Goal: Task Accomplishment & Management: Manage account settings

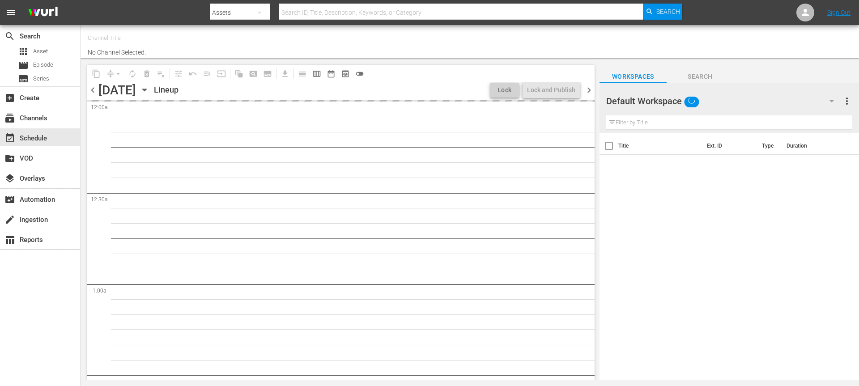
type input "The BLK Effect (1432)"
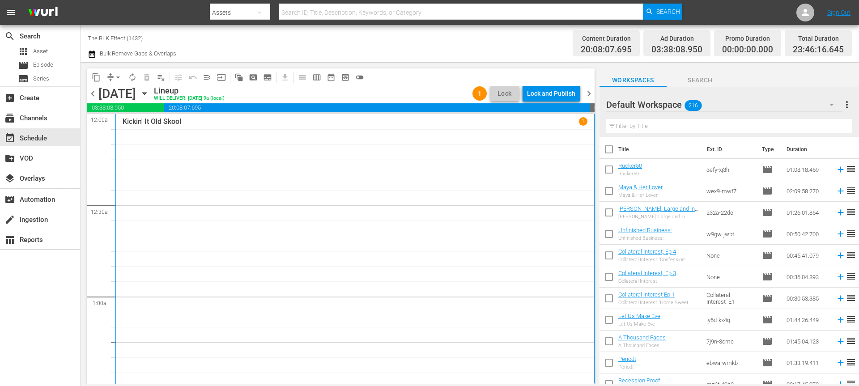
click at [405, 38] on div "Channel Title The BLK Effect (1432) Bulk Remove Gaps & Overlaps" at bounding box center [296, 43] width 417 height 32
click at [329, 155] on div "Kickin' It Old Skool 1" at bounding box center [355, 260] width 465 height 287
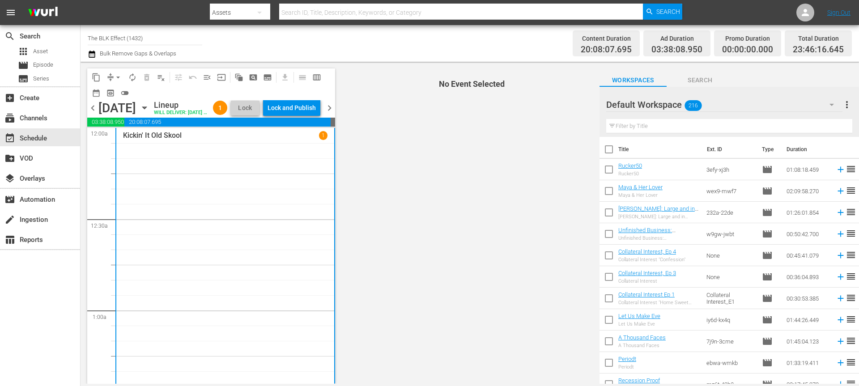
drag, startPoint x: 288, startPoint y: 61, endPoint x: 249, endPoint y: 200, distance: 144.4
click at [288, 61] on div "Channel Title The BLK Effect (1432) Bulk Remove Gaps & Overlaps Content Duratio…" at bounding box center [469, 204] width 778 height 359
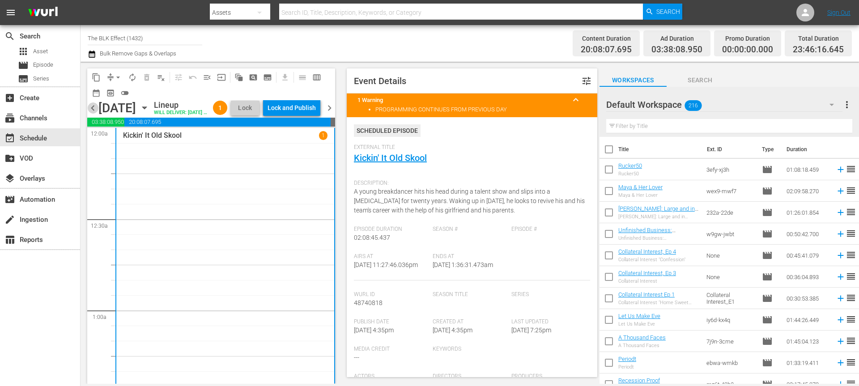
click at [90, 114] on span "chevron_left" at bounding box center [92, 107] width 11 height 11
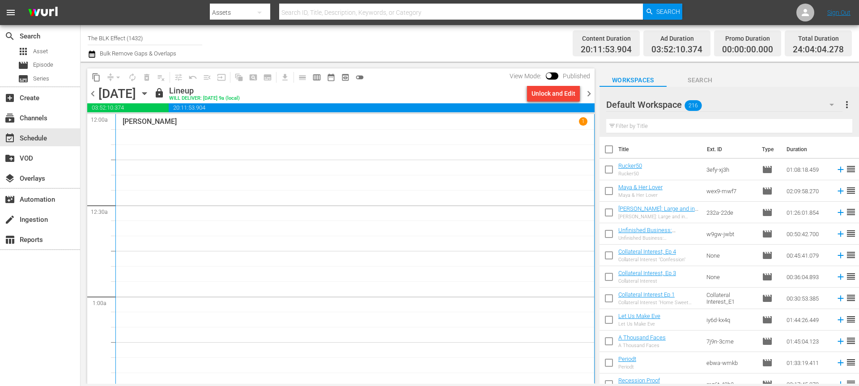
click at [595, 92] on div "content_copy compress arrow_drop_down autorenew_outlined delete_forever_outline…" at bounding box center [338, 223] width 516 height 322
click at [589, 94] on span "chevron_right" at bounding box center [588, 93] width 11 height 11
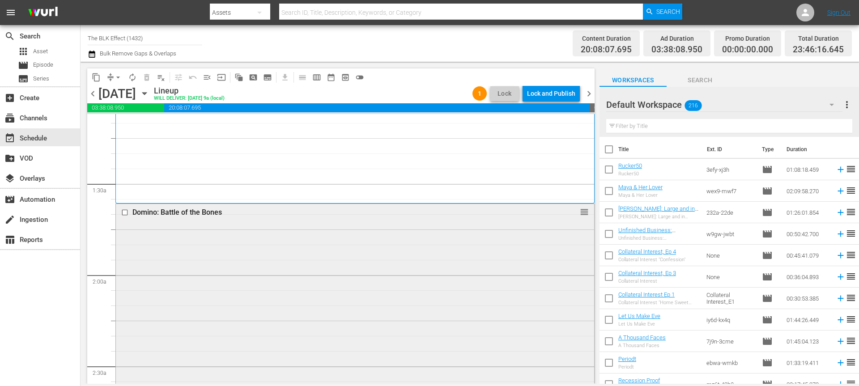
scroll to position [207, 0]
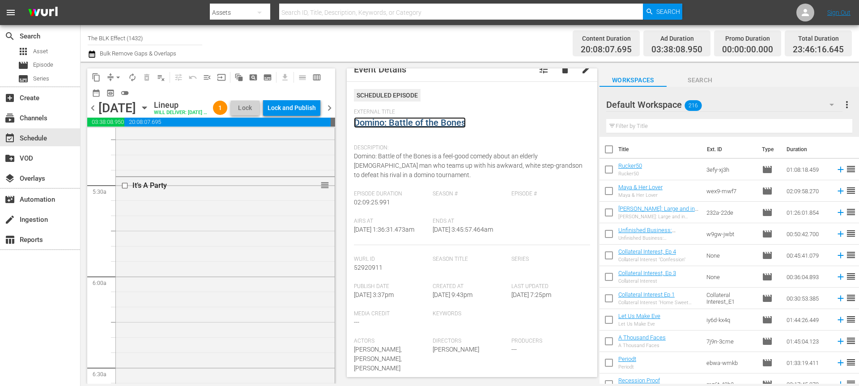
scroll to position [961, 0]
drag, startPoint x: 323, startPoint y: 330, endPoint x: 283, endPoint y: 212, distance: 125.3
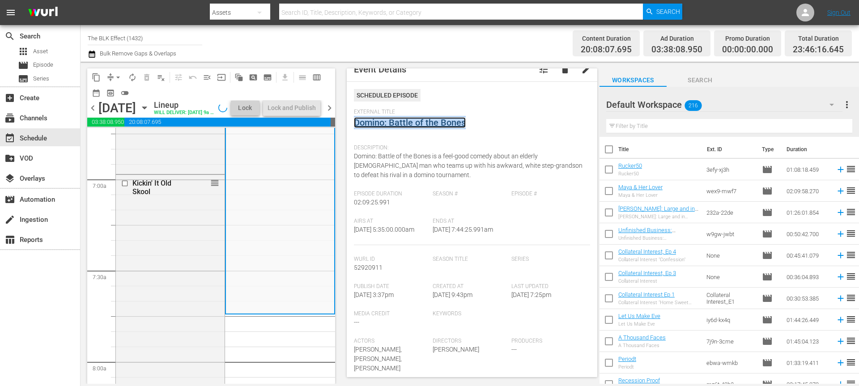
scroll to position [1228, 0]
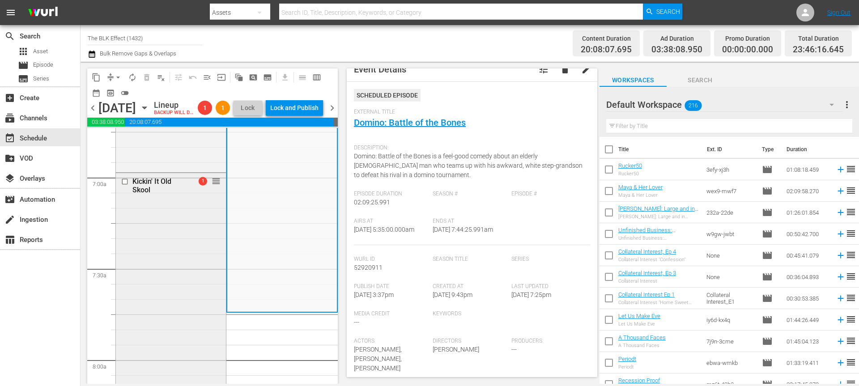
drag, startPoint x: 252, startPoint y: 203, endPoint x: 200, endPoint y: 220, distance: 54.6
click at [200, 220] on div "Kickin' It Old Skool 1 reorder" at bounding box center [171, 367] width 110 height 389
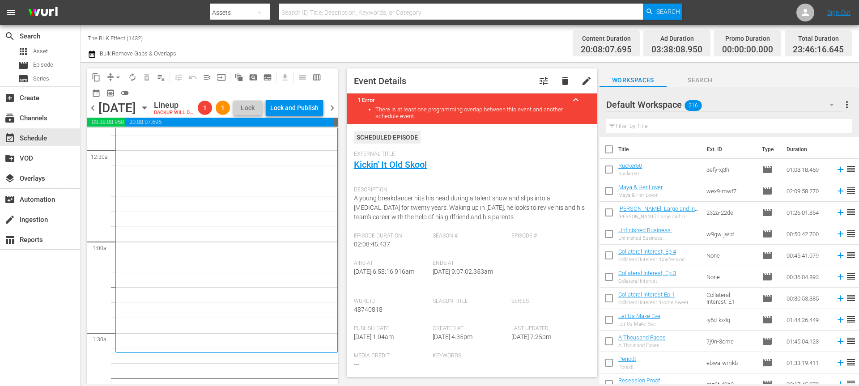
scroll to position [0, 0]
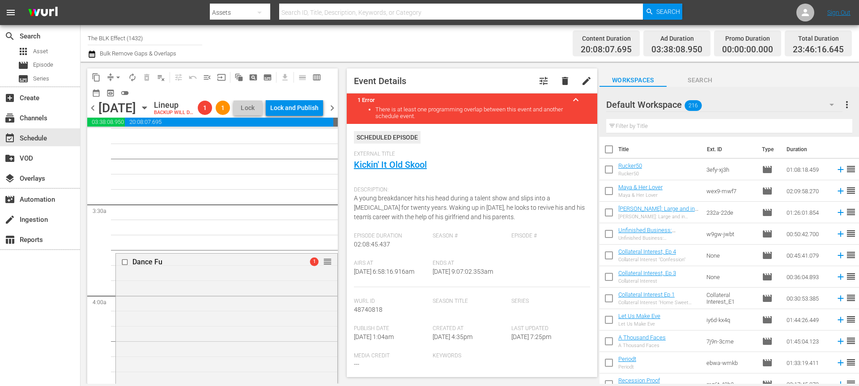
drag, startPoint x: 215, startPoint y: 195, endPoint x: 230, endPoint y: 314, distance: 120.0
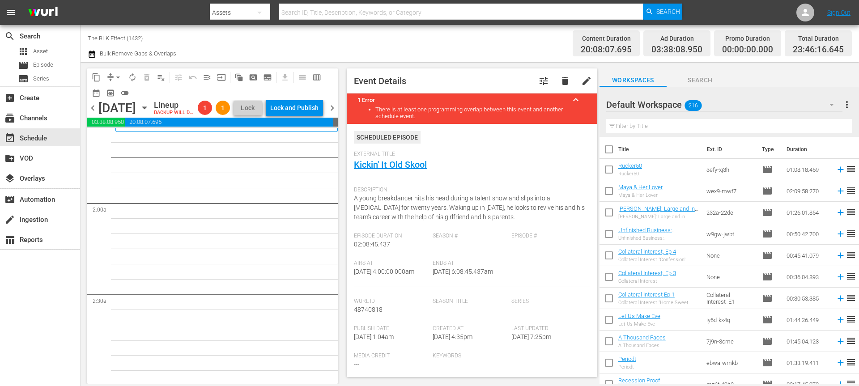
scroll to position [532, 0]
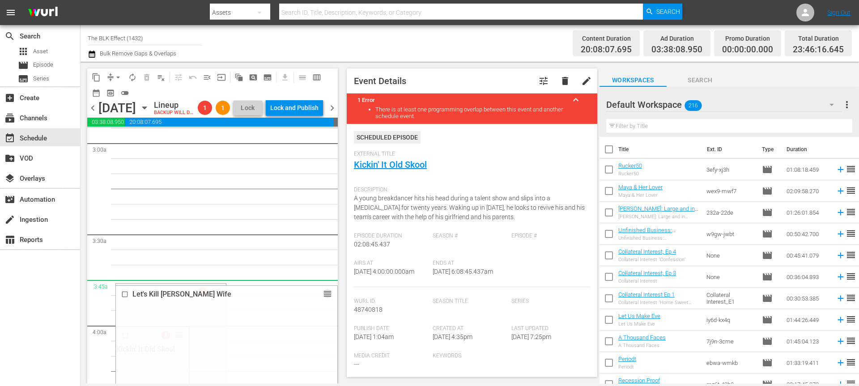
drag, startPoint x: 324, startPoint y: 227, endPoint x: 297, endPoint y: 266, distance: 47.8
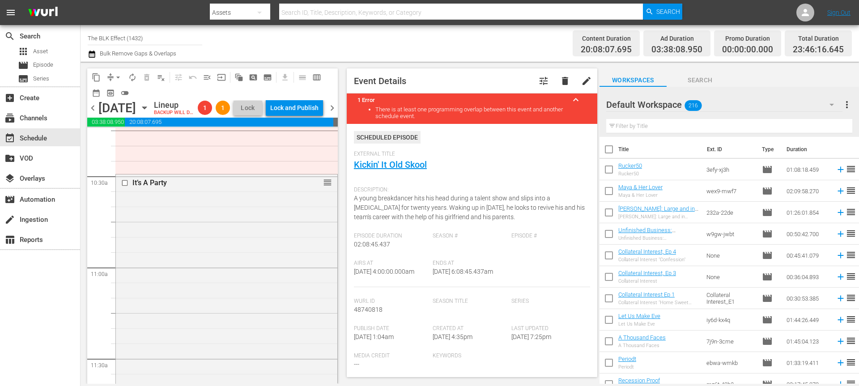
scroll to position [1867, 0]
click at [117, 75] on span "arrow_drop_down" at bounding box center [118, 77] width 9 height 9
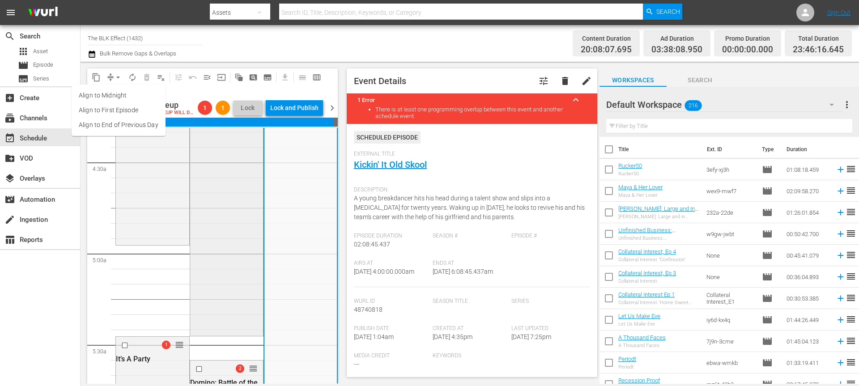
scroll to position [846, 0]
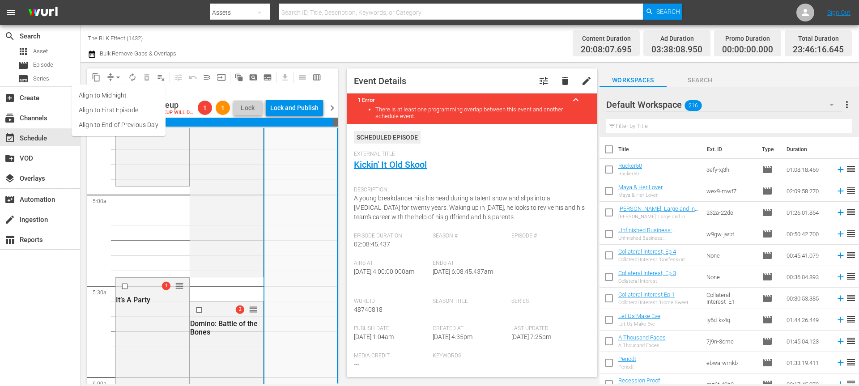
click at [124, 122] on li "Align to End of Previous Day" at bounding box center [119, 125] width 94 height 15
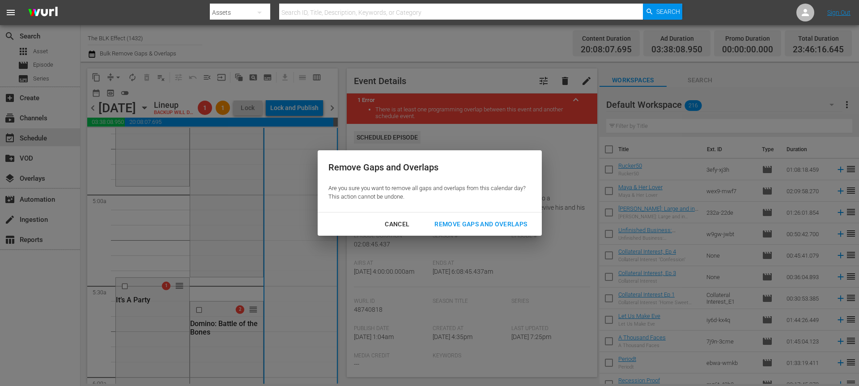
click at [465, 225] on div "Remove Gaps and Overlaps" at bounding box center [480, 224] width 107 height 11
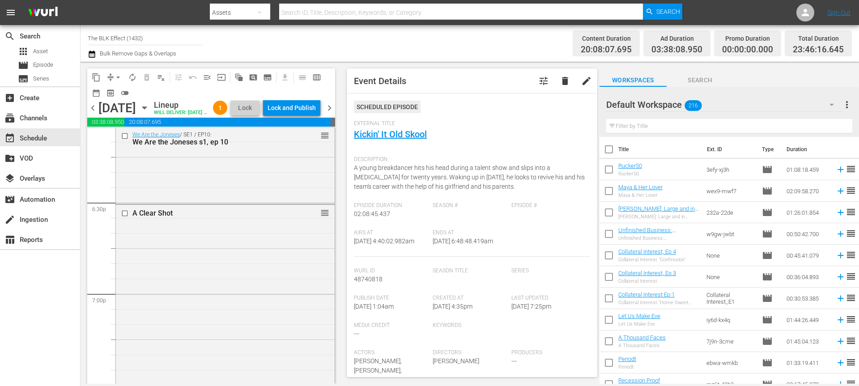
scroll to position [3294, 0]
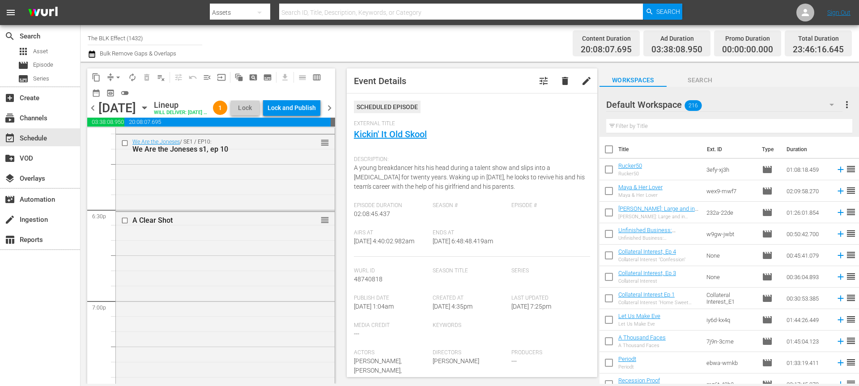
click at [278, 257] on div "A Clear Shot reorder" at bounding box center [225, 377] width 219 height 331
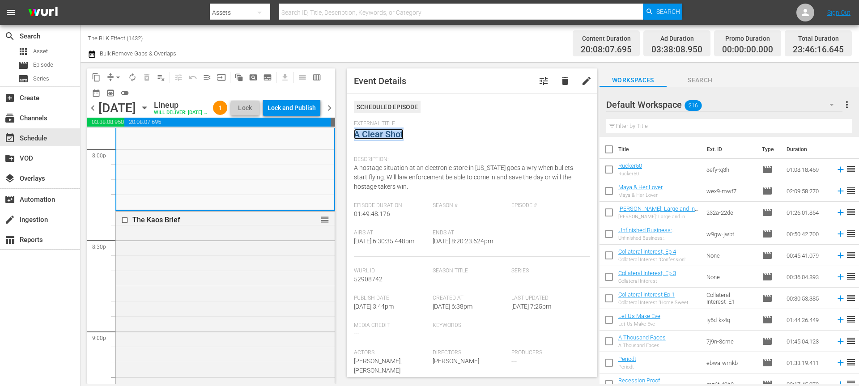
scroll to position [3686, 0]
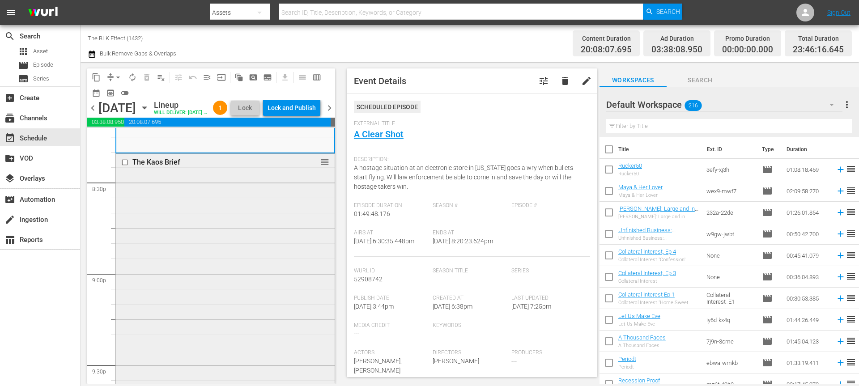
click at [284, 220] on div "The Kaos Brief reorder" at bounding box center [225, 285] width 219 height 263
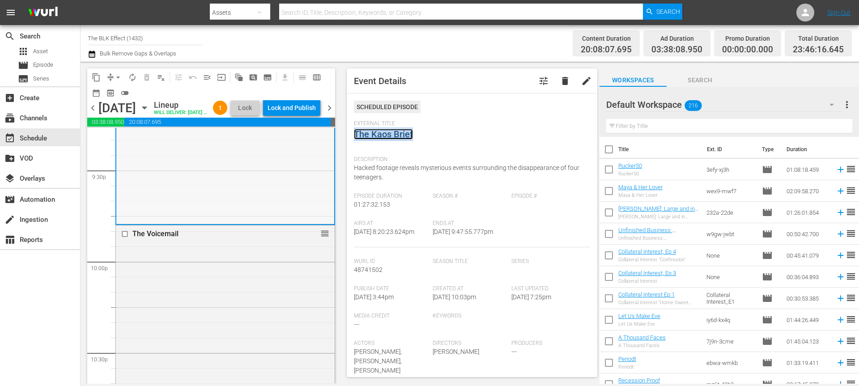
scroll to position [3898, 0]
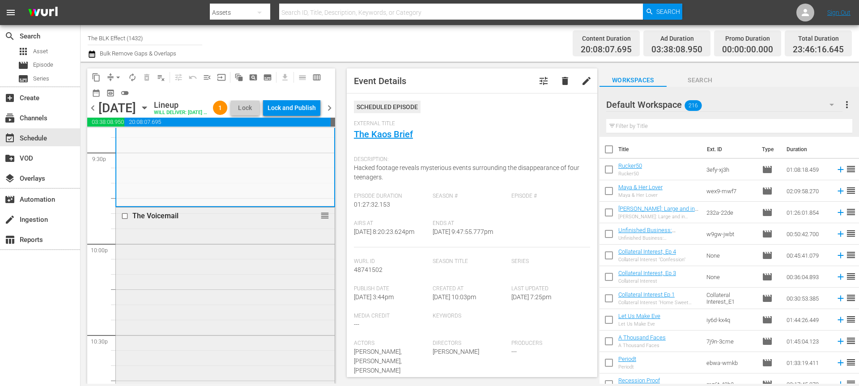
click at [267, 281] on div "The Voicemail reorder" at bounding box center [225, 361] width 219 height 307
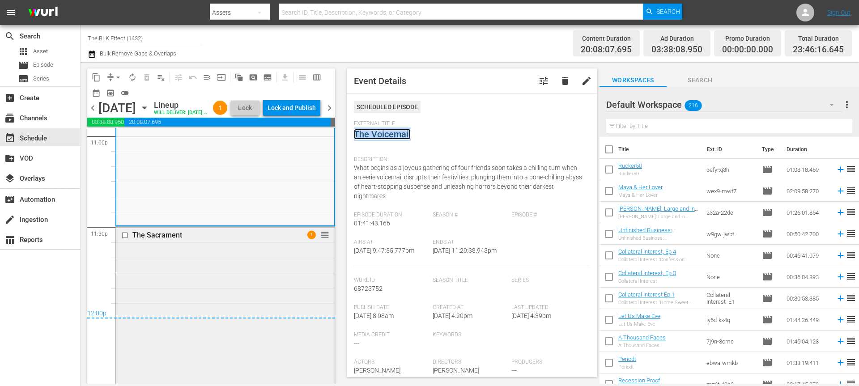
scroll to position [4207, 0]
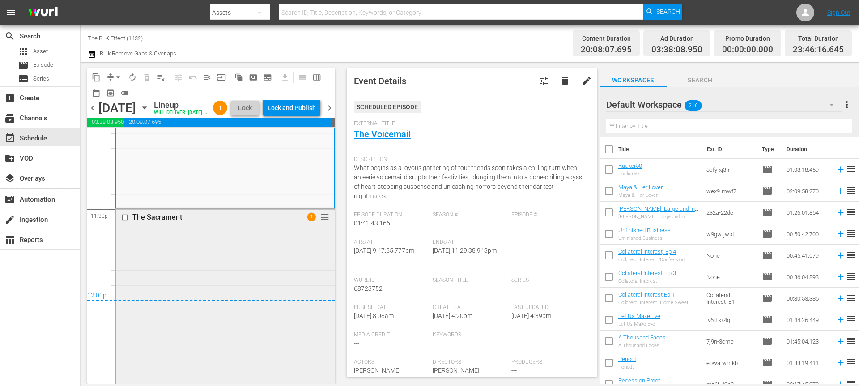
click at [267, 276] on div "The Sacrament 1 reorder" at bounding box center [225, 379] width 219 height 341
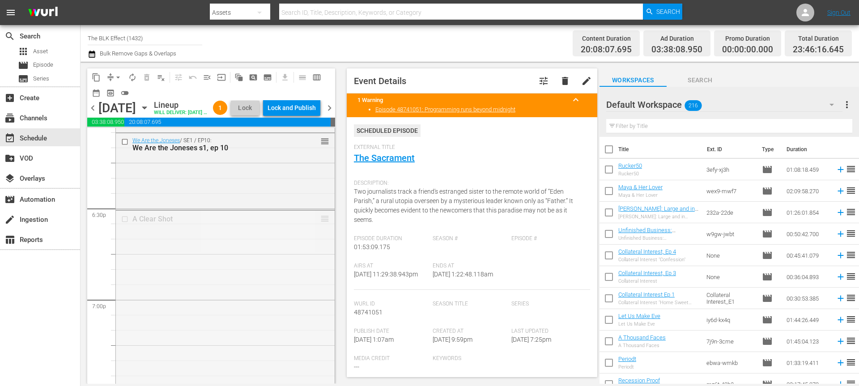
scroll to position [4199, 0]
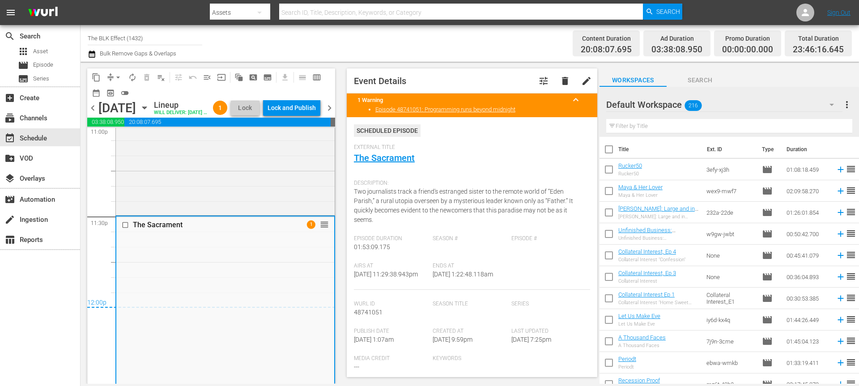
drag, startPoint x: 326, startPoint y: 230, endPoint x: 262, endPoint y: 299, distance: 94.6
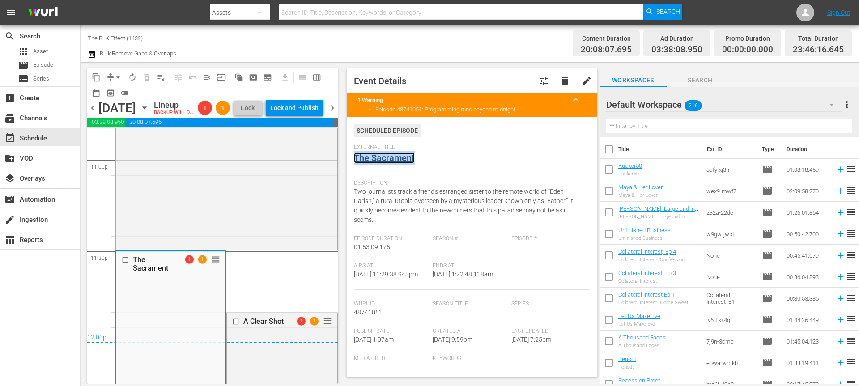
scroll to position [4164, 0]
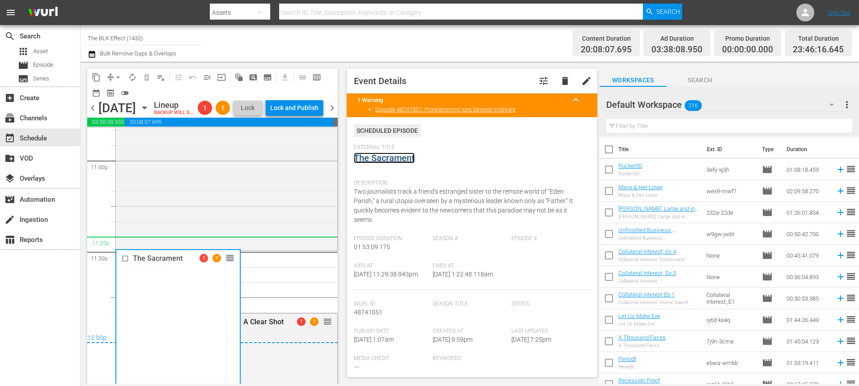
drag, startPoint x: 214, startPoint y: 271, endPoint x: 214, endPoint y: 247, distance: 24.2
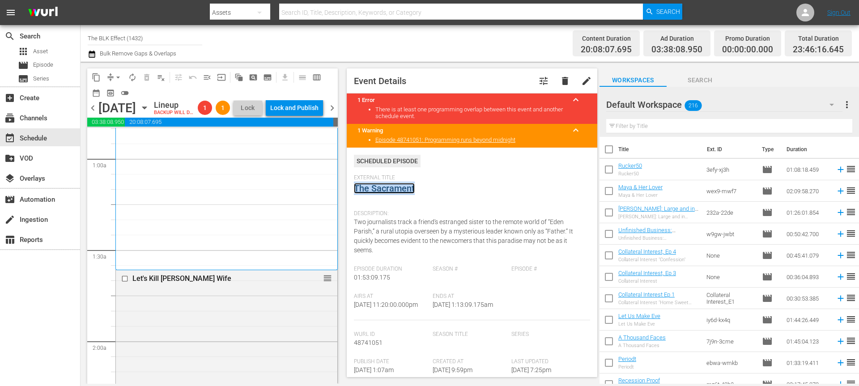
scroll to position [0, 0]
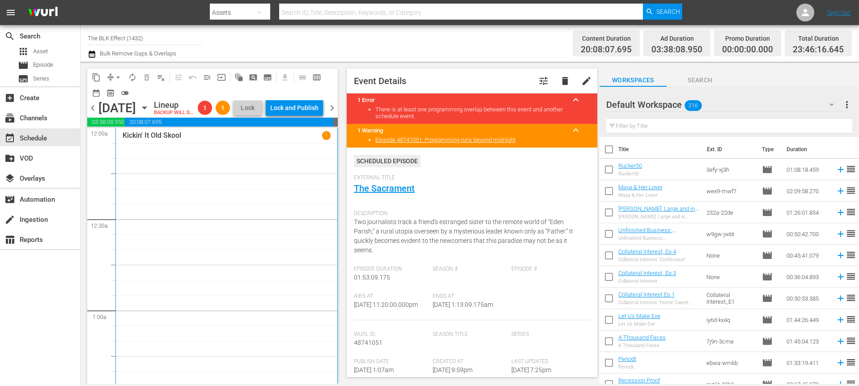
click at [389, 47] on div "Channel Title The BLK Effect (1432) Bulk Remove Gaps & Overlaps" at bounding box center [296, 43] width 417 height 32
drag, startPoint x: 449, startPoint y: 154, endPoint x: 436, endPoint y: 124, distance: 33.0
click at [436, 124] on div "Event Details tune delete edit 1 Error keyboard_arrow_up There is at least one …" at bounding box center [472, 222] width 250 height 309
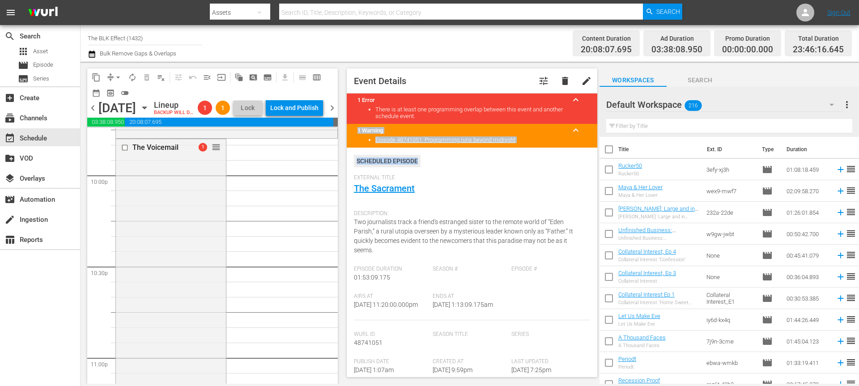
scroll to position [3969, 0]
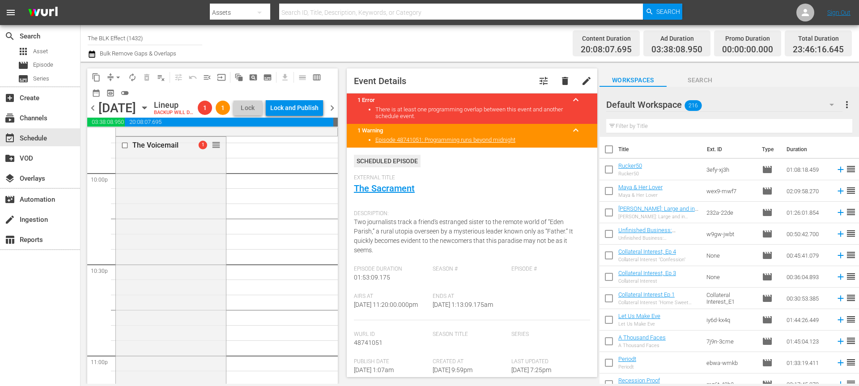
click at [404, 38] on div "Channel Title The BLK Effect (1432) Bulk Remove Gaps & Overlaps" at bounding box center [296, 43] width 417 height 32
click at [466, 77] on div "Event Details tune delete edit" at bounding box center [472, 80] width 250 height 25
drag, startPoint x: 349, startPoint y: 101, endPoint x: 534, endPoint y: 122, distance: 186.4
click at [531, 119] on div "1 Error keyboard_arrow_up There is at least one programming overlap between thi…" at bounding box center [472, 108] width 250 height 30
click at [534, 122] on ul "There is at least one programming overlap between this event and another schedu…" at bounding box center [471, 115] width 229 height 18
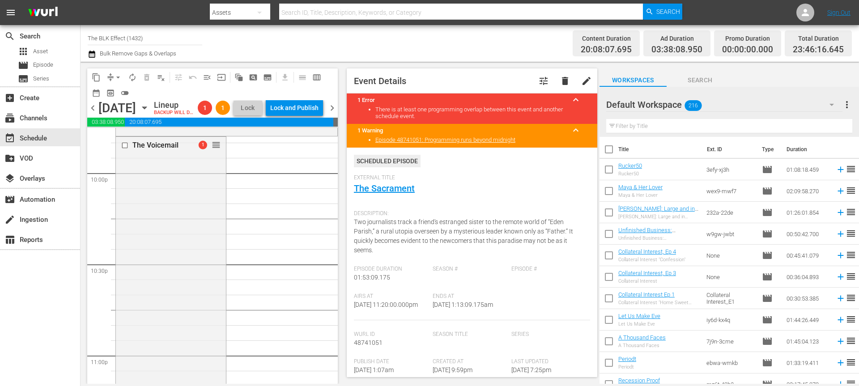
click at [508, 58] on div "Content Duration 20:08:07.695 Ad Duration 03:38:08.950 Promo Duration 00:00:00.…" at bounding box center [677, 43] width 347 height 32
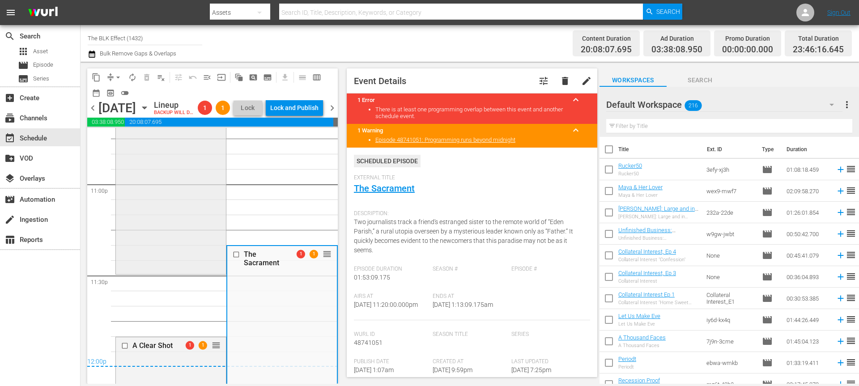
scroll to position [4320, 0]
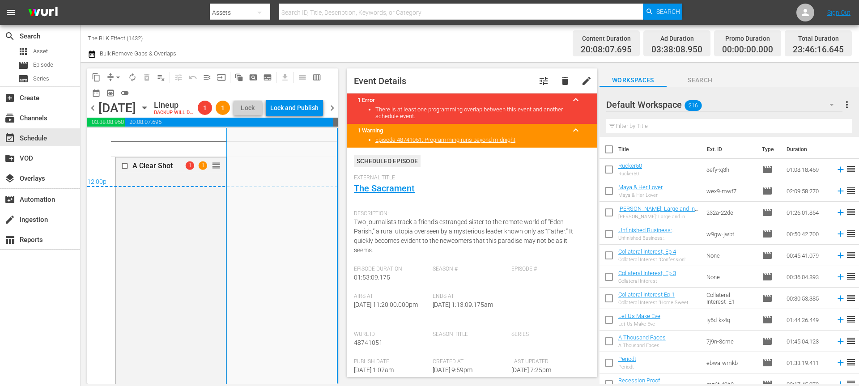
click at [121, 68] on div "content_copy compress arrow_drop_down autorenew_outlined delete_forever_outline…" at bounding box center [212, 84] width 250 height 32
click at [116, 77] on span "arrow_drop_down" at bounding box center [118, 77] width 9 height 9
click at [140, 124] on li "Align to End of Previous Day" at bounding box center [119, 125] width 94 height 15
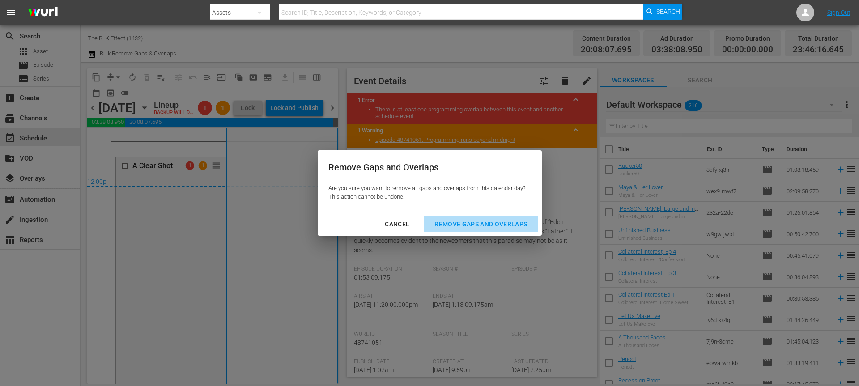
click at [483, 218] on button "Remove Gaps and Overlaps" at bounding box center [481, 224] width 114 height 17
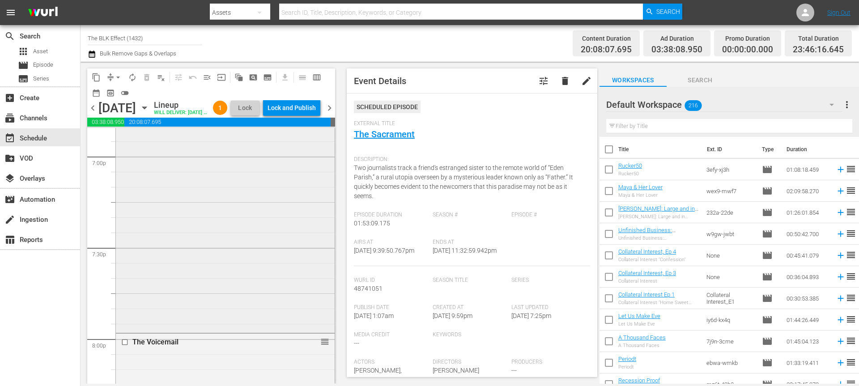
scroll to position [3419, 0]
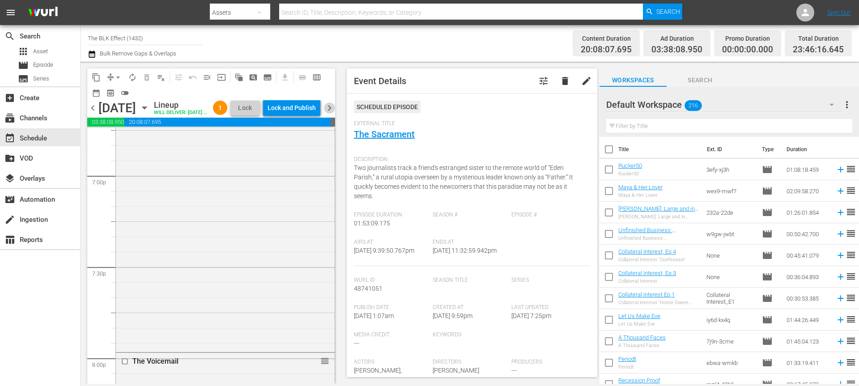
click at [333, 110] on span "chevron_right" at bounding box center [329, 107] width 11 height 11
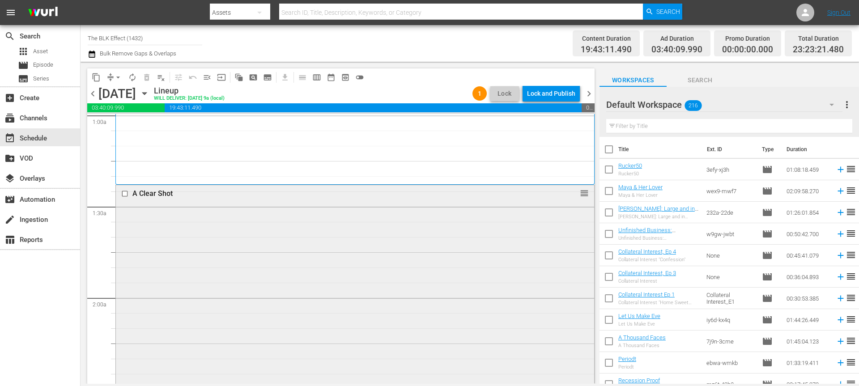
click at [278, 254] on div "A Clear Shot reorder" at bounding box center [355, 350] width 478 height 331
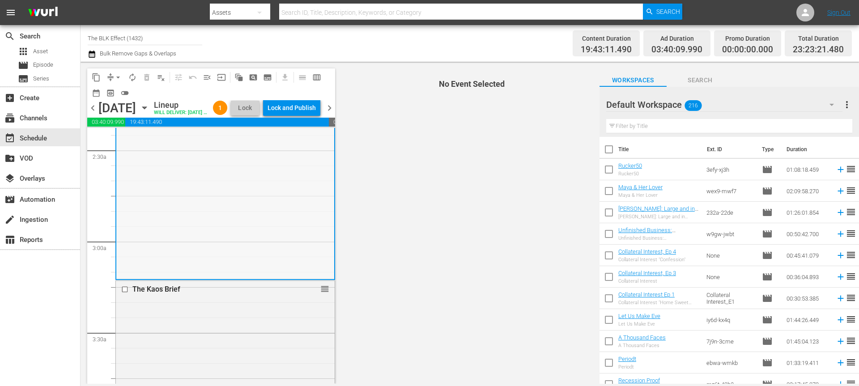
scroll to position [439, 0]
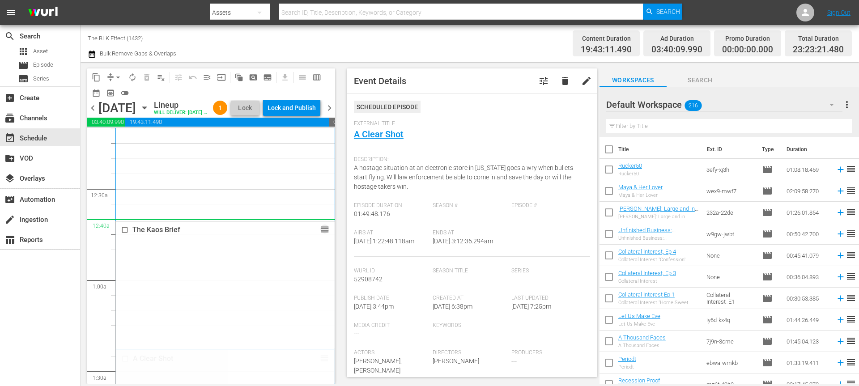
drag, startPoint x: 325, startPoint y: 297, endPoint x: 281, endPoint y: 243, distance: 69.3
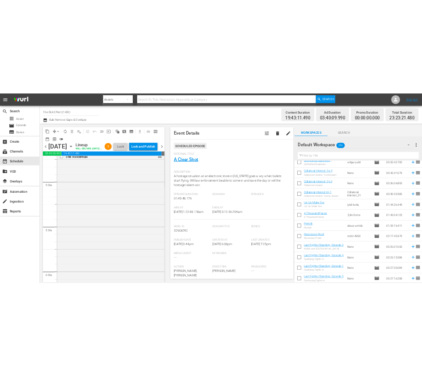
scroll to position [95, 0]
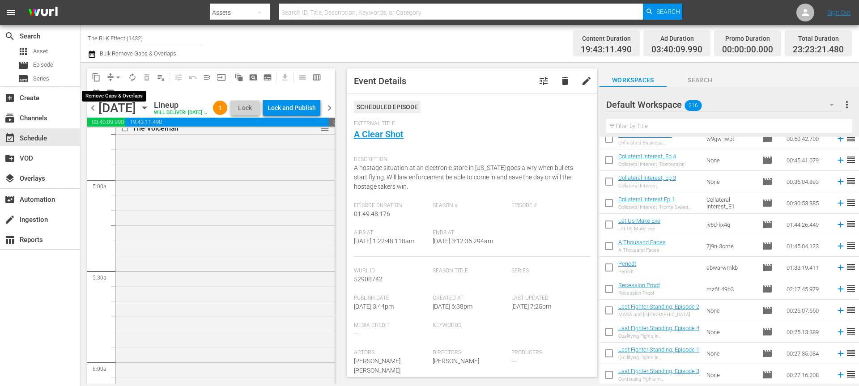
click at [119, 75] on span "arrow_drop_down" at bounding box center [118, 77] width 9 height 9
click at [119, 126] on li "Align to End of Previous Day" at bounding box center [119, 125] width 94 height 15
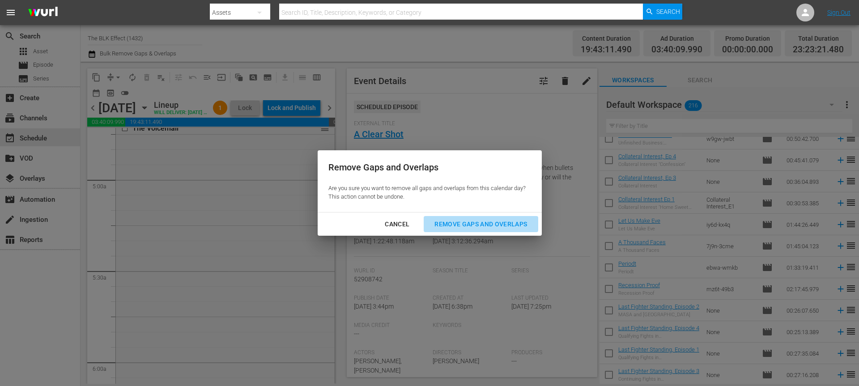
click at [454, 219] on div "Remove Gaps and Overlaps" at bounding box center [480, 224] width 107 height 11
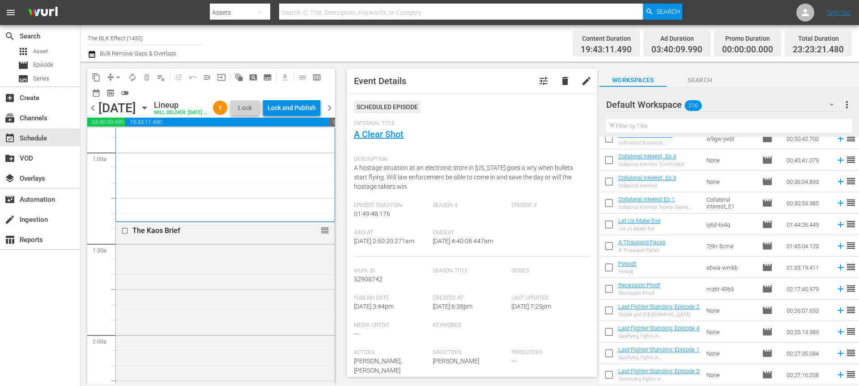
scroll to position [157, 0]
click at [833, 102] on icon "button" at bounding box center [831, 104] width 11 height 11
click at [845, 105] on div "(3) Default Workspace (216)" at bounding box center [429, 193] width 859 height 386
click at [847, 105] on div "(3) Default Workspace (216)" at bounding box center [429, 193] width 859 height 386
click at [848, 103] on span "more_vert" at bounding box center [846, 104] width 11 height 11
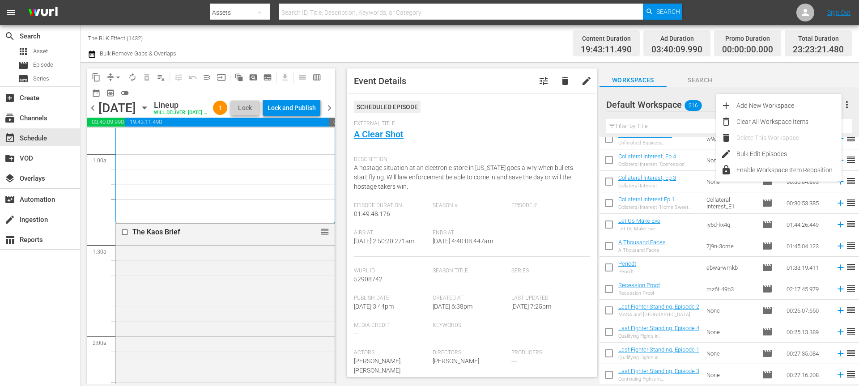
click at [498, 46] on div "Channel Title The BLK Effect (1432) Bulk Remove Gaps & Overlaps" at bounding box center [296, 43] width 417 height 32
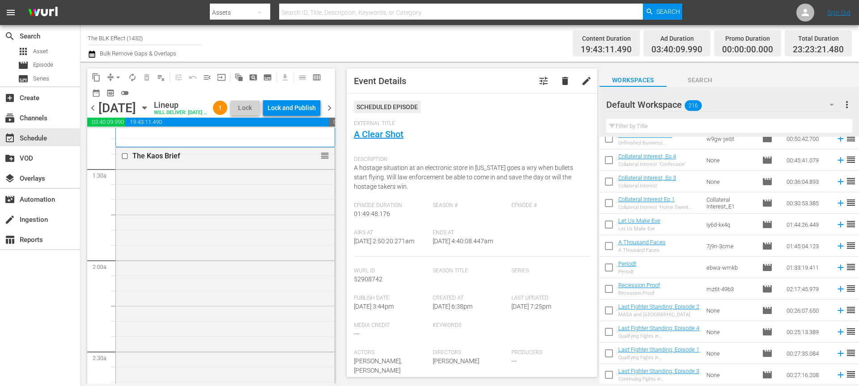
scroll to position [233, 0]
drag, startPoint x: 325, startPoint y: 212, endPoint x: 297, endPoint y: 235, distance: 36.5
click at [93, 114] on span "chevron_left" at bounding box center [92, 107] width 11 height 11
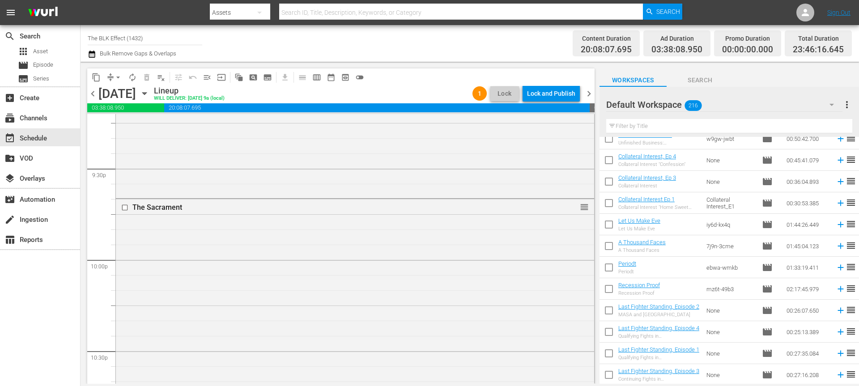
scroll to position [3868, 0]
click at [627, 119] on input "text" at bounding box center [729, 126] width 246 height 14
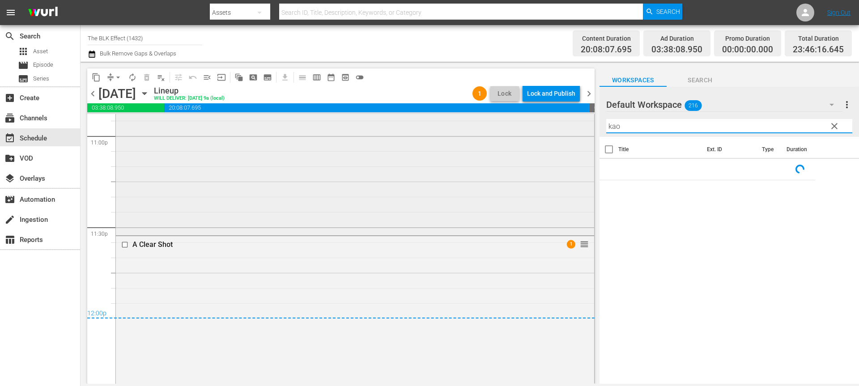
scroll to position [4175, 0]
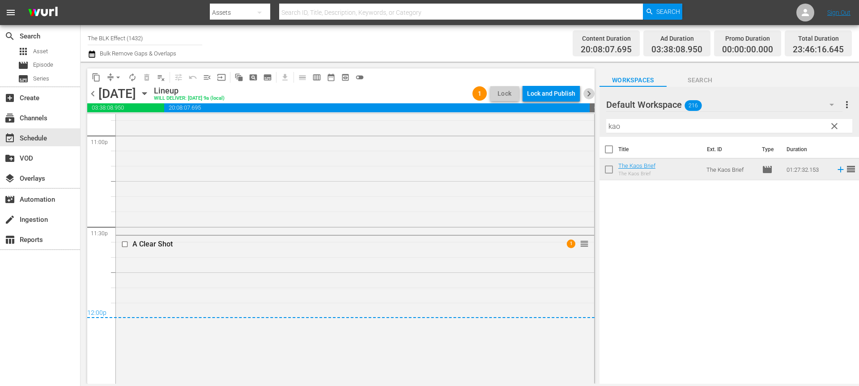
click at [590, 96] on span "chevron_right" at bounding box center [588, 93] width 11 height 11
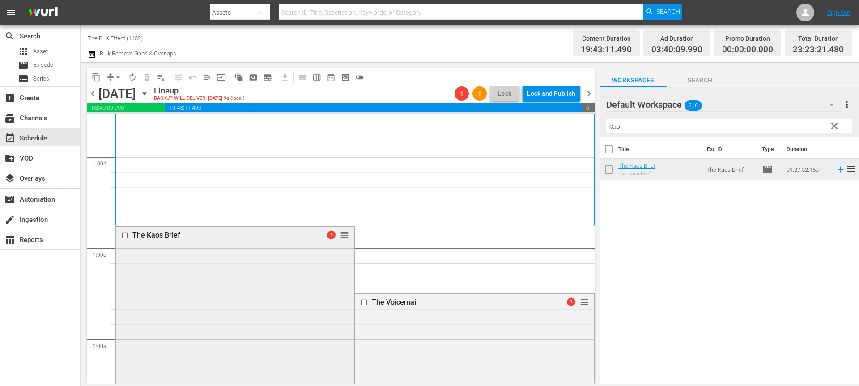
scroll to position [153, 0]
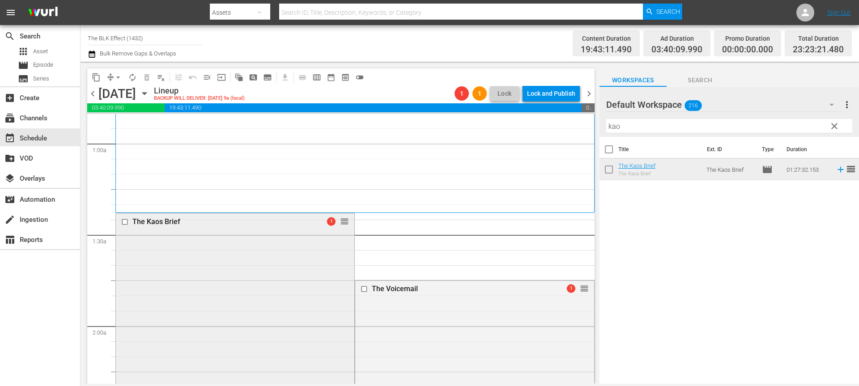
click at [123, 221] on input "checkbox" at bounding box center [125, 222] width 9 height 8
click at [146, 80] on span "delete_forever_outlined" at bounding box center [146, 77] width 9 height 9
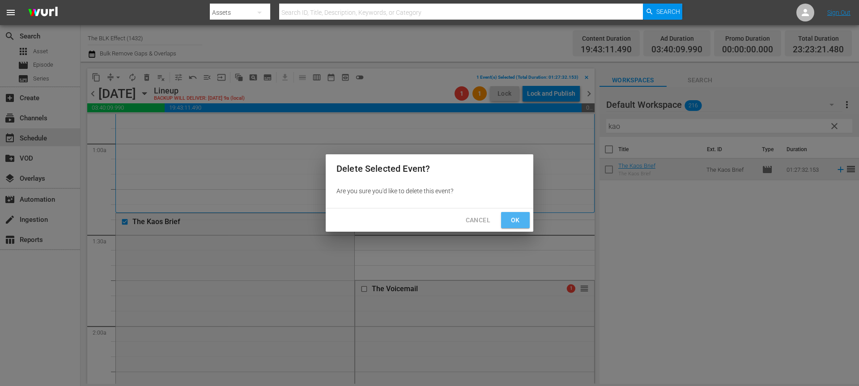
click at [513, 221] on span "Ok" at bounding box center [515, 220] width 14 height 11
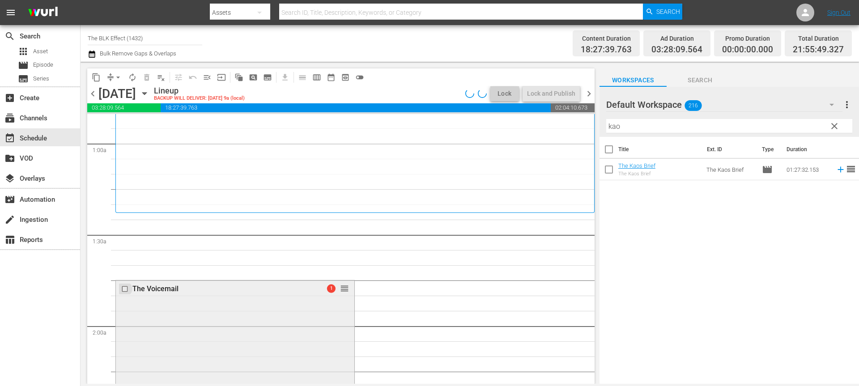
click at [123, 287] on input "checkbox" at bounding box center [125, 289] width 9 height 8
click at [150, 75] on span "delete_forever_outlined" at bounding box center [146, 77] width 9 height 9
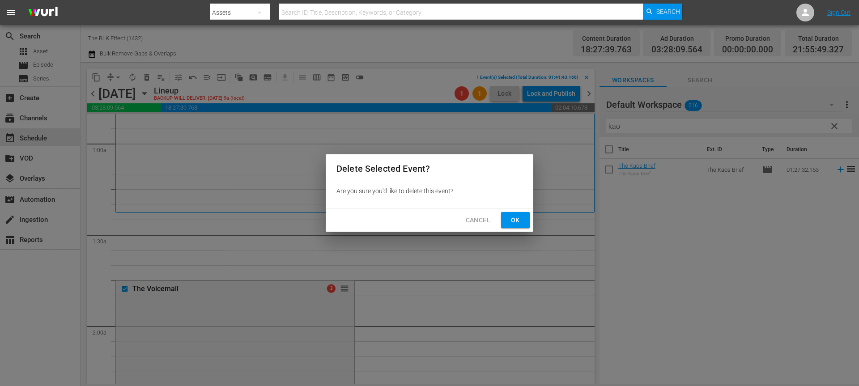
click at [513, 224] on span "Ok" at bounding box center [515, 220] width 14 height 11
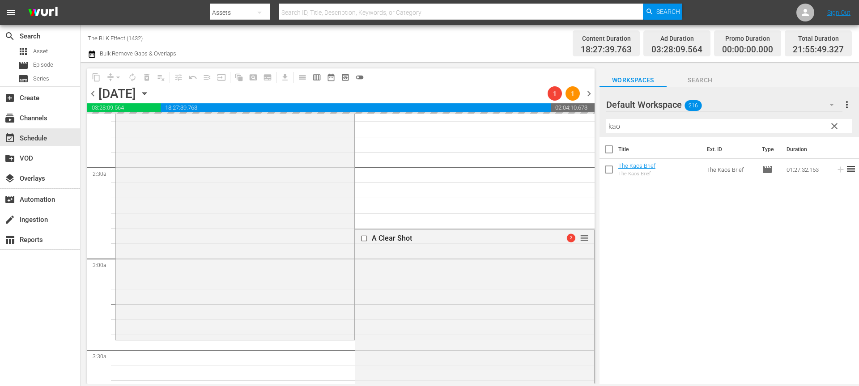
scroll to position [403, 0]
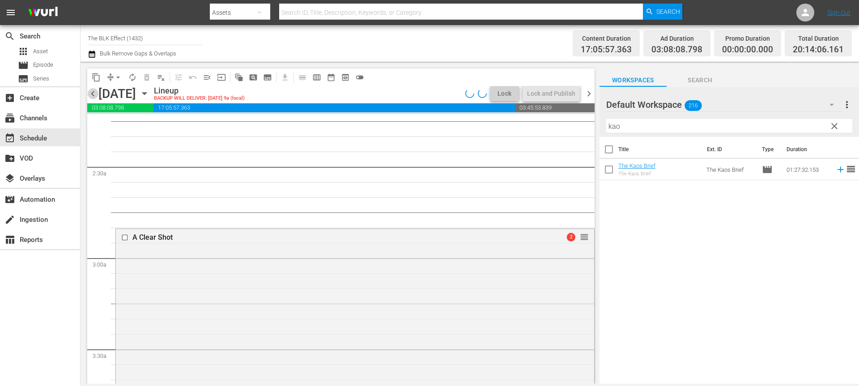
click at [93, 92] on span "chevron_left" at bounding box center [92, 93] width 11 height 11
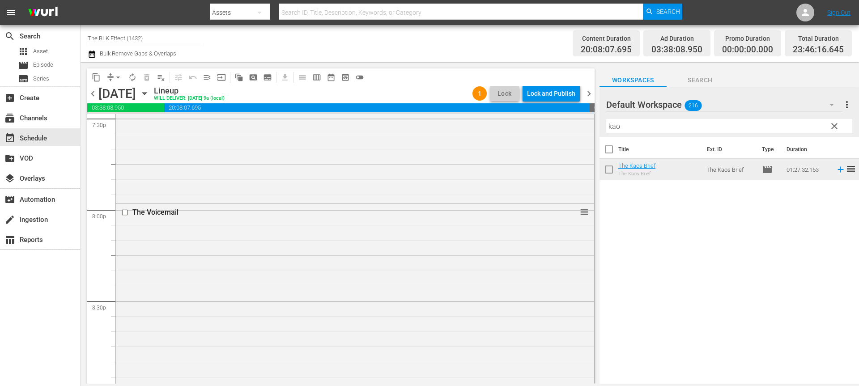
scroll to position [3560, 0]
click at [675, 126] on input "kao" at bounding box center [729, 126] width 246 height 14
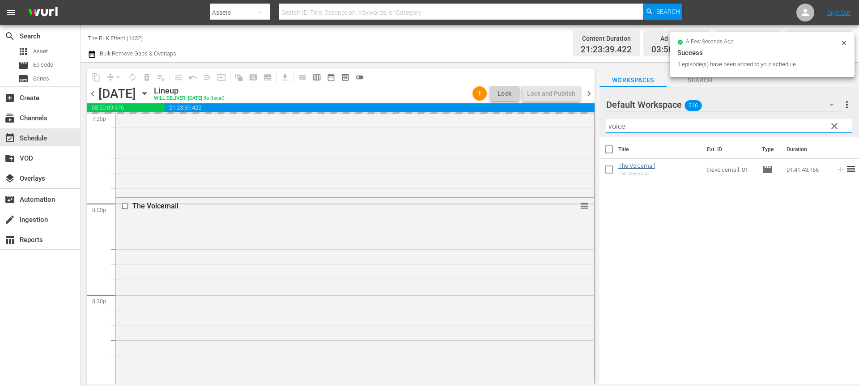
type input "voice"
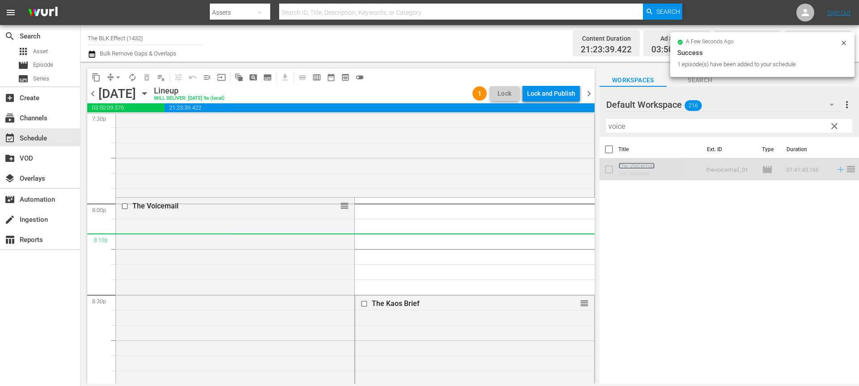
scroll to position [3683, 0]
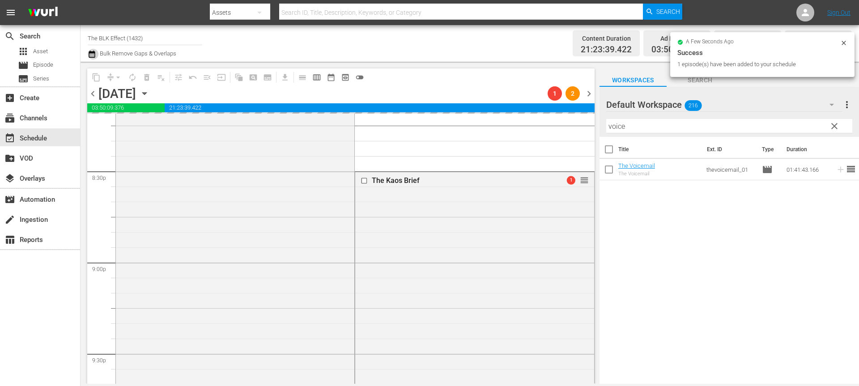
click at [91, 54] on icon "button" at bounding box center [92, 54] width 8 height 11
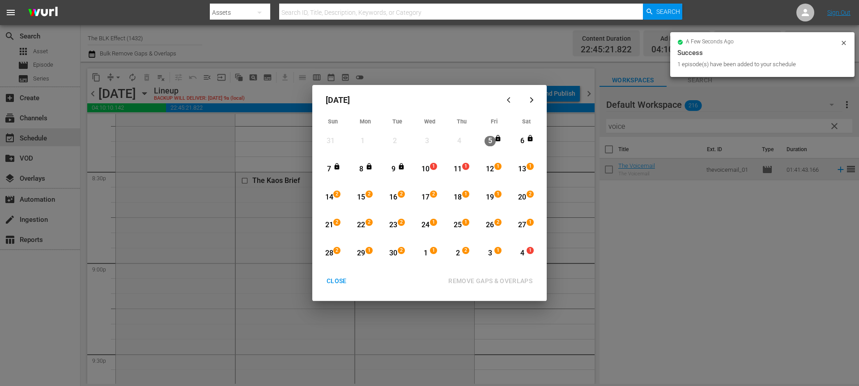
drag, startPoint x: 428, startPoint y: 175, endPoint x: 466, endPoint y: 172, distance: 37.3
click at [428, 175] on div "10" at bounding box center [425, 169] width 11 height 25
click at [466, 172] on div "1" at bounding box center [466, 169] width 7 height 9
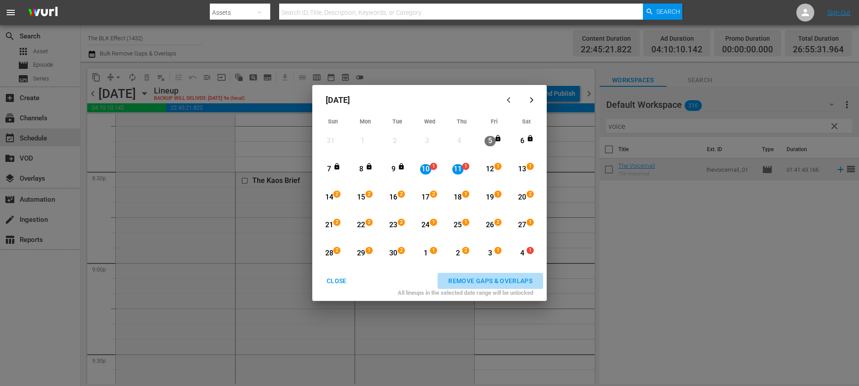
click at [484, 282] on div "REMOVE GAPS & OVERLAPS" at bounding box center [490, 280] width 98 height 11
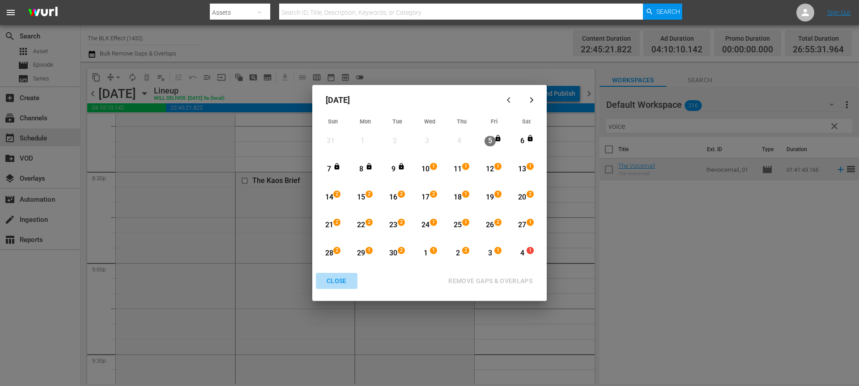
click at [328, 284] on div "CLOSE" at bounding box center [336, 280] width 34 height 11
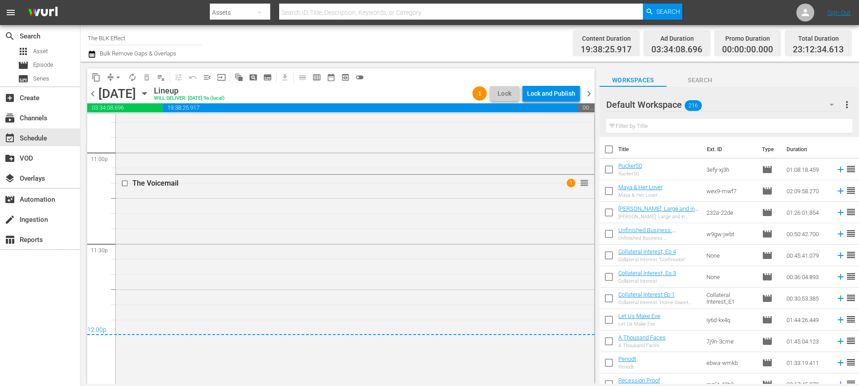
scroll to position [4112, 0]
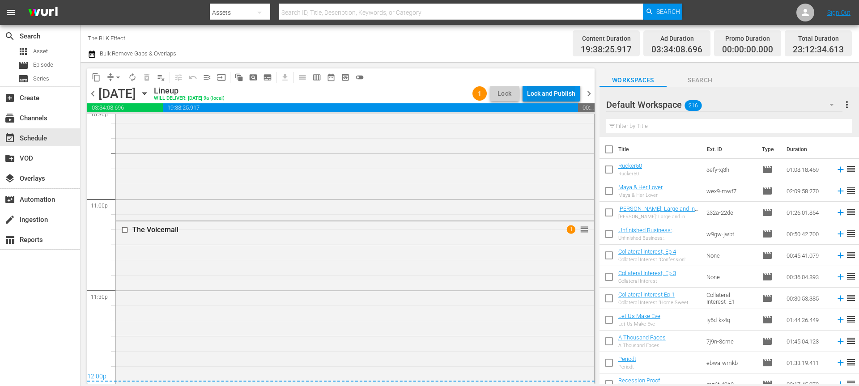
click at [555, 93] on div "Lock and Publish" at bounding box center [551, 93] width 48 height 16
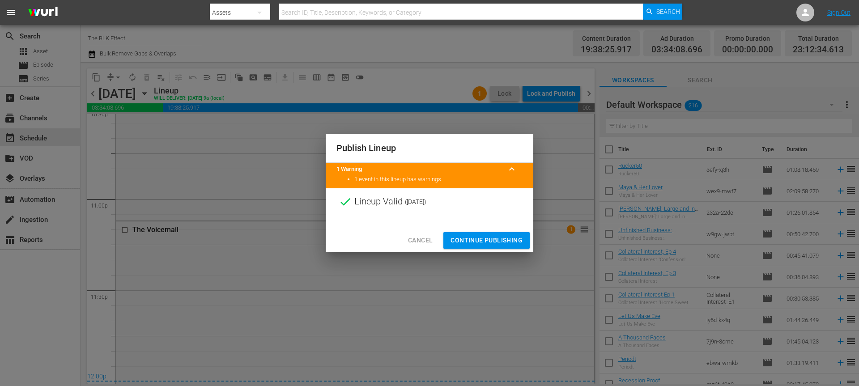
click at [488, 242] on span "Continue Publishing" at bounding box center [486, 240] width 72 height 11
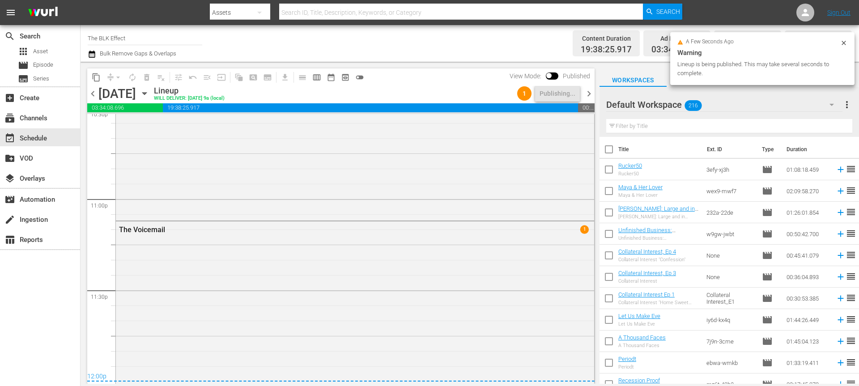
click at [592, 94] on span "chevron_right" at bounding box center [588, 93] width 11 height 11
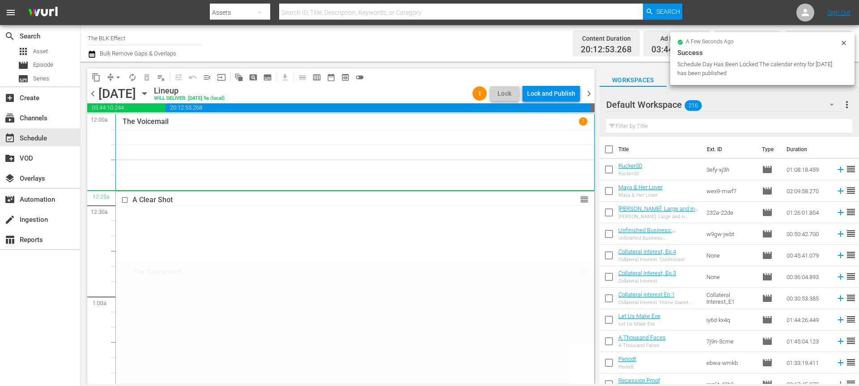
drag, startPoint x: 582, startPoint y: 313, endPoint x: 508, endPoint y: 192, distance: 142.1
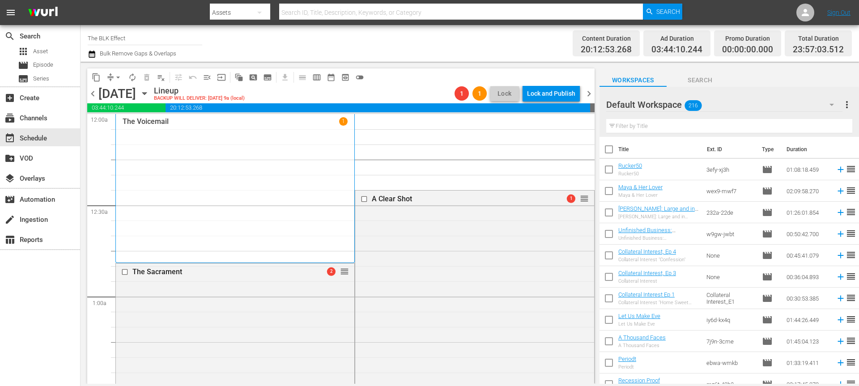
click at [117, 79] on span "arrow_drop_down" at bounding box center [118, 77] width 9 height 9
click at [126, 124] on li "Align to End of Previous Day" at bounding box center [119, 125] width 94 height 15
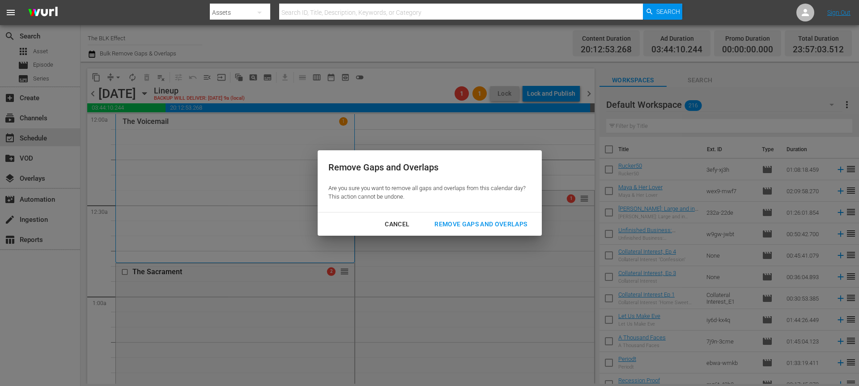
click at [458, 221] on div "Remove Gaps and Overlaps" at bounding box center [480, 224] width 107 height 11
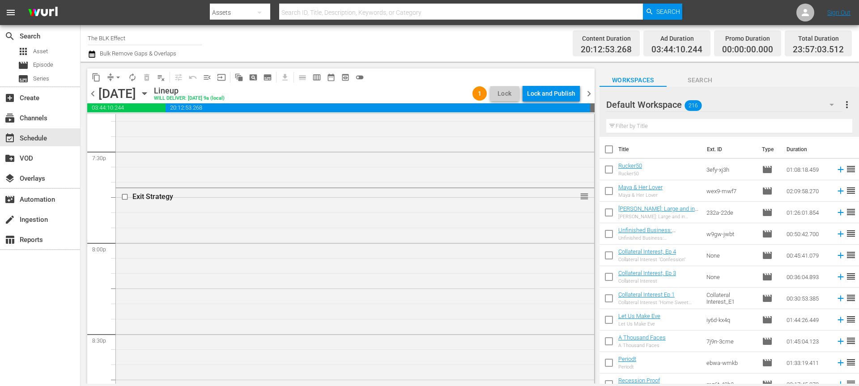
scroll to position [3503, 0]
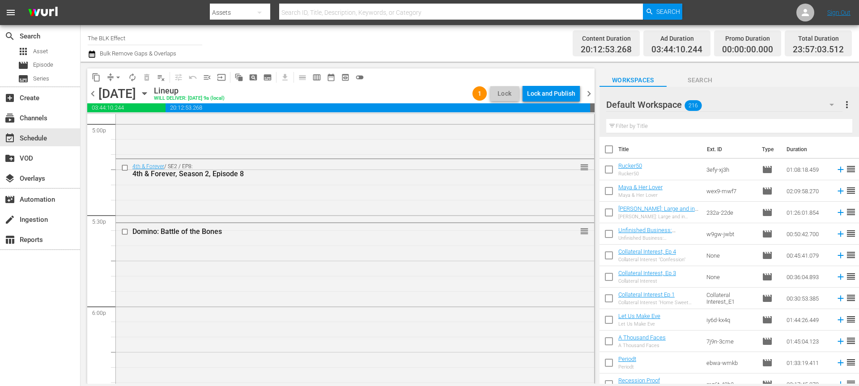
drag, startPoint x: 584, startPoint y: 217, endPoint x: 560, endPoint y: 210, distance: 24.3
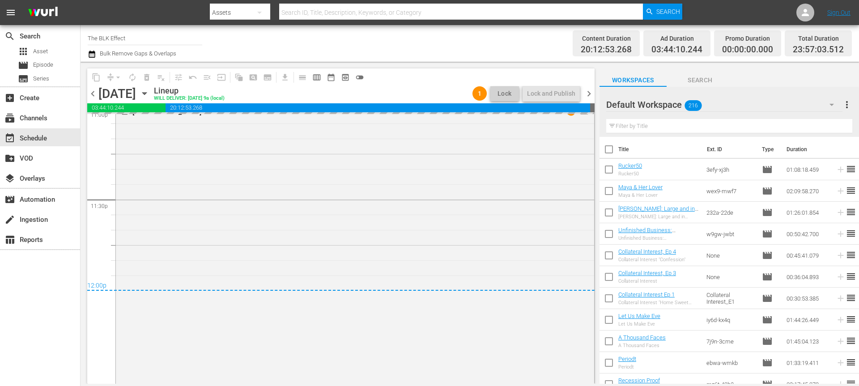
scroll to position [4202, 0]
click at [560, 210] on div "Highland Park 1 reorder" at bounding box center [355, 266] width 478 height 325
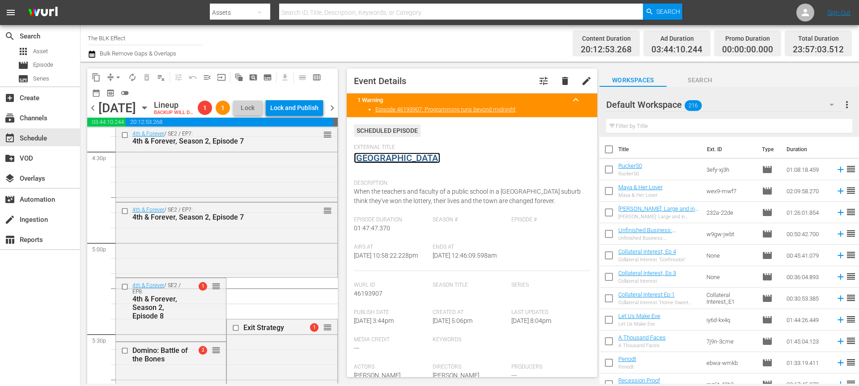
scroll to position [3055, 0]
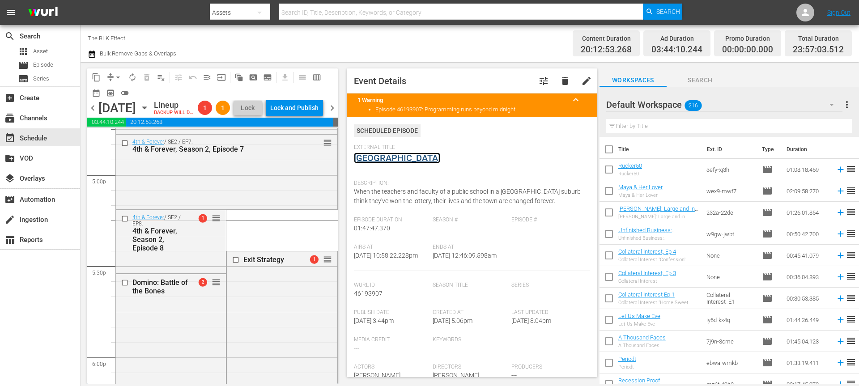
drag, startPoint x: 326, startPoint y: 269, endPoint x: 313, endPoint y: 260, distance: 15.9
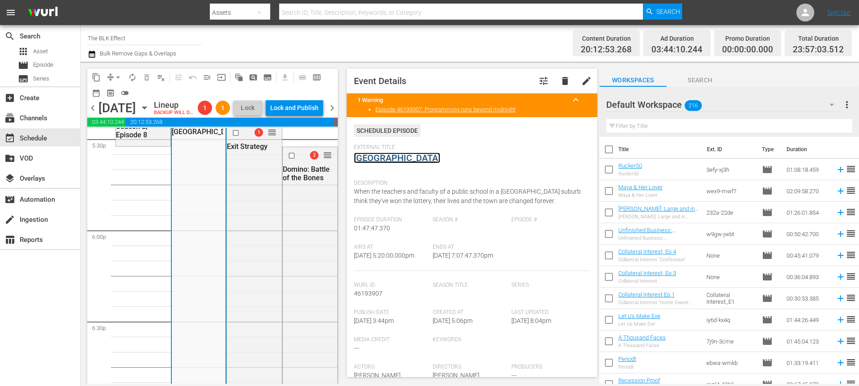
scroll to position [3110, 0]
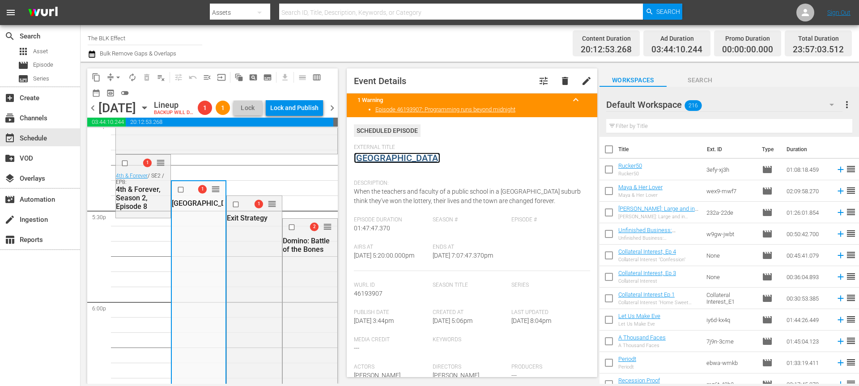
drag, startPoint x: 325, startPoint y: 282, endPoint x: 331, endPoint y: 226, distance: 56.6
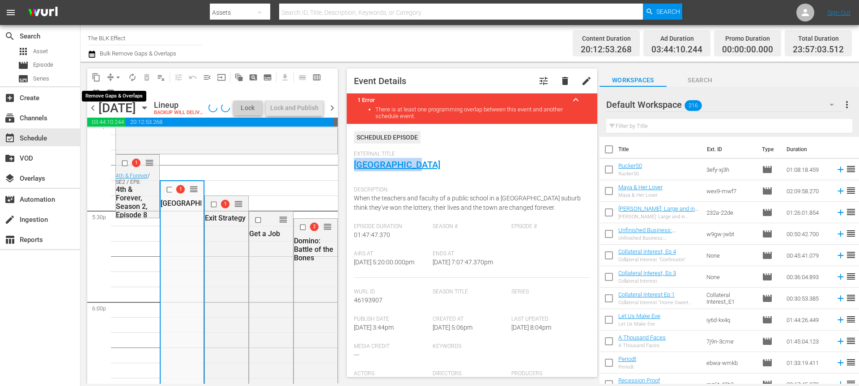
click at [118, 77] on span "arrow_drop_down" at bounding box center [118, 77] width 9 height 9
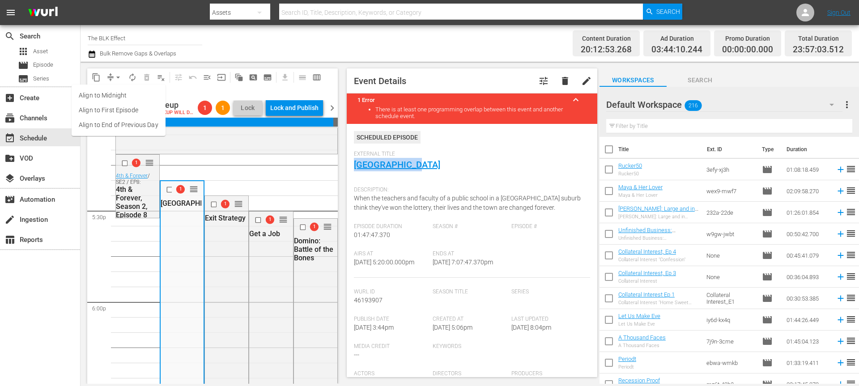
click at [119, 130] on li "Align to End of Previous Day" at bounding box center [119, 125] width 94 height 15
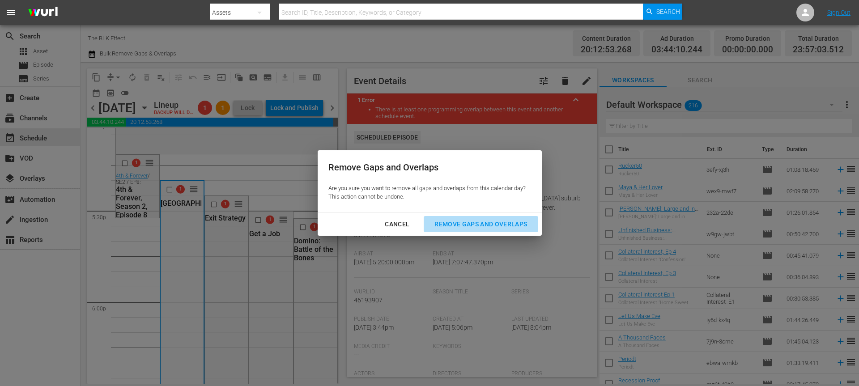
click at [489, 216] on button "Remove Gaps and Overlaps" at bounding box center [481, 224] width 114 height 17
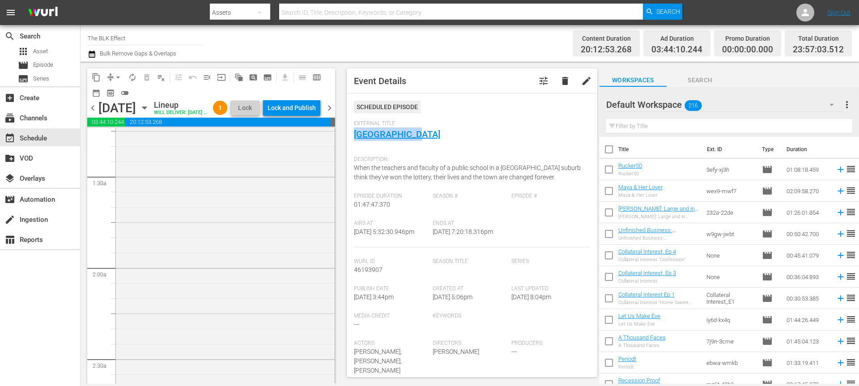
scroll to position [0, 0]
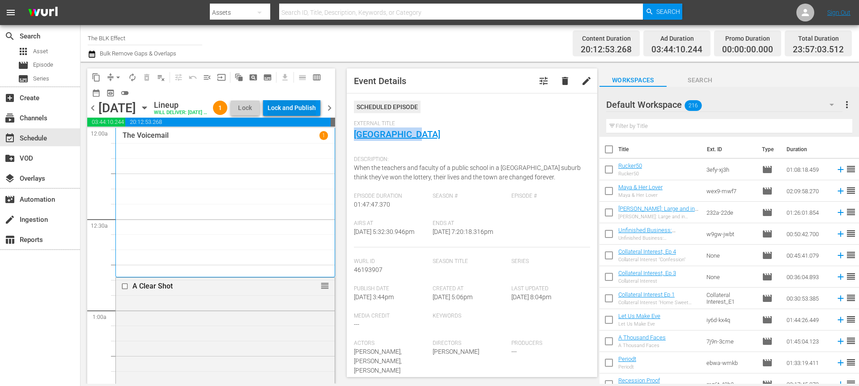
click at [314, 107] on div "Lock and Publish" at bounding box center [291, 108] width 48 height 16
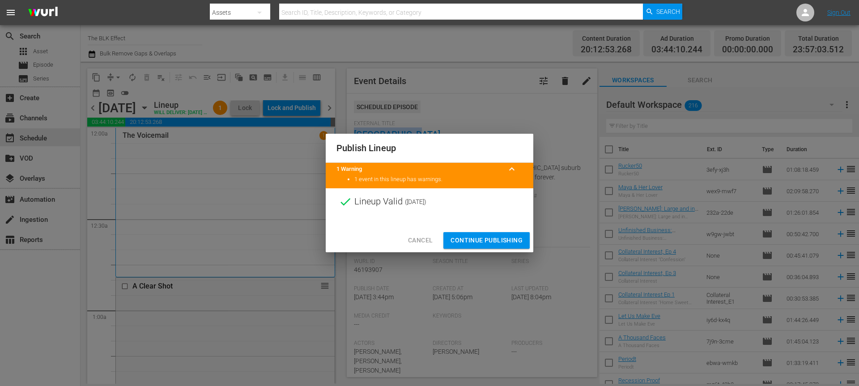
click at [508, 241] on span "Continue Publishing" at bounding box center [486, 240] width 72 height 11
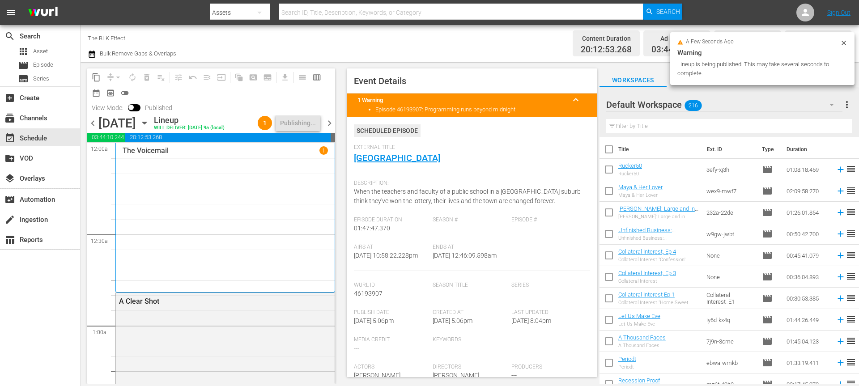
click at [327, 129] on span "chevron_right" at bounding box center [329, 123] width 11 height 11
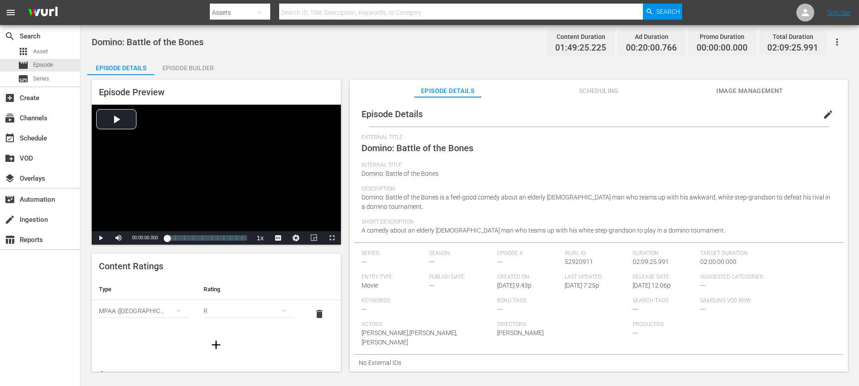
click at [439, 49] on div "Domino: Battle of the Bones Content Duration 01:49:25.225 Ad Duration 00:20:00.…" at bounding box center [470, 42] width 756 height 20
click at [128, 315] on div "MPAA (United States of America)" at bounding box center [144, 310] width 90 height 25
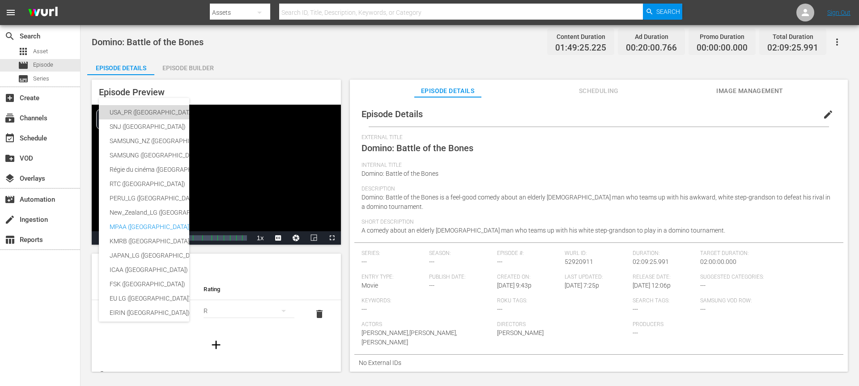
click at [145, 111] on div "USA_PR (United States of America)" at bounding box center [212, 112] width 205 height 14
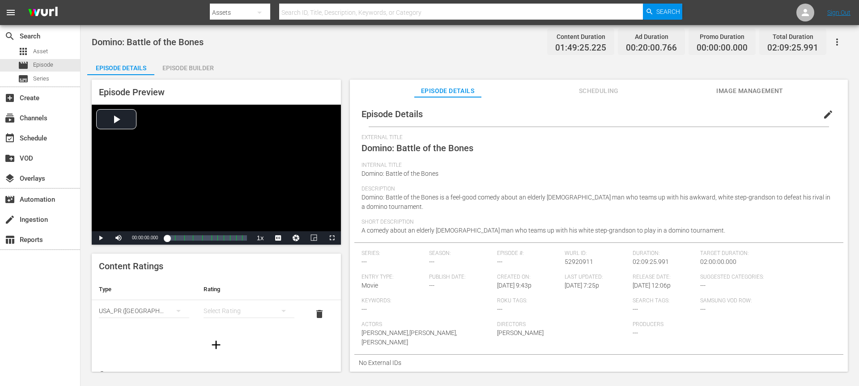
click at [258, 304] on div "simple table" at bounding box center [248, 310] width 90 height 25
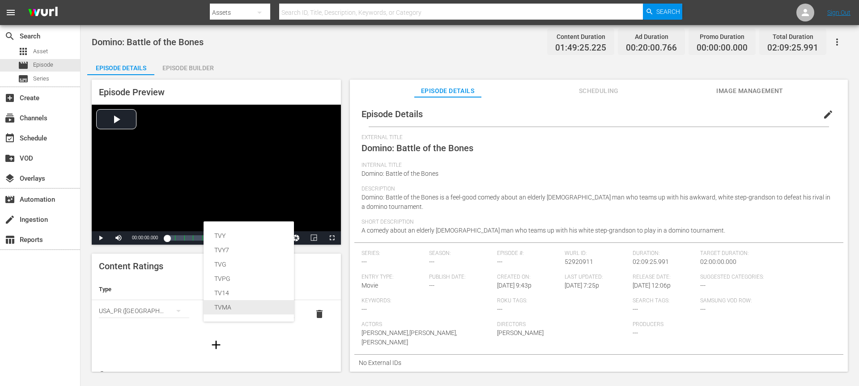
click at [244, 310] on div "TVMA" at bounding box center [248, 307] width 69 height 14
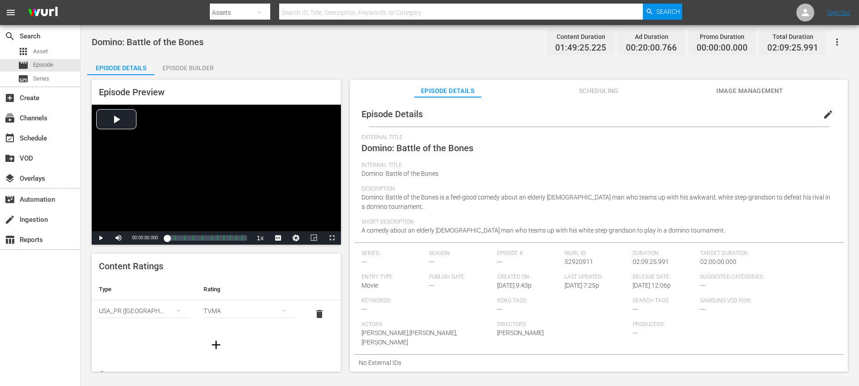
click at [384, 35] on div "Domino: Battle of the Bones Content Duration 01:49:25.225 Ad Duration 00:20:00.…" at bounding box center [470, 42] width 756 height 20
click at [236, 48] on div "Domino: Battle of the Bones Content Duration 01:49:25.225 Ad Duration 00:20:00.…" at bounding box center [470, 42] width 756 height 20
click at [165, 63] on div "Episode Builder" at bounding box center [187, 67] width 67 height 21
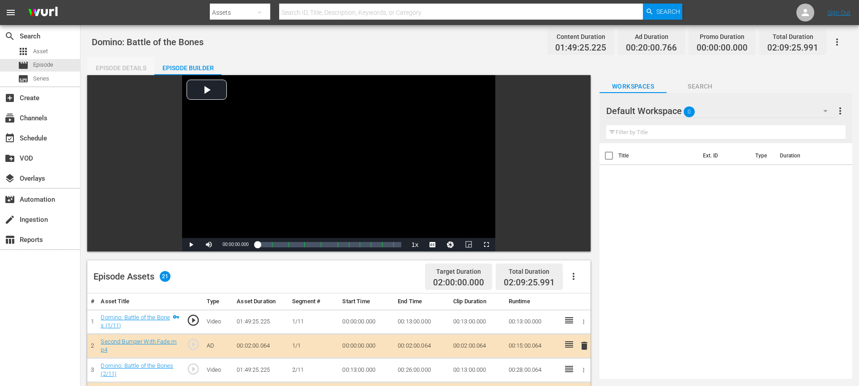
click at [136, 71] on div "Episode Details" at bounding box center [120, 67] width 67 height 21
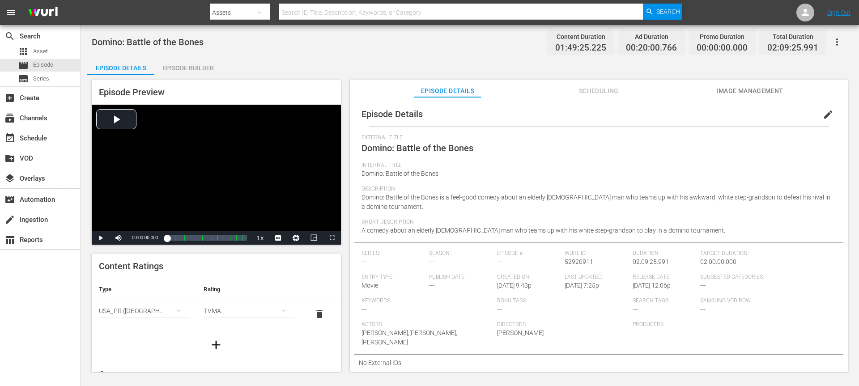
click at [687, 224] on span "Short Description" at bounding box center [596, 222] width 470 height 7
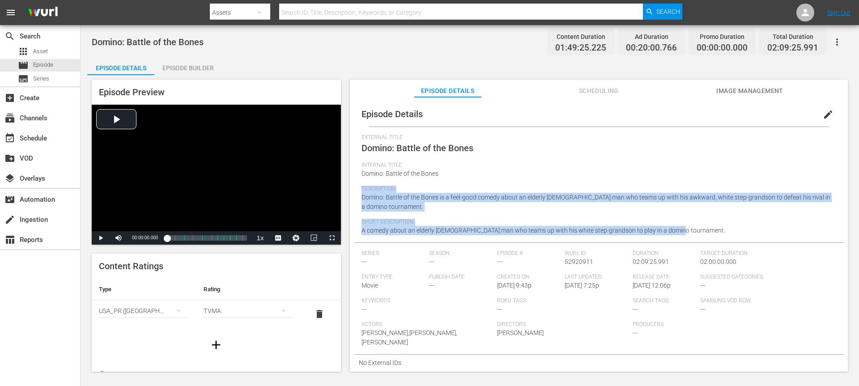
drag, startPoint x: 687, startPoint y: 229, endPoint x: 488, endPoint y: 177, distance: 205.7
click at [488, 177] on div "External Title Domino: Battle of the Bones Internal Title Domino: Battle of the…" at bounding box center [598, 188] width 475 height 108
click at [488, 177] on div "Internal Title Domino: Battle of the Bones" at bounding box center [598, 174] width 475 height 24
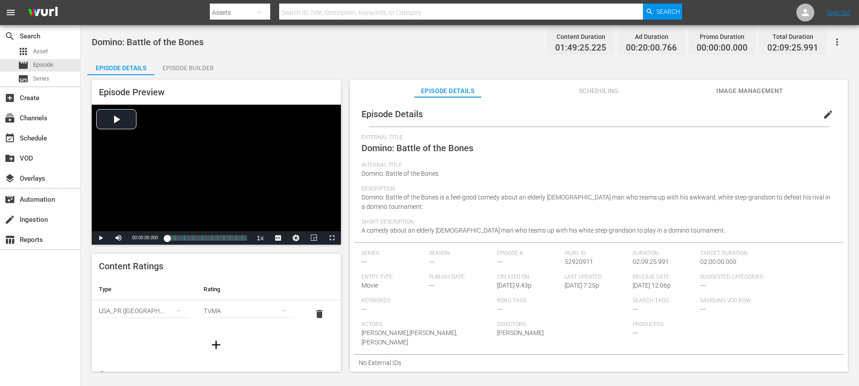
click at [385, 36] on div "Domino: Battle of the Bones Content Duration 01:49:25.225 Ad Duration 00:20:00.…" at bounding box center [470, 42] width 756 height 20
click at [168, 63] on div "Episode Builder" at bounding box center [187, 67] width 67 height 21
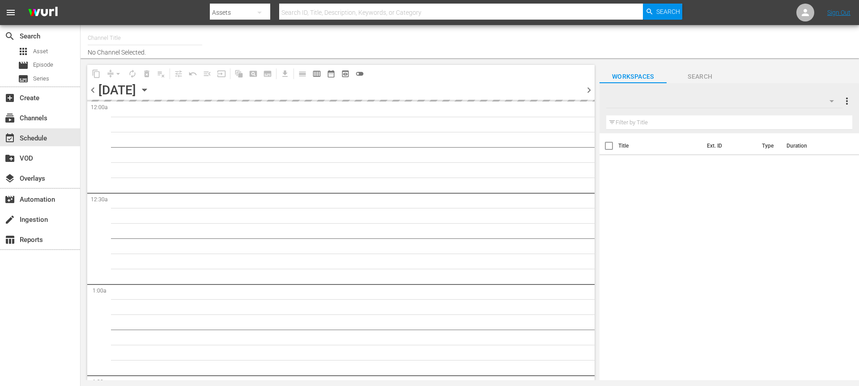
type input "The BLK Effect (1432)"
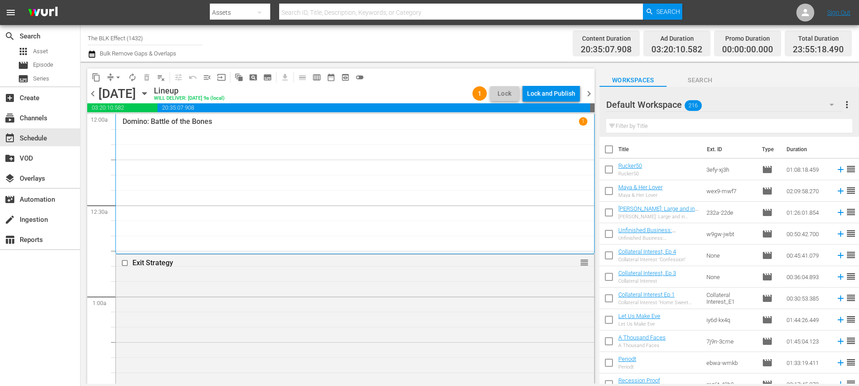
click at [90, 90] on span "chevron_left" at bounding box center [92, 93] width 11 height 11
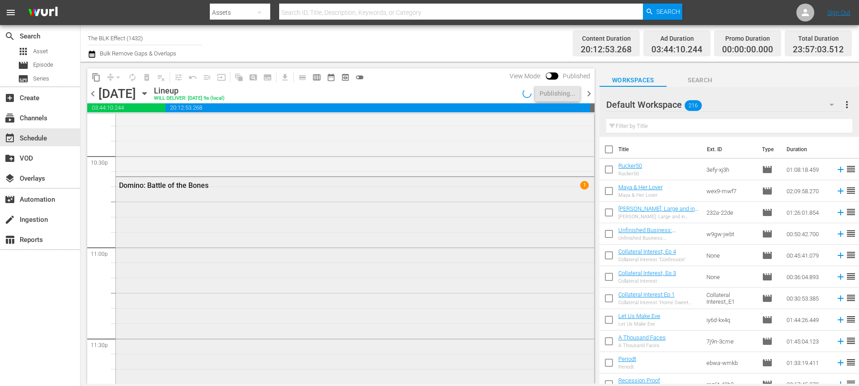
scroll to position [4039, 0]
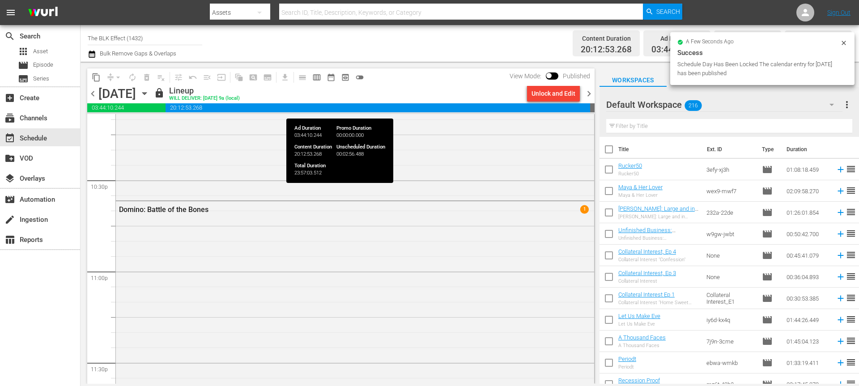
click at [559, 100] on div "Unlock and Edit" at bounding box center [553, 93] width 44 height 16
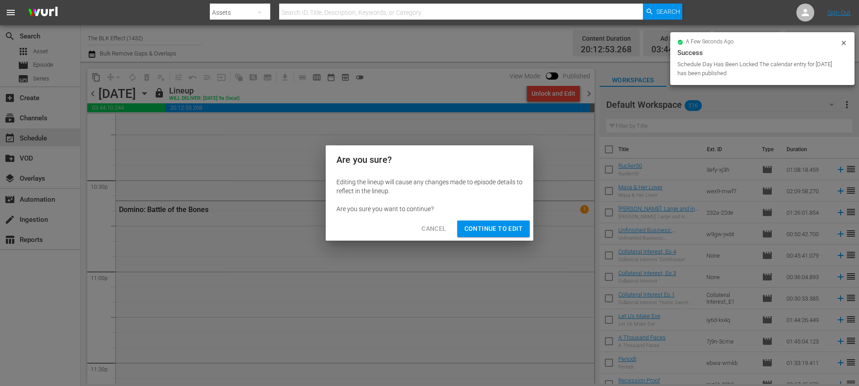
click at [481, 226] on span "Continue to Edit" at bounding box center [493, 228] width 58 height 11
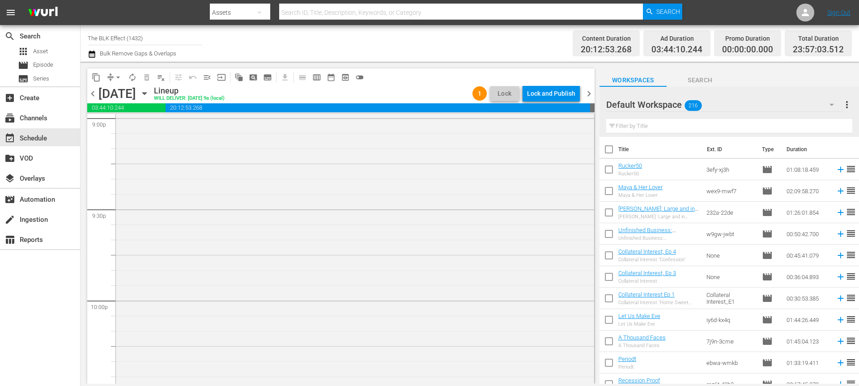
scroll to position [3722, 0]
click at [589, 95] on span "chevron_right" at bounding box center [588, 93] width 11 height 11
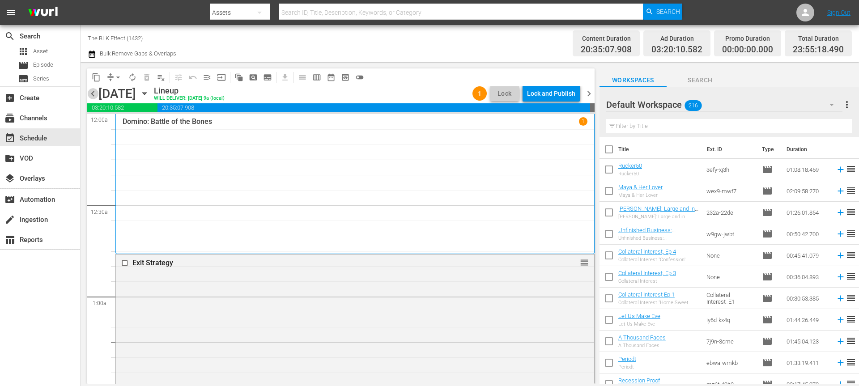
click at [91, 93] on span "chevron_left" at bounding box center [92, 93] width 11 height 11
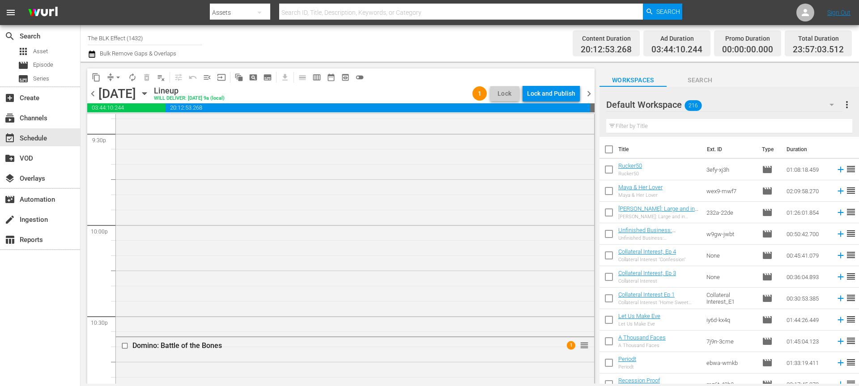
scroll to position [3930, 0]
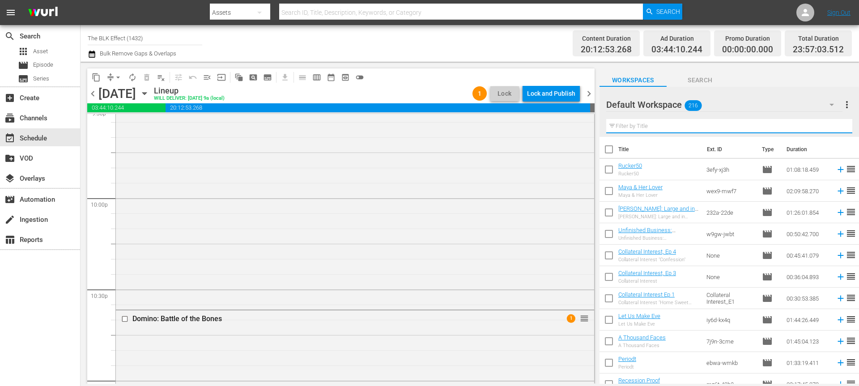
click at [637, 132] on div "Filter by Title" at bounding box center [729, 125] width 246 height 21
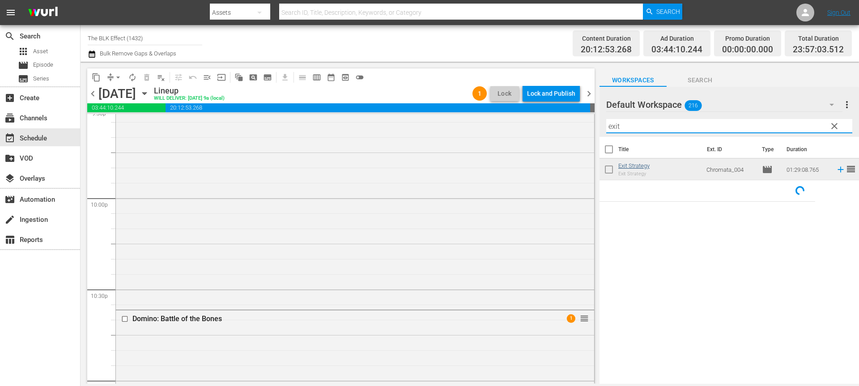
type input "exit"
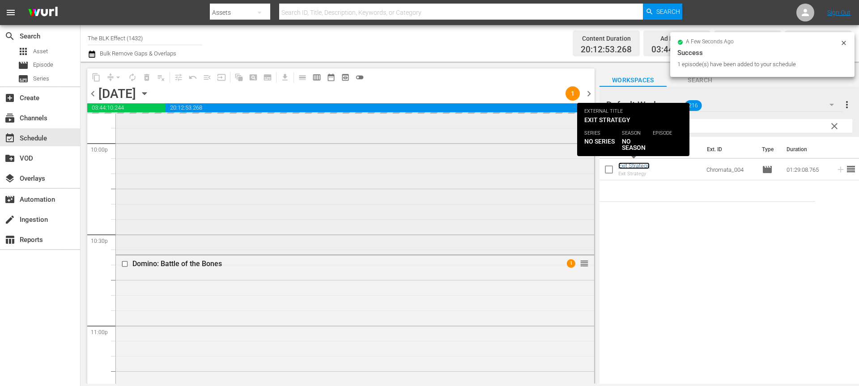
scroll to position [3998, 0]
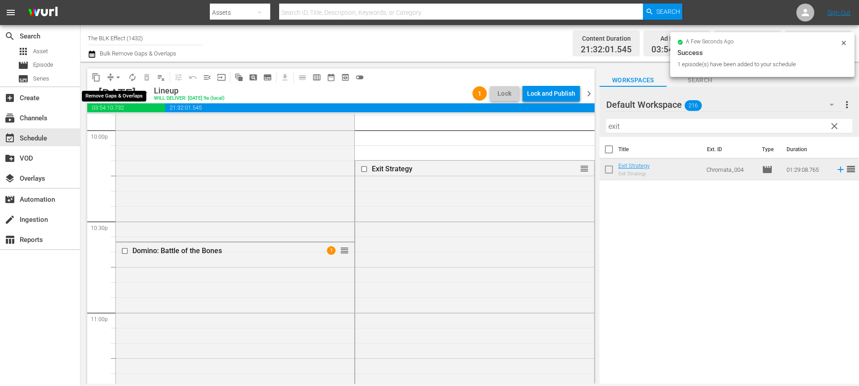
click at [117, 76] on span "arrow_drop_down" at bounding box center [118, 77] width 9 height 9
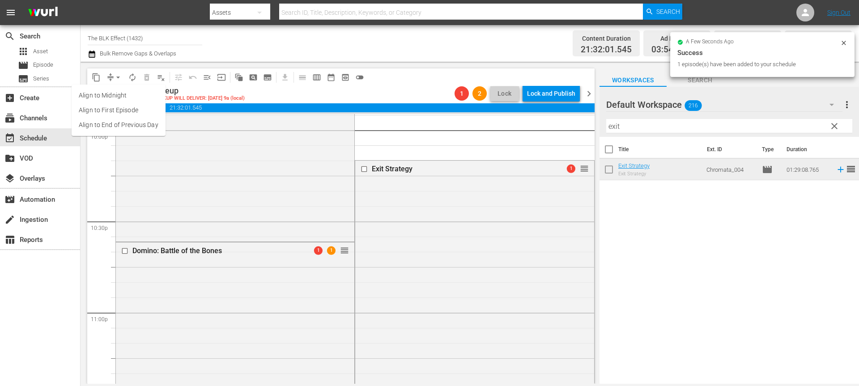
click at [118, 121] on li "Align to End of Previous Day" at bounding box center [119, 125] width 94 height 15
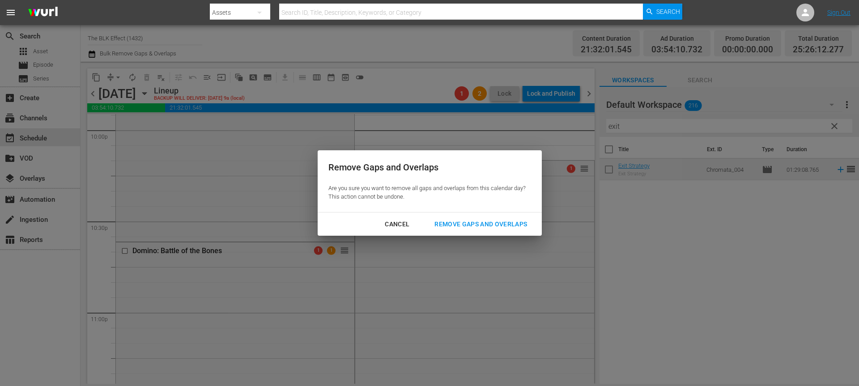
click at [513, 217] on button "Remove Gaps and Overlaps" at bounding box center [481, 224] width 114 height 17
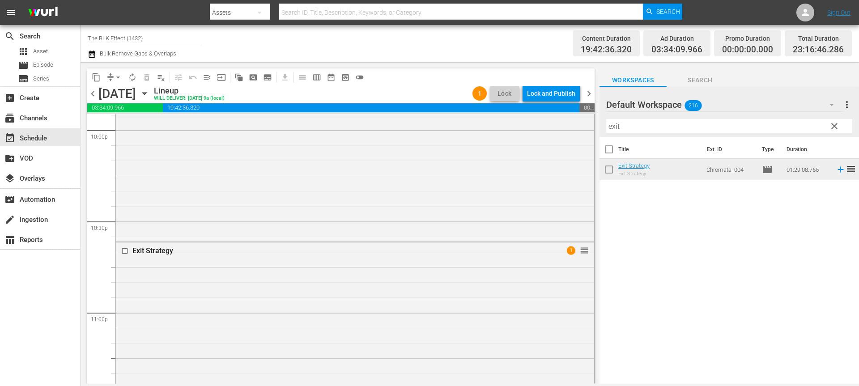
click at [554, 91] on div "Lock and Publish" at bounding box center [551, 93] width 48 height 16
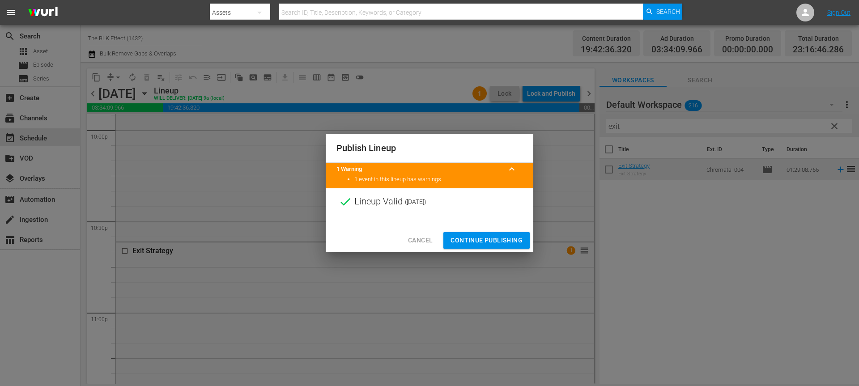
click at [506, 244] on span "Continue Publishing" at bounding box center [486, 240] width 72 height 11
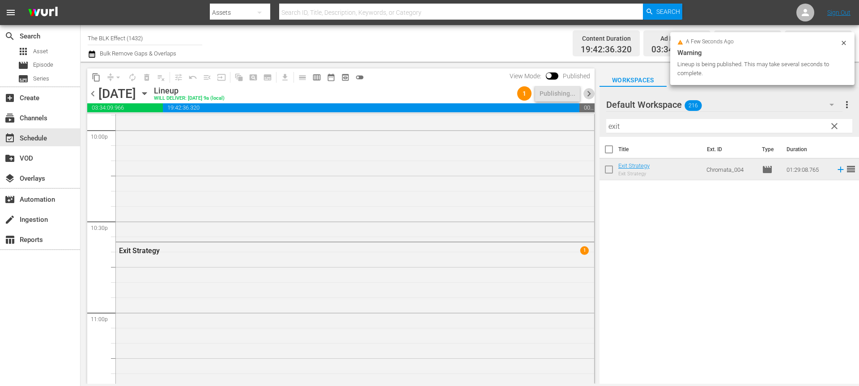
click at [589, 92] on span "chevron_right" at bounding box center [588, 93] width 11 height 11
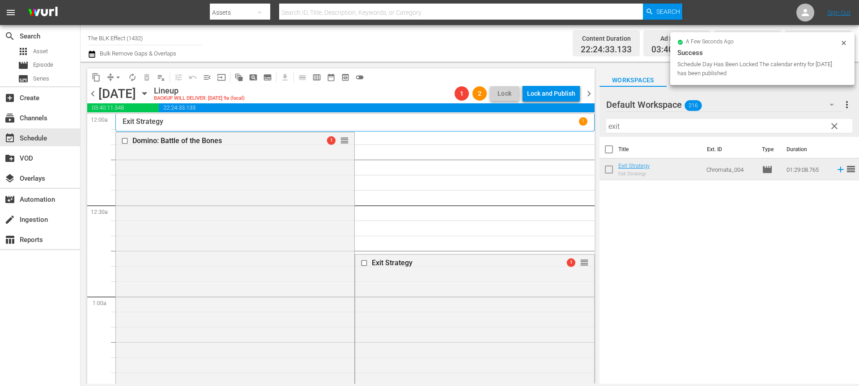
drag, startPoint x: 581, startPoint y: 314, endPoint x: 531, endPoint y: 126, distance: 194.5
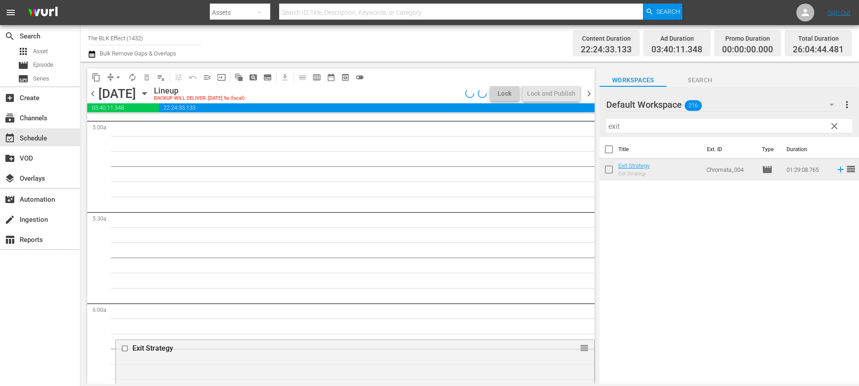
scroll to position [931, 0]
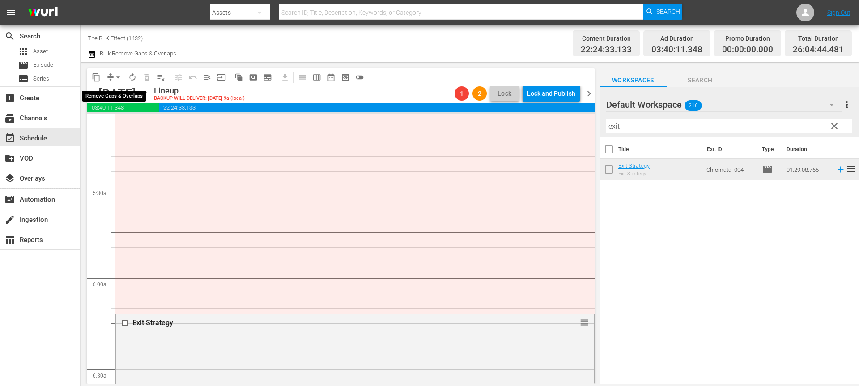
click at [116, 73] on span "arrow_drop_down" at bounding box center [118, 77] width 9 height 9
click at [128, 123] on li "Align to End of Previous Day" at bounding box center [119, 125] width 94 height 15
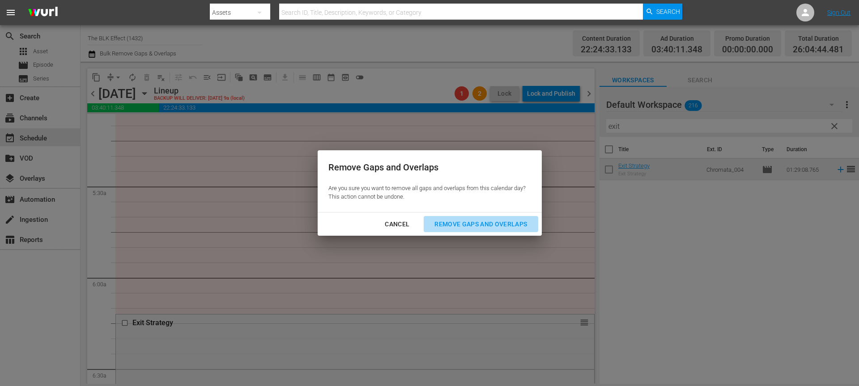
click at [490, 229] on div "Remove Gaps and Overlaps" at bounding box center [480, 224] width 107 height 11
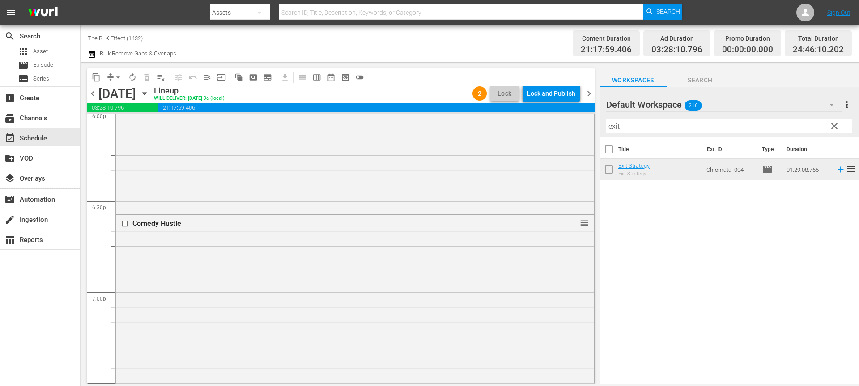
scroll to position [3435, 0]
click at [364, 197] on div "Comedy Hustle reorder" at bounding box center [355, 242] width 478 height 347
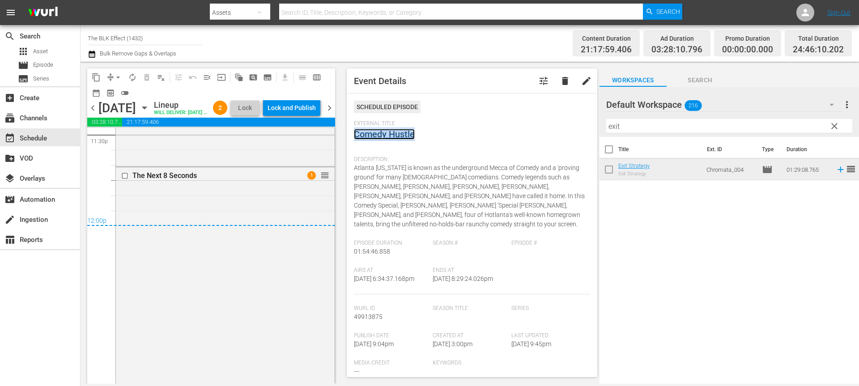
scroll to position [4284, 0]
click at [300, 102] on div "Lock and Publish" at bounding box center [291, 108] width 48 height 16
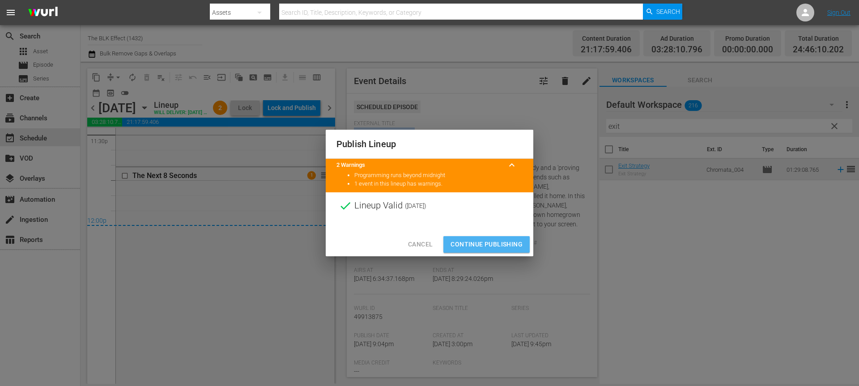
click at [488, 242] on span "Continue Publishing" at bounding box center [486, 244] width 72 height 11
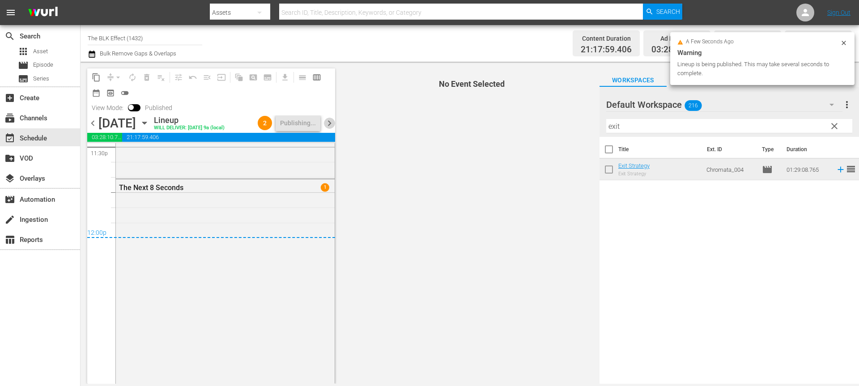
click at [334, 119] on span "chevron_right" at bounding box center [329, 123] width 11 height 11
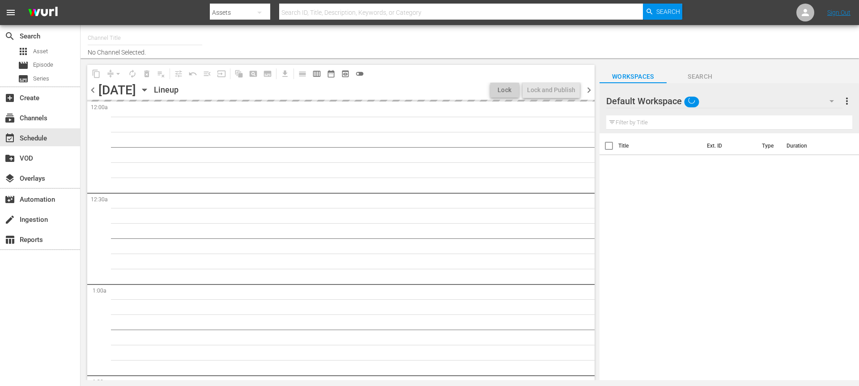
type input "The BLK Effect (1432)"
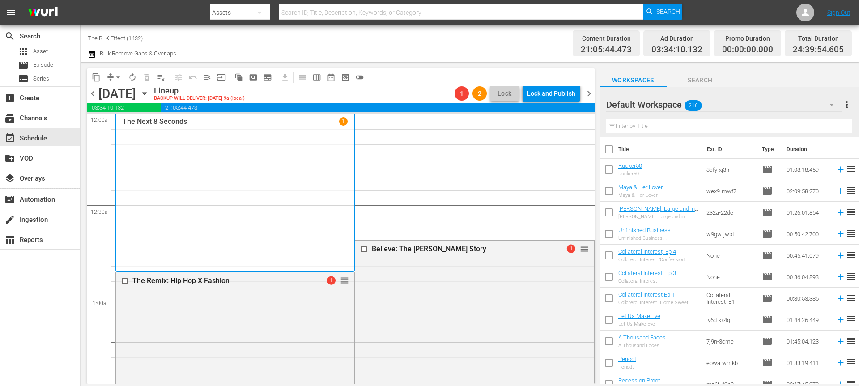
click at [92, 91] on span "chevron_left" at bounding box center [92, 93] width 11 height 11
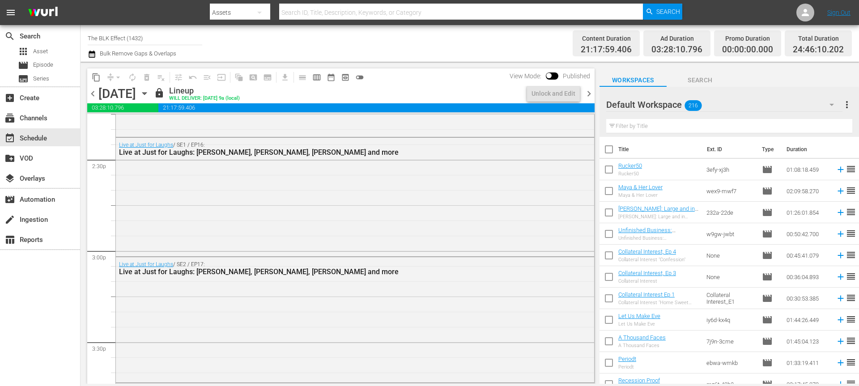
scroll to position [4267, 0]
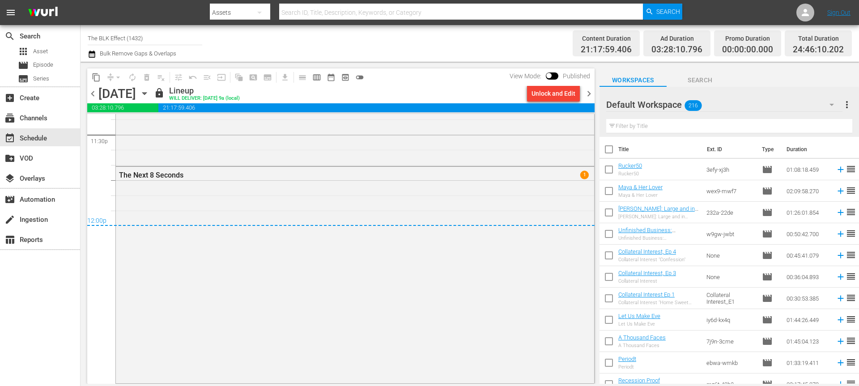
click at [589, 95] on span "chevron_right" at bounding box center [588, 93] width 11 height 11
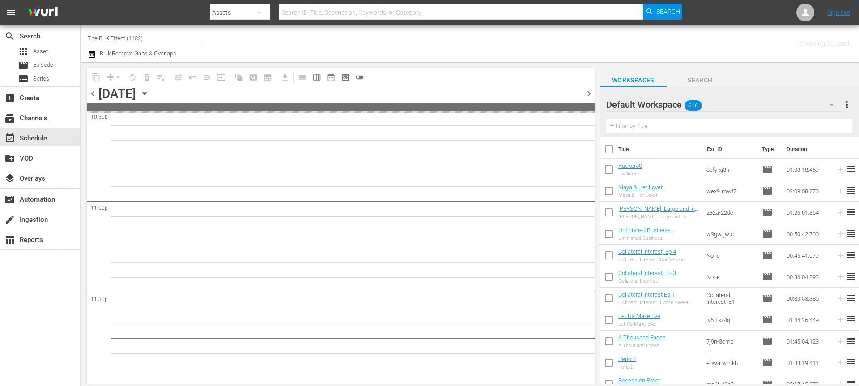
click at [589, 95] on span "chevron_right" at bounding box center [588, 93] width 11 height 11
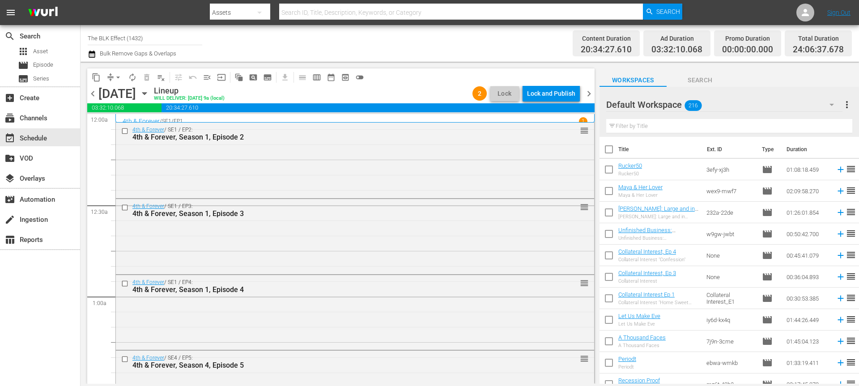
click at [96, 95] on span "chevron_left" at bounding box center [92, 93] width 11 height 11
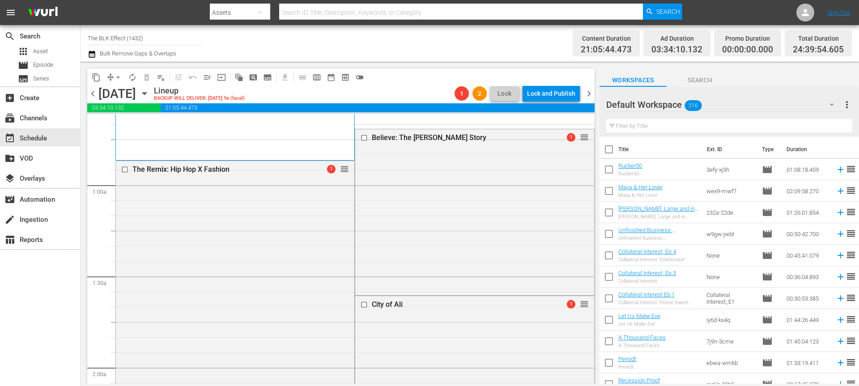
scroll to position [21, 0]
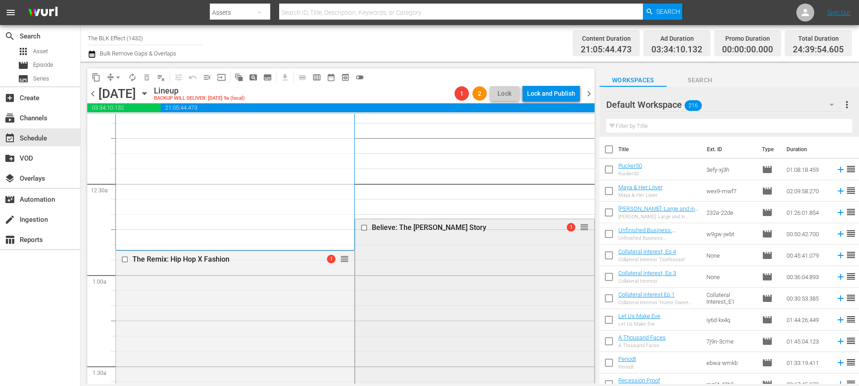
click at [364, 228] on input "checkbox" at bounding box center [364, 228] width 9 height 8
click at [148, 77] on span "delete_forever_outlined" at bounding box center [146, 77] width 9 height 9
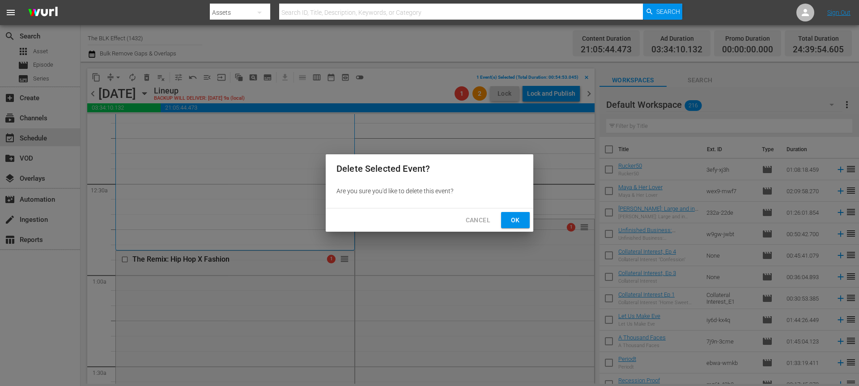
click at [506, 218] on button "Ok" at bounding box center [515, 220] width 29 height 17
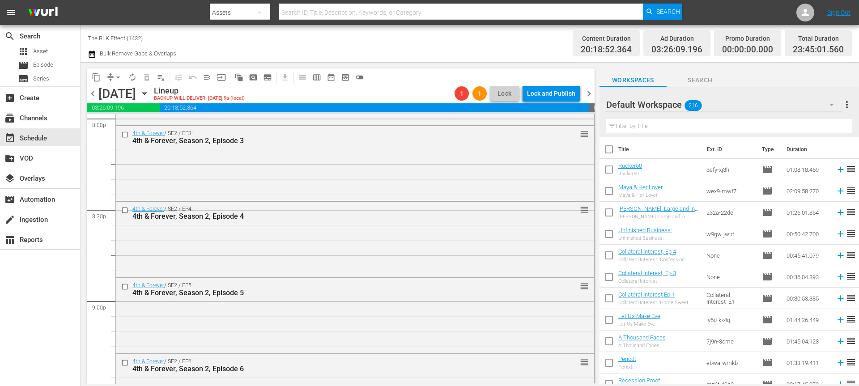
scroll to position [4118, 0]
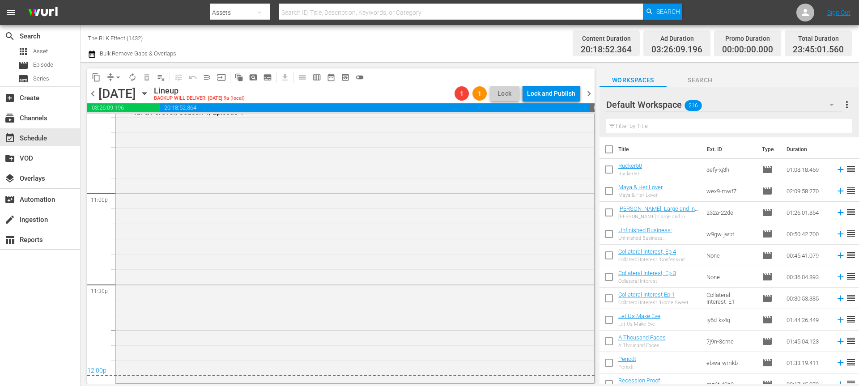
click at [121, 76] on span "arrow_drop_down" at bounding box center [118, 77] width 9 height 9
click at [91, 57] on icon "button" at bounding box center [92, 54] width 6 height 7
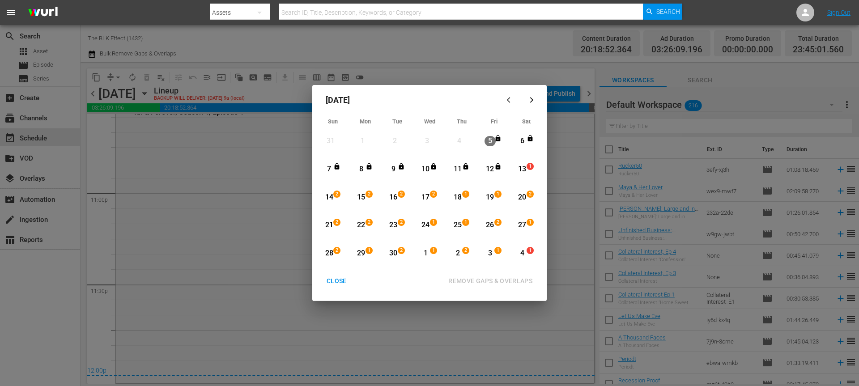
click at [521, 172] on div "13" at bounding box center [522, 169] width 11 height 10
click at [529, 251] on span "1" at bounding box center [530, 250] width 6 height 7
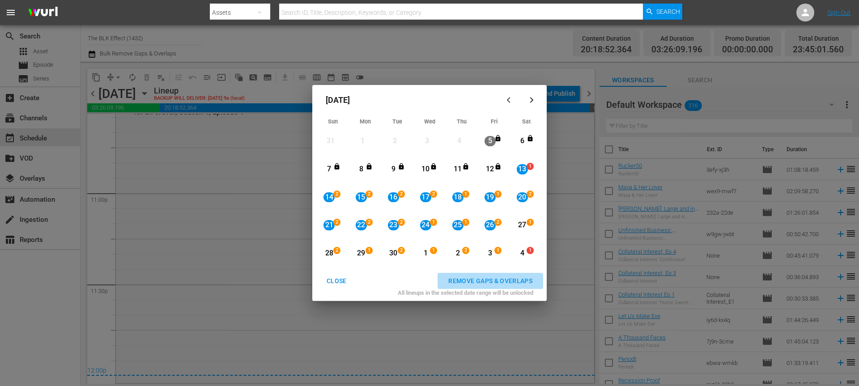
click at [526, 281] on div "REMOVE GAPS & OVERLAPS" at bounding box center [490, 280] width 98 height 11
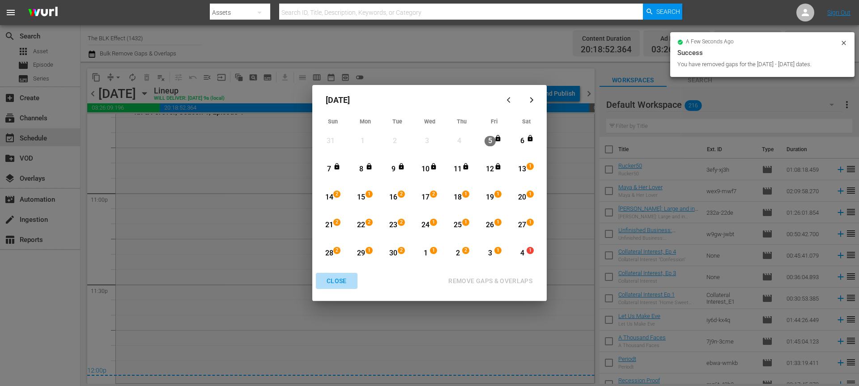
click at [340, 278] on div "CLOSE" at bounding box center [336, 280] width 34 height 11
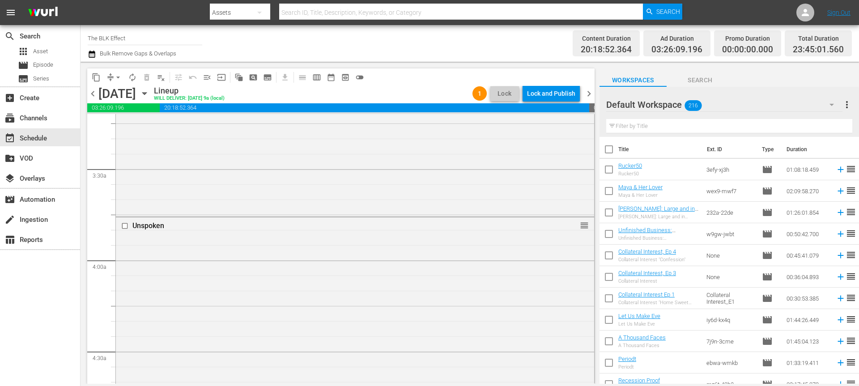
scroll to position [584, 0]
click at [552, 86] on div "Lock and Publish" at bounding box center [551, 93] width 48 height 16
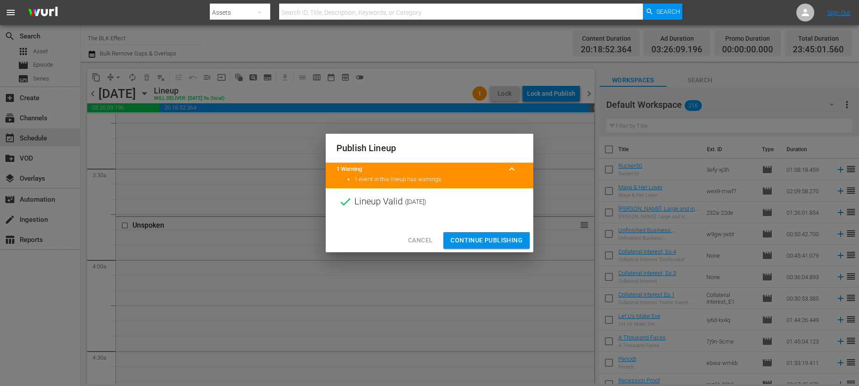
click at [474, 233] on button "Continue Publishing" at bounding box center [486, 240] width 86 height 17
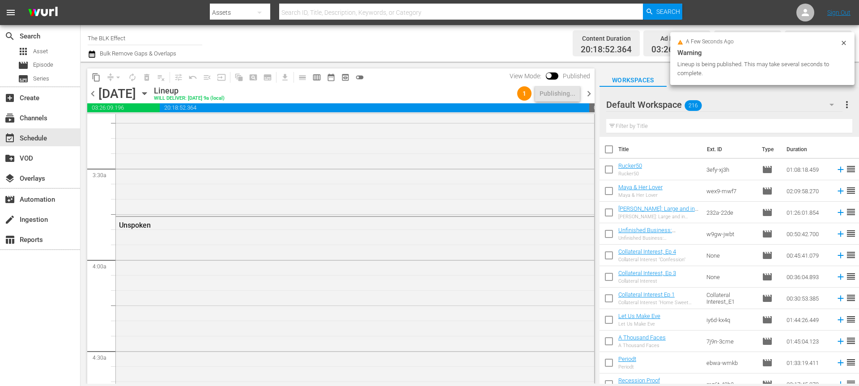
click at [589, 94] on span "chevron_right" at bounding box center [588, 93] width 11 height 11
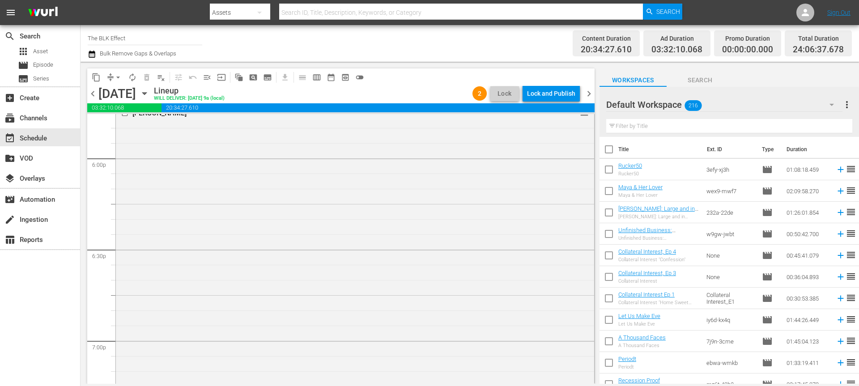
scroll to position [3217, 0]
click at [488, 237] on div "Foxy Brown reorder" at bounding box center [355, 284] width 478 height 312
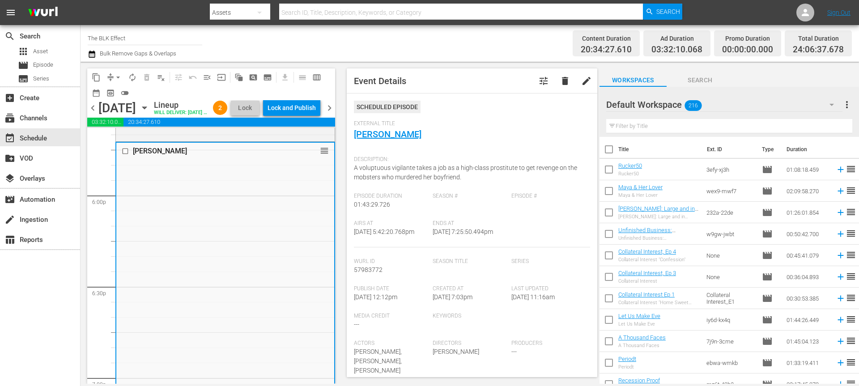
click at [128, 155] on input "checkbox" at bounding box center [126, 152] width 9 height 8
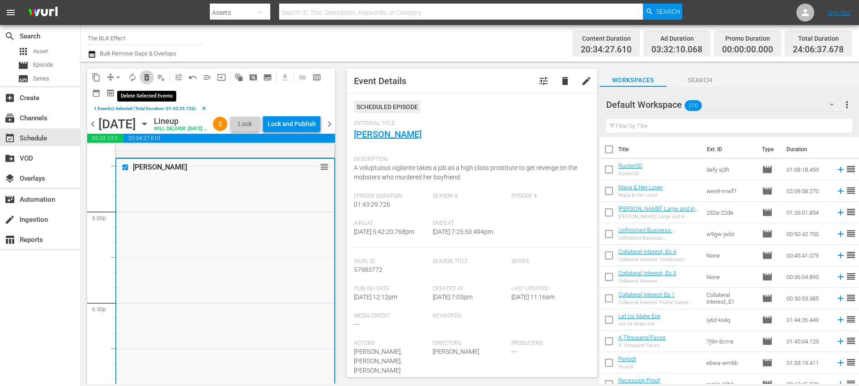
click at [146, 76] on span "delete_forever_outlined" at bounding box center [146, 77] width 9 height 9
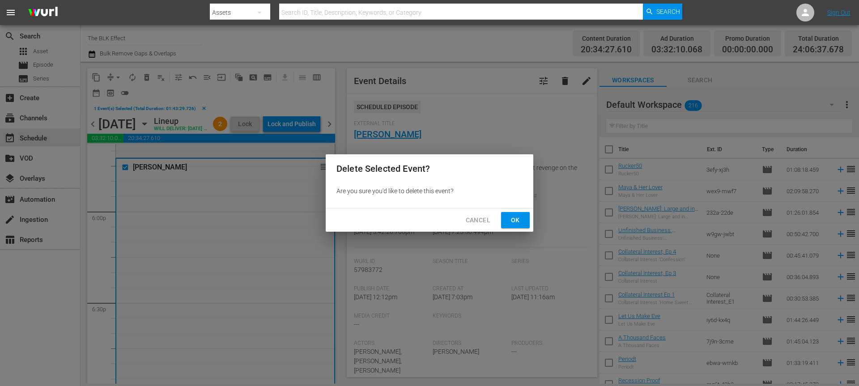
drag, startPoint x: 525, startPoint y: 216, endPoint x: 411, endPoint y: 179, distance: 119.8
click at [525, 216] on button "Ok" at bounding box center [515, 220] width 29 height 17
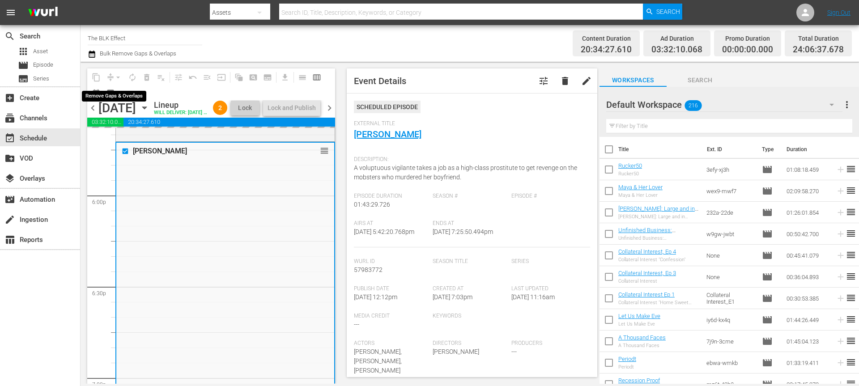
click at [119, 77] on div "arrow_drop_down" at bounding box center [118, 77] width 14 height 14
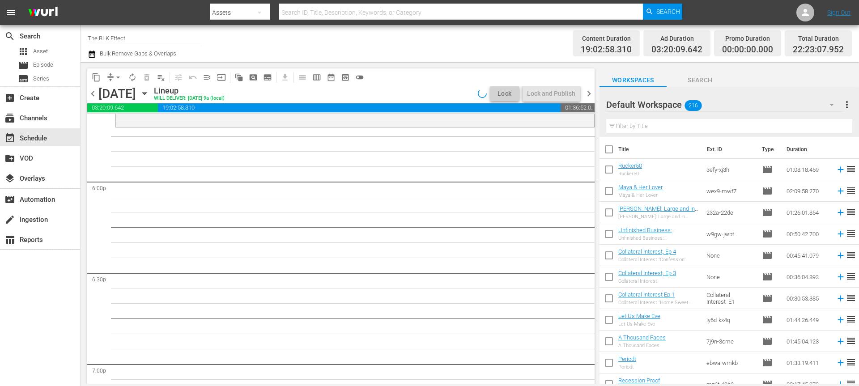
scroll to position [4242, 0]
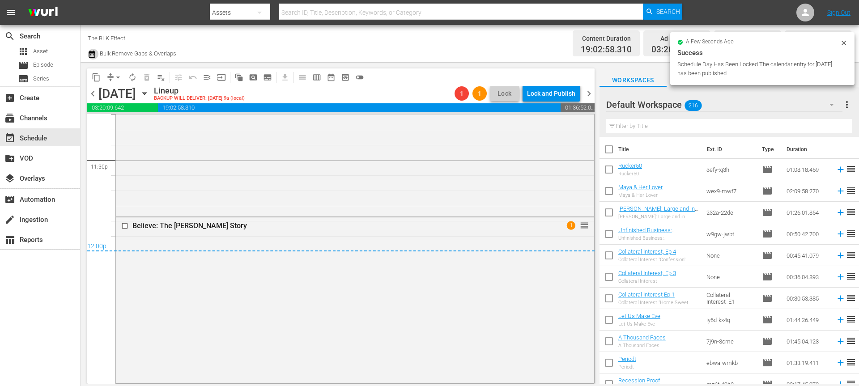
click at [94, 52] on icon "button" at bounding box center [92, 54] width 6 height 7
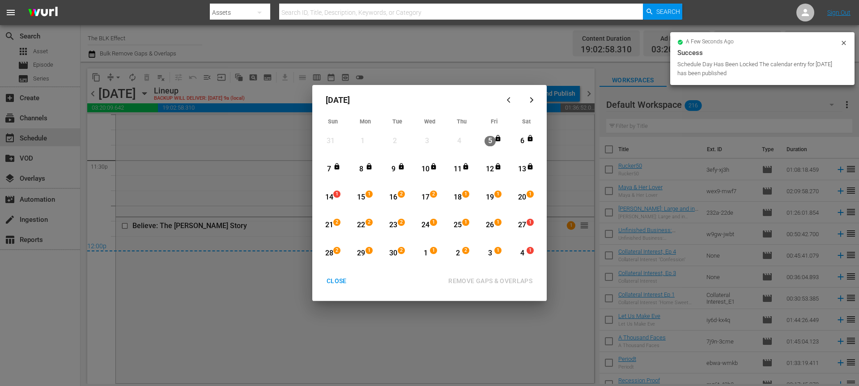
click at [339, 195] on span "1" at bounding box center [337, 194] width 6 height 7
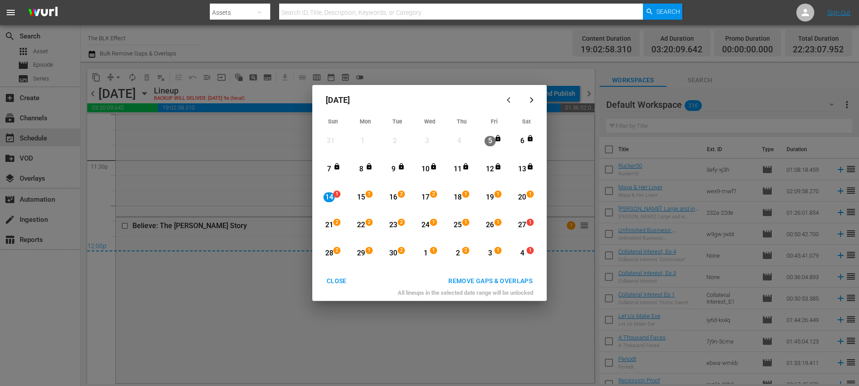
click at [365, 196] on div "15" at bounding box center [361, 197] width 11 height 10
click at [468, 276] on div "REMOVE GAPS & OVERLAPS" at bounding box center [490, 280] width 98 height 11
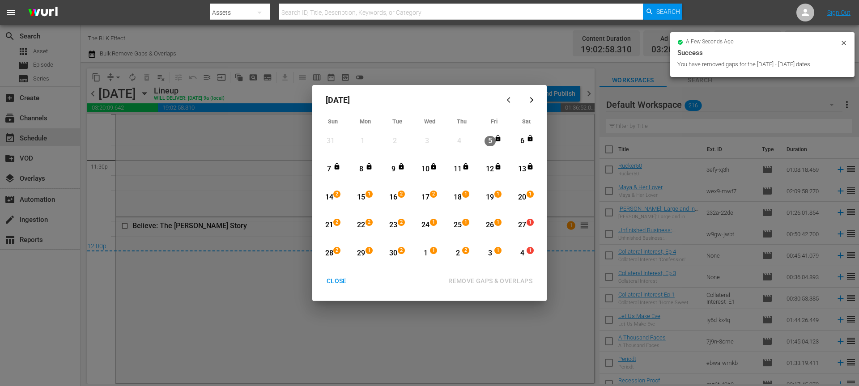
click at [336, 278] on div "CLOSE" at bounding box center [336, 280] width 34 height 11
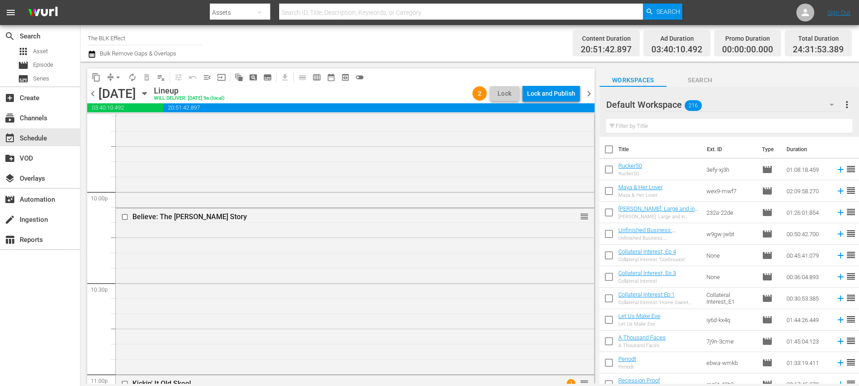
scroll to position [3920, 0]
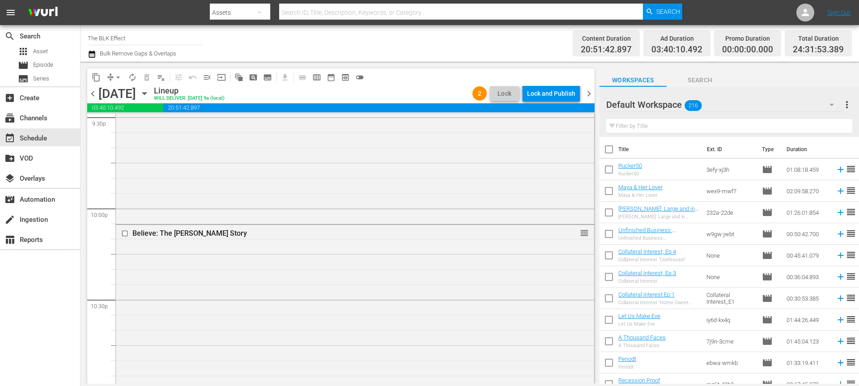
click at [547, 97] on div "Lock and Publish" at bounding box center [551, 93] width 48 height 16
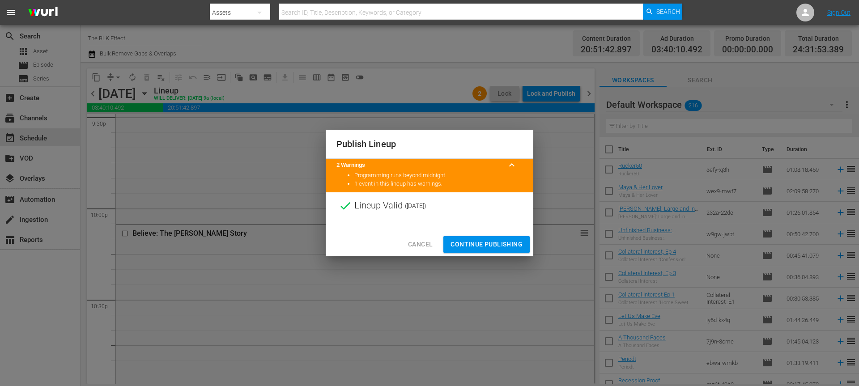
click at [492, 237] on button "Continue Publishing" at bounding box center [486, 244] width 86 height 17
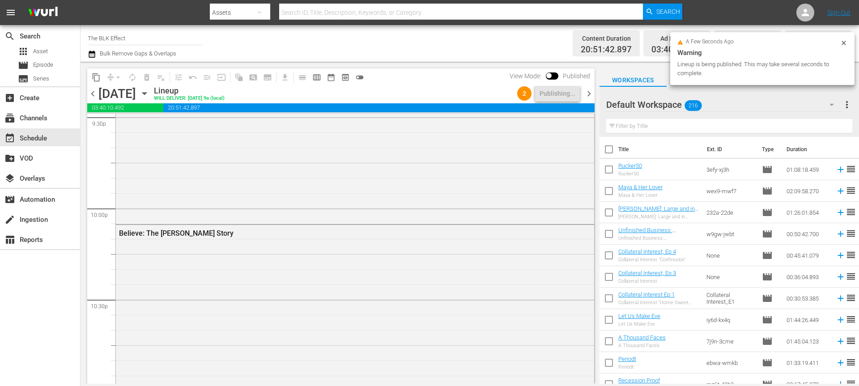
click at [587, 90] on span "chevron_right" at bounding box center [588, 93] width 11 height 11
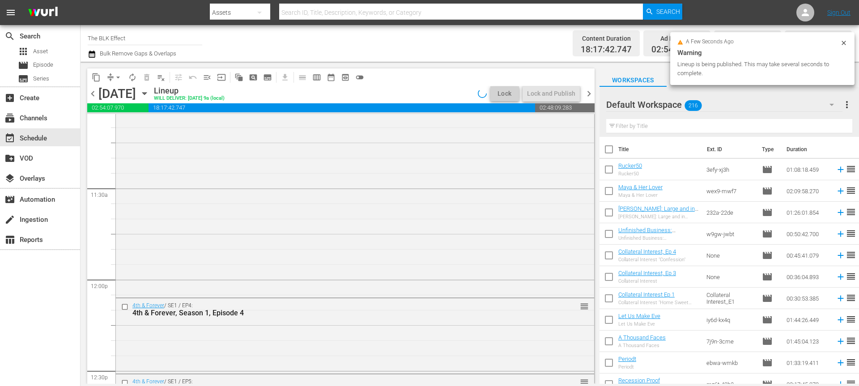
scroll to position [1963, 0]
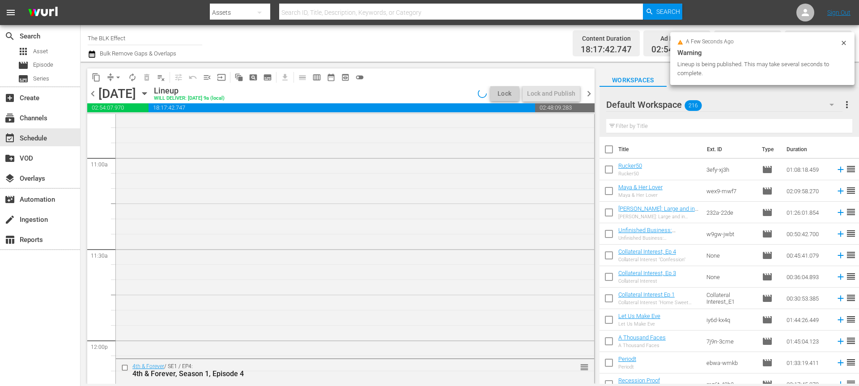
click at [642, 128] on input "text" at bounding box center [729, 126] width 246 height 14
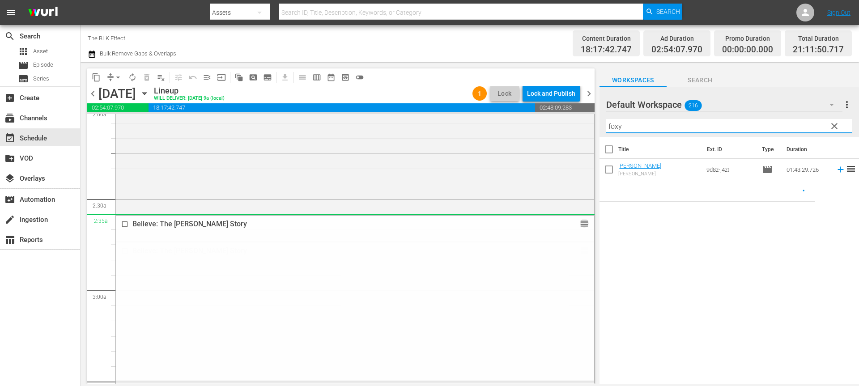
scroll to position [0, 0]
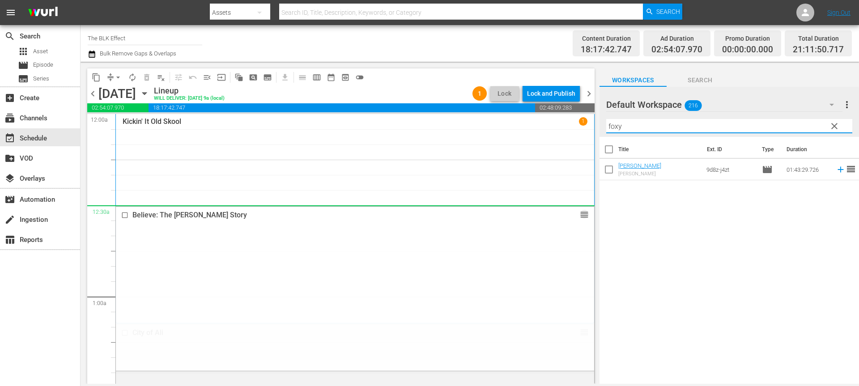
drag, startPoint x: 580, startPoint y: 250, endPoint x: 550, endPoint y: 212, distance: 48.1
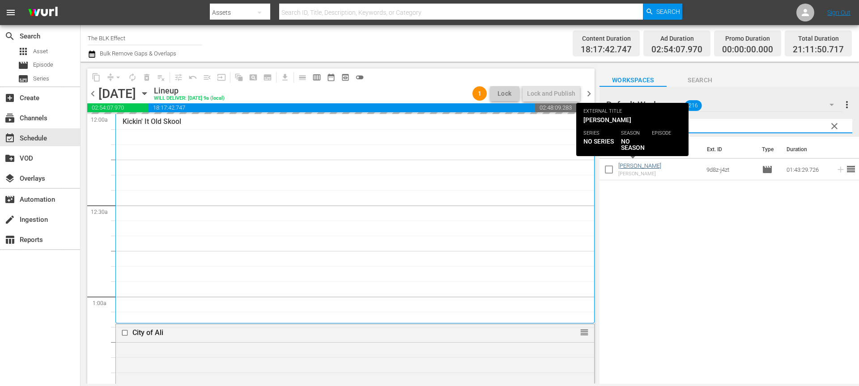
type input "foxy"
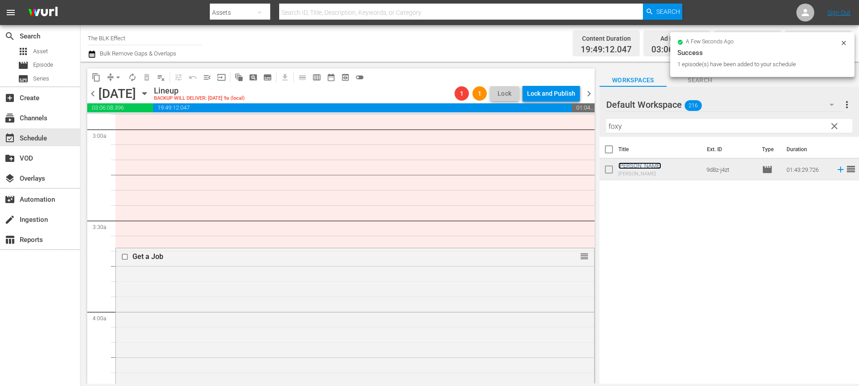
scroll to position [513, 0]
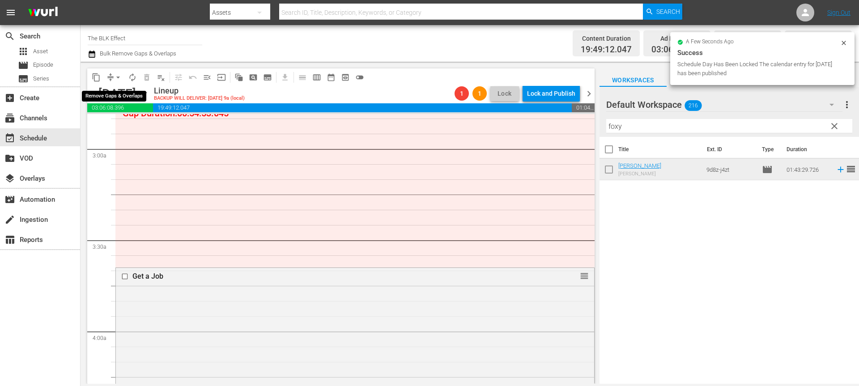
click at [118, 76] on span "arrow_drop_down" at bounding box center [118, 77] width 9 height 9
click at [118, 123] on li "Align to End of Previous Day" at bounding box center [119, 125] width 94 height 15
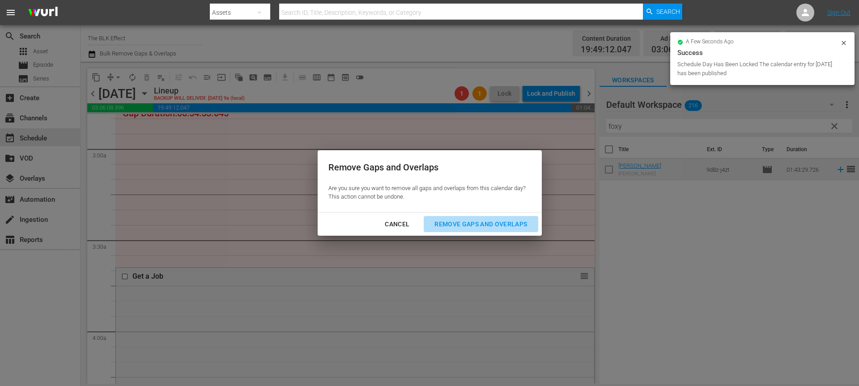
click at [469, 226] on div "Remove Gaps and Overlaps" at bounding box center [480, 224] width 107 height 11
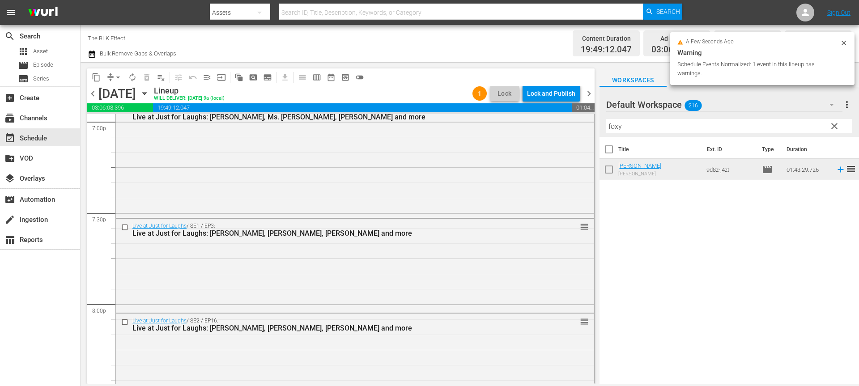
scroll to position [3424, 0]
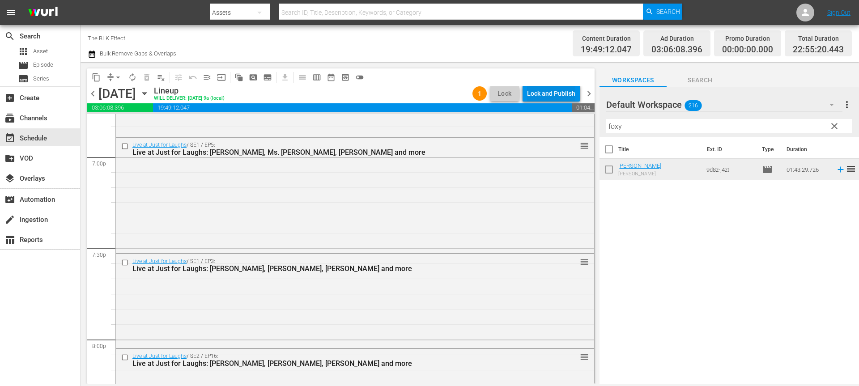
click at [571, 89] on div "Lock and Publish" at bounding box center [551, 93] width 48 height 16
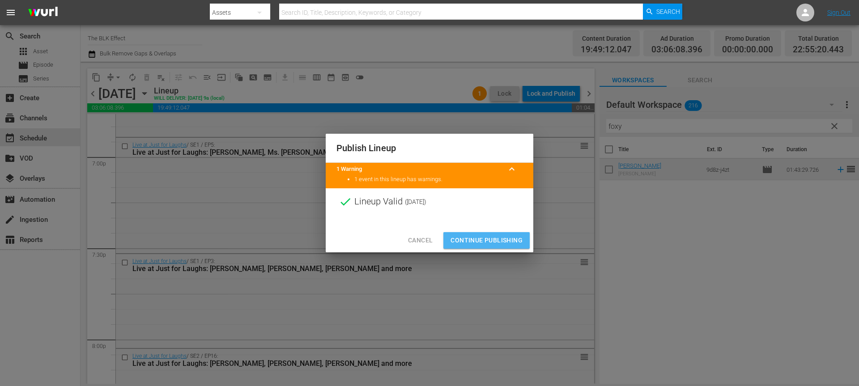
click at [498, 240] on span "Continue Publishing" at bounding box center [486, 240] width 72 height 11
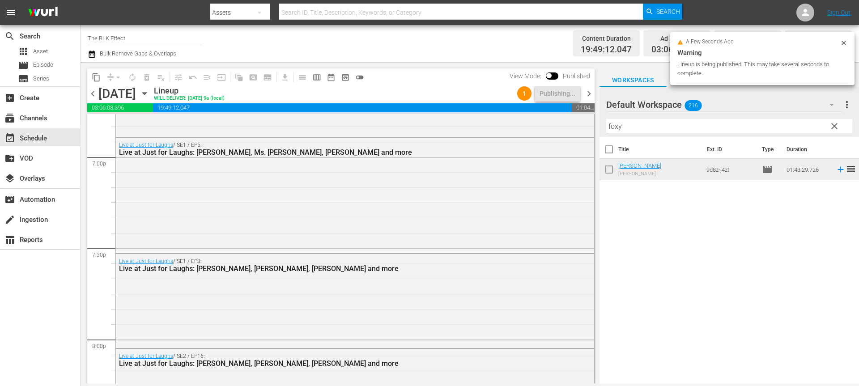
click at [591, 92] on span "chevron_right" at bounding box center [588, 93] width 11 height 11
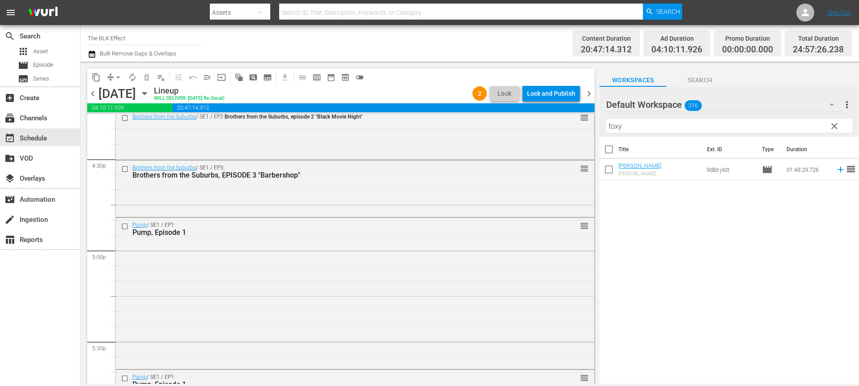
scroll to position [1569, 0]
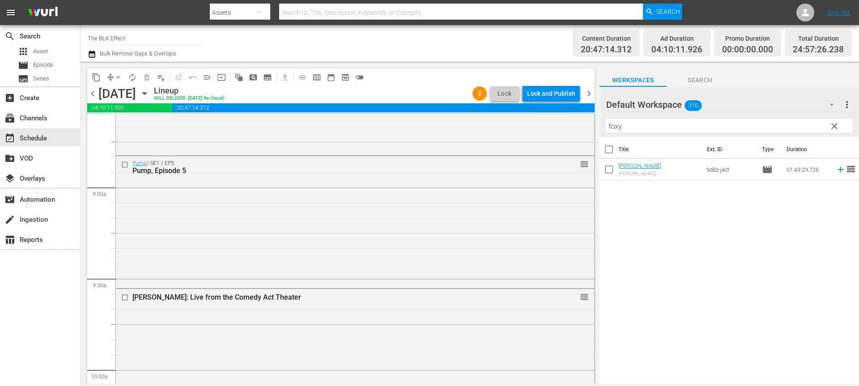
click at [549, 97] on div "Lock and Publish" at bounding box center [551, 93] width 48 height 16
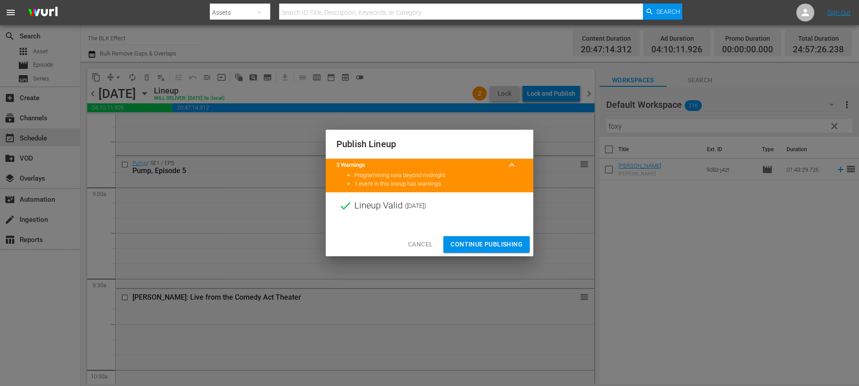
click at [501, 243] on span "Continue Publishing" at bounding box center [486, 244] width 72 height 11
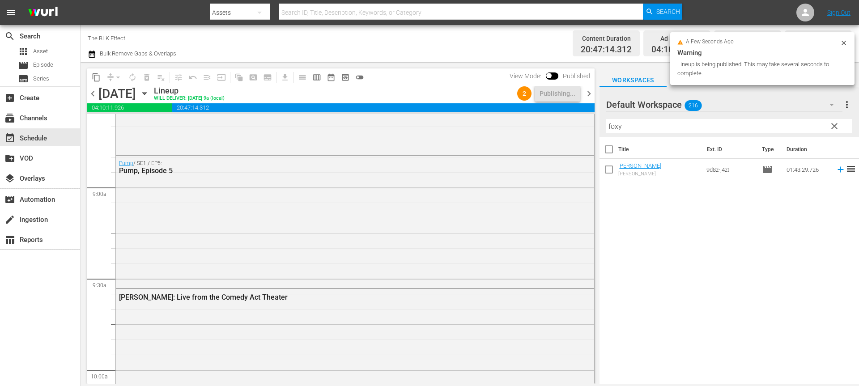
click at [595, 93] on div "content_copy compress arrow_drop_down autorenew_outlined delete_forever_outline…" at bounding box center [338, 223] width 516 height 322
click at [594, 93] on span "chevron_right" at bounding box center [588, 93] width 11 height 11
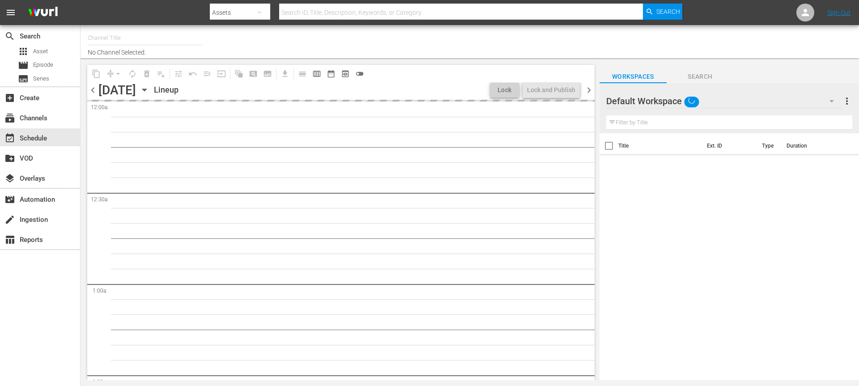
type input "The BLK Effect (1432)"
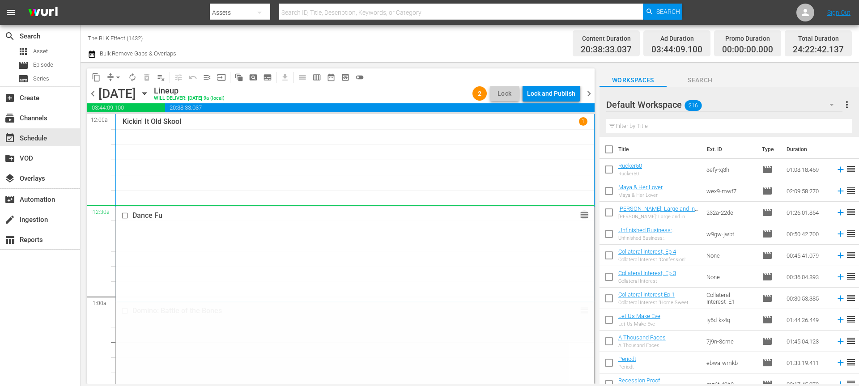
drag, startPoint x: 581, startPoint y: 170, endPoint x: 544, endPoint y: 221, distance: 63.1
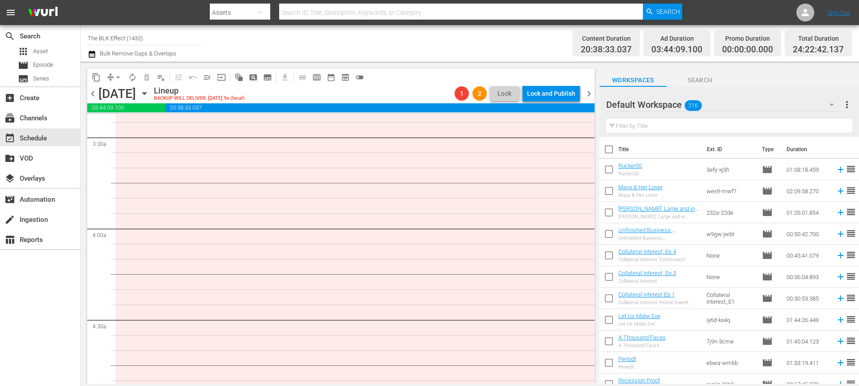
scroll to position [639, 0]
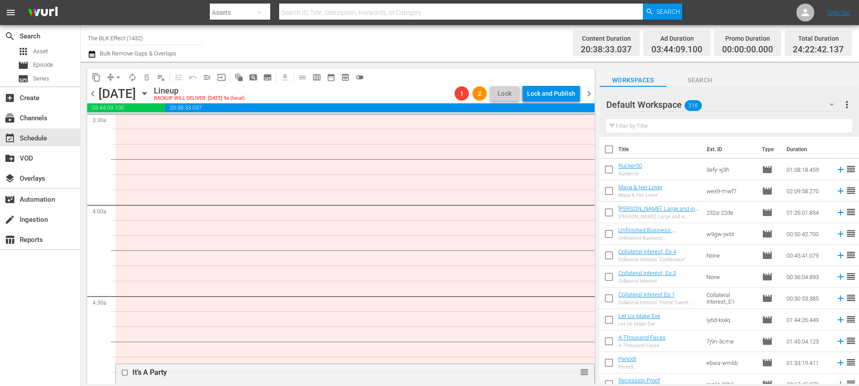
click at [116, 83] on button "arrow_drop_down" at bounding box center [118, 77] width 14 height 14
click at [123, 126] on li "Align to End of Previous Day" at bounding box center [119, 125] width 94 height 15
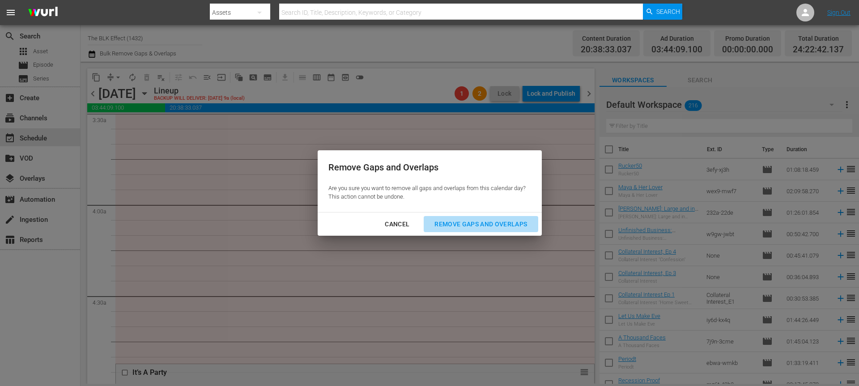
click at [485, 226] on div "Remove Gaps and Overlaps" at bounding box center [480, 224] width 107 height 11
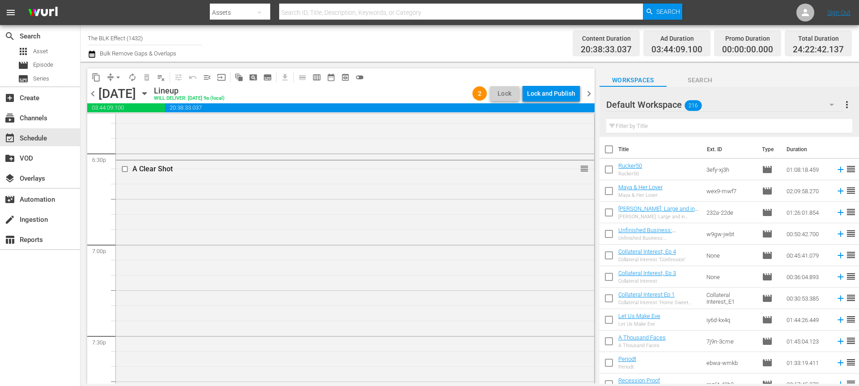
scroll to position [3339, 0]
click at [124, 170] on div at bounding box center [125, 166] width 13 height 11
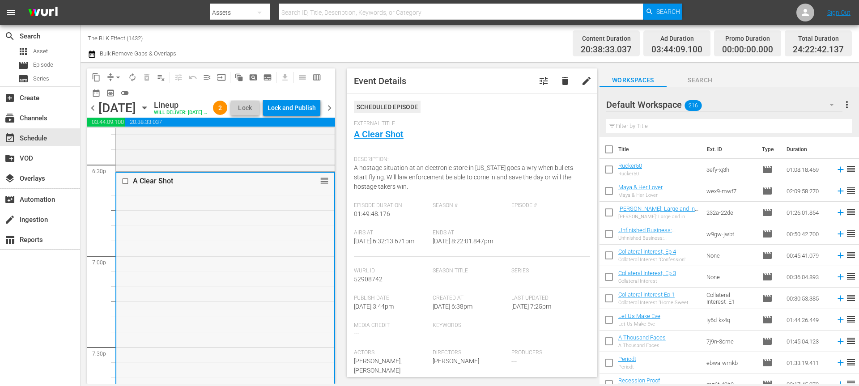
click at [123, 185] on input "checkbox" at bounding box center [126, 181] width 9 height 8
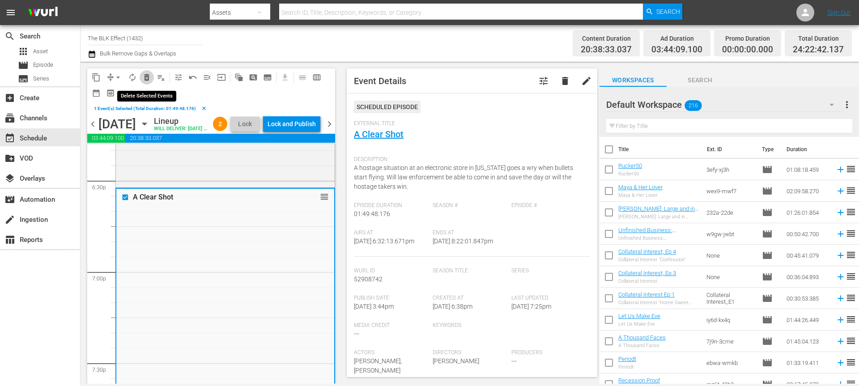
click at [145, 74] on span "delete_forever_outlined" at bounding box center [146, 77] width 9 height 9
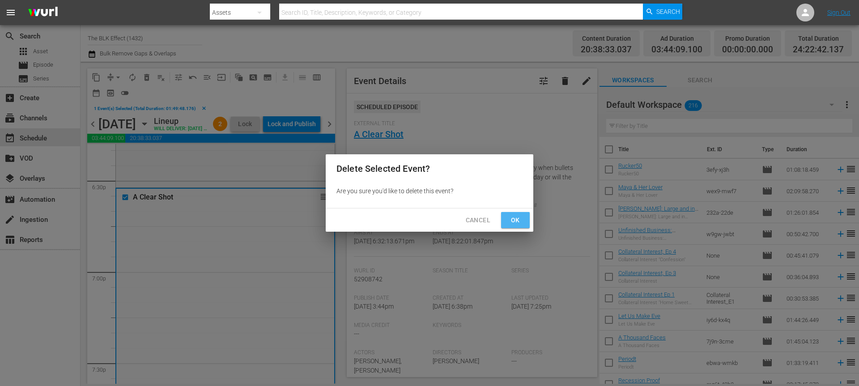
click at [513, 216] on span "Ok" at bounding box center [515, 220] width 14 height 11
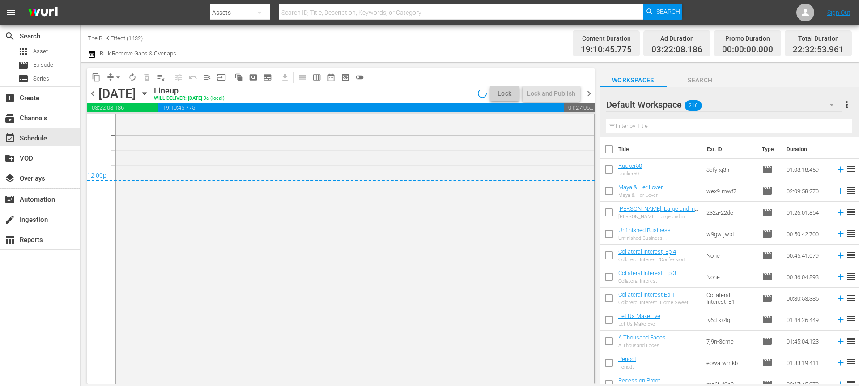
scroll to position [4161, 0]
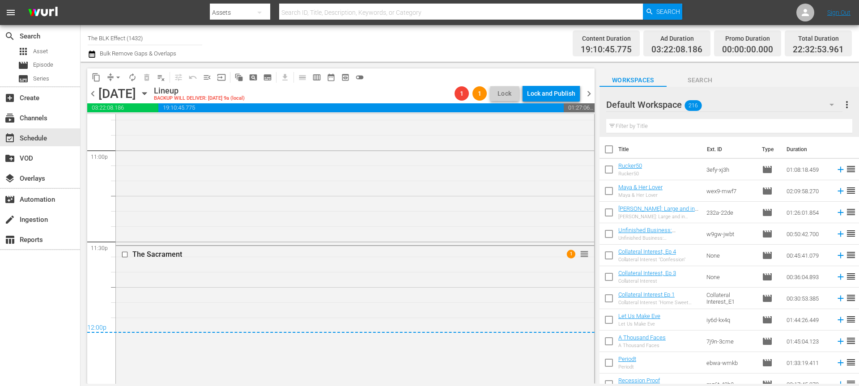
click at [122, 253] on input "checkbox" at bounding box center [125, 254] width 9 height 8
click at [145, 76] on span "delete_forever_outlined" at bounding box center [146, 77] width 9 height 9
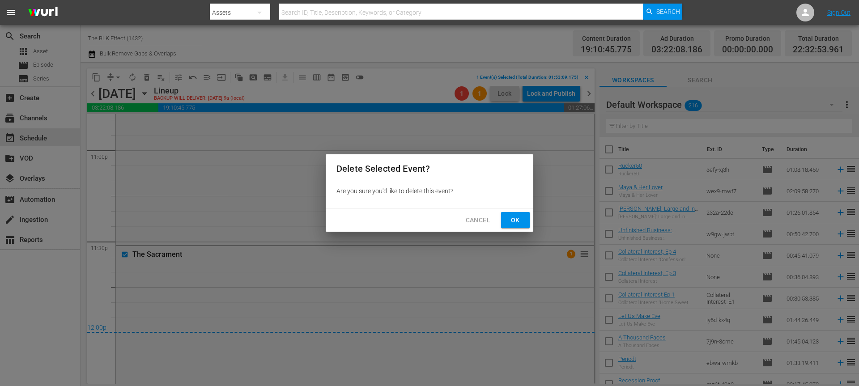
click at [515, 217] on span "Ok" at bounding box center [515, 220] width 14 height 11
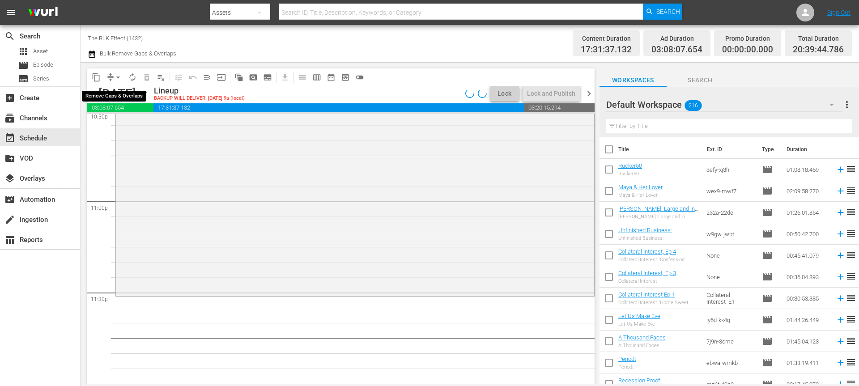
scroll to position [4109, 0]
click at [90, 54] on icon "button" at bounding box center [92, 54] width 6 height 7
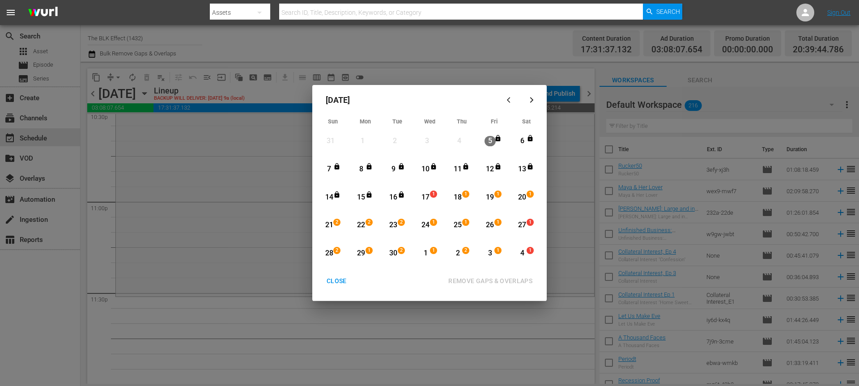
click at [426, 199] on div "17" at bounding box center [425, 197] width 11 height 10
click at [458, 199] on div "18" at bounding box center [457, 197] width 11 height 10
click at [482, 277] on div "REMOVE GAPS & OVERLAPS" at bounding box center [490, 280] width 98 height 11
click at [342, 279] on div "CLOSE" at bounding box center [336, 280] width 34 height 11
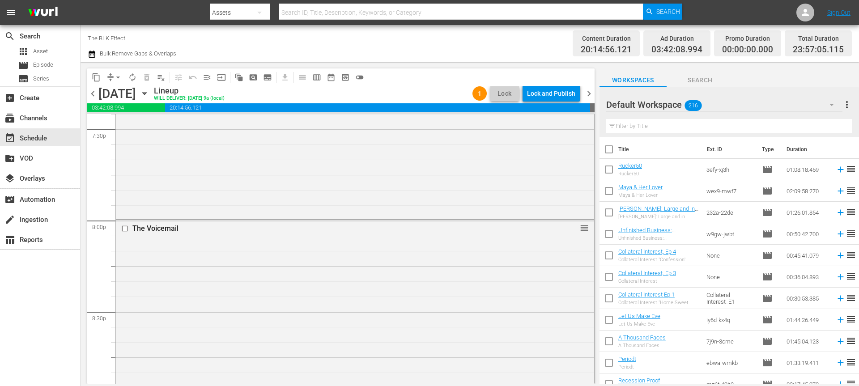
scroll to position [4229, 0]
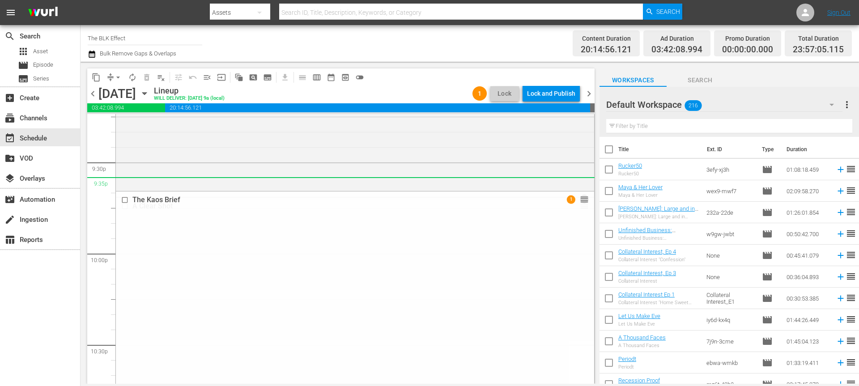
drag, startPoint x: 582, startPoint y: 180, endPoint x: 569, endPoint y: 177, distance: 13.2
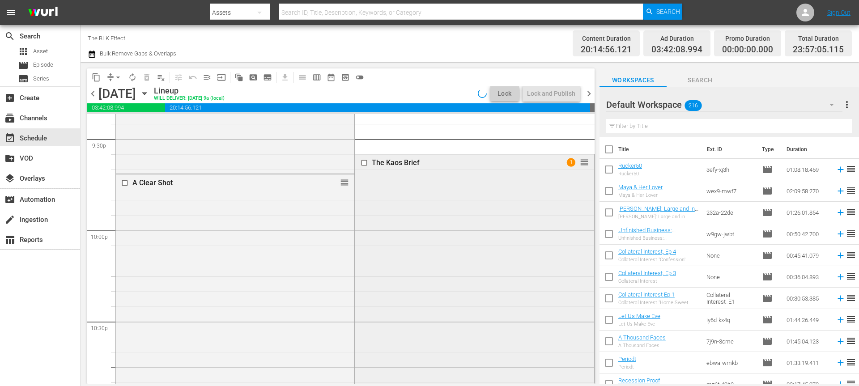
scroll to position [3899, 0]
click at [120, 77] on span "arrow_drop_down" at bounding box center [118, 77] width 9 height 9
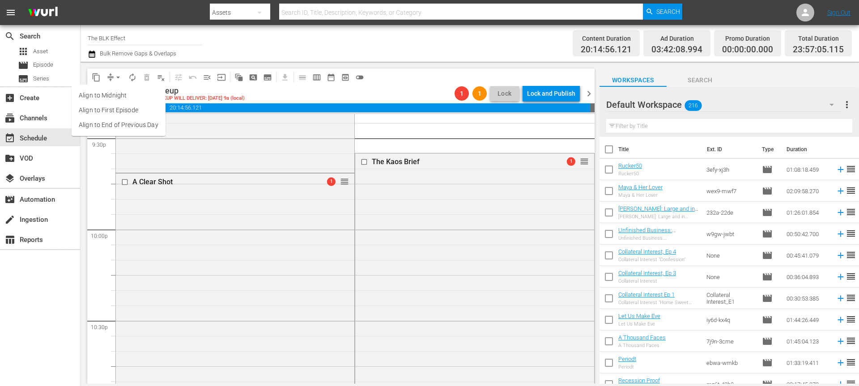
click at [156, 127] on li "Align to End of Previous Day" at bounding box center [119, 125] width 94 height 15
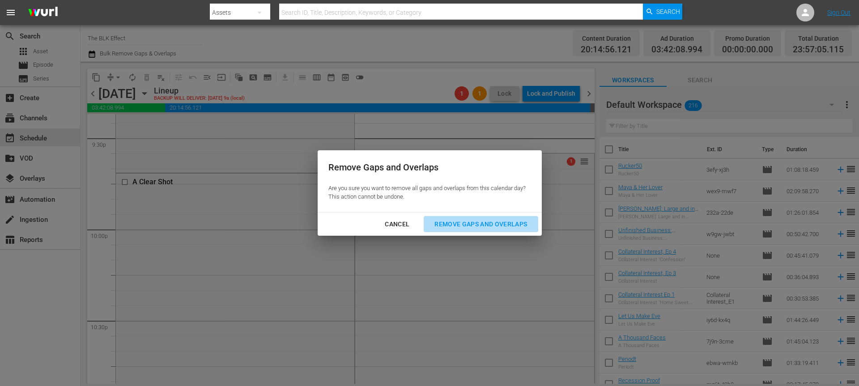
click at [487, 225] on div "Remove Gaps and Overlaps" at bounding box center [480, 224] width 107 height 11
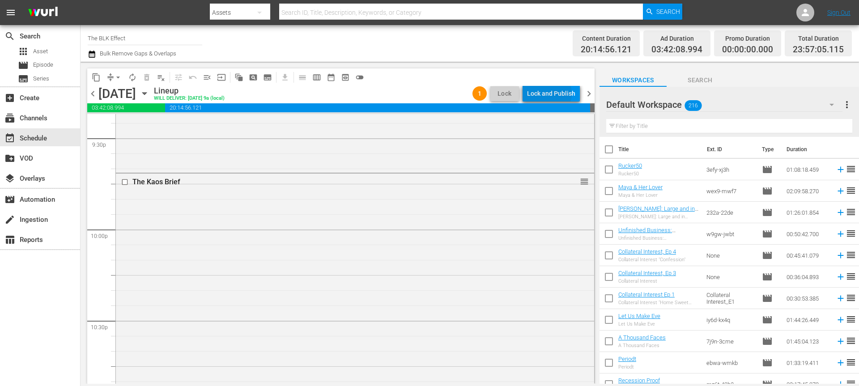
click at [551, 93] on div "Lock and Publish" at bounding box center [551, 93] width 48 height 16
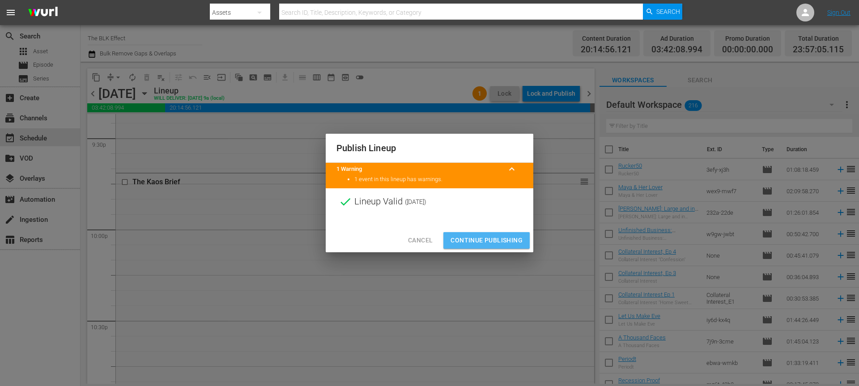
click at [495, 240] on span "Continue Publishing" at bounding box center [486, 240] width 72 height 11
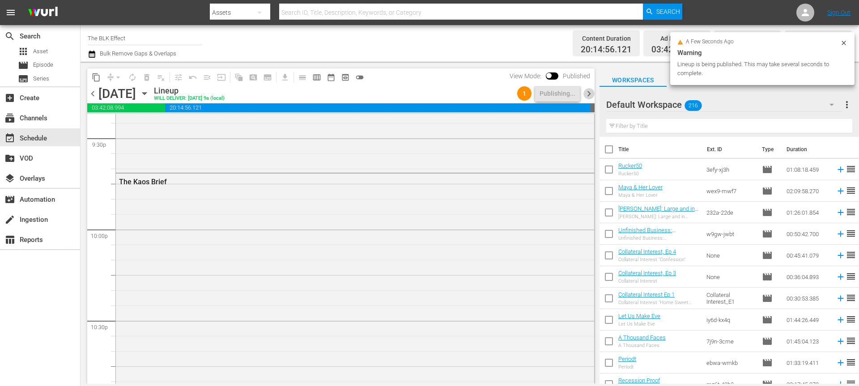
click at [588, 97] on span "chevron_right" at bounding box center [588, 93] width 11 height 11
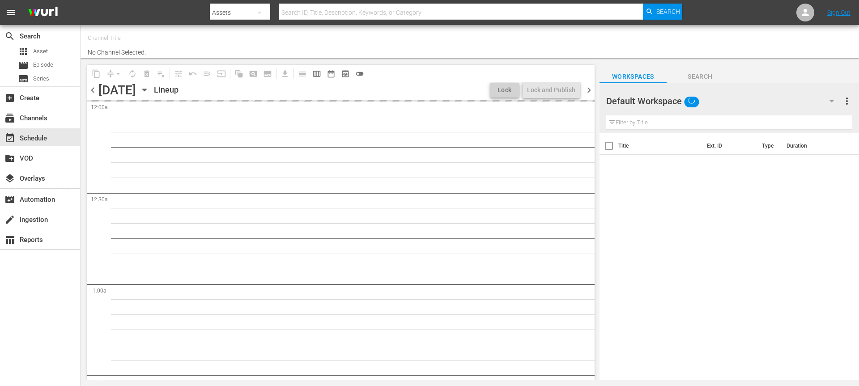
type input "The BLK Effect (1432)"
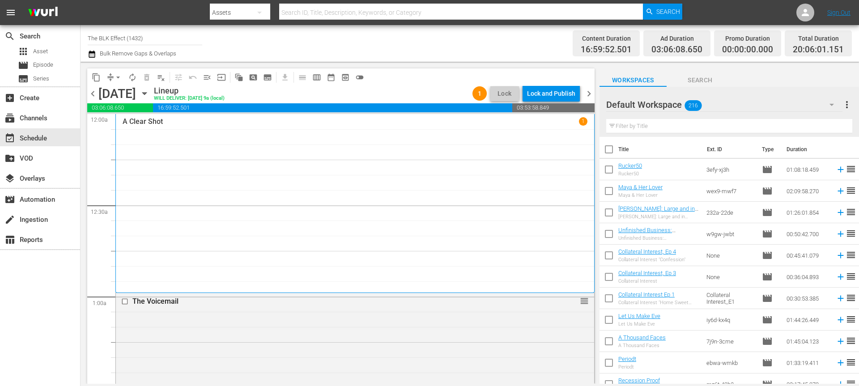
click at [95, 97] on span "chevron_left" at bounding box center [92, 93] width 11 height 11
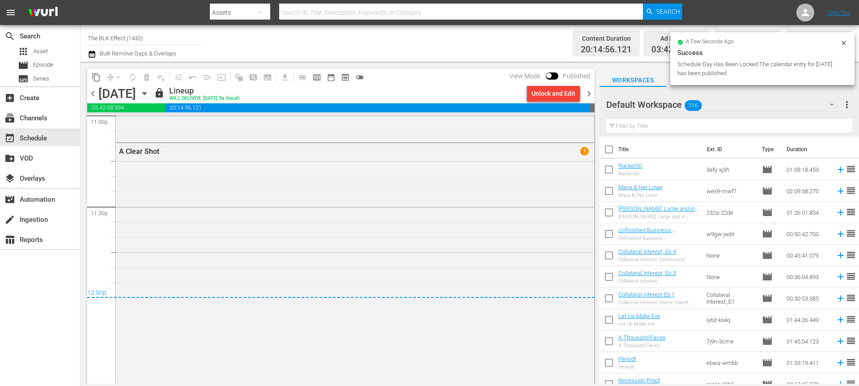
scroll to position [4272, 0]
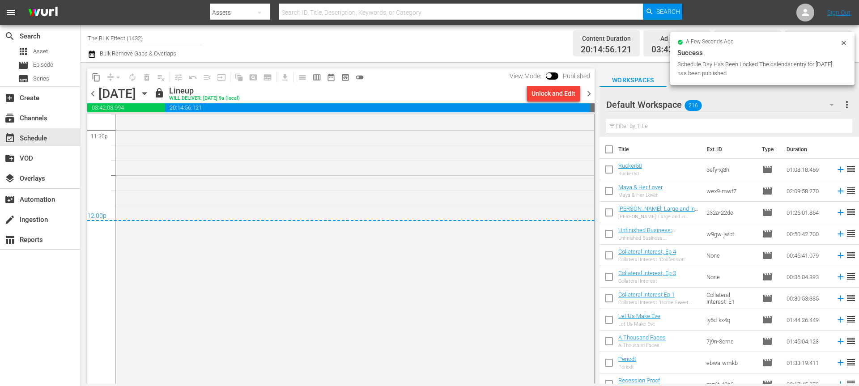
click at [543, 88] on div "Unlock and Edit" at bounding box center [553, 93] width 44 height 16
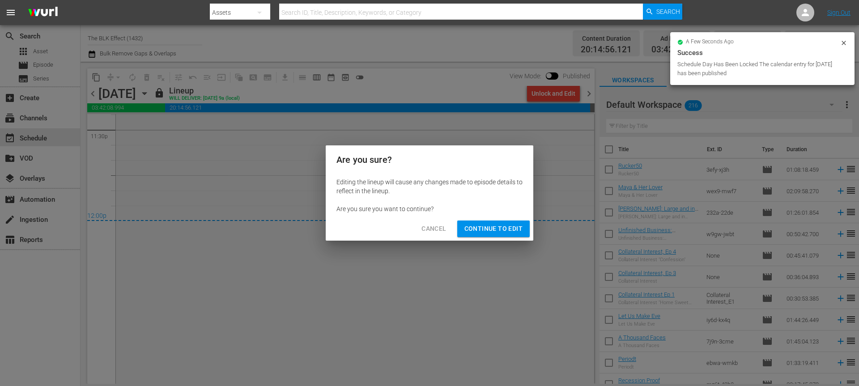
click at [474, 227] on span "Continue to Edit" at bounding box center [493, 228] width 58 height 11
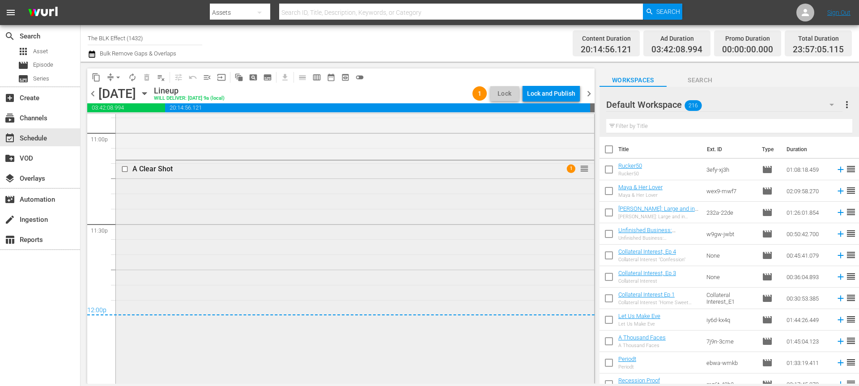
scroll to position [4168, 0]
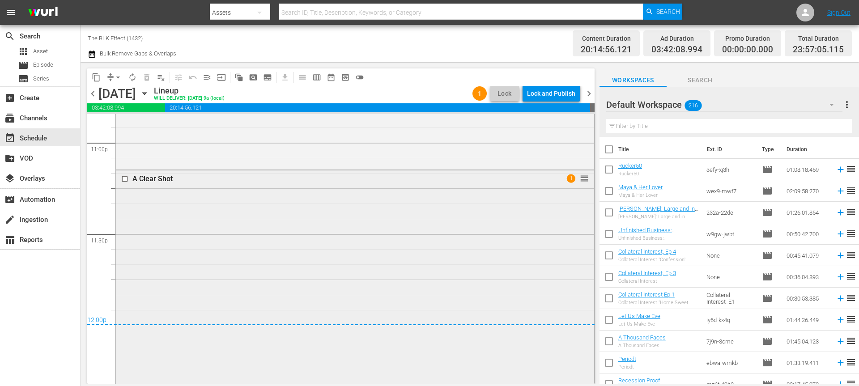
click at [215, 195] on div "A Clear Shot 1 reorder" at bounding box center [355, 335] width 478 height 331
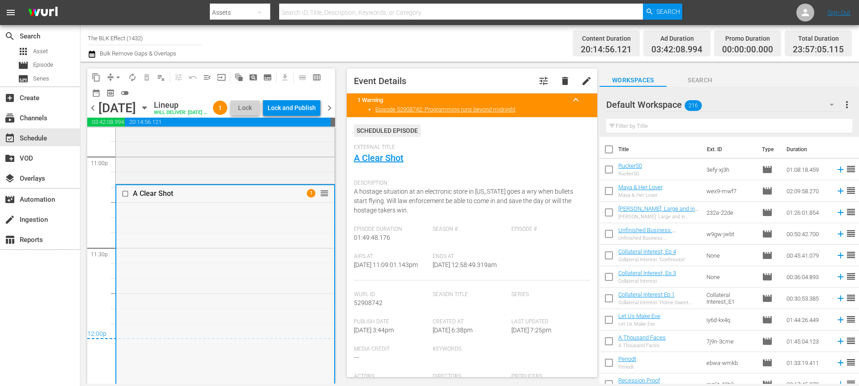
click at [127, 197] on input "checkbox" at bounding box center [126, 194] width 9 height 8
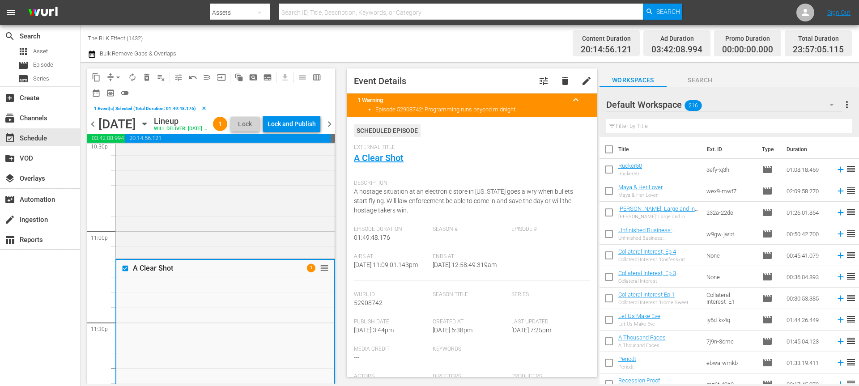
click at [330, 130] on span "chevron_right" at bounding box center [329, 124] width 11 height 11
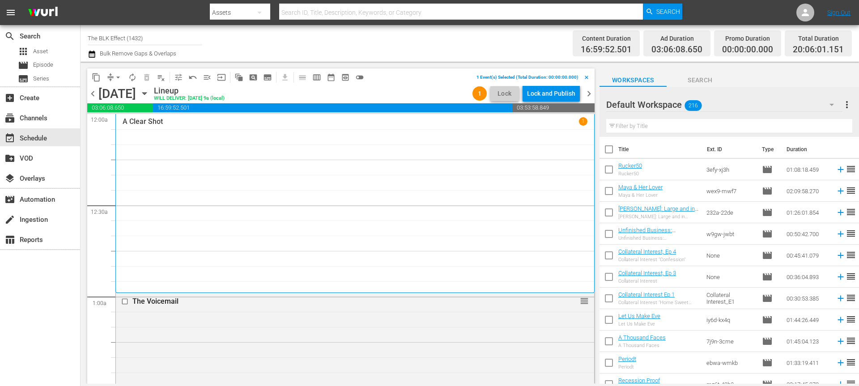
click at [95, 94] on span "chevron_left" at bounding box center [92, 93] width 11 height 11
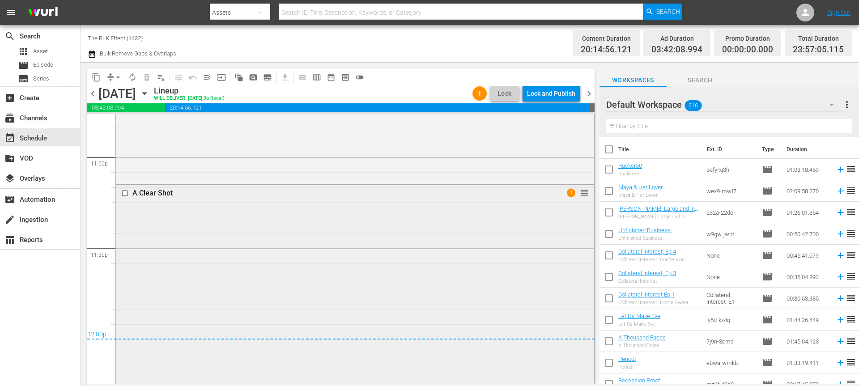
scroll to position [4142, 0]
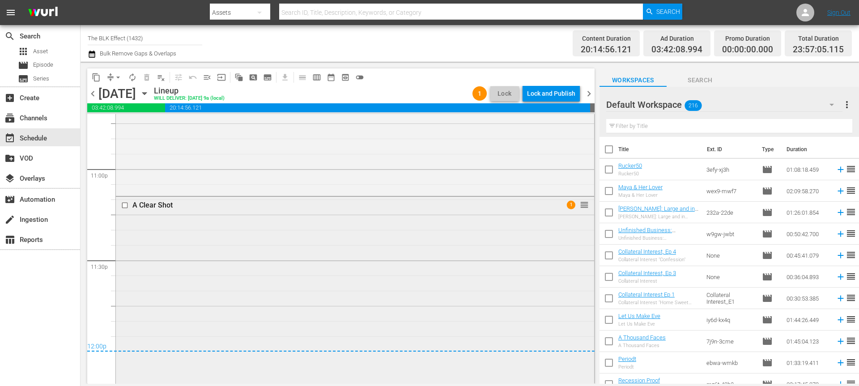
click at [126, 203] on input "checkbox" at bounding box center [125, 206] width 9 height 8
click at [144, 77] on span "delete_forever_outlined" at bounding box center [146, 77] width 9 height 9
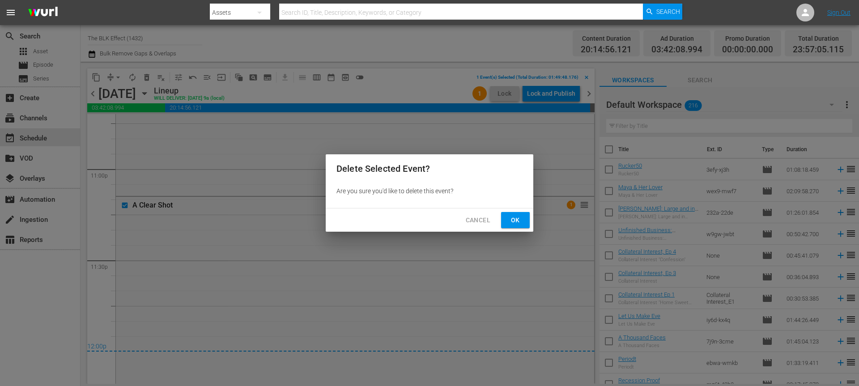
click at [530, 229] on div "Cancel Ok" at bounding box center [430, 220] width 208 height 24
click at [520, 228] on button "Ok" at bounding box center [515, 220] width 29 height 17
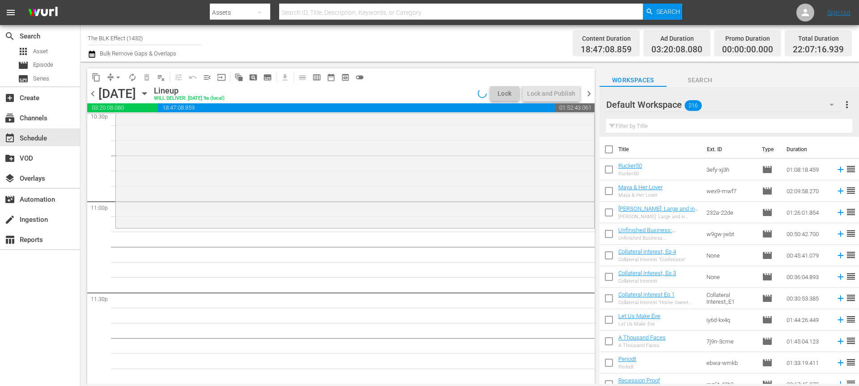
scroll to position [4109, 0]
click at [93, 53] on icon "button" at bounding box center [92, 54] width 8 height 11
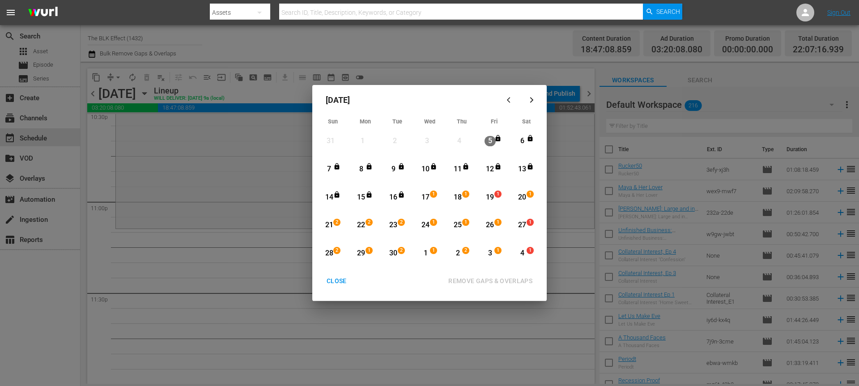
click at [425, 199] on div "17" at bounding box center [425, 197] width 11 height 10
click at [449, 199] on div "Month View" at bounding box center [450, 197] width 4 height 25
click at [472, 276] on div "REMOVE GAPS & OVERLAPS" at bounding box center [490, 280] width 98 height 11
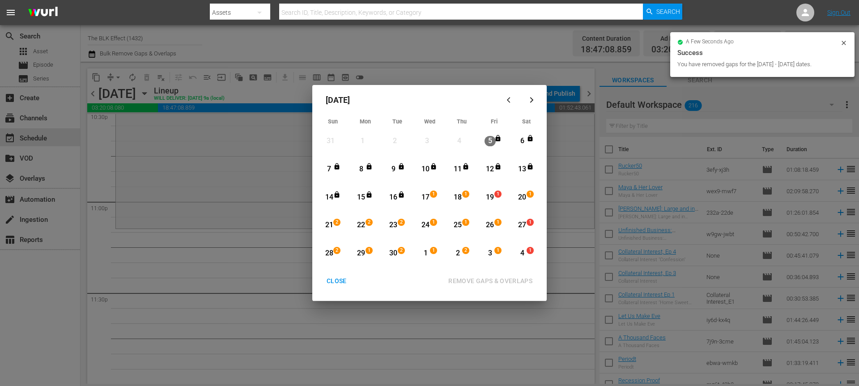
click at [326, 286] on button "CLOSE" at bounding box center [337, 281] width 42 height 17
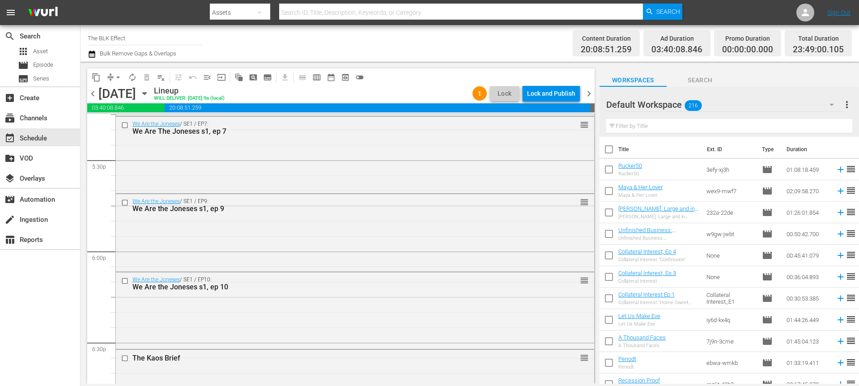
scroll to position [3145, 0]
click at [545, 94] on div "Lock and Publish" at bounding box center [551, 93] width 48 height 16
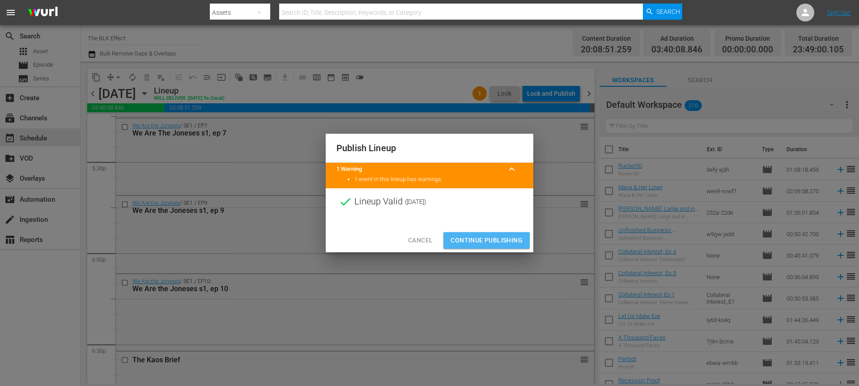
click at [467, 233] on button "Continue Publishing" at bounding box center [486, 240] width 86 height 17
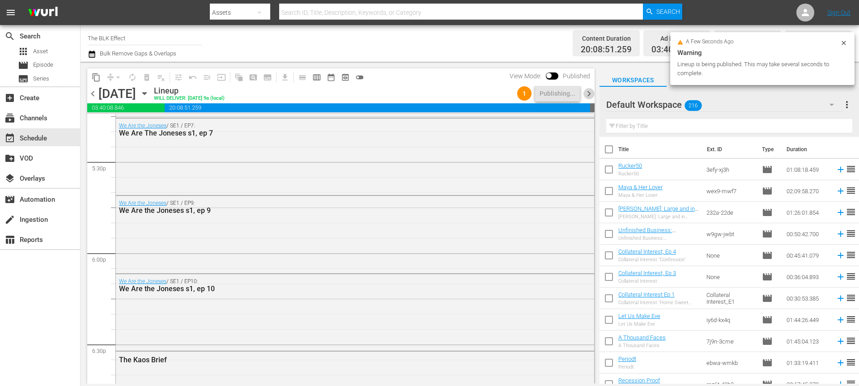
click at [591, 89] on span "chevron_right" at bounding box center [588, 93] width 11 height 11
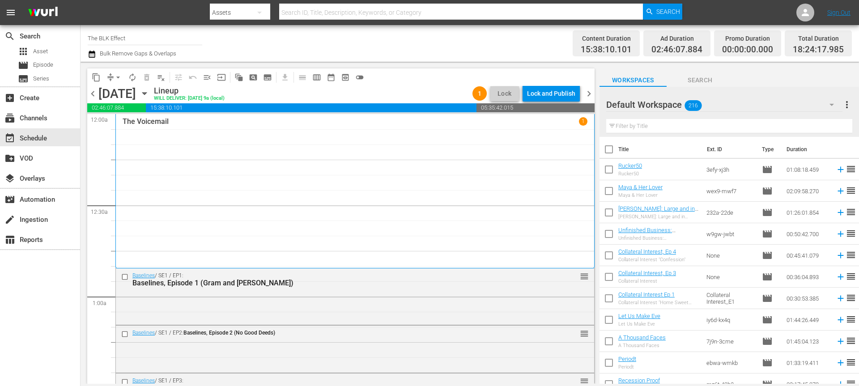
click at [656, 127] on input "text" at bounding box center [729, 126] width 246 height 14
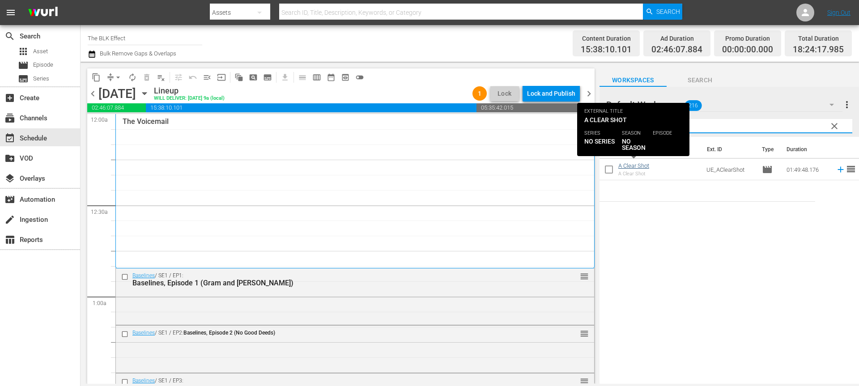
type input "clear"
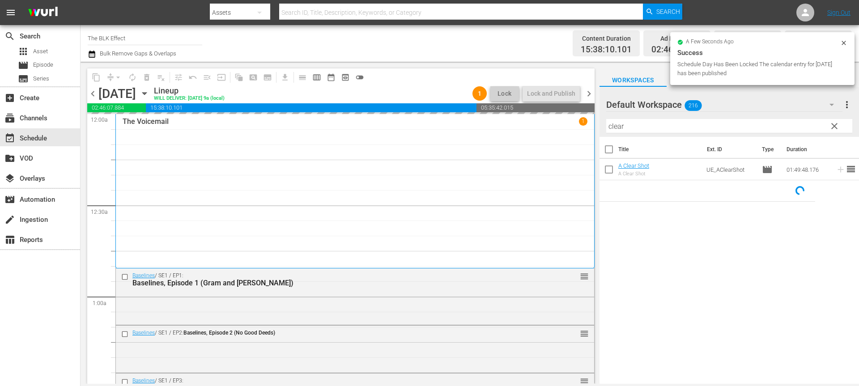
drag, startPoint x: 640, startPoint y: 166, endPoint x: 309, endPoint y: 0, distance: 370.0
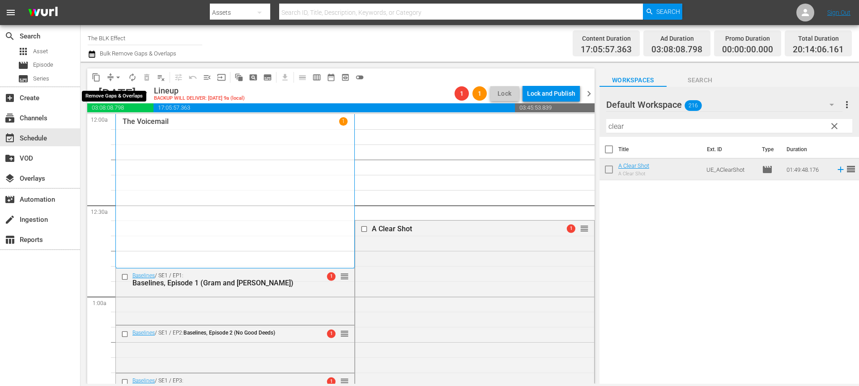
click at [118, 76] on span "arrow_drop_down" at bounding box center [118, 77] width 9 height 9
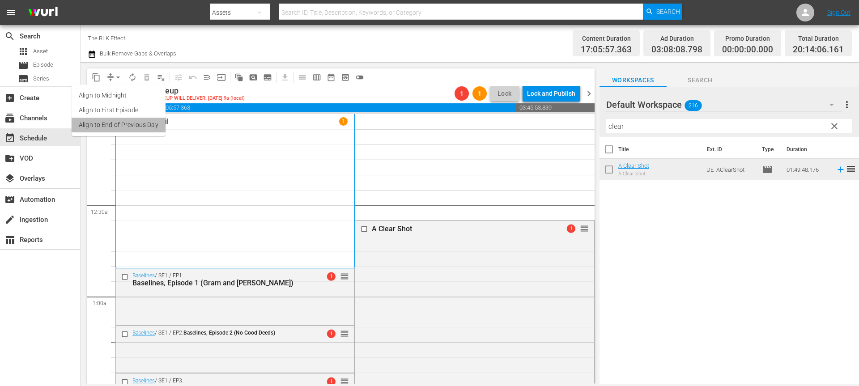
click at [125, 124] on li "Align to End of Previous Day" at bounding box center [119, 125] width 94 height 15
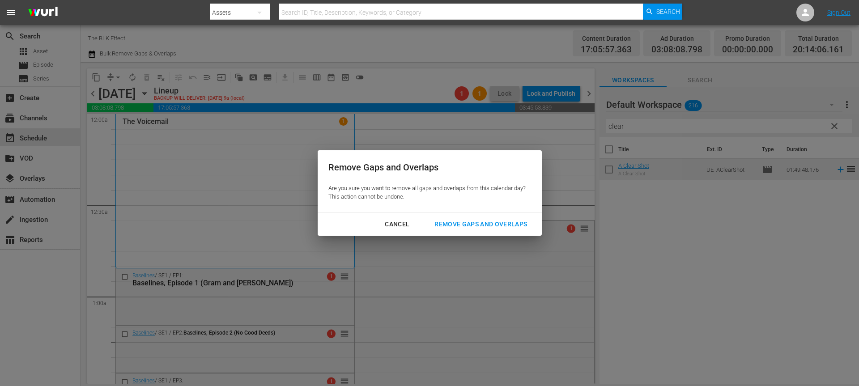
click at [462, 219] on div "Remove Gaps and Overlaps" at bounding box center [480, 224] width 107 height 11
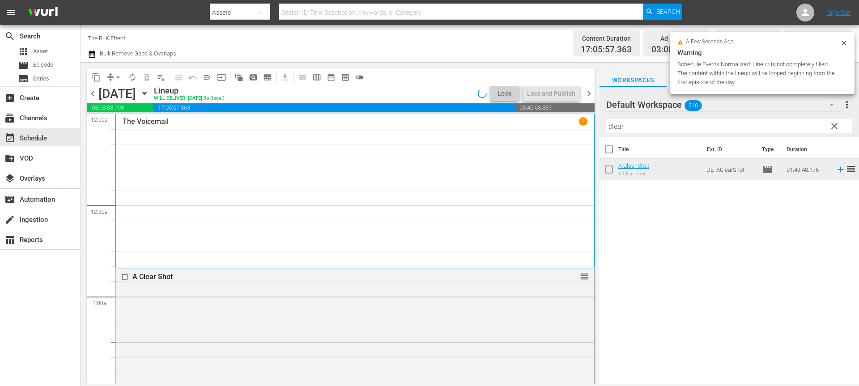
click at [842, 38] on div "a few seconds ago Warning Schedule Events Normalized: Lineup is not completely …" at bounding box center [762, 63] width 184 height 62
click at [593, 92] on span "chevron_right" at bounding box center [588, 93] width 11 height 11
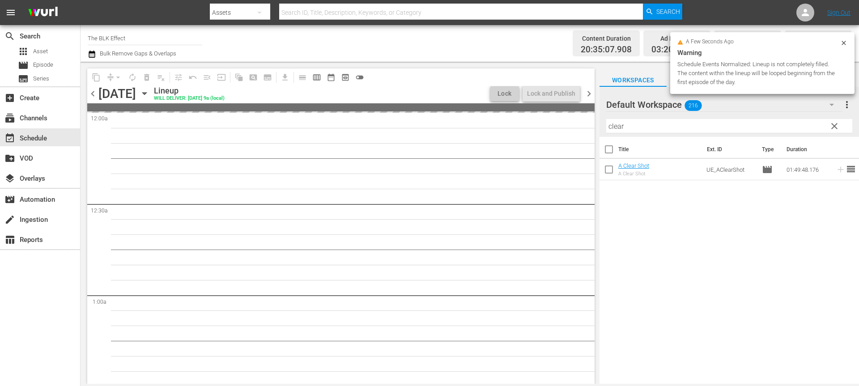
click at [843, 41] on icon at bounding box center [843, 42] width 7 height 7
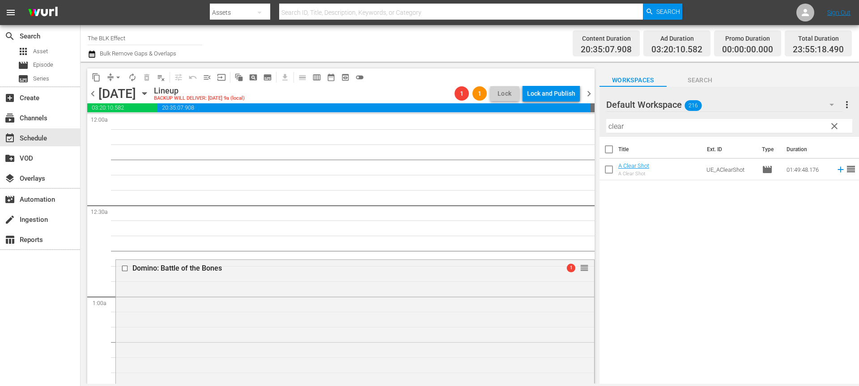
click at [91, 94] on span "chevron_left" at bounding box center [92, 93] width 11 height 11
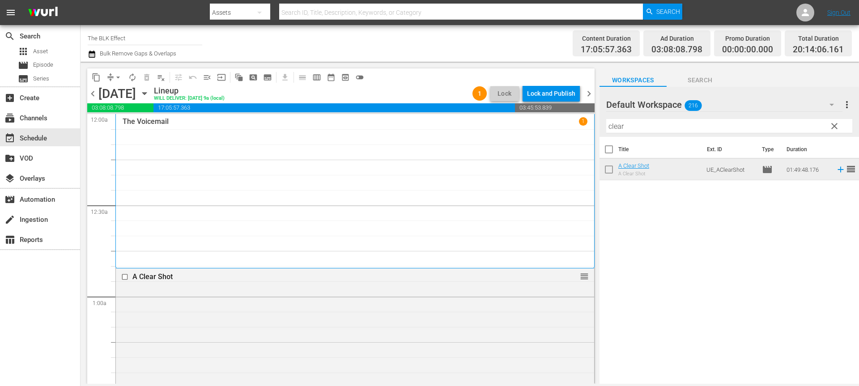
click at [636, 118] on div "Filter by Title clear" at bounding box center [729, 125] width 246 height 21
drag, startPoint x: 635, startPoint y: 125, endPoint x: 530, endPoint y: 125, distance: 105.5
click at [530, 125] on div "content_copy compress arrow_drop_down autorenew_outlined delete_forever_outline…" at bounding box center [469, 223] width 778 height 322
click at [642, 126] on input "clear" at bounding box center [729, 126] width 246 height 14
drag, startPoint x: 653, startPoint y: 125, endPoint x: 538, endPoint y: 125, distance: 114.5
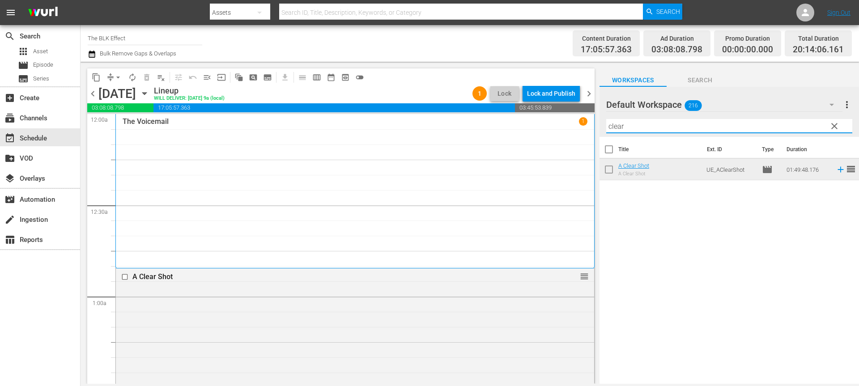
click at [538, 125] on div "content_copy compress arrow_drop_down autorenew_outlined delete_forever_outline…" at bounding box center [469, 223] width 778 height 322
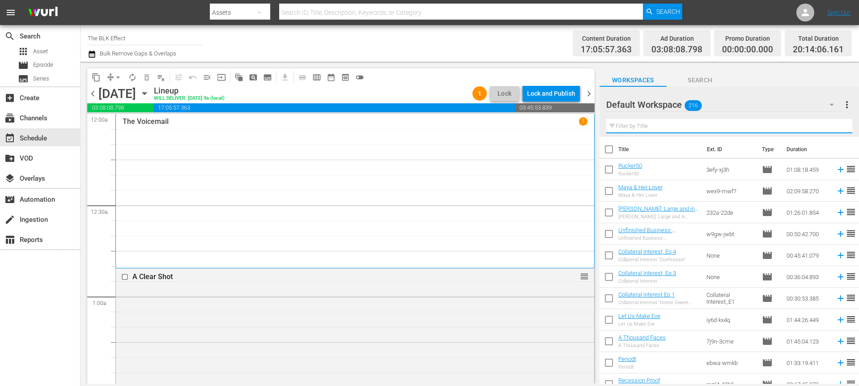
click at [684, 124] on input "text" at bounding box center [729, 126] width 246 height 14
paste input "The Sacrament"
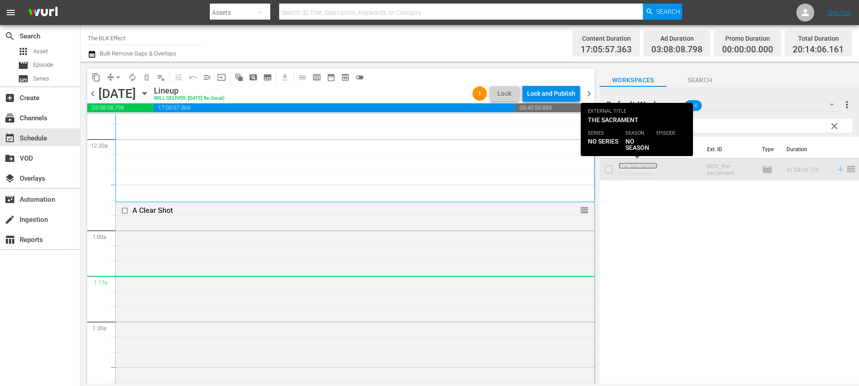
scroll to position [123, 0]
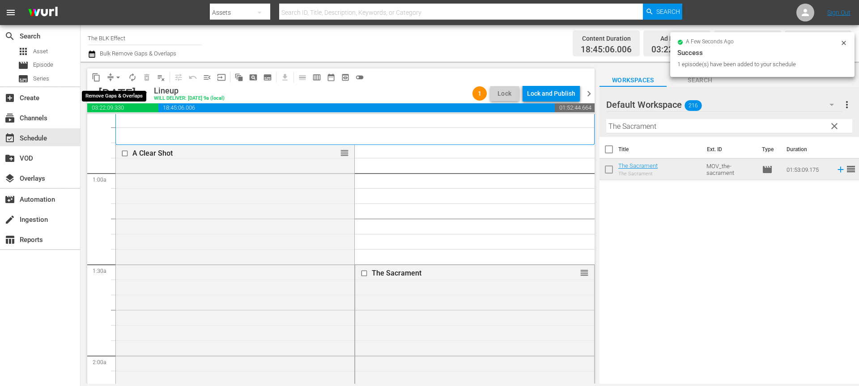
click at [118, 76] on span "arrow_drop_down" at bounding box center [118, 77] width 9 height 9
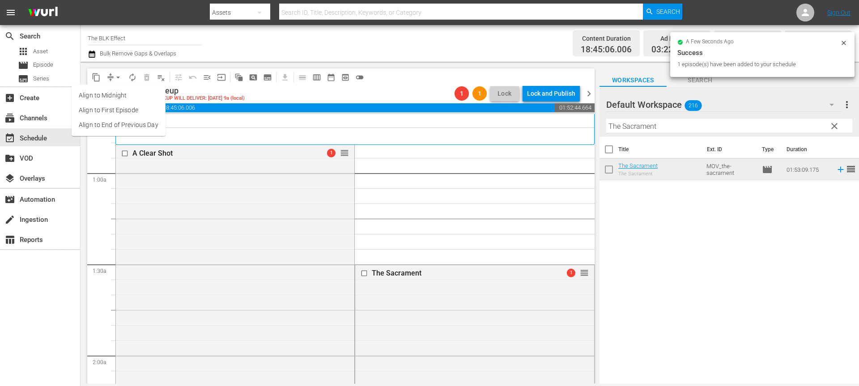
click at [127, 127] on li "Align to End of Previous Day" at bounding box center [119, 125] width 94 height 15
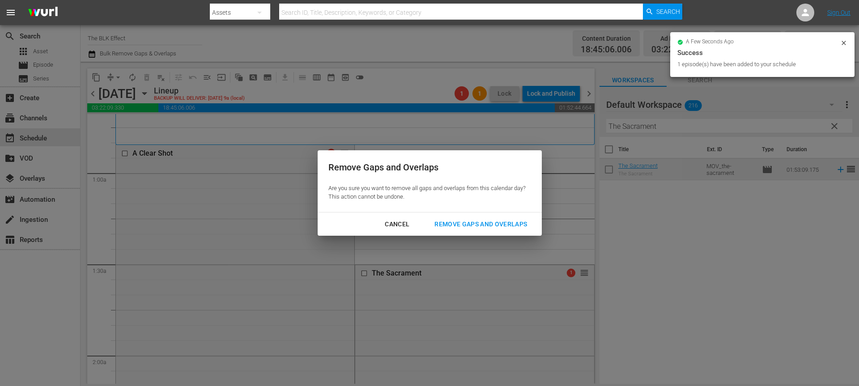
click at [462, 225] on div "Remove Gaps and Overlaps" at bounding box center [480, 224] width 107 height 11
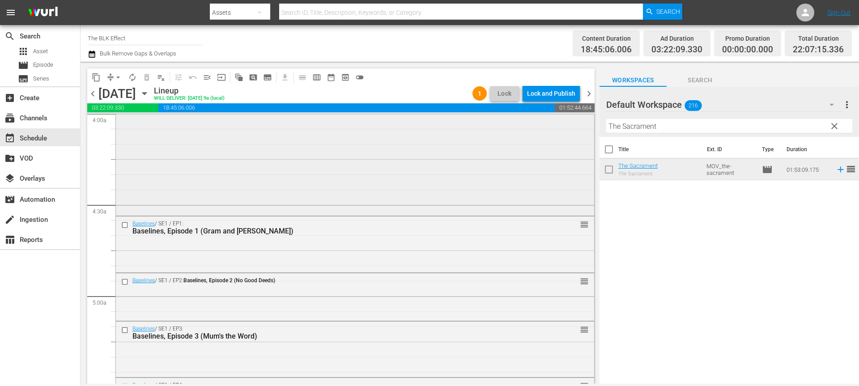
scroll to position [750, 0]
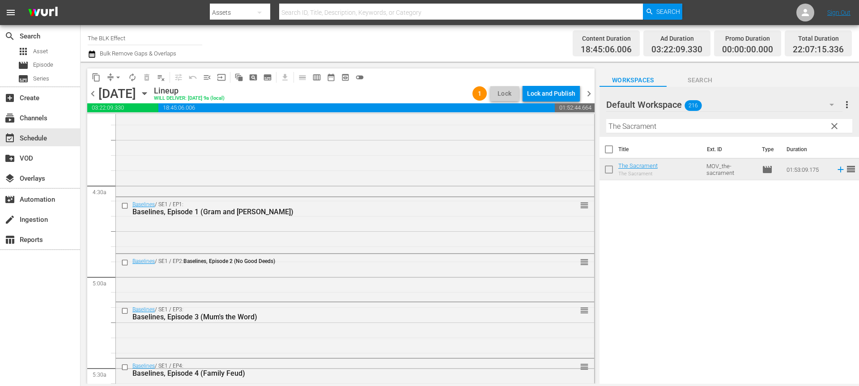
click at [637, 131] on input "The Sacrament" at bounding box center [729, 126] width 246 height 14
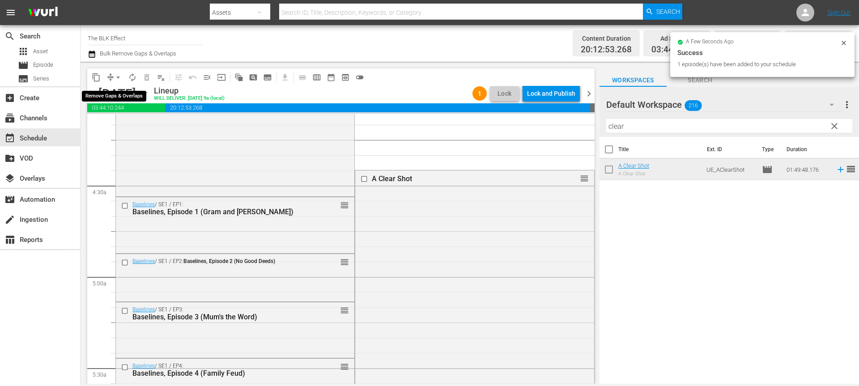
click at [118, 78] on span "arrow_drop_down" at bounding box center [118, 77] width 9 height 9
click at [119, 124] on li "Align to End of Previous Day" at bounding box center [119, 125] width 94 height 15
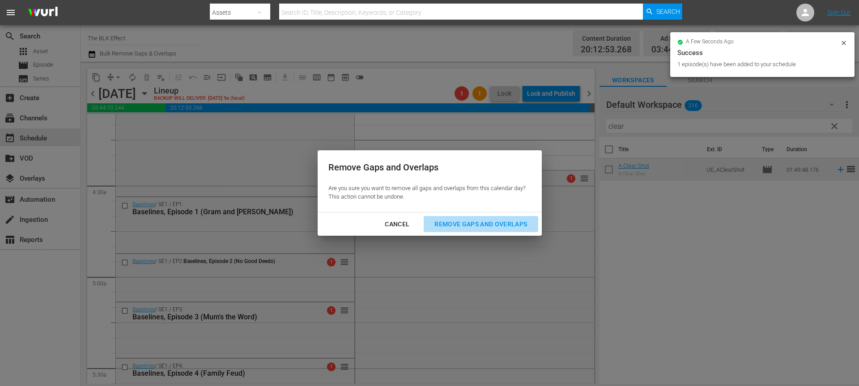
click at [461, 224] on div "Remove Gaps and Overlaps" at bounding box center [480, 224] width 107 height 11
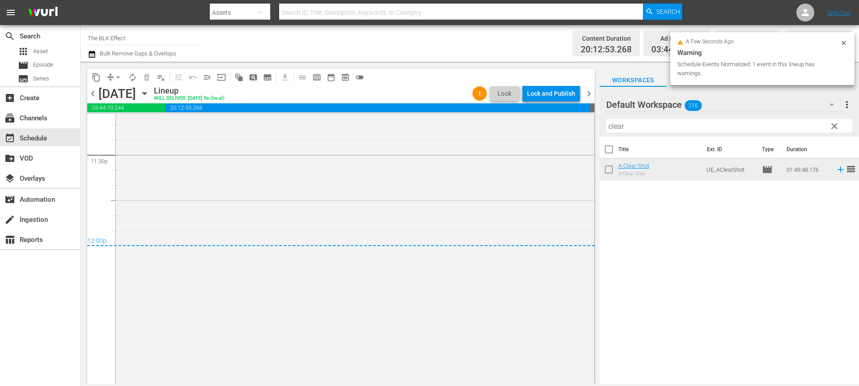
scroll to position [4254, 0]
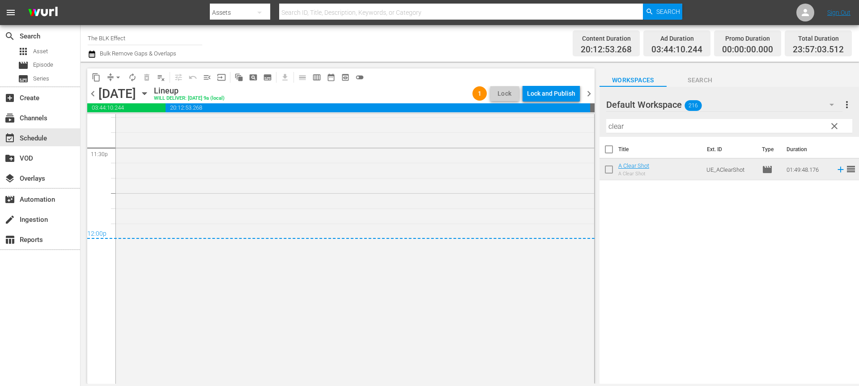
click at [590, 90] on span "chevron_right" at bounding box center [588, 93] width 11 height 11
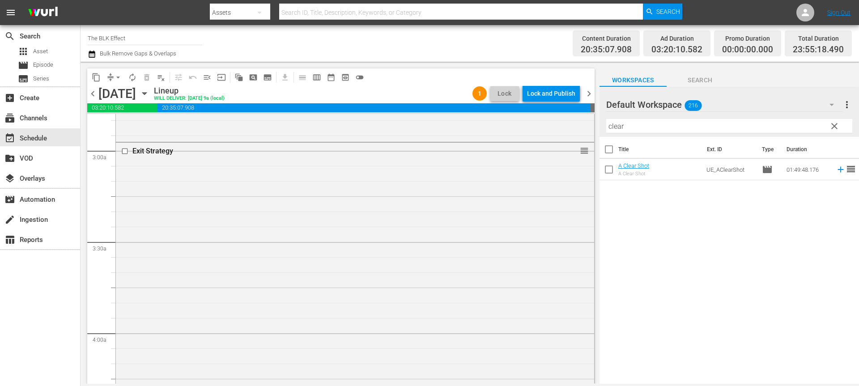
click at [92, 94] on span "chevron_left" at bounding box center [92, 93] width 11 height 11
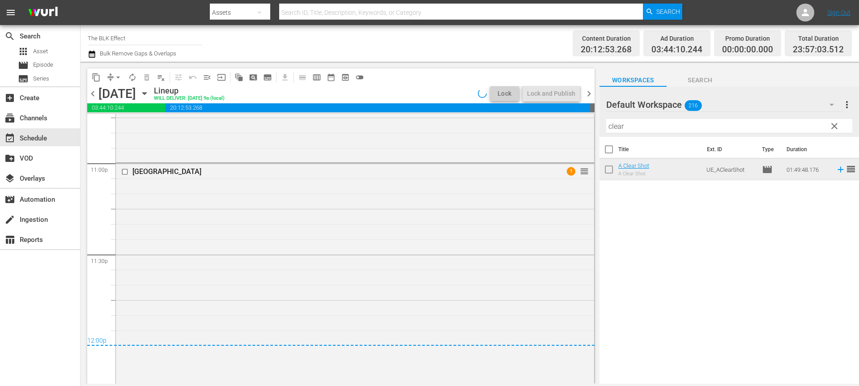
scroll to position [4254, 0]
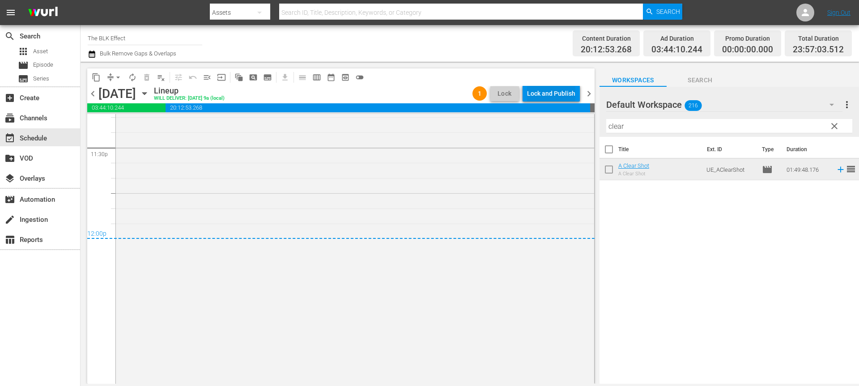
click at [572, 97] on div "Lock and Publish" at bounding box center [551, 93] width 48 height 16
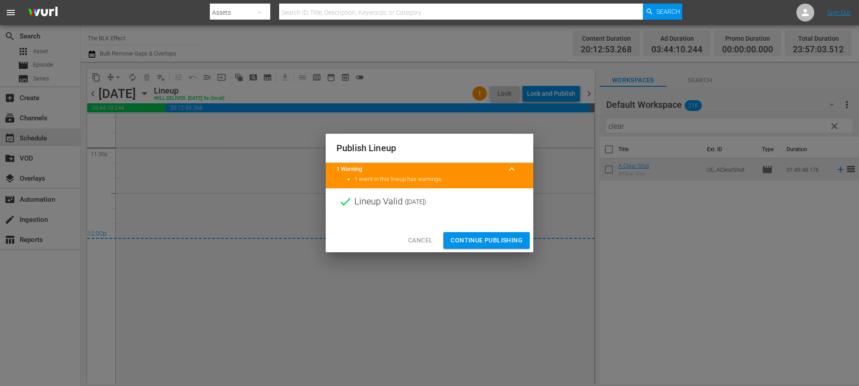
click at [517, 235] on span "Continue Publishing" at bounding box center [486, 240] width 72 height 11
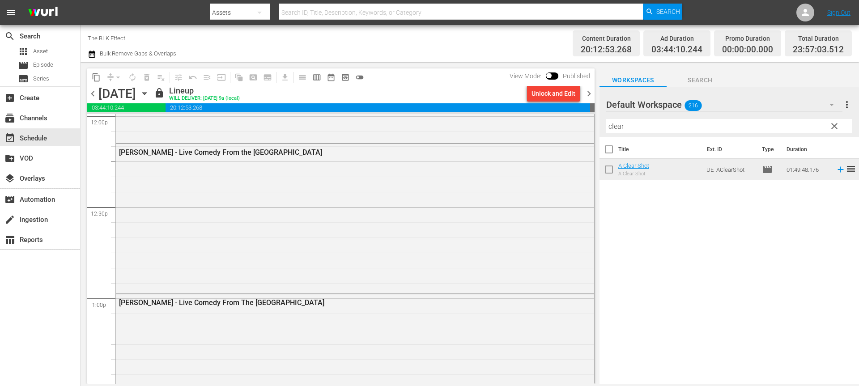
scroll to position [2192, 0]
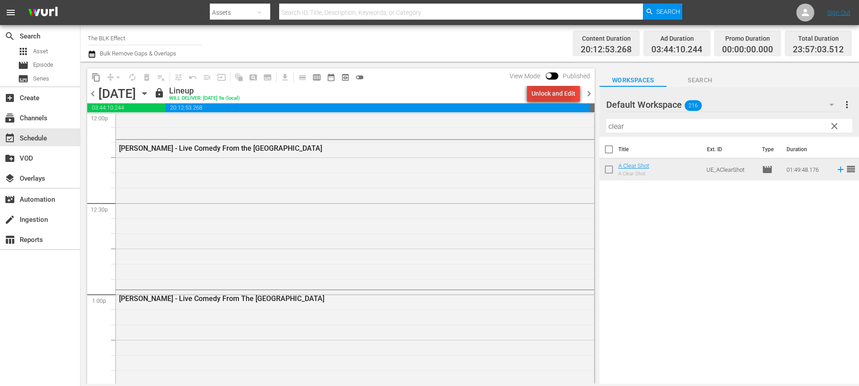
click at [533, 96] on div "Unlock and Edit" at bounding box center [553, 93] width 44 height 16
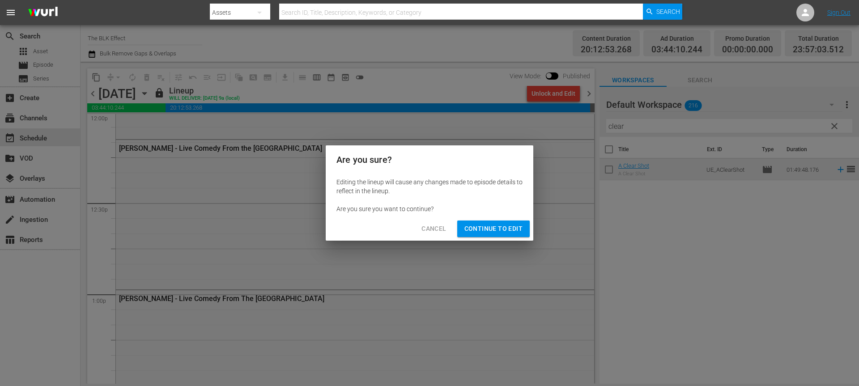
click at [487, 228] on span "Continue to Edit" at bounding box center [493, 228] width 58 height 11
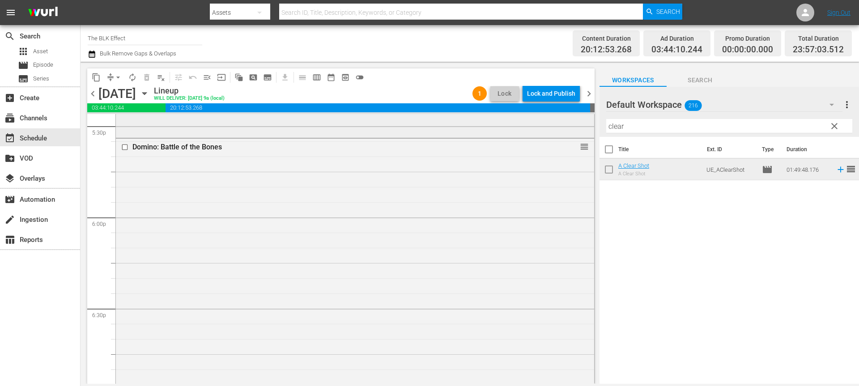
scroll to position [3181, 0]
click at [124, 150] on input "checkbox" at bounding box center [125, 148] width 9 height 8
click at [151, 78] on button "delete_forever_outlined" at bounding box center [147, 77] width 14 height 14
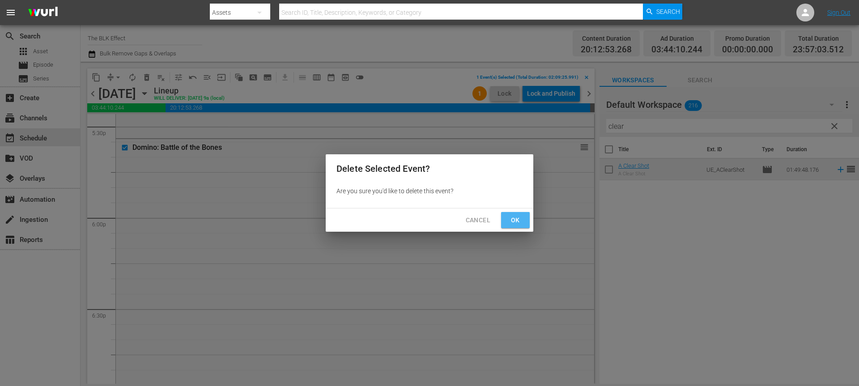
click at [519, 220] on span "Ok" at bounding box center [515, 220] width 14 height 11
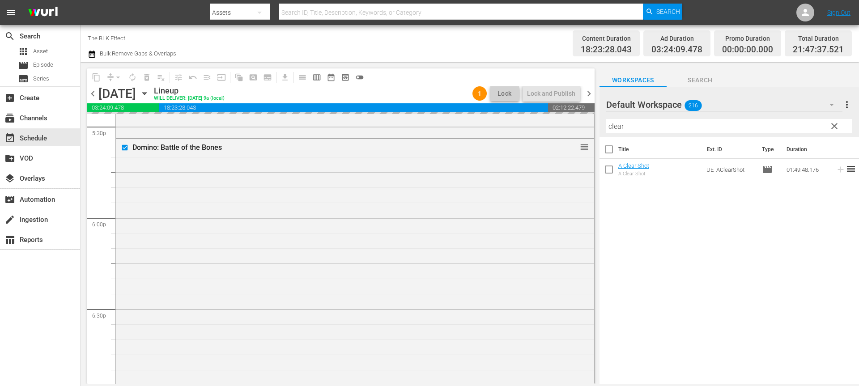
click at [591, 93] on span "chevron_right" at bounding box center [588, 93] width 11 height 11
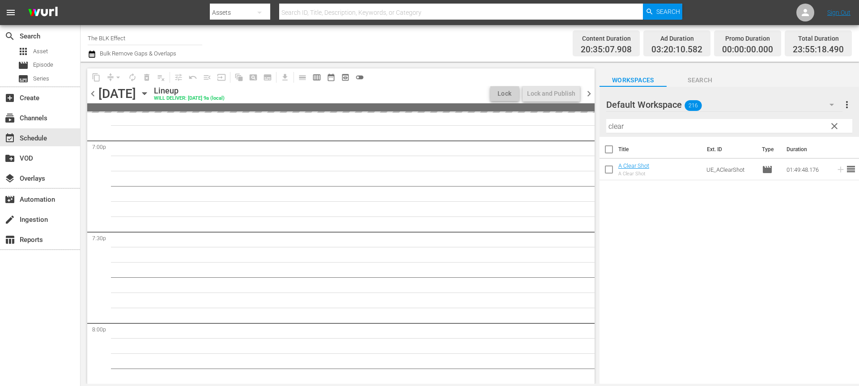
click at [652, 131] on input "clear" at bounding box center [729, 126] width 246 height 14
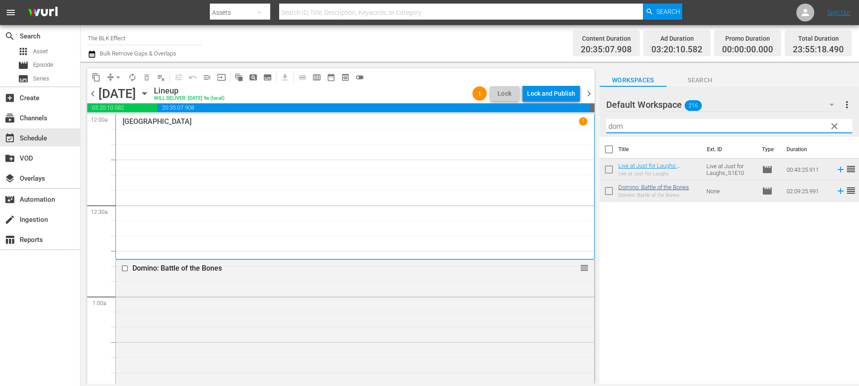
type input "dom"
drag, startPoint x: 582, startPoint y: 201, endPoint x: 553, endPoint y: 174, distance: 39.5
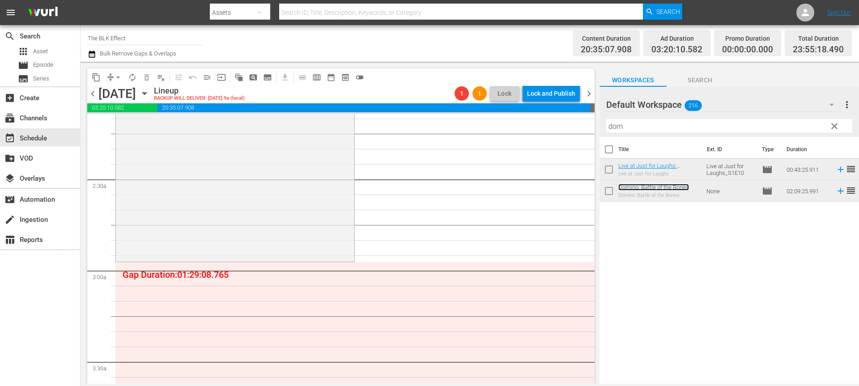
scroll to position [467, 0]
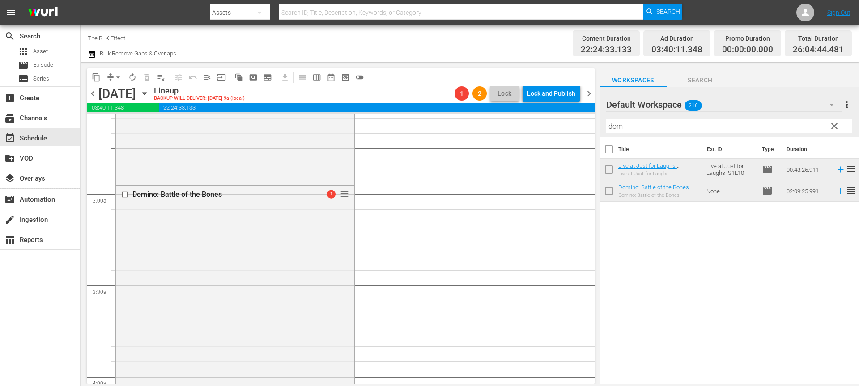
click at [94, 55] on icon "button" at bounding box center [92, 54] width 8 height 11
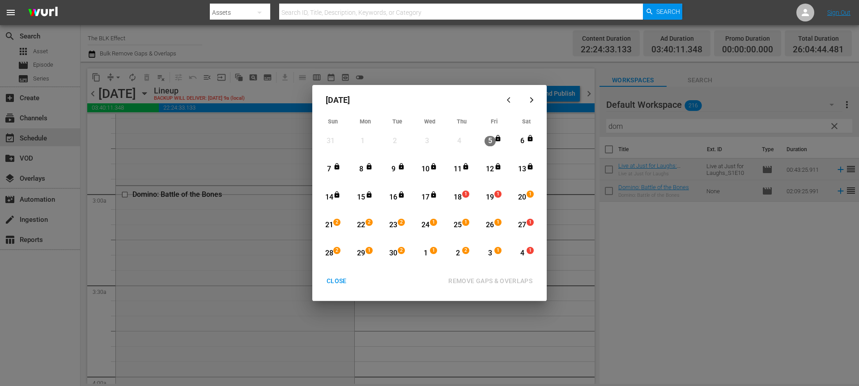
click at [475, 194] on div "18 1 View Lineup" at bounding box center [461, 197] width 27 height 25
click at [499, 196] on span "1" at bounding box center [498, 194] width 6 height 7
click at [487, 279] on div "REMOVE GAPS & OVERLAPS" at bounding box center [490, 280] width 98 height 11
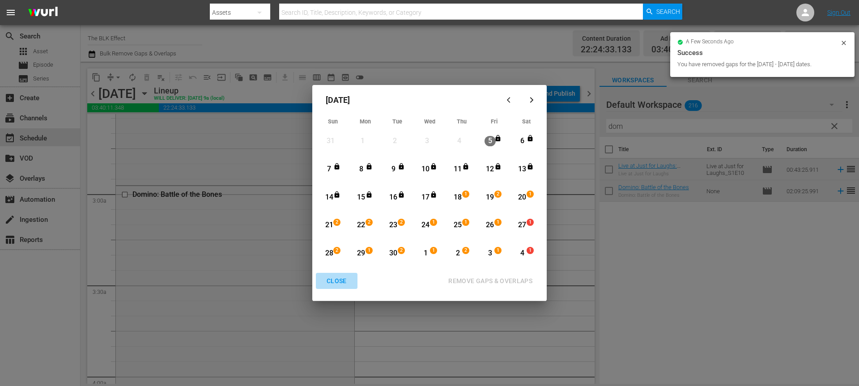
click at [336, 278] on div "CLOSE" at bounding box center [336, 280] width 34 height 11
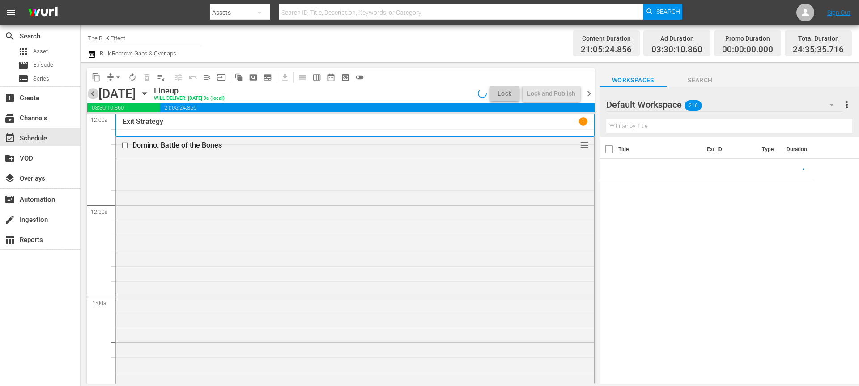
click at [91, 94] on span "chevron_left" at bounding box center [92, 93] width 11 height 11
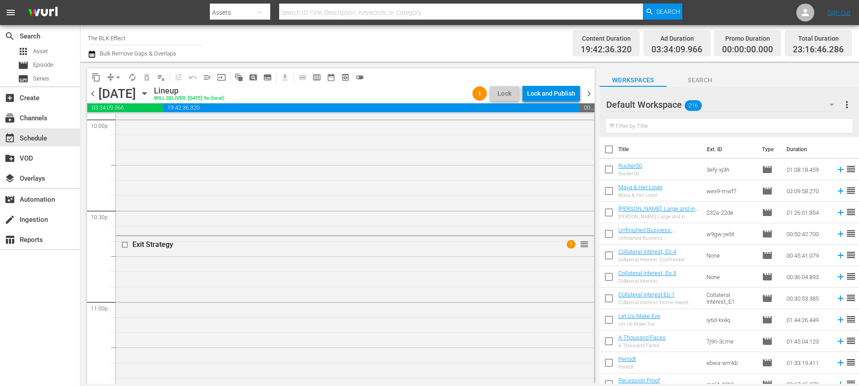
scroll to position [4132, 0]
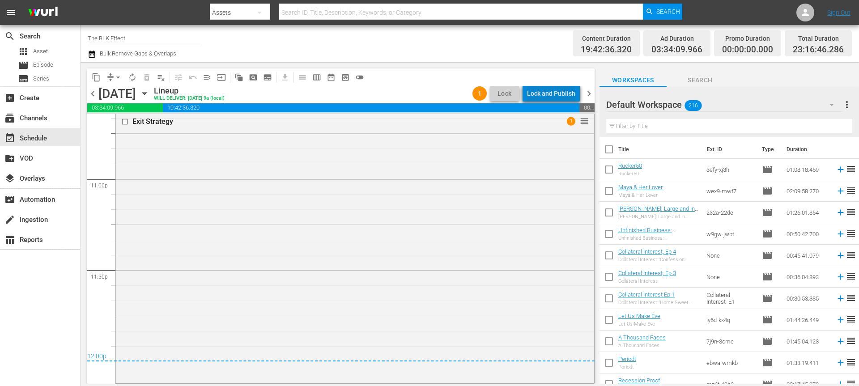
click at [557, 90] on div "Lock and Publish" at bounding box center [551, 93] width 48 height 16
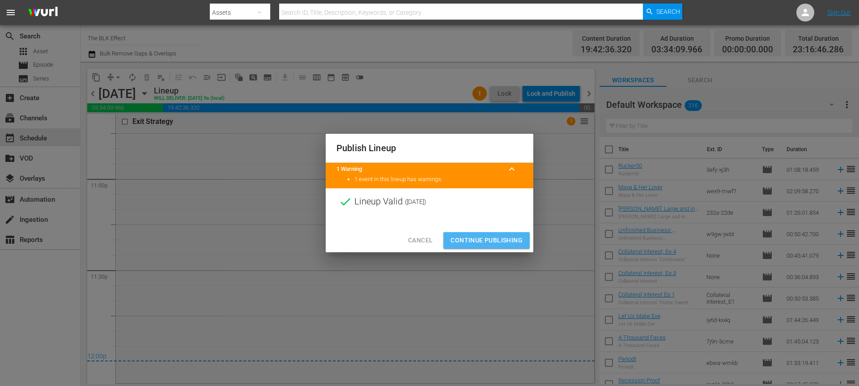
click at [494, 237] on span "Continue Publishing" at bounding box center [486, 240] width 72 height 11
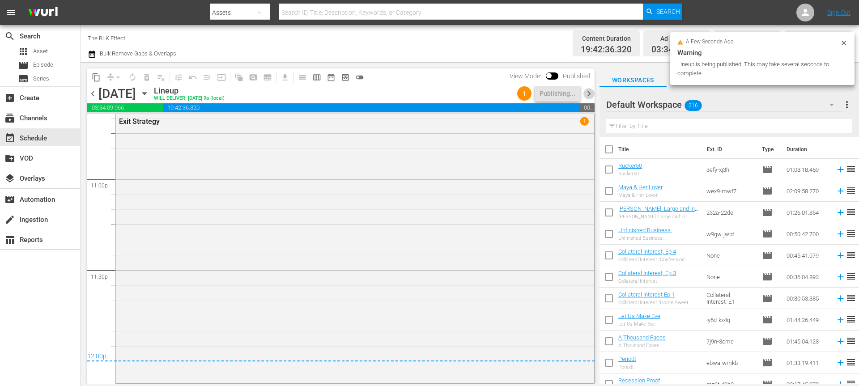
click at [588, 91] on span "chevron_right" at bounding box center [588, 93] width 11 height 11
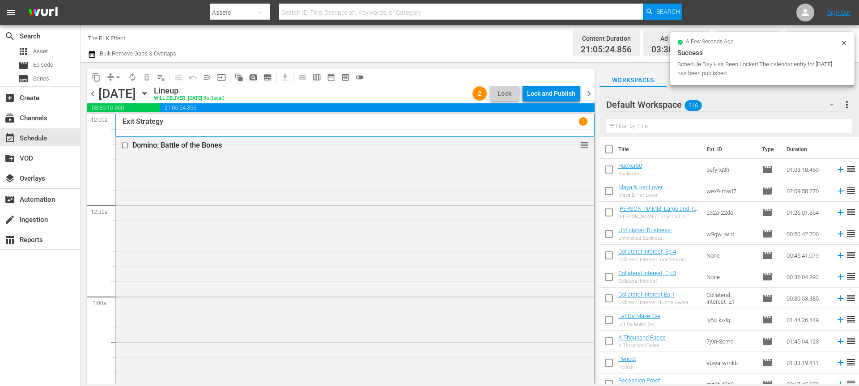
drag, startPoint x: 582, startPoint y: 200, endPoint x: 534, endPoint y: 226, distance: 54.8
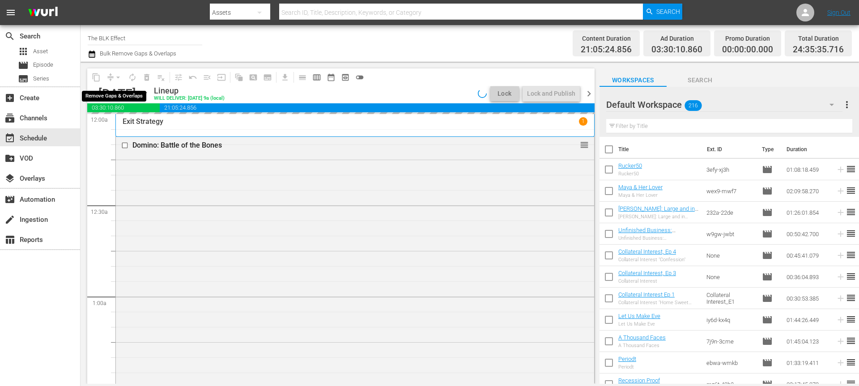
click at [118, 75] on div "arrow_drop_down" at bounding box center [118, 77] width 14 height 14
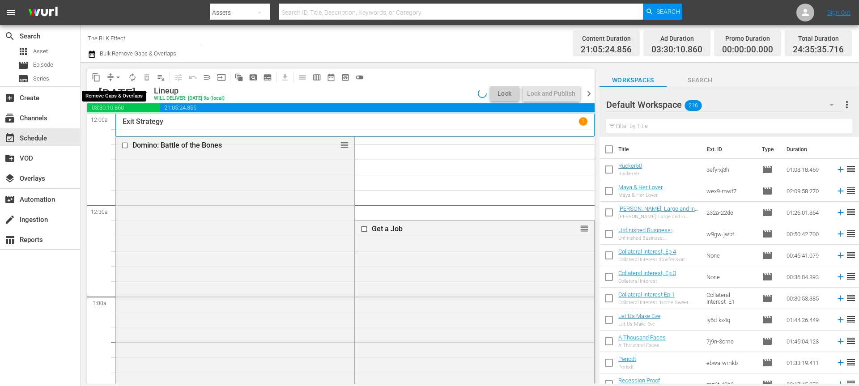
click at [118, 75] on span "arrow_drop_down" at bounding box center [118, 77] width 9 height 9
click at [116, 127] on li "Align to End of Previous Day" at bounding box center [119, 125] width 94 height 15
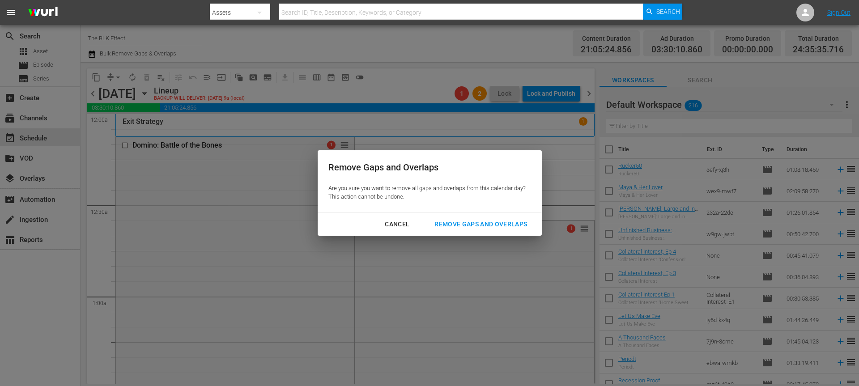
click at [493, 230] on button "Remove Gaps and Overlaps" at bounding box center [481, 224] width 114 height 17
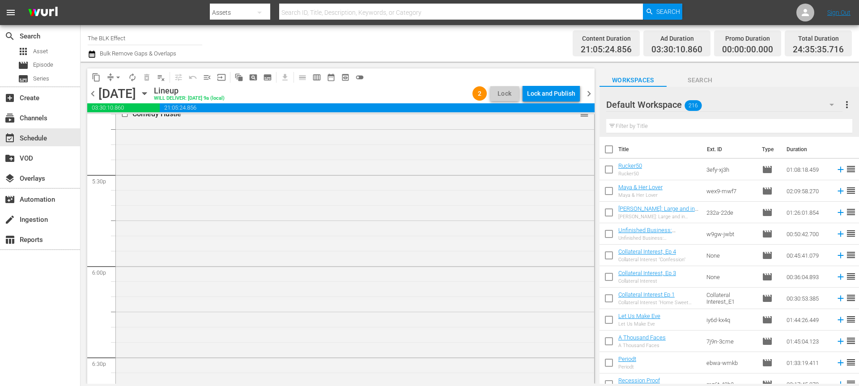
scroll to position [3141, 0]
click at [457, 250] on div "Comedy Hustle reorder" at bounding box center [355, 270] width 478 height 347
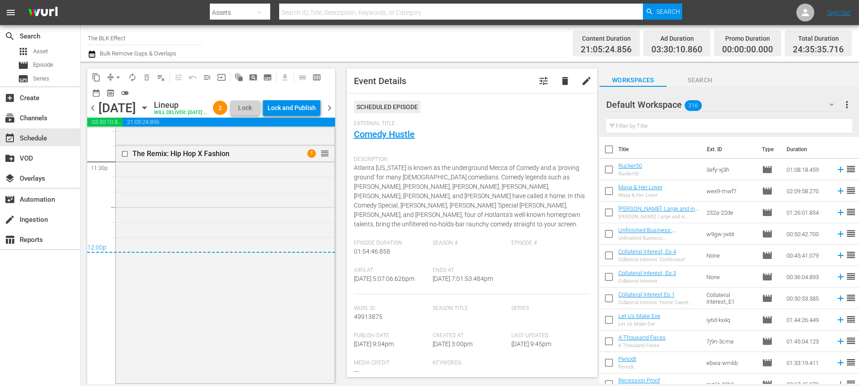
scroll to position [4256, 0]
click at [310, 105] on div "Lock and Publish" at bounding box center [291, 108] width 48 height 16
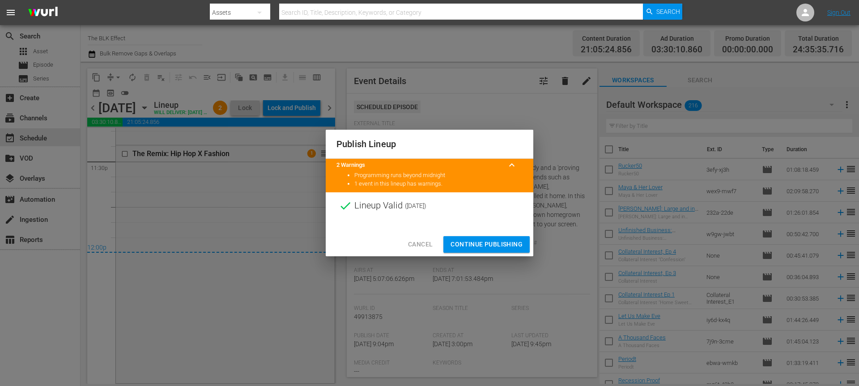
click at [474, 242] on span "Continue Publishing" at bounding box center [486, 244] width 72 height 11
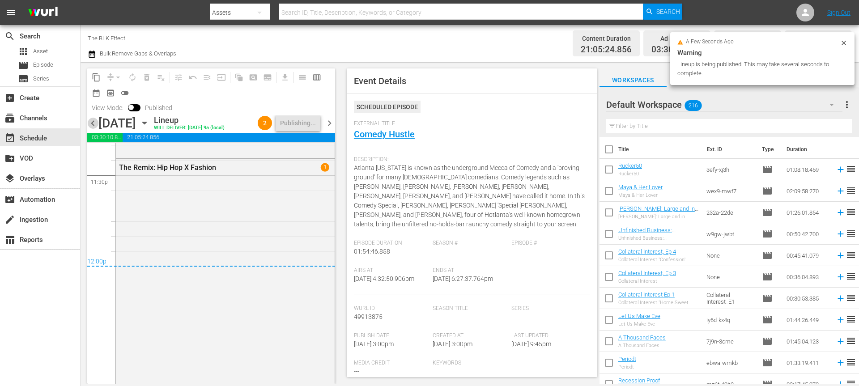
click at [93, 120] on span "chevron_left" at bounding box center [92, 123] width 11 height 11
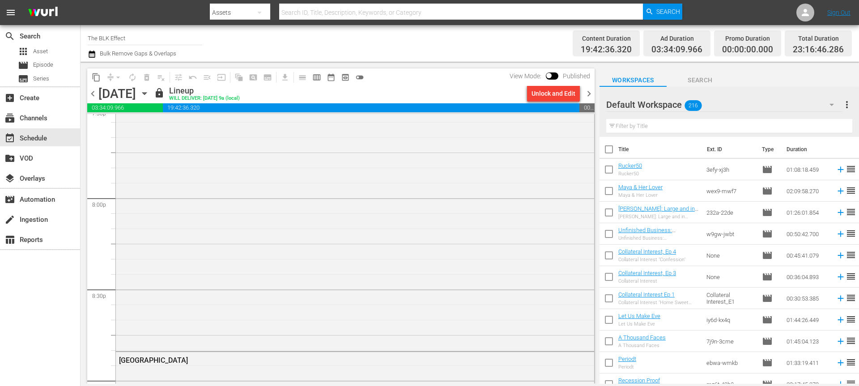
scroll to position [4132, 0]
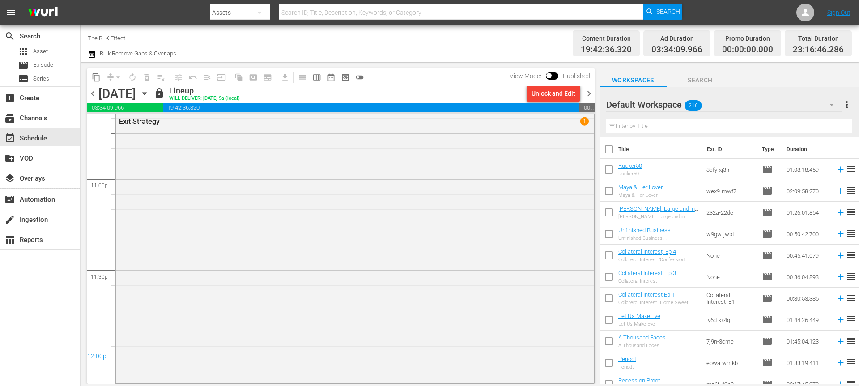
click at [591, 94] on span "chevron_right" at bounding box center [588, 93] width 11 height 11
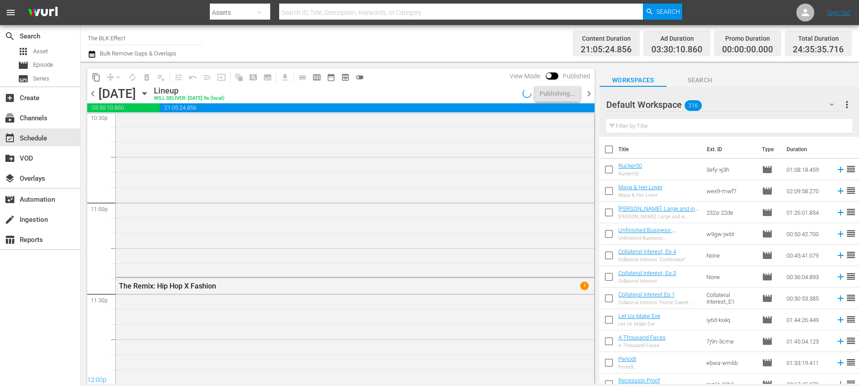
scroll to position [4240, 0]
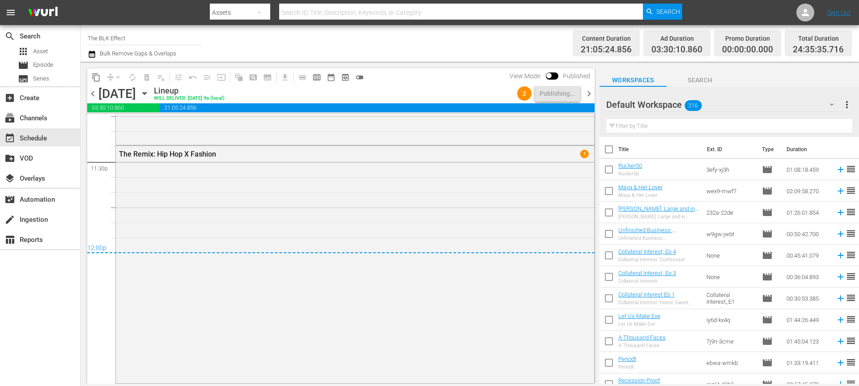
click at [590, 89] on span "chevron_right" at bounding box center [588, 93] width 11 height 11
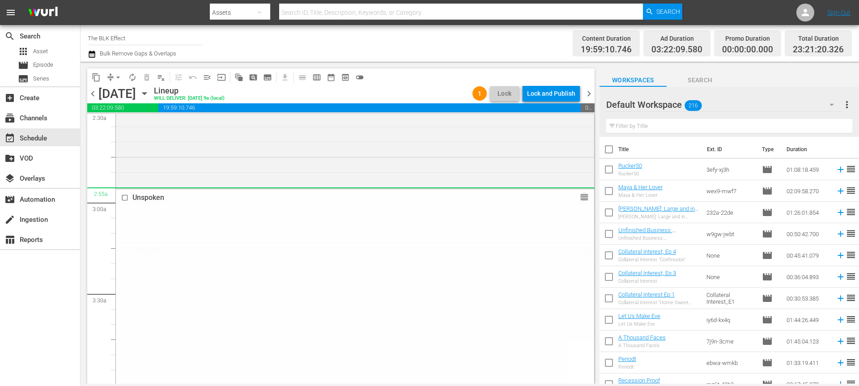
scroll to position [192, 0]
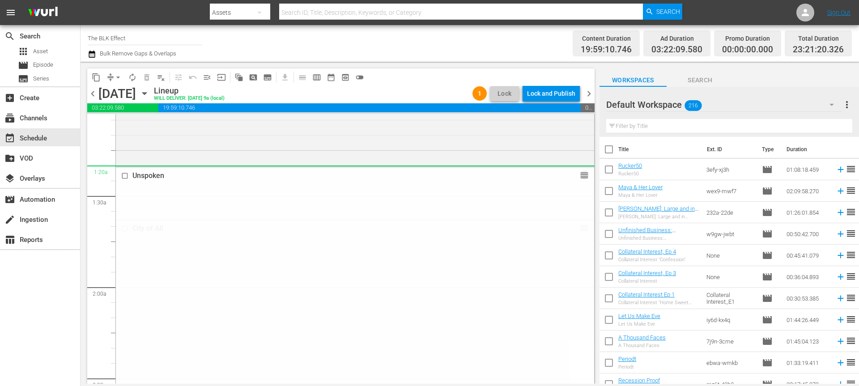
drag, startPoint x: 581, startPoint y: 249, endPoint x: 268, endPoint y: 72, distance: 359.9
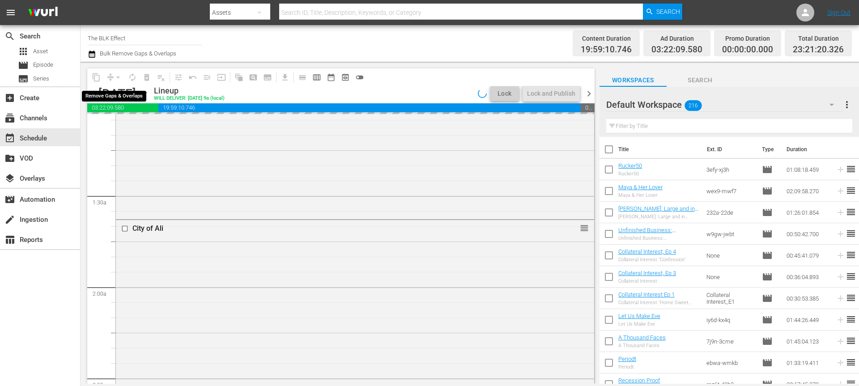
click at [117, 77] on div "arrow_drop_down" at bounding box center [118, 77] width 14 height 14
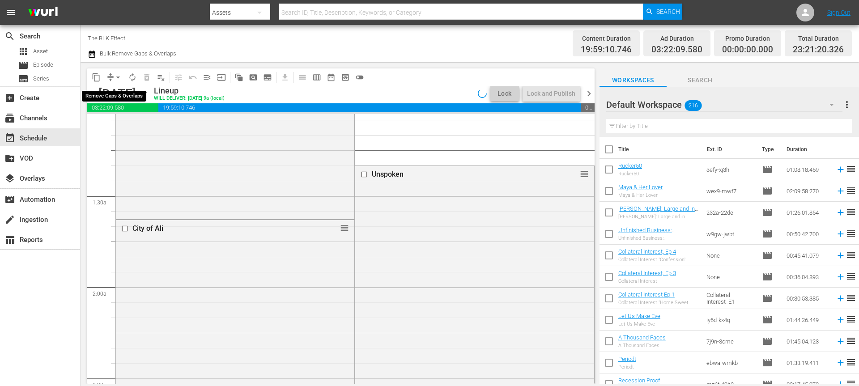
click at [117, 78] on span "arrow_drop_down" at bounding box center [118, 77] width 9 height 9
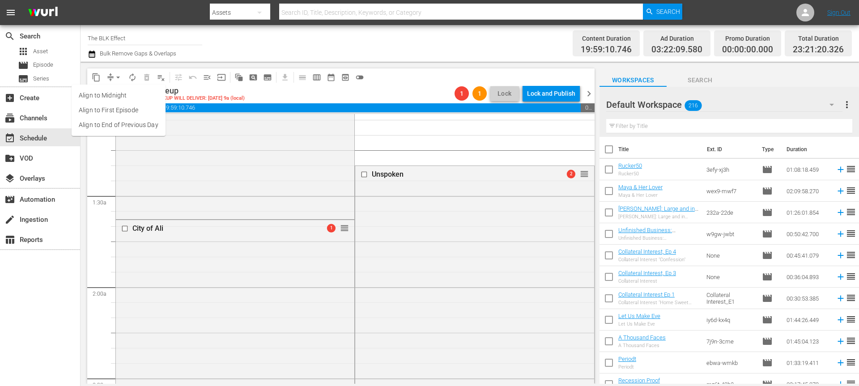
click at [149, 130] on li "Align to End of Previous Day" at bounding box center [119, 125] width 94 height 15
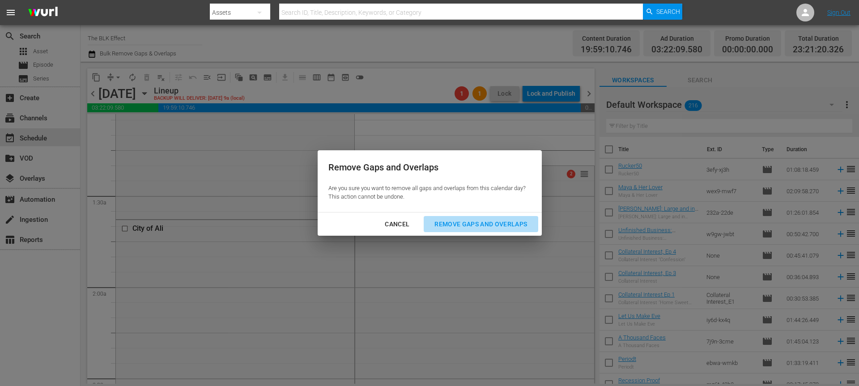
click at [464, 217] on button "Remove Gaps and Overlaps" at bounding box center [481, 224] width 114 height 17
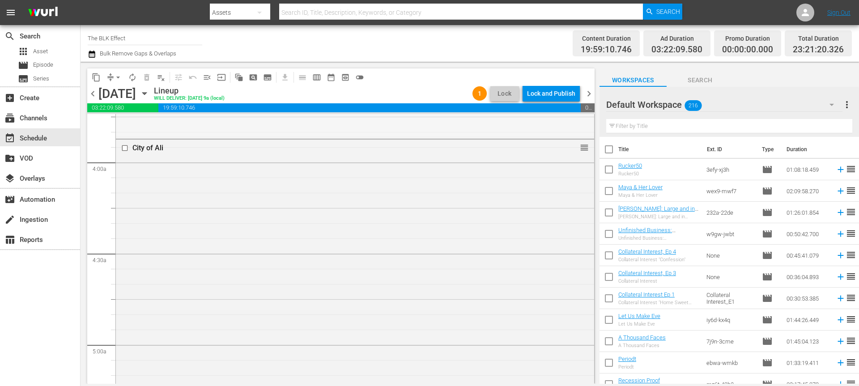
scroll to position [701, 0]
drag, startPoint x: 583, startPoint y: 246, endPoint x: 528, endPoint y: 197, distance: 73.5
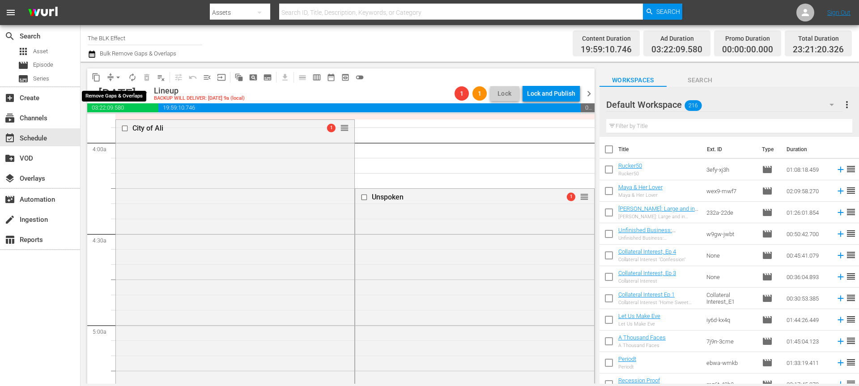
click at [117, 77] on span "arrow_drop_down" at bounding box center [118, 77] width 9 height 9
click at [120, 120] on li "Align to End of Previous Day" at bounding box center [119, 125] width 94 height 15
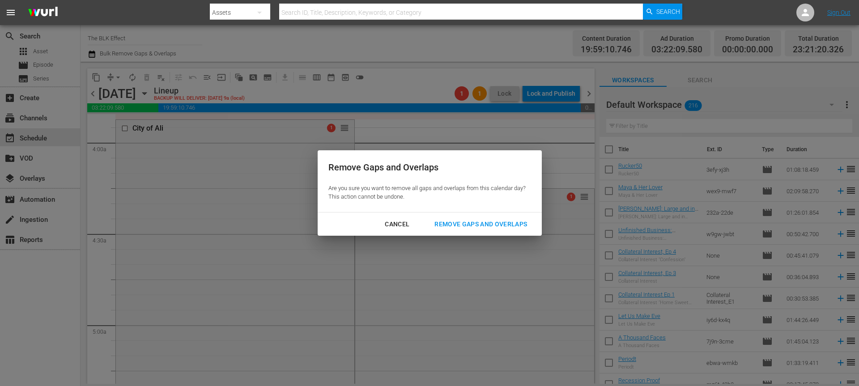
click at [458, 225] on div "Remove Gaps and Overlaps" at bounding box center [480, 224] width 107 height 11
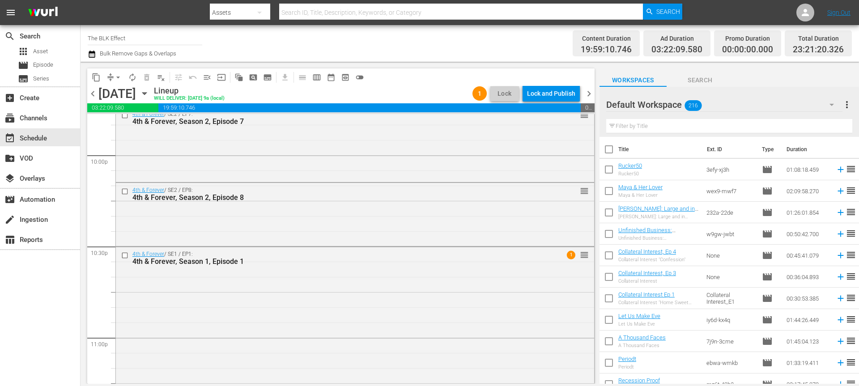
scroll to position [4122, 0]
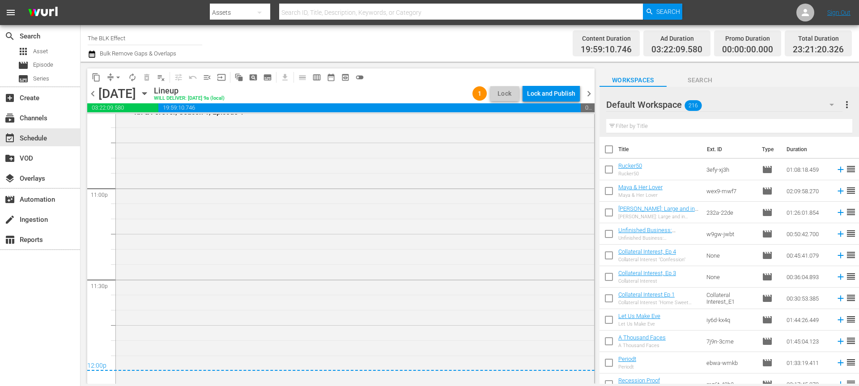
click at [545, 97] on div "Lock and Publish" at bounding box center [551, 93] width 48 height 16
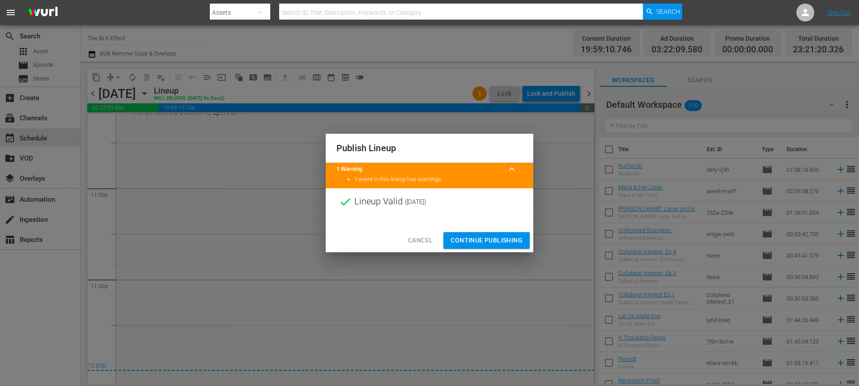
drag, startPoint x: 503, startPoint y: 238, endPoint x: 543, endPoint y: 131, distance: 114.4
click at [503, 239] on span "Continue Publishing" at bounding box center [486, 240] width 72 height 11
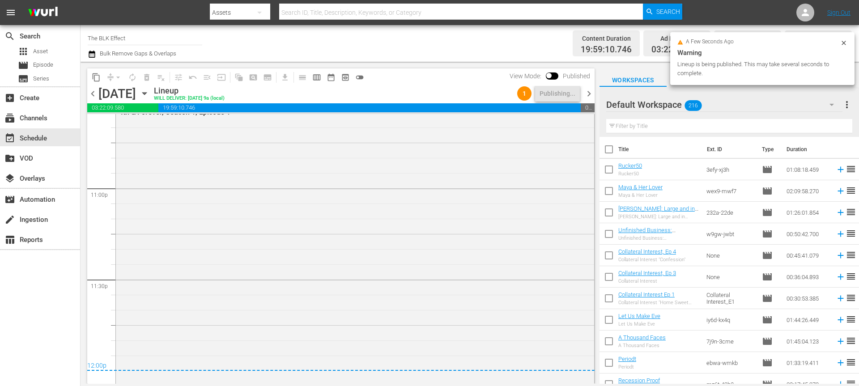
click at [592, 93] on span "chevron_right" at bounding box center [588, 93] width 11 height 11
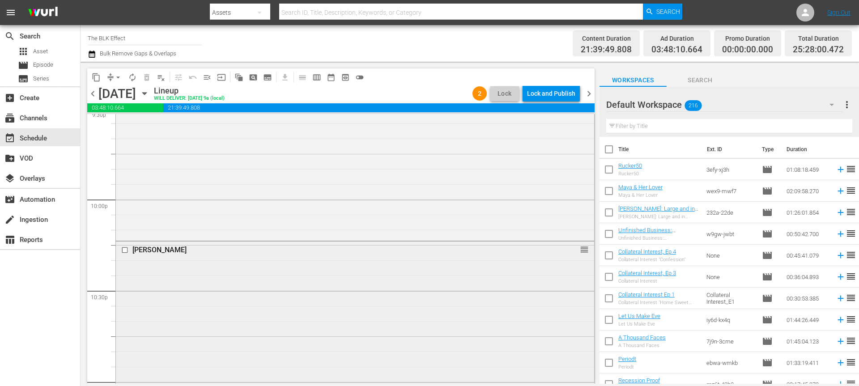
scroll to position [3776, 0]
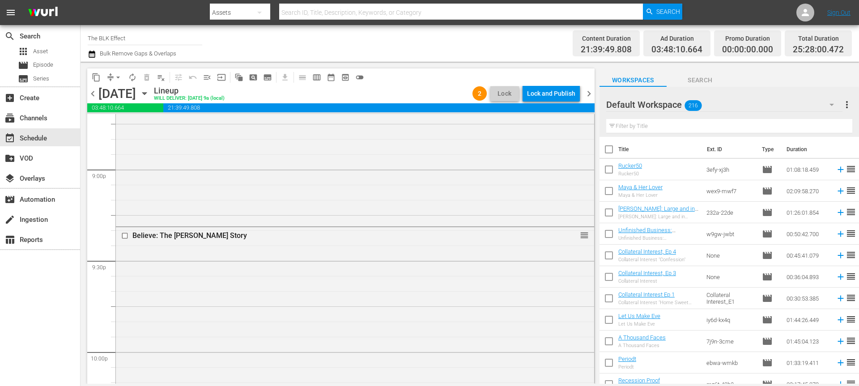
click at [591, 95] on span "chevron_right" at bounding box center [588, 93] width 11 height 11
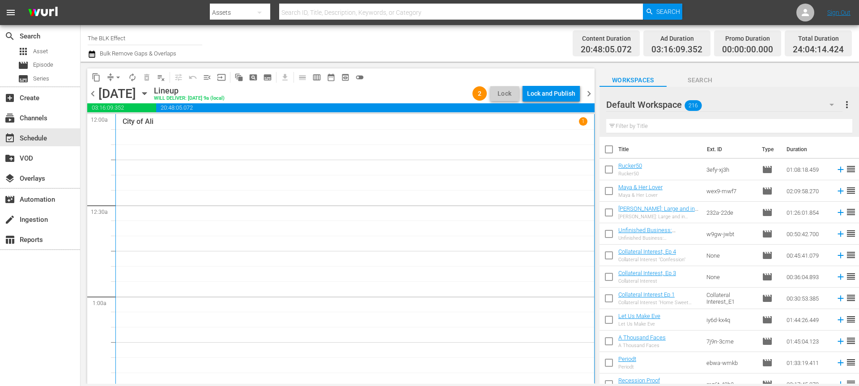
scroll to position [243, 0]
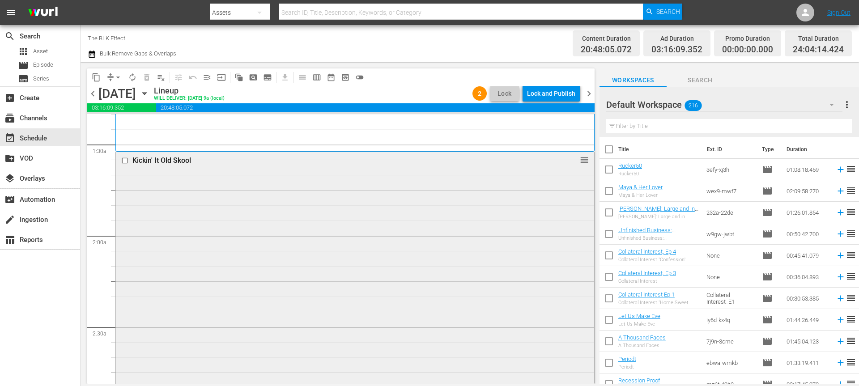
click at [126, 161] on input "checkbox" at bounding box center [125, 161] width 9 height 8
click at [143, 76] on span "delete_forever_outlined" at bounding box center [146, 77] width 9 height 9
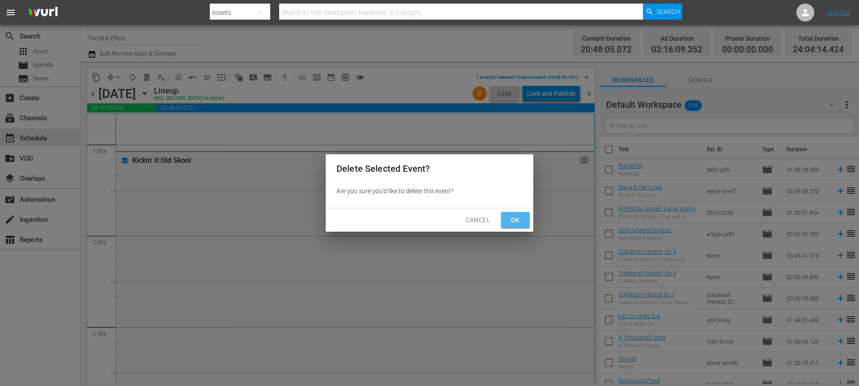
click at [519, 221] on span "Ok" at bounding box center [515, 220] width 14 height 11
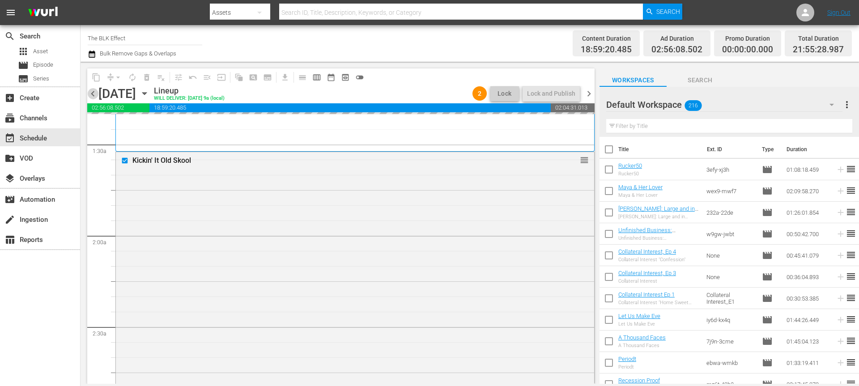
click at [91, 95] on span "chevron_left" at bounding box center [92, 93] width 11 height 11
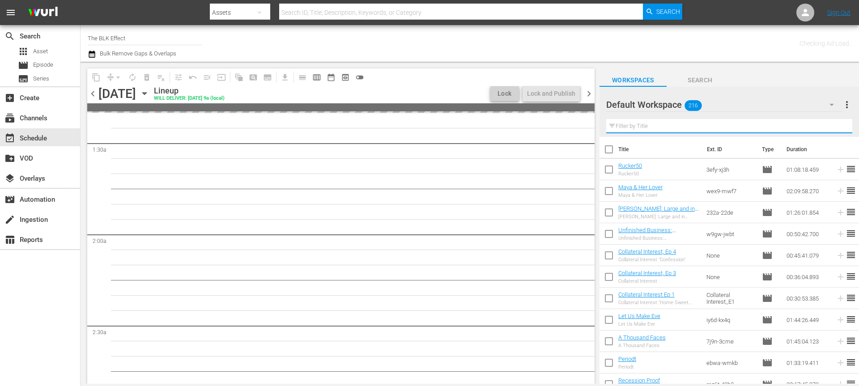
click at [641, 122] on input "text" at bounding box center [729, 126] width 246 height 14
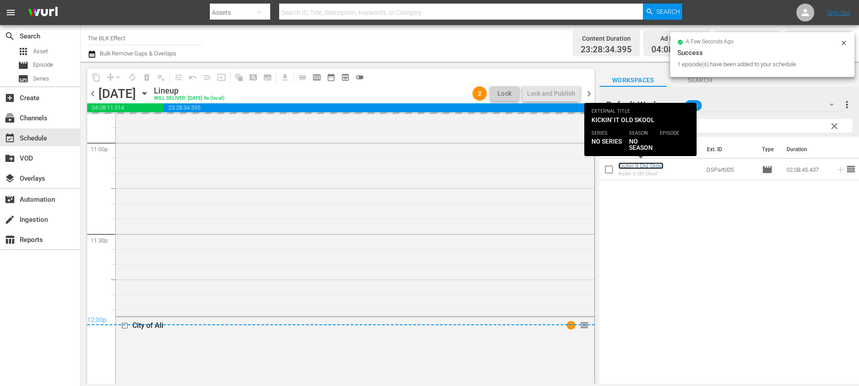
scroll to position [4008, 0]
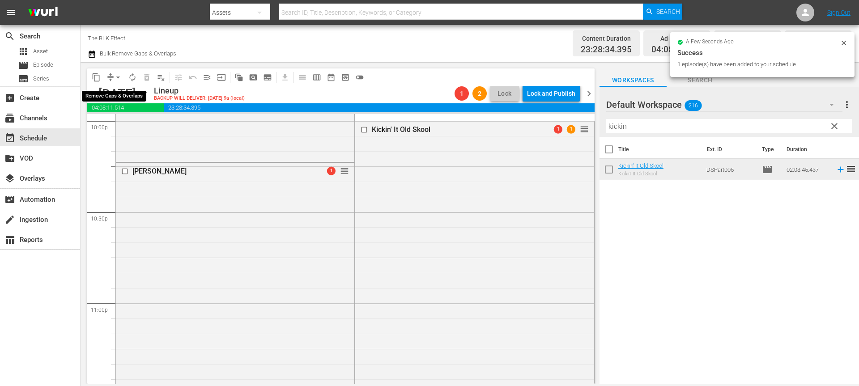
click at [119, 73] on span "arrow_drop_down" at bounding box center [118, 77] width 9 height 9
click at [119, 120] on li "Align to End of Previous Day" at bounding box center [119, 125] width 94 height 15
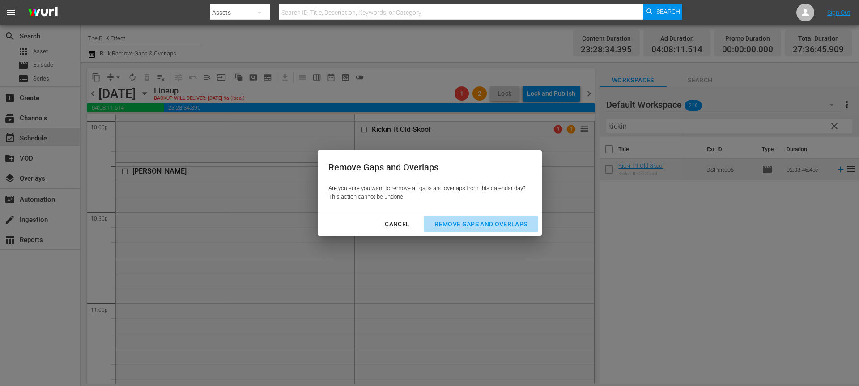
click at [440, 223] on div "Remove Gaps and Overlaps" at bounding box center [480, 224] width 107 height 11
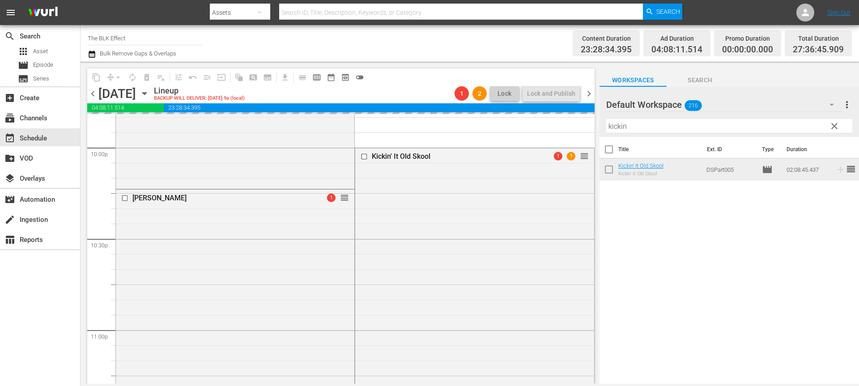
scroll to position [3979, 0]
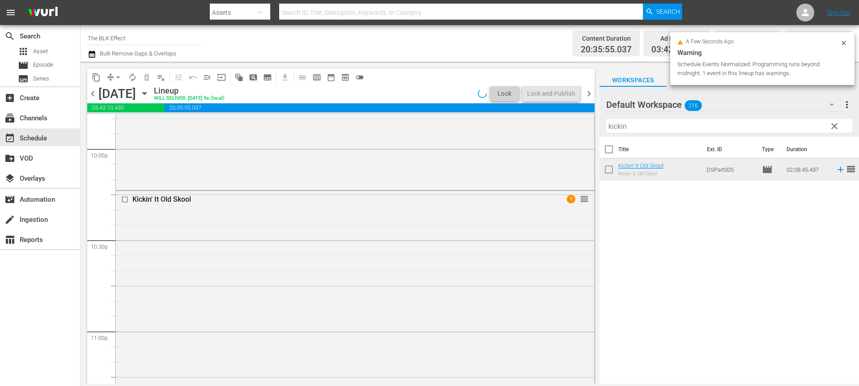
click at [589, 93] on span "chevron_right" at bounding box center [588, 93] width 11 height 11
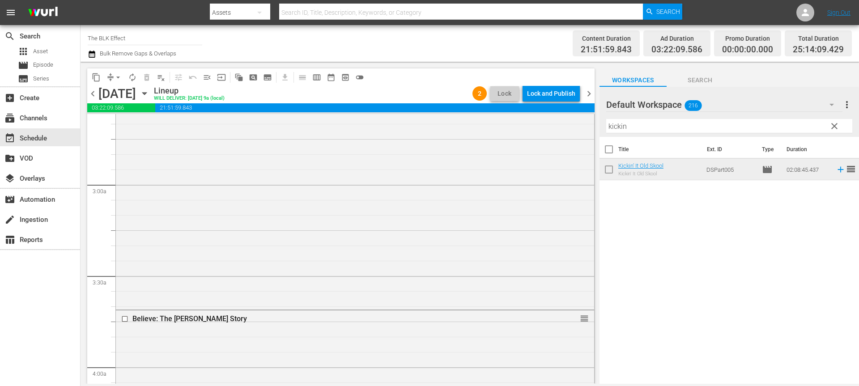
scroll to position [504, 0]
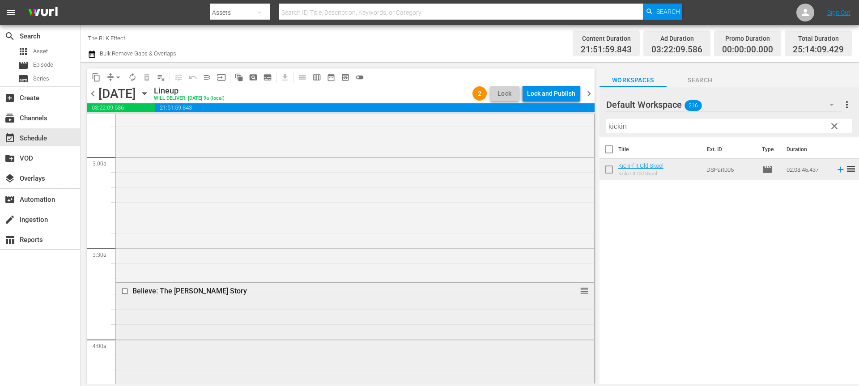
click at [123, 292] on input "checkbox" at bounding box center [125, 291] width 9 height 8
click at [149, 79] on span "delete_forever_outlined" at bounding box center [146, 77] width 9 height 9
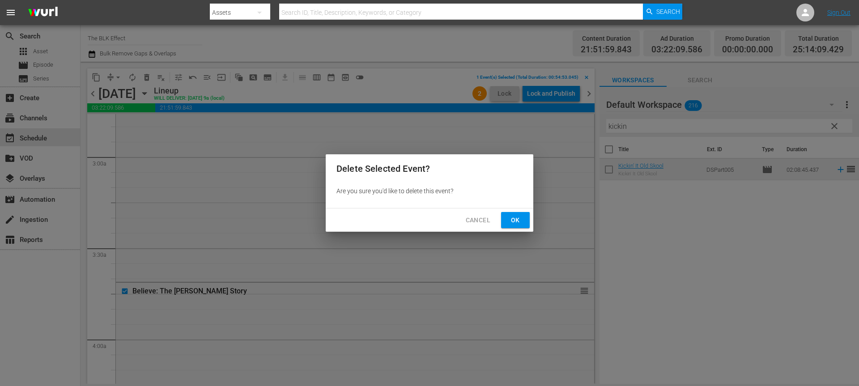
click at [520, 220] on span "Ok" at bounding box center [515, 220] width 14 height 11
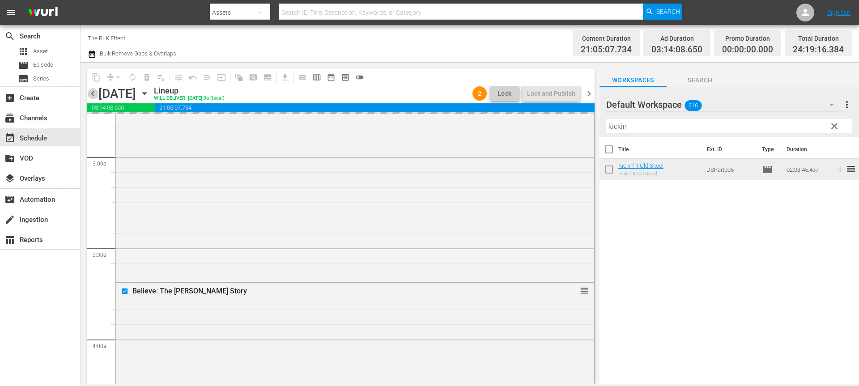
click at [93, 93] on span "chevron_left" at bounding box center [92, 93] width 11 height 11
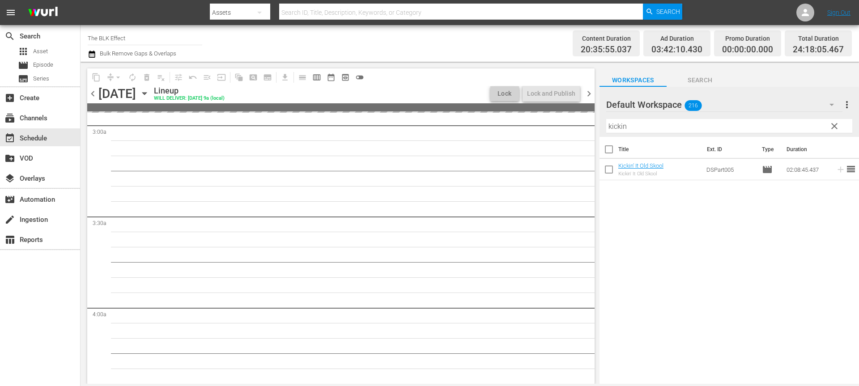
click at [691, 127] on input "kickin" at bounding box center [729, 126] width 246 height 14
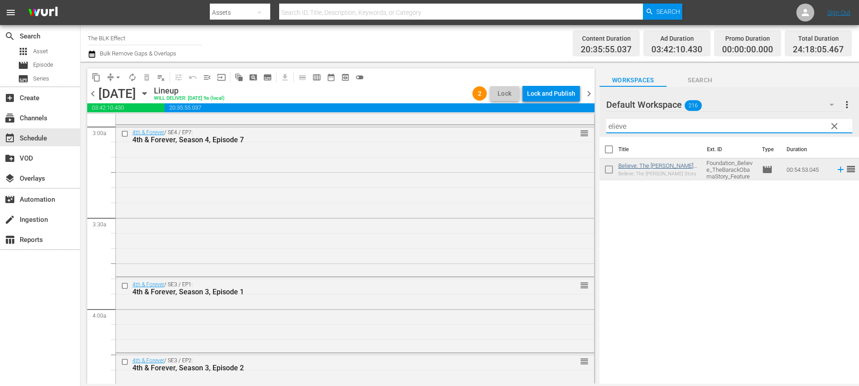
type input "elieve"
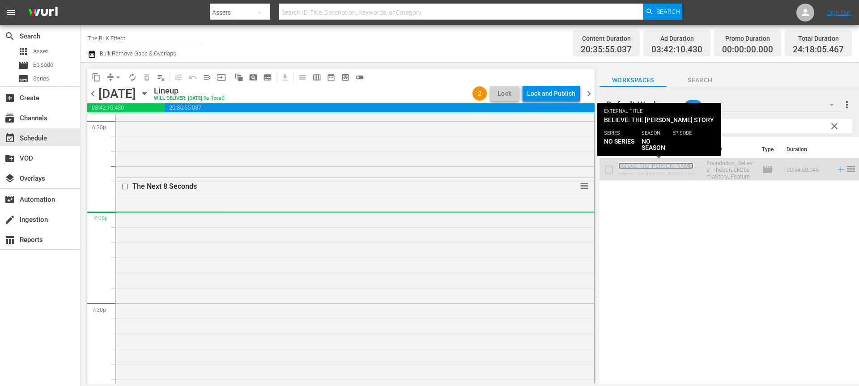
scroll to position [3554, 0]
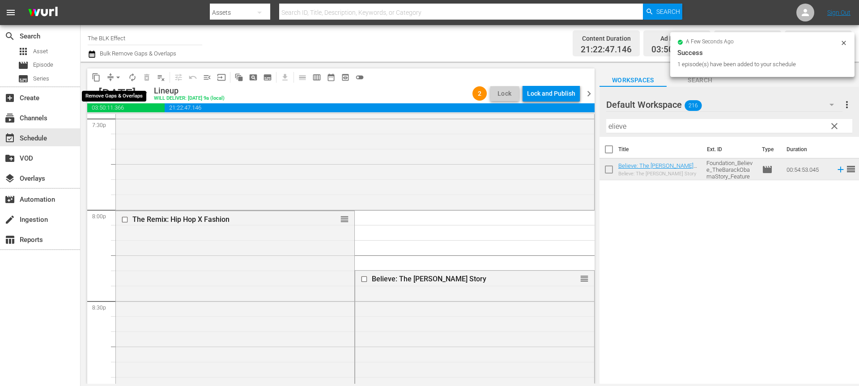
click at [119, 76] on span "arrow_drop_down" at bounding box center [118, 77] width 9 height 9
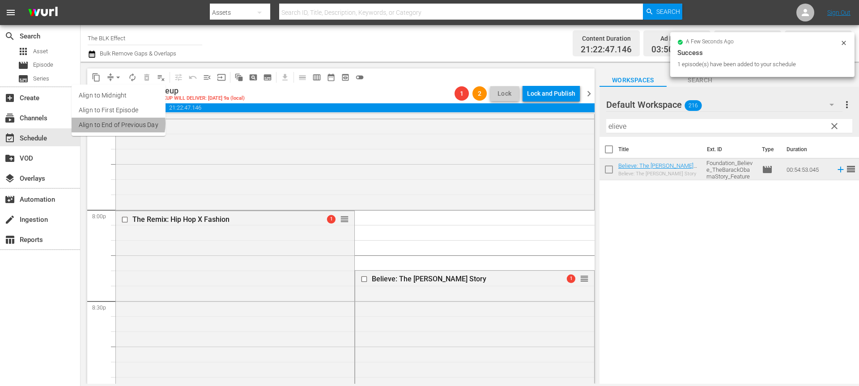
click at [117, 123] on li "Align to End of Previous Day" at bounding box center [119, 125] width 94 height 15
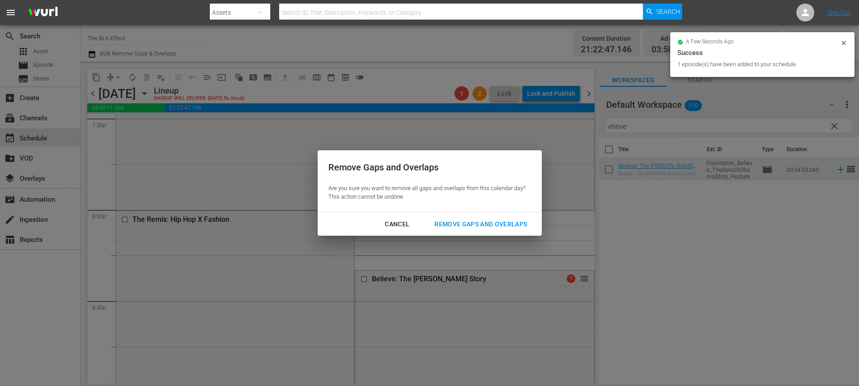
click at [495, 222] on div "Remove Gaps and Overlaps" at bounding box center [480, 224] width 107 height 11
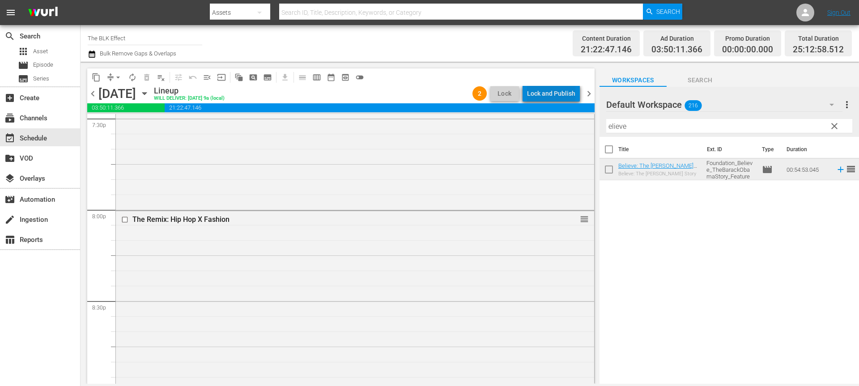
click at [557, 101] on div "Lock and Publish" at bounding box center [551, 93] width 48 height 16
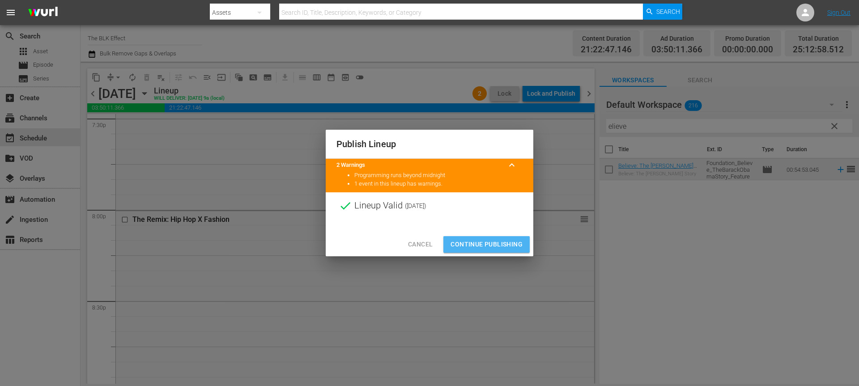
click at [496, 244] on span "Continue Publishing" at bounding box center [486, 244] width 72 height 11
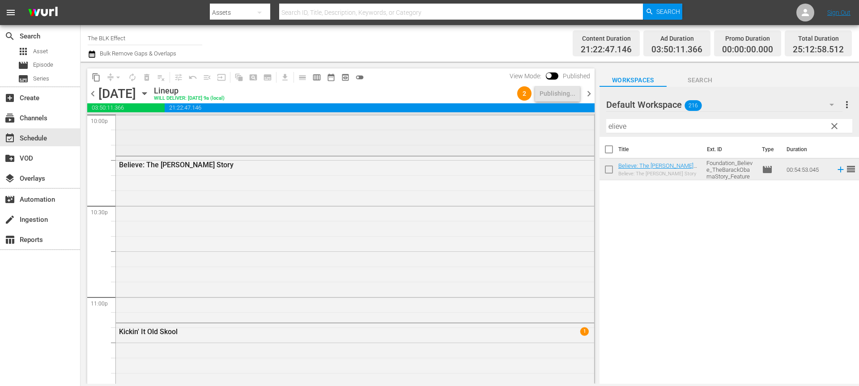
scroll to position [4035, 0]
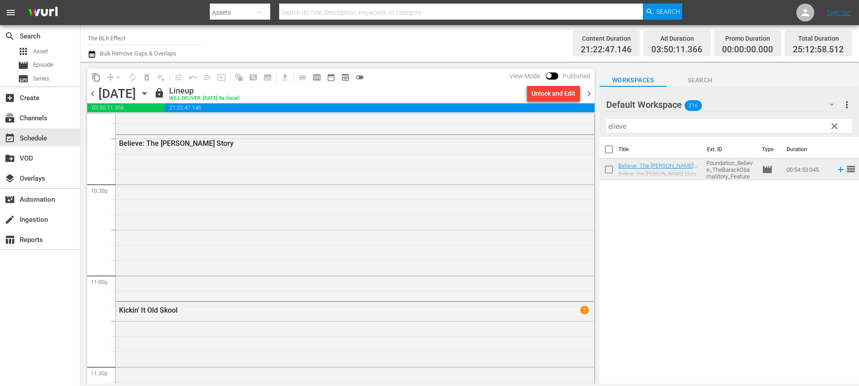
click at [576, 91] on button "Unlock and Edit" at bounding box center [553, 93] width 53 height 16
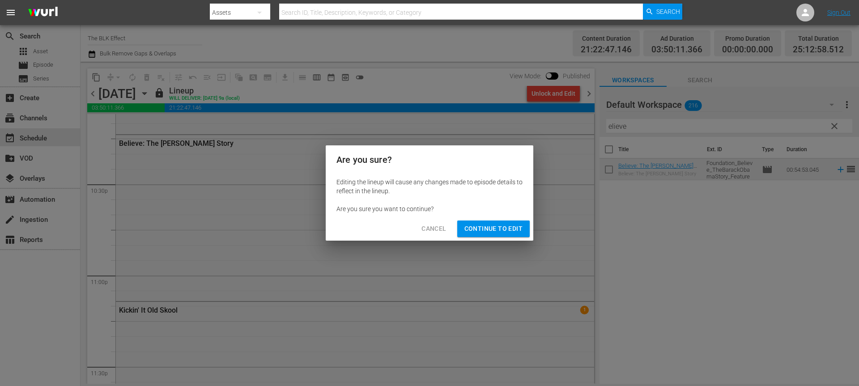
click at [496, 228] on span "Continue to Edit" at bounding box center [493, 228] width 58 height 11
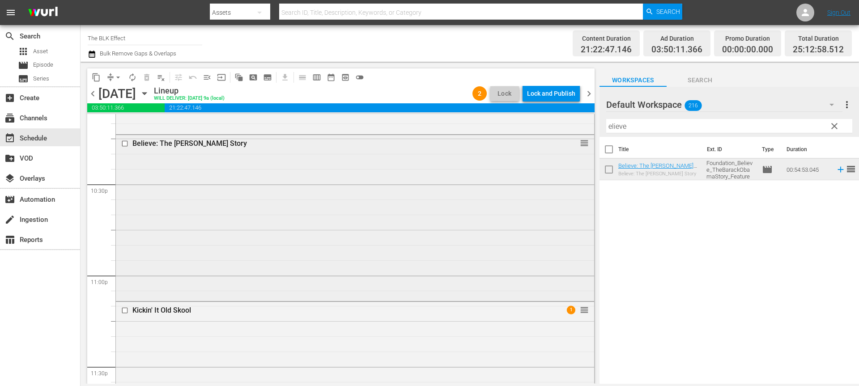
scroll to position [4038, 0]
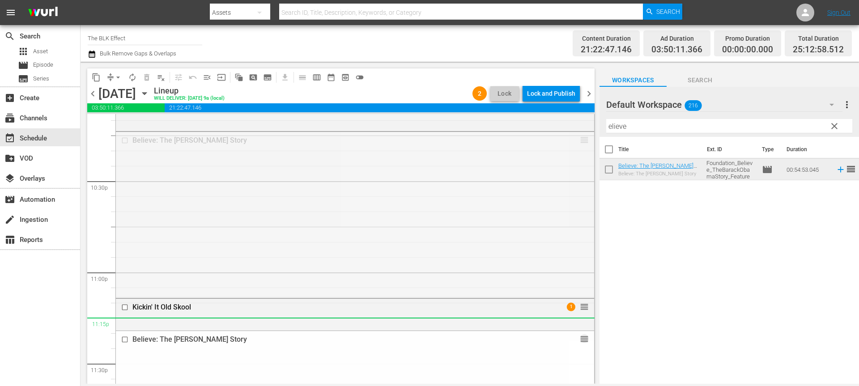
drag, startPoint x: 580, startPoint y: 140, endPoint x: 517, endPoint y: 325, distance: 195.9
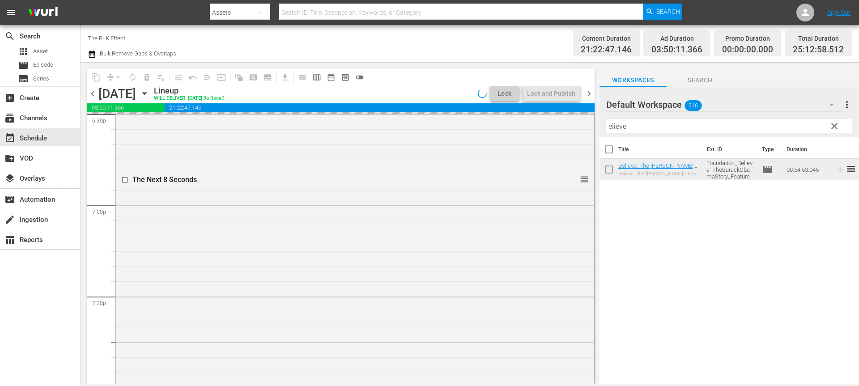
scroll to position [3352, 0]
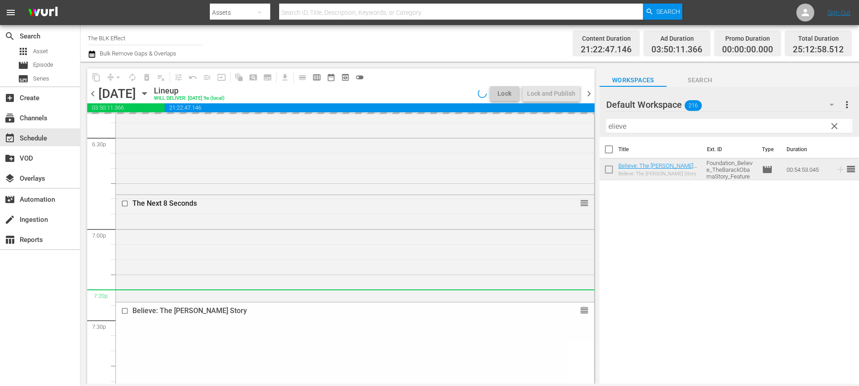
drag, startPoint x: 582, startPoint y: 272, endPoint x: 547, endPoint y: 290, distance: 39.6
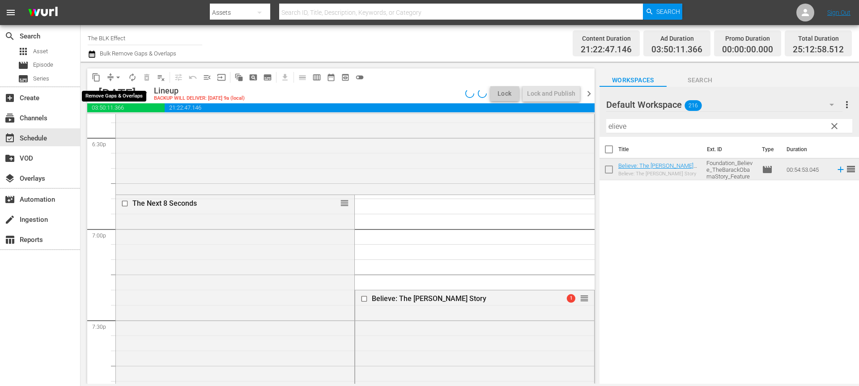
click at [119, 78] on span "arrow_drop_down" at bounding box center [118, 77] width 9 height 9
click at [119, 126] on li "Align to End of Previous Day" at bounding box center [119, 125] width 94 height 15
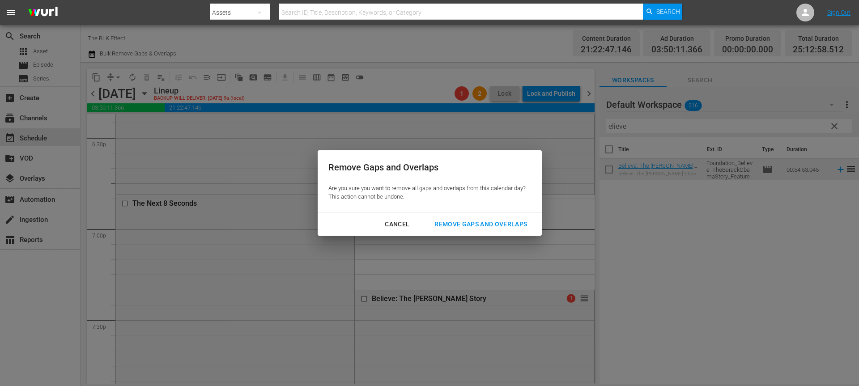
click at [445, 219] on div "Remove Gaps and Overlaps" at bounding box center [480, 224] width 107 height 11
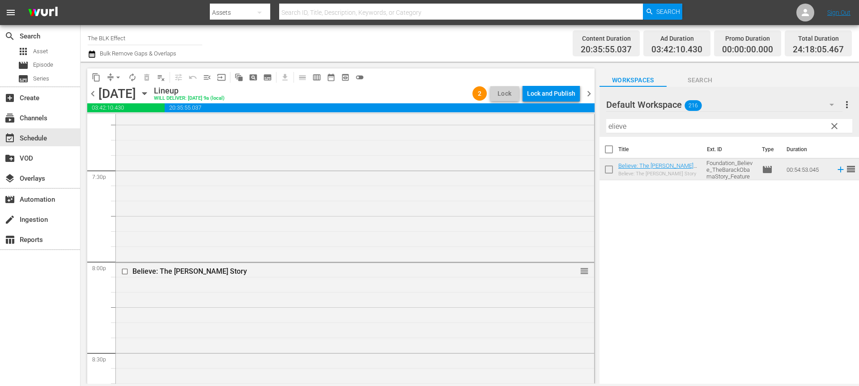
scroll to position [3337, 0]
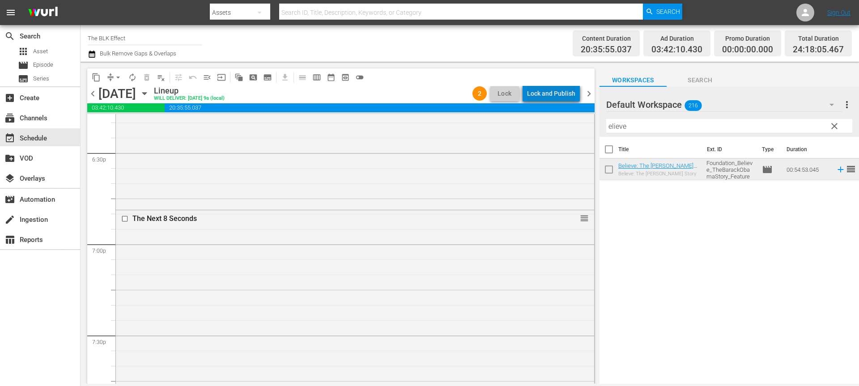
click at [573, 95] on div "Lock and Publish" at bounding box center [551, 93] width 48 height 16
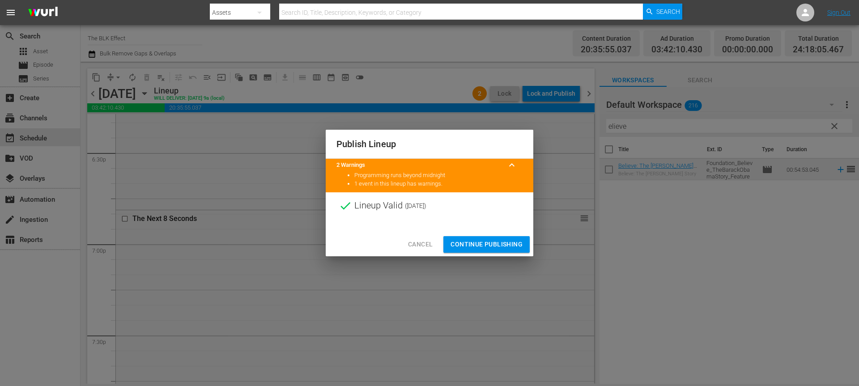
click at [505, 242] on span "Continue Publishing" at bounding box center [486, 244] width 72 height 11
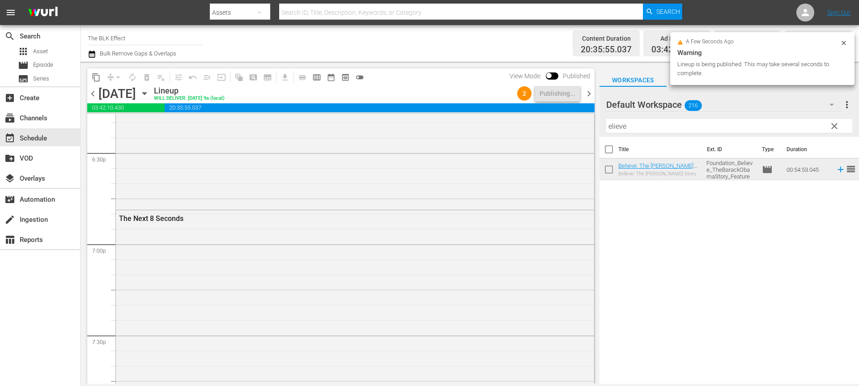
click at [590, 90] on span "chevron_right" at bounding box center [588, 93] width 11 height 11
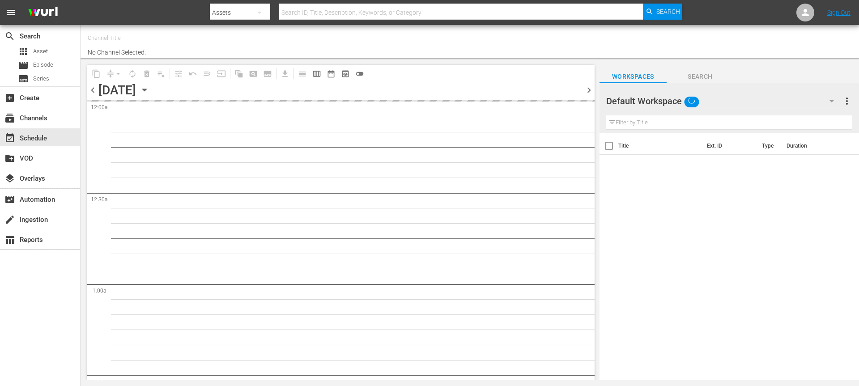
type input "The BLK Effect (1432)"
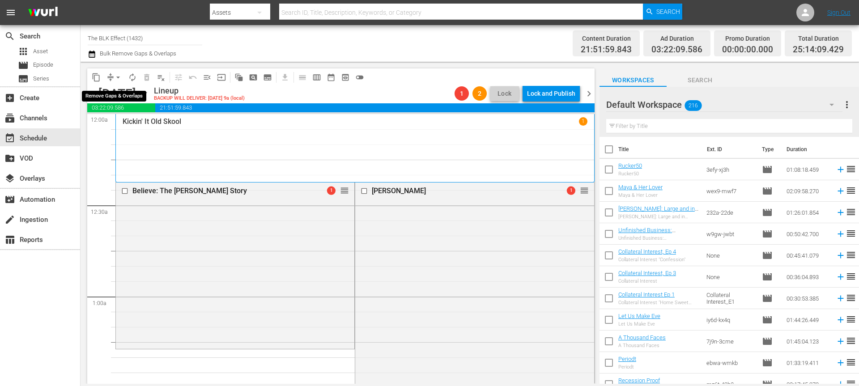
click at [115, 73] on span "arrow_drop_down" at bounding box center [118, 77] width 9 height 9
click at [127, 126] on li "Align to End of Previous Day" at bounding box center [119, 125] width 94 height 15
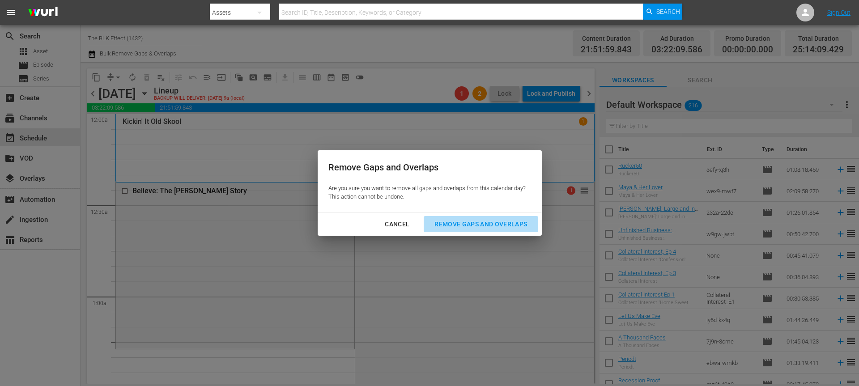
click at [452, 222] on div "Remove Gaps and Overlaps" at bounding box center [480, 224] width 107 height 11
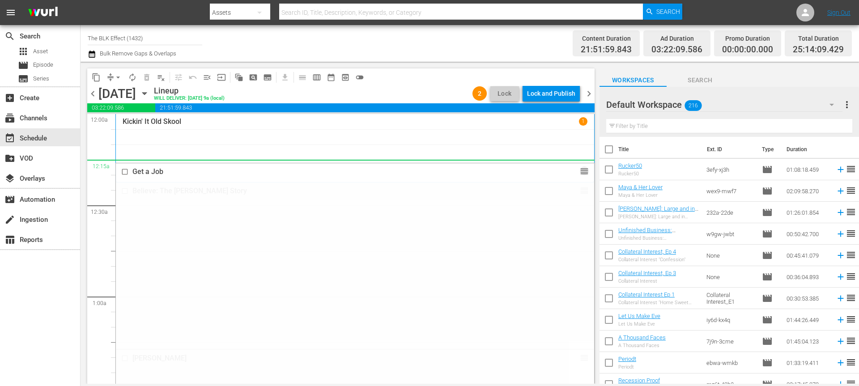
drag, startPoint x: 585, startPoint y: 275, endPoint x: 573, endPoint y: 162, distance: 113.8
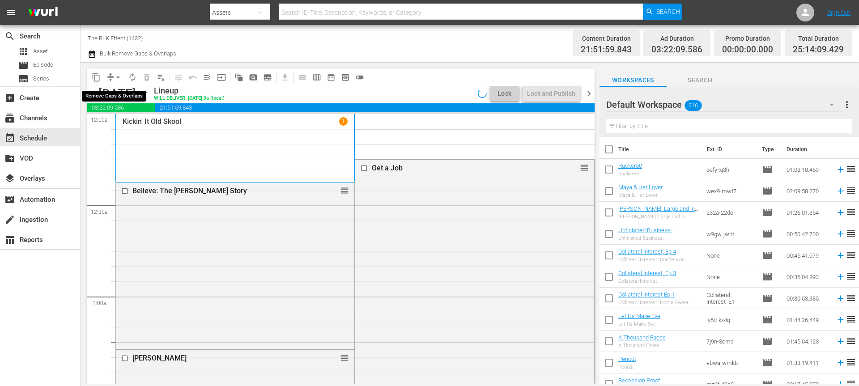
click at [118, 80] on span "arrow_drop_down" at bounding box center [118, 77] width 9 height 9
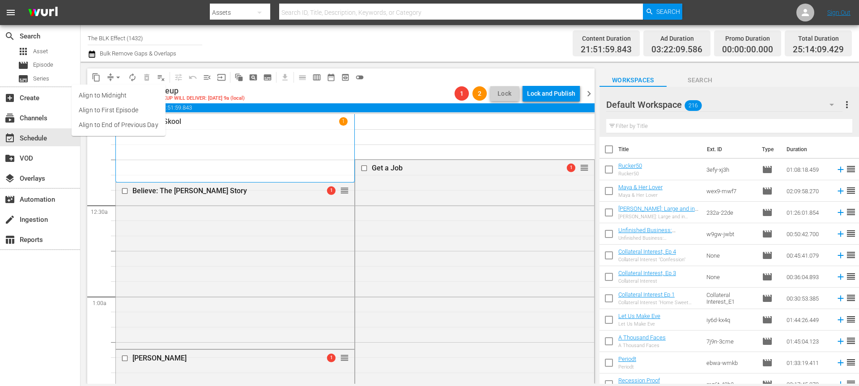
click at [113, 123] on li "Align to End of Previous Day" at bounding box center [119, 125] width 94 height 15
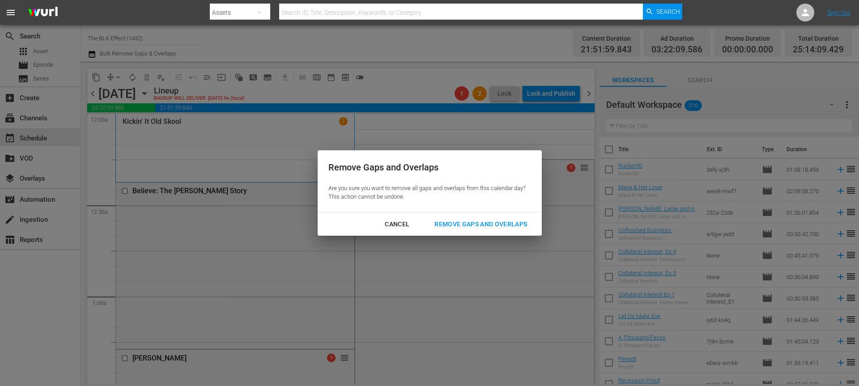
click at [451, 216] on div "Cancel Remove Gaps and Overlaps" at bounding box center [430, 224] width 224 height 24
click at [450, 221] on div "Remove Gaps and Overlaps" at bounding box center [480, 224] width 107 height 11
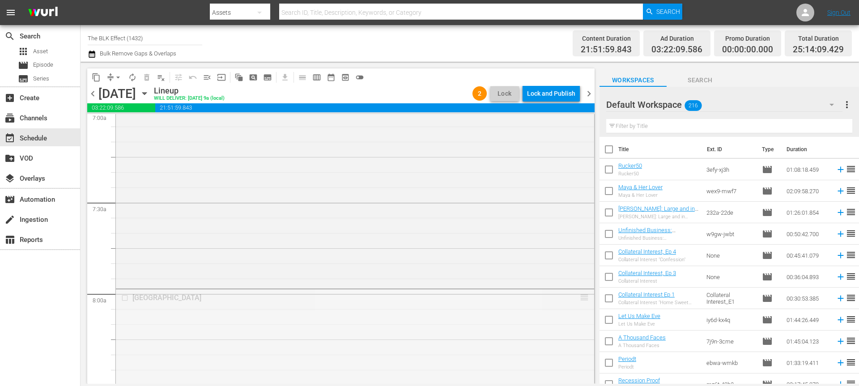
scroll to position [859, 0]
drag, startPoint x: 582, startPoint y: 297, endPoint x: 573, endPoint y: 233, distance: 65.5
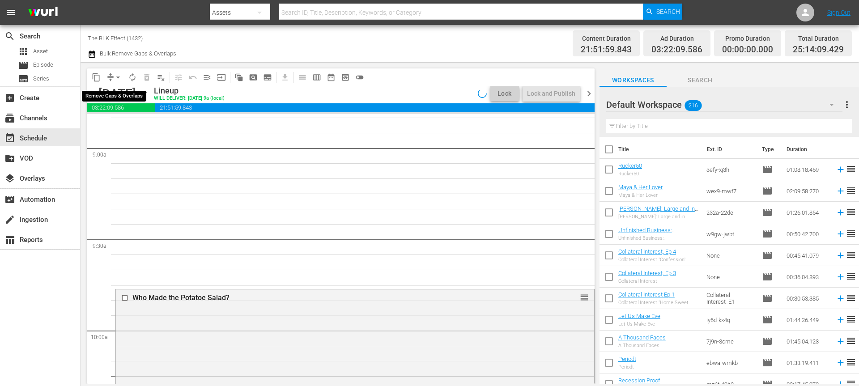
scroll to position [1593, 0]
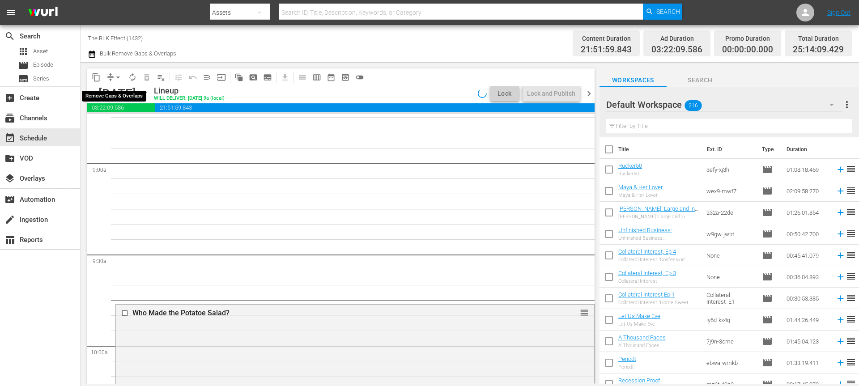
click at [118, 77] on span "arrow_drop_down" at bounding box center [118, 77] width 9 height 9
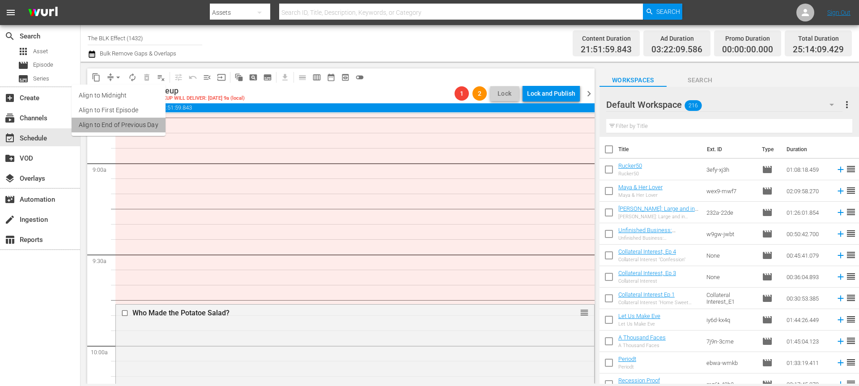
click at [119, 126] on li "Align to End of Previous Day" at bounding box center [119, 125] width 94 height 15
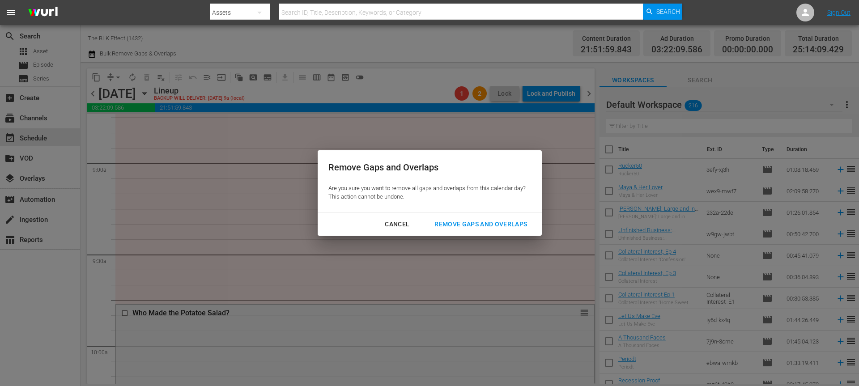
click at [452, 220] on div "Remove Gaps and Overlaps" at bounding box center [480, 224] width 107 height 11
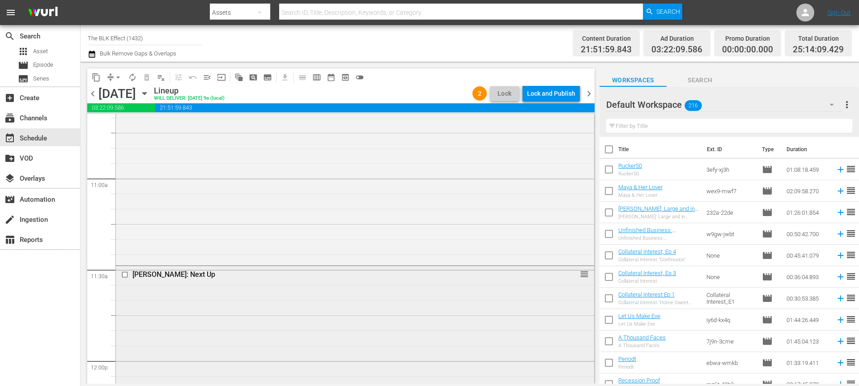
scroll to position [1950, 0]
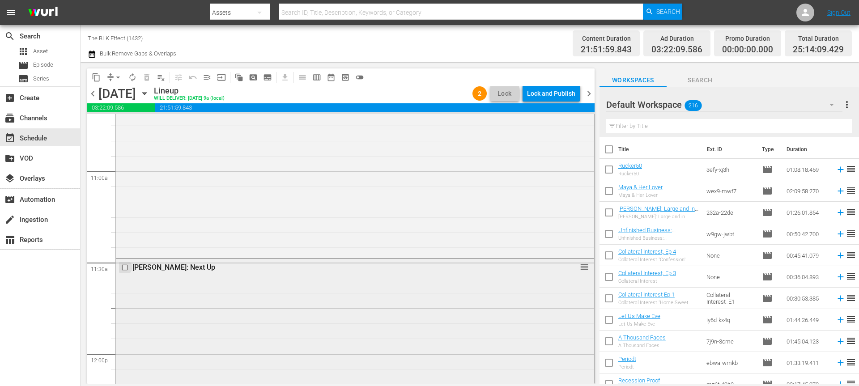
click at [125, 265] on input "checkbox" at bounding box center [125, 268] width 9 height 8
click at [150, 73] on span "delete_forever_outlined" at bounding box center [146, 77] width 9 height 9
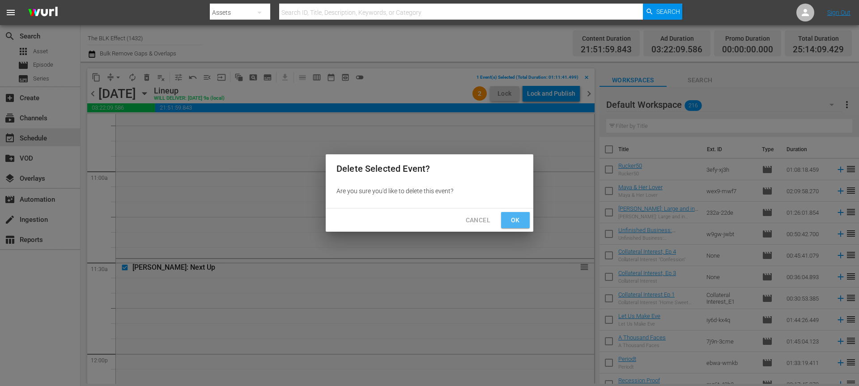
click at [523, 218] on button "Ok" at bounding box center [515, 220] width 29 height 17
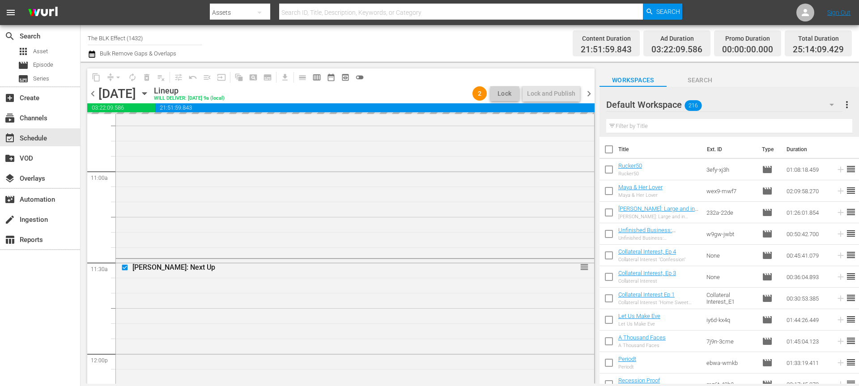
click at [661, 122] on input "text" at bounding box center [729, 126] width 246 height 14
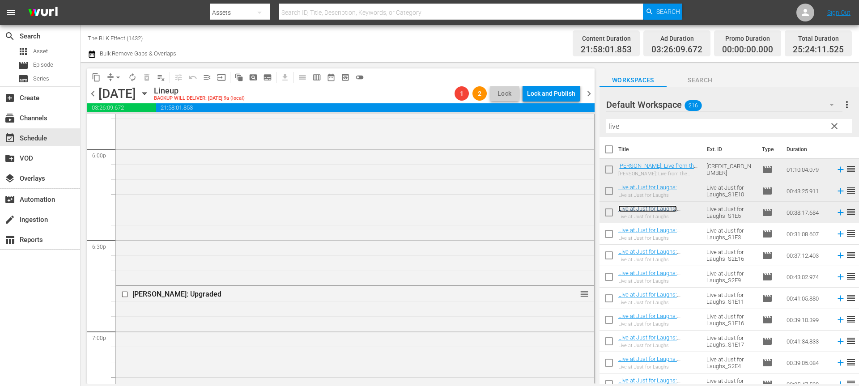
scroll to position [3106, 0]
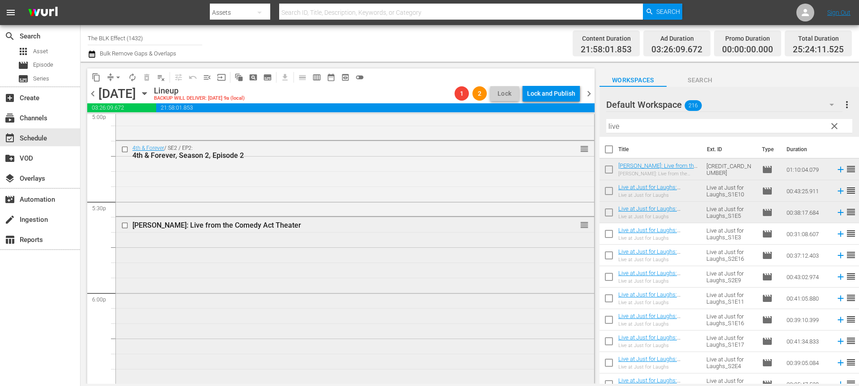
click at [128, 229] on input "checkbox" at bounding box center [125, 226] width 9 height 8
click at [152, 76] on button "delete_forever_outlined" at bounding box center [147, 77] width 14 height 14
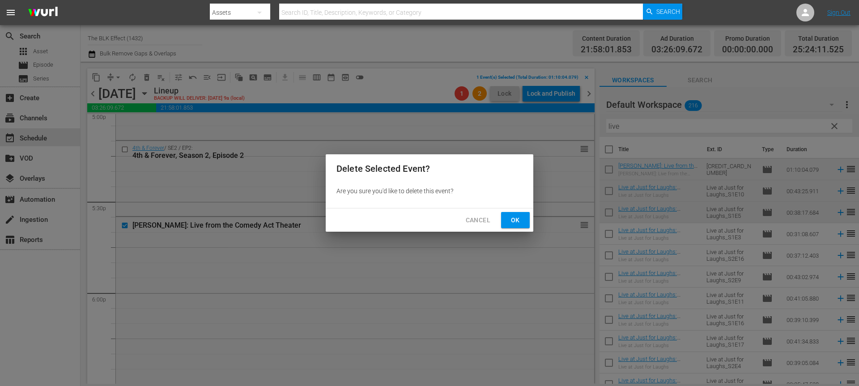
click at [520, 212] on button "Ok" at bounding box center [515, 220] width 29 height 17
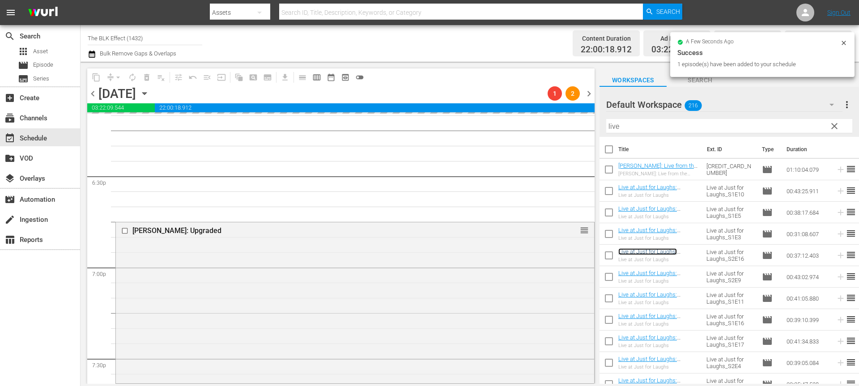
scroll to position [3317, 0]
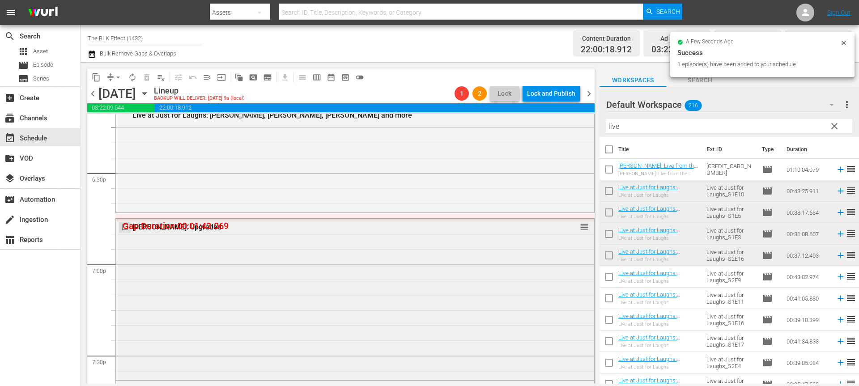
click at [126, 229] on input "checkbox" at bounding box center [125, 228] width 9 height 8
click at [146, 80] on span "delete_forever_outlined" at bounding box center [146, 77] width 9 height 9
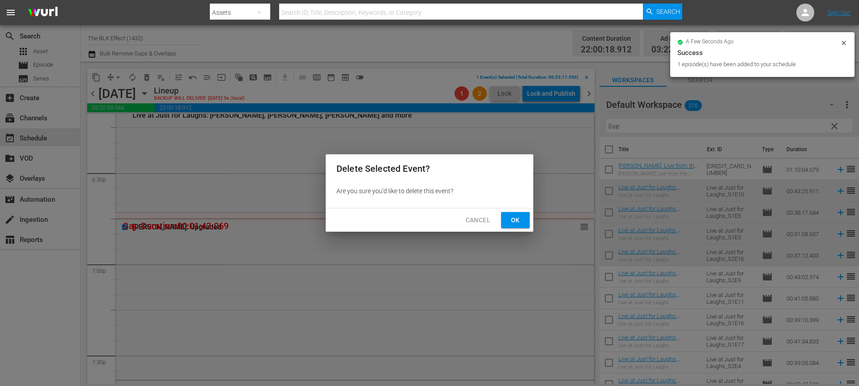
click at [519, 216] on span "Ok" at bounding box center [515, 220] width 14 height 11
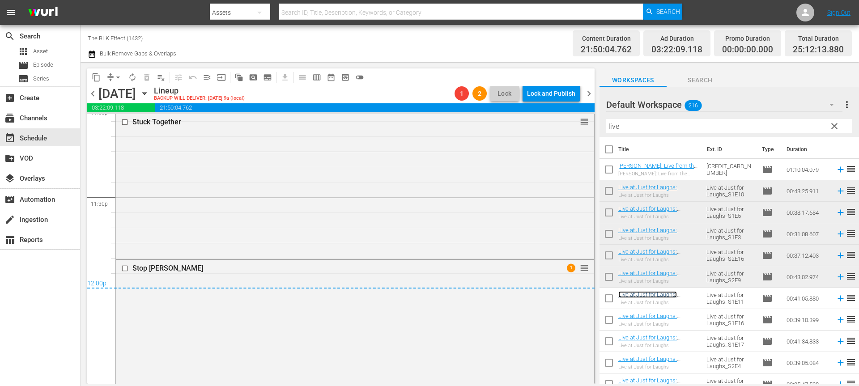
scroll to position [4192, 0]
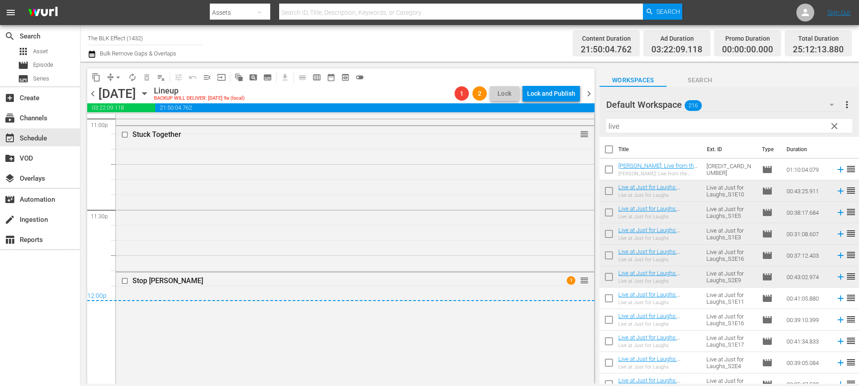
click at [109, 76] on span "compress" at bounding box center [110, 77] width 9 height 9
click at [119, 78] on span "arrow_drop_down" at bounding box center [118, 77] width 9 height 9
click at [136, 128] on li "Align to End of Previous Day" at bounding box center [119, 125] width 94 height 15
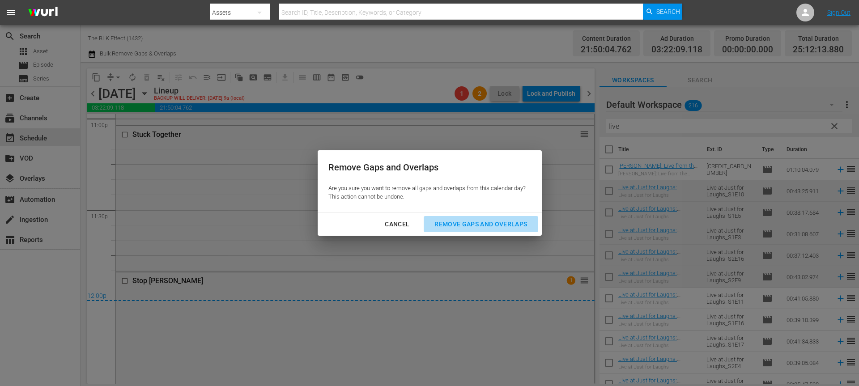
click at [492, 227] on div "Remove Gaps and Overlaps" at bounding box center [480, 224] width 107 height 11
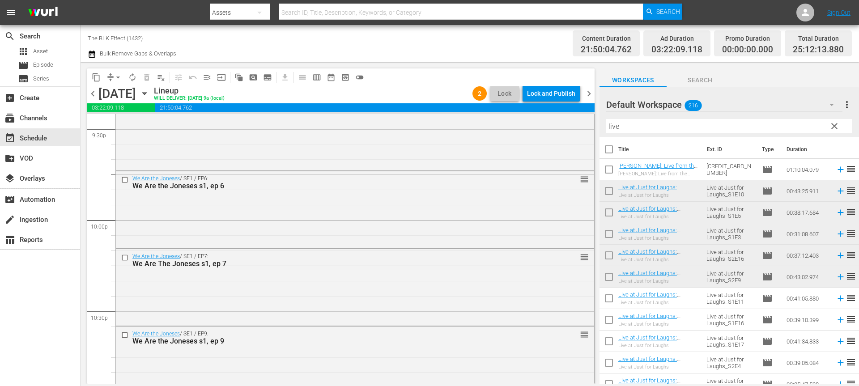
scroll to position [3899, 0]
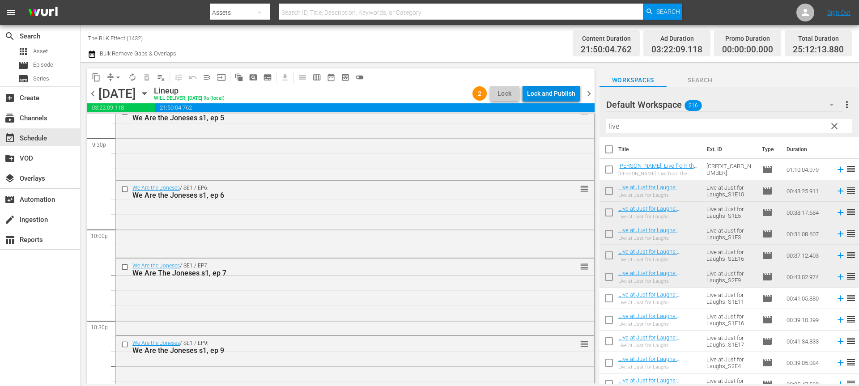
click at [548, 96] on div "Lock and Publish" at bounding box center [551, 93] width 48 height 16
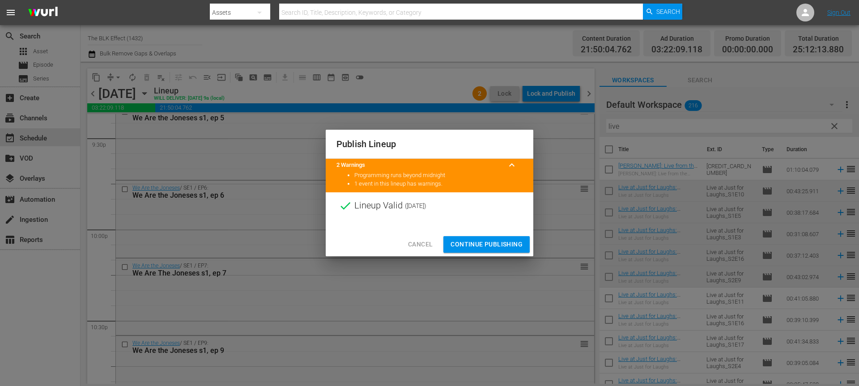
click at [502, 242] on span "Continue Publishing" at bounding box center [486, 244] width 72 height 11
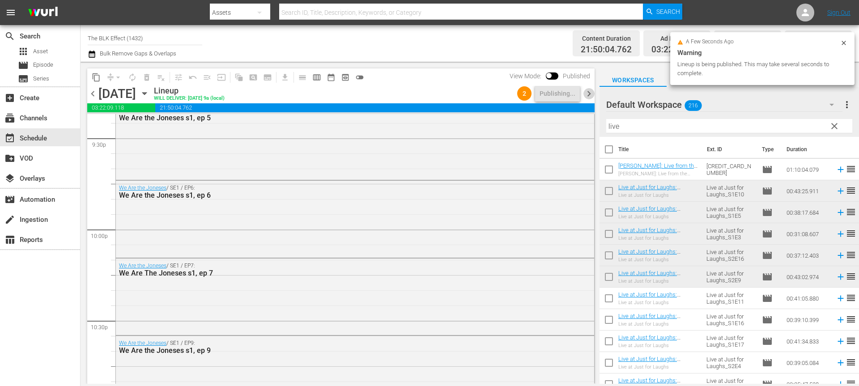
click at [588, 89] on span "chevron_right" at bounding box center [588, 93] width 11 height 11
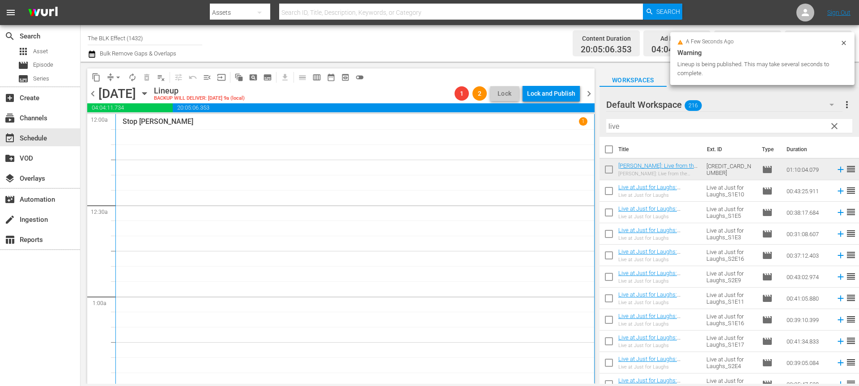
click at [840, 43] on icon at bounding box center [843, 42] width 7 height 7
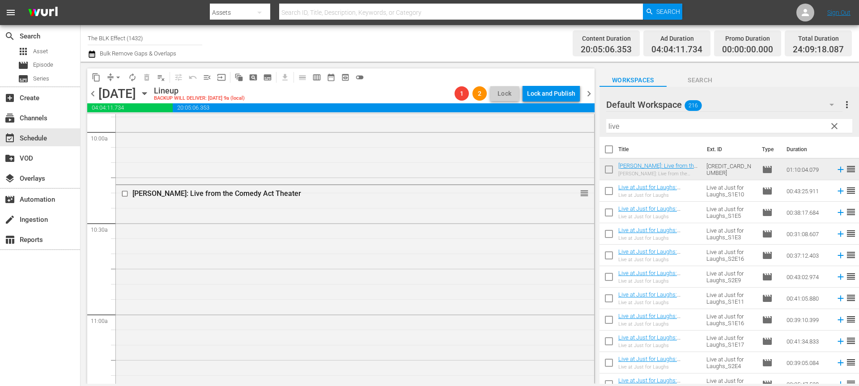
scroll to position [1796, 0]
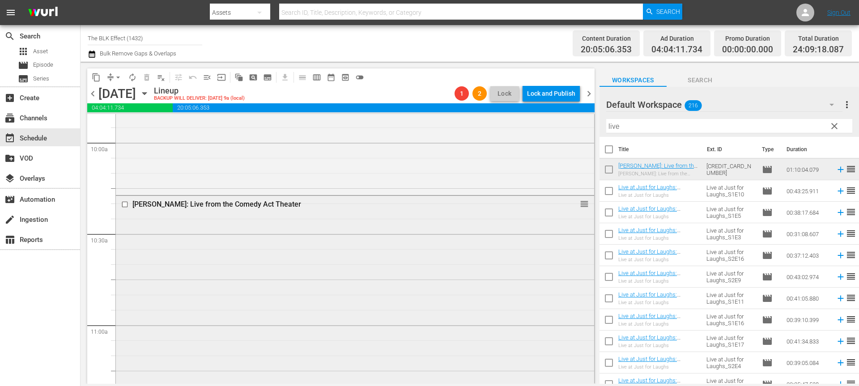
click at [123, 206] on input "checkbox" at bounding box center [125, 205] width 9 height 8
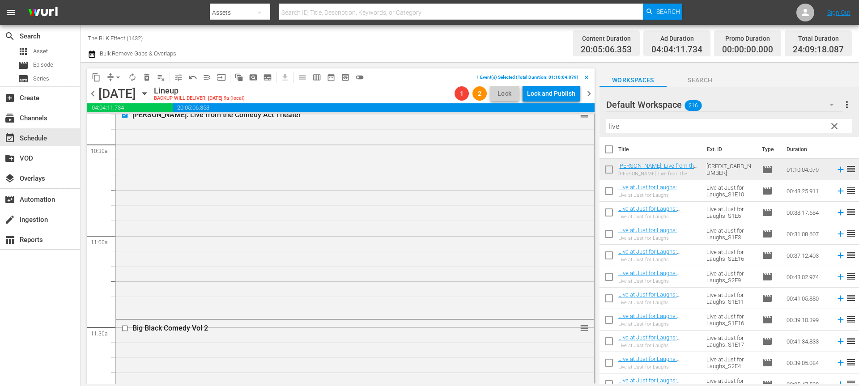
scroll to position [1929, 0]
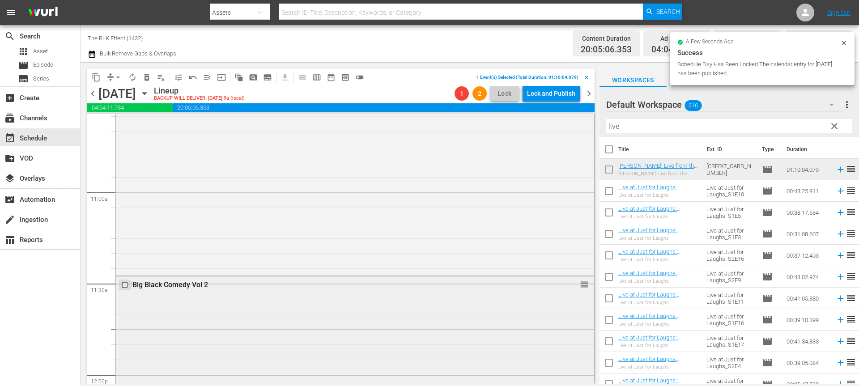
click at [126, 284] on input "checkbox" at bounding box center [125, 285] width 9 height 8
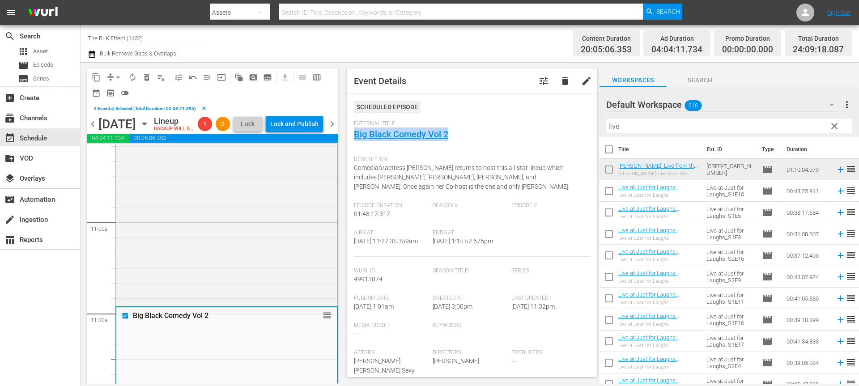
drag, startPoint x: 408, startPoint y: 137, endPoint x: 350, endPoint y: 5, distance: 144.8
click at [0, 0] on div "menu Search By Assets Search ID, Title, Description, Keywords, or Category Sear…" at bounding box center [429, 192] width 859 height 384
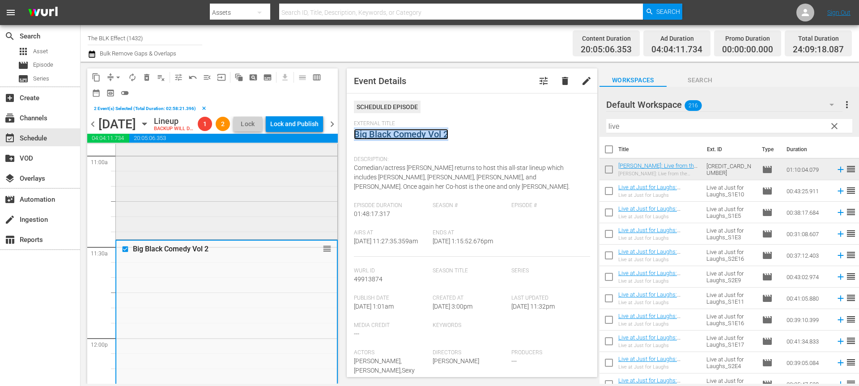
scroll to position [2015, 0]
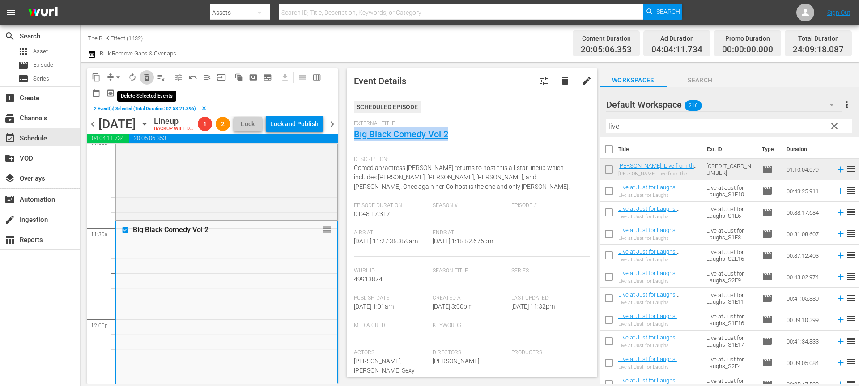
click at [145, 74] on span "delete_forever_outlined" at bounding box center [146, 77] width 9 height 9
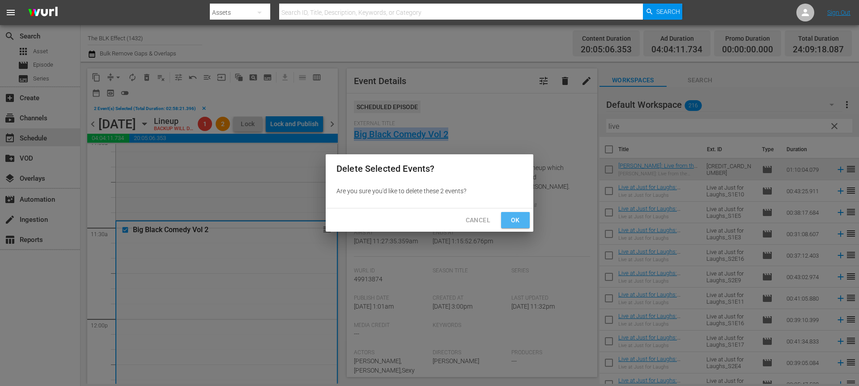
click at [511, 223] on span "Ok" at bounding box center [515, 220] width 14 height 11
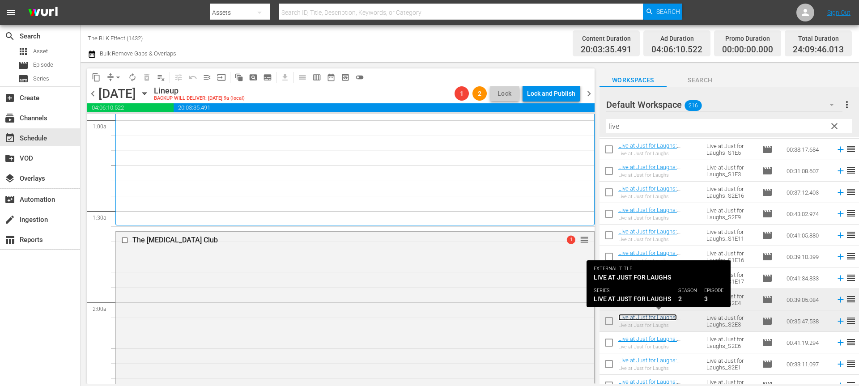
scroll to position [0, 0]
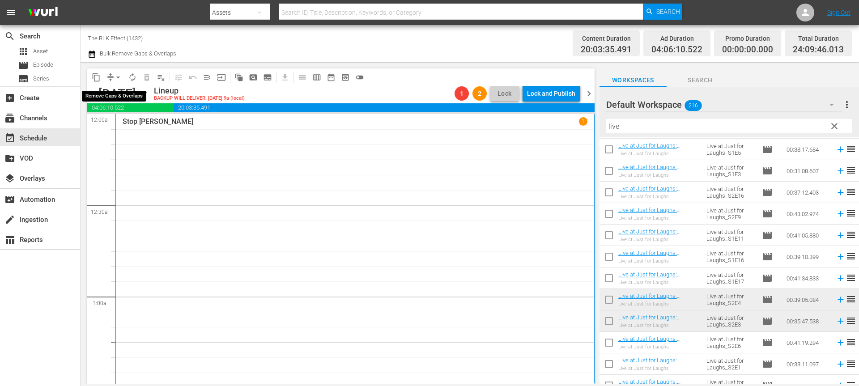
click at [116, 80] on span "arrow_drop_down" at bounding box center [118, 77] width 9 height 9
click at [138, 129] on li "Align to End of Previous Day" at bounding box center [119, 125] width 94 height 15
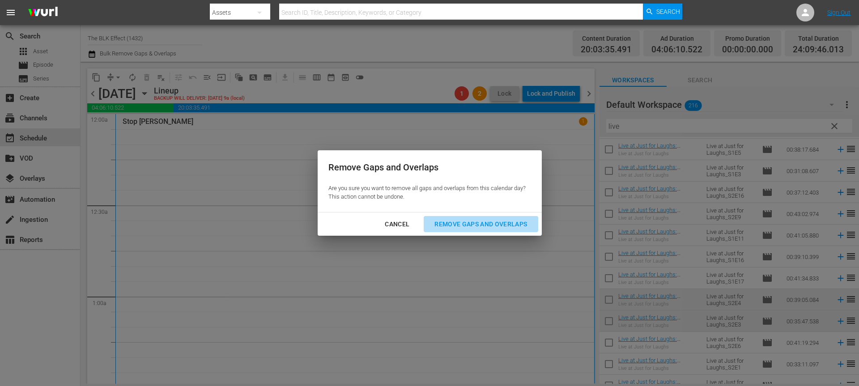
click at [504, 225] on div "Remove Gaps and Overlaps" at bounding box center [480, 224] width 107 height 11
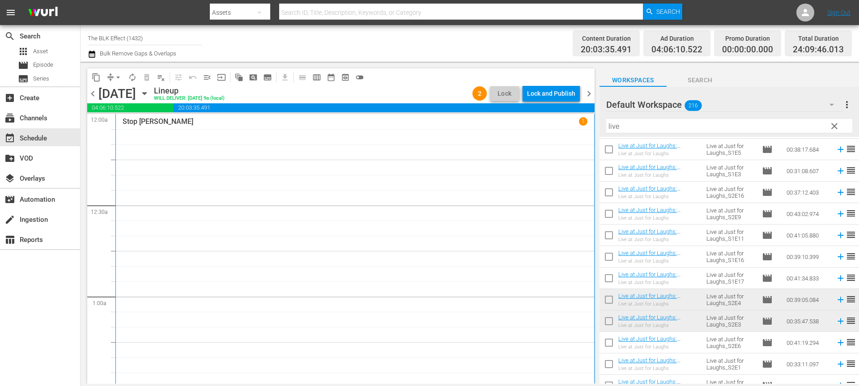
click at [543, 93] on div "Lock and Publish" at bounding box center [551, 93] width 48 height 16
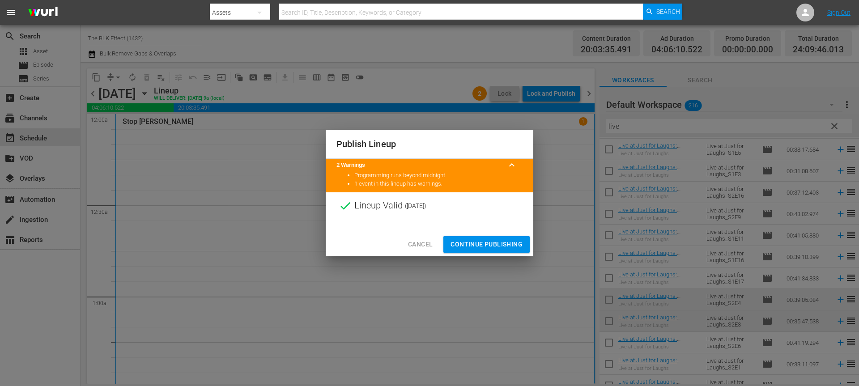
click at [489, 243] on span "Continue Publishing" at bounding box center [486, 244] width 72 height 11
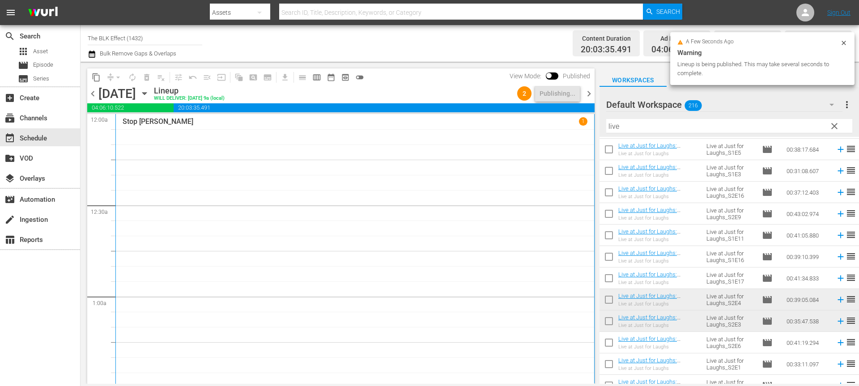
click at [588, 89] on span "chevron_right" at bounding box center [588, 93] width 11 height 11
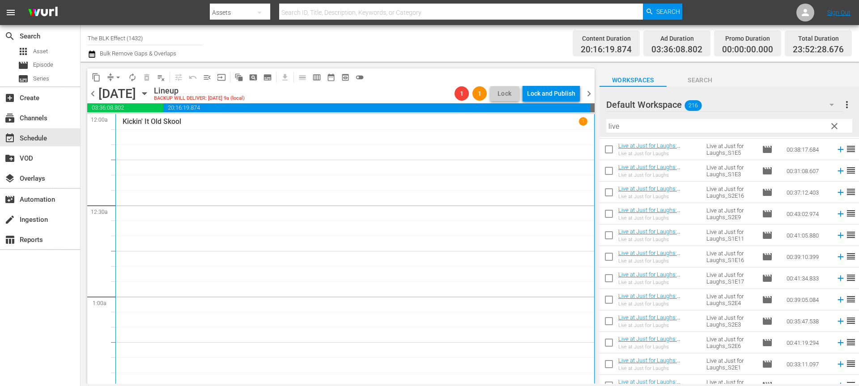
drag, startPoint x: 584, startPoint y: 199, endPoint x: 534, endPoint y: 178, distance: 53.7
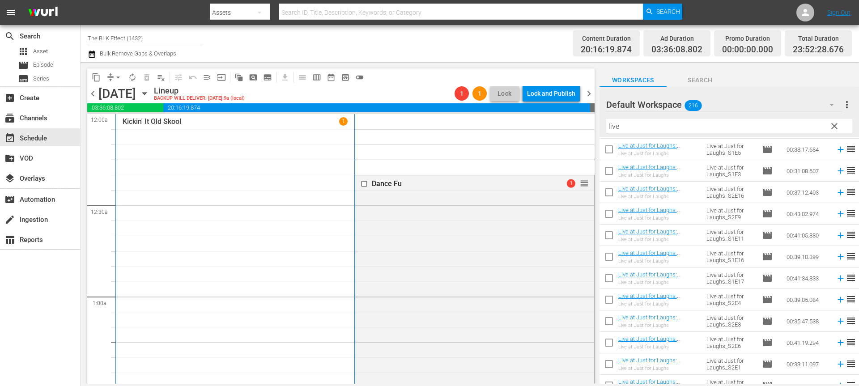
drag, startPoint x: 583, startPoint y: 186, endPoint x: 551, endPoint y: 216, distance: 43.0
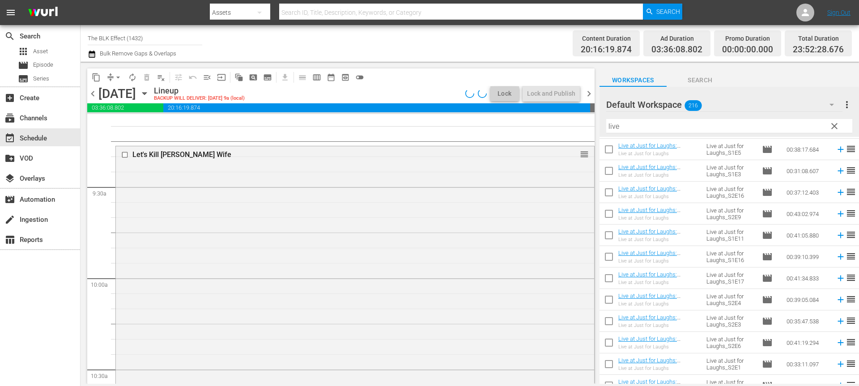
scroll to position [1645, 0]
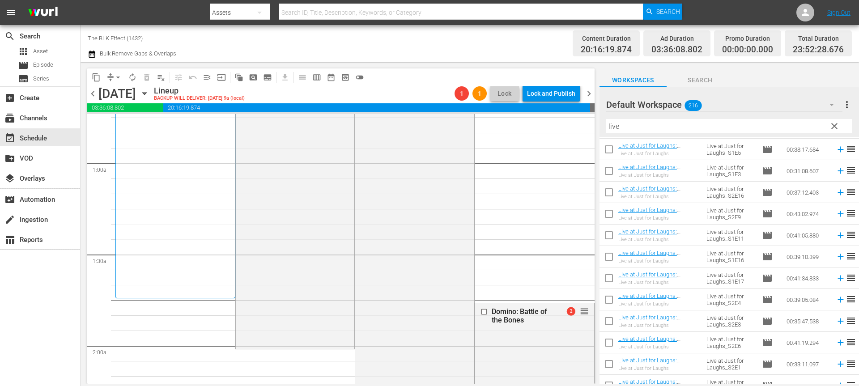
scroll to position [0, 0]
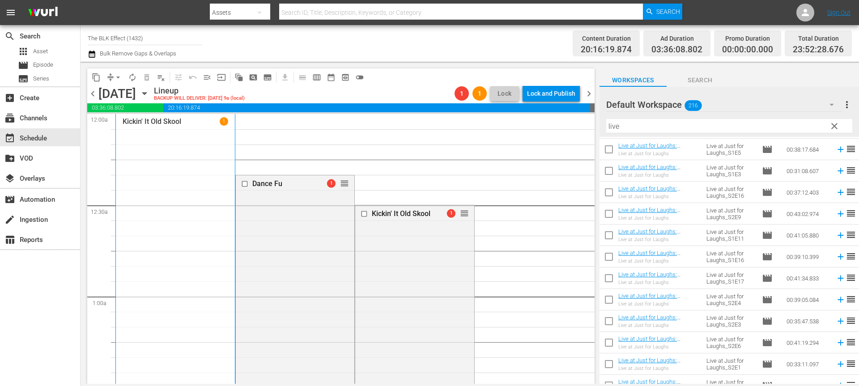
drag, startPoint x: 579, startPoint y: 168, endPoint x: 554, endPoint y: 203, distance: 42.8
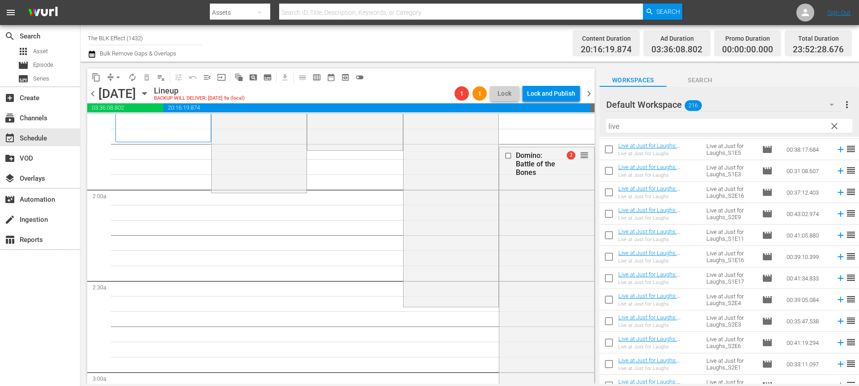
scroll to position [30, 0]
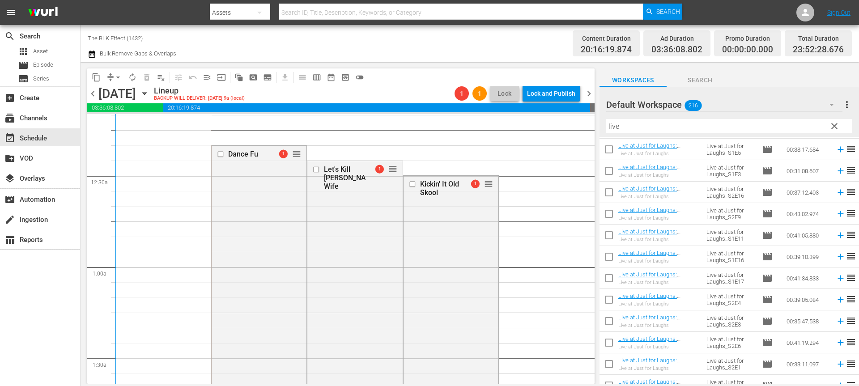
drag, startPoint x: 581, startPoint y: 206, endPoint x: 578, endPoint y: 306, distance: 99.8
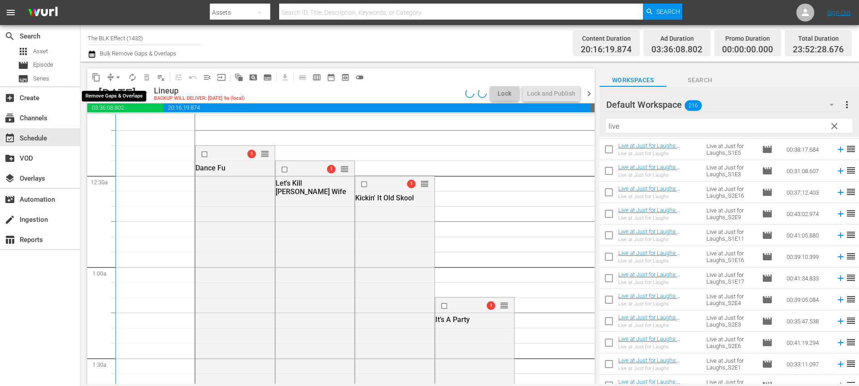
click at [119, 77] on span "arrow_drop_down" at bounding box center [118, 77] width 9 height 9
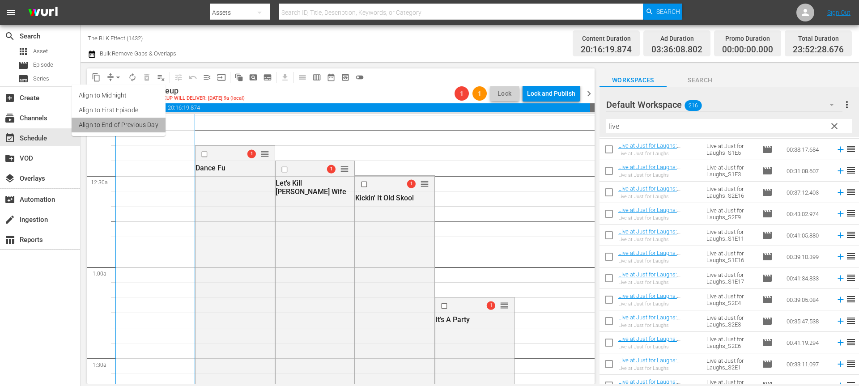
click at [119, 128] on li "Align to End of Previous Day" at bounding box center [119, 125] width 94 height 15
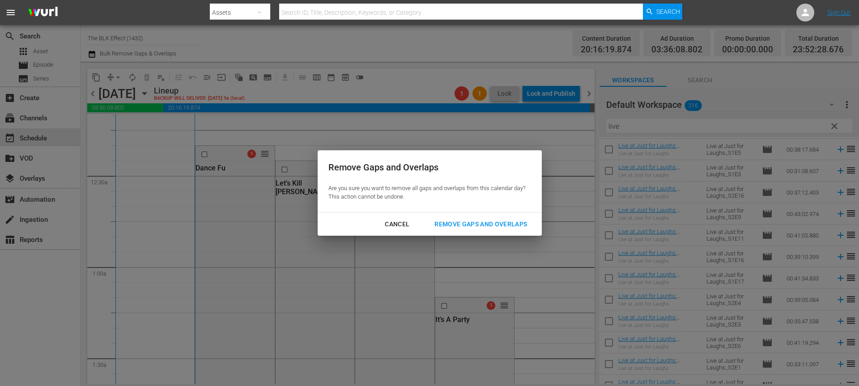
click at [459, 225] on div "Remove Gaps and Overlaps" at bounding box center [480, 224] width 107 height 11
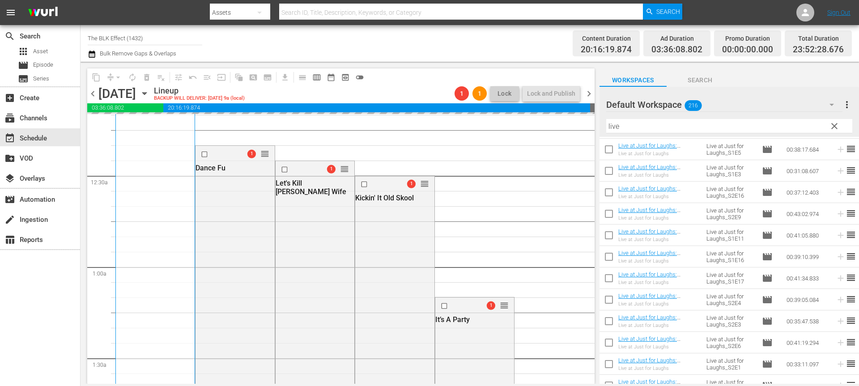
scroll to position [0, 0]
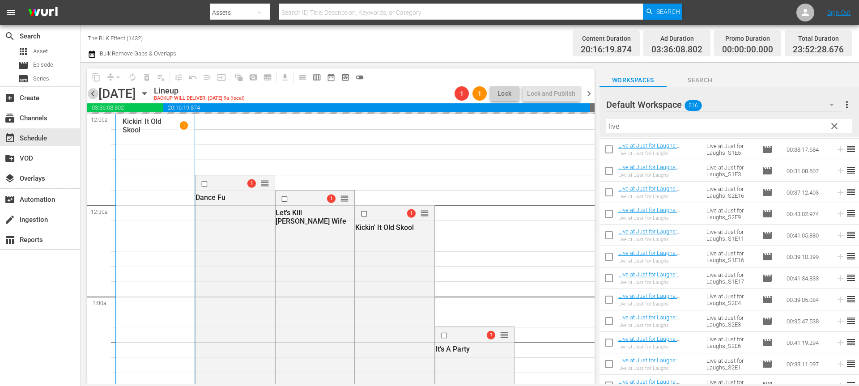
click at [95, 90] on span "chevron_left" at bounding box center [92, 93] width 11 height 11
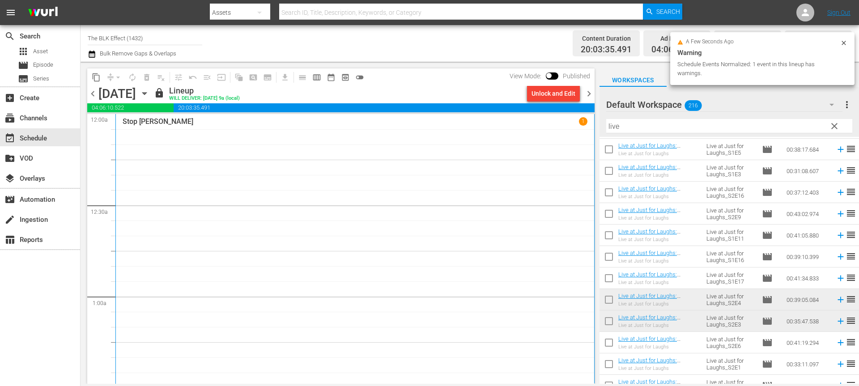
click at [94, 52] on icon "button" at bounding box center [92, 54] width 6 height 7
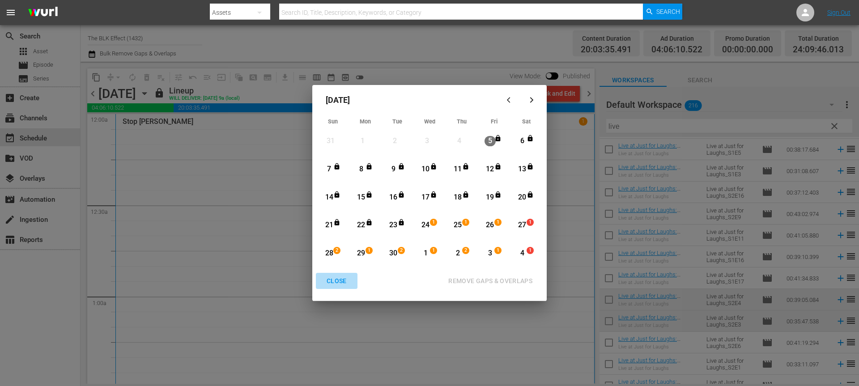
click at [334, 281] on div "CLOSE" at bounding box center [336, 280] width 34 height 11
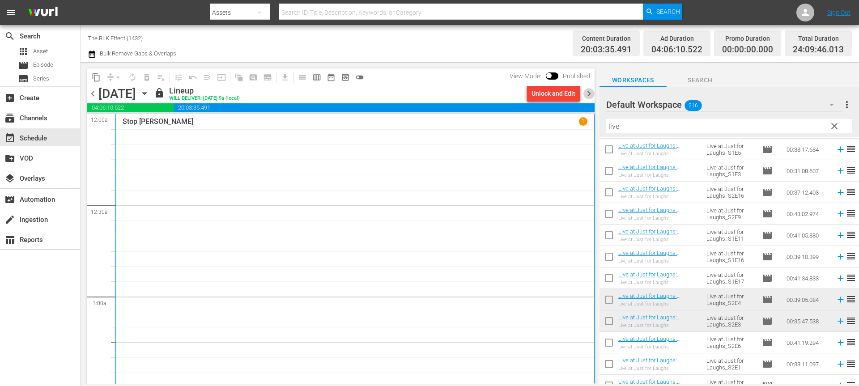
click at [587, 93] on span "chevron_right" at bounding box center [588, 93] width 11 height 11
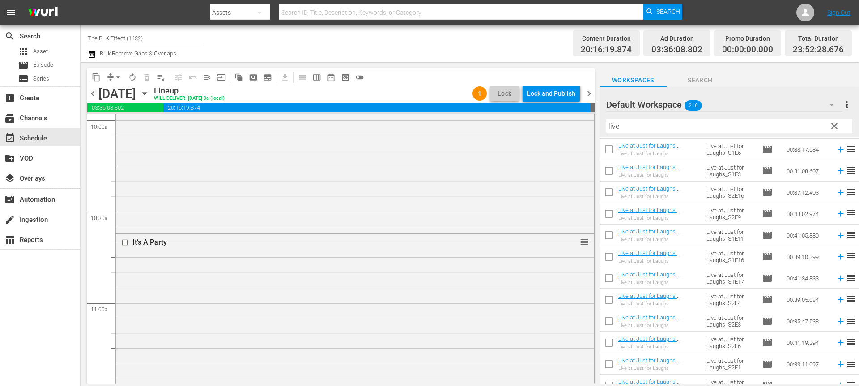
scroll to position [1917, 0]
drag, startPoint x: 581, startPoint y: 221, endPoint x: 466, endPoint y: 225, distance: 115.4
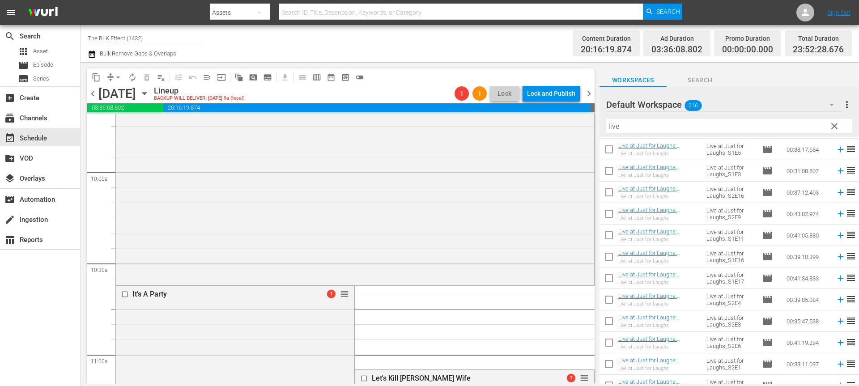
scroll to position [2012, 0]
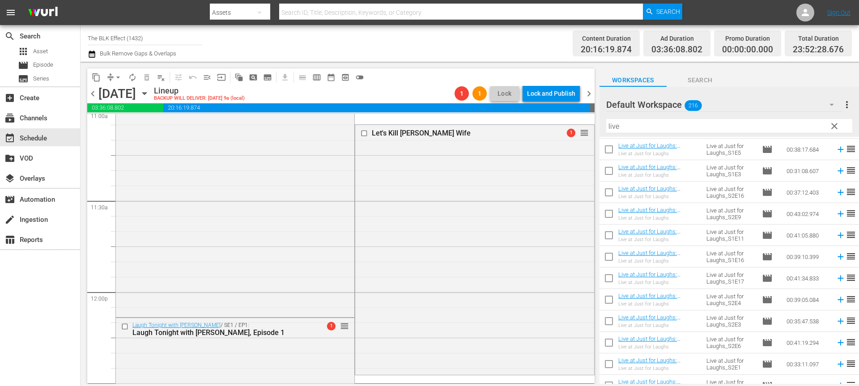
drag, startPoint x: 581, startPoint y: 223, endPoint x: 539, endPoint y: 171, distance: 67.1
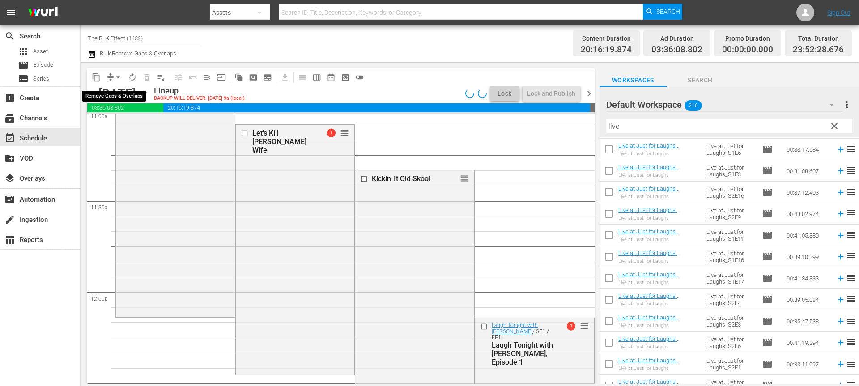
scroll to position [2027, 0]
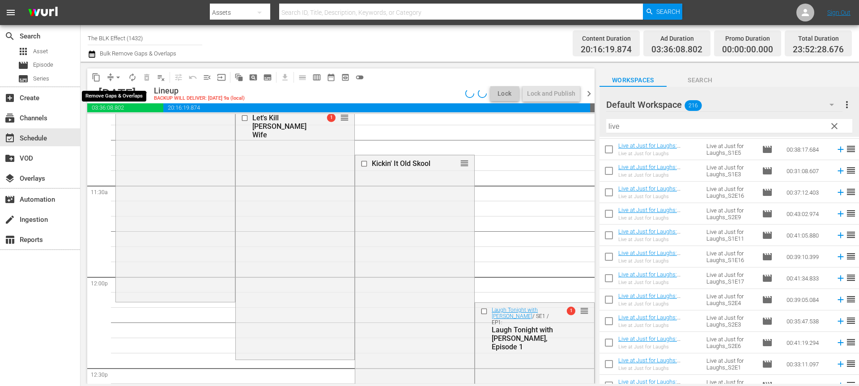
click at [119, 79] on span "arrow_drop_down" at bounding box center [118, 77] width 9 height 9
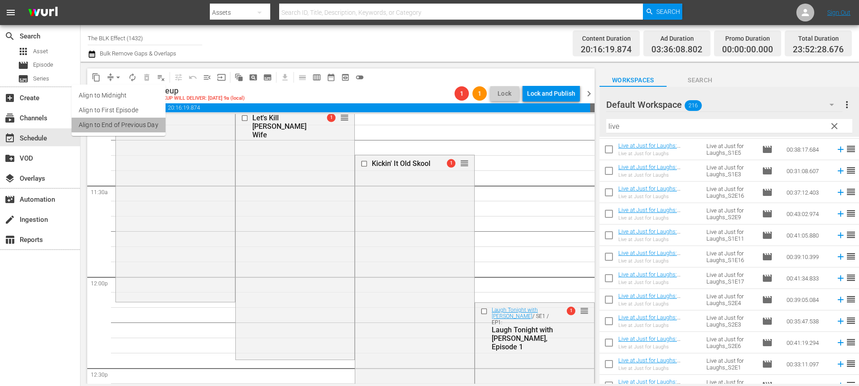
click at [126, 121] on li "Align to End of Previous Day" at bounding box center [119, 125] width 94 height 15
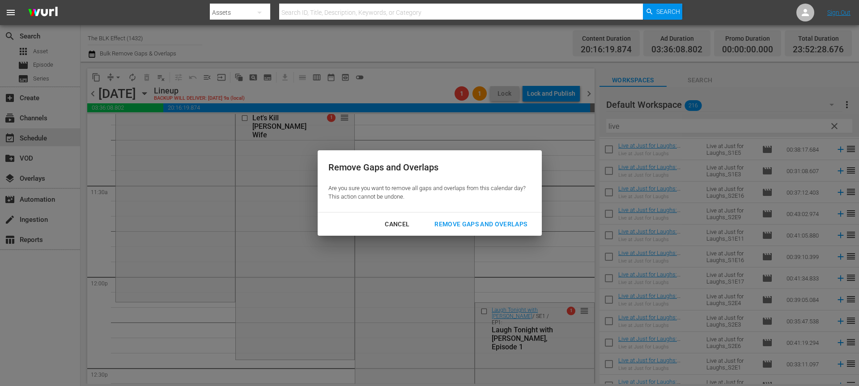
click at [500, 222] on div "Remove Gaps and Overlaps" at bounding box center [480, 224] width 107 height 11
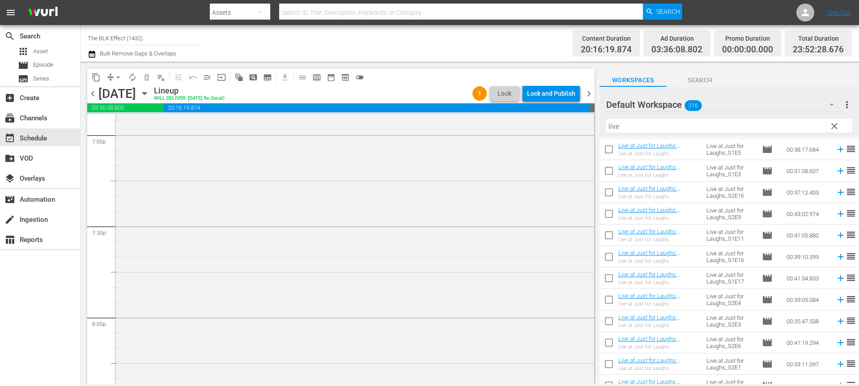
scroll to position [3337, 0]
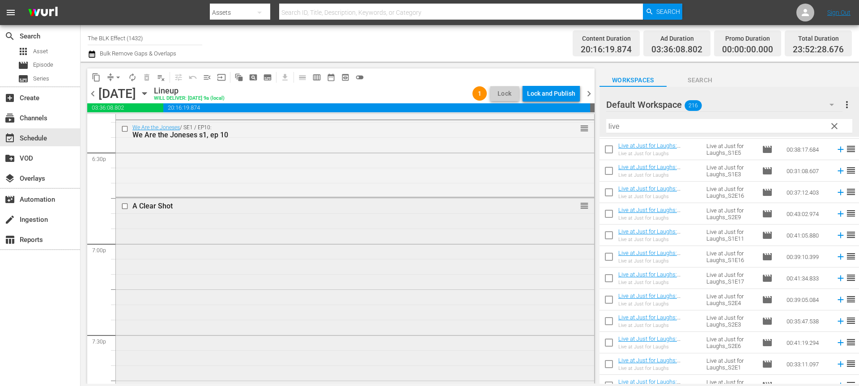
click at [127, 205] on input "checkbox" at bounding box center [125, 207] width 9 height 8
click at [147, 76] on span "delete_forever_outlined" at bounding box center [146, 77] width 9 height 9
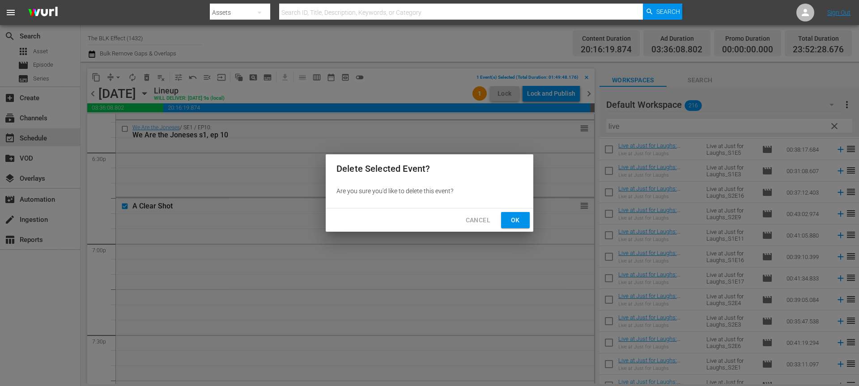
click at [521, 216] on span "Ok" at bounding box center [515, 220] width 14 height 11
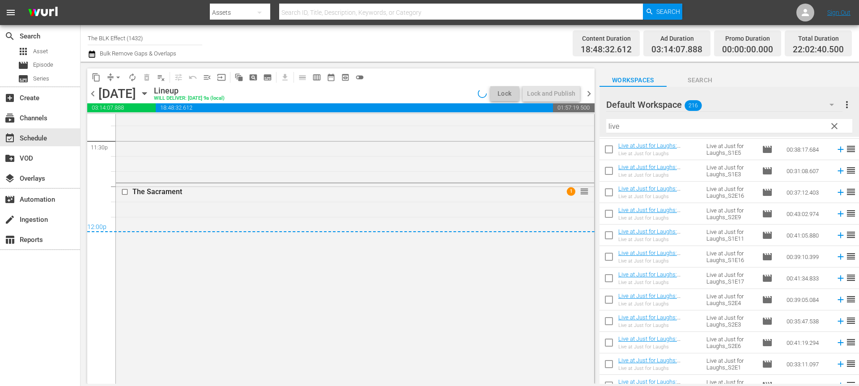
scroll to position [4261, 0]
click at [125, 192] on input "checkbox" at bounding box center [125, 192] width 9 height 8
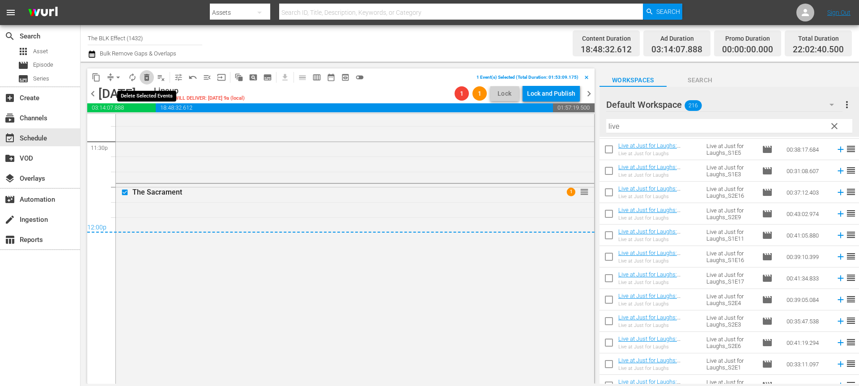
click at [144, 78] on span "delete_forever_outlined" at bounding box center [146, 77] width 9 height 9
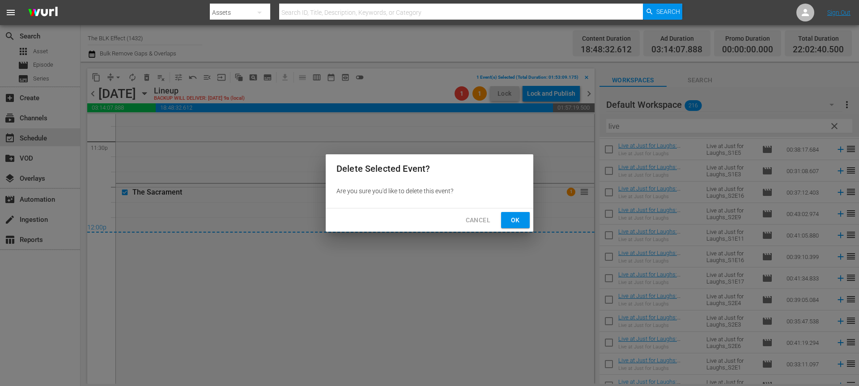
click at [503, 213] on button "Ok" at bounding box center [515, 220] width 29 height 17
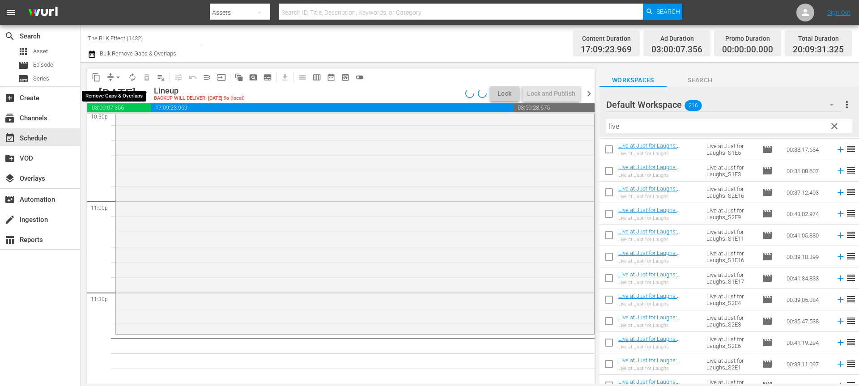
scroll to position [4109, 0]
click at [118, 78] on span "arrow_drop_down" at bounding box center [118, 77] width 9 height 9
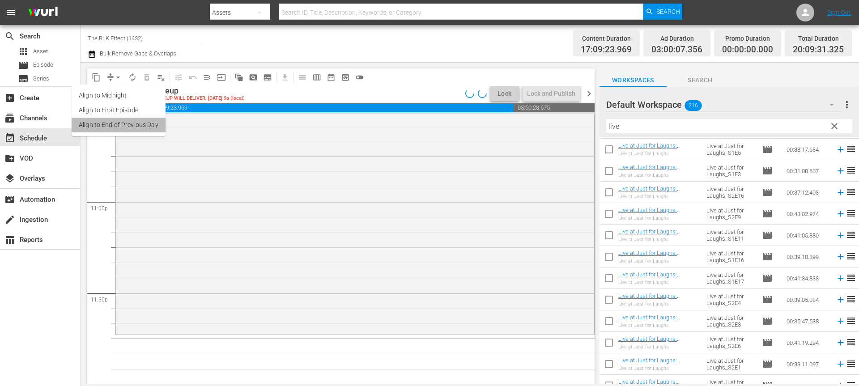
click at [120, 124] on li "Align to End of Previous Day" at bounding box center [119, 125] width 94 height 15
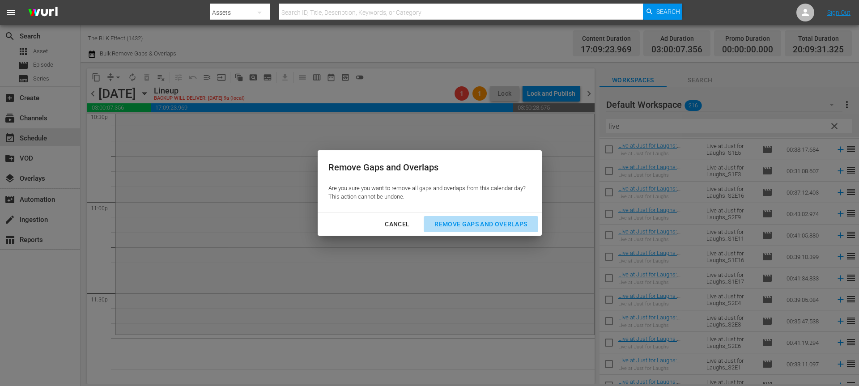
click at [453, 218] on button "Remove Gaps and Overlaps" at bounding box center [481, 224] width 114 height 17
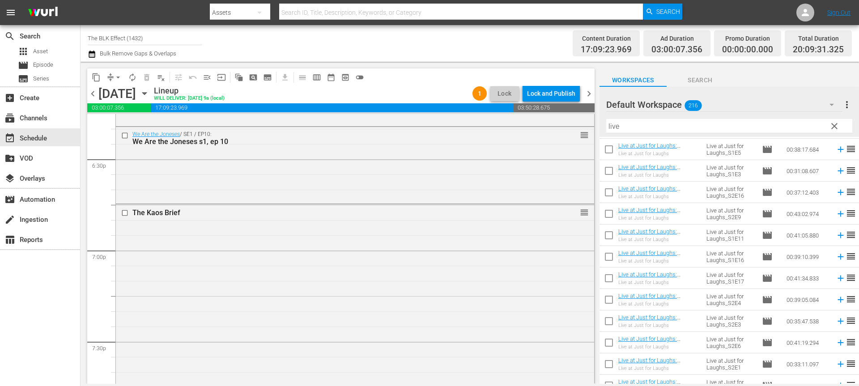
scroll to position [3320, 0]
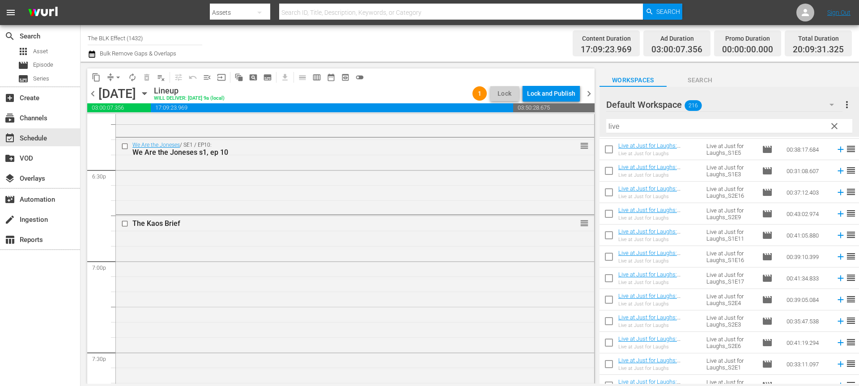
click at [682, 125] on input "live" at bounding box center [729, 126] width 246 height 14
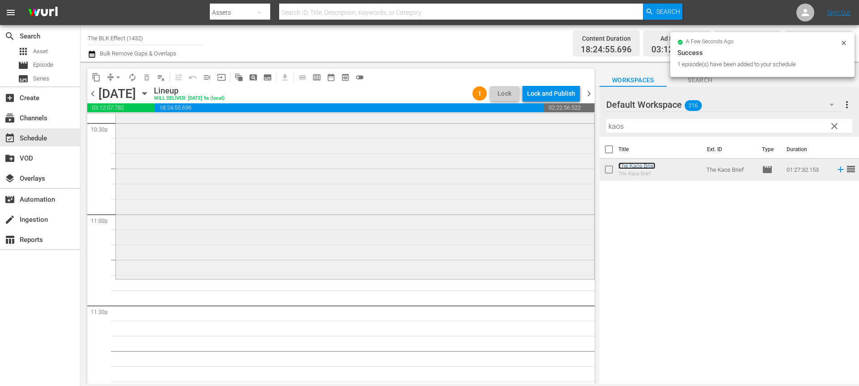
scroll to position [4106, 0]
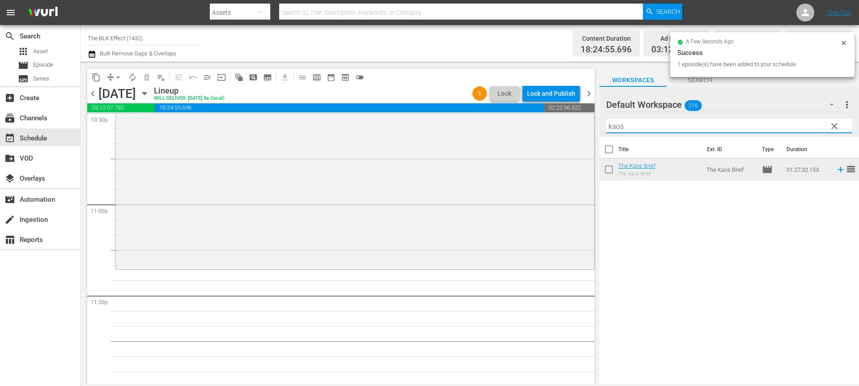
click at [640, 127] on input "kaos" at bounding box center [729, 126] width 246 height 14
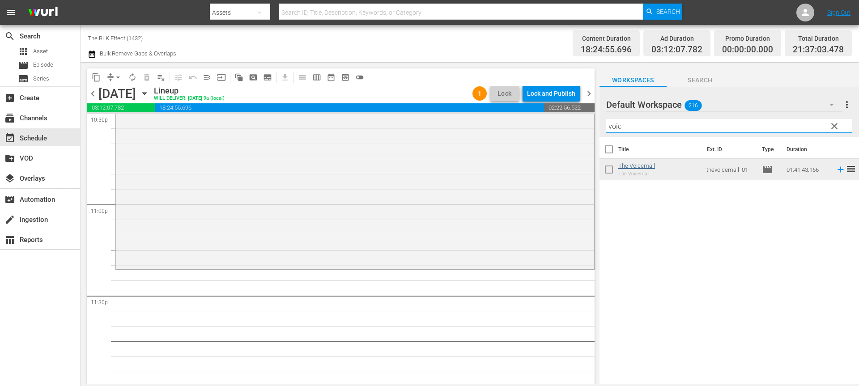
type input "voic"
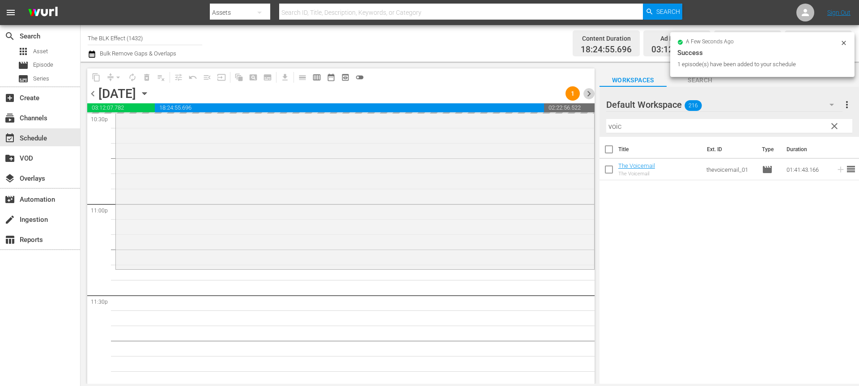
click at [586, 92] on span "chevron_right" at bounding box center [588, 93] width 11 height 11
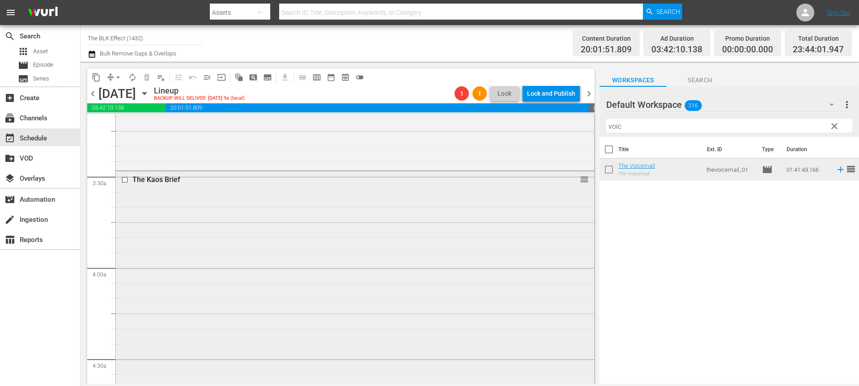
click at [126, 178] on input "checkbox" at bounding box center [125, 180] width 9 height 8
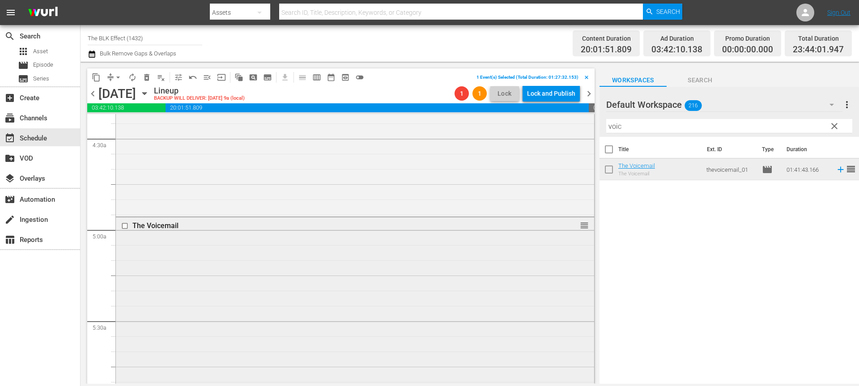
scroll to position [795, 0]
click at [125, 228] on input "checkbox" at bounding box center [125, 228] width 9 height 8
click at [145, 80] on span "delete_forever_outlined" at bounding box center [146, 77] width 9 height 9
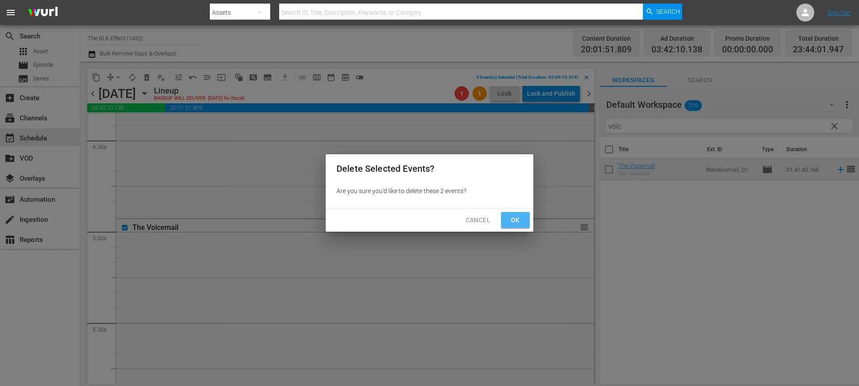
click at [522, 216] on button "Ok" at bounding box center [515, 220] width 29 height 17
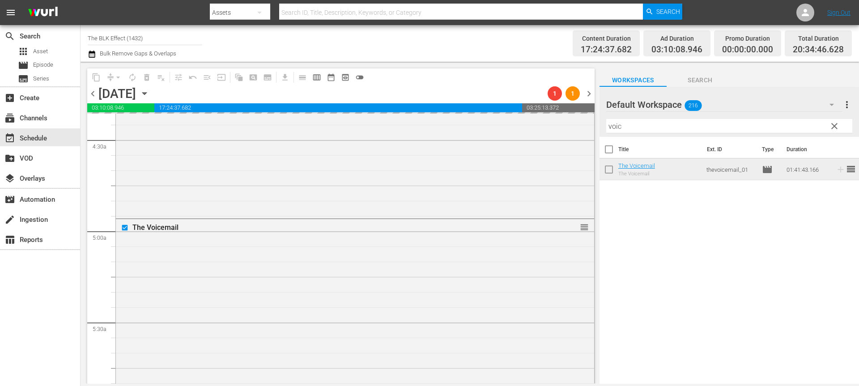
click at [640, 127] on input "voic" at bounding box center [729, 126] width 246 height 14
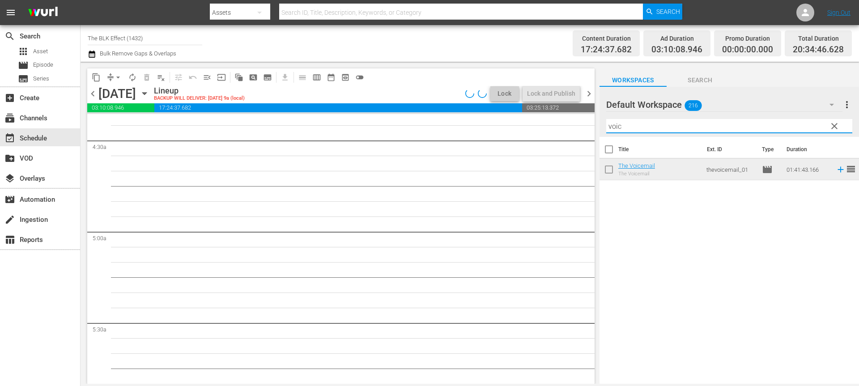
scroll to position [0, 0]
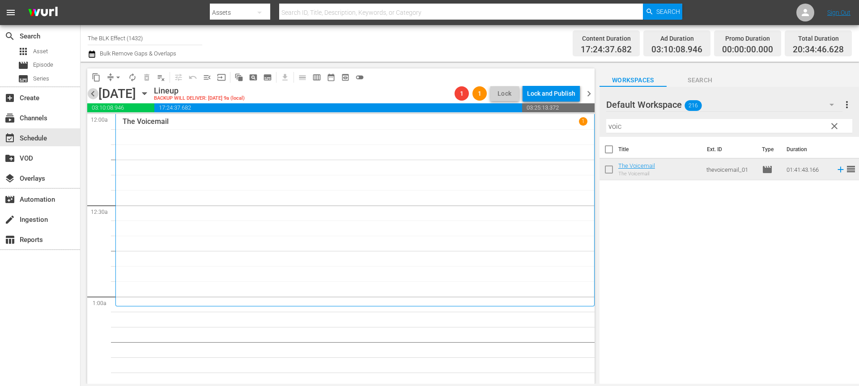
click at [90, 93] on span "chevron_left" at bounding box center [92, 93] width 11 height 11
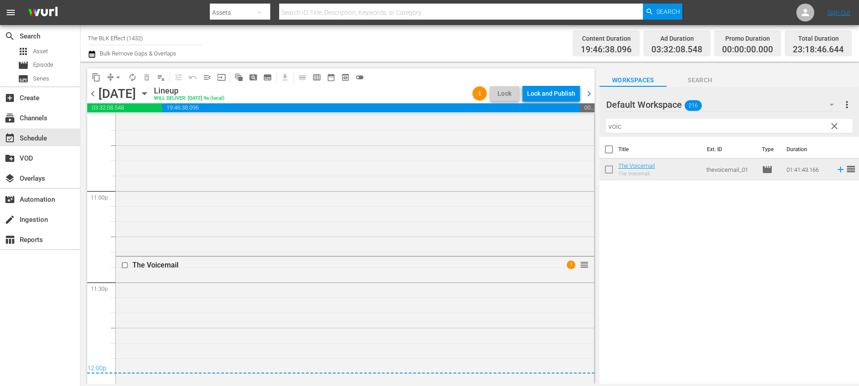
scroll to position [4121, 0]
click at [630, 119] on input "voic" at bounding box center [729, 126] width 246 height 14
click at [630, 120] on input "voic" at bounding box center [729, 126] width 246 height 14
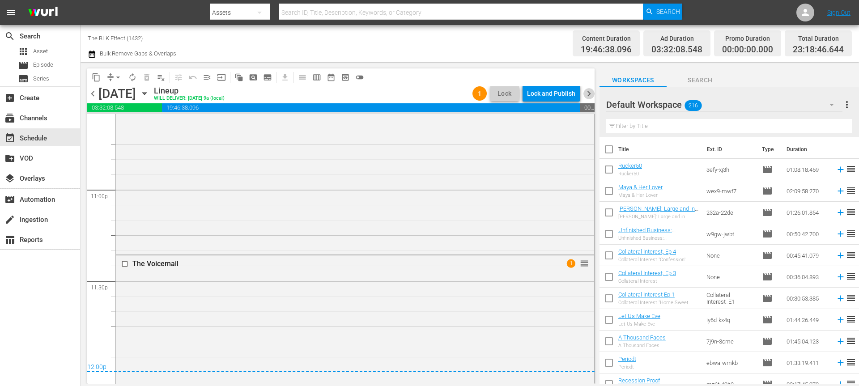
click at [585, 95] on span "chevron_right" at bounding box center [588, 93] width 11 height 11
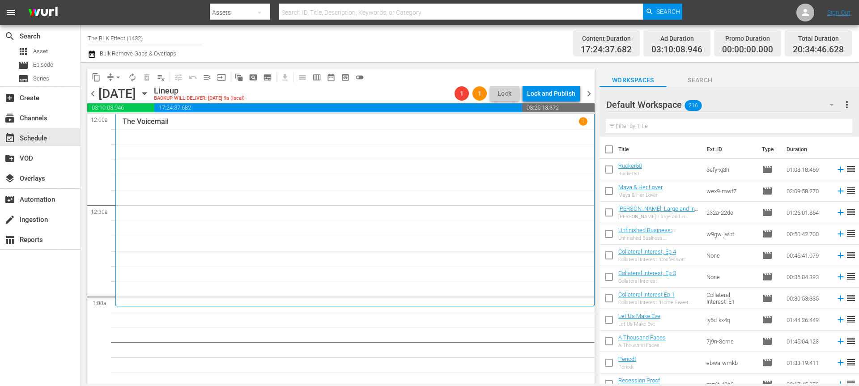
click at [697, 121] on input "text" at bounding box center [729, 126] width 246 height 14
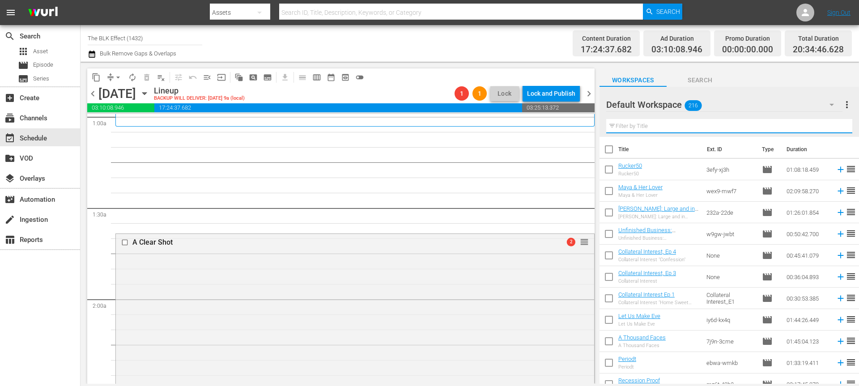
scroll to position [76, 0]
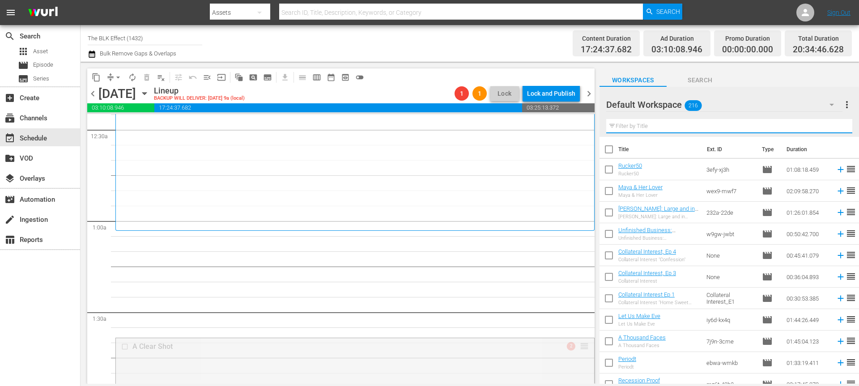
drag, startPoint x: 580, startPoint y: 263, endPoint x: 585, endPoint y: 234, distance: 30.0
click at [657, 130] on input "text" at bounding box center [729, 126] width 246 height 14
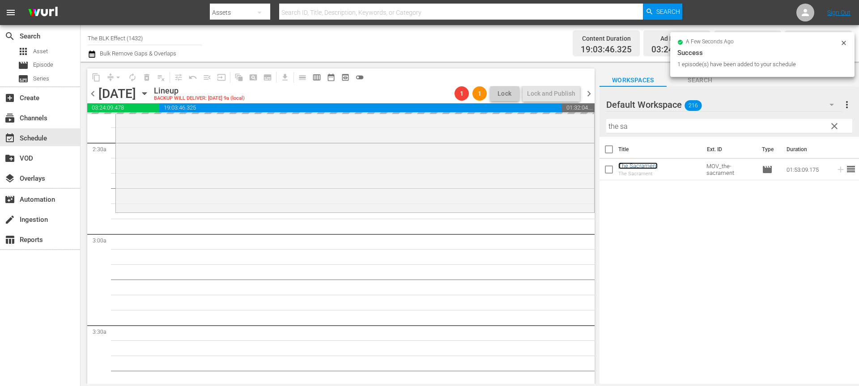
scroll to position [437, 0]
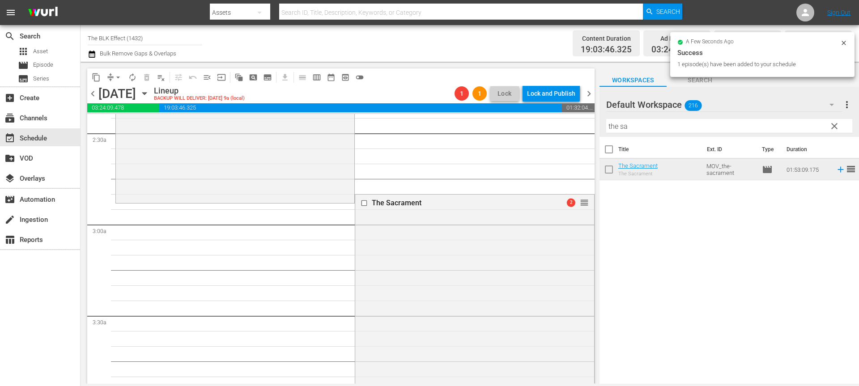
click at [579, 203] on div "2 reorder" at bounding box center [568, 202] width 40 height 9
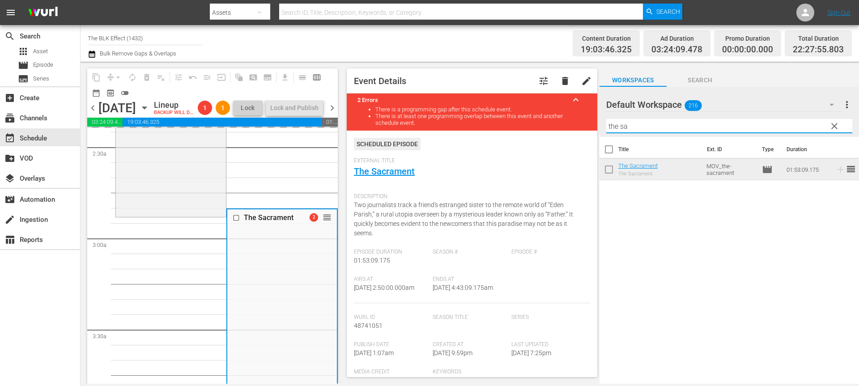
drag, startPoint x: 628, startPoint y: 123, endPoint x: 447, endPoint y: 106, distance: 182.0
click at [449, 106] on div "content_copy compress arrow_drop_down autorenew_outlined delete_forever_outline…" at bounding box center [469, 223] width 778 height 322
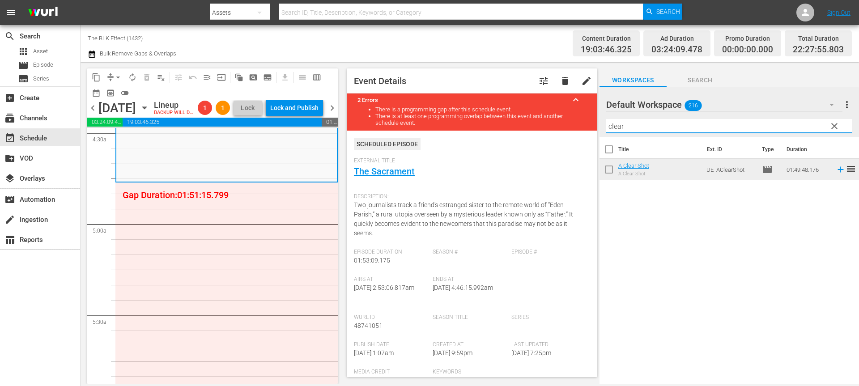
scroll to position [813, 0]
type input "clear"
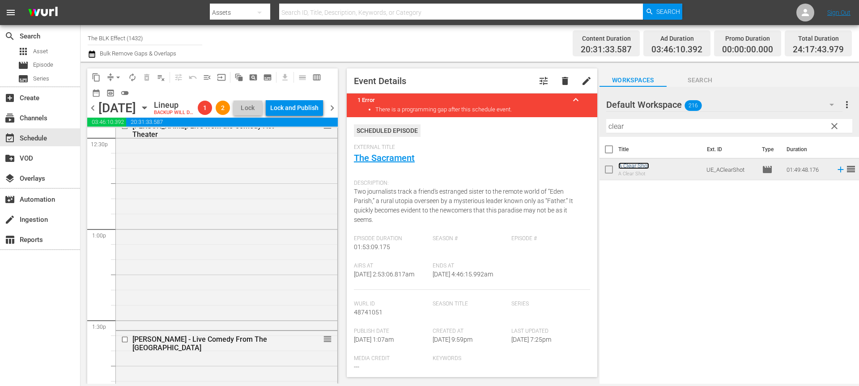
scroll to position [2192, 0]
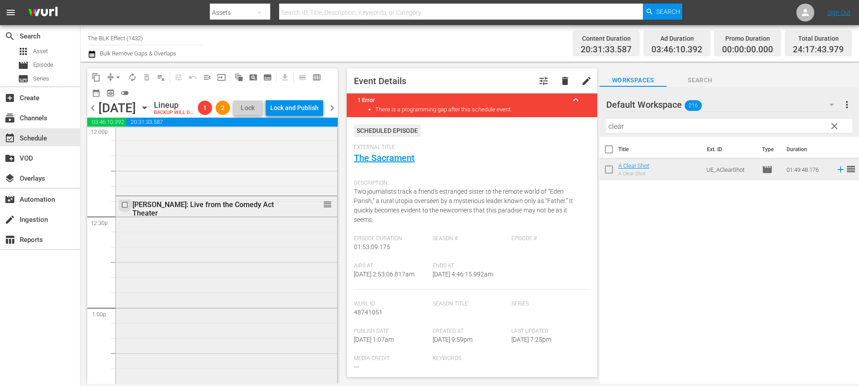
click at [122, 209] on input "checkbox" at bounding box center [125, 205] width 9 height 8
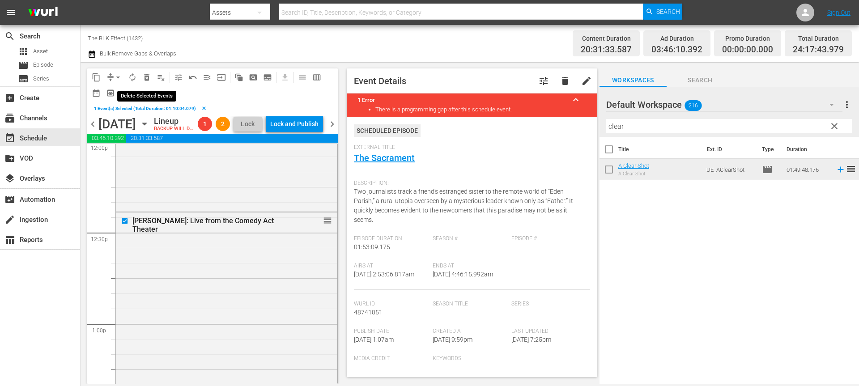
click at [147, 78] on span "delete_forever_outlined" at bounding box center [146, 77] width 9 height 9
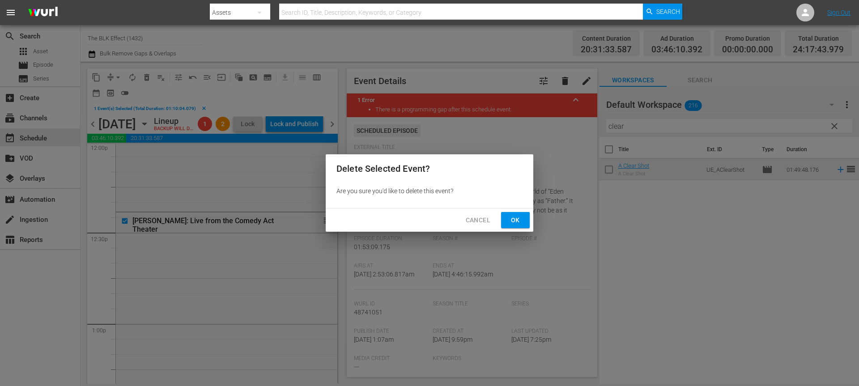
click at [515, 218] on span "Ok" at bounding box center [515, 220] width 14 height 11
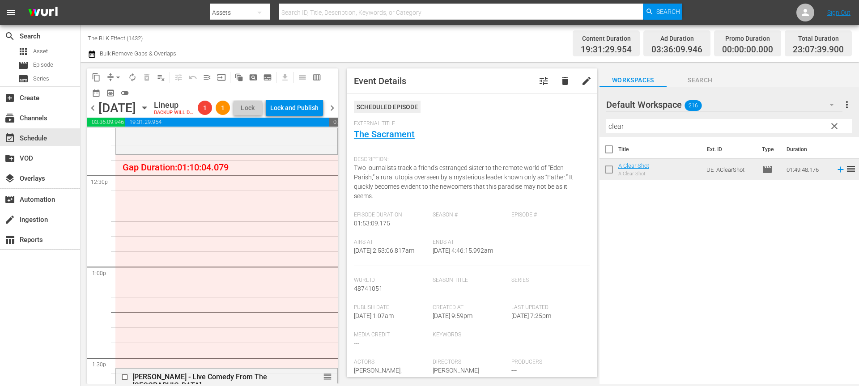
scroll to position [2229, 0]
click at [627, 132] on input "clear" at bounding box center [729, 126] width 246 height 14
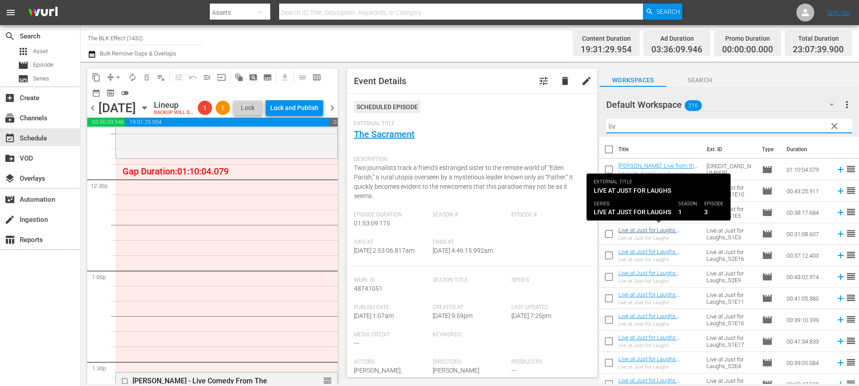
type input "liv"
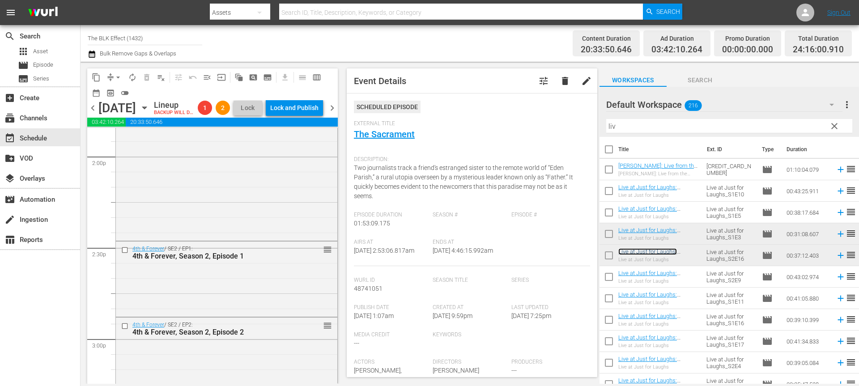
scroll to position [2526, 0]
click at [268, 203] on div "Kevin Hart - Live Comedy From The Laff House reorder" at bounding box center [226, 157] width 221 height 163
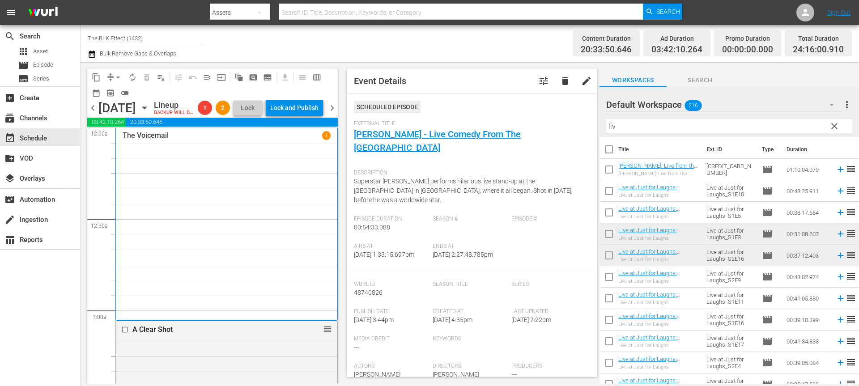
scroll to position [312, 0]
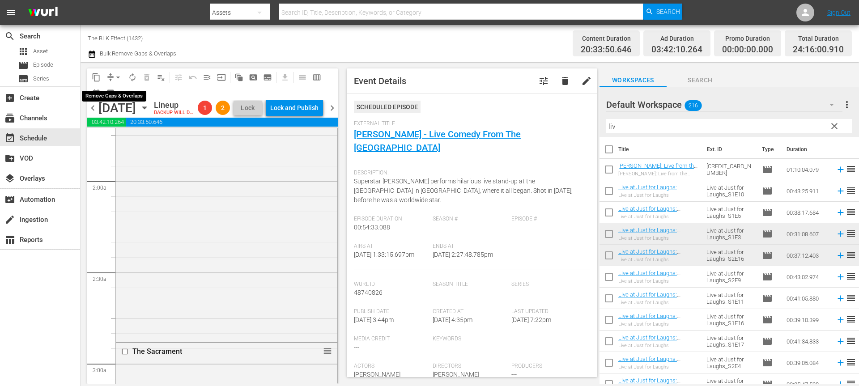
click at [118, 78] on span "arrow_drop_down" at bounding box center [118, 77] width 9 height 9
click at [122, 128] on li "Align to End of Previous Day" at bounding box center [119, 125] width 94 height 15
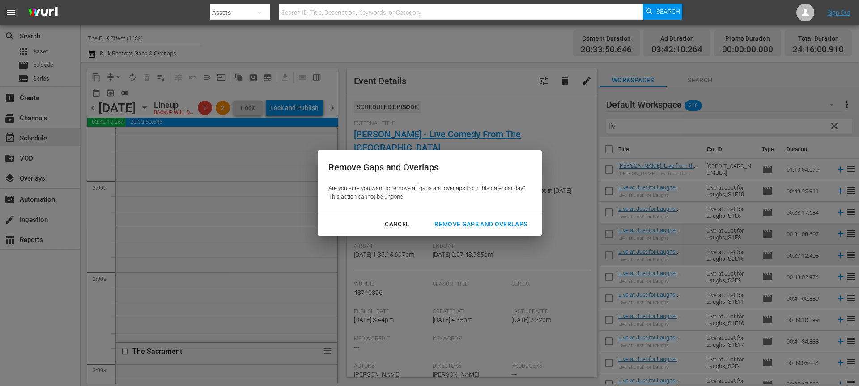
click at [441, 224] on div "Remove Gaps and Overlaps" at bounding box center [480, 224] width 107 height 11
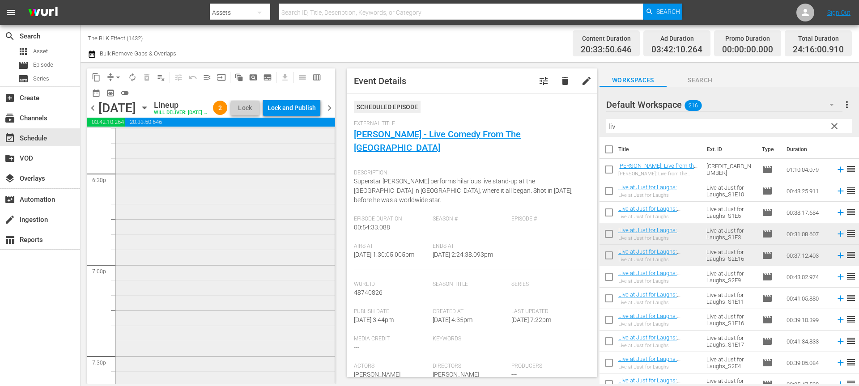
scroll to position [3213, 0]
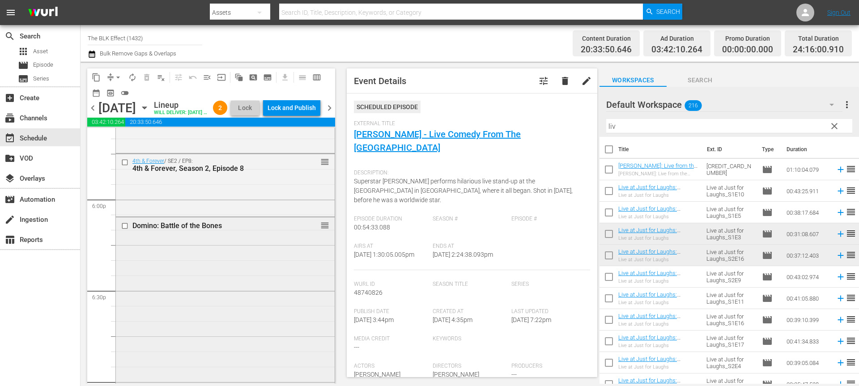
click at [123, 229] on input "checkbox" at bounding box center [125, 226] width 9 height 8
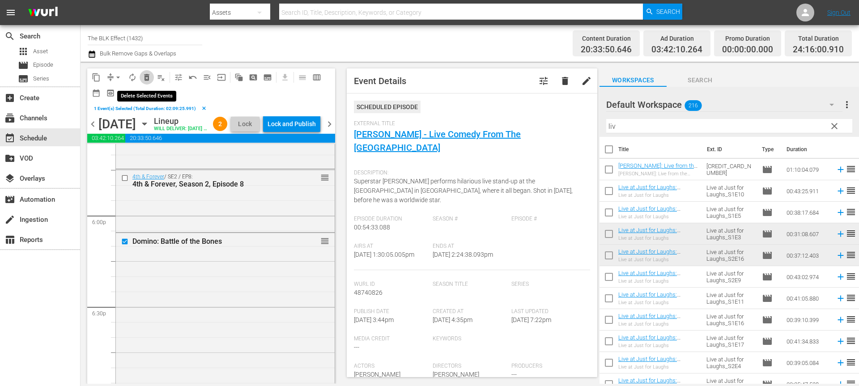
click at [145, 72] on button "delete_forever_outlined" at bounding box center [147, 77] width 14 height 14
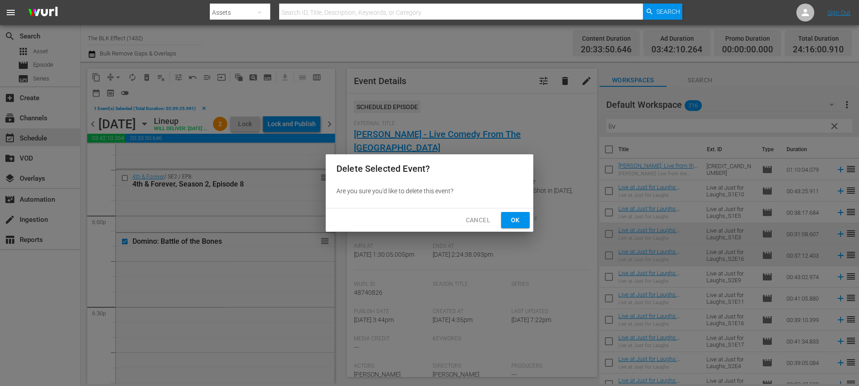
click at [519, 211] on div "Cancel Ok" at bounding box center [430, 220] width 208 height 24
click at [518, 216] on span "Ok" at bounding box center [515, 220] width 14 height 11
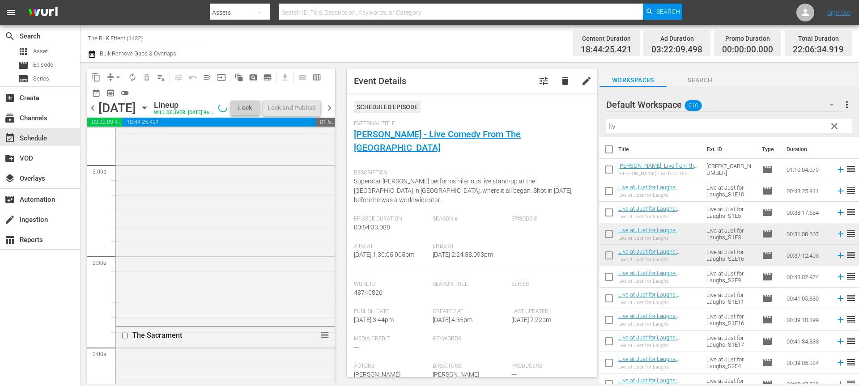
scroll to position [0, 0]
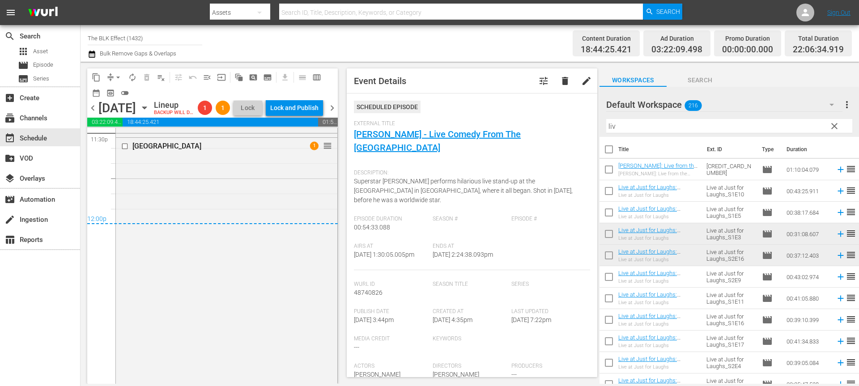
click at [330, 114] on span "chevron_right" at bounding box center [331, 107] width 11 height 11
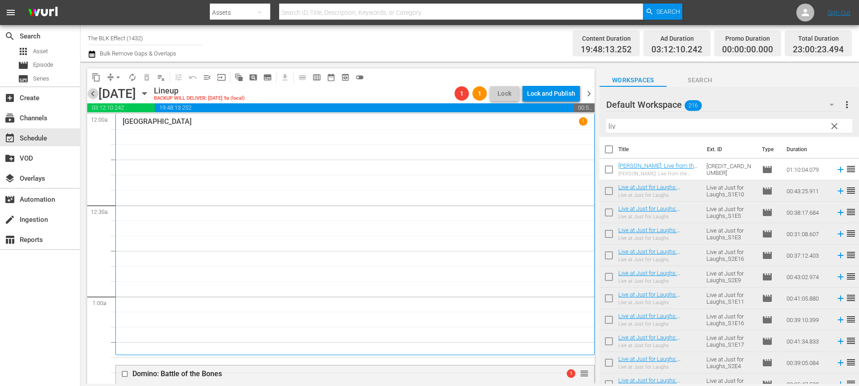
click at [96, 96] on span "chevron_left" at bounding box center [92, 93] width 11 height 11
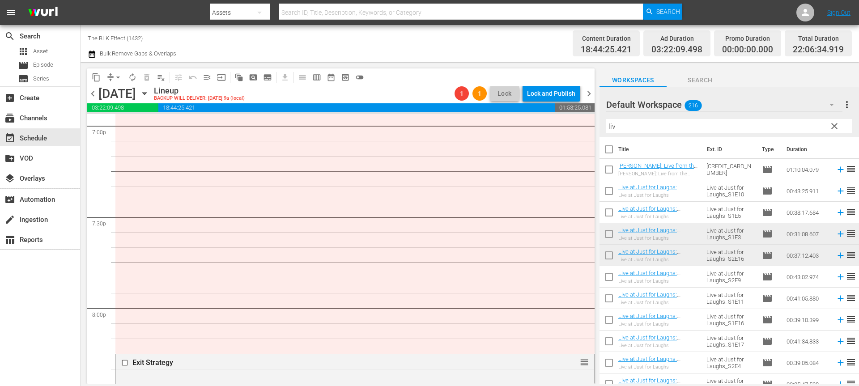
scroll to position [3483, 0]
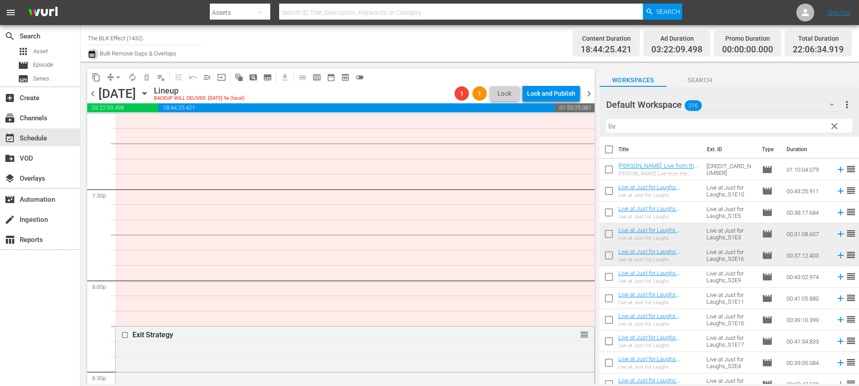
click at [90, 53] on icon "button" at bounding box center [92, 54] width 6 height 7
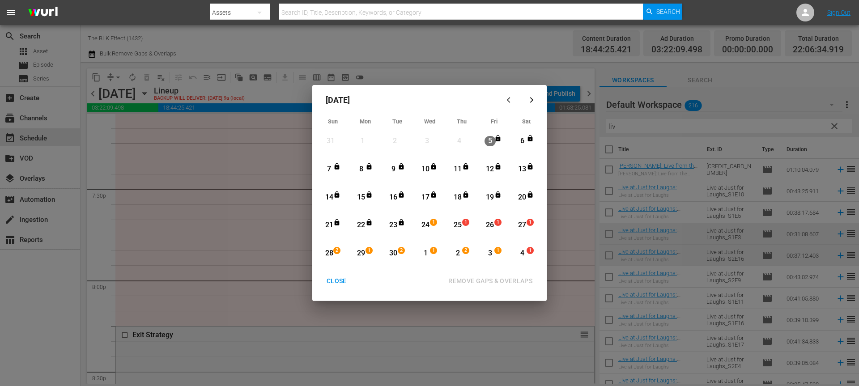
click at [430, 229] on div "24" at bounding box center [425, 225] width 11 height 10
click at [457, 228] on div "25" at bounding box center [457, 225] width 11 height 10
click at [462, 279] on div "REMOVE GAPS & OVERLAPS" at bounding box center [490, 280] width 98 height 11
click at [341, 283] on div "CLOSE" at bounding box center [336, 280] width 34 height 11
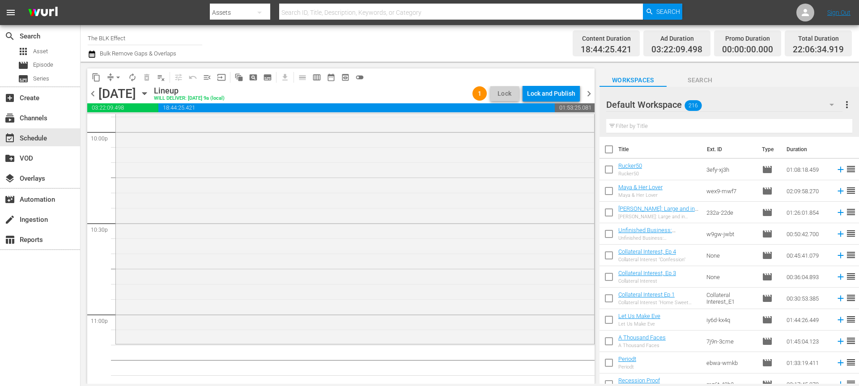
scroll to position [4109, 0]
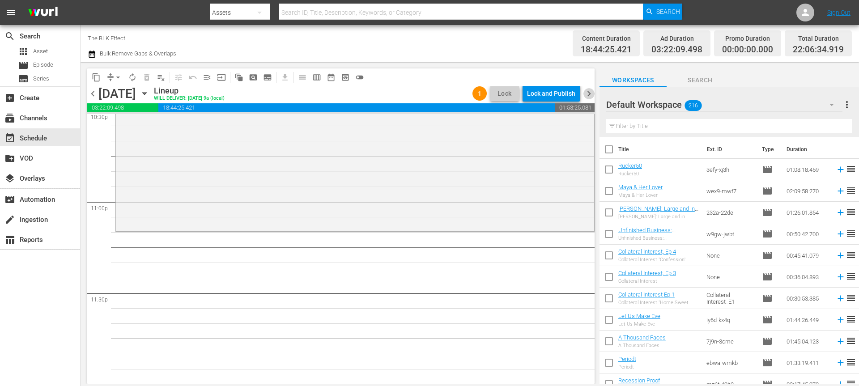
click at [590, 94] on span "chevron_right" at bounding box center [588, 93] width 11 height 11
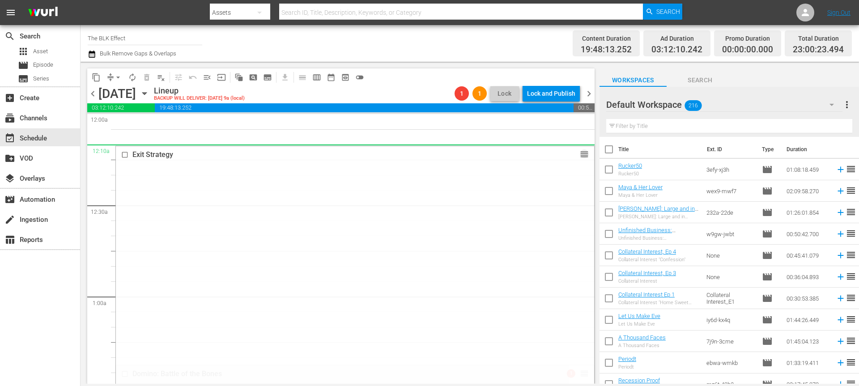
drag, startPoint x: 583, startPoint y: 129, endPoint x: 508, endPoint y: 149, distance: 77.2
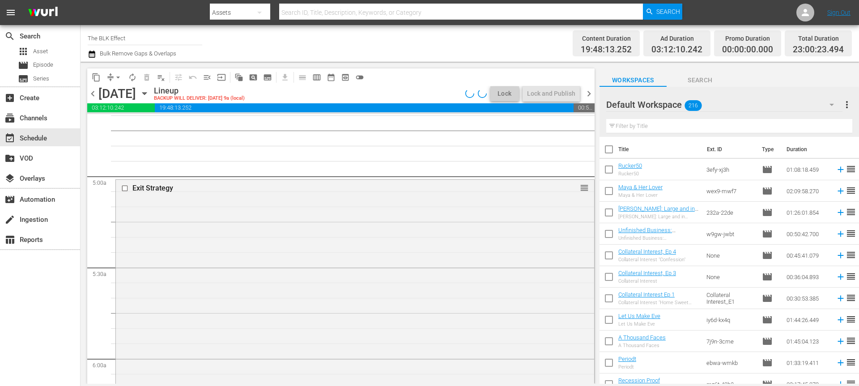
scroll to position [649, 0]
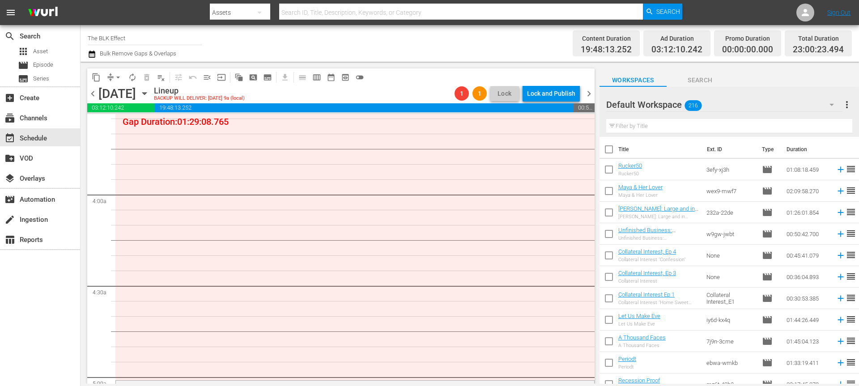
click at [634, 125] on input "text" at bounding box center [729, 126] width 246 height 14
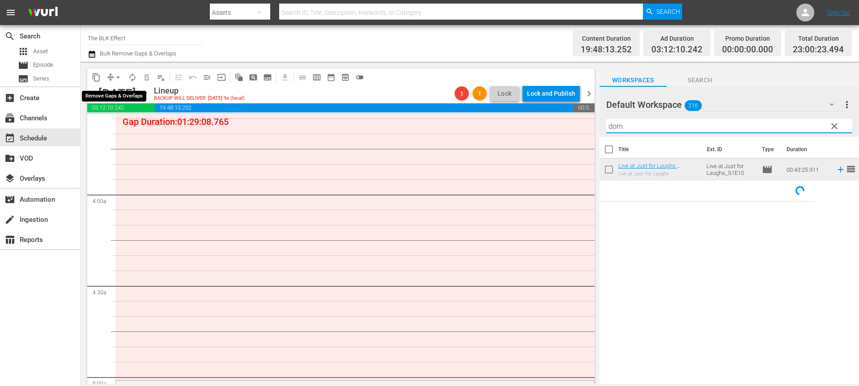
type input "dom"
click at [120, 81] on button "arrow_drop_down" at bounding box center [118, 77] width 14 height 14
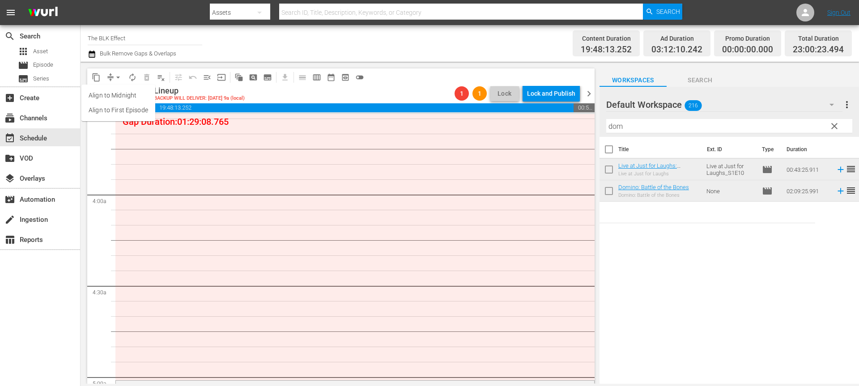
click at [89, 53] on icon "button" at bounding box center [92, 54] width 6 height 7
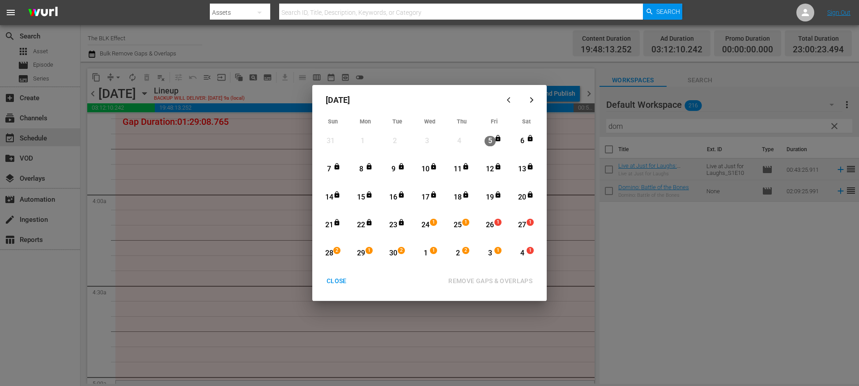
click at [431, 226] on div "1" at bounding box center [434, 225] width 7 height 9
click at [456, 226] on div "25" at bounding box center [457, 225] width 11 height 10
click at [469, 281] on div "REMOVE GAPS & OVERLAPS" at bounding box center [490, 280] width 98 height 11
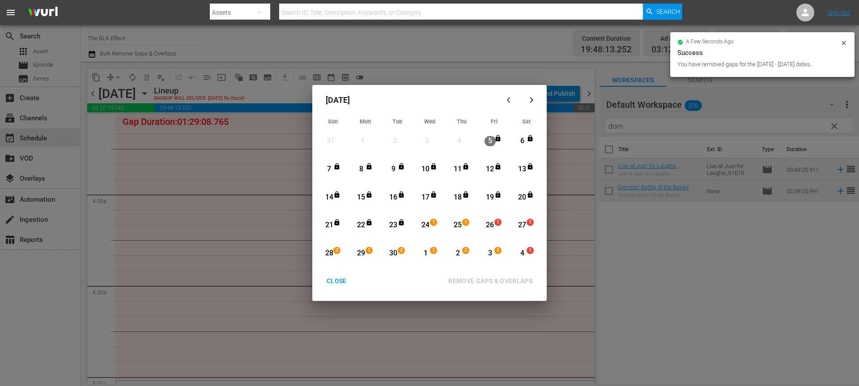
click at [459, 225] on div "25" at bounding box center [457, 225] width 11 height 10
click at [493, 225] on div "26" at bounding box center [489, 225] width 11 height 10
click at [480, 282] on div "REMOVE GAPS & OVERLAPS" at bounding box center [490, 280] width 98 height 11
click at [341, 280] on div "CLOSE" at bounding box center [336, 280] width 34 height 11
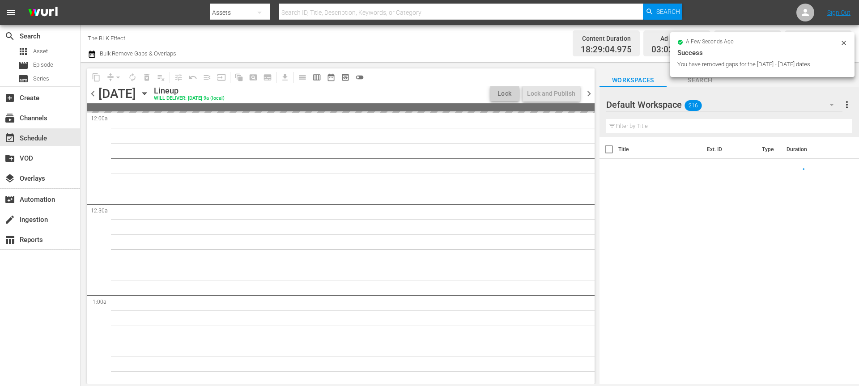
click at [94, 93] on span "chevron_left" at bounding box center [92, 93] width 11 height 11
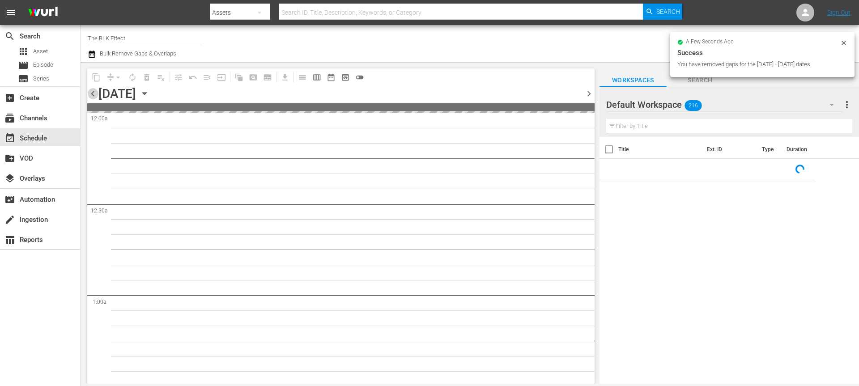
click at [94, 93] on span "chevron_left" at bounding box center [92, 93] width 11 height 11
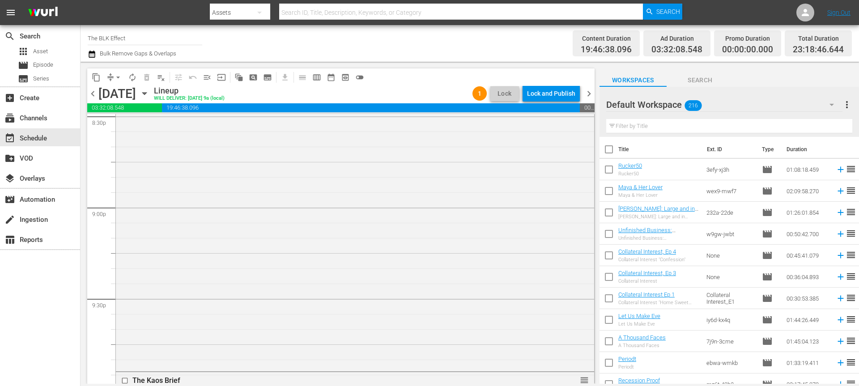
scroll to position [4298, 0]
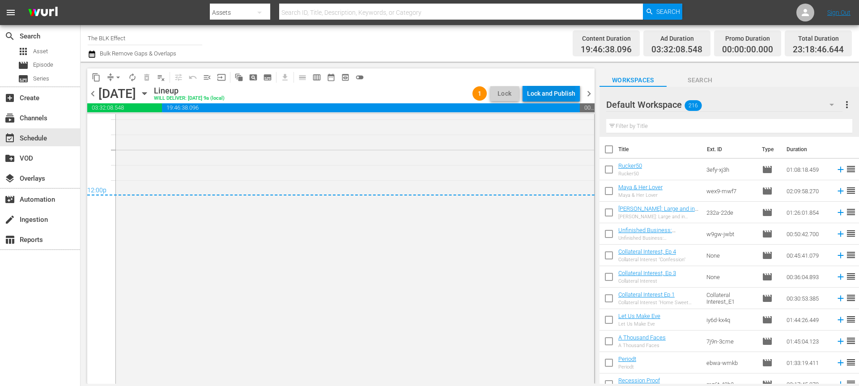
click at [554, 94] on div "Lock and Publish" at bounding box center [551, 93] width 48 height 16
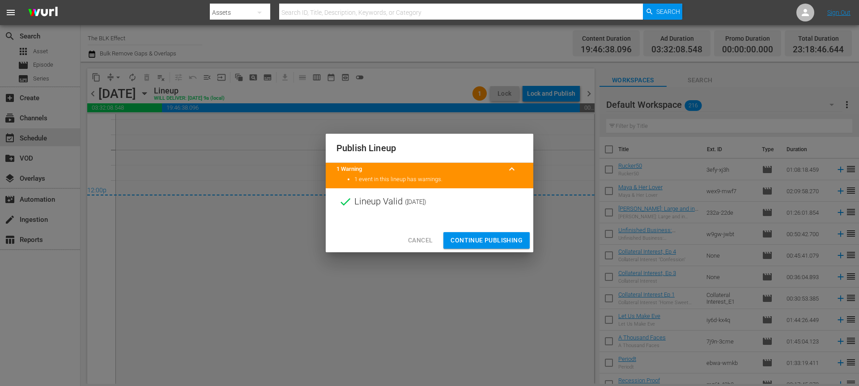
click at [493, 241] on span "Continue Publishing" at bounding box center [486, 240] width 72 height 11
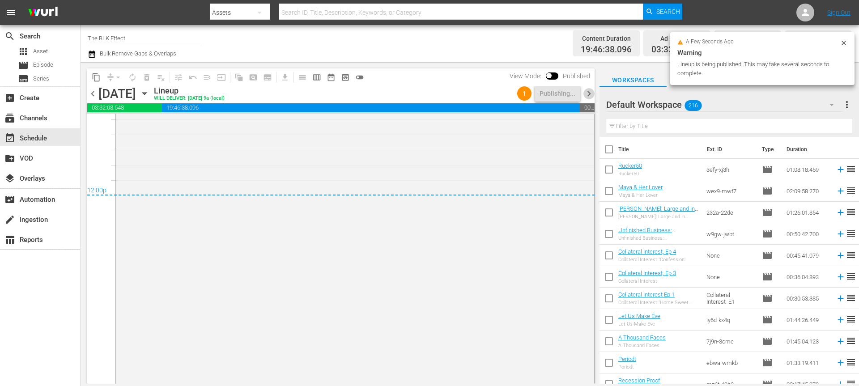
click at [593, 93] on span "chevron_right" at bounding box center [588, 93] width 11 height 11
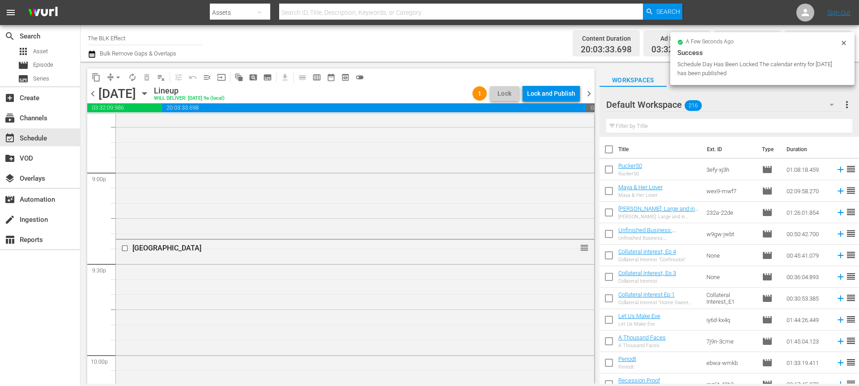
scroll to position [4228, 0]
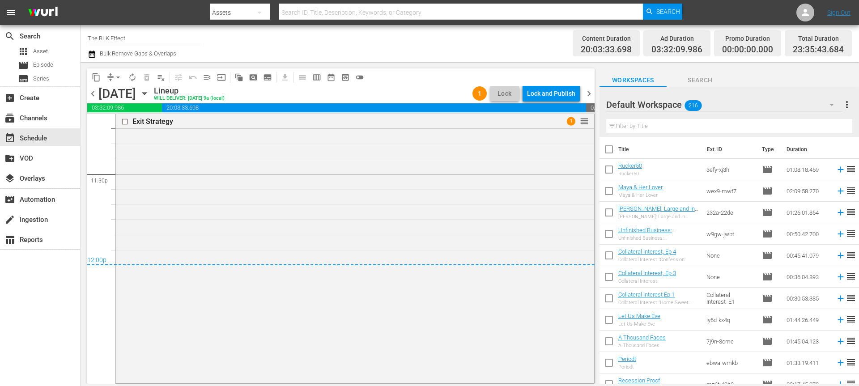
click at [847, 49] on div "Total Duration 23:35:43.684" at bounding box center [817, 43] width 67 height 26
click at [557, 95] on div "Lock and Publish" at bounding box center [551, 93] width 48 height 16
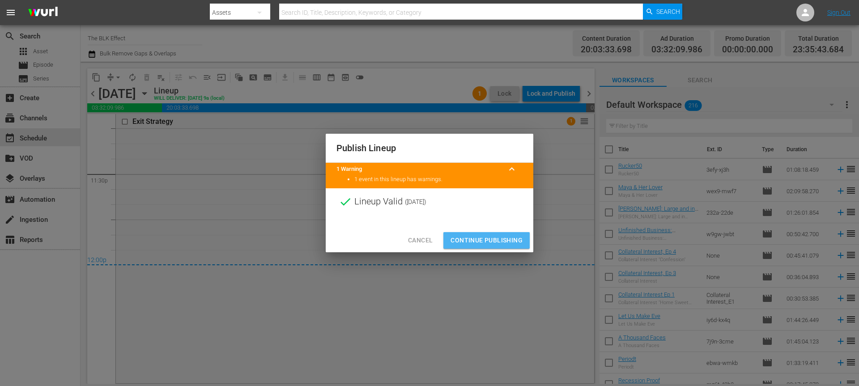
click at [486, 241] on span "Continue Publishing" at bounding box center [486, 240] width 72 height 11
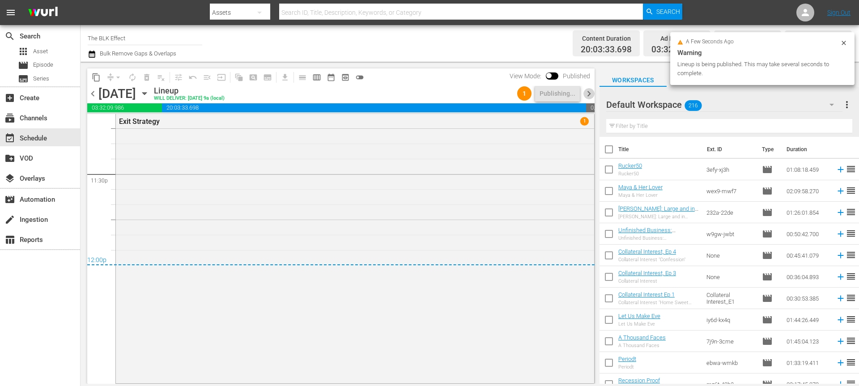
click at [587, 93] on span "chevron_right" at bounding box center [588, 93] width 11 height 11
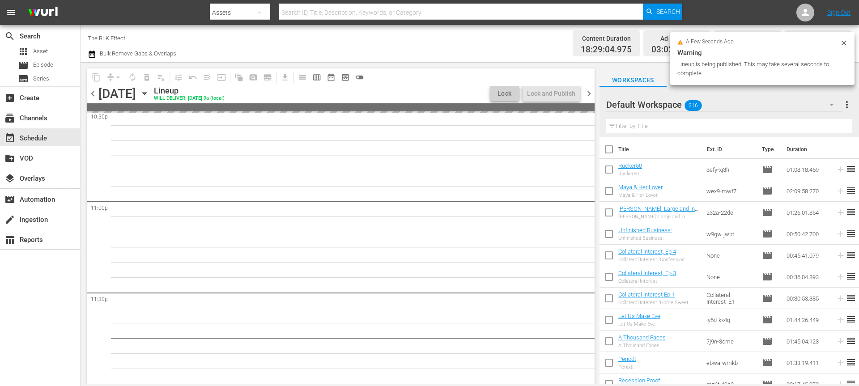
click at [839, 41] on div "a few seconds ago" at bounding box center [758, 42] width 163 height 6
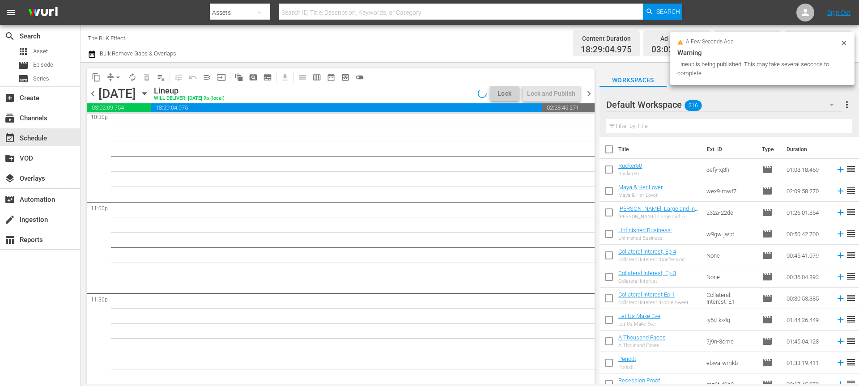
click at [843, 44] on icon at bounding box center [843, 42] width 7 height 7
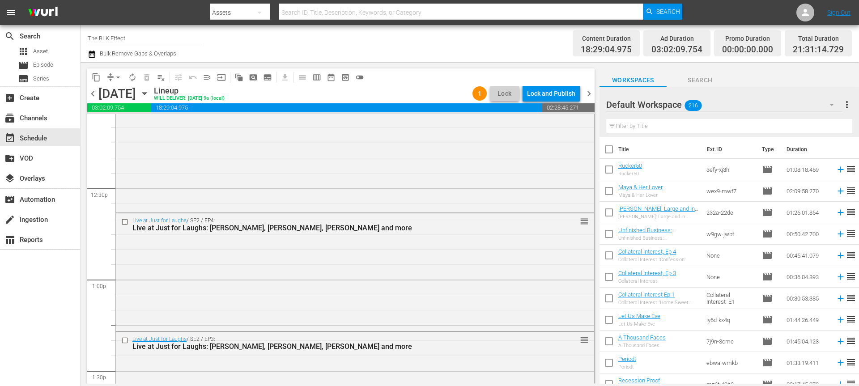
scroll to position [1842, 0]
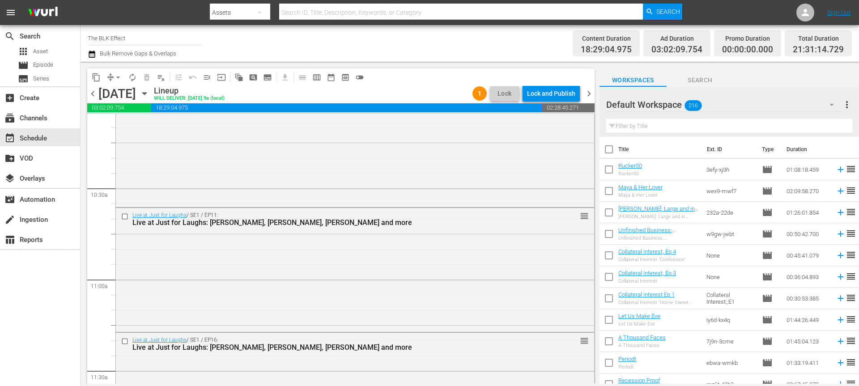
click at [632, 121] on input "text" at bounding box center [729, 126] width 246 height 14
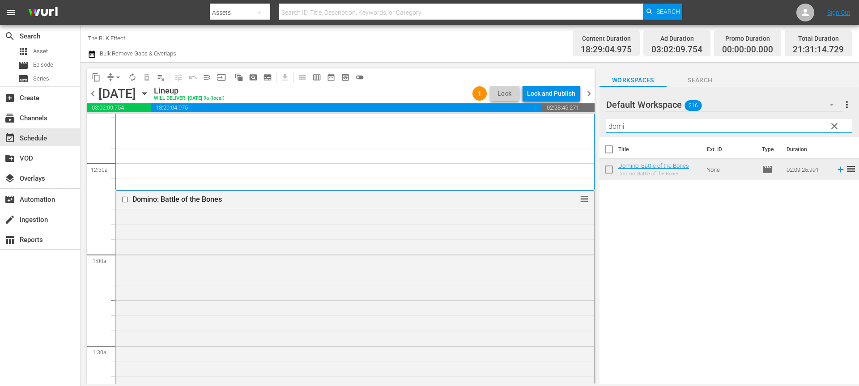
scroll to position [0, 0]
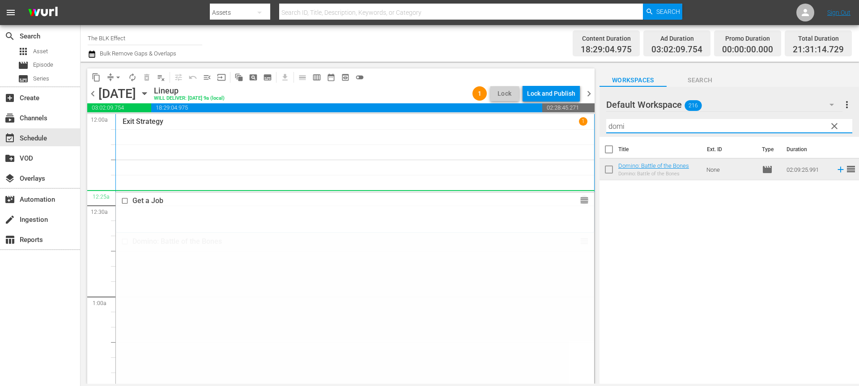
drag, startPoint x: 582, startPoint y: 278, endPoint x: 546, endPoint y: 199, distance: 87.2
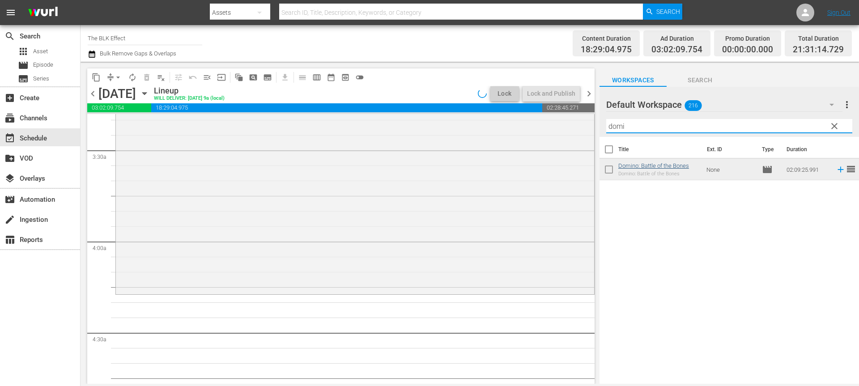
type input "domi"
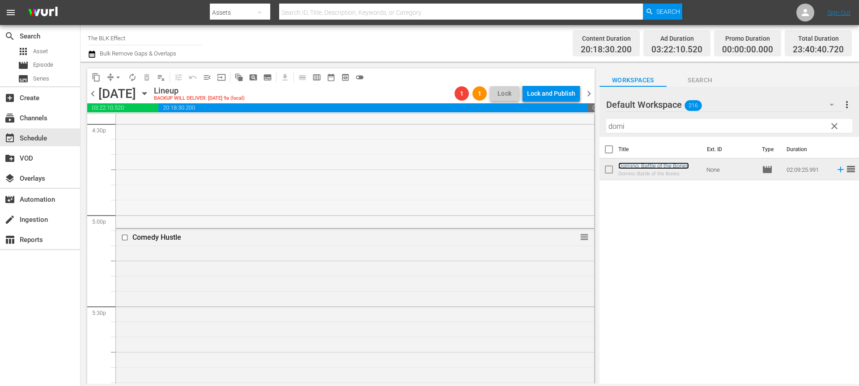
scroll to position [3109, 0]
drag, startPoint x: 580, startPoint y: 157, endPoint x: 506, endPoint y: 188, distance: 80.7
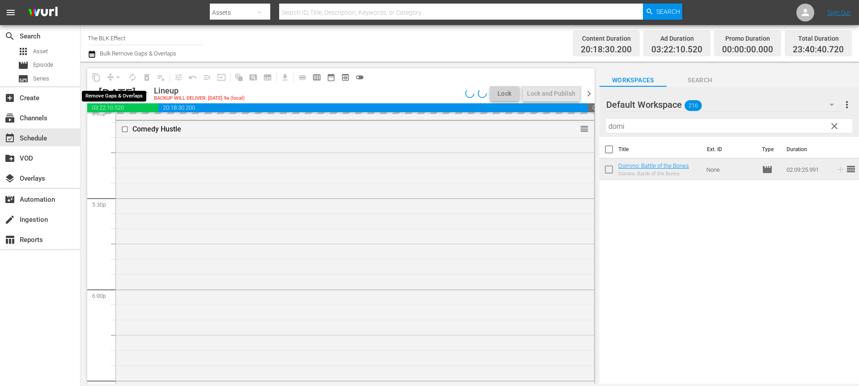
click at [118, 76] on div "arrow_drop_down" at bounding box center [118, 77] width 14 height 14
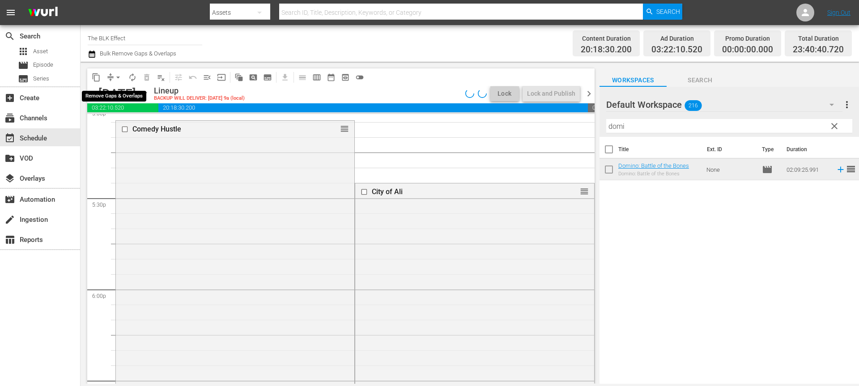
click at [118, 78] on span "arrow_drop_down" at bounding box center [118, 77] width 9 height 9
click at [157, 127] on li "Align to End of Previous Day" at bounding box center [119, 125] width 94 height 15
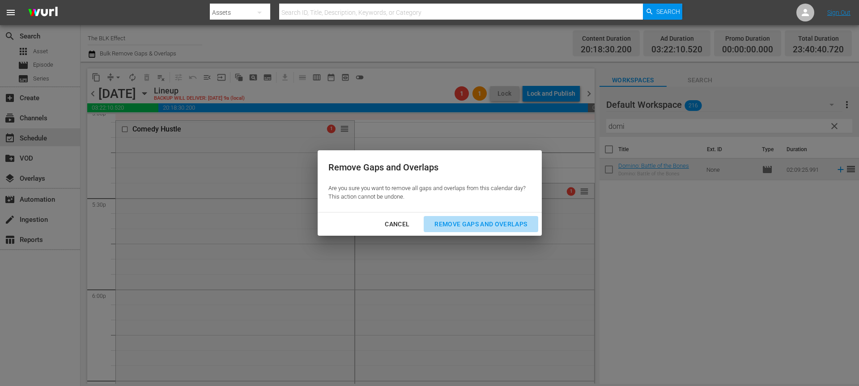
click at [501, 219] on div "Remove Gaps and Overlaps" at bounding box center [480, 224] width 107 height 11
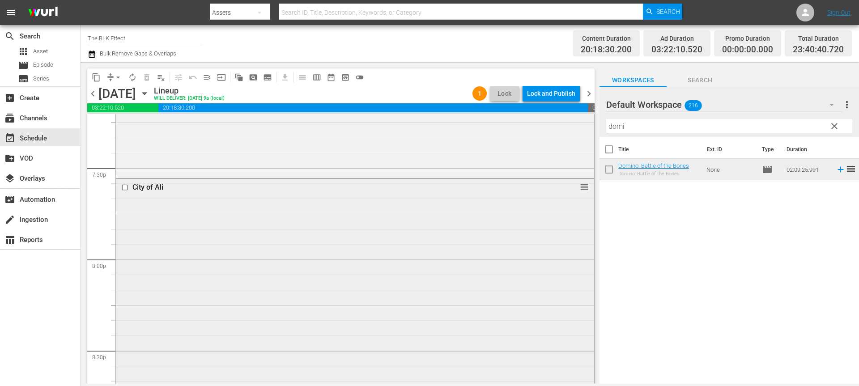
scroll to position [3502, 0]
click at [123, 188] on input "checkbox" at bounding box center [125, 190] width 9 height 8
click at [149, 80] on span "delete_forever_outlined" at bounding box center [146, 77] width 9 height 9
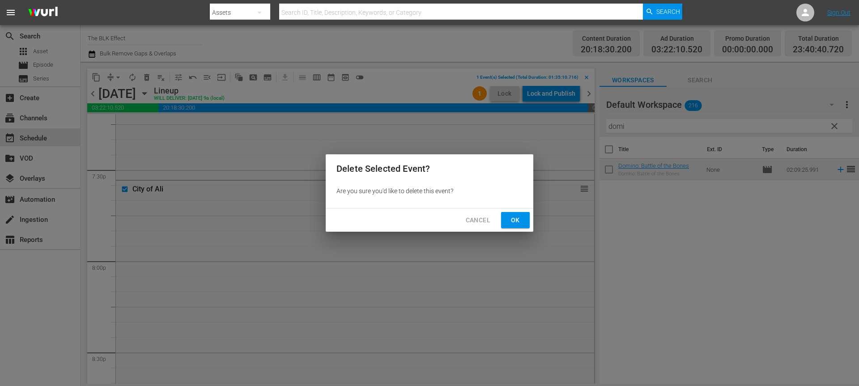
click at [513, 213] on button "Ok" at bounding box center [515, 220] width 29 height 17
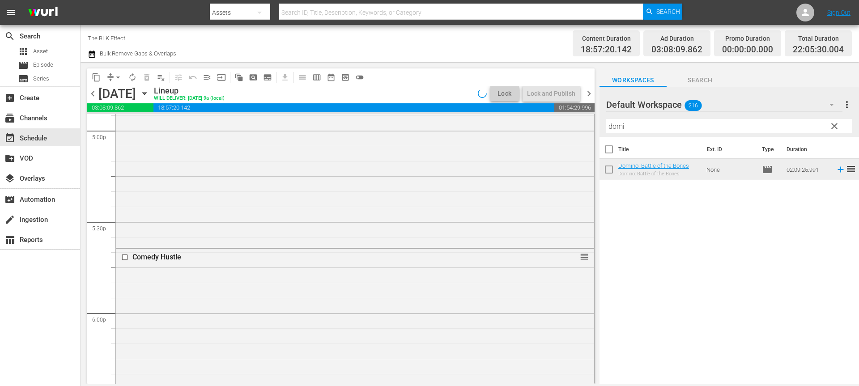
scroll to position [3106, 0]
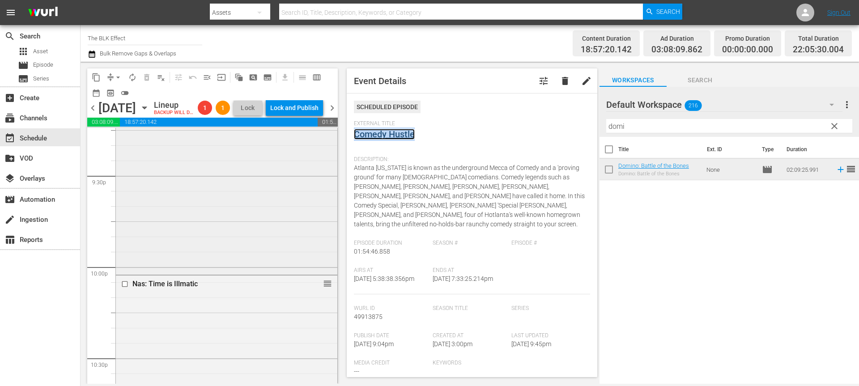
scroll to position [3877, 0]
click at [118, 78] on span "arrow_drop_down" at bounding box center [118, 77] width 9 height 9
click at [123, 118] on li "Align to End of Previous Day" at bounding box center [119, 125] width 94 height 15
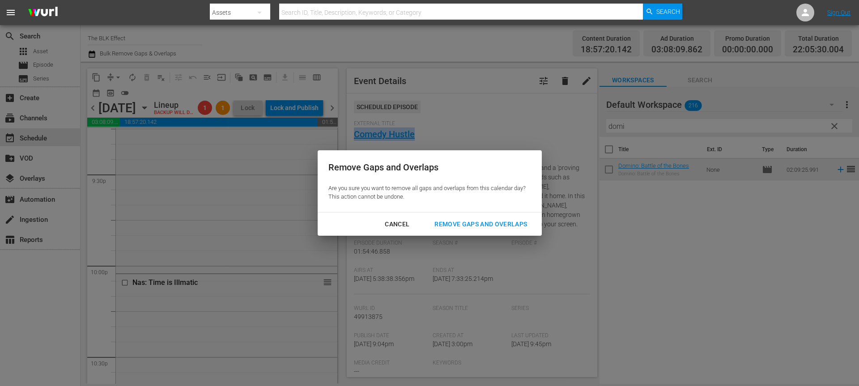
click at [518, 220] on div "Remove Gaps and Overlaps" at bounding box center [480, 224] width 107 height 11
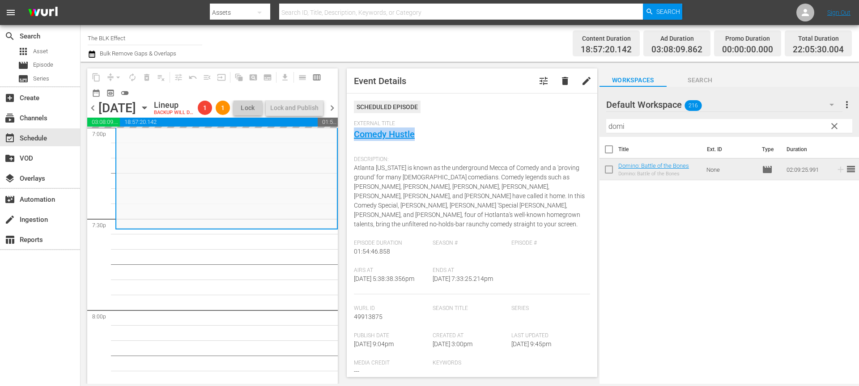
scroll to position [3147, 0]
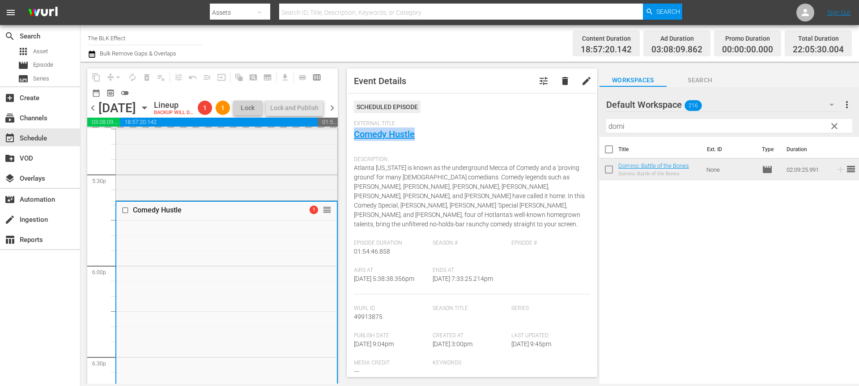
click at [334, 114] on span "chevron_right" at bounding box center [331, 107] width 11 height 11
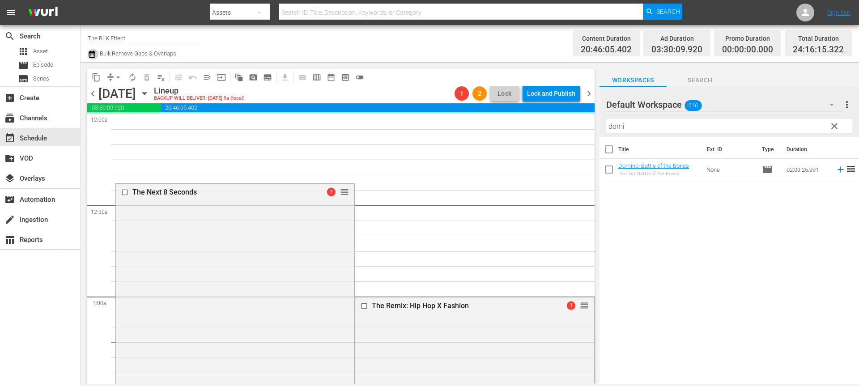
click at [92, 55] on icon "button" at bounding box center [92, 54] width 6 height 7
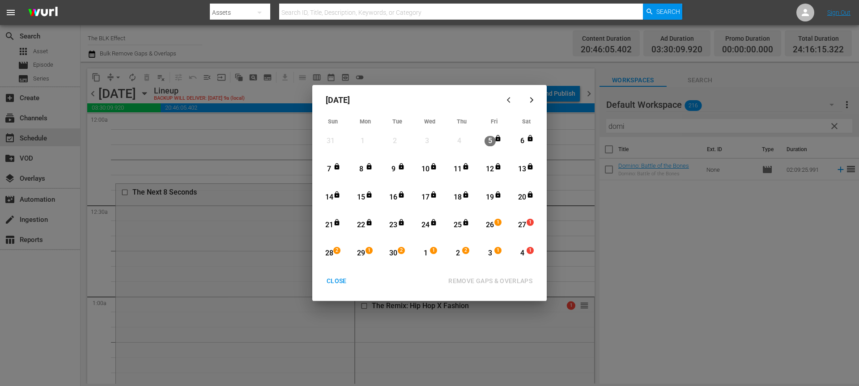
click at [493, 222] on div "26" at bounding box center [489, 225] width 11 height 10
click at [541, 230] on div "27 1 View Lineup" at bounding box center [525, 225] width 31 height 26
click at [513, 284] on div "REMOVE GAPS & OVERLAPS" at bounding box center [490, 280] width 98 height 11
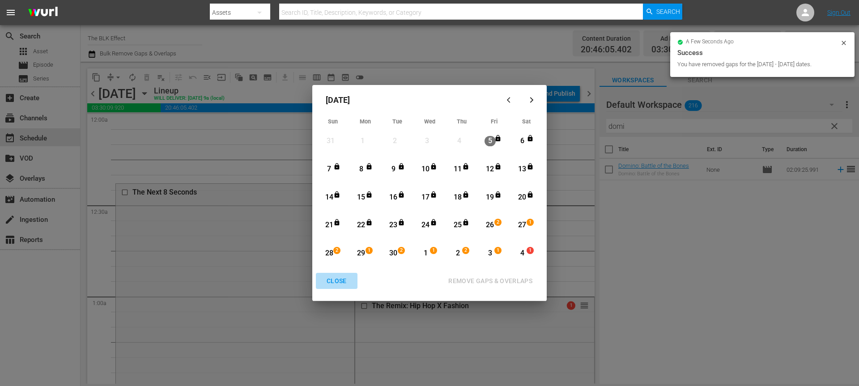
click at [339, 282] on div "CLOSE" at bounding box center [336, 280] width 34 height 11
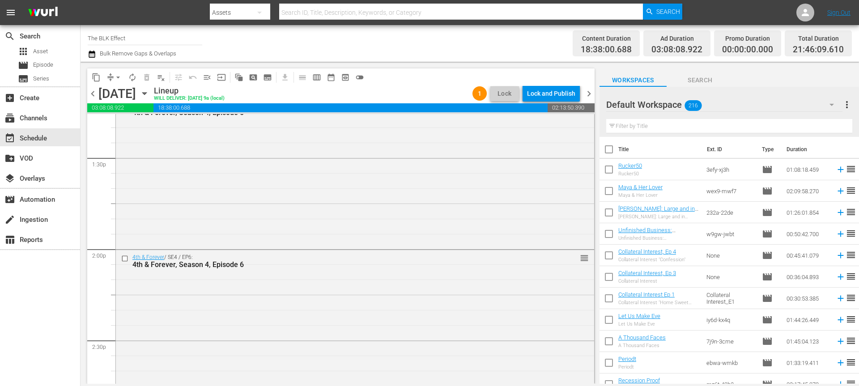
scroll to position [2398, 0]
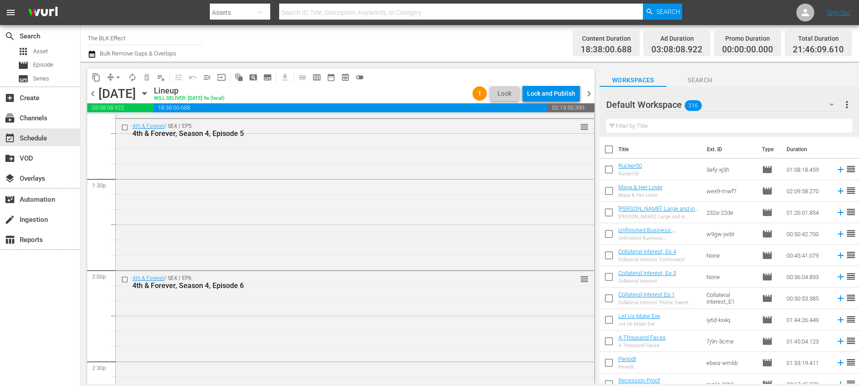
click at [589, 97] on span "chevron_right" at bounding box center [588, 93] width 11 height 11
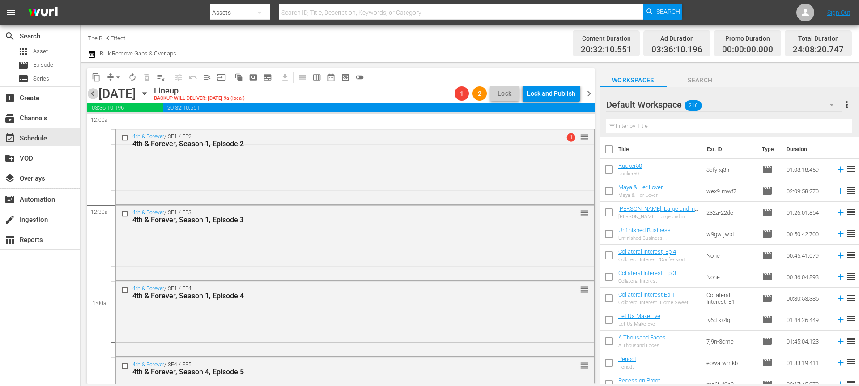
click at [93, 94] on span "chevron_left" at bounding box center [92, 93] width 11 height 11
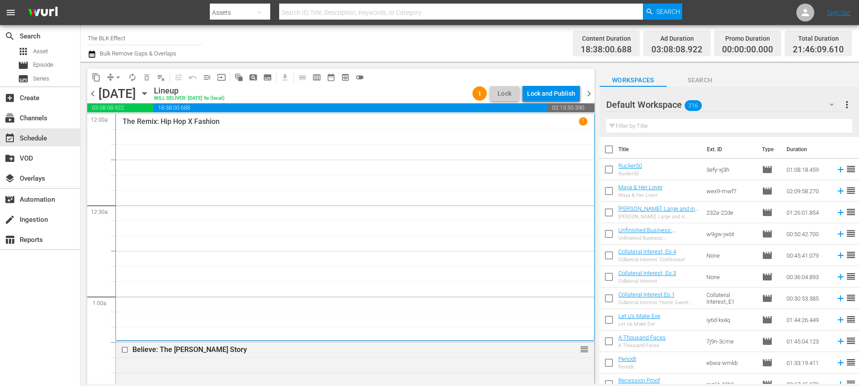
click at [631, 128] on input "text" at bounding box center [729, 126] width 246 height 14
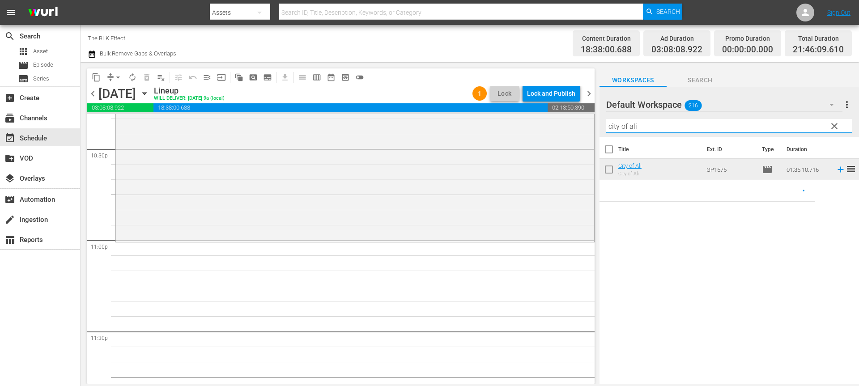
scroll to position [4100, 0]
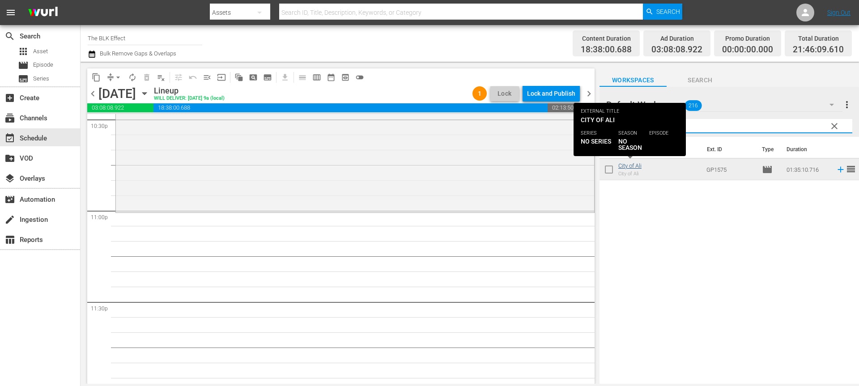
type input "city of ali"
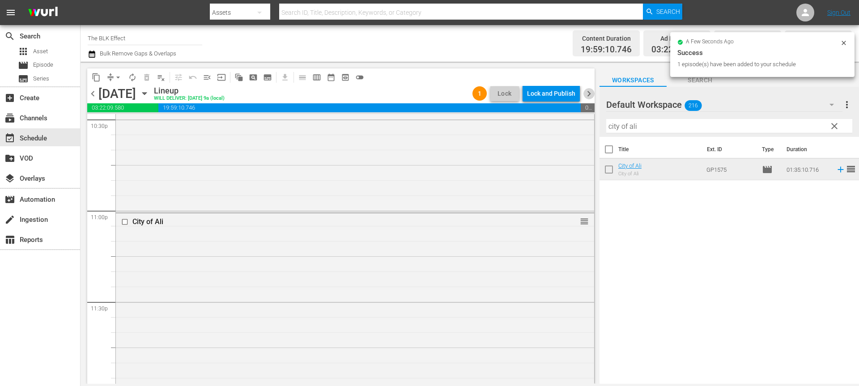
click at [589, 94] on span "chevron_right" at bounding box center [588, 93] width 11 height 11
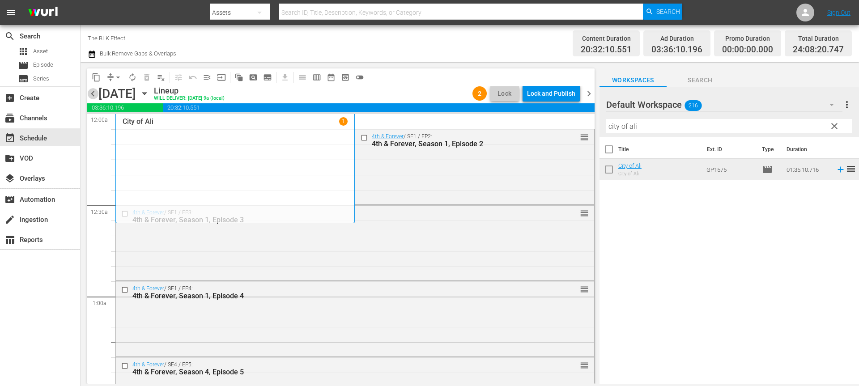
click at [96, 96] on span "chevron_left" at bounding box center [92, 93] width 11 height 11
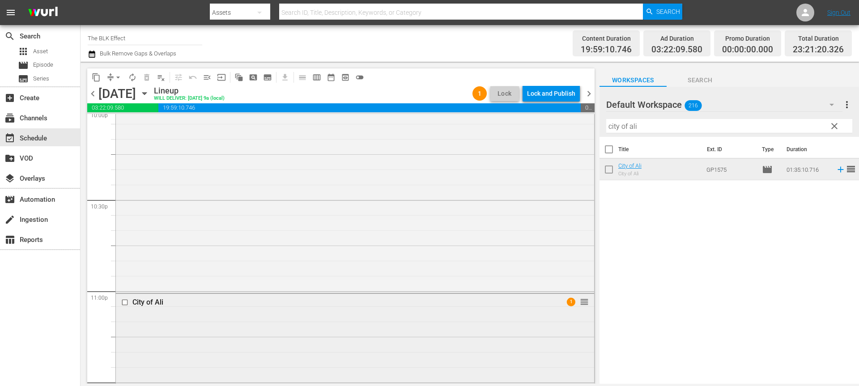
scroll to position [4019, 0]
click at [126, 304] on input "checkbox" at bounding box center [125, 304] width 9 height 8
click at [147, 73] on span "delete_forever_outlined" at bounding box center [146, 77] width 9 height 9
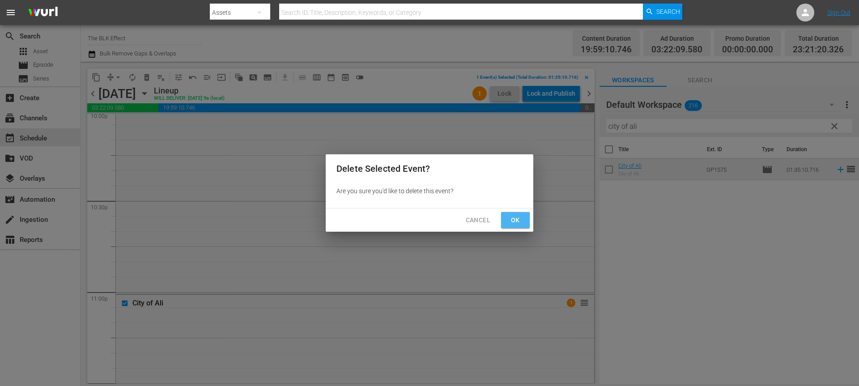
click at [510, 220] on span "Ok" at bounding box center [515, 220] width 14 height 11
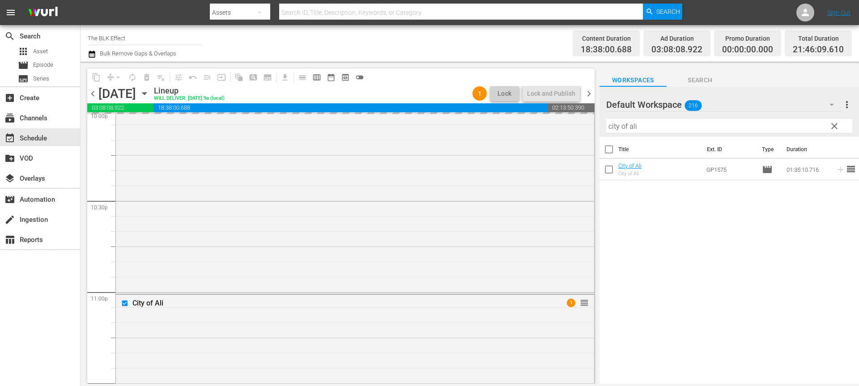
click at [149, 95] on icon "button" at bounding box center [145, 94] width 10 height 10
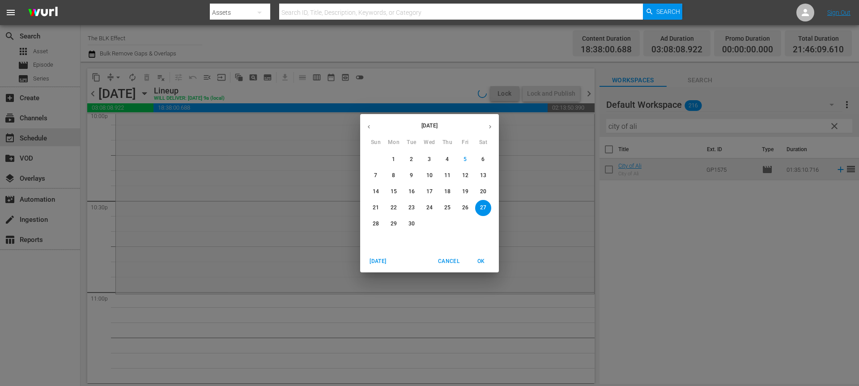
click at [487, 123] on icon "button" at bounding box center [490, 126] width 7 height 7
click at [486, 160] on span "4" at bounding box center [483, 160] width 16 height 8
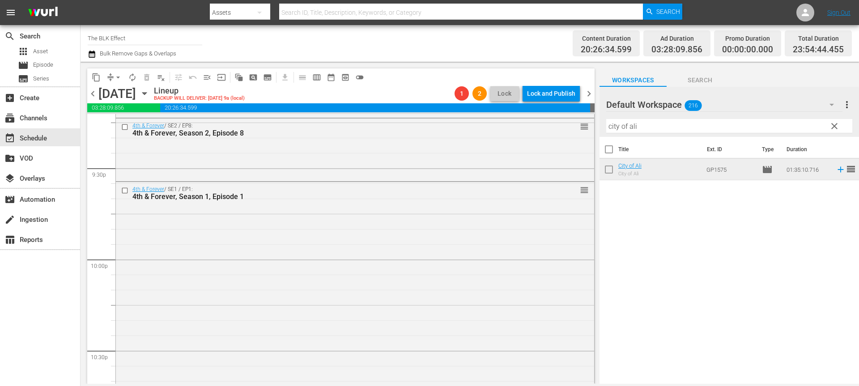
scroll to position [3867, 0]
click at [91, 94] on span "chevron_left" at bounding box center [92, 93] width 11 height 11
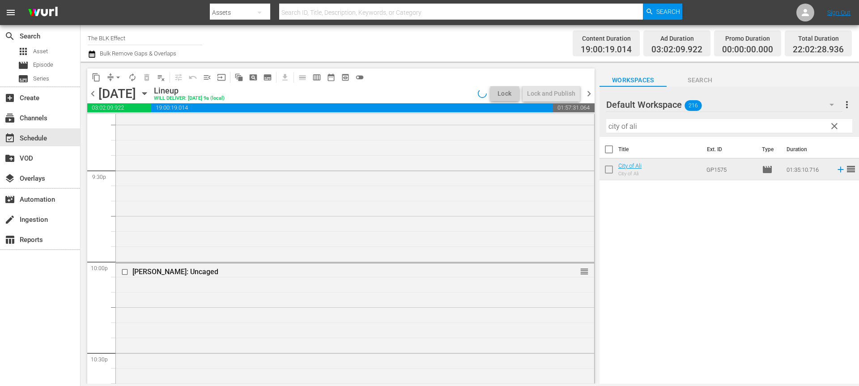
scroll to position [3669, 0]
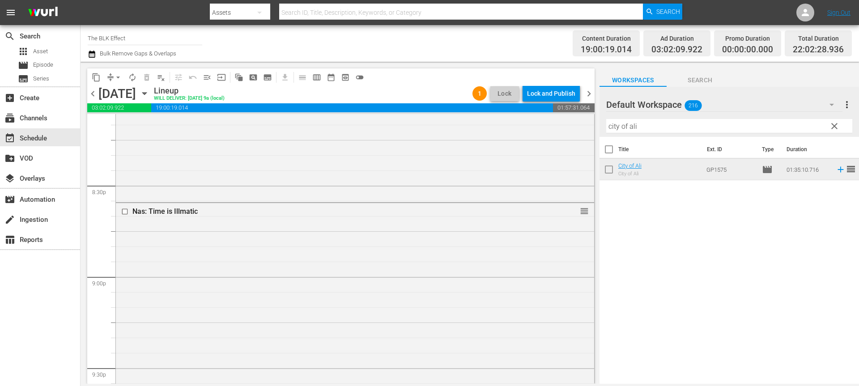
click at [90, 93] on span "chevron_left" at bounding box center [92, 93] width 11 height 11
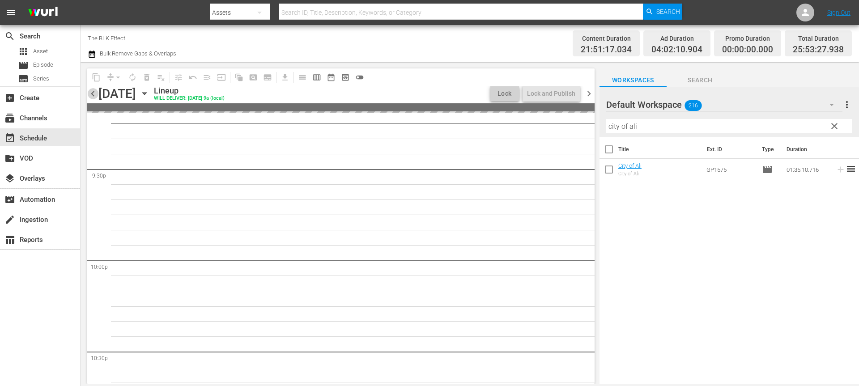
click at [90, 92] on span "chevron_left" at bounding box center [92, 93] width 11 height 11
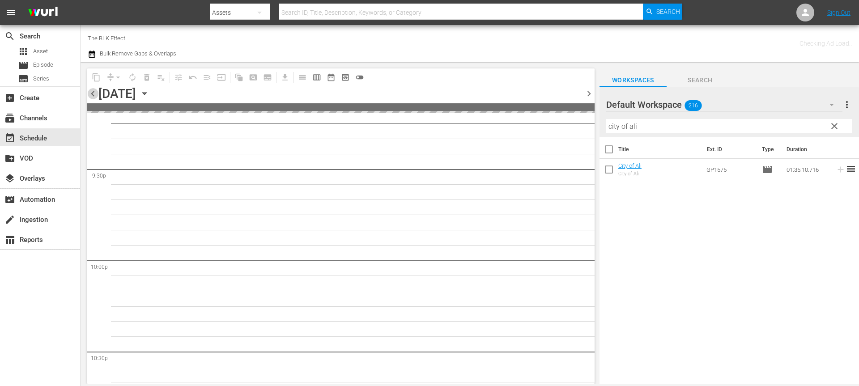
scroll to position [3867, 0]
click at [90, 92] on span "chevron_left" at bounding box center [92, 93] width 11 height 11
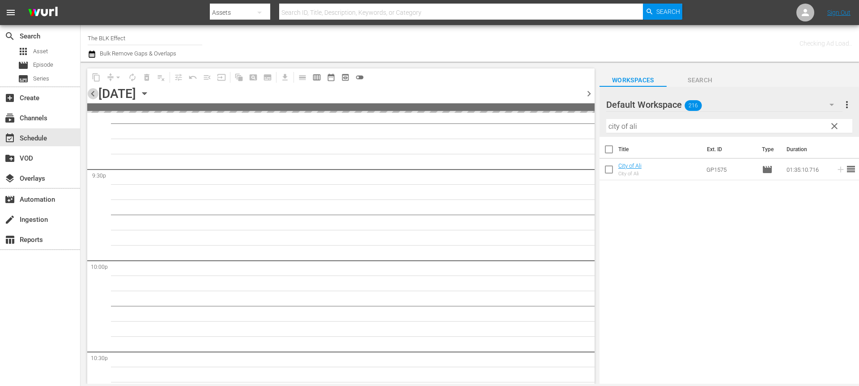
click at [90, 92] on span "chevron_left" at bounding box center [92, 93] width 11 height 11
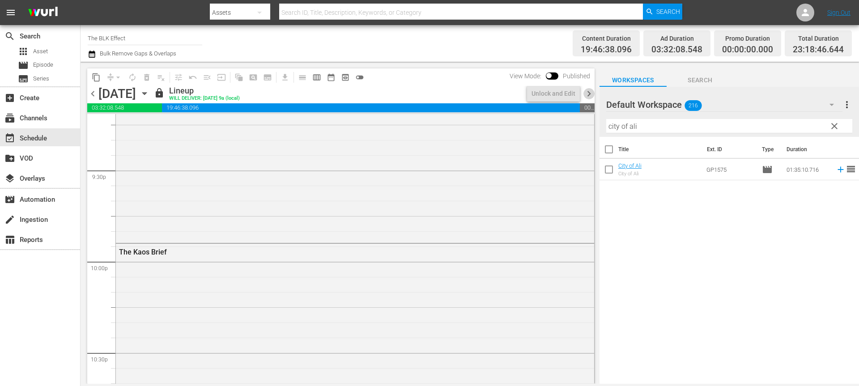
click at [590, 95] on span "chevron_right" at bounding box center [588, 93] width 11 height 11
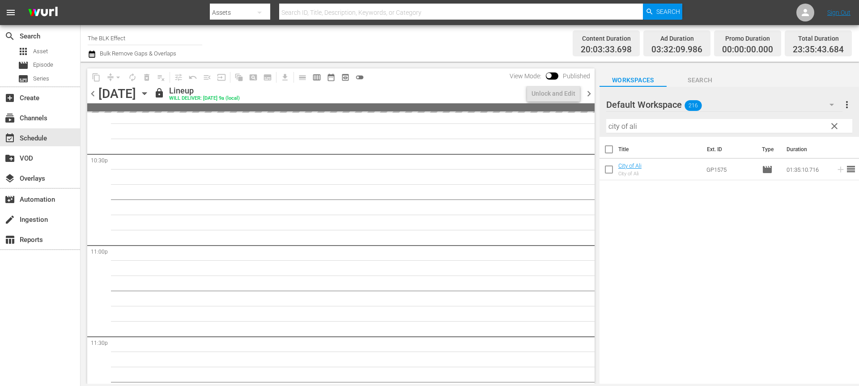
click at [590, 95] on span "chevron_right" at bounding box center [588, 93] width 11 height 11
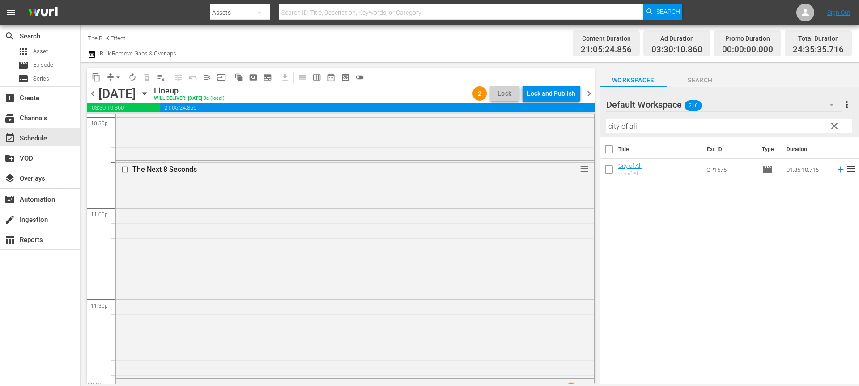
scroll to position [4336, 0]
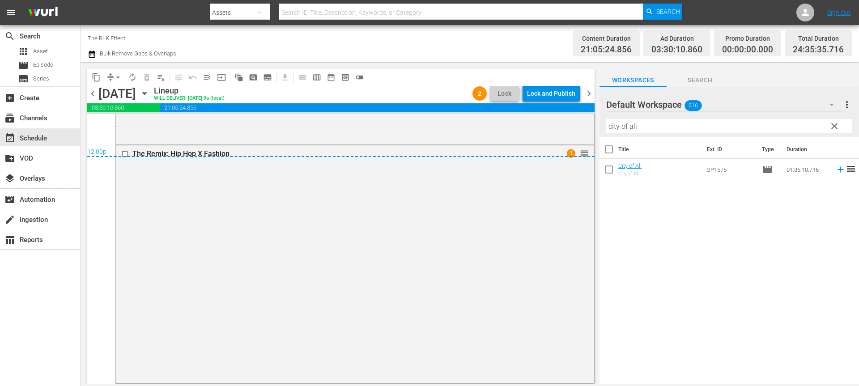
click at [548, 91] on div "Lock and Publish" at bounding box center [551, 93] width 48 height 16
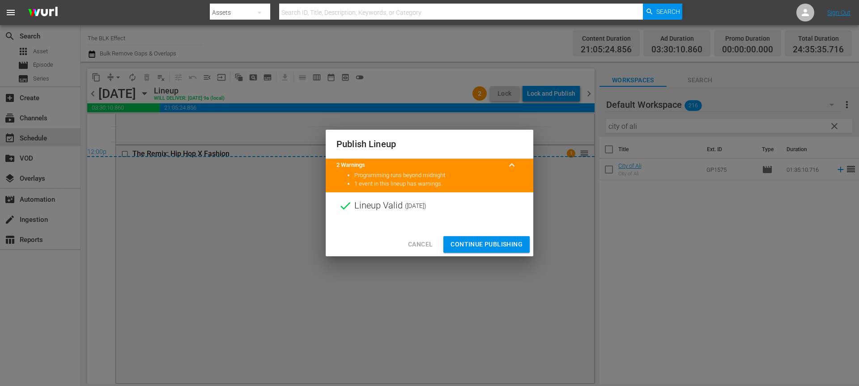
click at [486, 241] on span "Continue Publishing" at bounding box center [486, 244] width 72 height 11
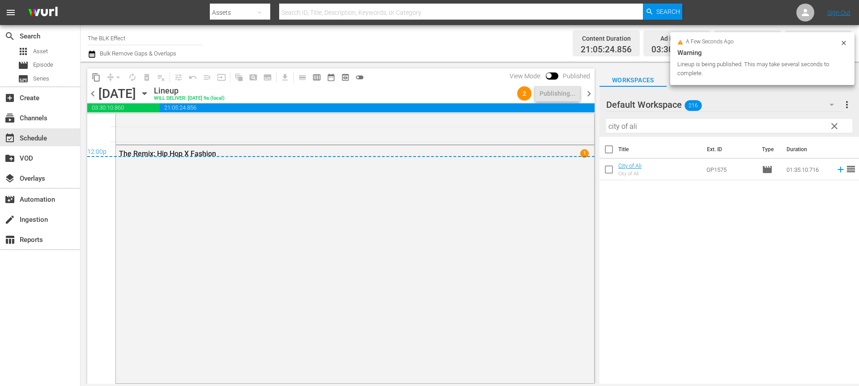
click at [589, 92] on span "chevron_right" at bounding box center [588, 93] width 11 height 11
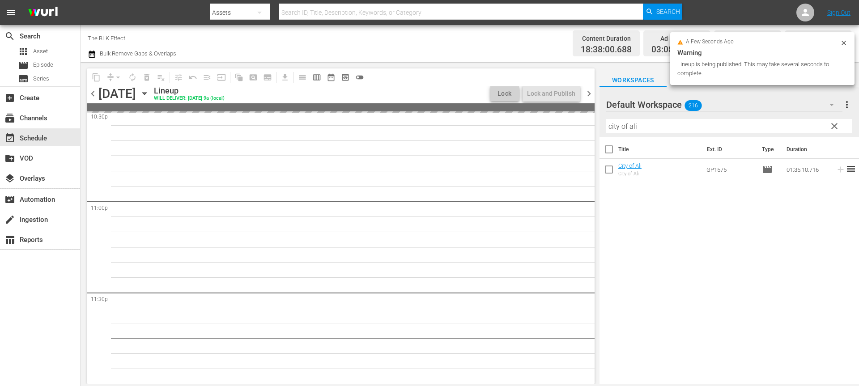
click at [847, 42] on div "a few seconds ago Warning Lineup is being published. This may take several seco…" at bounding box center [762, 58] width 184 height 53
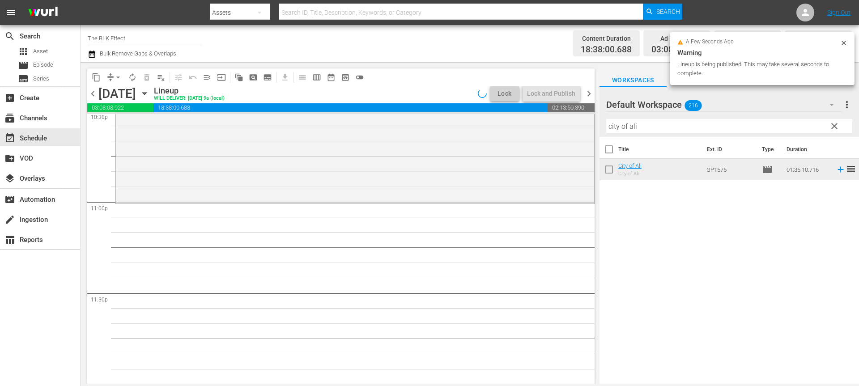
click at [844, 42] on icon at bounding box center [843, 42] width 7 height 7
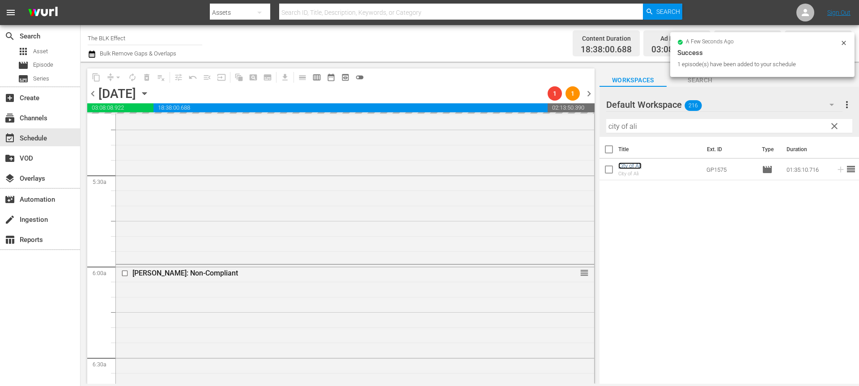
scroll to position [1101, 0]
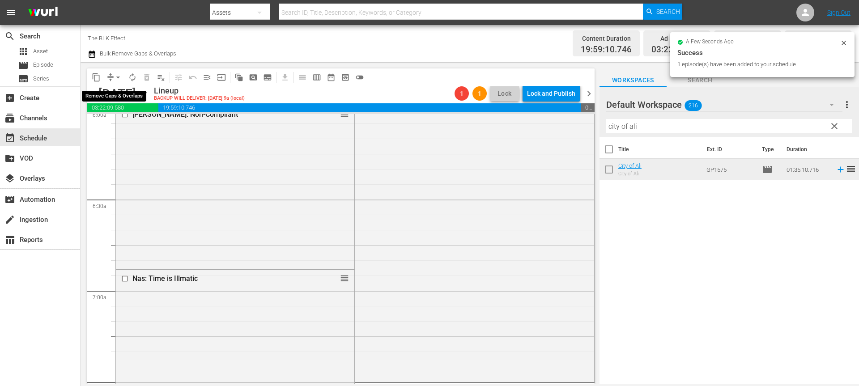
click at [119, 78] on span "arrow_drop_down" at bounding box center [118, 77] width 9 height 9
click at [125, 122] on li "Align to End of Previous Day" at bounding box center [119, 125] width 94 height 15
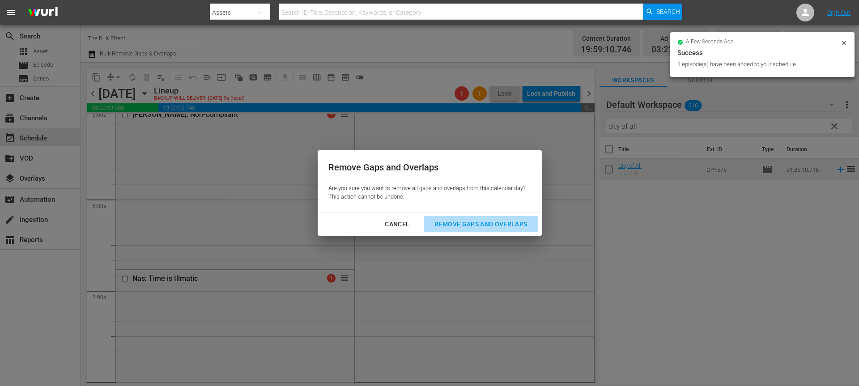
click at [459, 216] on button "Remove Gaps and Overlaps" at bounding box center [481, 224] width 114 height 17
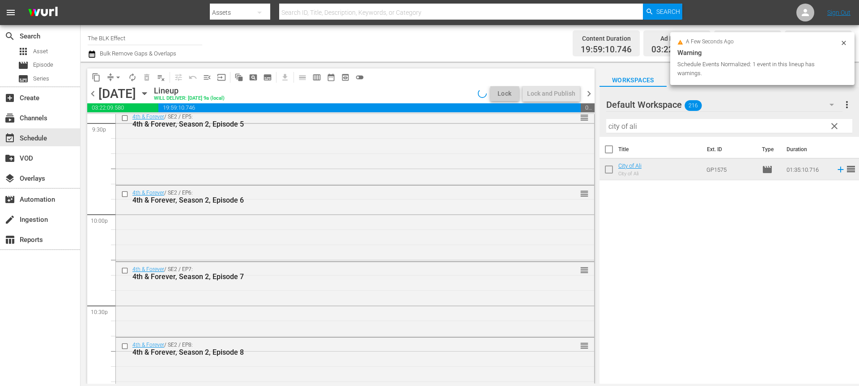
scroll to position [4219, 0]
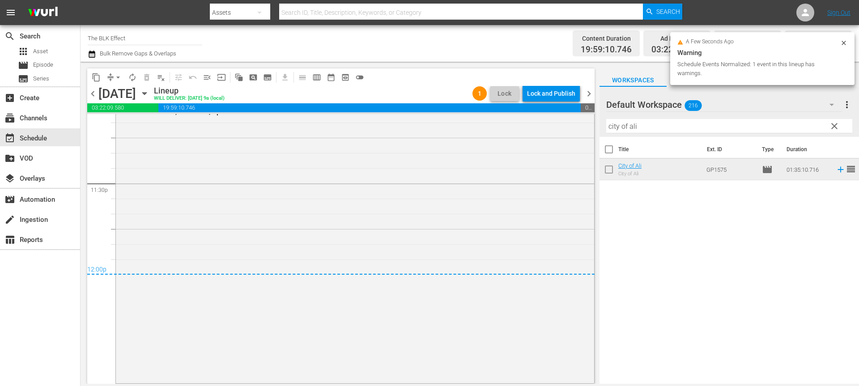
click at [552, 96] on div "Lock and Publish" at bounding box center [551, 93] width 48 height 16
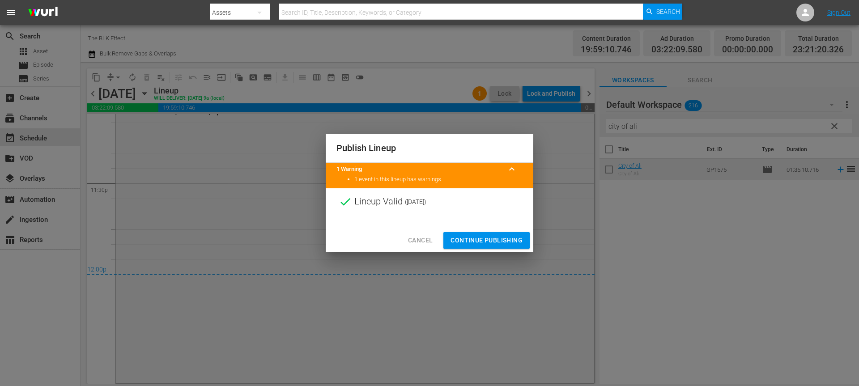
click at [492, 239] on span "Continue Publishing" at bounding box center [486, 240] width 72 height 11
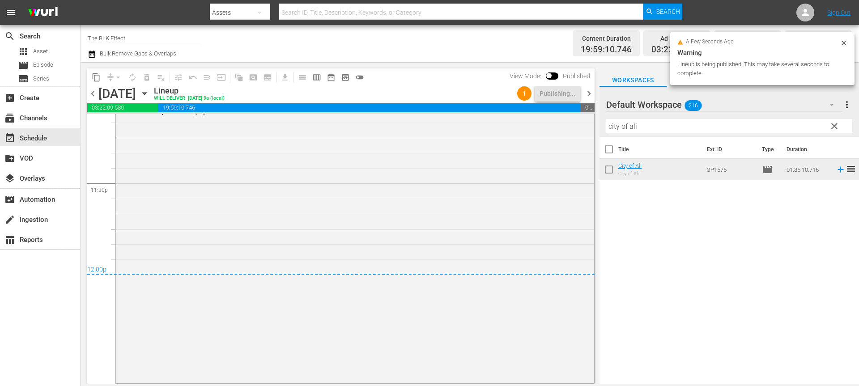
click at [588, 91] on span "chevron_right" at bounding box center [588, 93] width 11 height 11
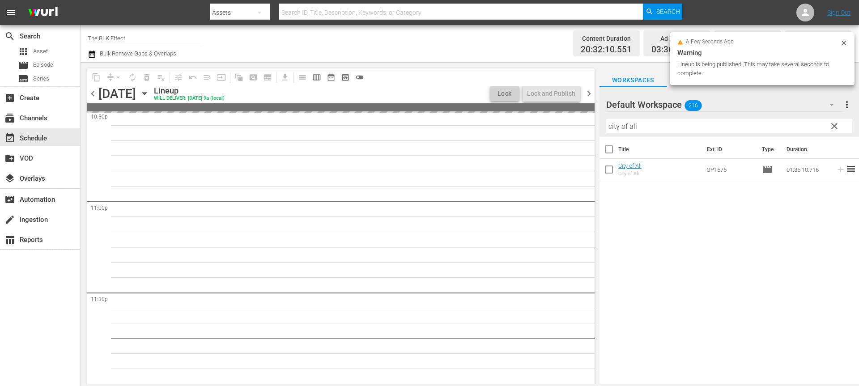
drag, startPoint x: 843, startPoint y: 41, endPoint x: 389, endPoint y: 304, distance: 525.0
click at [392, 0] on div "search Search apps Asset movie Episode subtitles Series add_box Create subscrip…" at bounding box center [469, 0] width 778 height 0
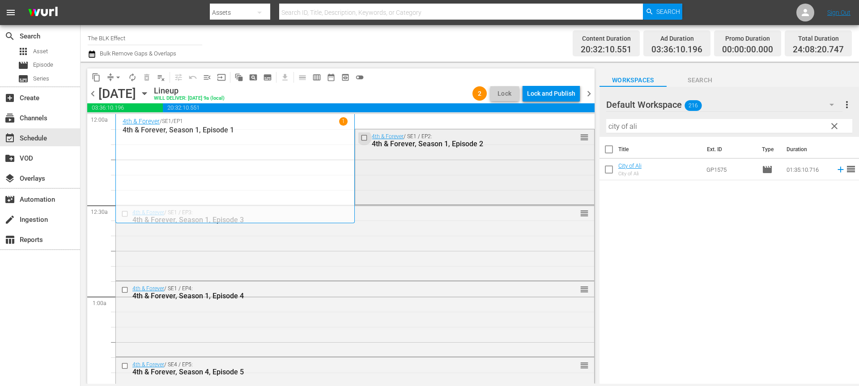
click at [364, 137] on input "checkbox" at bounding box center [364, 138] width 9 height 8
click at [145, 76] on span "delete_forever_outlined" at bounding box center [146, 77] width 9 height 9
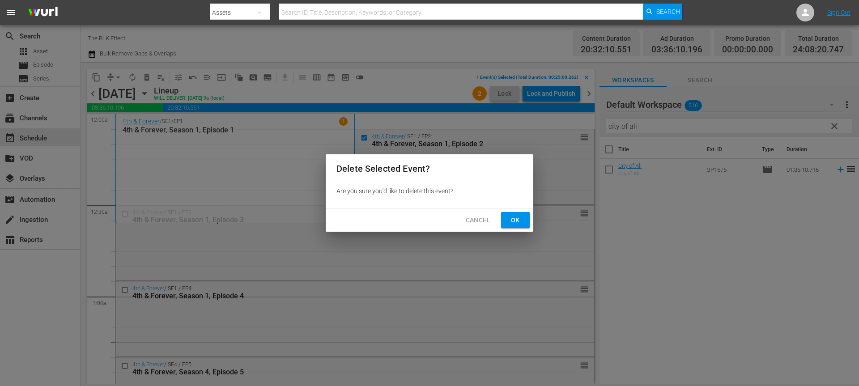
click at [462, 217] on button "Cancel" at bounding box center [477, 220] width 39 height 17
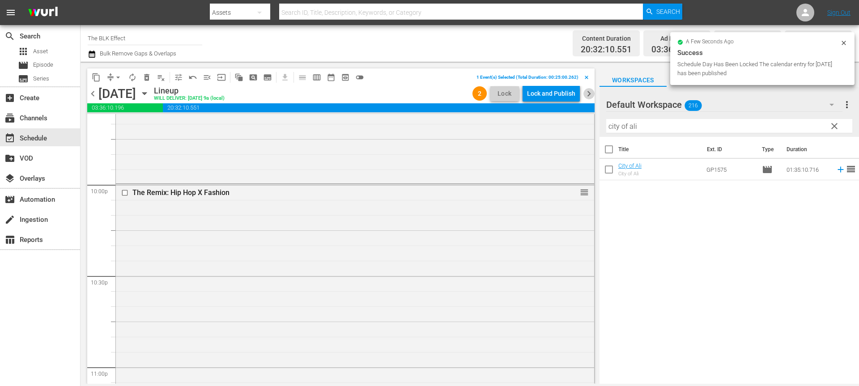
click at [588, 93] on span "chevron_right" at bounding box center [588, 93] width 11 height 11
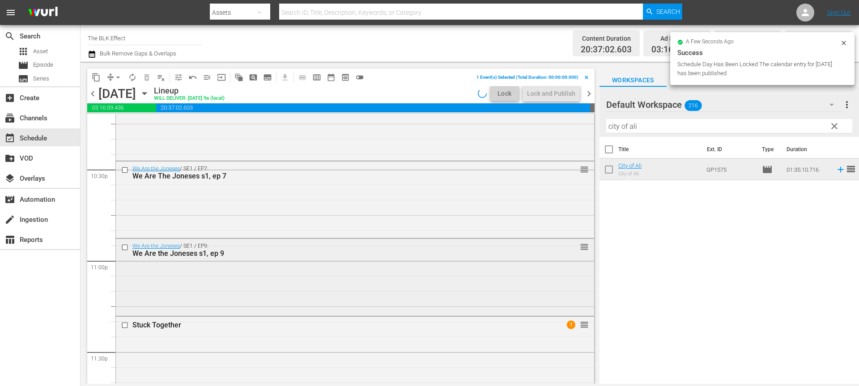
drag, startPoint x: 842, startPoint y: 41, endPoint x: 348, endPoint y: 288, distance: 552.0
click at [362, 0] on div "search Search apps Asset movie Episode subtitles Series add_box Create subscrip…" at bounding box center [469, 0] width 778 height 0
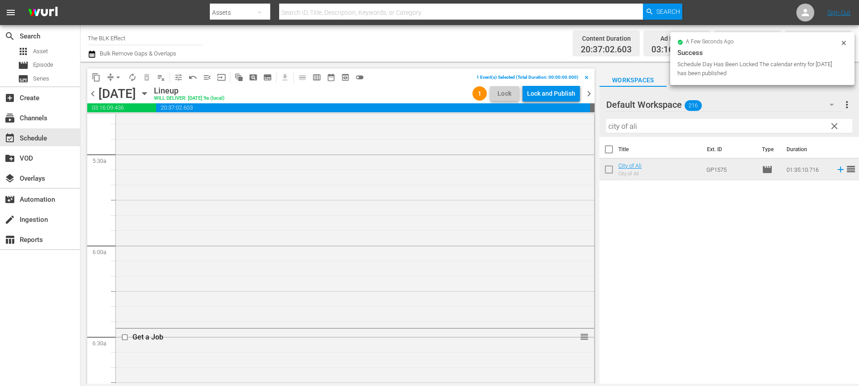
scroll to position [0, 0]
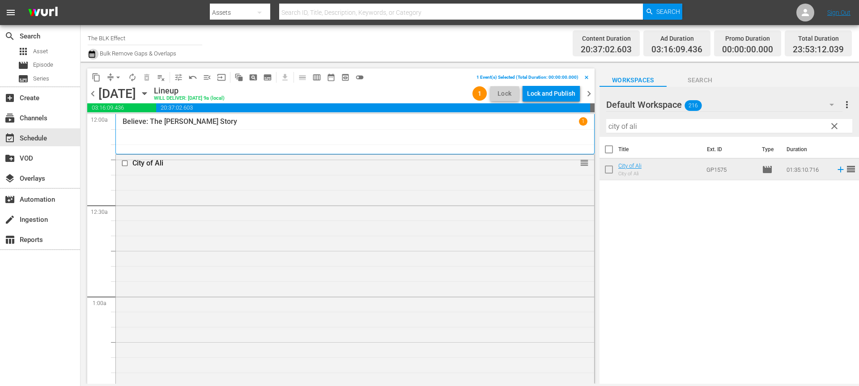
click at [92, 56] on icon "button" at bounding box center [92, 54] width 6 height 7
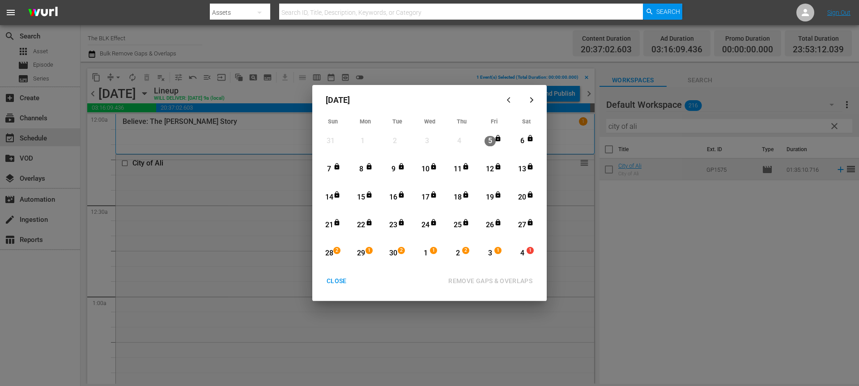
click at [331, 258] on div "28" at bounding box center [328, 253] width 11 height 10
click at [519, 255] on div "4" at bounding box center [522, 253] width 11 height 10
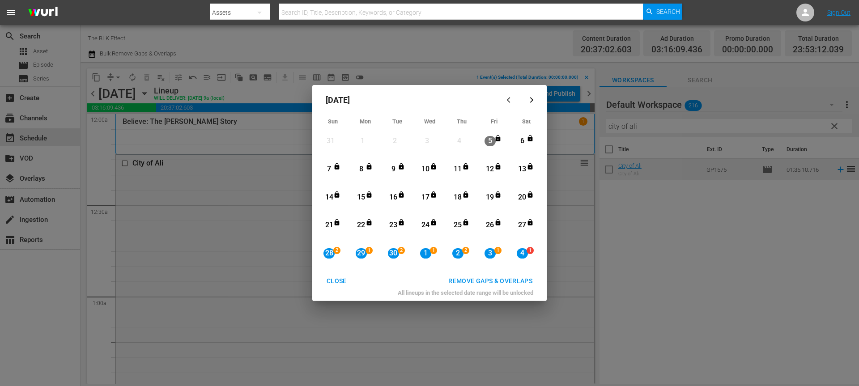
click at [520, 284] on div "REMOVE GAPS & OVERLAPS" at bounding box center [490, 280] width 98 height 11
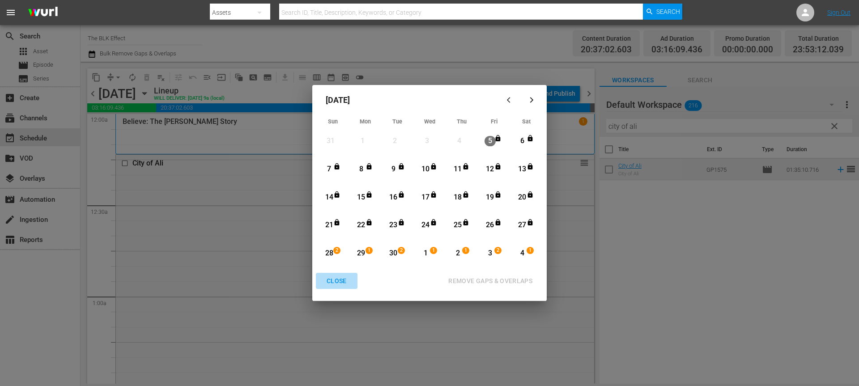
click at [334, 279] on div "CLOSE" at bounding box center [336, 280] width 34 height 11
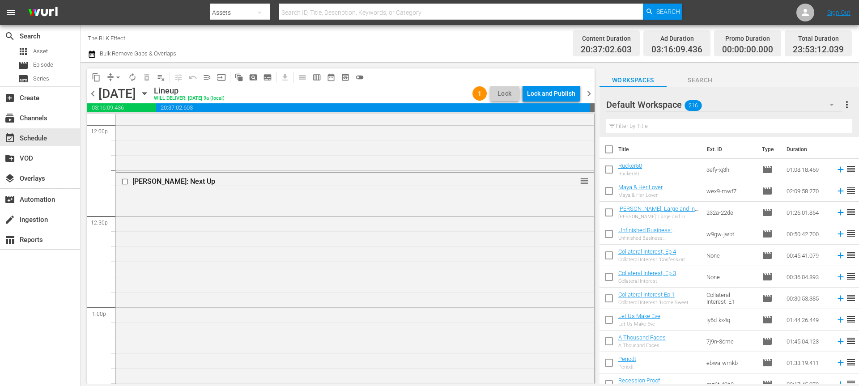
scroll to position [2167, 0]
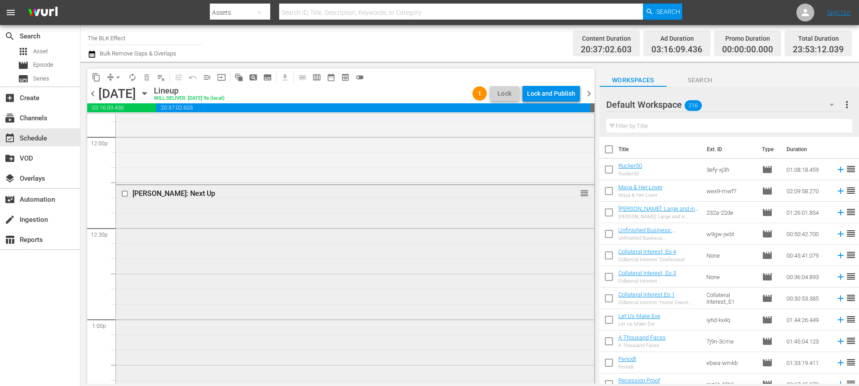
click at [125, 194] on input "checkbox" at bounding box center [125, 194] width 9 height 8
click at [145, 77] on span "delete_forever_outlined" at bounding box center [146, 77] width 9 height 9
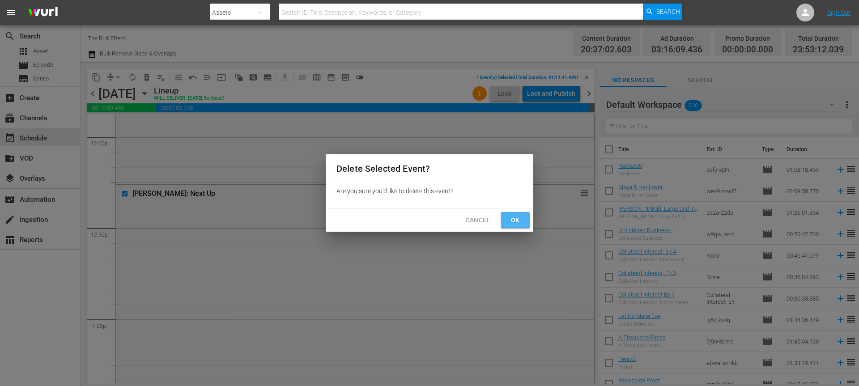
click at [503, 215] on button "Ok" at bounding box center [515, 220] width 29 height 17
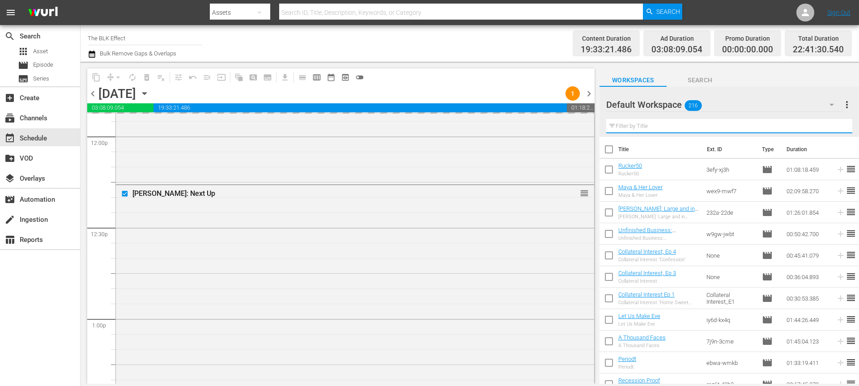
click at [640, 125] on input "text" at bounding box center [729, 126] width 246 height 14
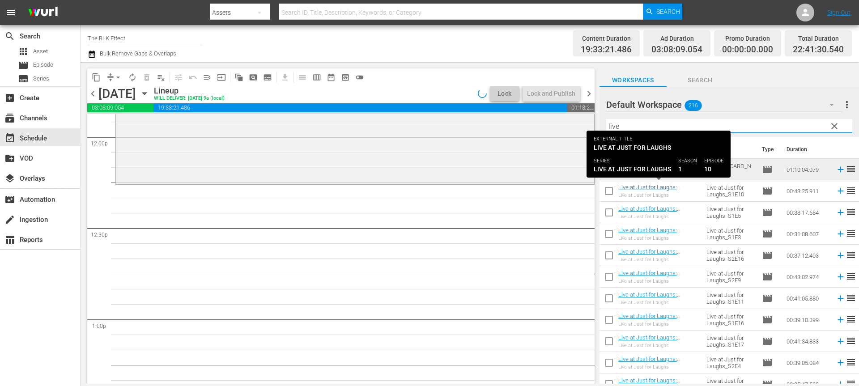
type input "live"
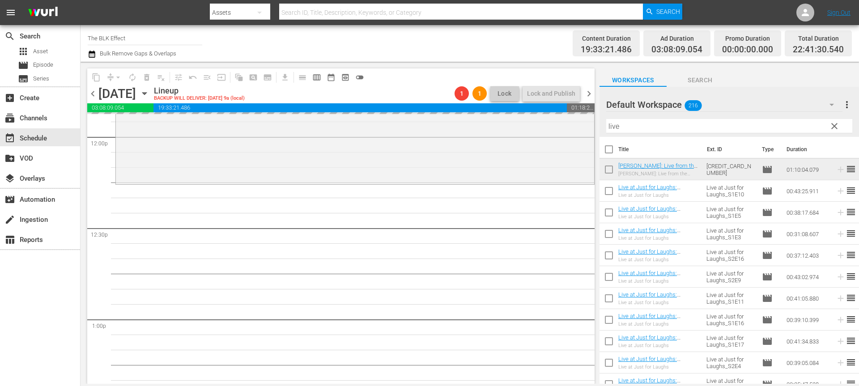
click at [606, 208] on input "checkbox" at bounding box center [608, 214] width 19 height 19
checkbox input "true"
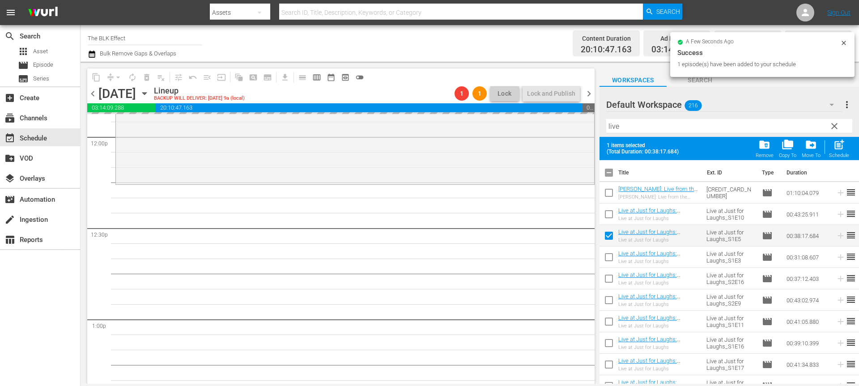
click at [607, 252] on input "checkbox" at bounding box center [608, 259] width 19 height 19
checkbox input "true"
click at [607, 284] on input "checkbox" at bounding box center [608, 280] width 19 height 19
checkbox input "true"
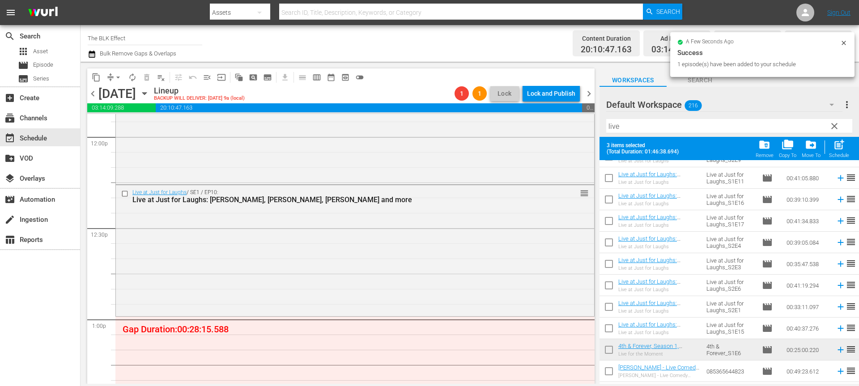
scroll to position [162, 0]
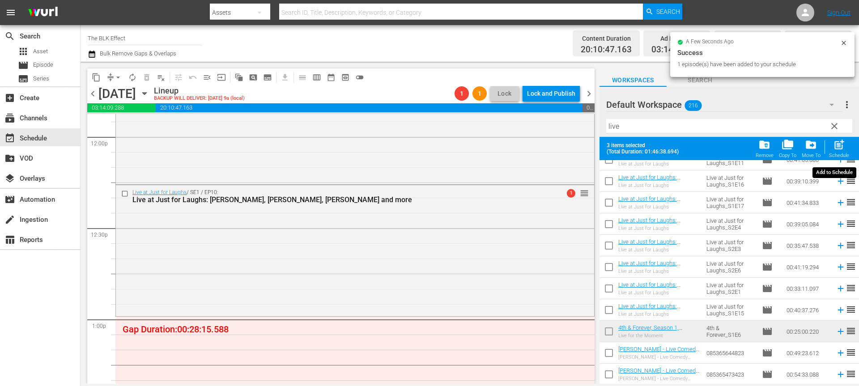
click at [846, 153] on div "Schedule" at bounding box center [839, 156] width 20 height 6
checkbox input "false"
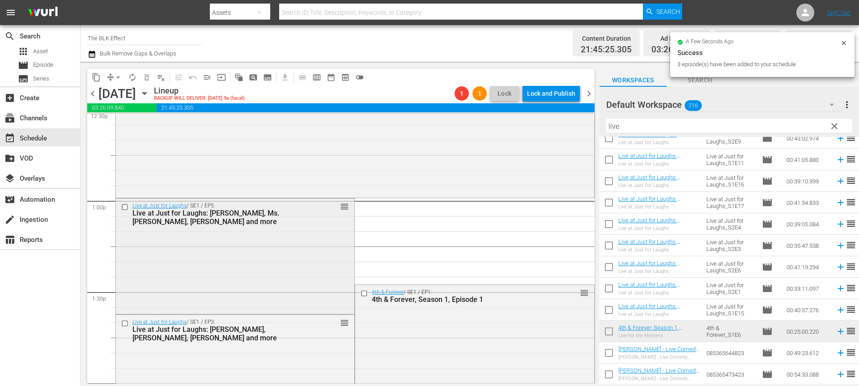
scroll to position [2285, 0]
click at [125, 325] on input "checkbox" at bounding box center [125, 324] width 9 height 8
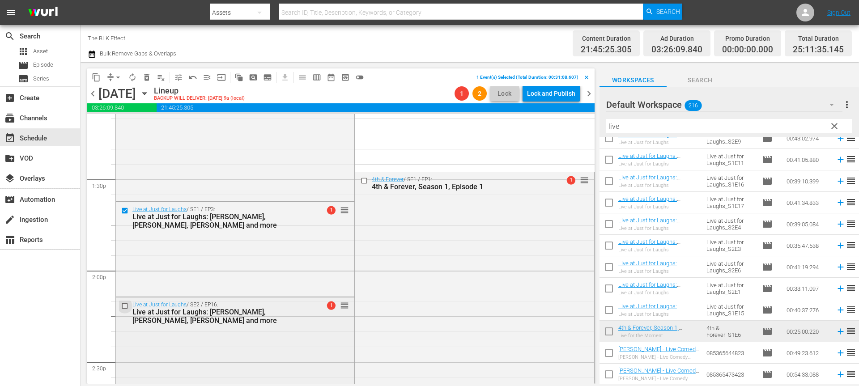
click at [125, 305] on input "checkbox" at bounding box center [125, 306] width 9 height 8
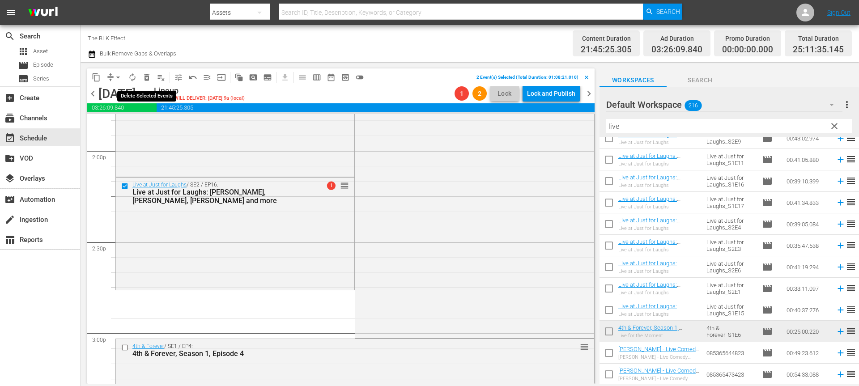
click at [149, 80] on span "delete_forever_outlined" at bounding box center [146, 77] width 9 height 9
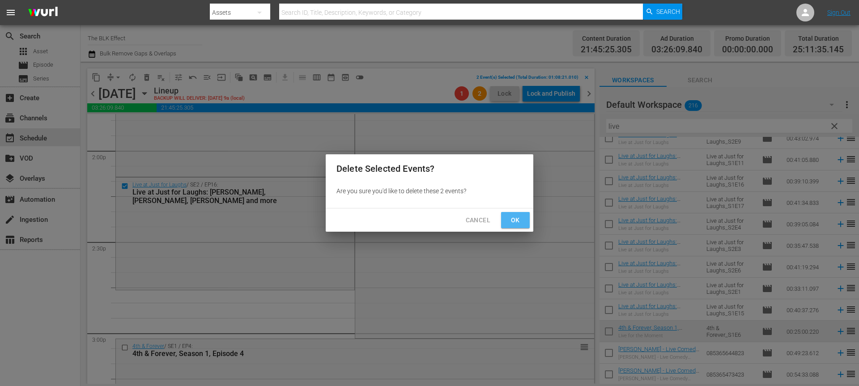
click at [511, 217] on span "Ok" at bounding box center [515, 220] width 14 height 11
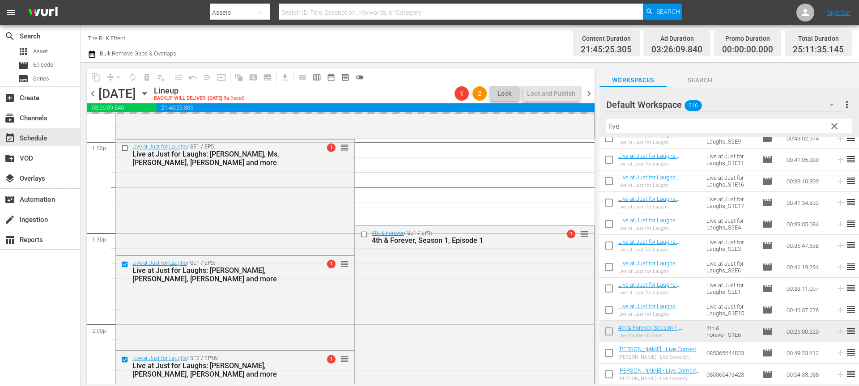
scroll to position [2344, 0]
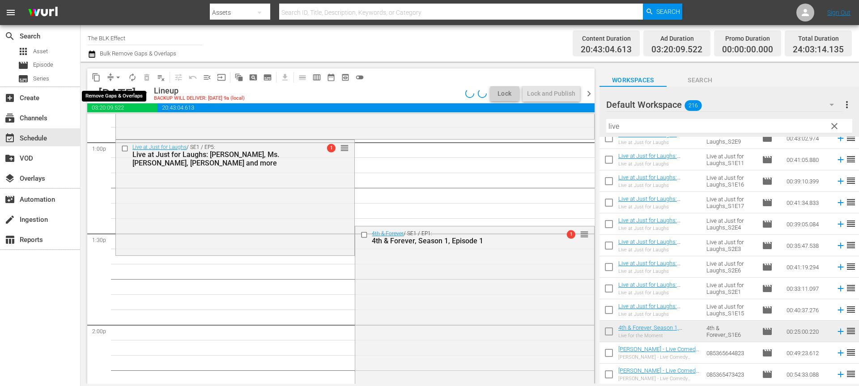
click at [119, 76] on span "arrow_drop_down" at bounding box center [118, 77] width 9 height 9
click at [122, 122] on li "Align to End of Previous Day" at bounding box center [119, 125] width 94 height 15
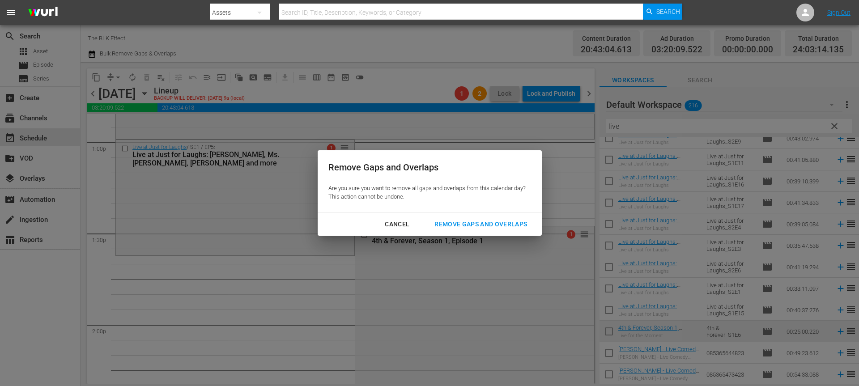
click at [517, 220] on div "Remove Gaps and Overlaps" at bounding box center [480, 224] width 107 height 11
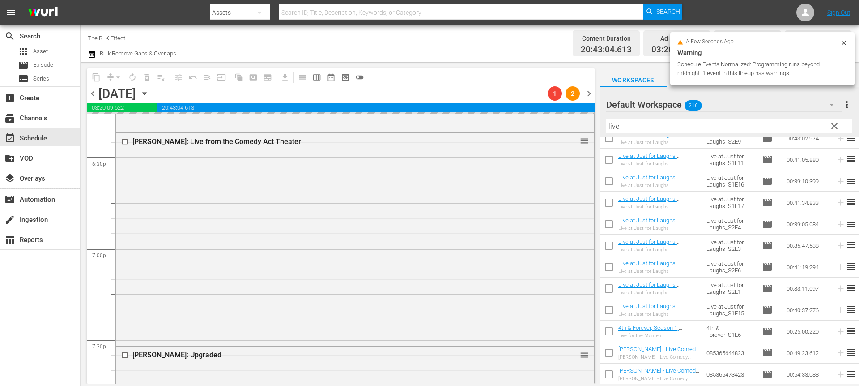
scroll to position [3328, 0]
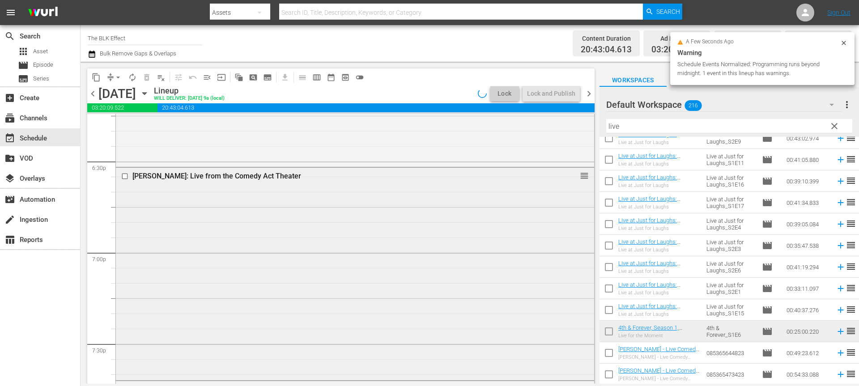
click at [124, 175] on input "checkbox" at bounding box center [125, 177] width 9 height 8
click at [145, 80] on span "delete_forever_outlined" at bounding box center [146, 77] width 9 height 9
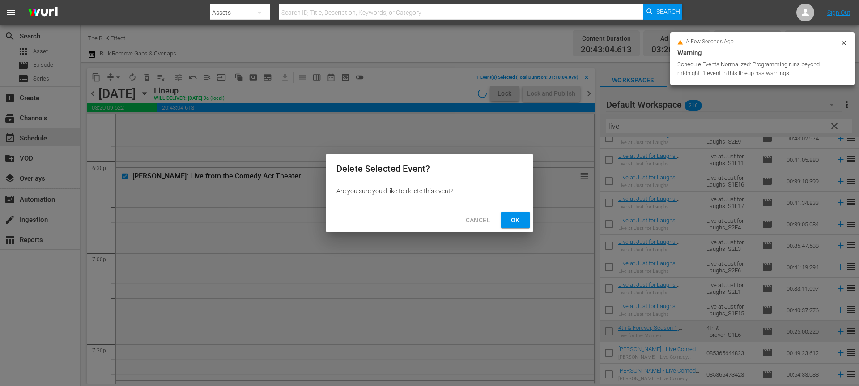
click at [508, 218] on span "Ok" at bounding box center [515, 220] width 14 height 11
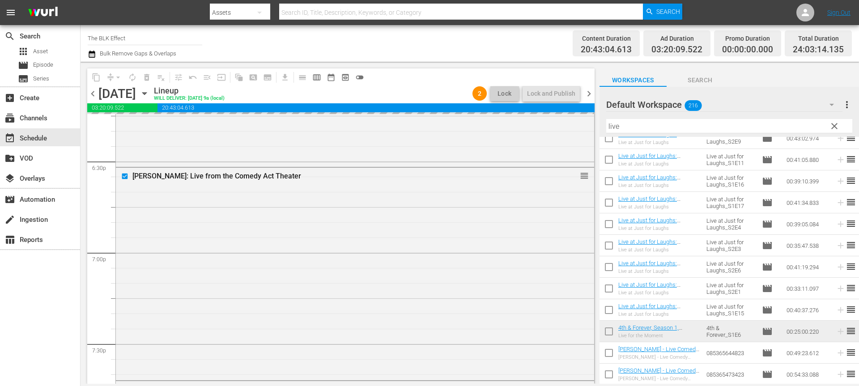
click at [643, 127] on input "live" at bounding box center [729, 126] width 246 height 14
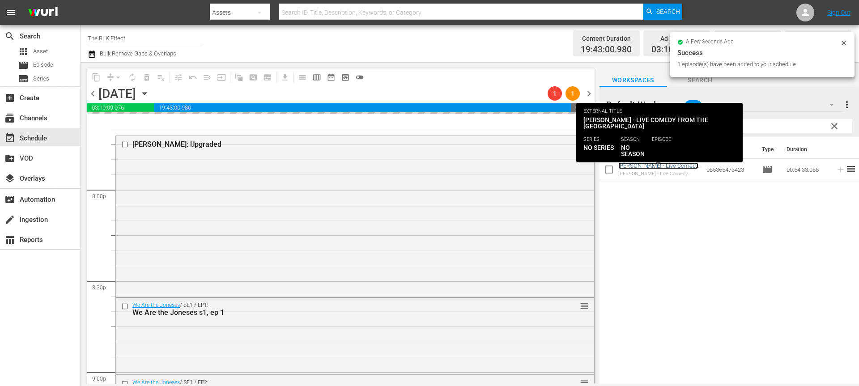
scroll to position [3462, 0]
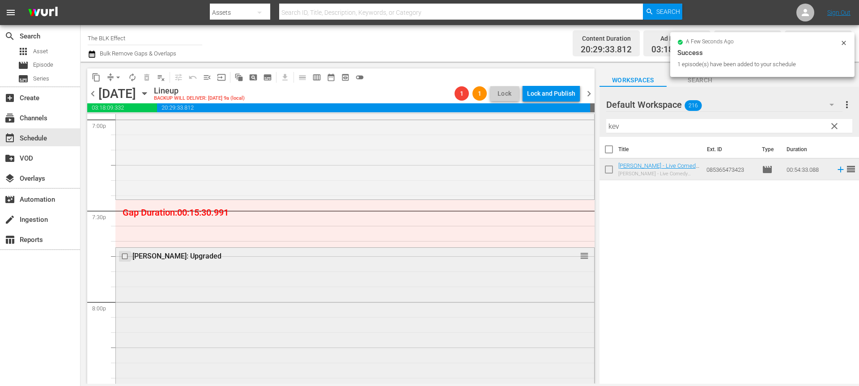
click at [124, 254] on input "checkbox" at bounding box center [125, 256] width 9 height 8
click at [145, 78] on span "delete_forever_outlined" at bounding box center [146, 77] width 9 height 9
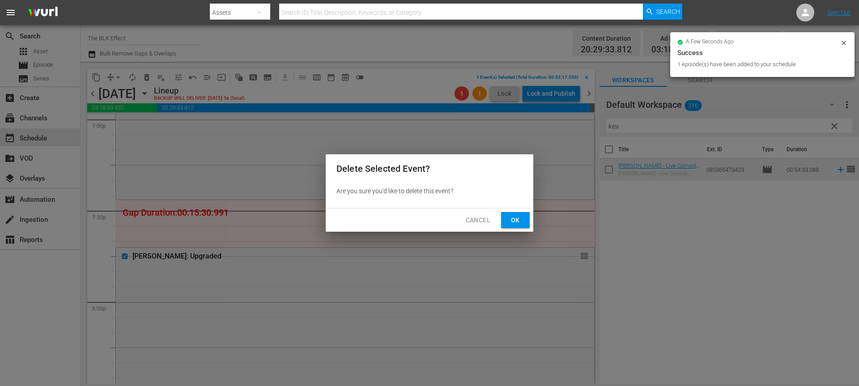
click at [508, 223] on span "Ok" at bounding box center [515, 220] width 14 height 11
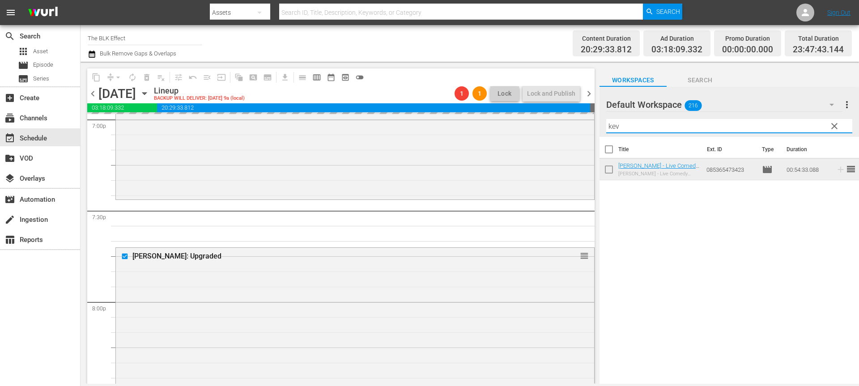
click at [649, 127] on input "kev" at bounding box center [729, 126] width 246 height 14
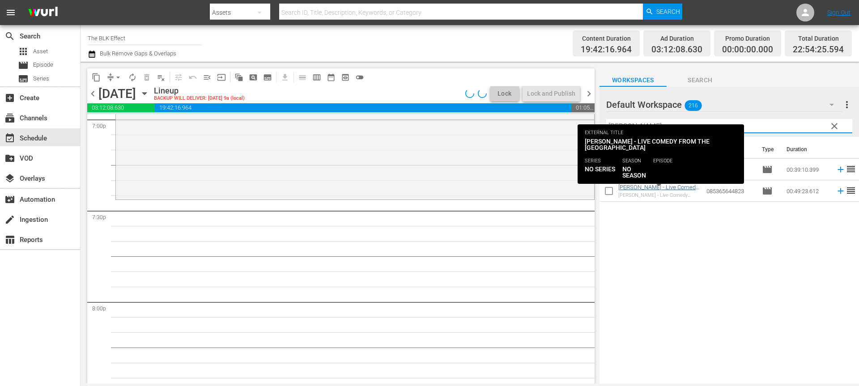
type input "deon"
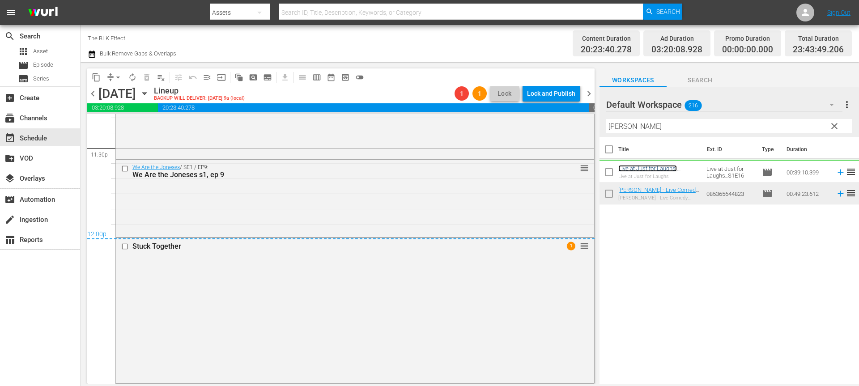
scroll to position [4253, 0]
click at [92, 51] on icon "button" at bounding box center [92, 54] width 6 height 7
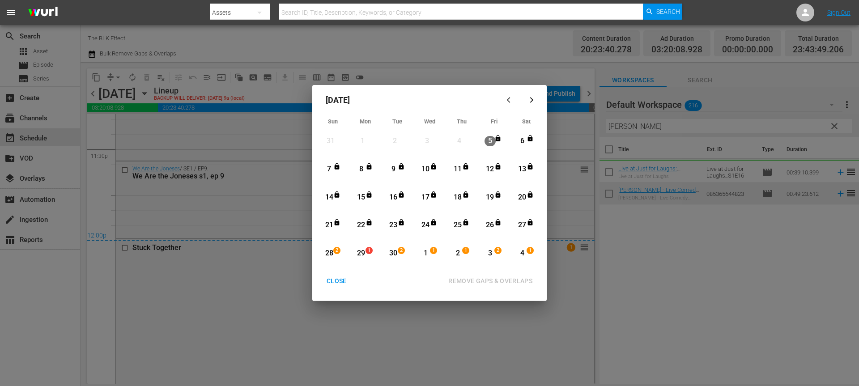
click at [364, 256] on div "29" at bounding box center [361, 253] width 11 height 10
click at [328, 254] on div "28" at bounding box center [328, 253] width 11 height 10
click at [525, 251] on div "4" at bounding box center [522, 253] width 11 height 10
click at [331, 252] on div "28" at bounding box center [328, 253] width 11 height 10
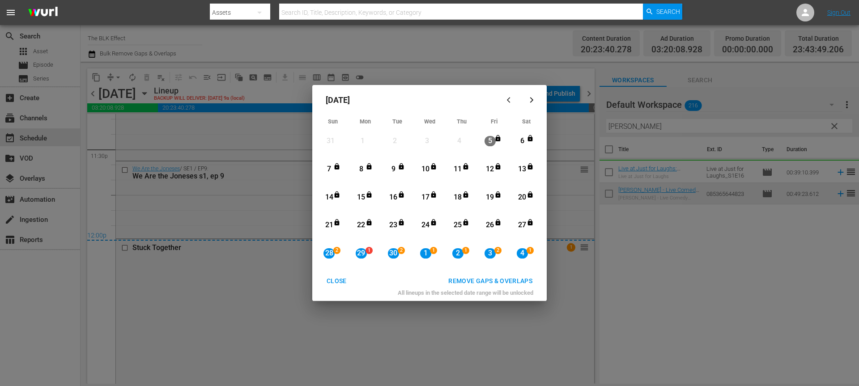
click at [470, 282] on div "REMOVE GAPS & OVERLAPS" at bounding box center [490, 280] width 98 height 11
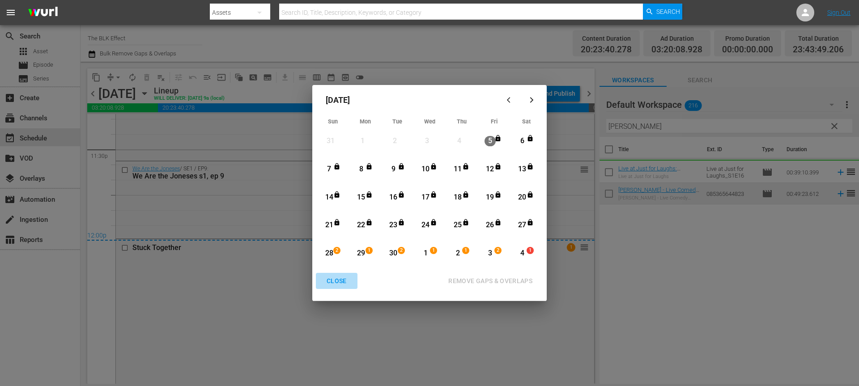
click at [325, 273] on button "CLOSE" at bounding box center [337, 281] width 42 height 17
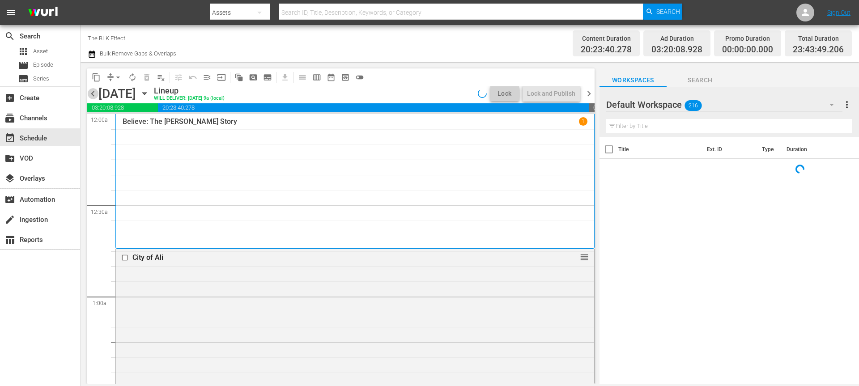
click at [95, 93] on span "chevron_left" at bounding box center [92, 93] width 11 height 11
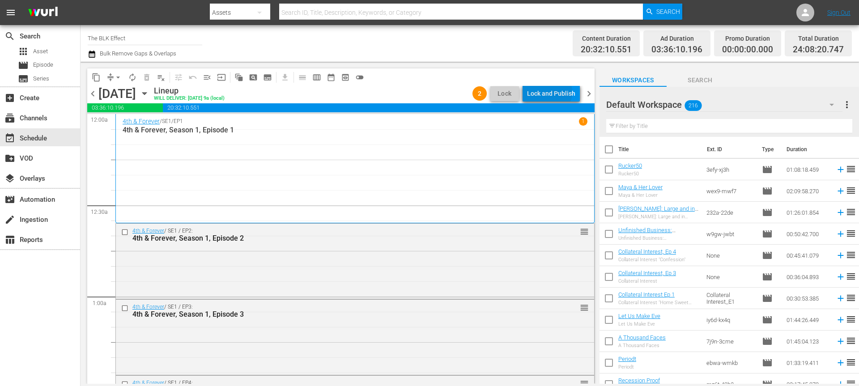
click at [550, 92] on div "Lock and Publish" at bounding box center [551, 93] width 48 height 16
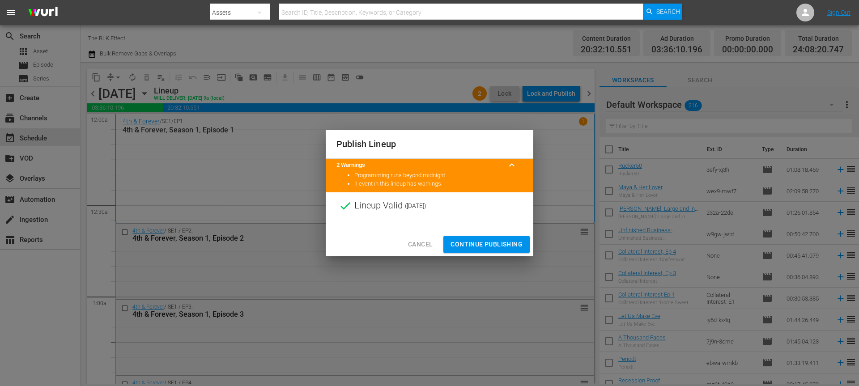
click at [498, 235] on div "Cancel Continue Publishing" at bounding box center [430, 245] width 208 height 24
click at [493, 247] on span "Continue Publishing" at bounding box center [486, 244] width 72 height 11
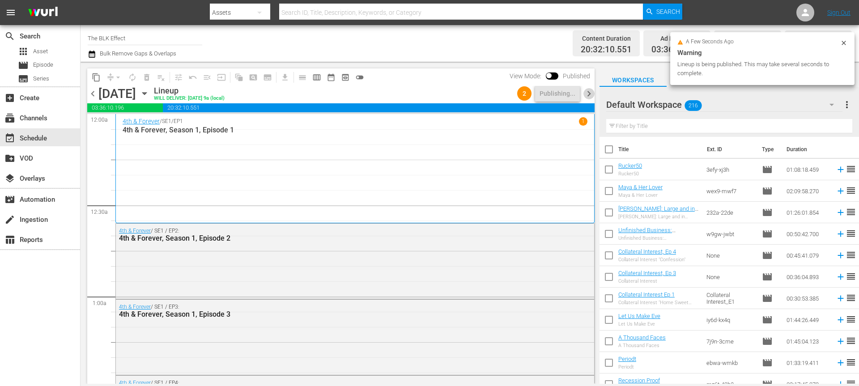
click at [593, 93] on span "chevron_right" at bounding box center [588, 93] width 11 height 11
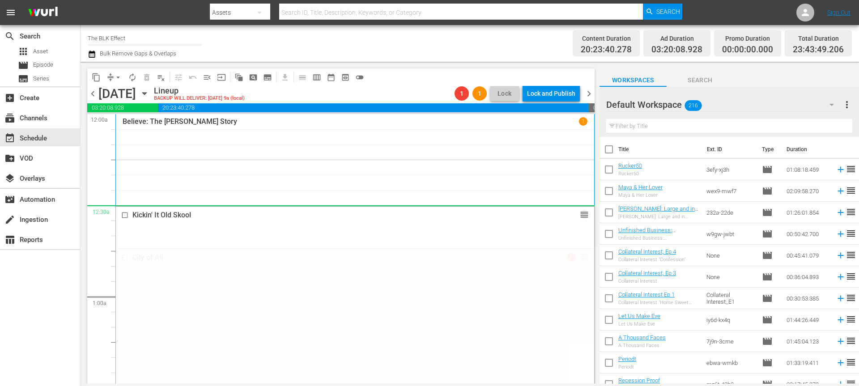
drag, startPoint x: 580, startPoint y: 275, endPoint x: 240, endPoint y: 94, distance: 385.1
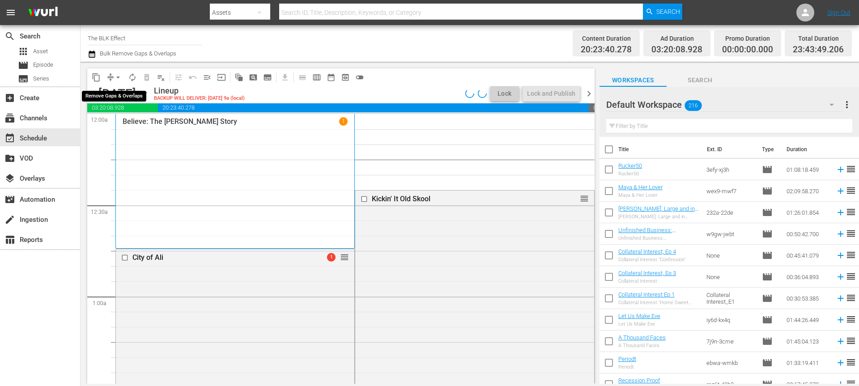
click at [117, 77] on span "arrow_drop_down" at bounding box center [118, 77] width 9 height 9
click at [121, 127] on li "Align to End of Previous Day" at bounding box center [119, 125] width 94 height 15
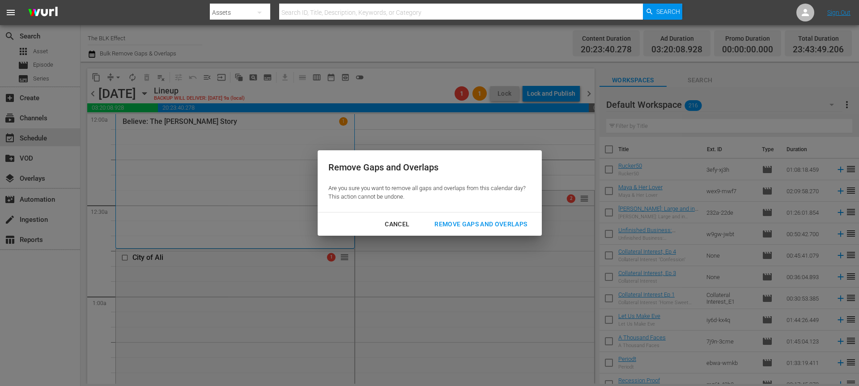
click at [463, 220] on div "Remove Gaps and Overlaps" at bounding box center [480, 224] width 107 height 11
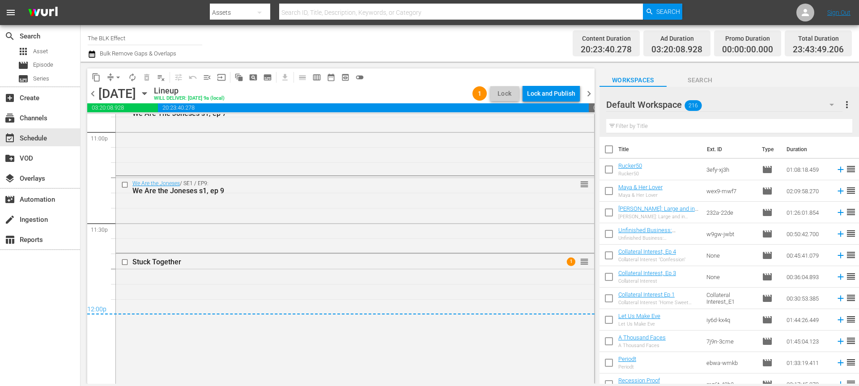
scroll to position [4194, 0]
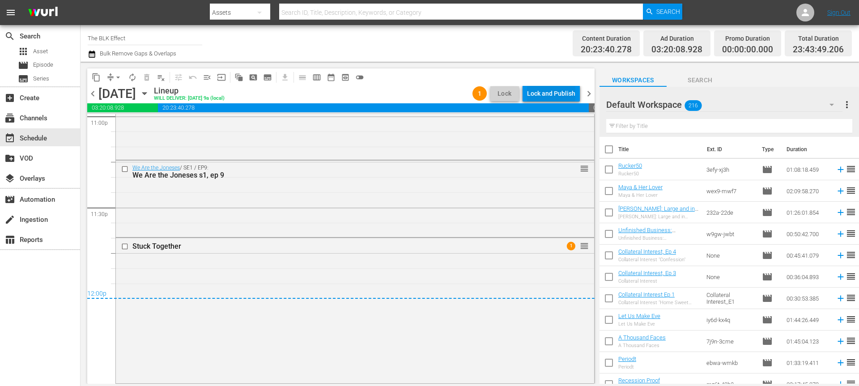
click at [527, 91] on div "Lock and Publish" at bounding box center [551, 93] width 48 height 16
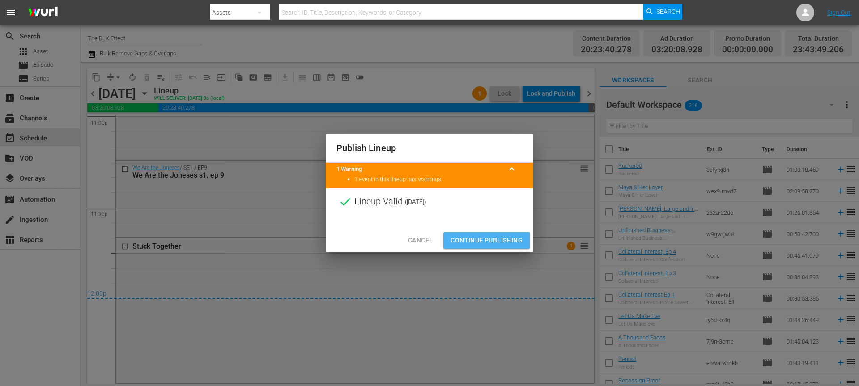
click at [503, 238] on span "Continue Publishing" at bounding box center [486, 240] width 72 height 11
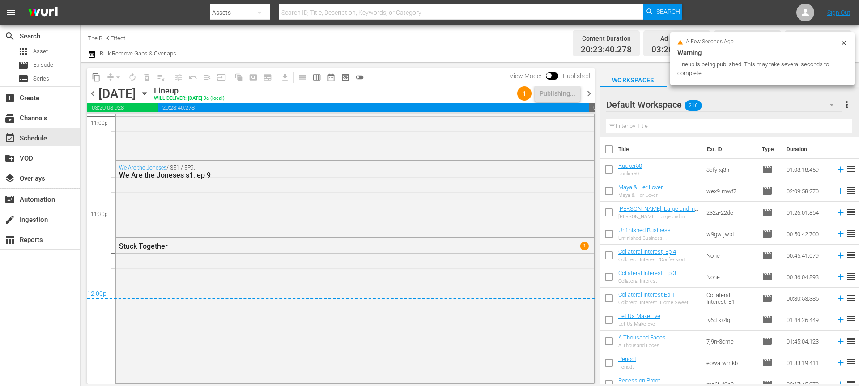
click at [592, 92] on span "chevron_right" at bounding box center [588, 93] width 11 height 11
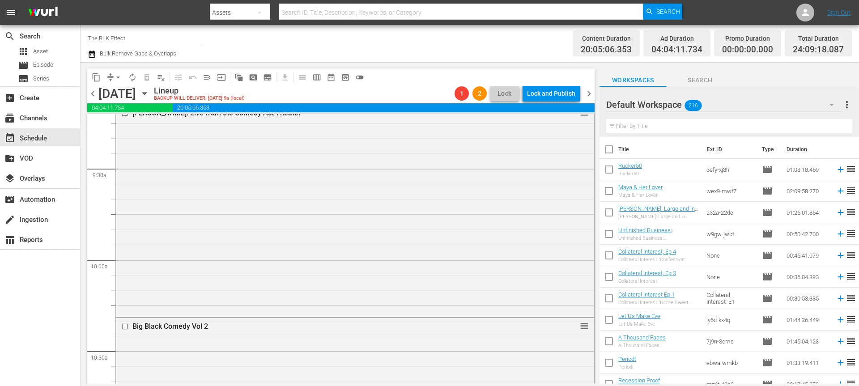
scroll to position [1652, 0]
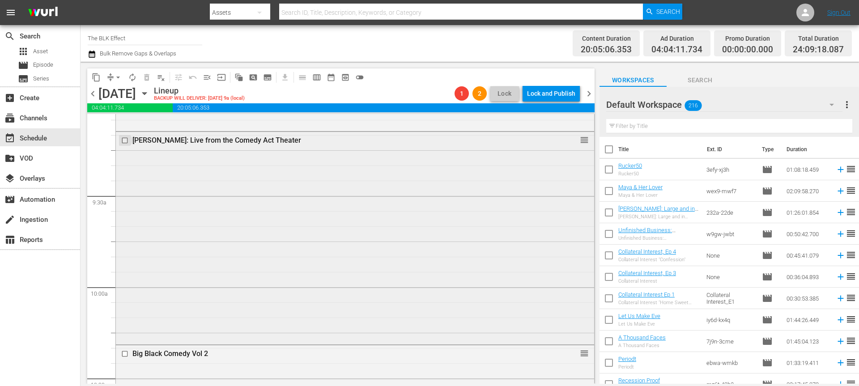
click at [128, 138] on input "checkbox" at bounding box center [125, 141] width 9 height 8
click at [127, 352] on input "checkbox" at bounding box center [125, 354] width 9 height 8
click at [146, 78] on span "delete_forever_outlined" at bounding box center [146, 77] width 9 height 9
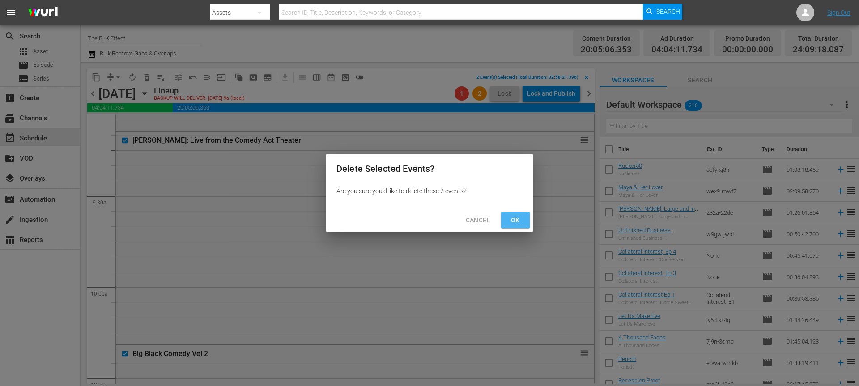
click at [527, 217] on button "Ok" at bounding box center [515, 220] width 29 height 17
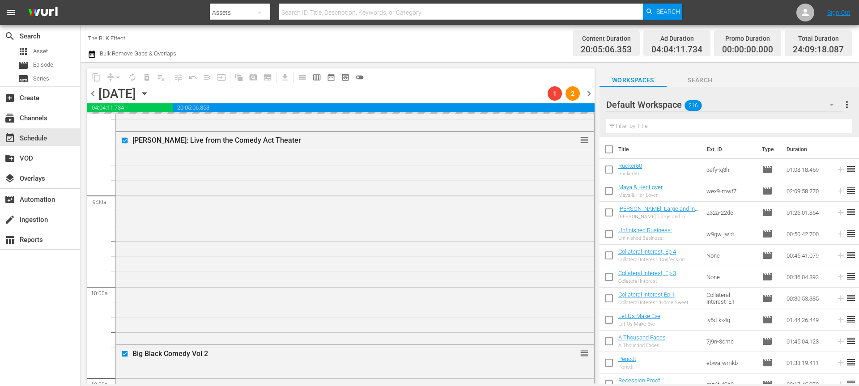
click at [678, 123] on input "text" at bounding box center [729, 126] width 246 height 14
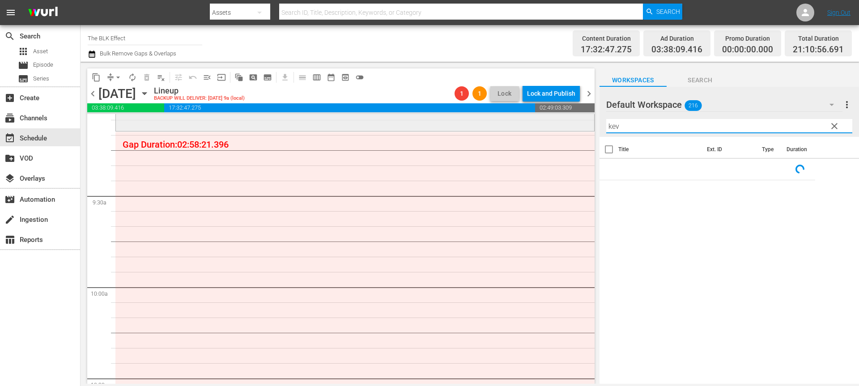
drag, startPoint x: 647, startPoint y: 127, endPoint x: 554, endPoint y: 119, distance: 92.9
click at [554, 119] on div "content_copy compress arrow_drop_down autorenew_outlined delete_forever_outline…" at bounding box center [469, 223] width 778 height 322
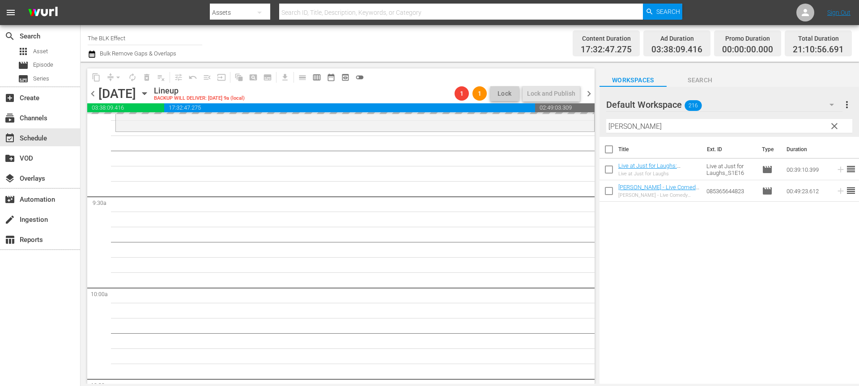
click at [657, 128] on input "deon" at bounding box center [729, 126] width 246 height 14
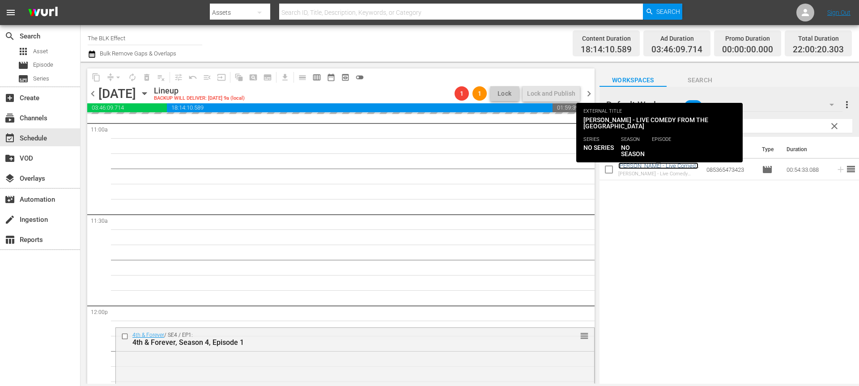
scroll to position [1869, 0]
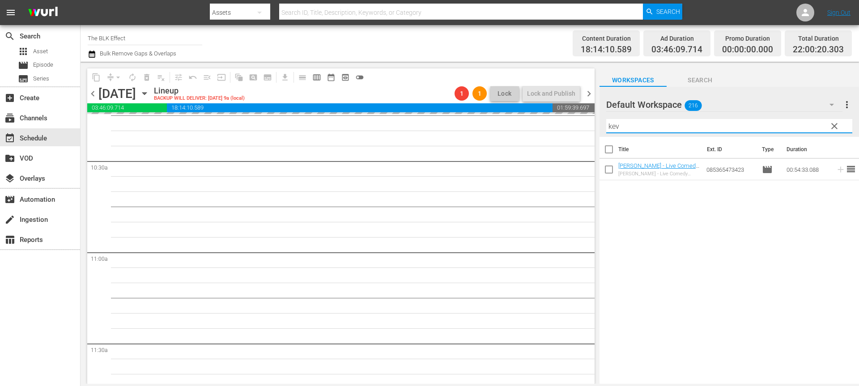
click at [662, 126] on input "kev" at bounding box center [729, 126] width 246 height 14
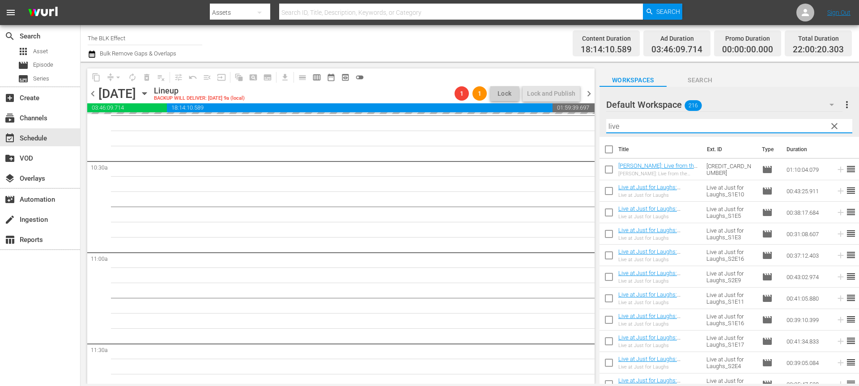
scroll to position [139, 0]
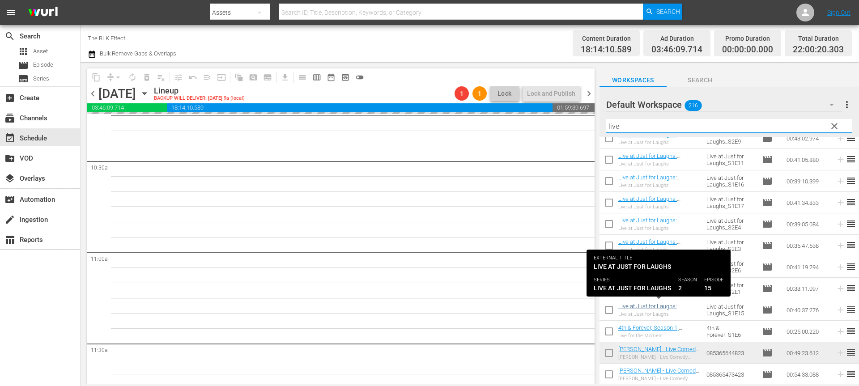
type input "live"
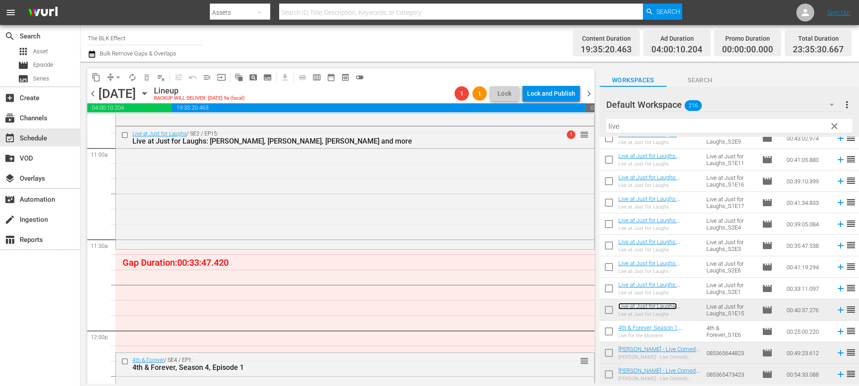
scroll to position [1968, 0]
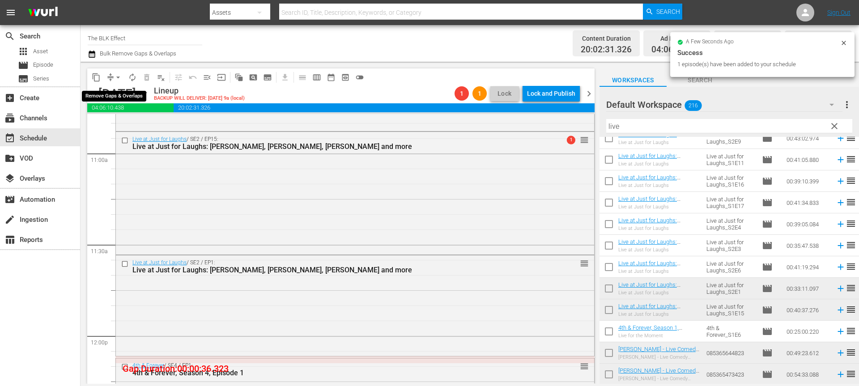
click at [119, 77] on span "arrow_drop_down" at bounding box center [118, 77] width 9 height 9
click at [128, 125] on li "Align to End of Previous Day" at bounding box center [119, 125] width 94 height 15
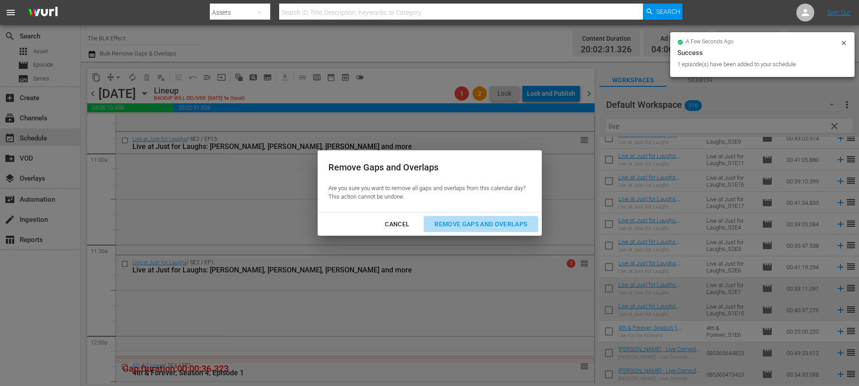
click at [503, 227] on div "Remove Gaps and Overlaps" at bounding box center [480, 224] width 107 height 11
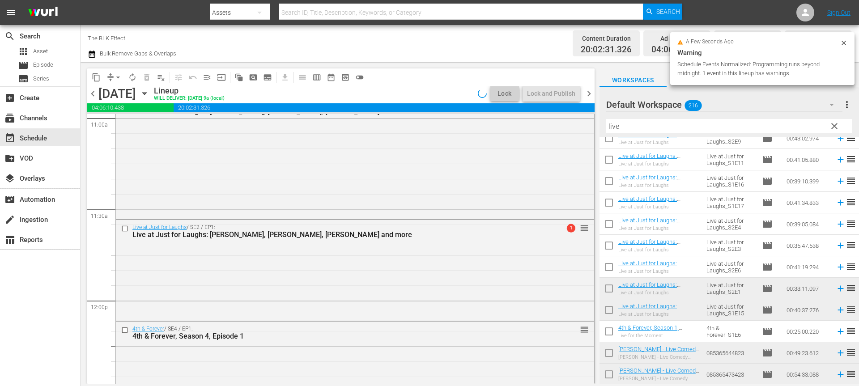
scroll to position [2022, 0]
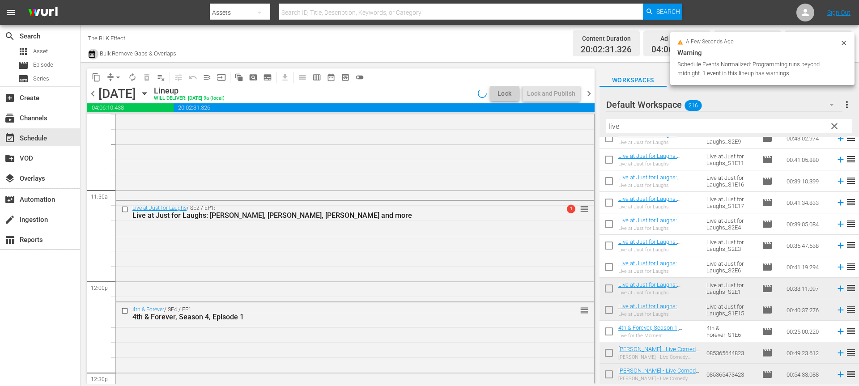
click at [96, 54] on icon "button" at bounding box center [92, 54] width 8 height 11
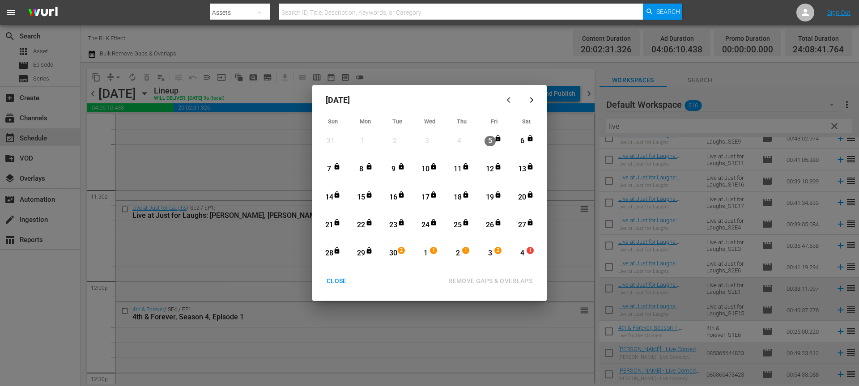
click at [396, 255] on div "30" at bounding box center [393, 253] width 11 height 10
click at [529, 97] on icon "button" at bounding box center [531, 100] width 7 height 7
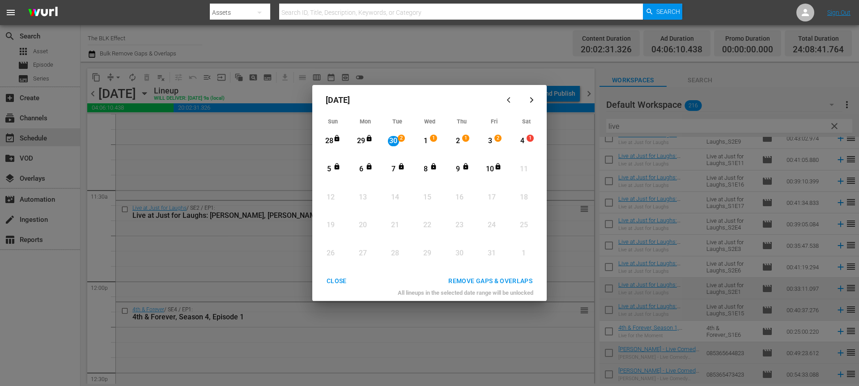
click at [518, 168] on div "11" at bounding box center [523, 169] width 11 height 10
click at [389, 132] on div "30" at bounding box center [393, 141] width 11 height 25
click at [488, 167] on div "10" at bounding box center [489, 169] width 11 height 10
click at [498, 280] on div "REMOVE GAPS & OVERLAPS" at bounding box center [490, 280] width 98 height 11
click at [327, 280] on div "CLOSE" at bounding box center [336, 280] width 34 height 11
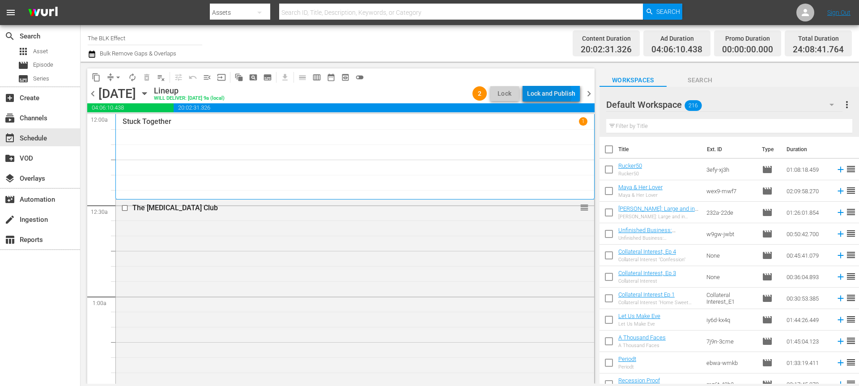
click at [549, 94] on div "Lock and Publish" at bounding box center [551, 93] width 48 height 16
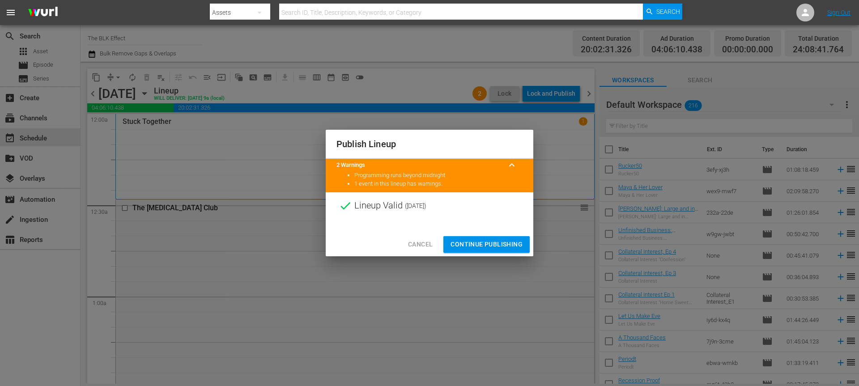
drag, startPoint x: 500, startPoint y: 242, endPoint x: 521, endPoint y: 208, distance: 39.2
click at [500, 242] on span "Continue Publishing" at bounding box center [486, 244] width 72 height 11
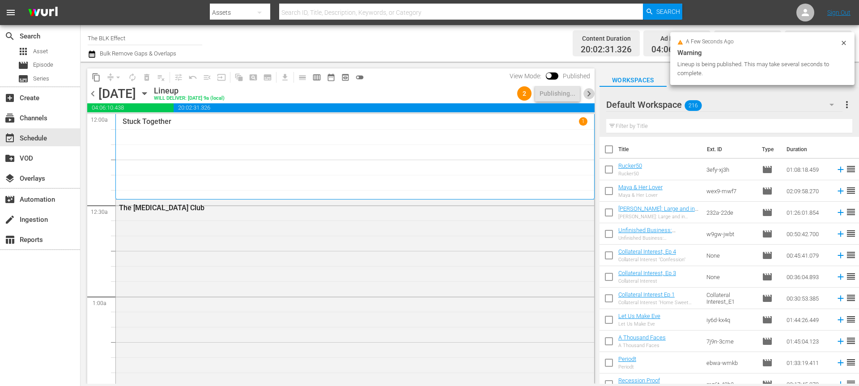
click at [588, 92] on span "chevron_right" at bounding box center [588, 93] width 11 height 11
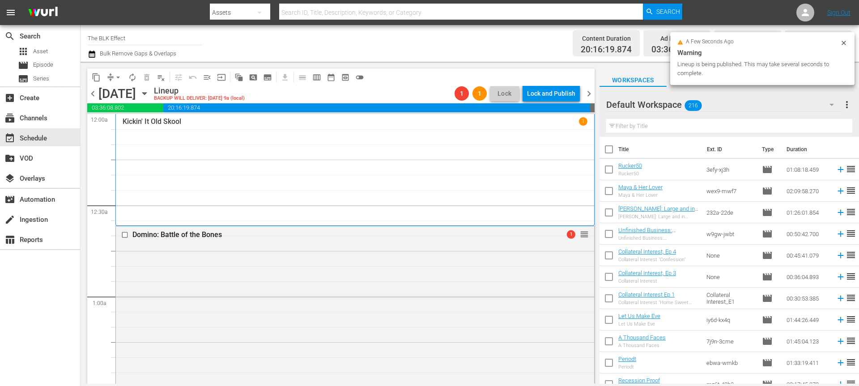
click at [552, 95] on div "Lock and Publish" at bounding box center [551, 93] width 48 height 16
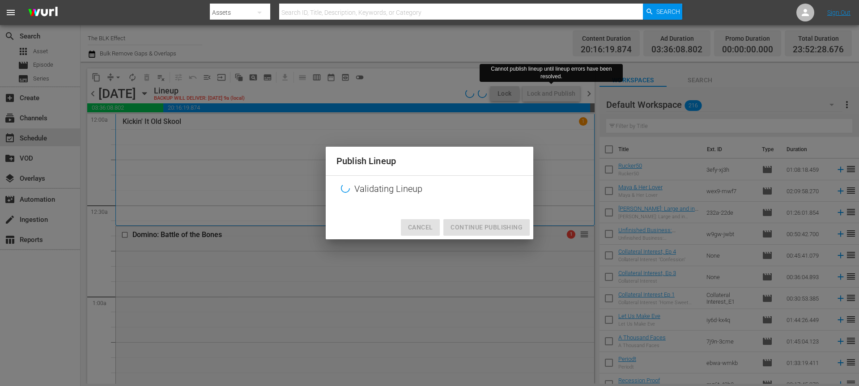
click at [405, 225] on button "Cancel" at bounding box center [420, 227] width 39 height 17
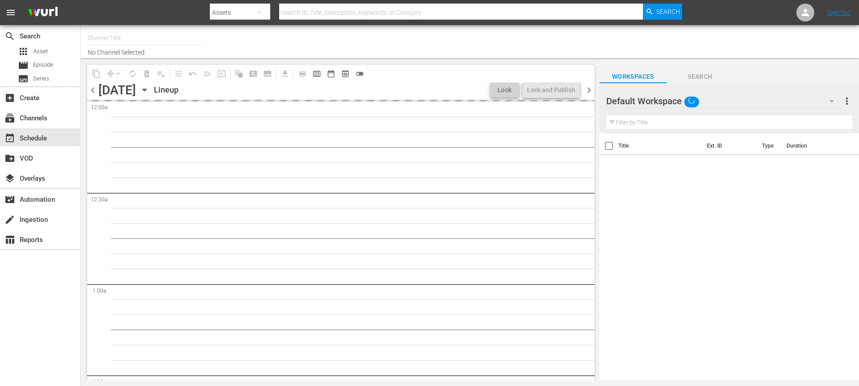
type input "The BLK Effect (1432)"
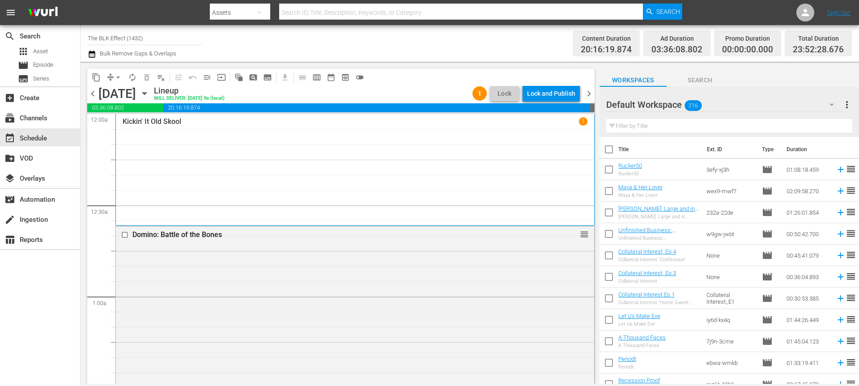
click at [558, 90] on div "Lock and Publish" at bounding box center [551, 93] width 48 height 16
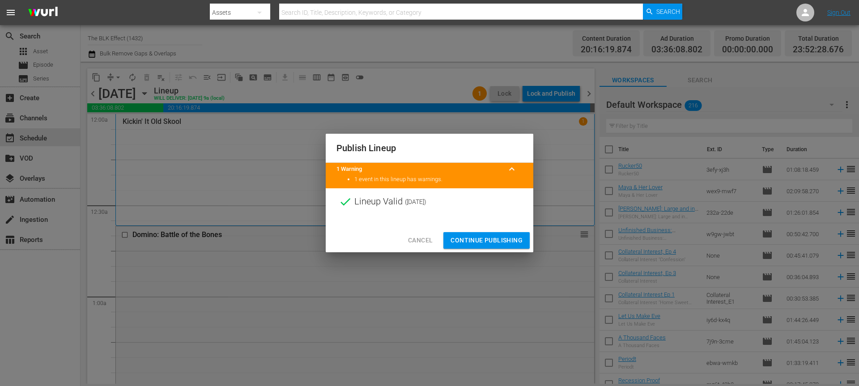
click at [513, 244] on span "Continue Publishing" at bounding box center [486, 240] width 72 height 11
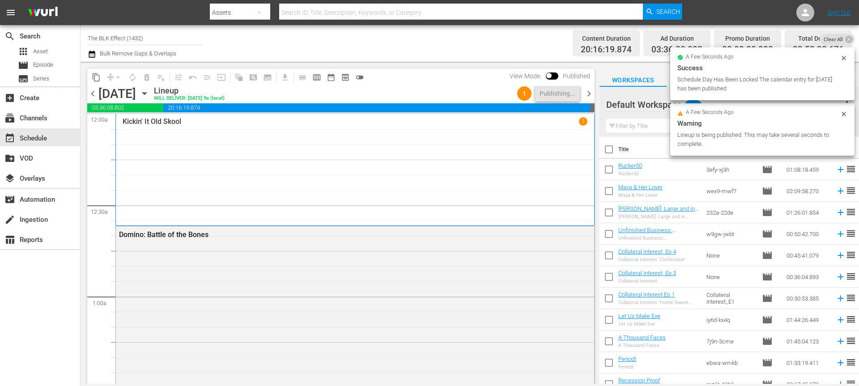
click at [592, 96] on span "chevron_right" at bounding box center [588, 93] width 11 height 11
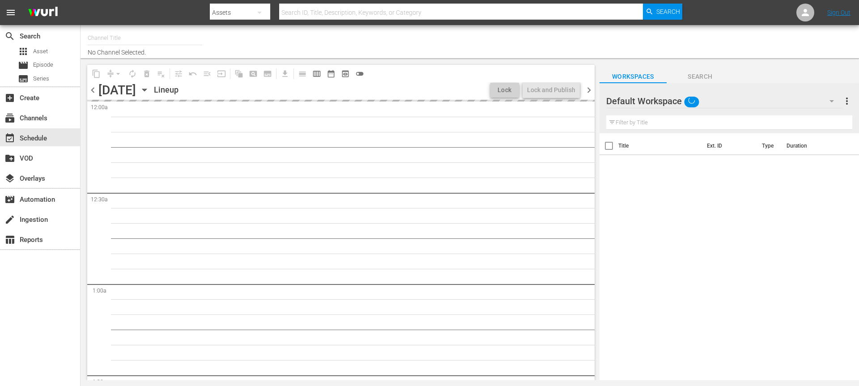
type input "The BLK Effect (1432)"
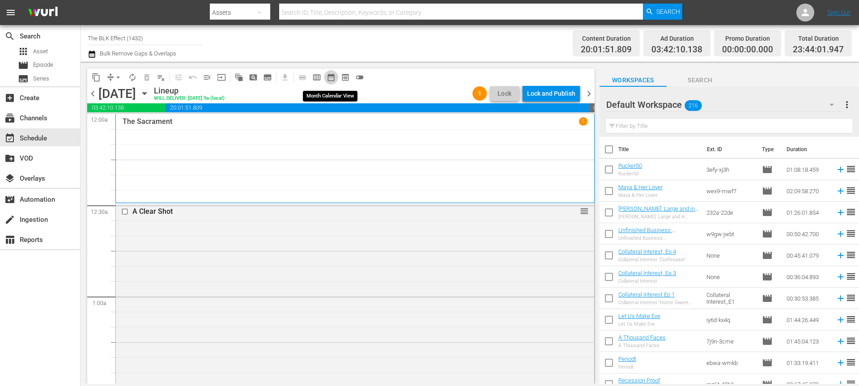
click at [330, 80] on span "date_range_outlined" at bounding box center [330, 77] width 9 height 9
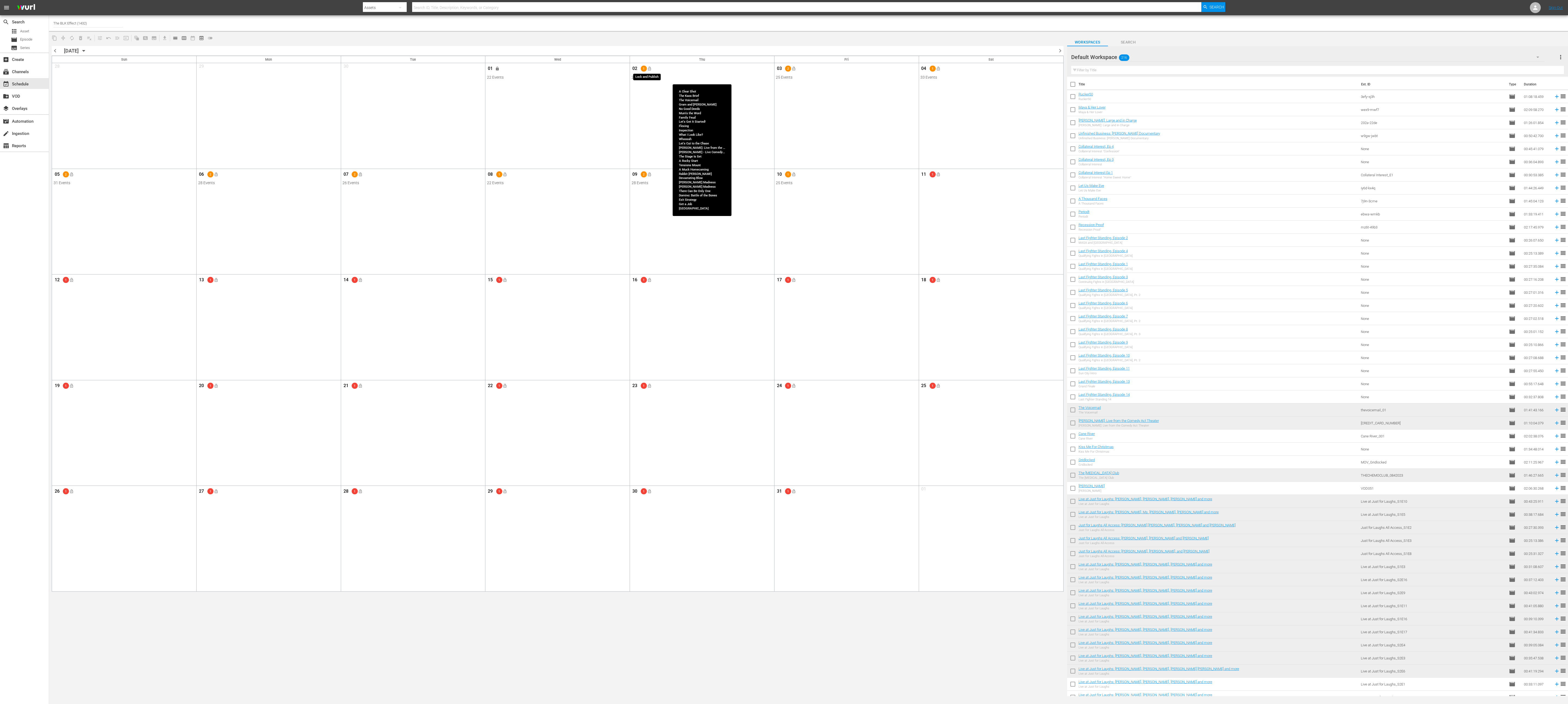
click at [522, 70] on span "lock_open" at bounding box center [649, 68] width 4 height 4
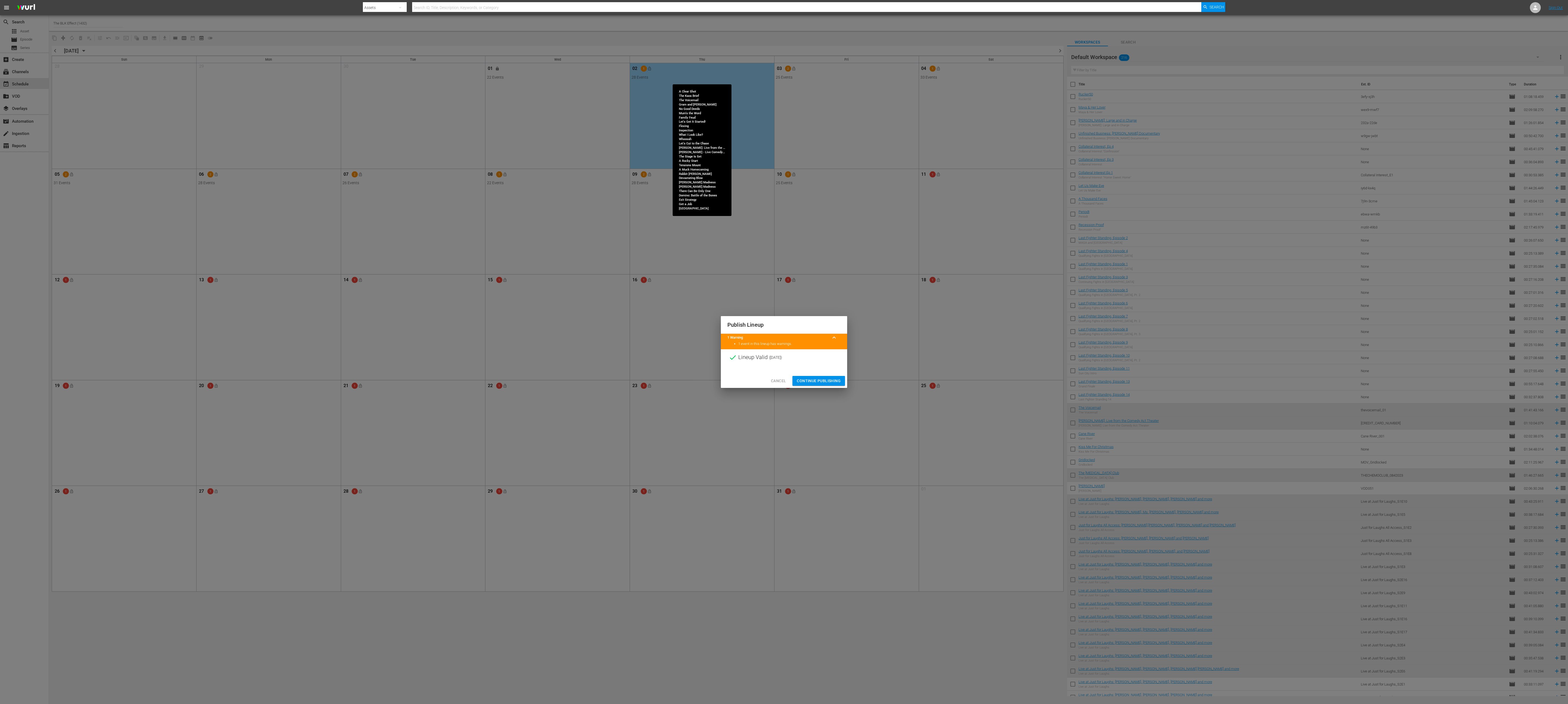
click at [522, 235] on div "Cancel Continue Publishing" at bounding box center [784, 381] width 127 height 15
click at [522, 235] on span "Continue Publishing" at bounding box center [819, 381] width 44 height 7
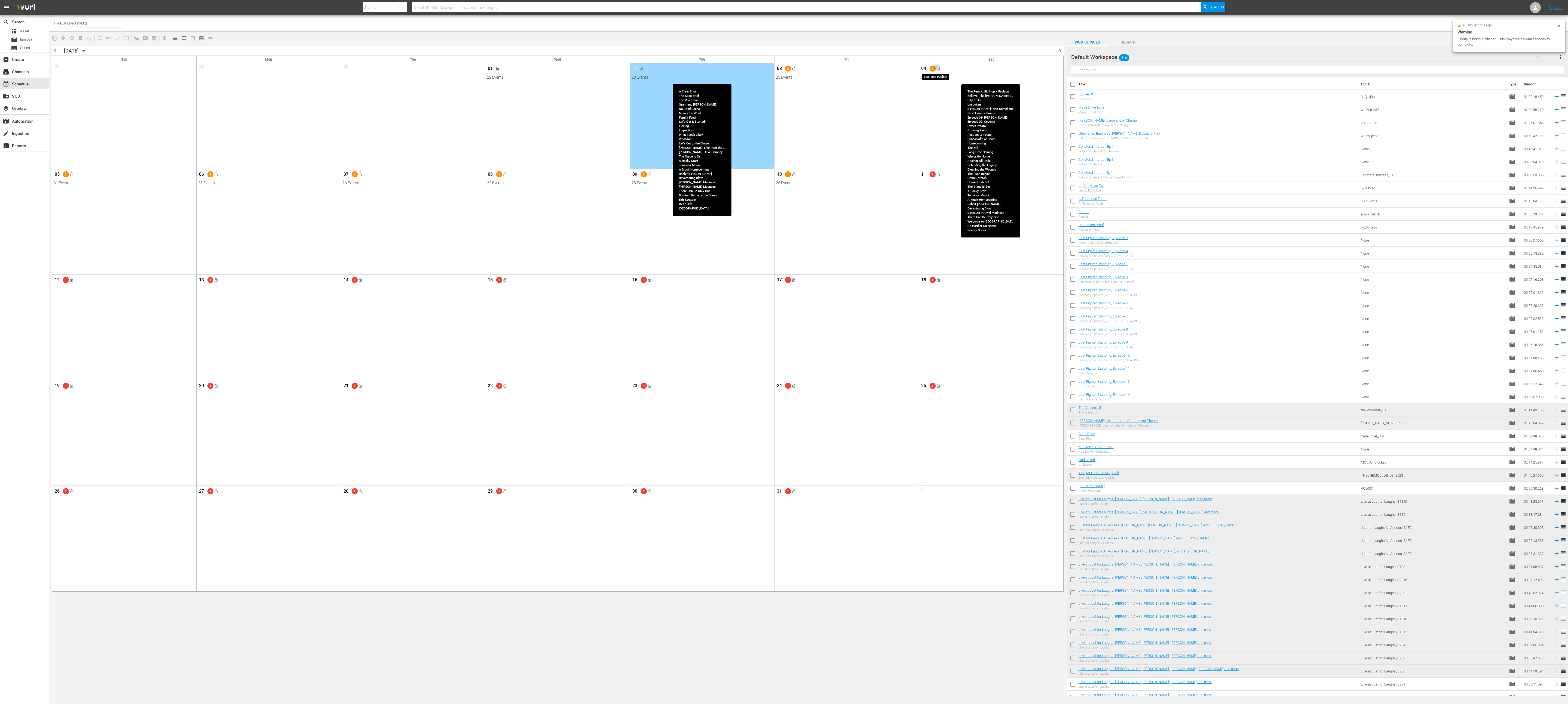
click at [522, 68] on span "lock_open" at bounding box center [938, 68] width 4 height 4
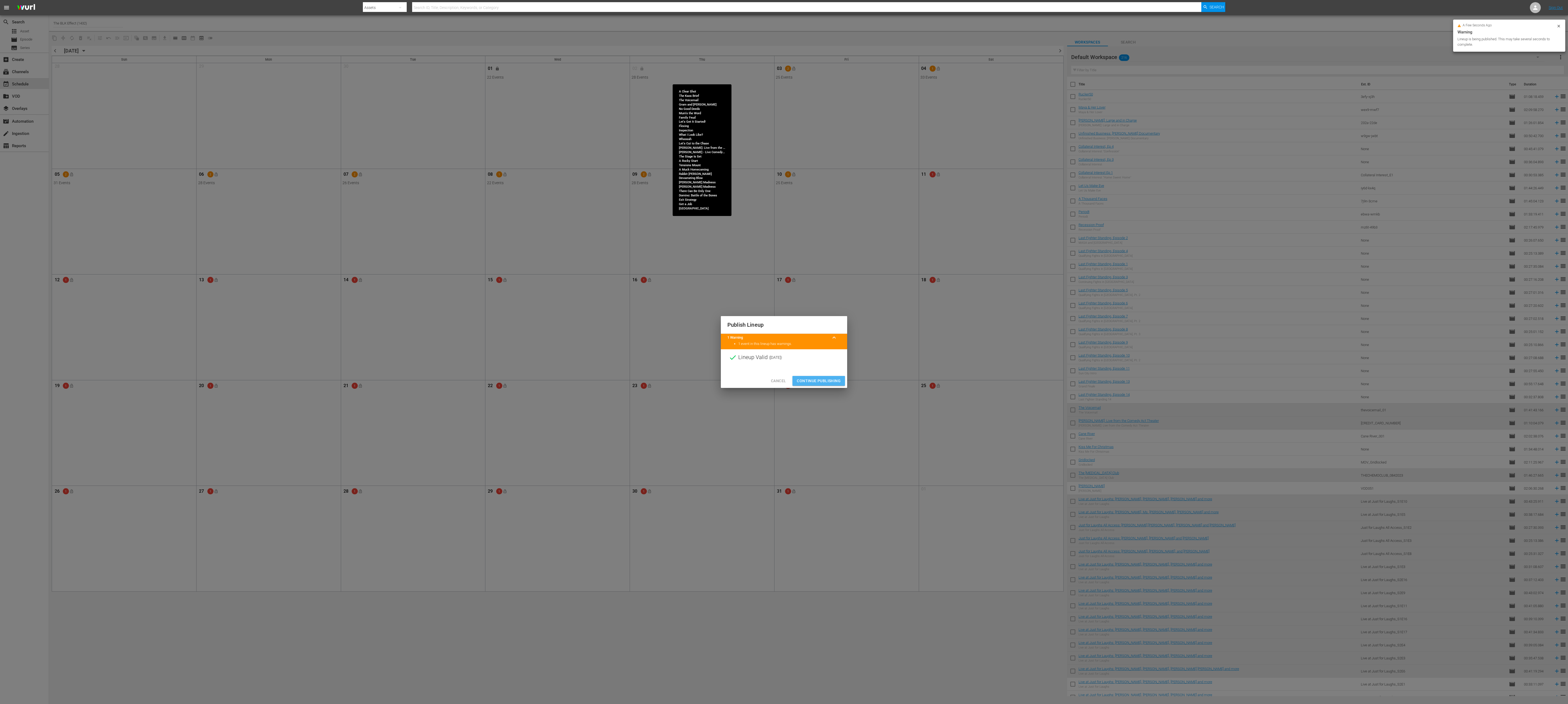
click at [522, 235] on span "Continue Publishing" at bounding box center [819, 381] width 44 height 7
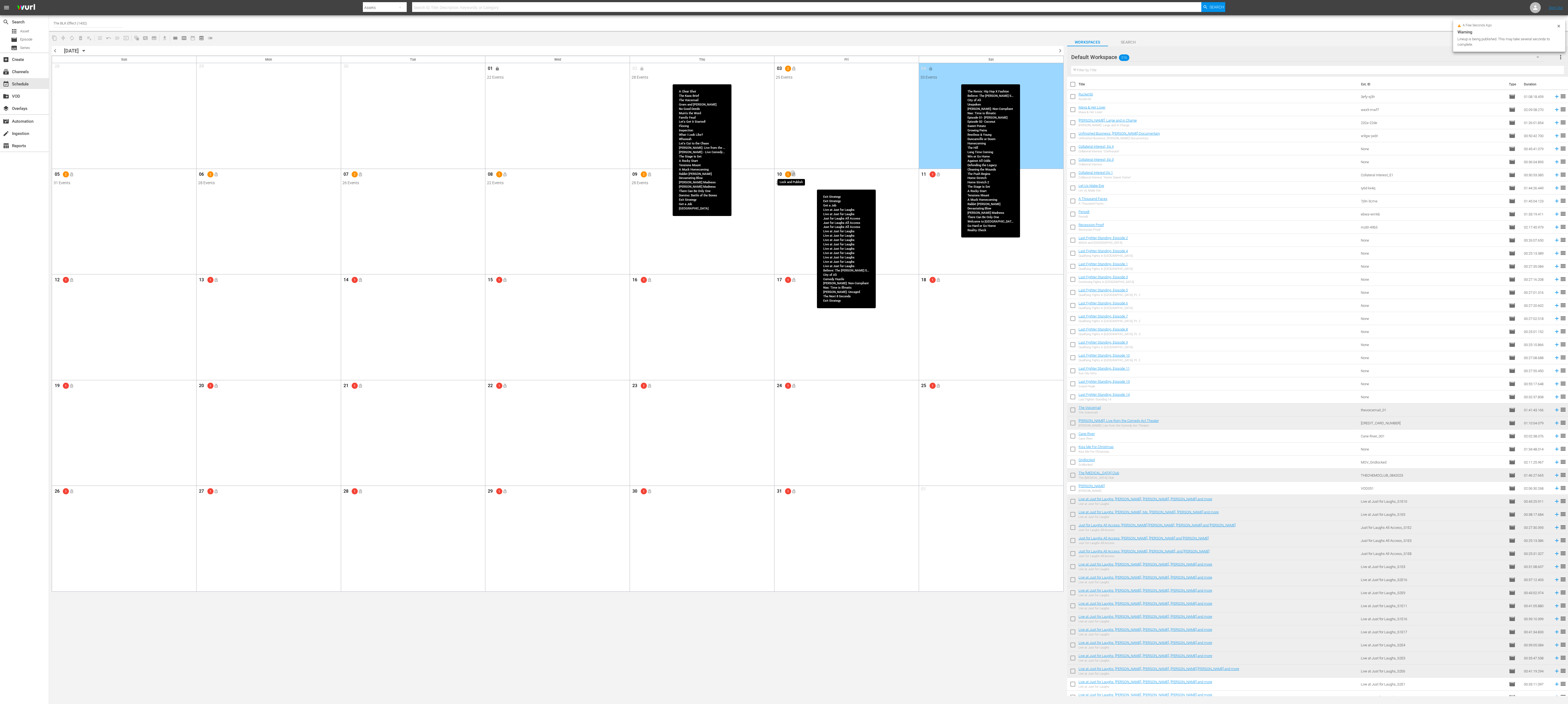
click at [522, 175] on button "lock_open" at bounding box center [793, 175] width 9 height 9
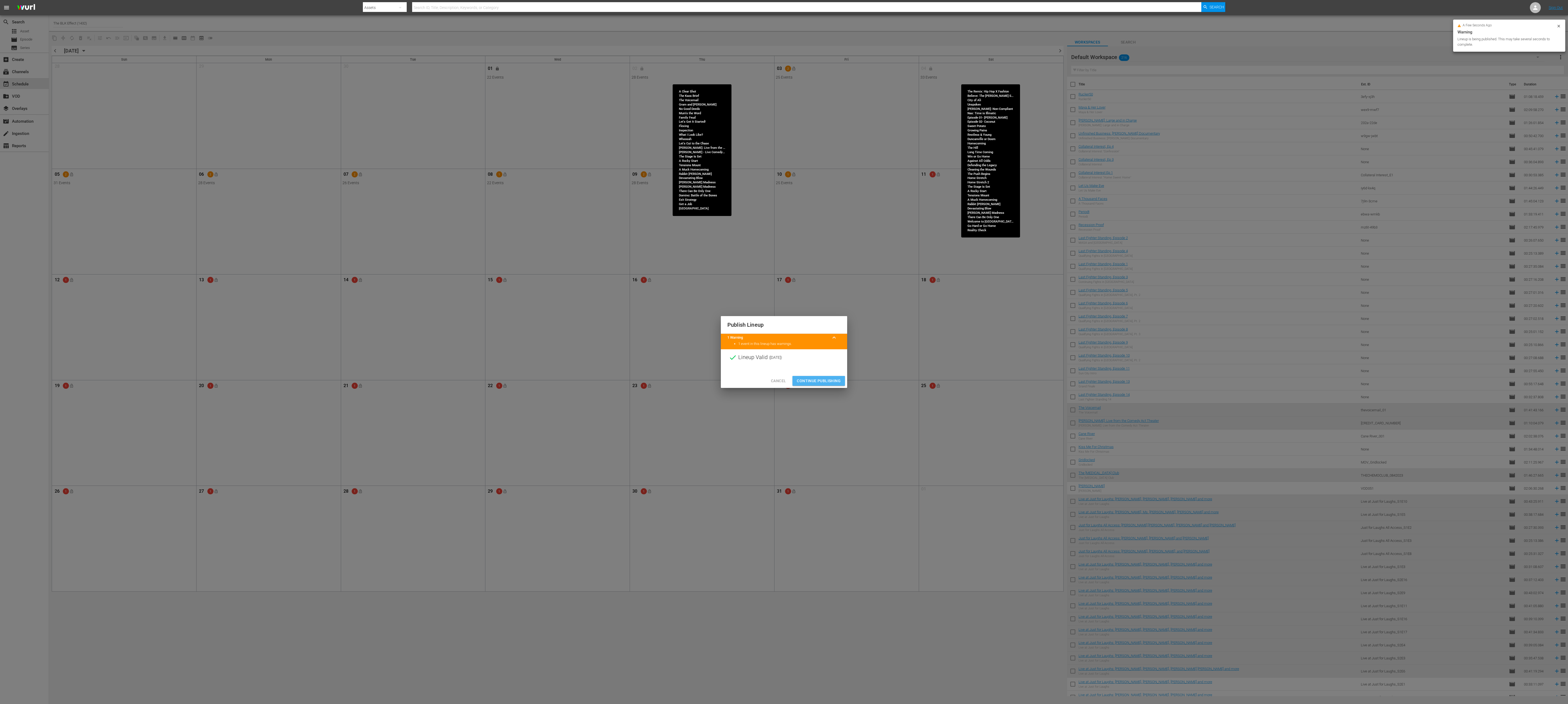
click at [522, 235] on span "Continue Publishing" at bounding box center [819, 381] width 44 height 7
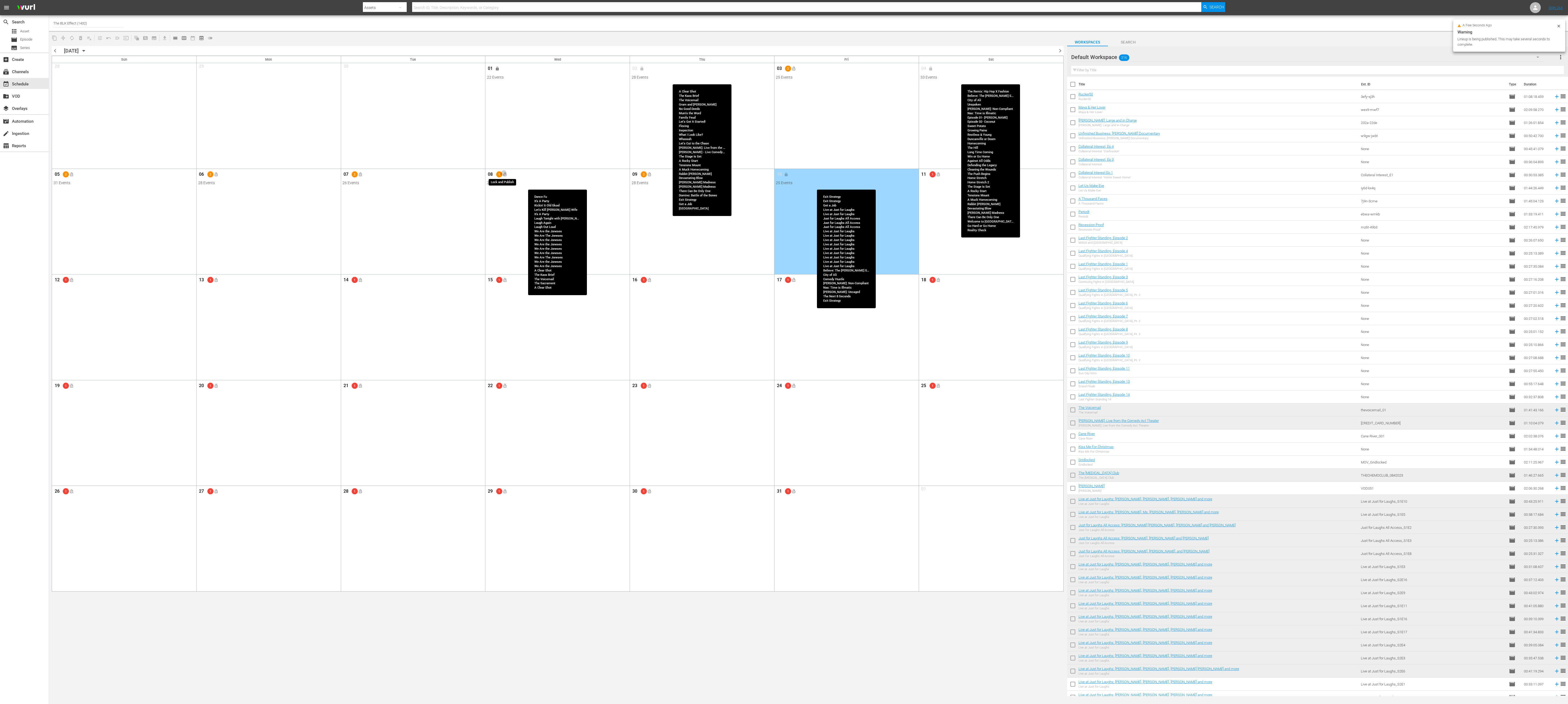
click at [505, 173] on span "lock_open" at bounding box center [505, 174] width 4 height 4
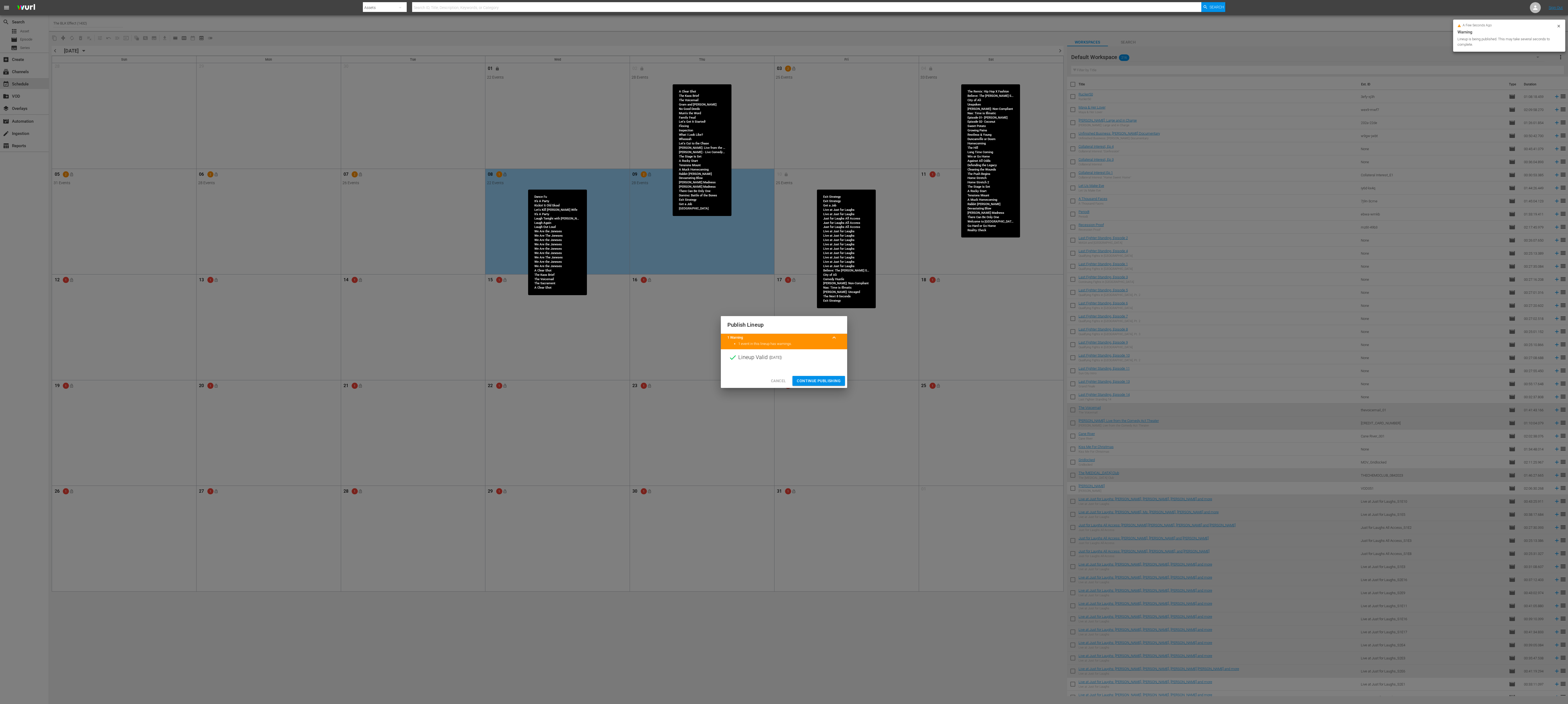
click at [522, 235] on span "Continue Publishing" at bounding box center [819, 381] width 44 height 7
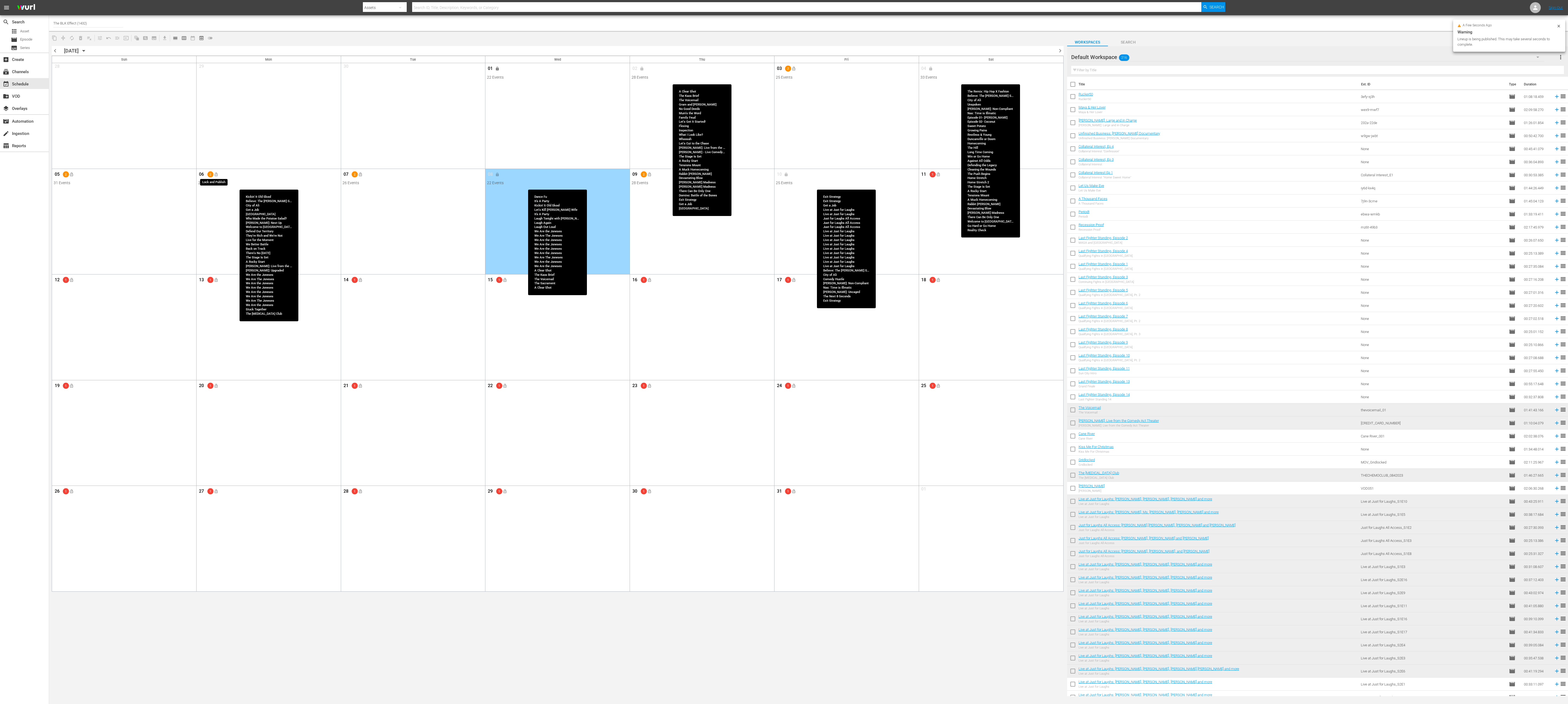
click at [217, 176] on span "lock_open" at bounding box center [215, 174] width 4 height 4
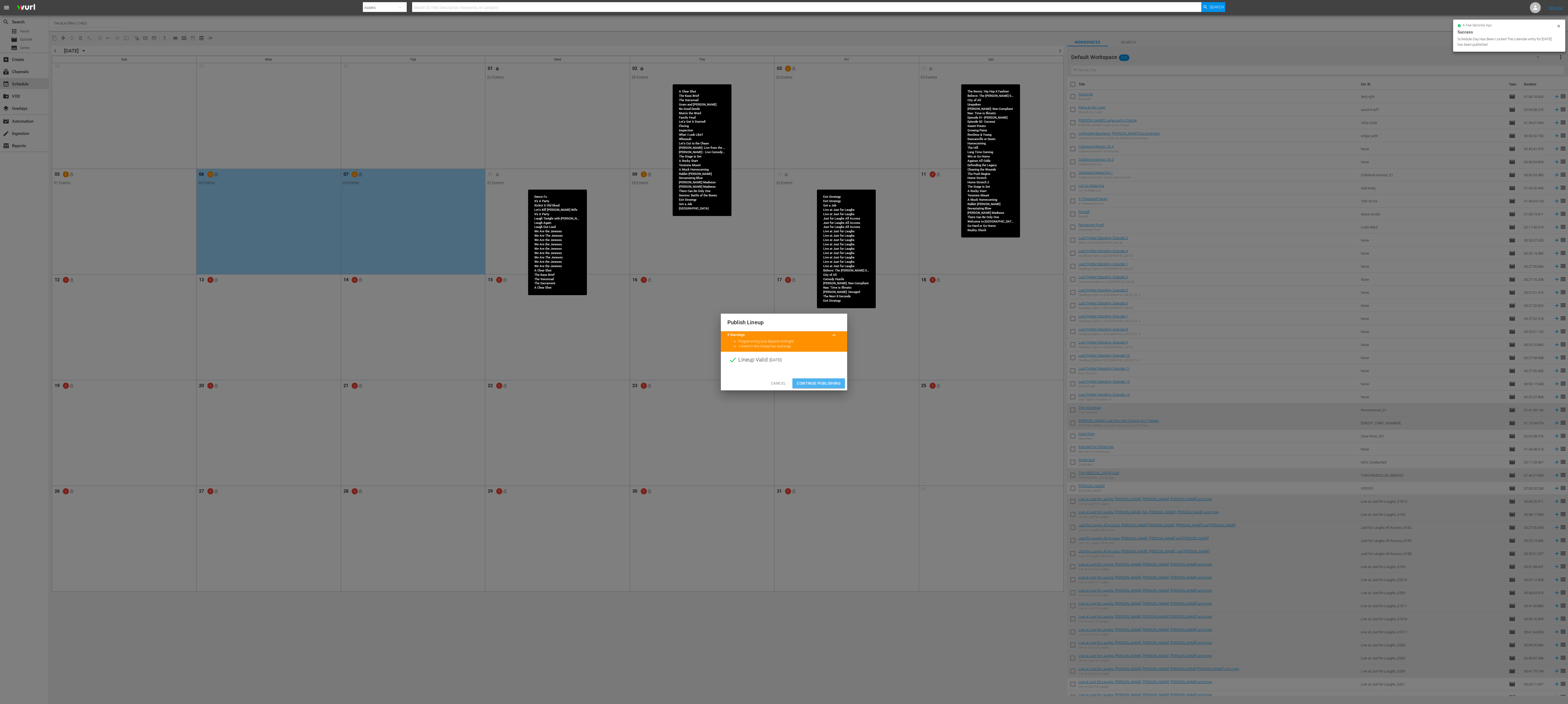
click at [522, 235] on span "Continue Publishing" at bounding box center [819, 383] width 44 height 7
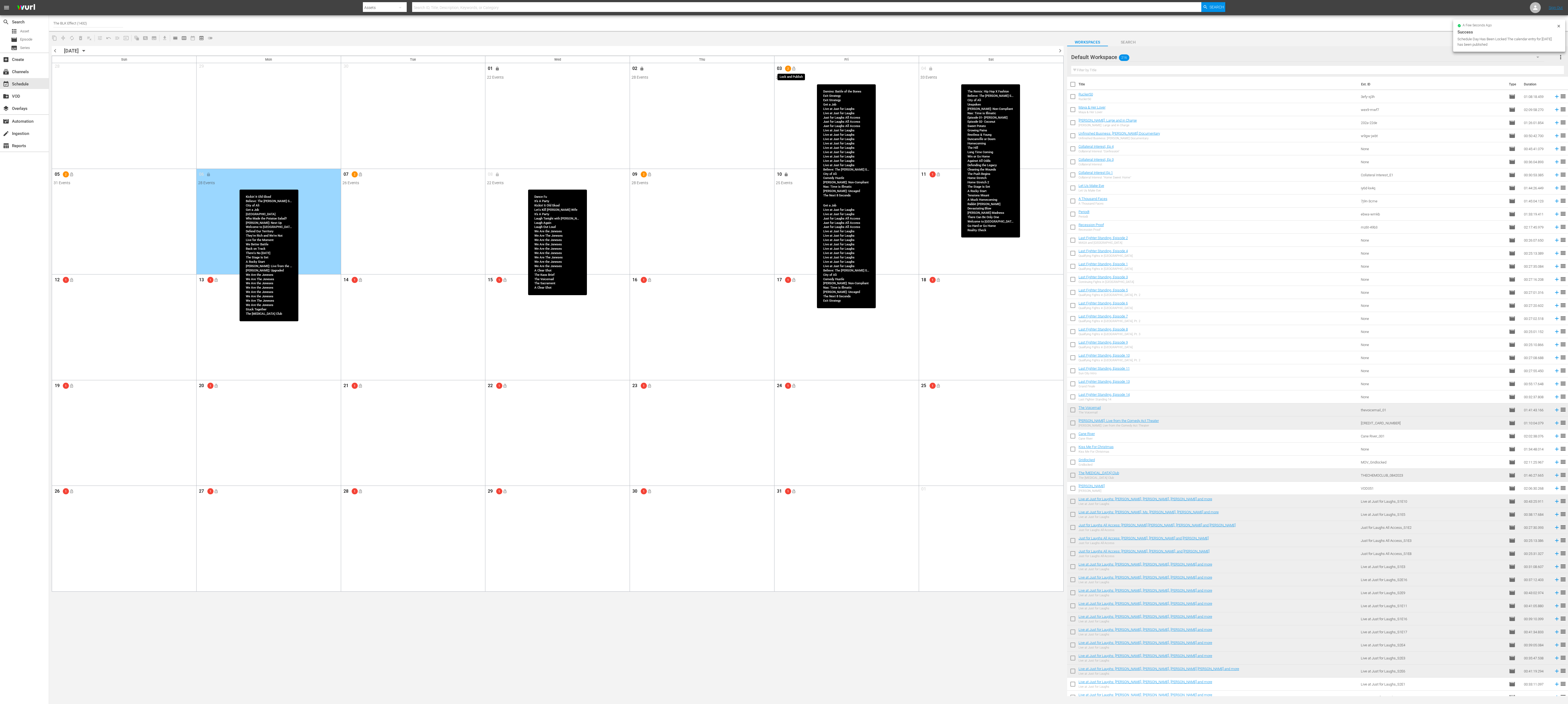
click at [522, 71] on button "lock_open" at bounding box center [793, 69] width 9 height 9
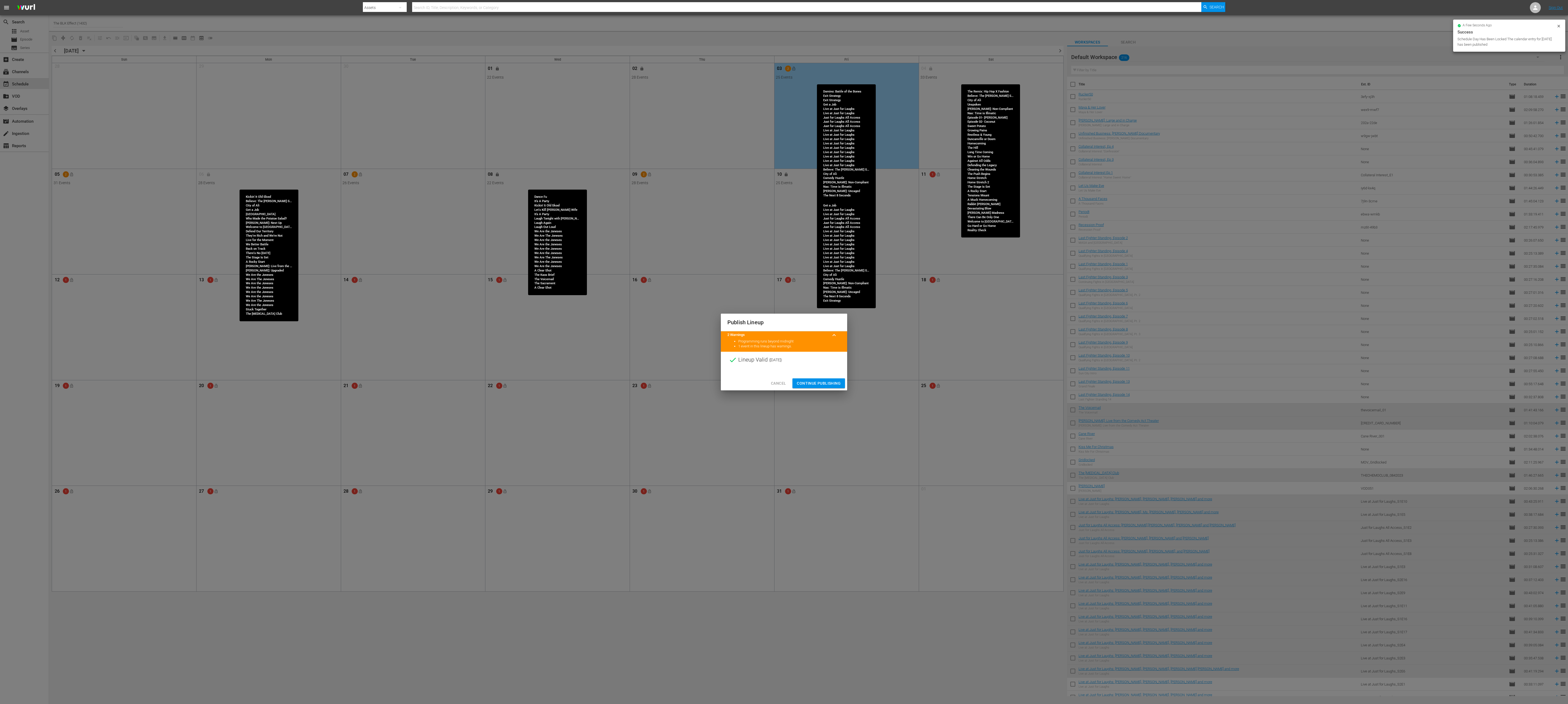
click at [522, 235] on span "Continue Publishing" at bounding box center [819, 383] width 44 height 7
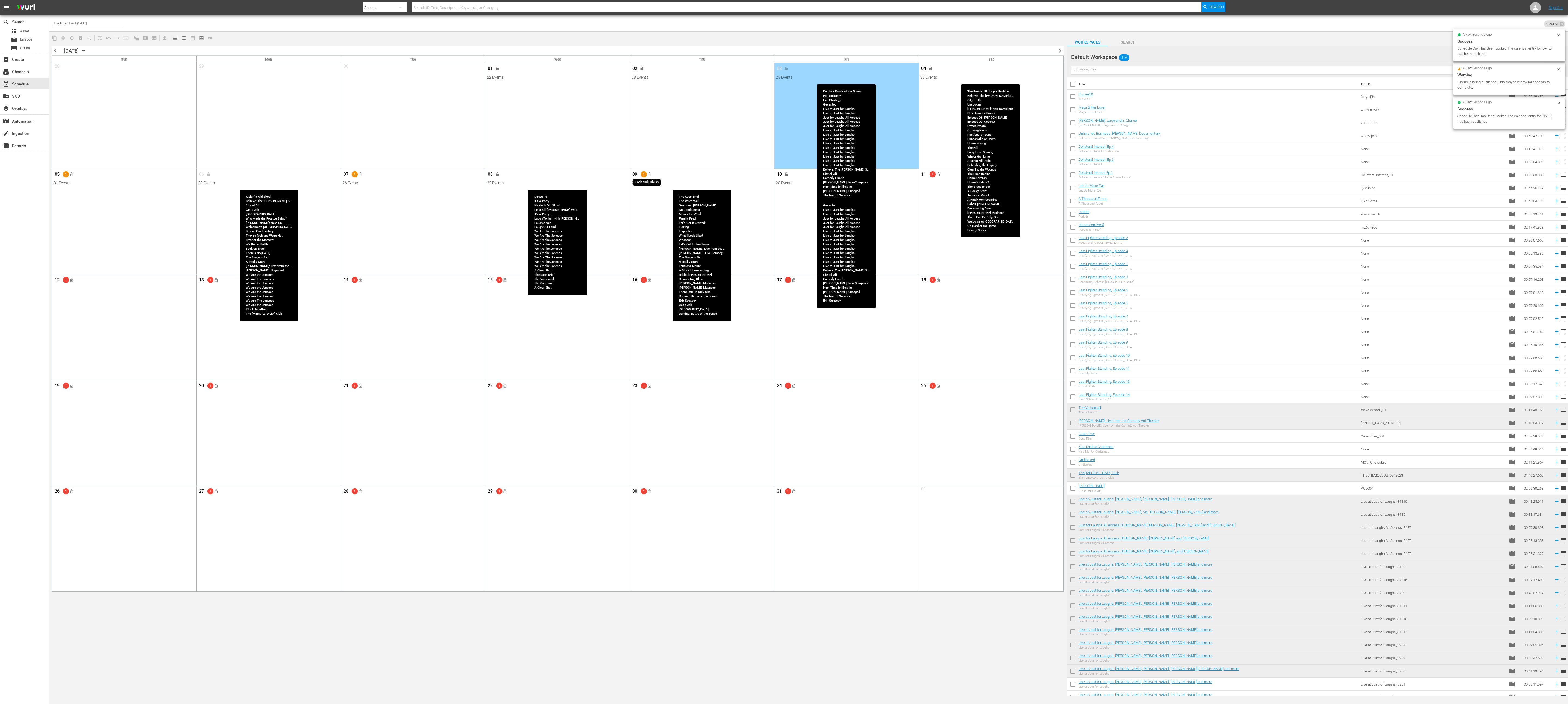
click at [522, 175] on span "lock_open" at bounding box center [649, 174] width 4 height 4
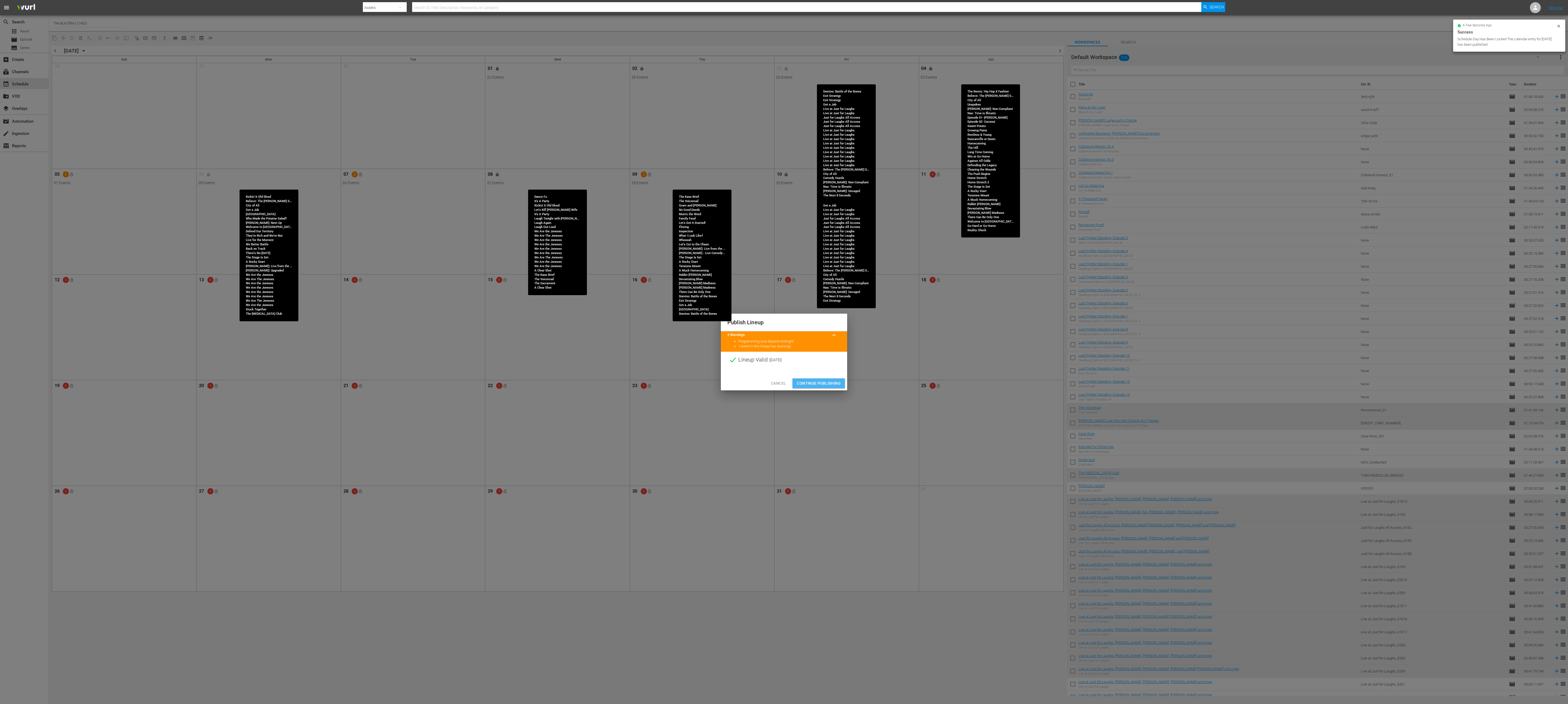
click at [522, 235] on span "Continue Publishing" at bounding box center [819, 383] width 44 height 7
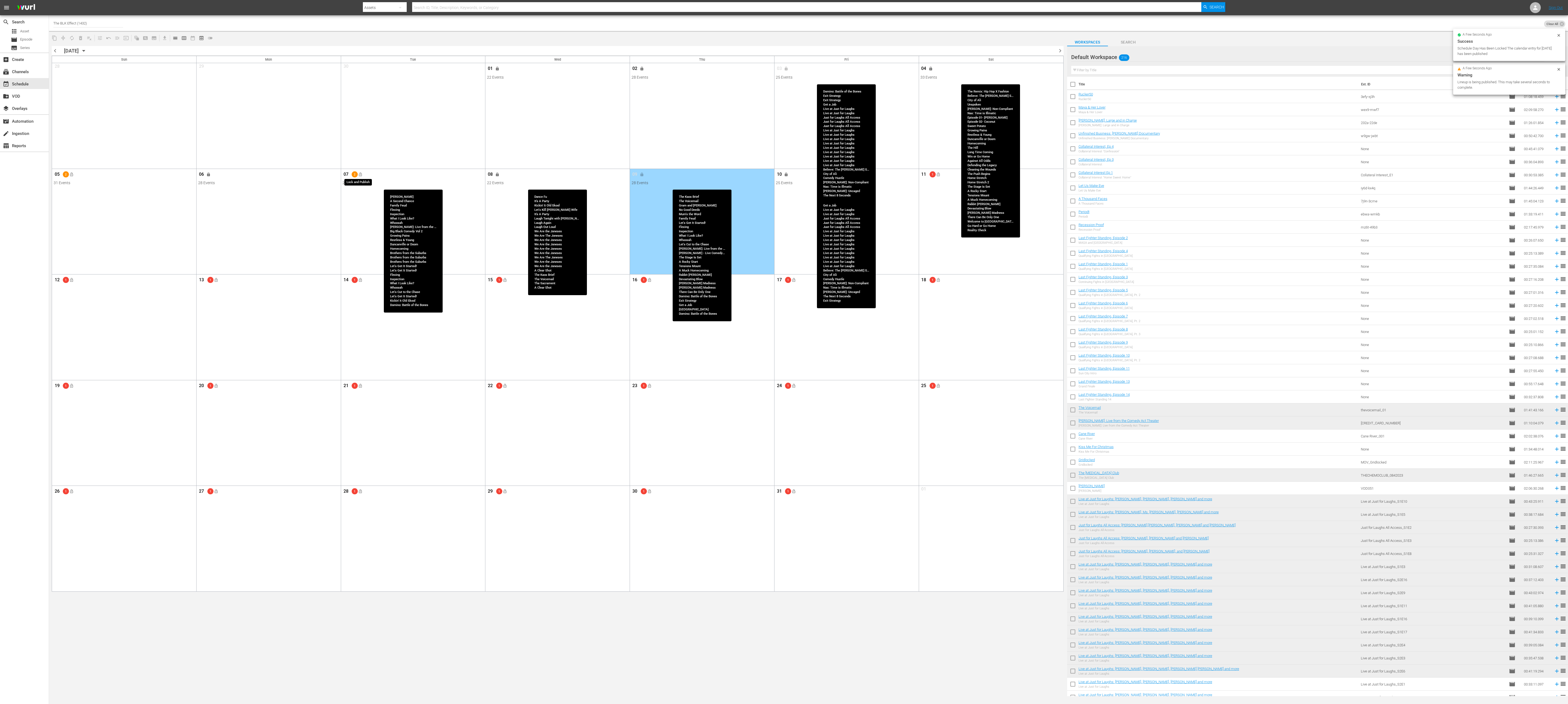
click at [362, 173] on span "lock_open" at bounding box center [360, 174] width 4 height 4
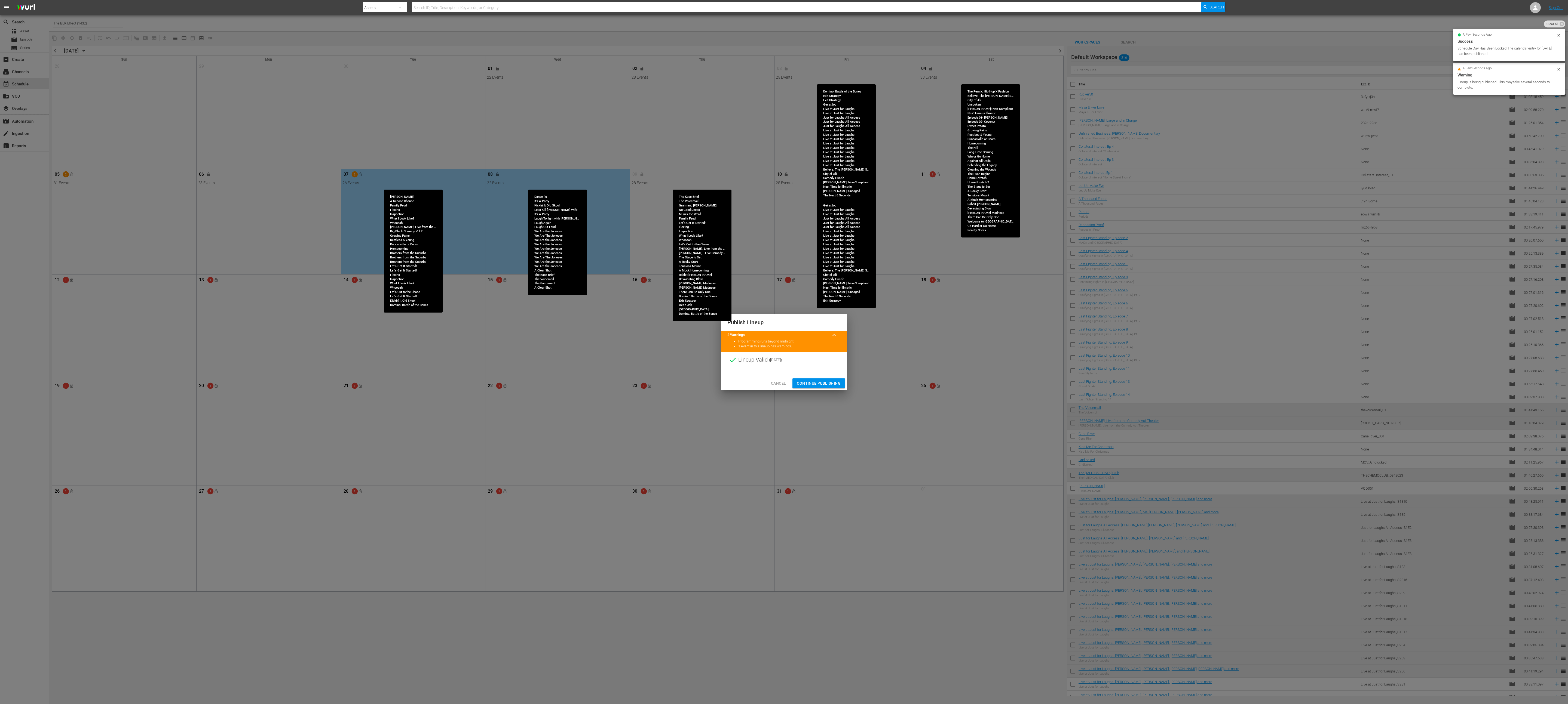
click at [522, 235] on div "Cancel Continue Publishing" at bounding box center [784, 384] width 127 height 15
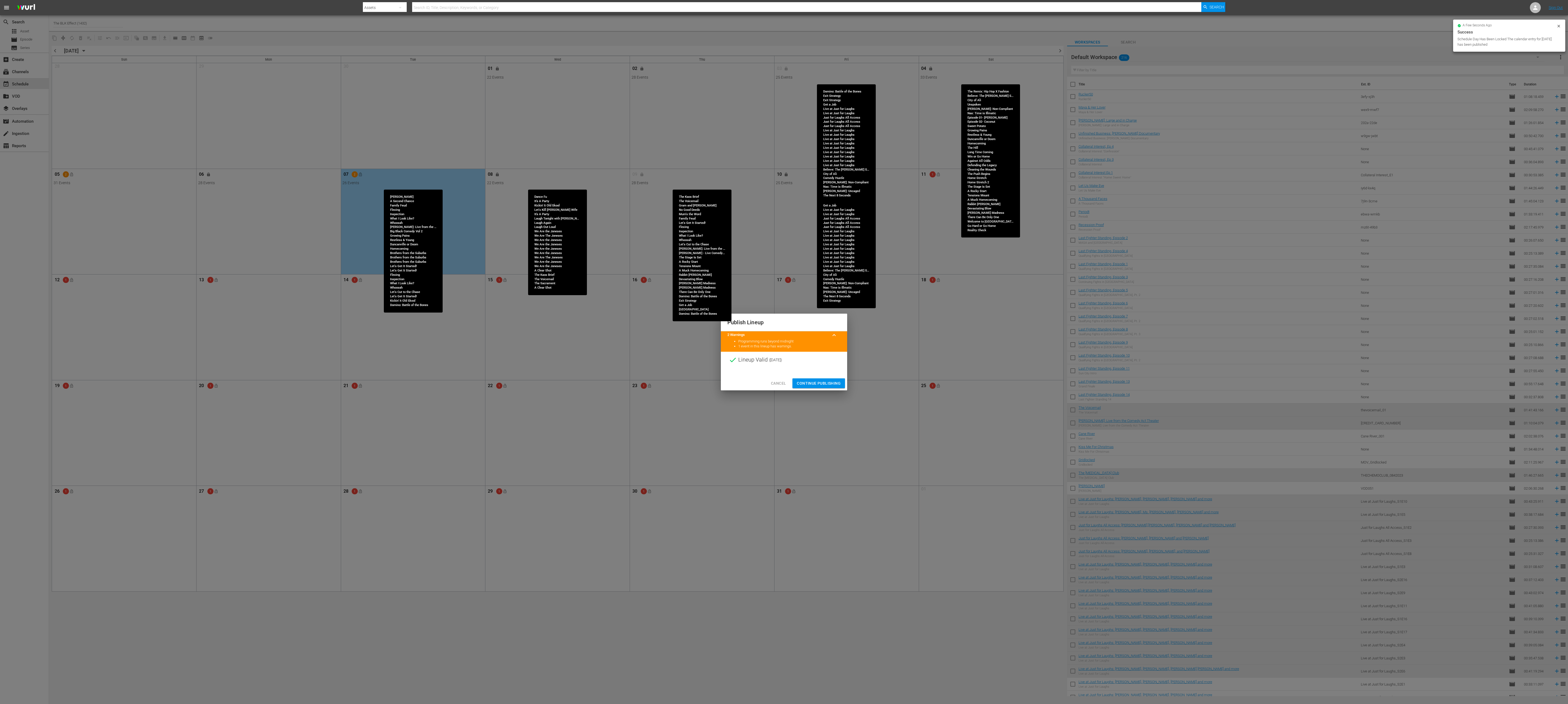
click at [522, 235] on span "Continue Publishing" at bounding box center [819, 383] width 44 height 7
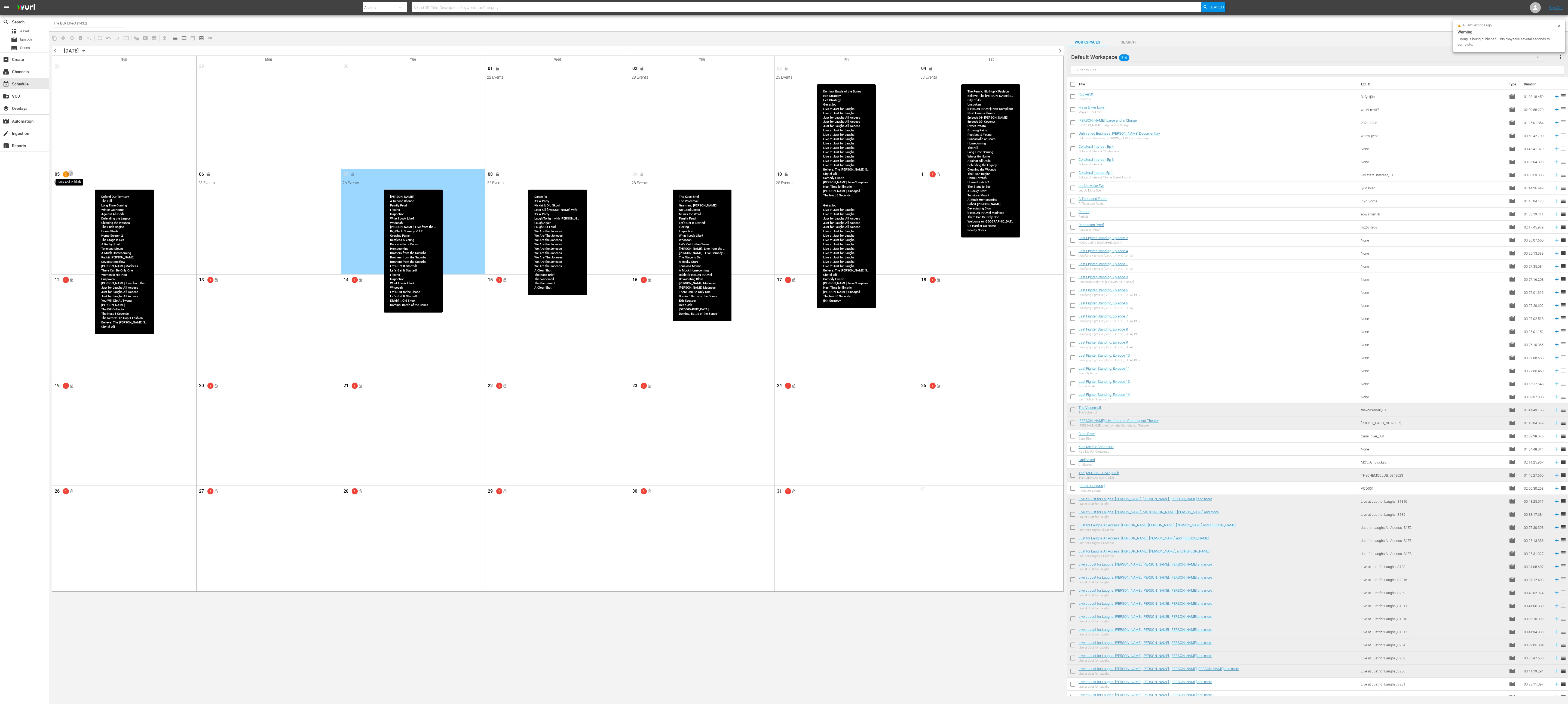
click at [75, 175] on button "lock_open" at bounding box center [71, 175] width 9 height 9
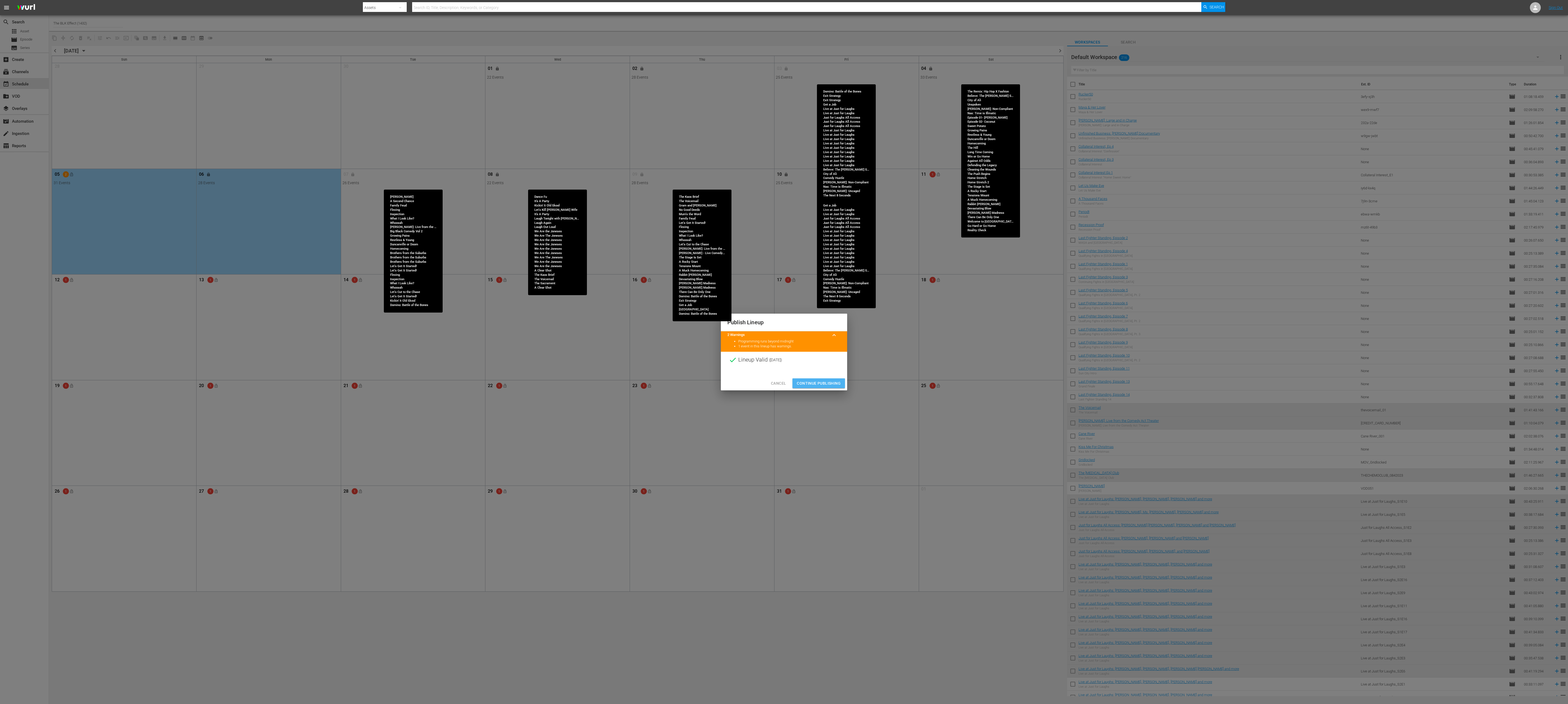
click at [522, 235] on span "Continue Publishing" at bounding box center [819, 383] width 44 height 7
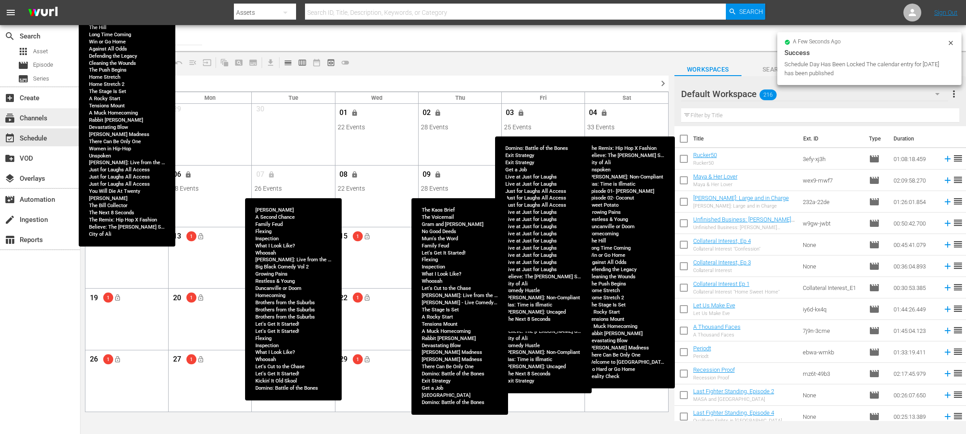
click at [27, 113] on div "subscriptions Channels" at bounding box center [25, 117] width 50 height 8
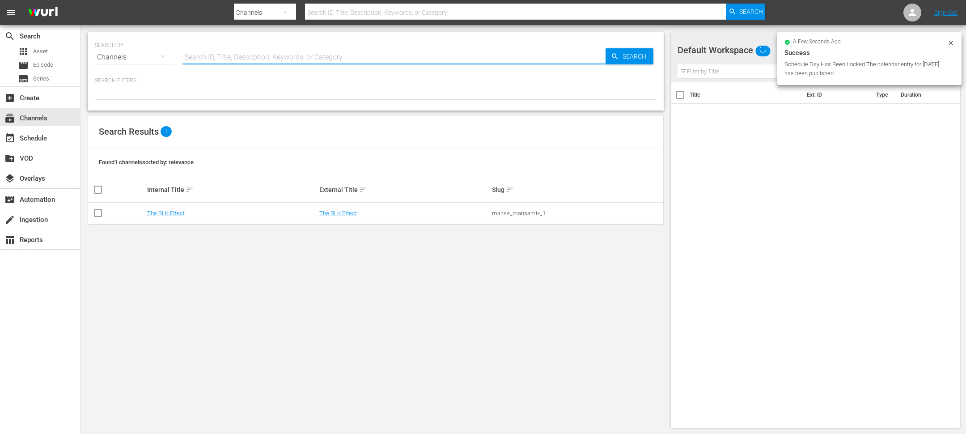
click at [215, 60] on input "text" at bounding box center [393, 57] width 423 height 21
type input "icon"
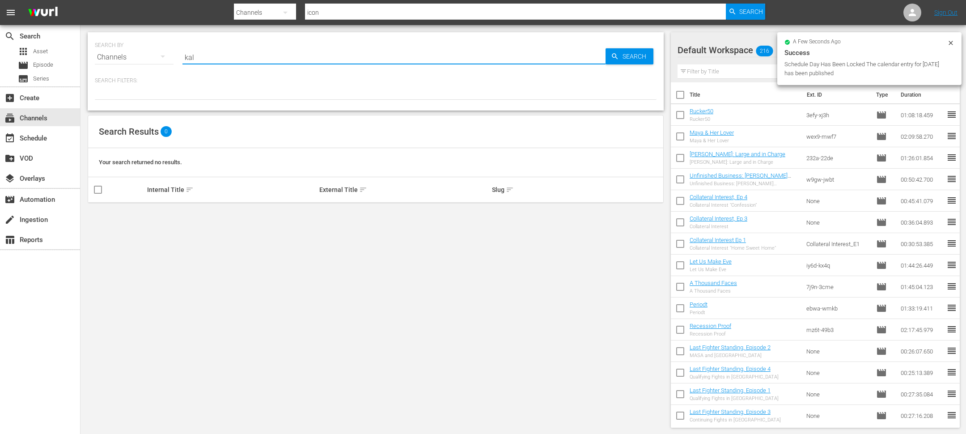
type input "kal"
click at [232, 42] on div "SEARCH BY Search By Channels Search ID, Title, Description, Keywords, or Catego…" at bounding box center [376, 52] width 562 height 32
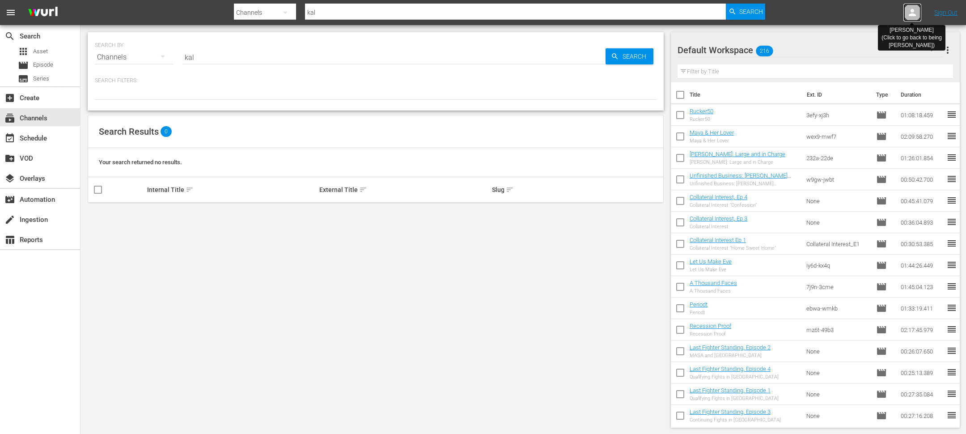
click at [858, 12] on icon at bounding box center [912, 12] width 11 height 11
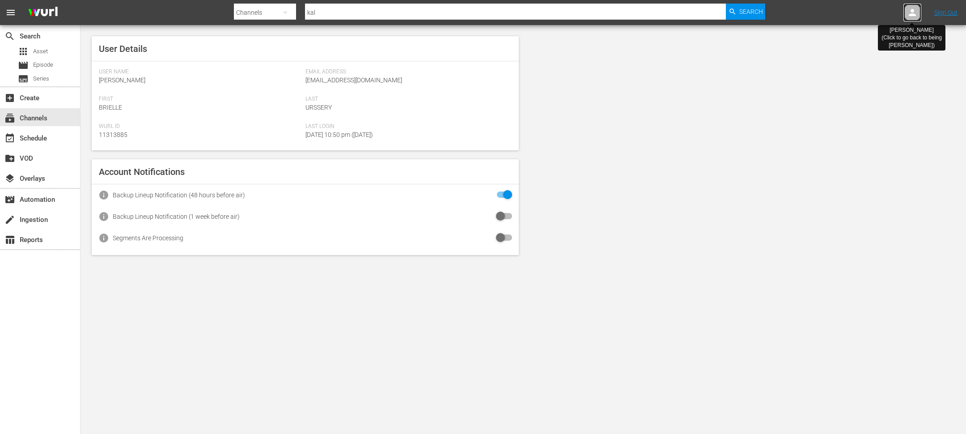
click at [858, 12] on icon at bounding box center [912, 12] width 11 height 11
click at [858, 13] on icon at bounding box center [912, 12] width 11 height 11
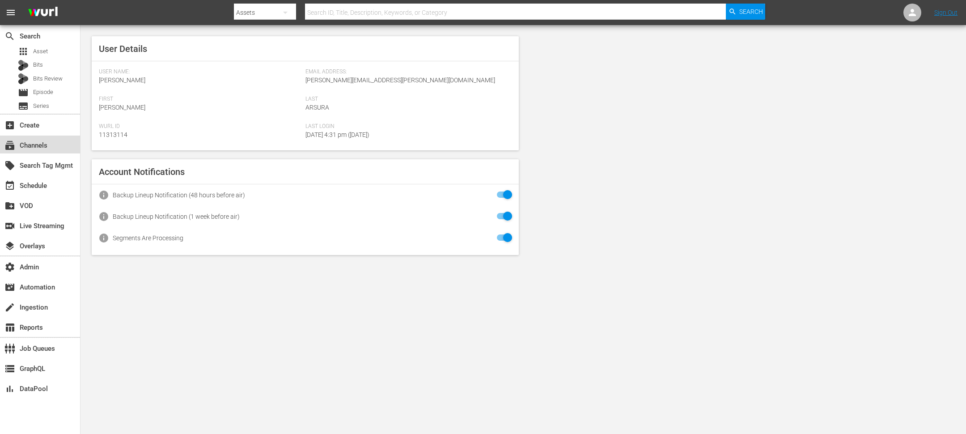
click at [34, 137] on div "subscriptions Channels" at bounding box center [40, 145] width 80 height 18
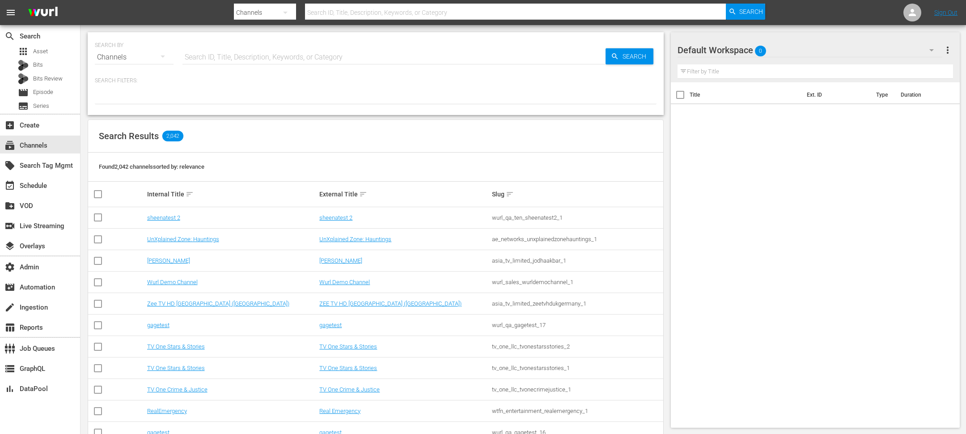
click at [221, 49] on input "text" at bounding box center [393, 57] width 423 height 21
type input "icon"
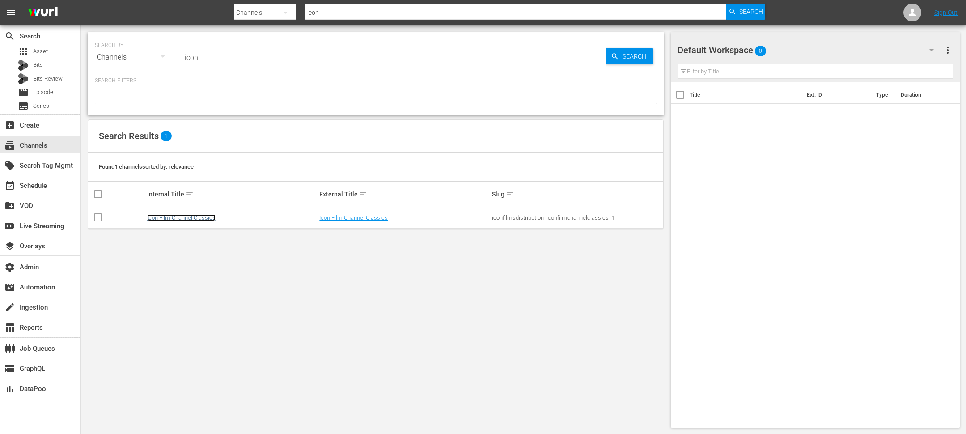
click at [193, 220] on link "Icon Film Channel Classics" at bounding box center [181, 217] width 68 height 7
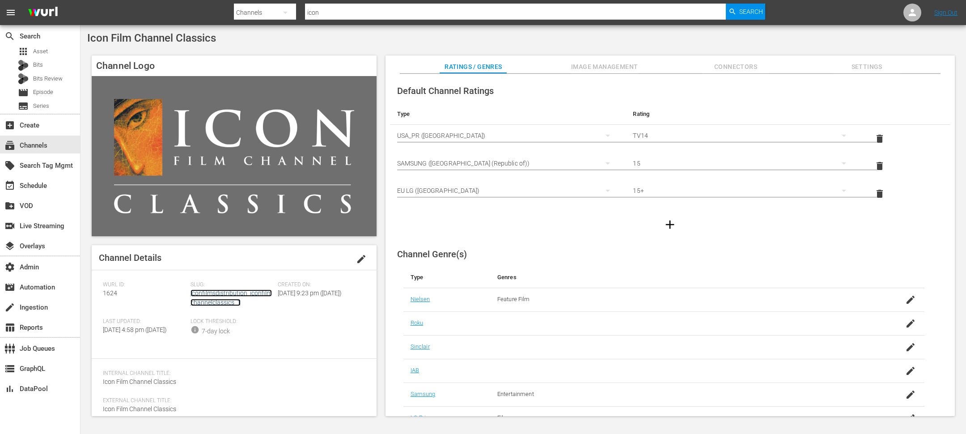
click at [209, 300] on link "iconfilmsdistribution_iconfilmchannelclassics_1" at bounding box center [231, 297] width 81 height 17
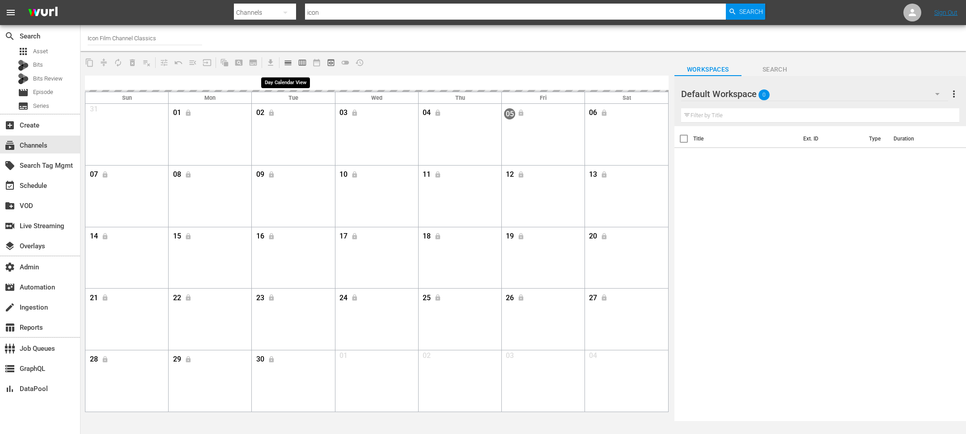
click at [291, 62] on span "calendar_view_day_outlined" at bounding box center [288, 62] width 9 height 9
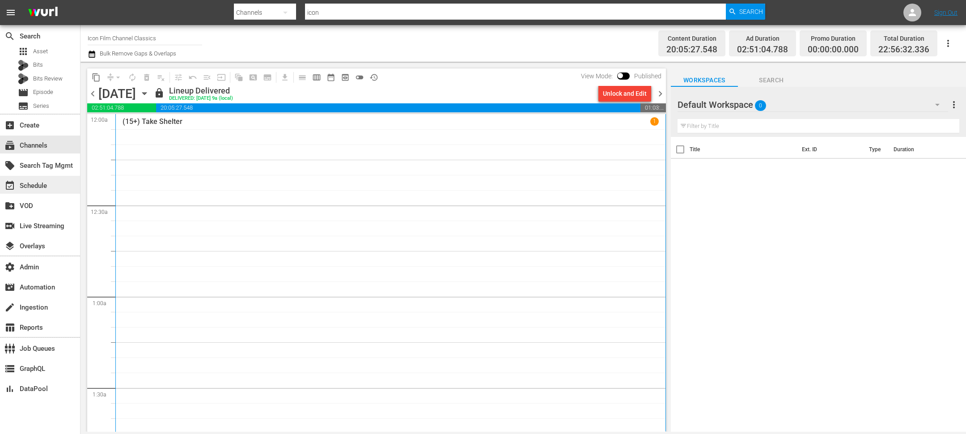
click at [42, 185] on div "event_available Schedule" at bounding box center [25, 184] width 50 height 8
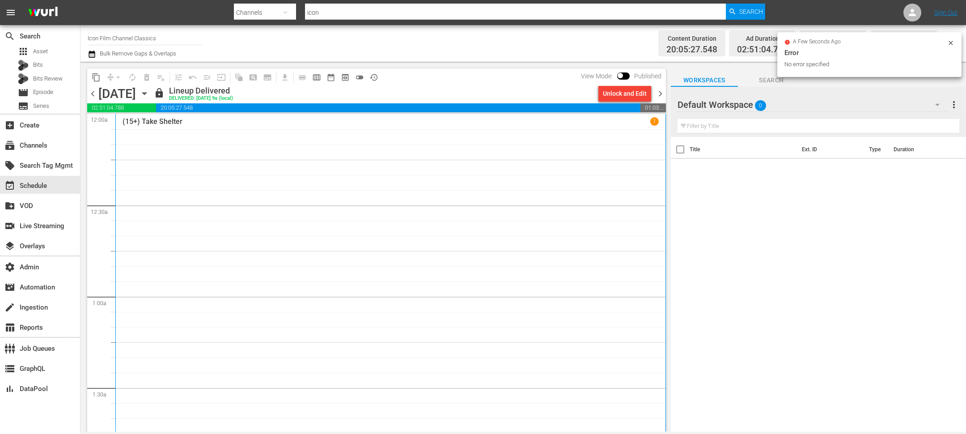
click at [149, 90] on icon "button" at bounding box center [145, 94] width 10 height 10
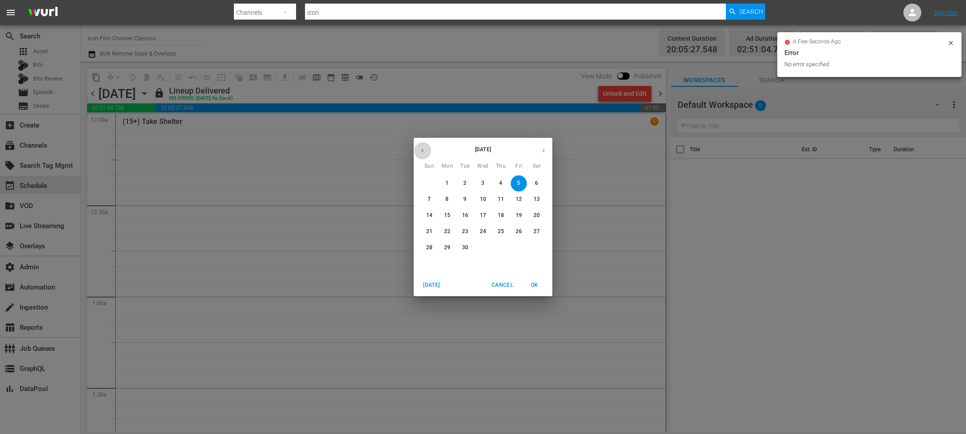
click at [419, 148] on icon "button" at bounding box center [422, 150] width 7 height 7
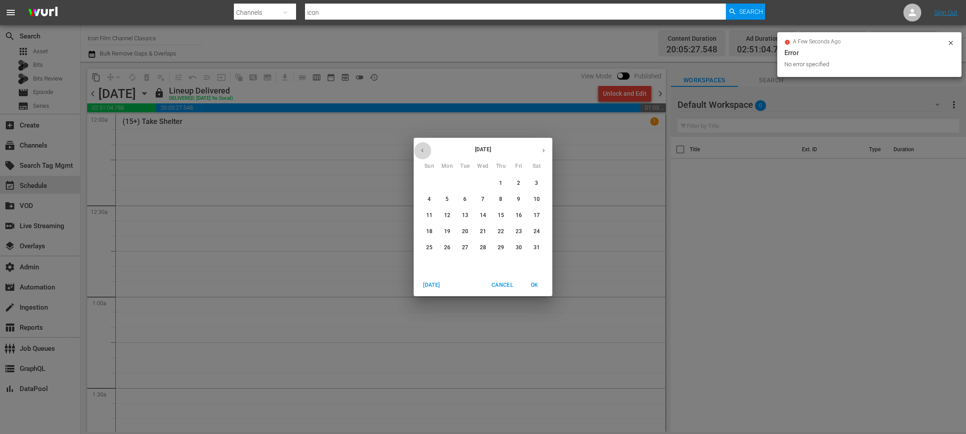
click at [419, 148] on icon "button" at bounding box center [422, 150] width 7 height 7
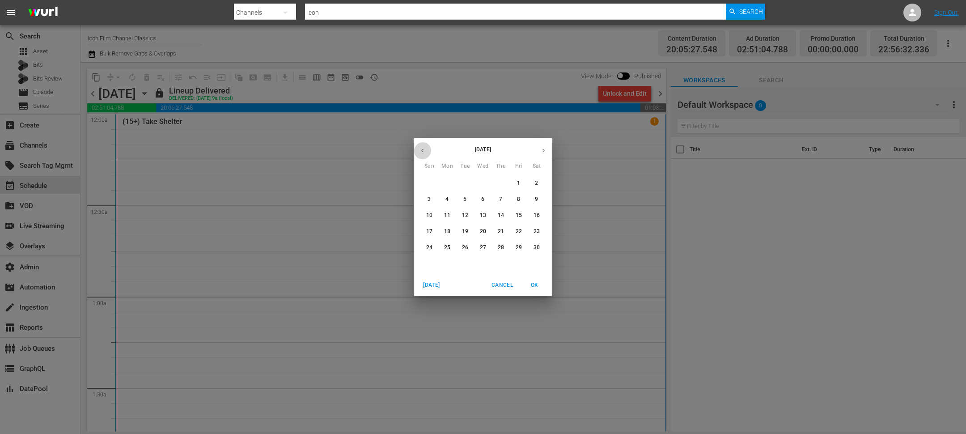
click at [419, 148] on icon "button" at bounding box center [422, 150] width 7 height 7
click at [419, 150] on icon "button" at bounding box center [422, 150] width 7 height 7
click at [449, 247] on p "30" at bounding box center [447, 248] width 6 height 8
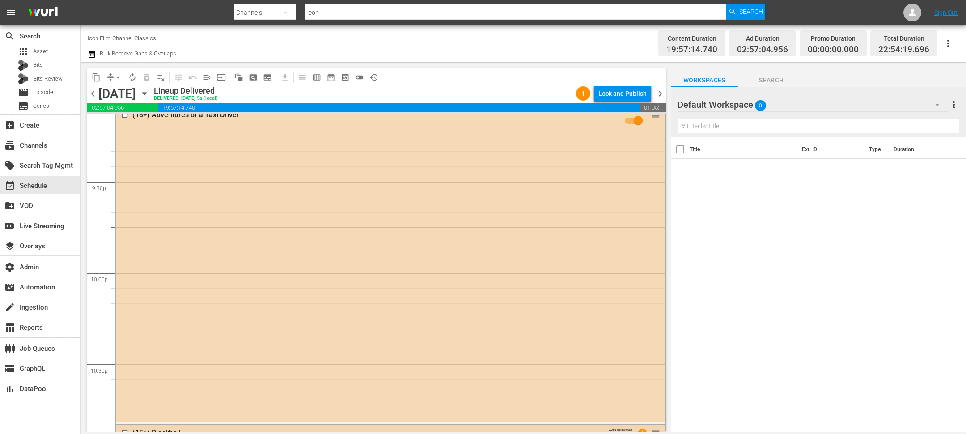
scroll to position [3705, 0]
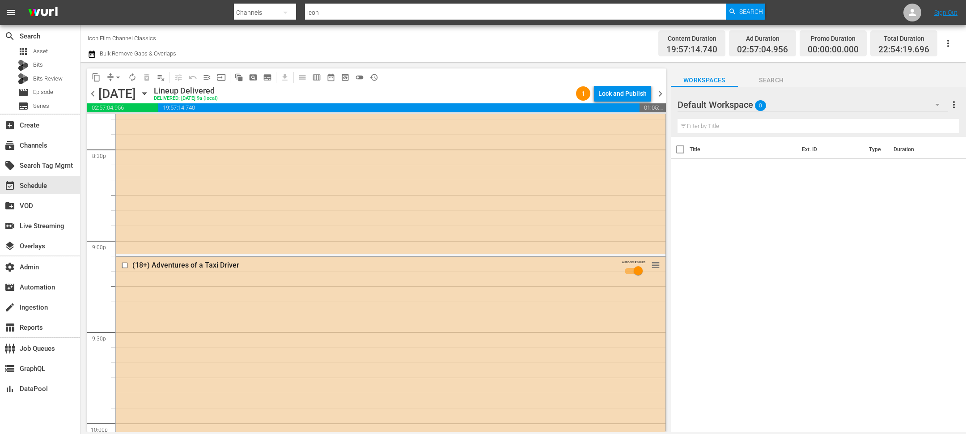
click at [658, 92] on span "chevron_right" at bounding box center [660, 93] width 11 height 11
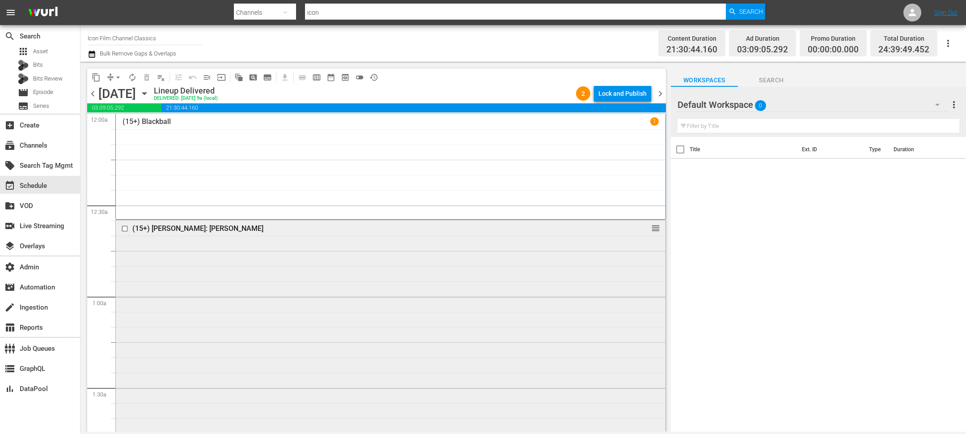
scroll to position [2332, 0]
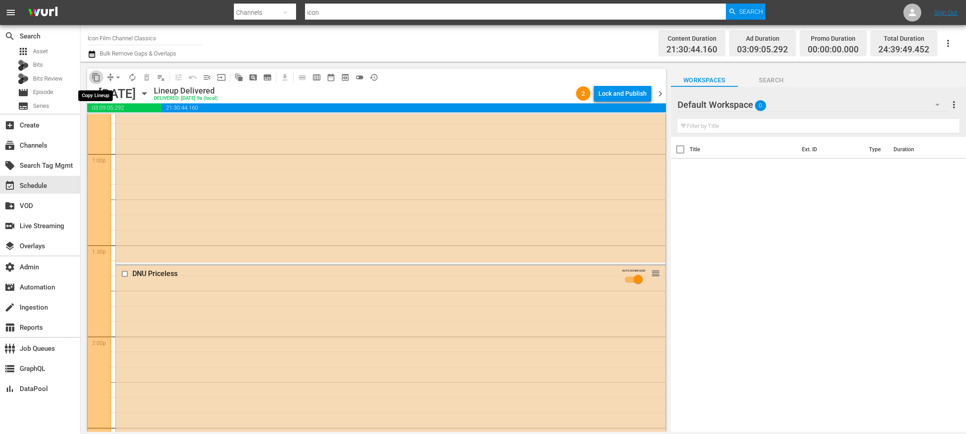
click at [95, 80] on span "content_copy" at bounding box center [96, 77] width 9 height 9
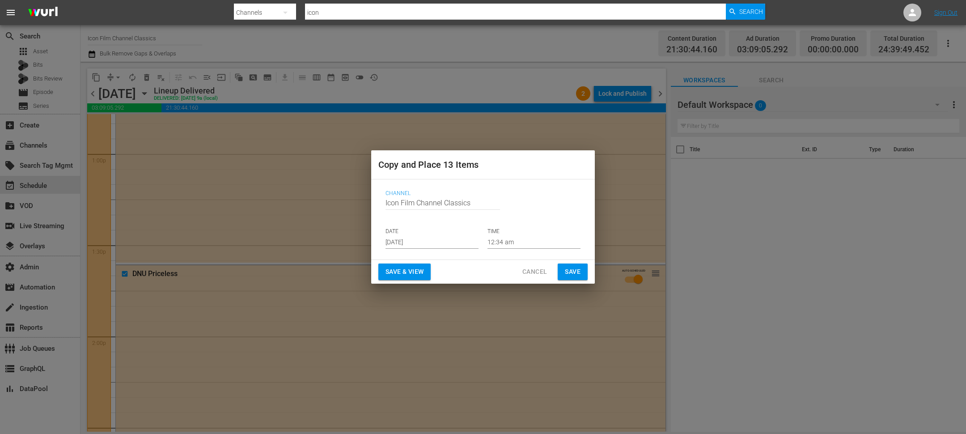
click at [415, 243] on input "[DATE]" at bounding box center [432, 241] width 93 height 13
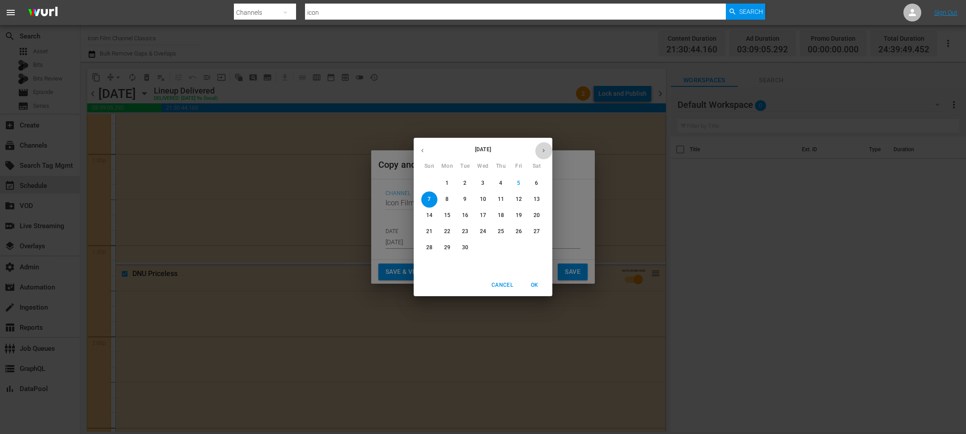
click at [546, 150] on icon "button" at bounding box center [543, 150] width 7 height 7
click at [494, 279] on button "Cancel" at bounding box center [502, 285] width 29 height 15
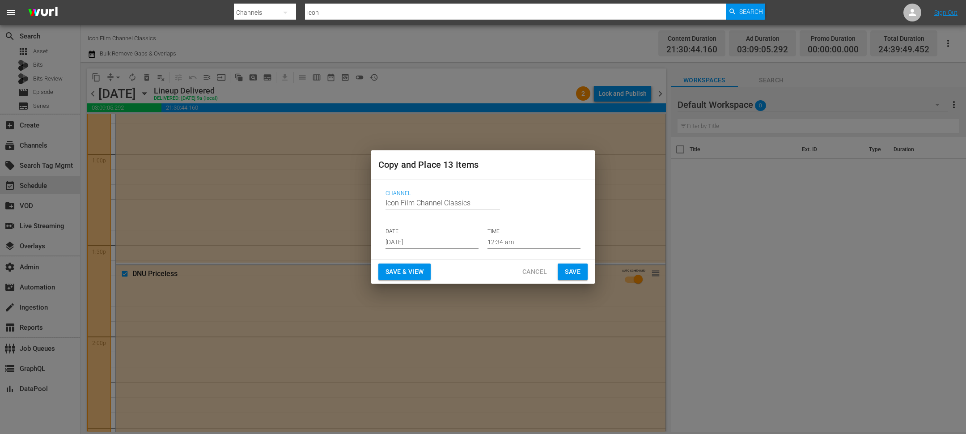
drag, startPoint x: 530, startPoint y: 272, endPoint x: 529, endPoint y: 195, distance: 76.9
click at [529, 195] on div "Copy and Place 13 Items Channel Channel Title Icon Film Channel Classics DATE […" at bounding box center [483, 216] width 224 height 133
click at [416, 237] on input "[DATE]" at bounding box center [432, 241] width 93 height 13
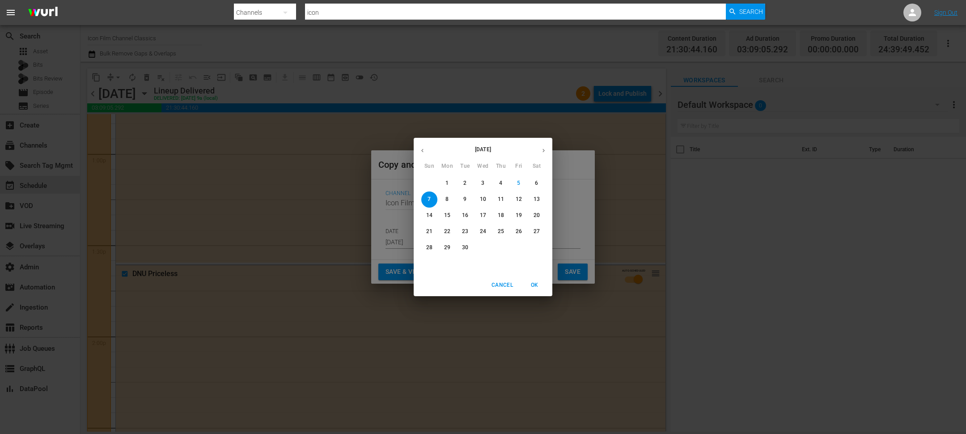
click at [552, 147] on div "[DATE] Sun Mon Tue Wed Thu Fri Sat 31 1 2 3 4 5 6 7 8 9 10 11 12 13 14 15 16 17…" at bounding box center [483, 217] width 966 height 434
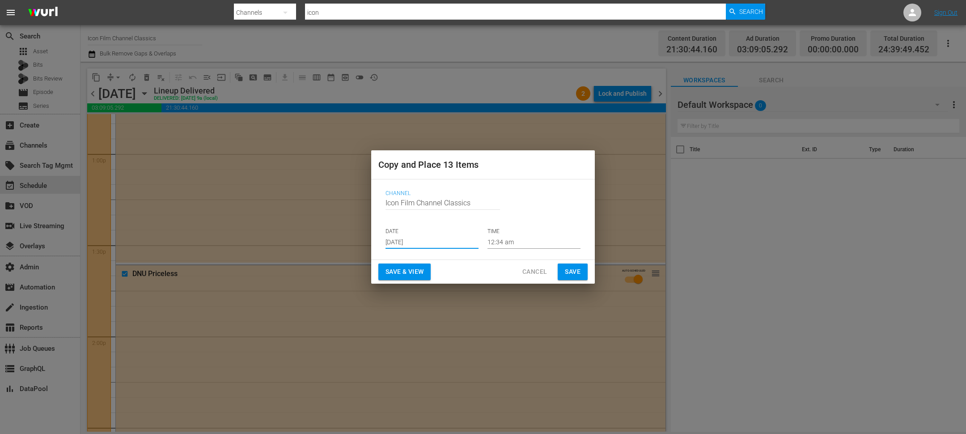
click at [424, 242] on input "[DATE]" at bounding box center [432, 241] width 93 height 13
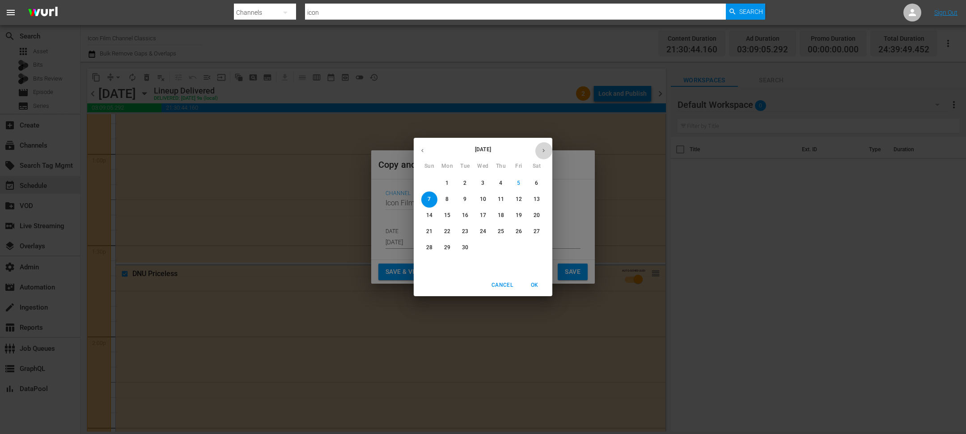
click at [546, 146] on button "button" at bounding box center [543, 150] width 17 height 17
click at [482, 187] on p "1" at bounding box center [482, 183] width 3 height 8
type input "[DATE]"
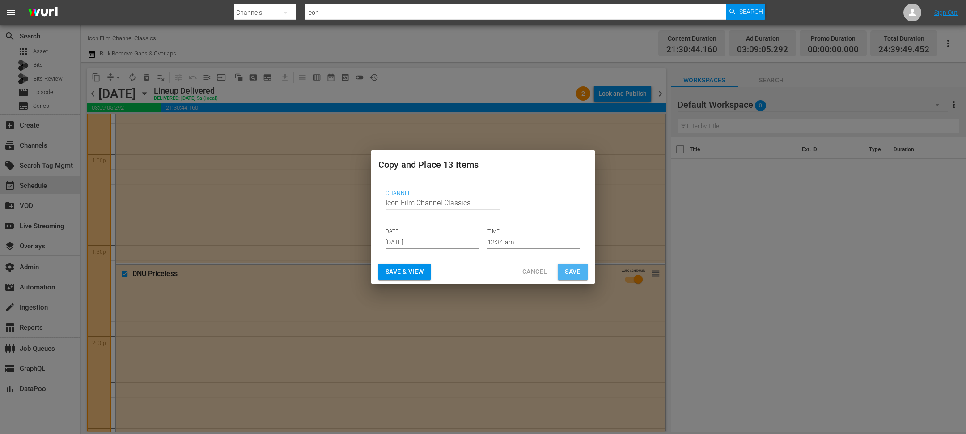
click at [582, 273] on button "Save" at bounding box center [573, 271] width 30 height 17
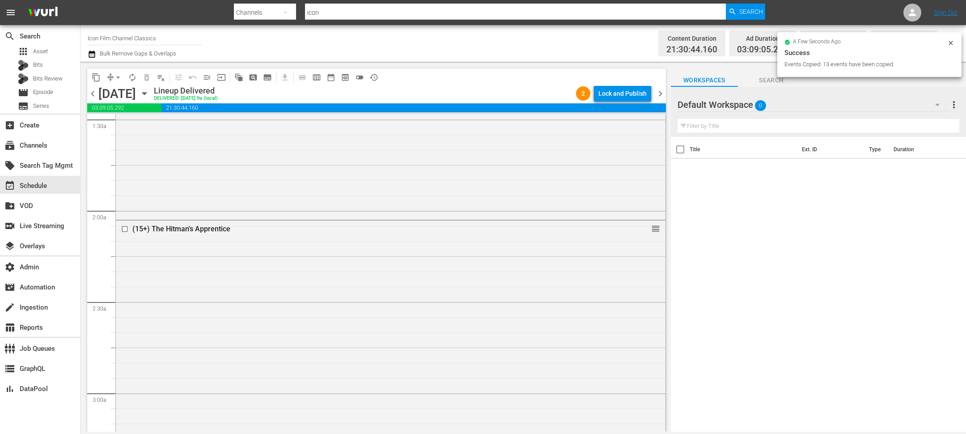
scroll to position [0, 0]
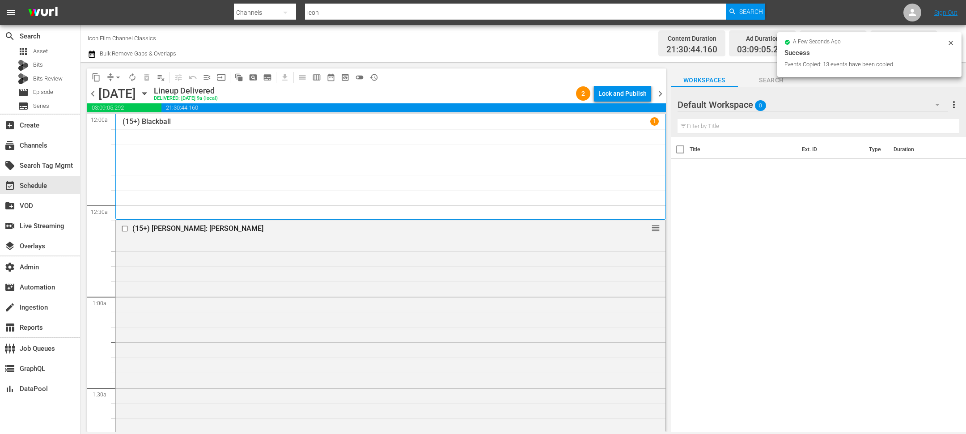
click at [661, 97] on span "chevron_right" at bounding box center [660, 93] width 11 height 11
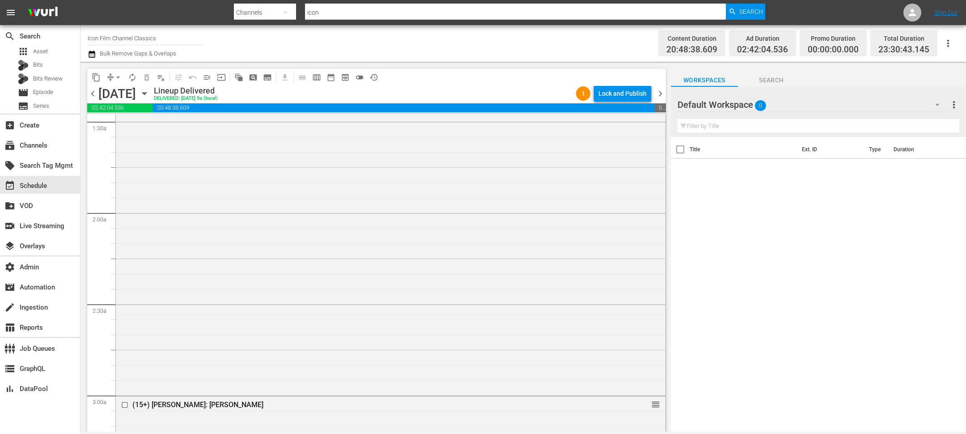
scroll to position [276, 0]
click at [94, 76] on span "content_copy" at bounding box center [96, 77] width 9 height 9
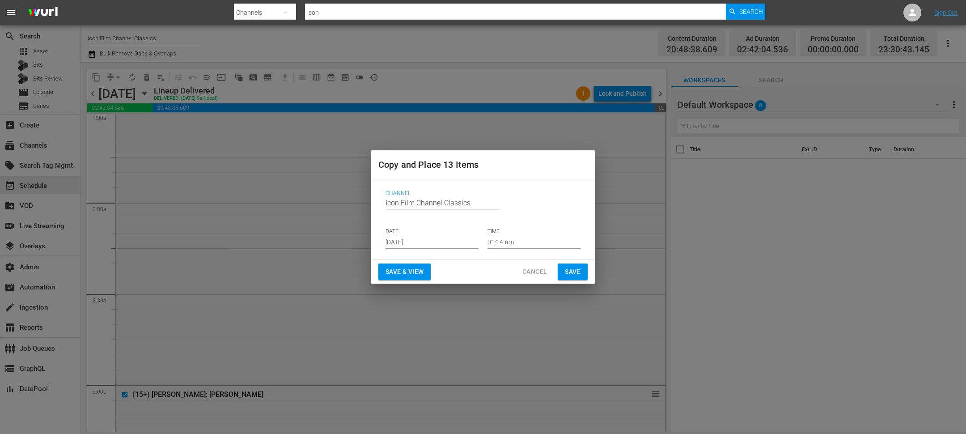
click at [410, 242] on input "[DATE]" at bounding box center [432, 241] width 93 height 13
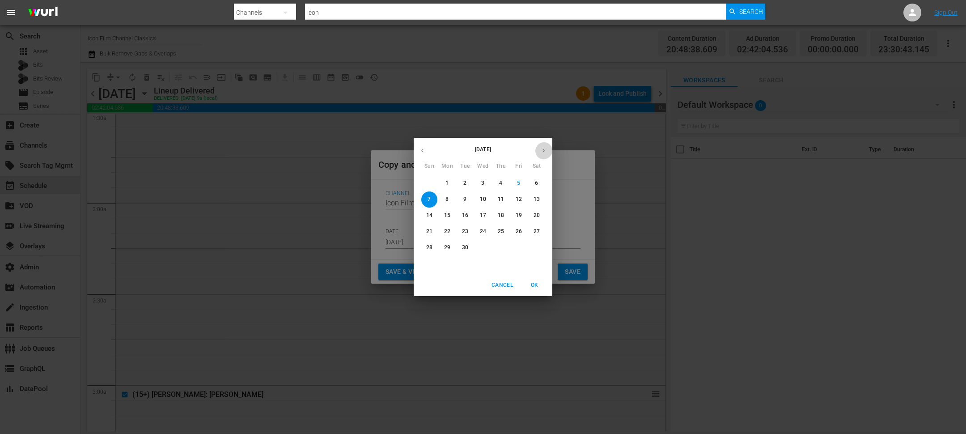
click at [543, 153] on icon "button" at bounding box center [543, 150] width 7 height 7
click at [501, 185] on p "2" at bounding box center [500, 183] width 3 height 8
type input "[DATE]"
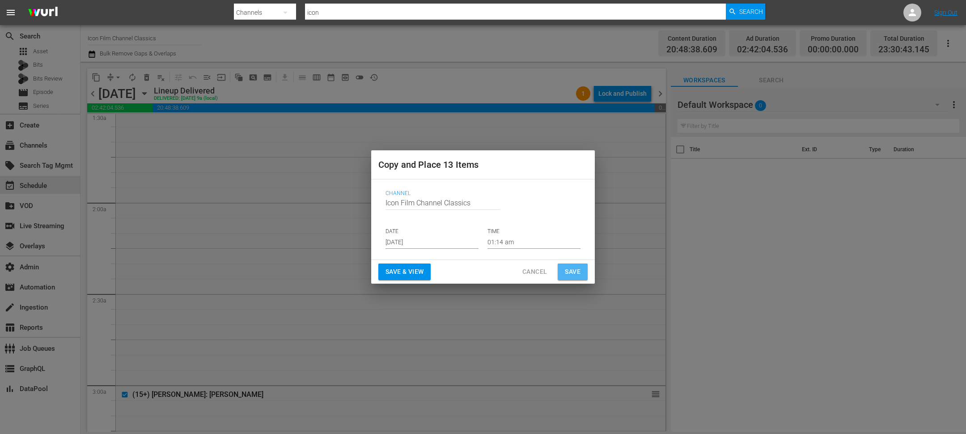
click at [578, 274] on span "Save" at bounding box center [573, 271] width 16 height 11
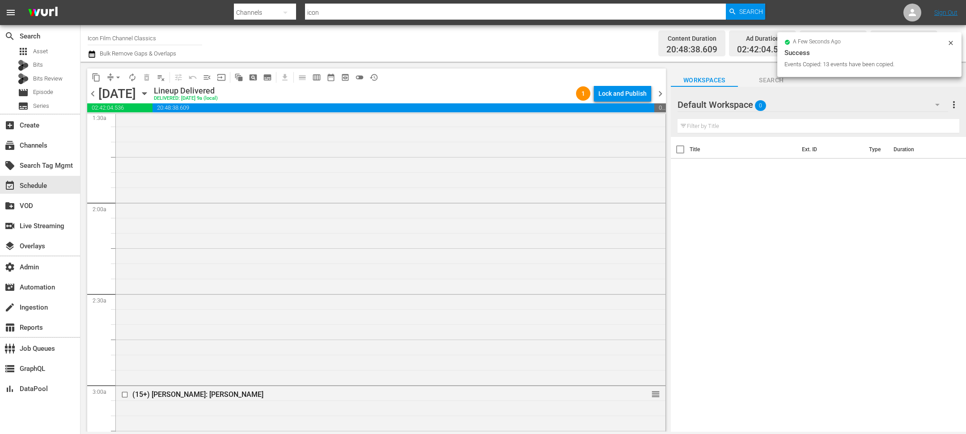
click at [661, 95] on span "chevron_right" at bounding box center [660, 93] width 11 height 11
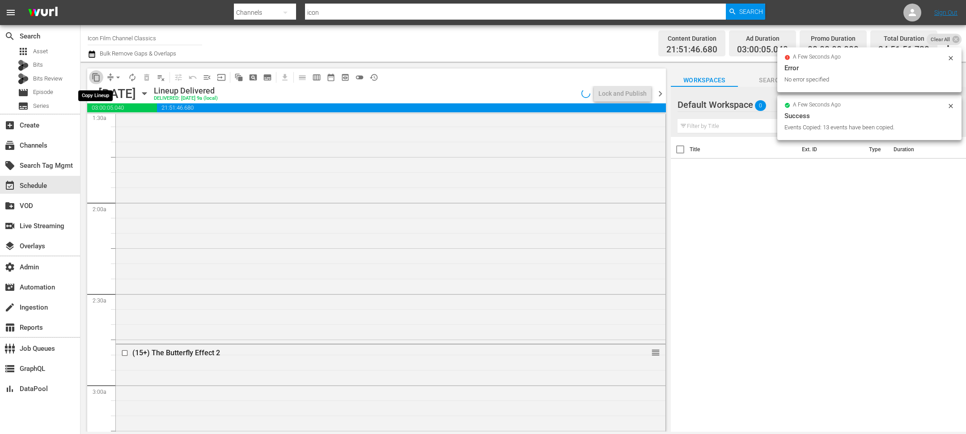
click at [97, 79] on span "content_copy" at bounding box center [96, 77] width 9 height 9
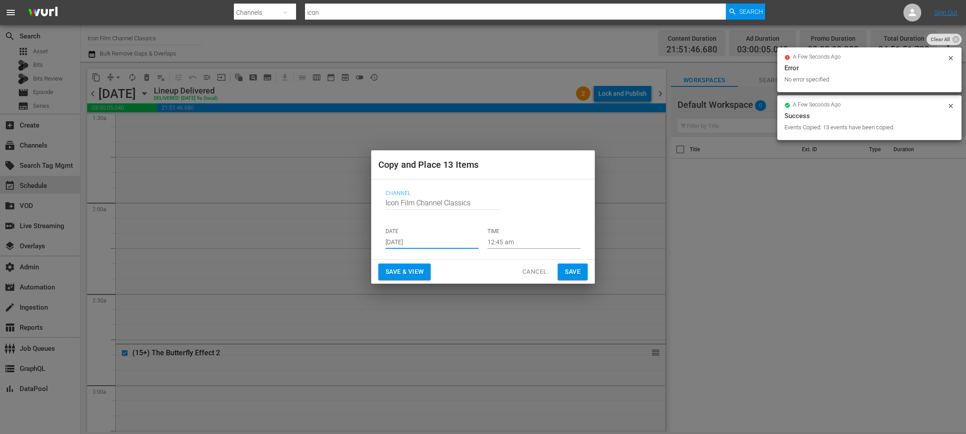
click at [426, 242] on input "[DATE]" at bounding box center [432, 241] width 93 height 13
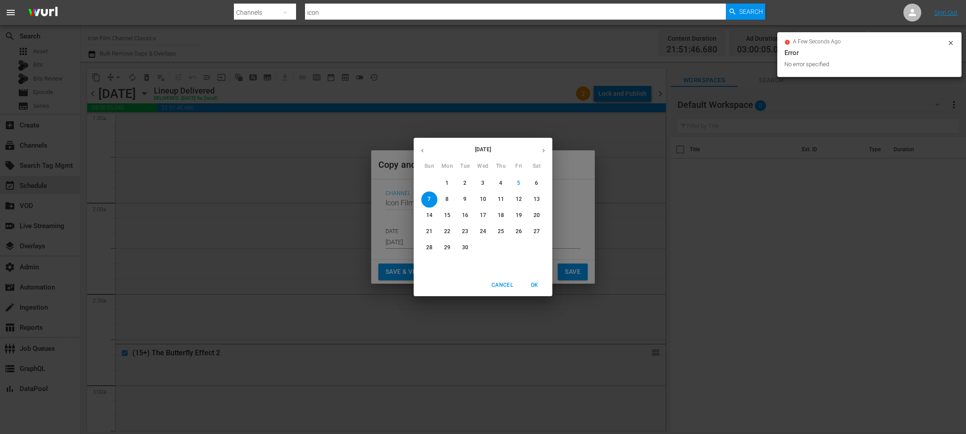
click at [546, 153] on icon "button" at bounding box center [543, 150] width 7 height 7
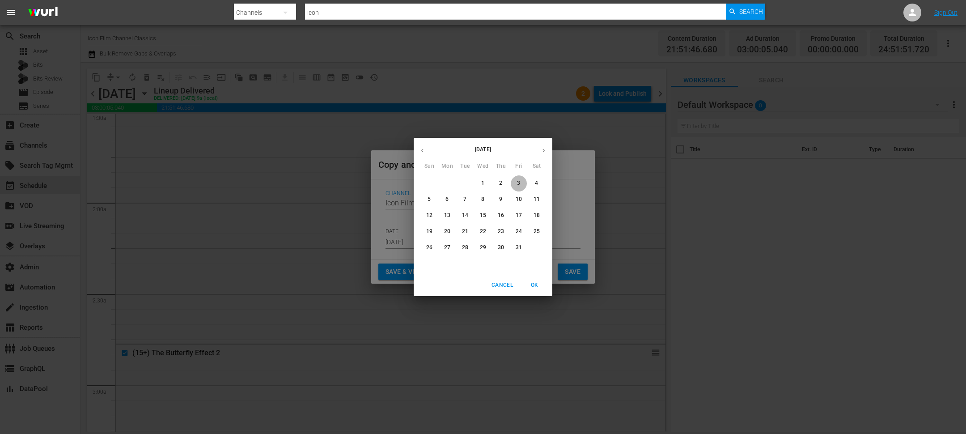
click at [519, 182] on p "3" at bounding box center [518, 183] width 3 height 8
type input "Oct 3rd 2025"
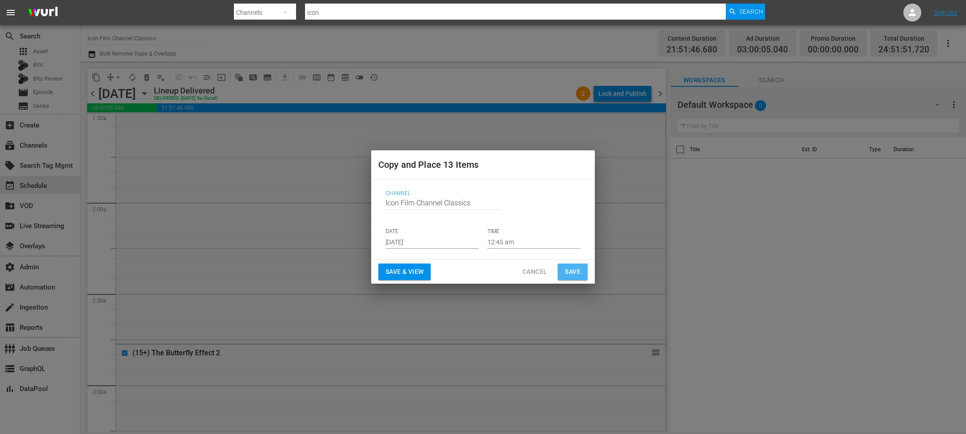
click at [565, 270] on span "Save" at bounding box center [573, 271] width 16 height 11
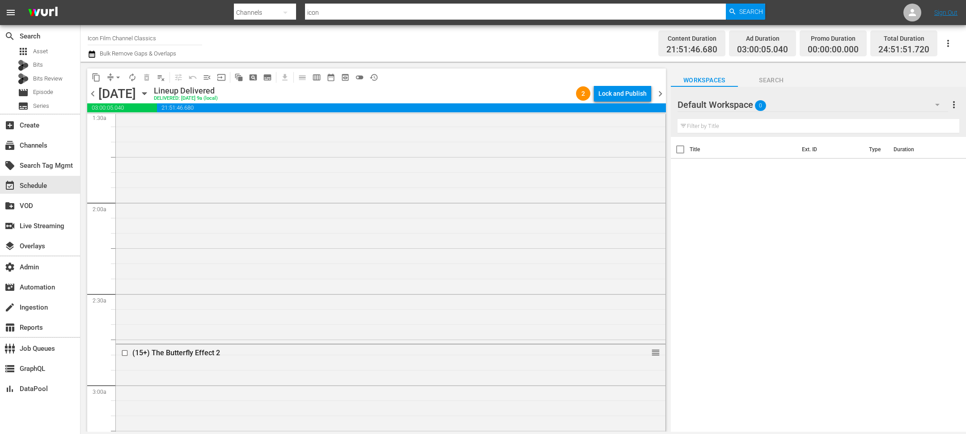
click at [661, 91] on span "chevron_right" at bounding box center [660, 93] width 11 height 11
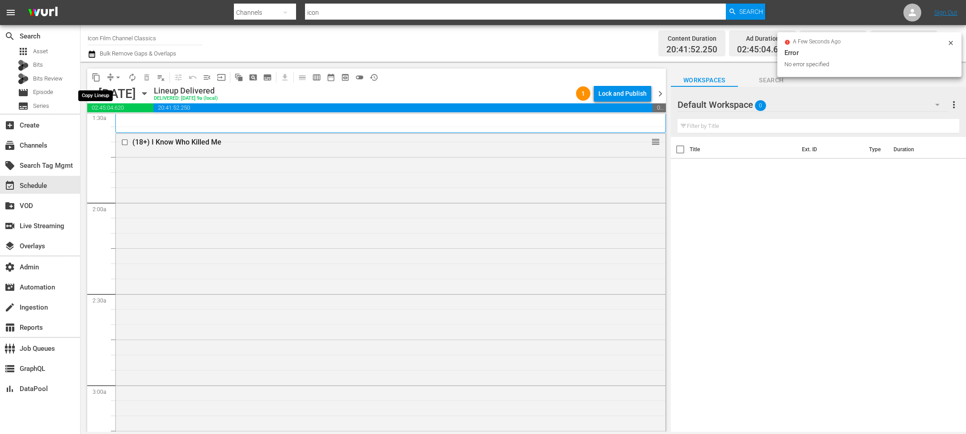
click at [97, 76] on span "content_copy" at bounding box center [96, 77] width 9 height 9
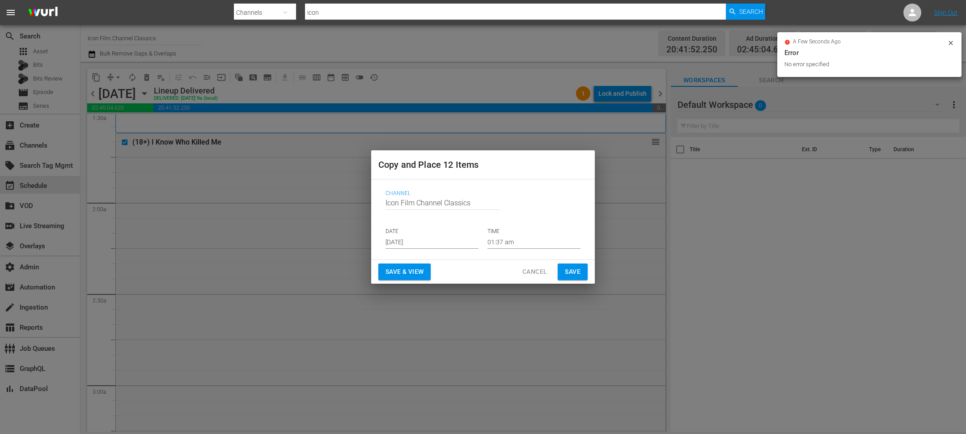
click at [406, 238] on input "Sep 7th 2025" at bounding box center [432, 241] width 93 height 13
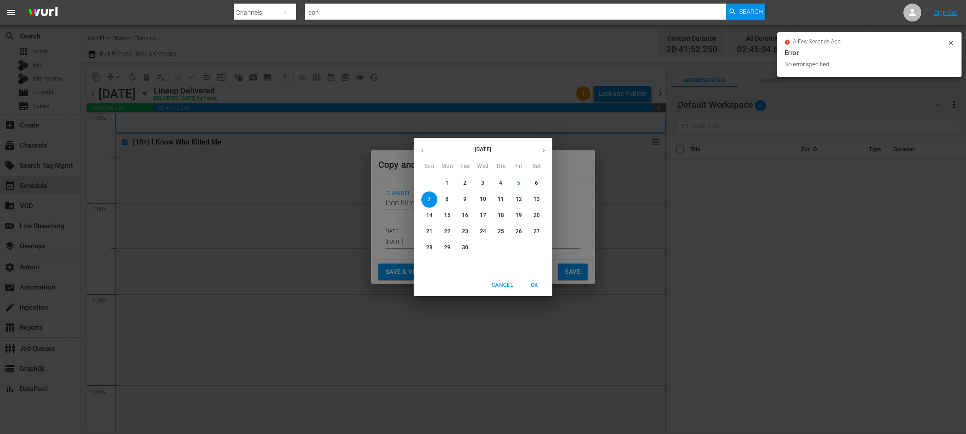
click at [535, 147] on div "September 2025" at bounding box center [483, 150] width 139 height 17
click at [541, 147] on button "button" at bounding box center [543, 150] width 17 height 17
click at [534, 188] on button "4" at bounding box center [537, 183] width 16 height 16
type input "Oct 4th 2025"
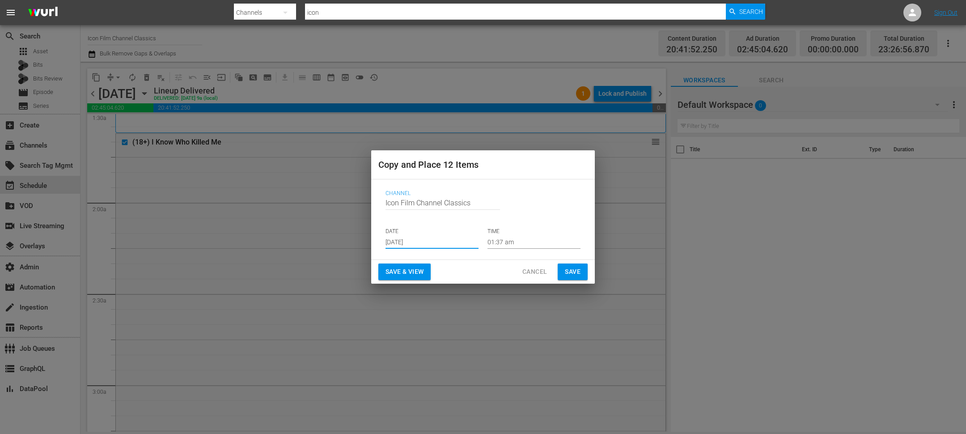
click at [570, 277] on button "Save" at bounding box center [573, 271] width 30 height 17
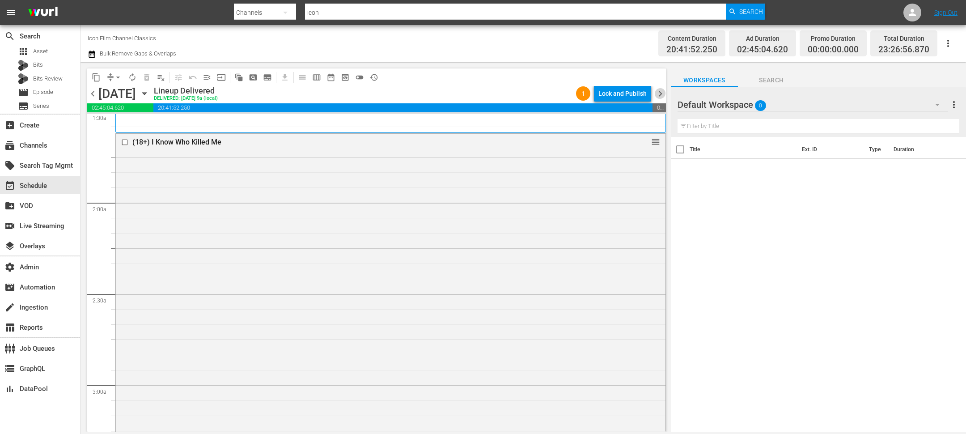
click at [662, 92] on span "chevron_right" at bounding box center [660, 93] width 11 height 11
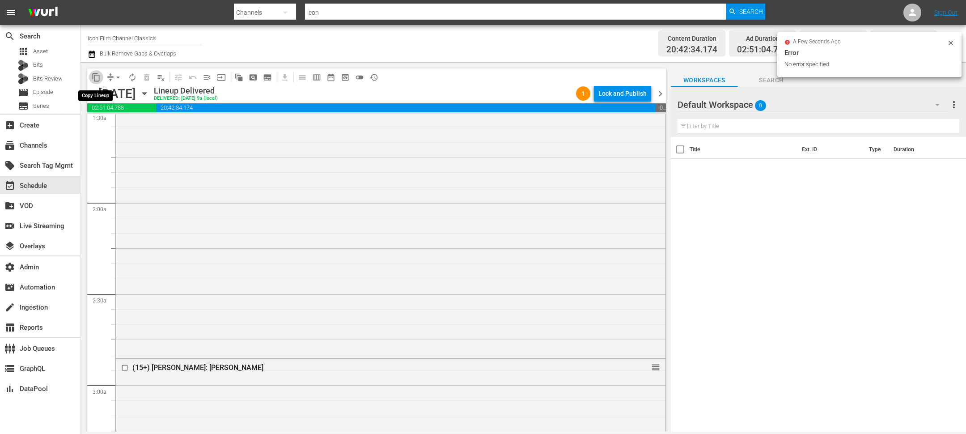
click at [96, 75] on span "content_copy" at bounding box center [96, 77] width 9 height 9
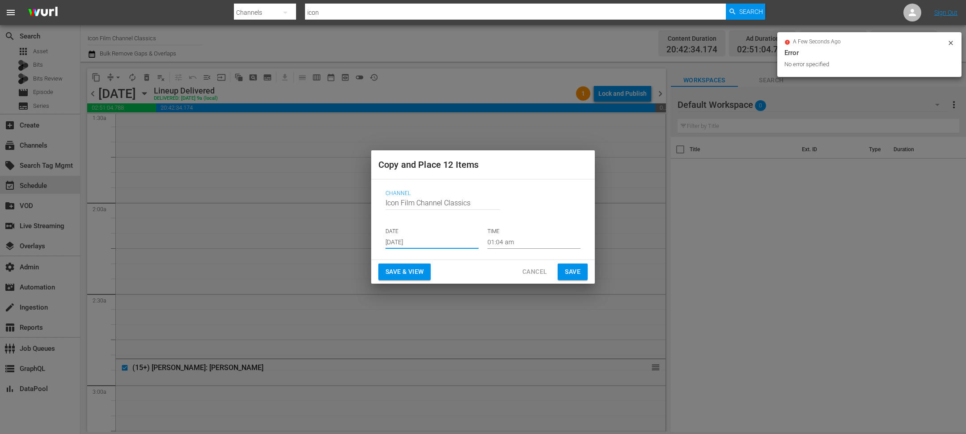
click at [386, 242] on input "Sep 7th 2025" at bounding box center [432, 241] width 93 height 13
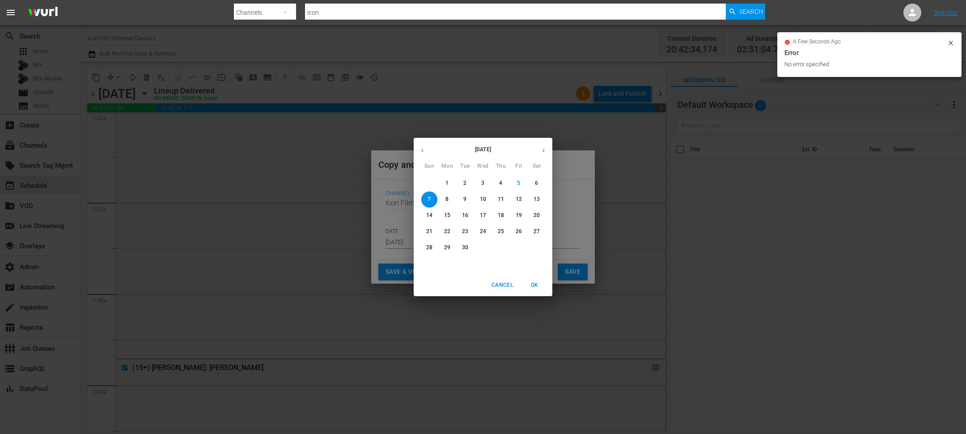
click at [543, 148] on icon "button" at bounding box center [543, 150] width 7 height 7
click at [430, 201] on p "5" at bounding box center [429, 199] width 3 height 8
type input "Oct 5th 2025"
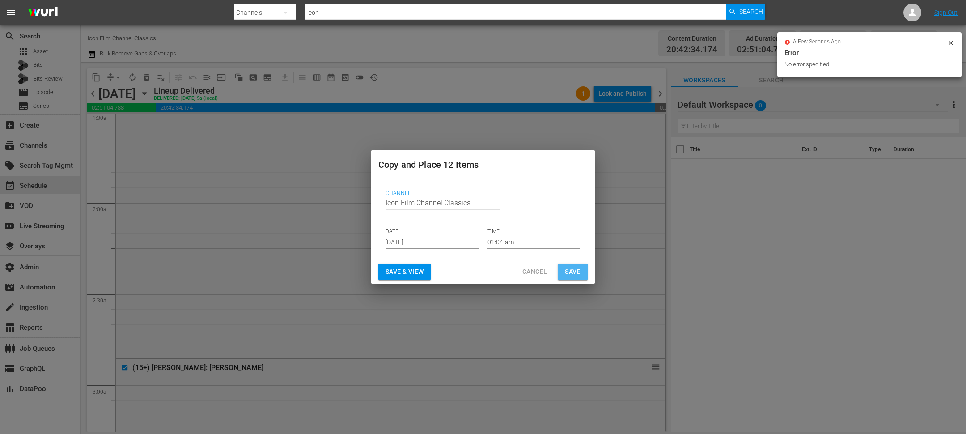
click at [584, 274] on button "Save" at bounding box center [573, 271] width 30 height 17
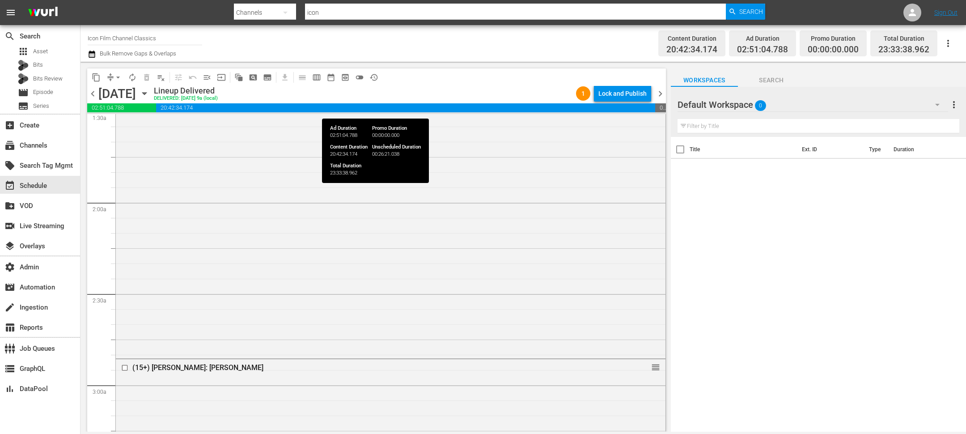
click at [660, 94] on span "chevron_right" at bounding box center [660, 93] width 11 height 11
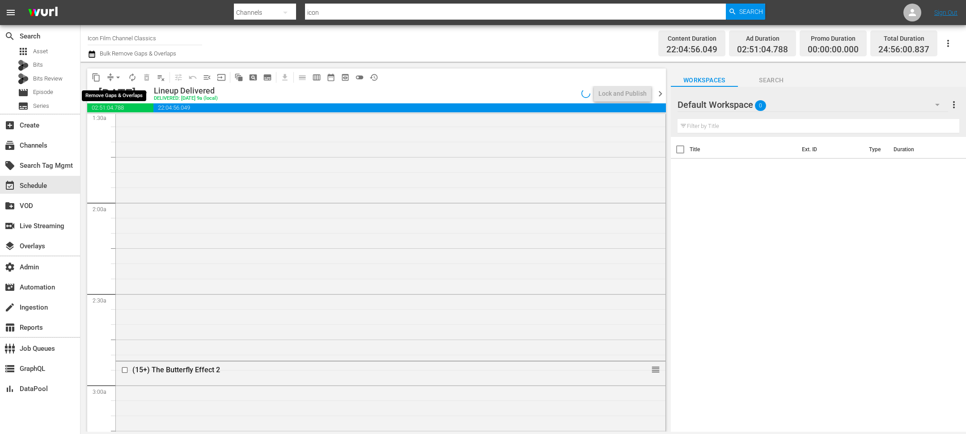
scroll to position [261, 0]
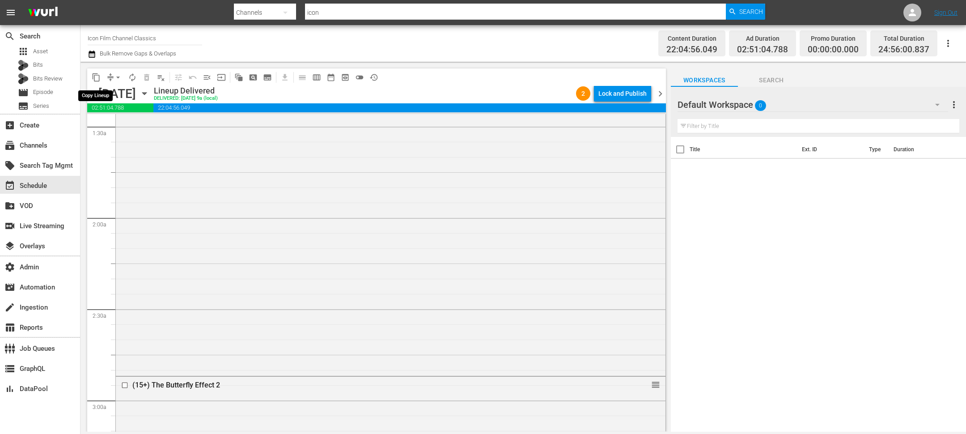
click at [99, 79] on span "content_copy" at bounding box center [96, 77] width 9 height 9
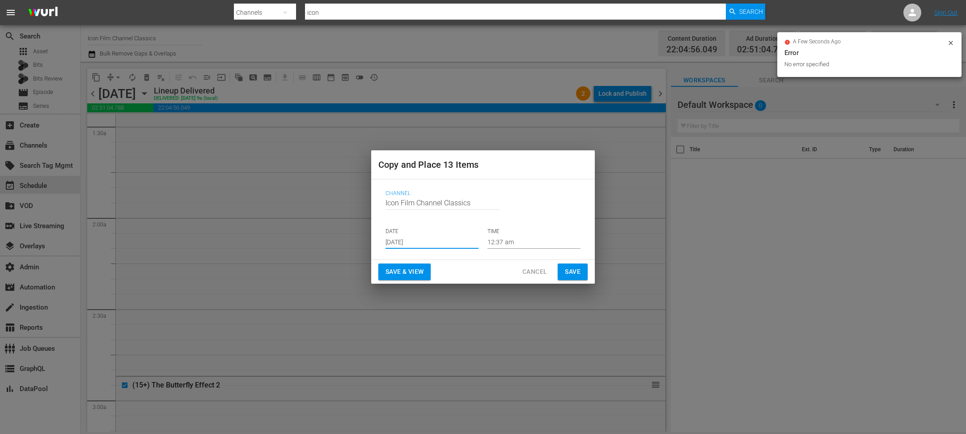
click at [408, 244] on input "Sep 7th 2025" at bounding box center [432, 241] width 93 height 13
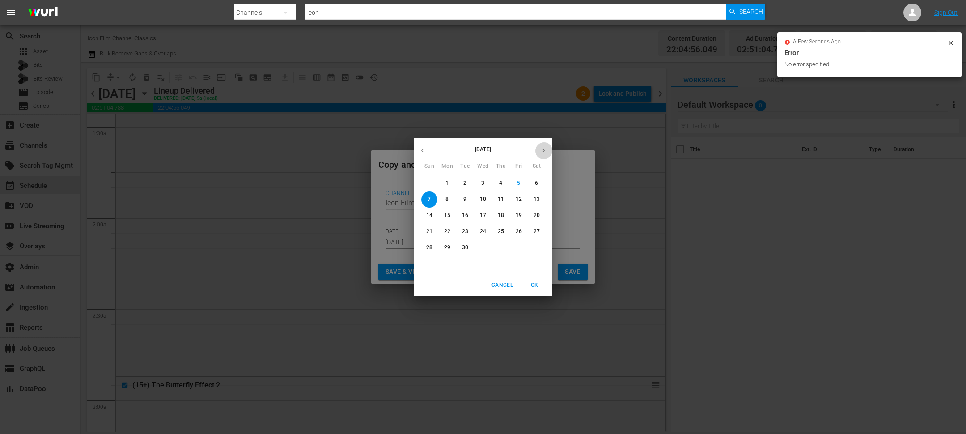
click at [547, 149] on button "button" at bounding box center [543, 150] width 17 height 17
click at [442, 204] on button "6" at bounding box center [447, 199] width 16 height 16
type input "Oct 6th 2025"
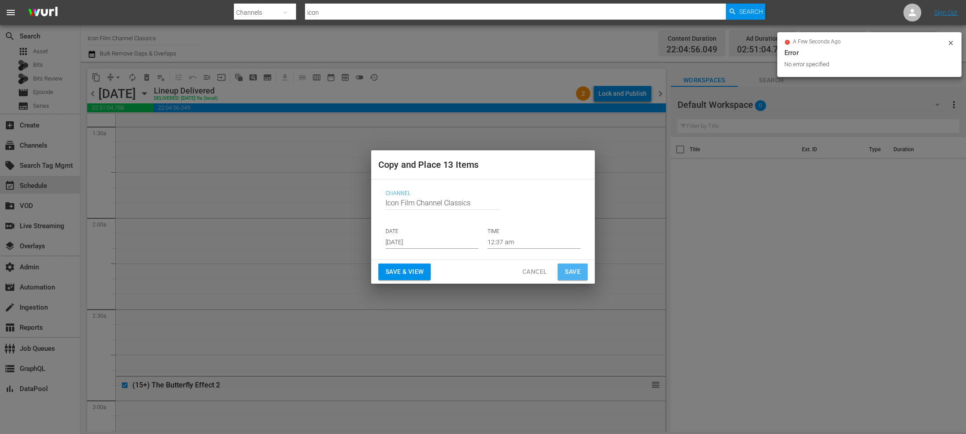
click at [568, 274] on span "Save" at bounding box center [573, 271] width 16 height 11
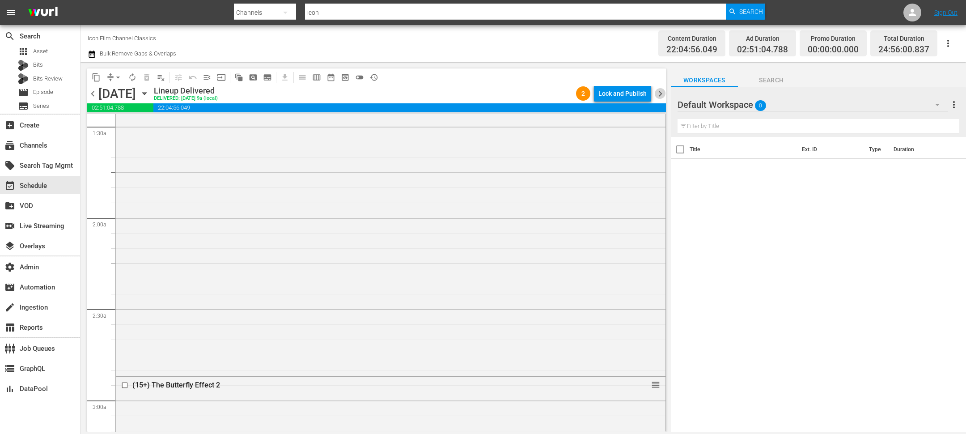
click at [661, 94] on span "chevron_right" at bounding box center [660, 93] width 11 height 11
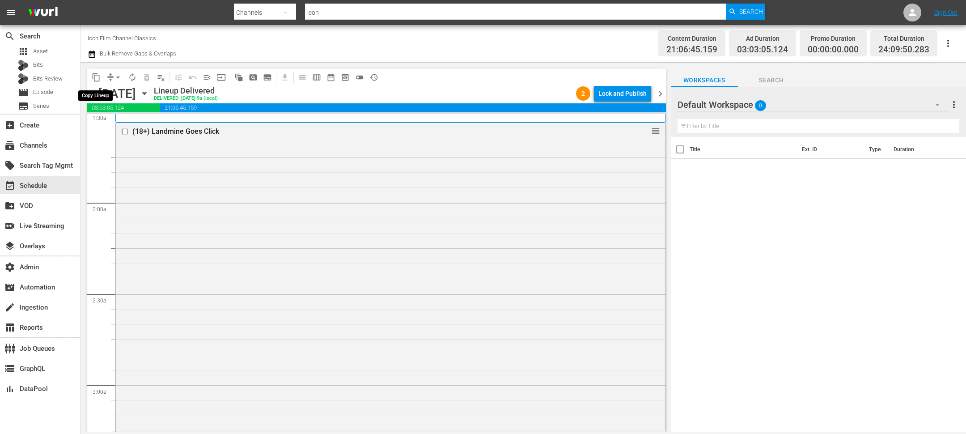
click at [97, 80] on span "content_copy" at bounding box center [96, 77] width 9 height 9
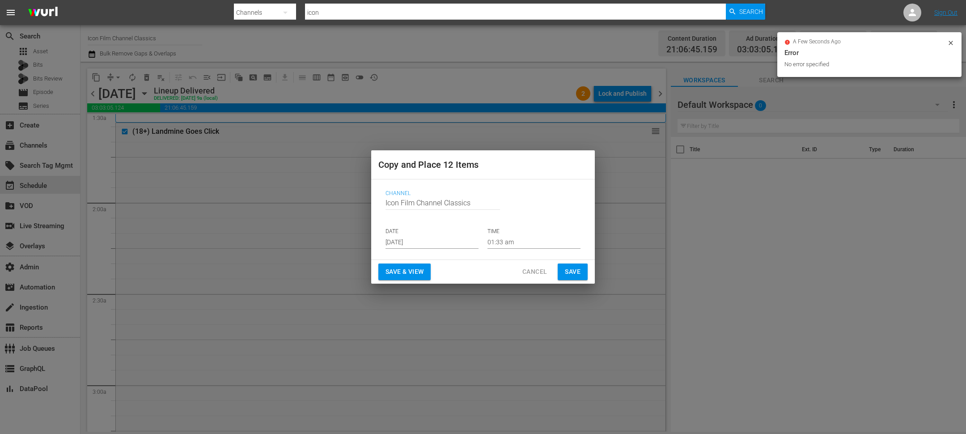
click at [411, 247] on input "Sep 7th 2025" at bounding box center [432, 241] width 93 height 13
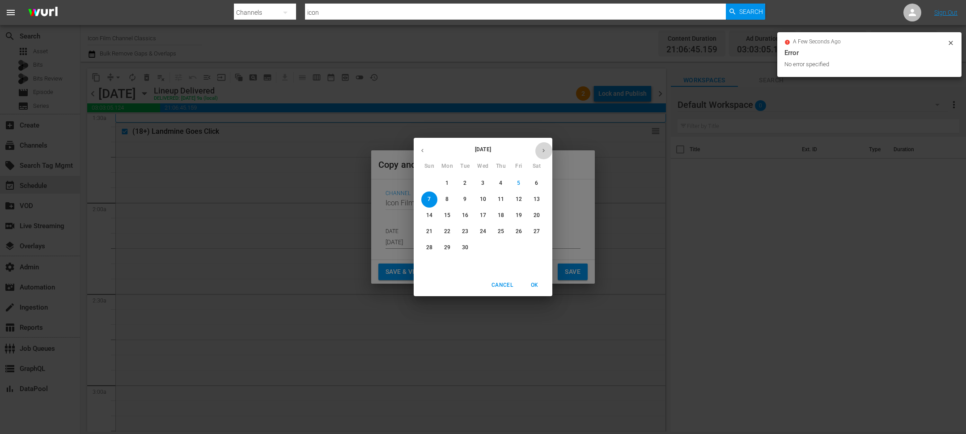
click at [542, 150] on icon "button" at bounding box center [543, 150] width 7 height 7
click at [464, 200] on p "7" at bounding box center [464, 199] width 3 height 8
type input "Oct 7th 2025"
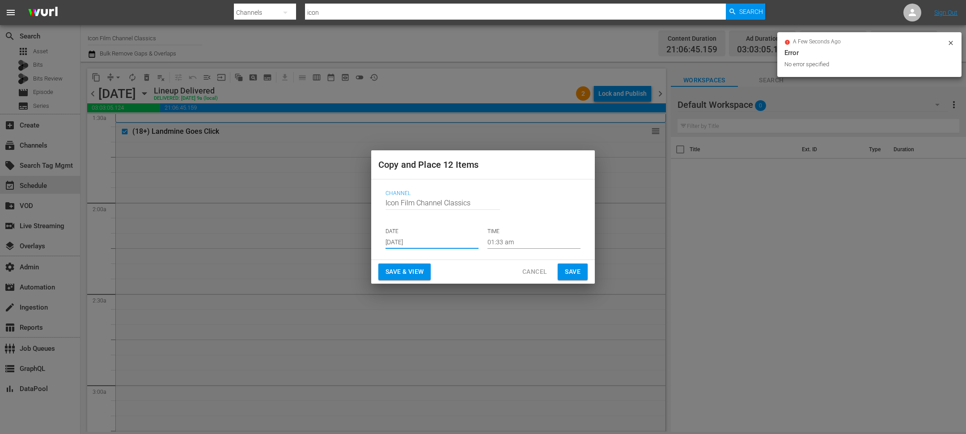
click at [576, 271] on span "Save" at bounding box center [573, 271] width 16 height 11
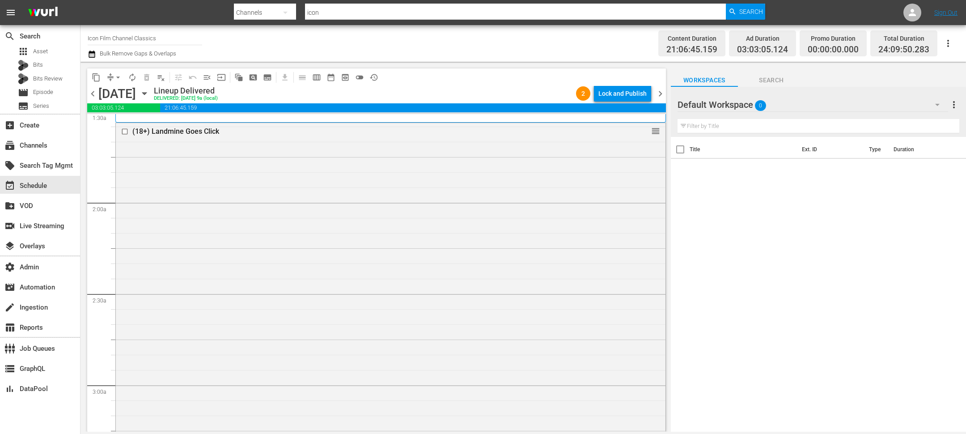
click at [659, 99] on div "chevron_left Monday, October 7th October 7th Lineup Delivered DELIVERED: 10/6 @…" at bounding box center [376, 94] width 579 height 17
click at [659, 93] on span "chevron_right" at bounding box center [660, 93] width 11 height 11
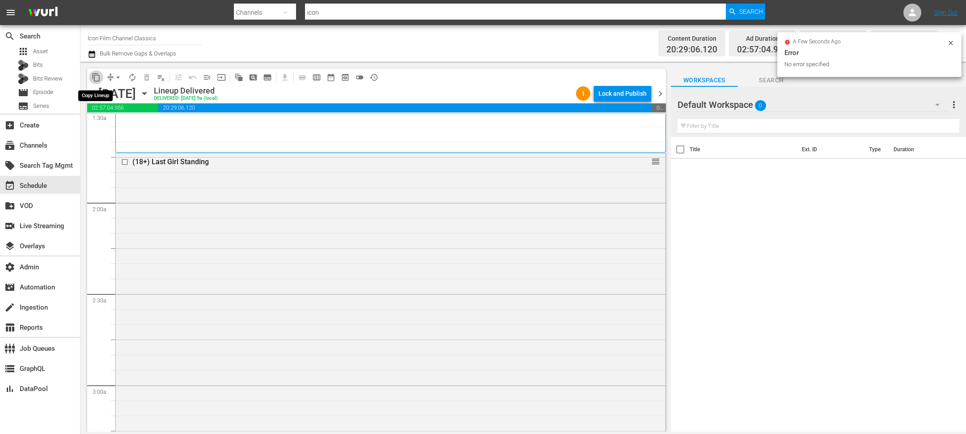
click at [94, 77] on span "content_copy" at bounding box center [96, 77] width 9 height 9
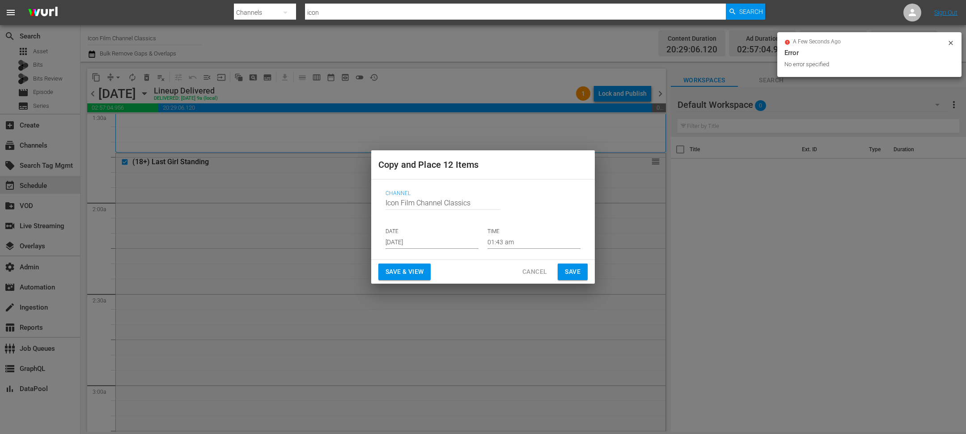
click at [400, 244] on input "Sep 7th 2025" at bounding box center [432, 241] width 93 height 13
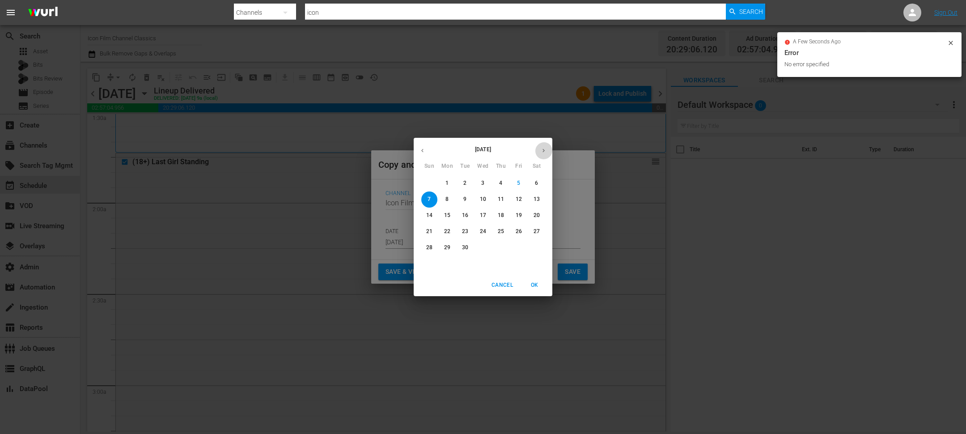
click at [545, 144] on button "button" at bounding box center [543, 150] width 17 height 17
click at [484, 198] on p "8" at bounding box center [482, 199] width 3 height 8
type input "Oct 8th 2025"
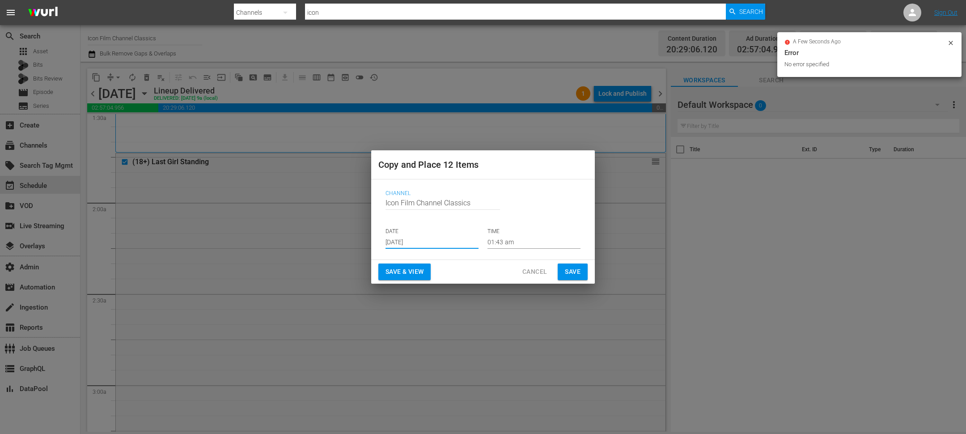
click at [585, 272] on button "Save" at bounding box center [573, 271] width 30 height 17
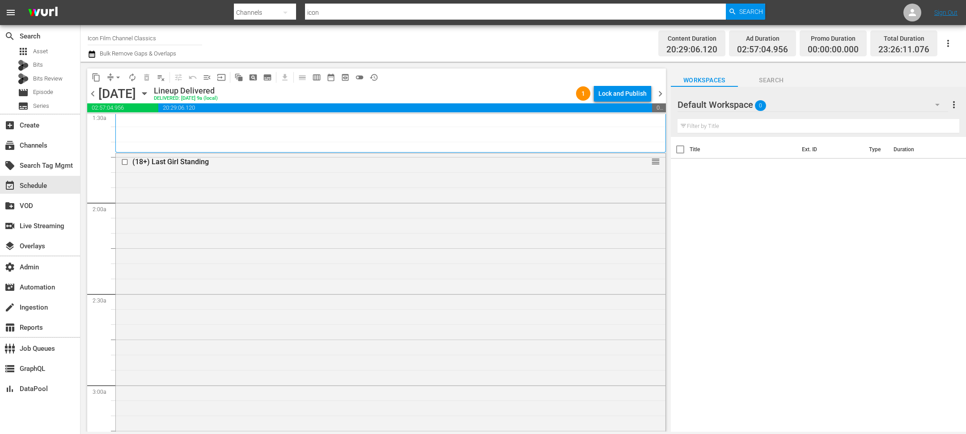
click at [658, 93] on span "chevron_right" at bounding box center [660, 93] width 11 height 11
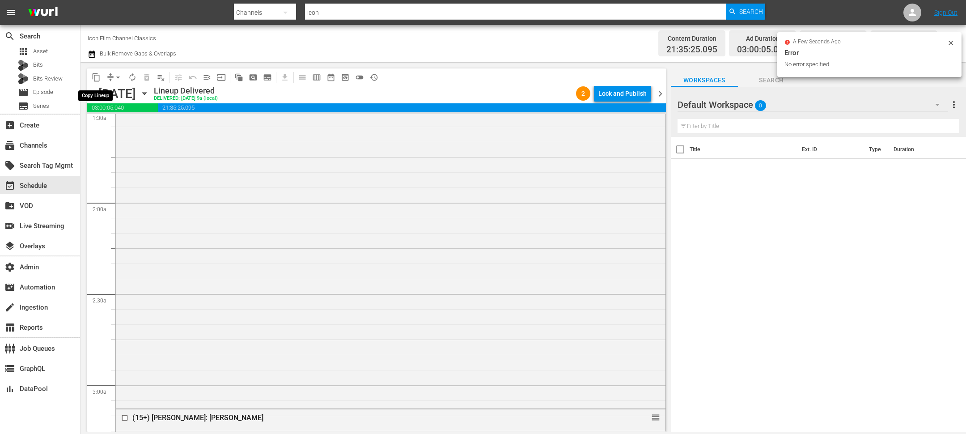
click at [97, 79] on span "content_copy" at bounding box center [96, 77] width 9 height 9
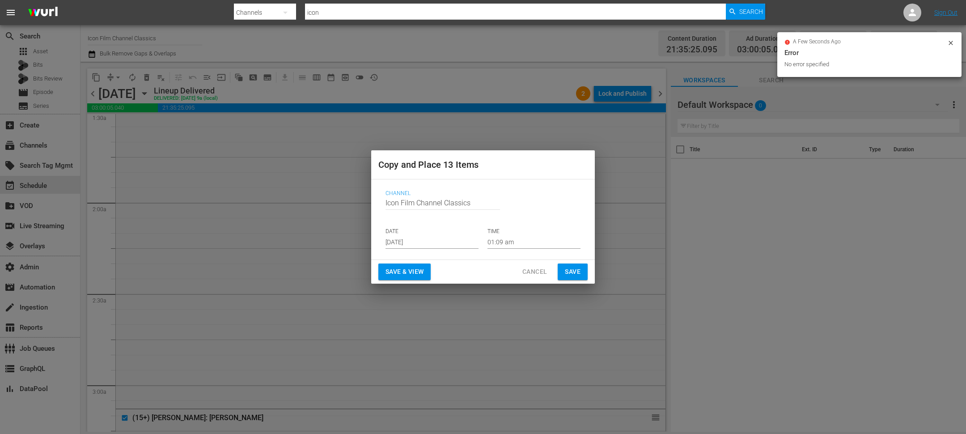
click at [413, 246] on input "Sep 7th 2025" at bounding box center [432, 241] width 93 height 13
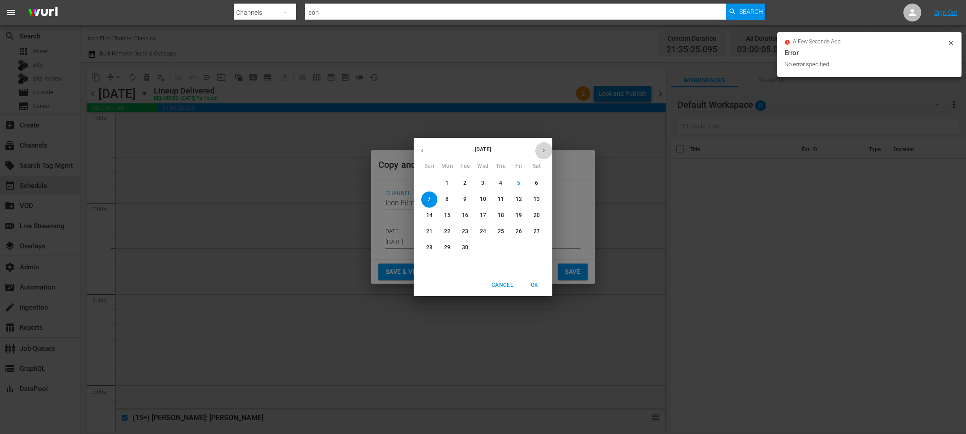
click at [545, 148] on icon "button" at bounding box center [543, 150] width 7 height 7
click at [502, 201] on p "9" at bounding box center [500, 199] width 3 height 8
type input "Oct 9th 2025"
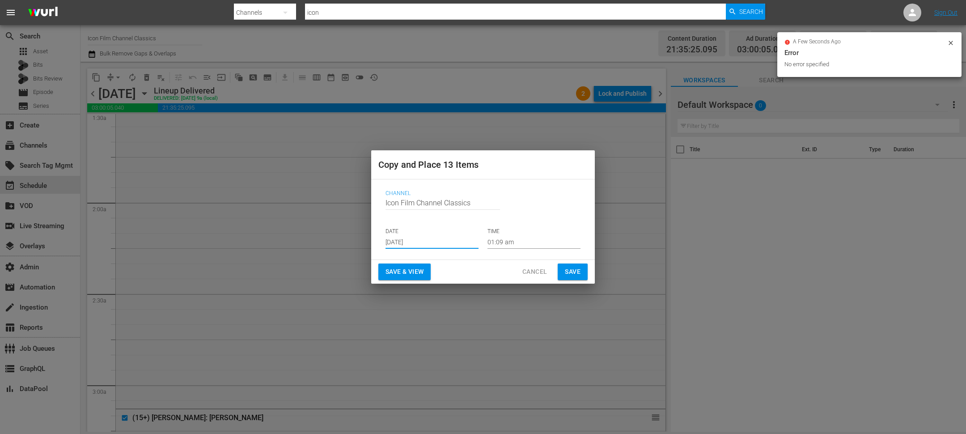
click at [567, 273] on span "Save" at bounding box center [573, 271] width 16 height 11
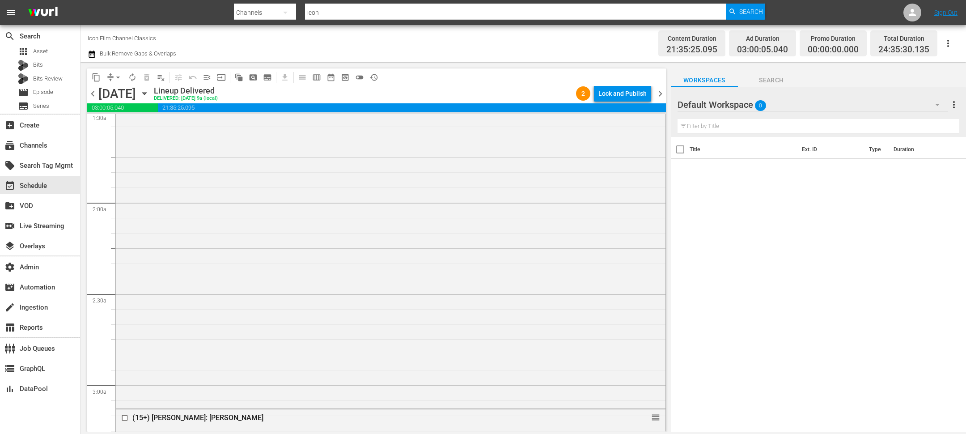
click at [658, 90] on span "chevron_right" at bounding box center [660, 93] width 11 height 11
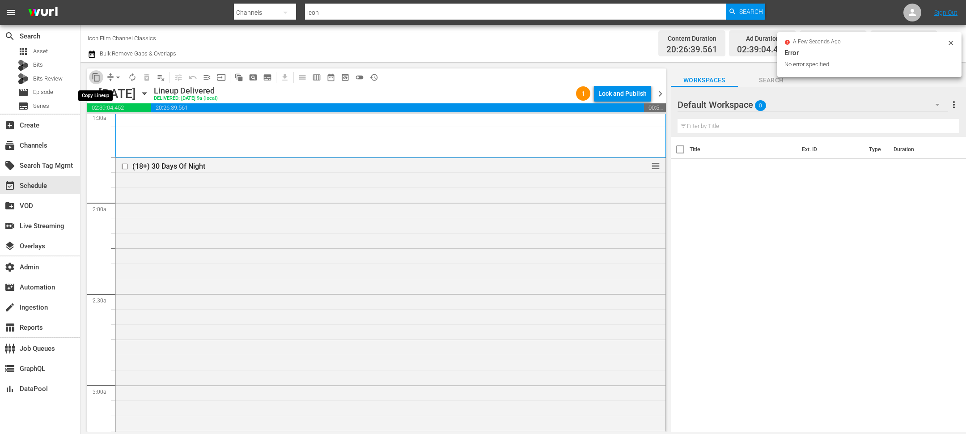
click at [99, 78] on span "content_copy" at bounding box center [96, 77] width 9 height 9
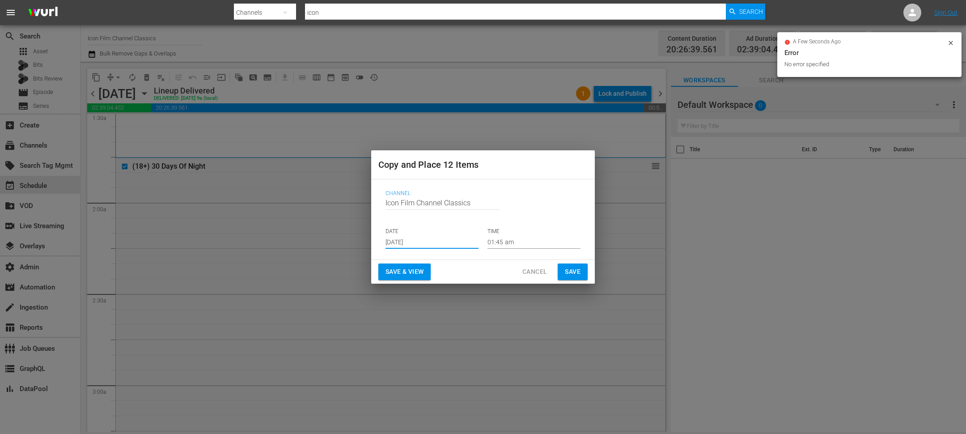
click at [409, 246] on input "Sep 7th 2025" at bounding box center [432, 241] width 93 height 13
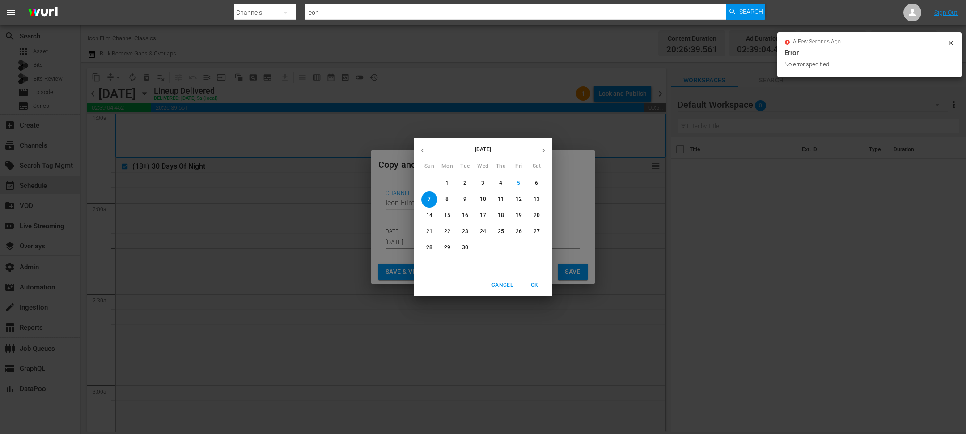
click at [548, 151] on button "button" at bounding box center [543, 150] width 17 height 17
click at [521, 201] on p "10" at bounding box center [519, 199] width 6 height 8
type input "Oct 10th 2025"
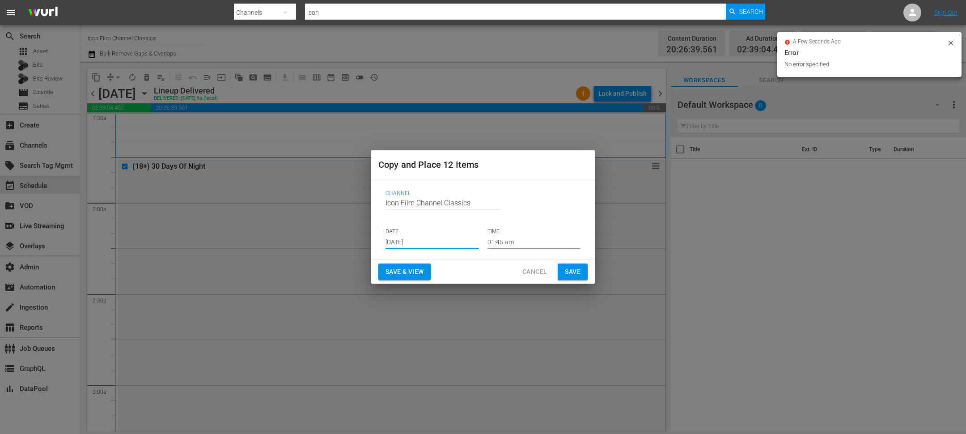
click at [578, 269] on span "Save" at bounding box center [573, 271] width 16 height 11
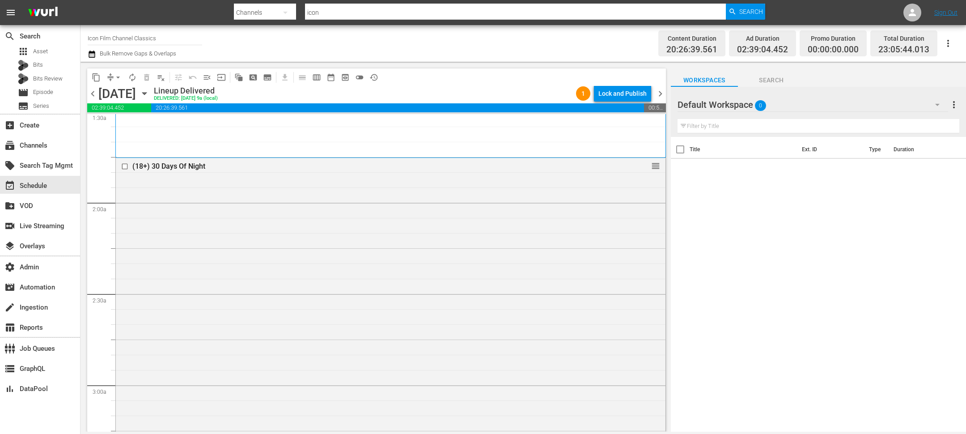
click at [660, 94] on span "chevron_right" at bounding box center [660, 93] width 11 height 11
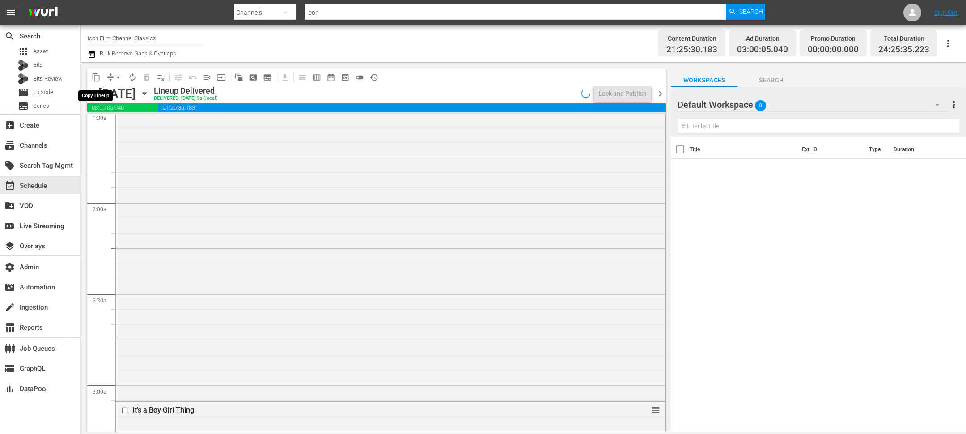
scroll to position [261, 0]
click at [97, 78] on span "content_copy" at bounding box center [96, 77] width 9 height 9
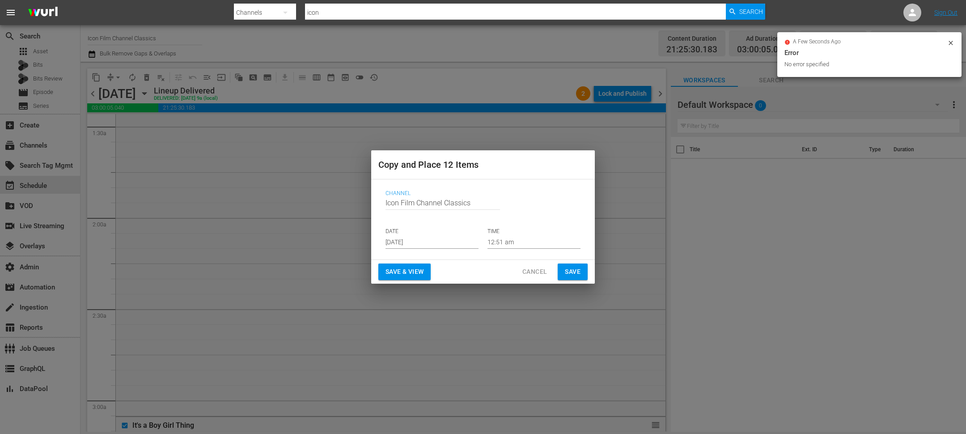
click at [425, 243] on input "Sep 7th 2025" at bounding box center [432, 241] width 93 height 13
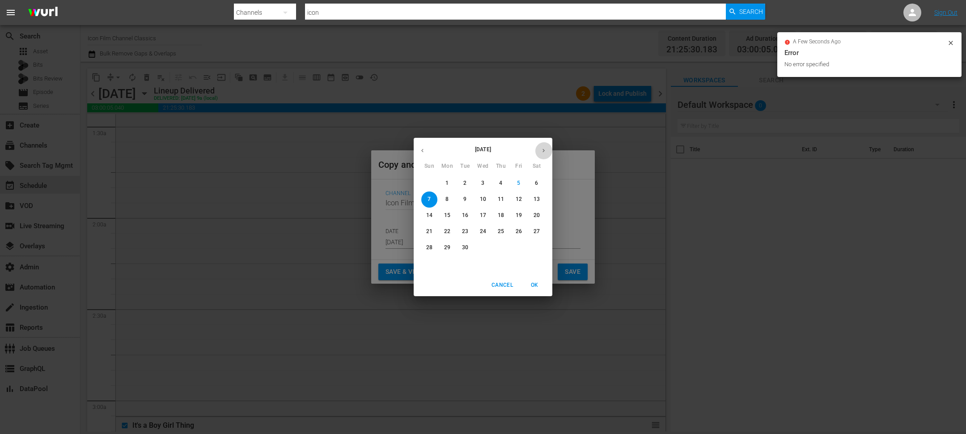
click at [546, 143] on button "button" at bounding box center [543, 150] width 17 height 17
click at [535, 194] on button "11" at bounding box center [537, 199] width 16 height 16
type input "Oct 11th 2025"
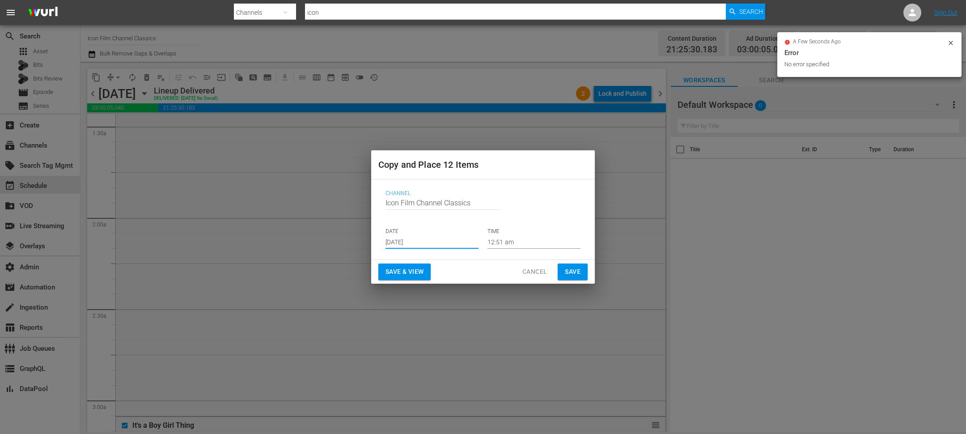
click at [567, 270] on span "Save" at bounding box center [573, 271] width 16 height 11
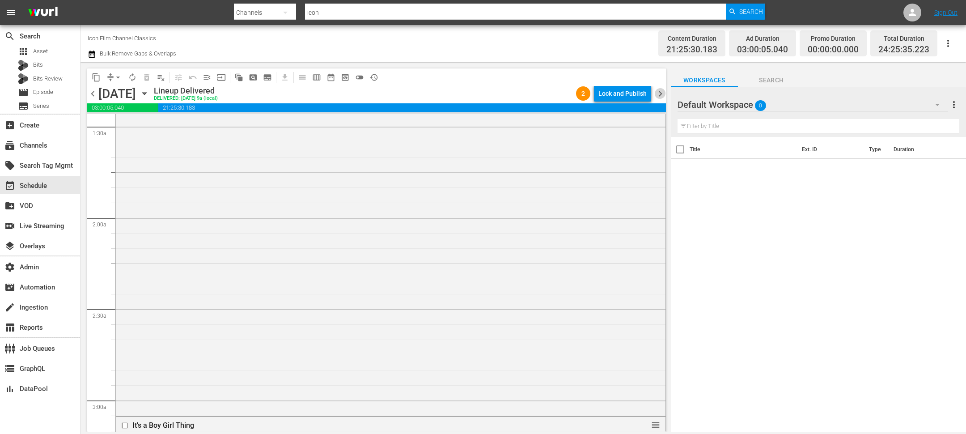
click at [661, 97] on span "chevron_right" at bounding box center [660, 93] width 11 height 11
click at [94, 76] on span "content_copy" at bounding box center [96, 77] width 9 height 9
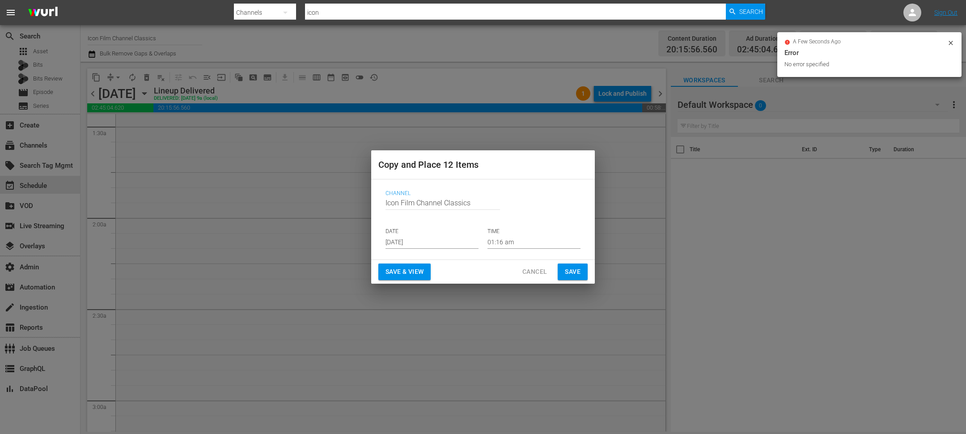
click at [400, 241] on input "Sep 7th 2025" at bounding box center [432, 241] width 93 height 13
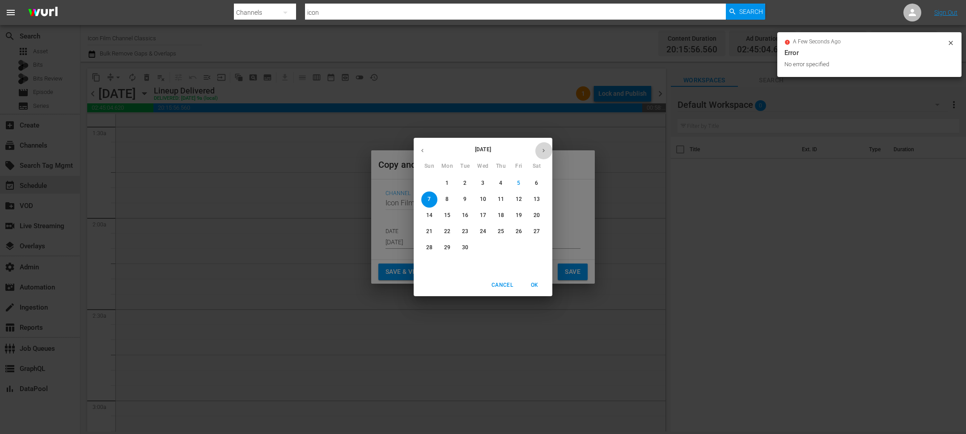
click at [544, 153] on icon "button" at bounding box center [543, 150] width 7 height 7
click at [427, 219] on p "12" at bounding box center [429, 216] width 6 height 8
type input "Oct 12th 2025"
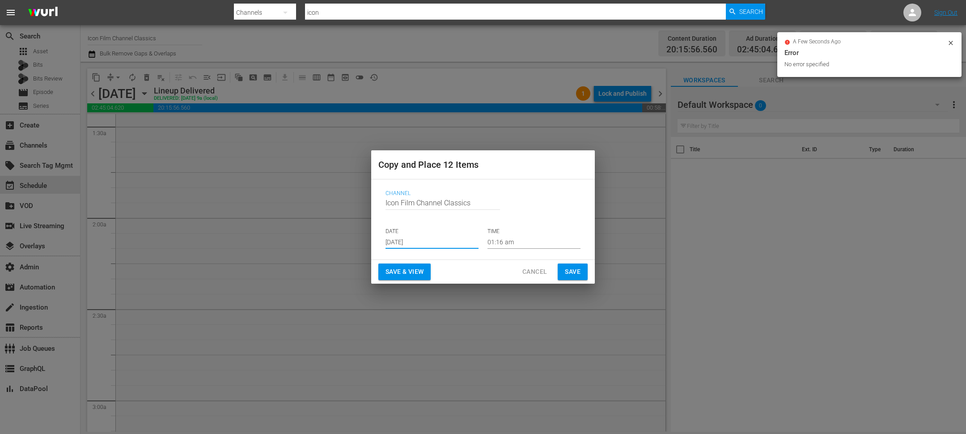
click at [574, 268] on span "Save" at bounding box center [573, 271] width 16 height 11
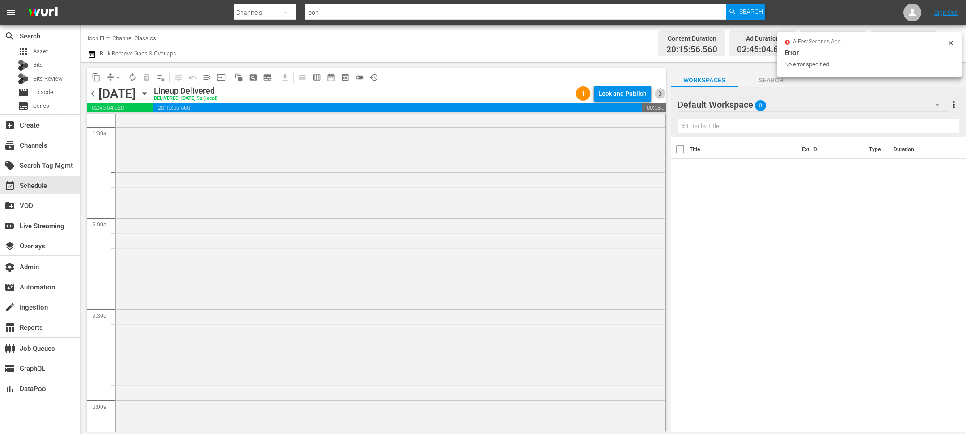
click at [661, 92] on span "chevron_right" at bounding box center [660, 93] width 11 height 11
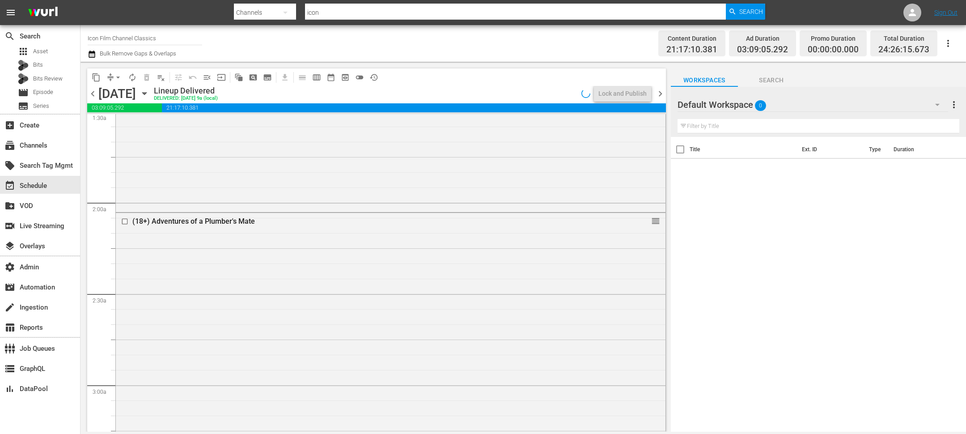
scroll to position [261, 0]
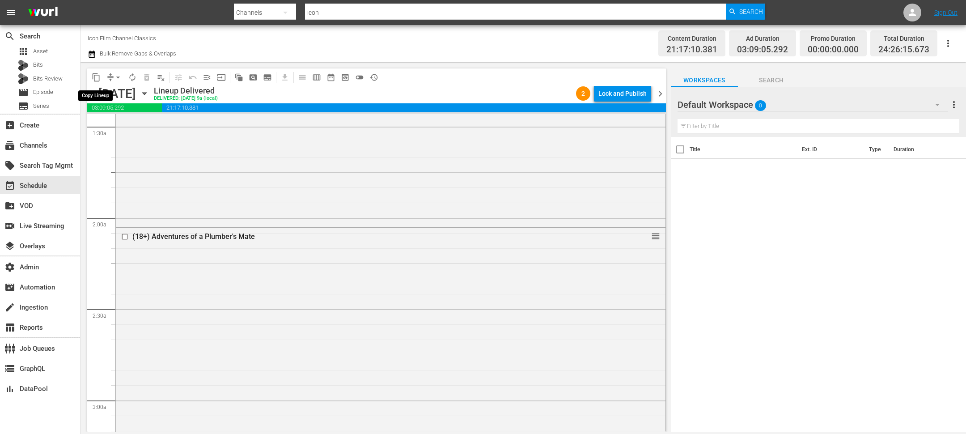
click at [97, 79] on span "content_copy" at bounding box center [96, 77] width 9 height 9
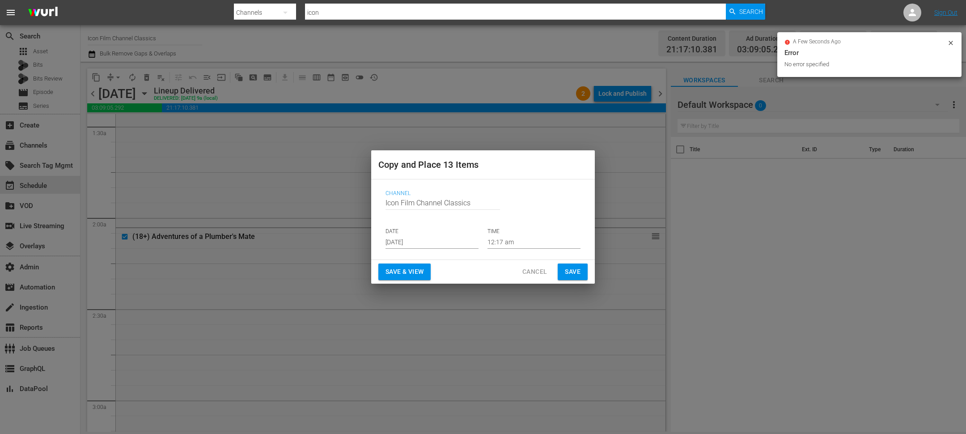
click at [404, 237] on input "Sep 7th 2025" at bounding box center [432, 241] width 93 height 13
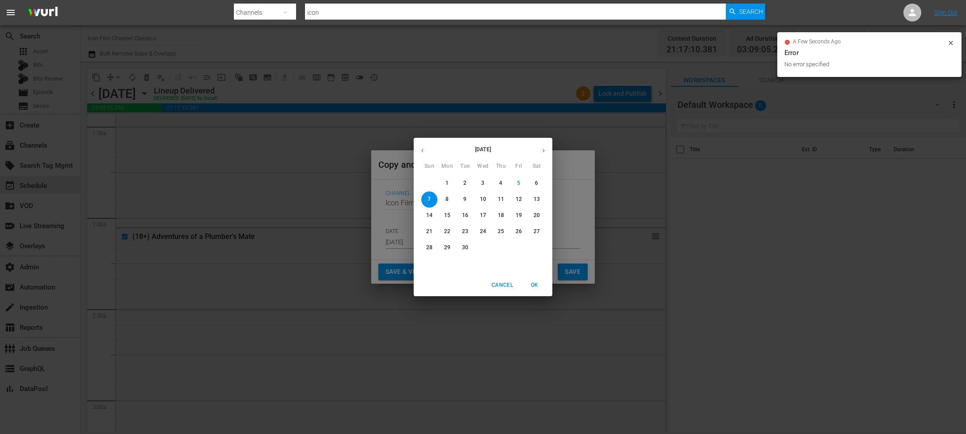
click at [543, 148] on icon "button" at bounding box center [543, 150] width 7 height 7
click at [451, 212] on span "13" at bounding box center [447, 216] width 16 height 8
type input "Oct 13th 2025"
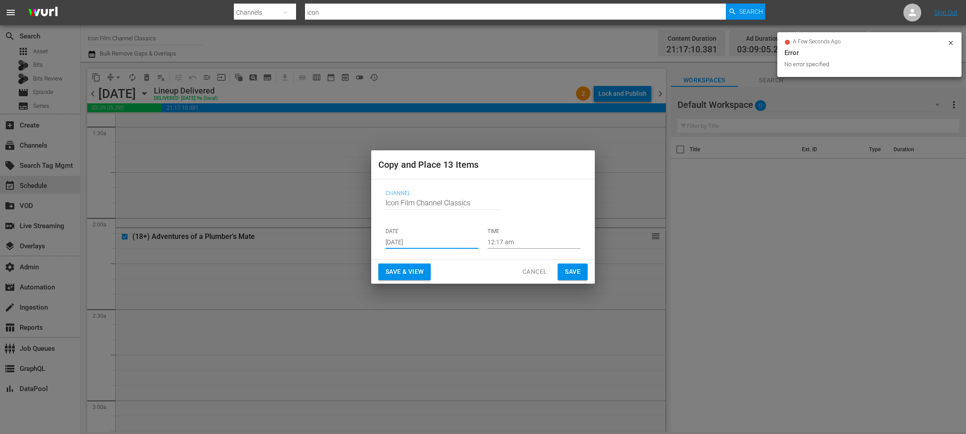
click at [582, 273] on button "Save" at bounding box center [573, 271] width 30 height 17
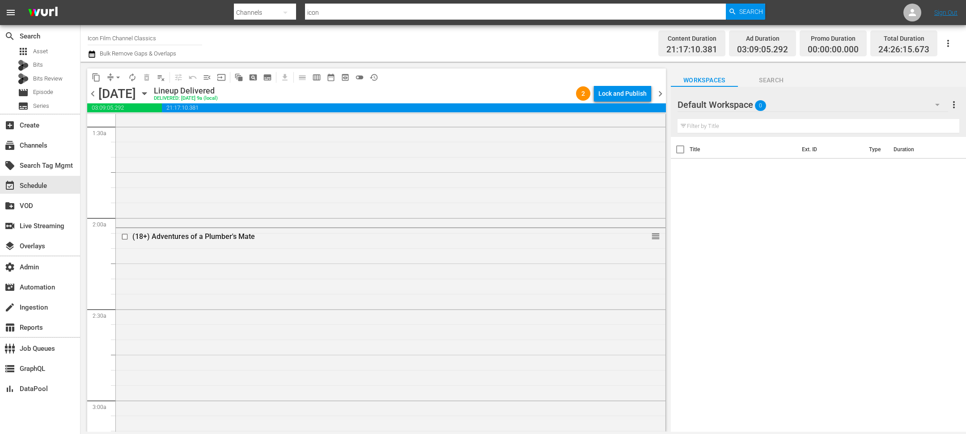
click at [660, 95] on span "chevron_right" at bounding box center [660, 93] width 11 height 11
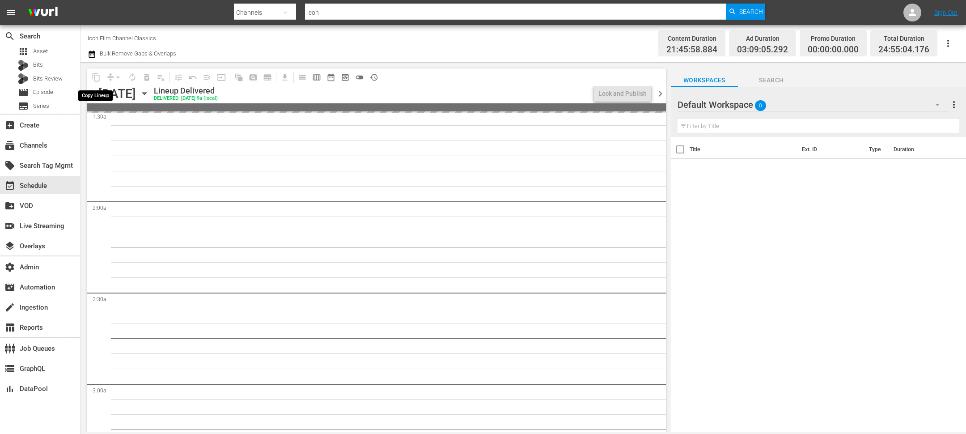
scroll to position [261, 0]
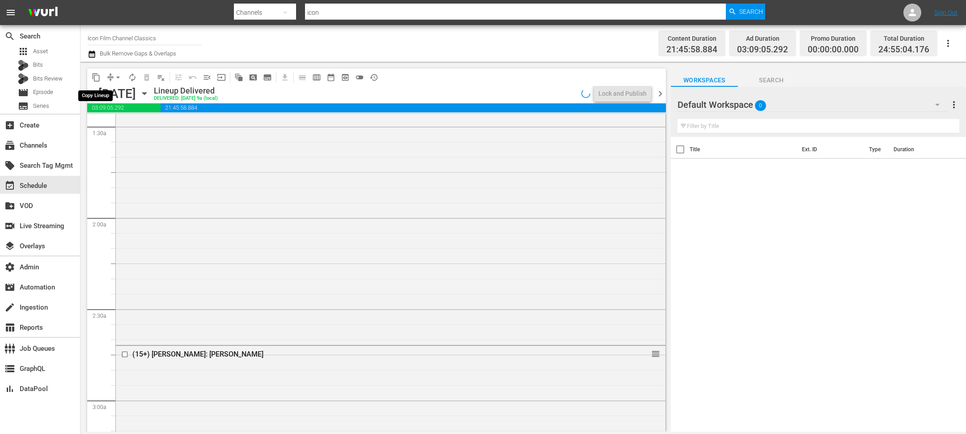
click at [96, 79] on span "content_copy" at bounding box center [96, 77] width 9 height 9
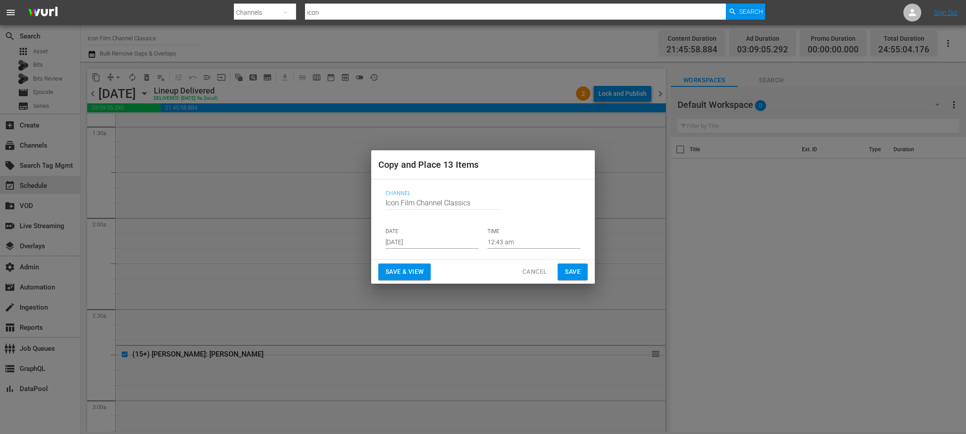
click at [394, 242] on input "Sep 7th 2025" at bounding box center [432, 241] width 93 height 13
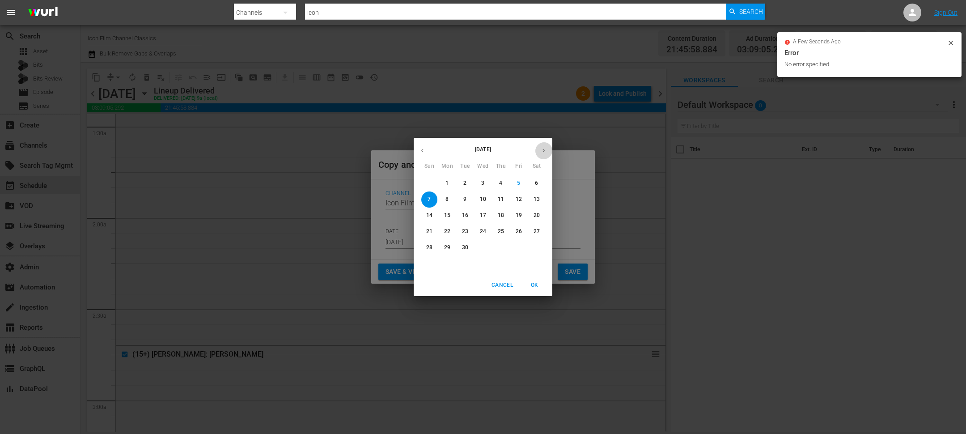
click at [544, 150] on icon "button" at bounding box center [543, 151] width 2 height 4
click at [469, 213] on span "14" at bounding box center [465, 216] width 16 height 8
type input "Oct 14th 2025"
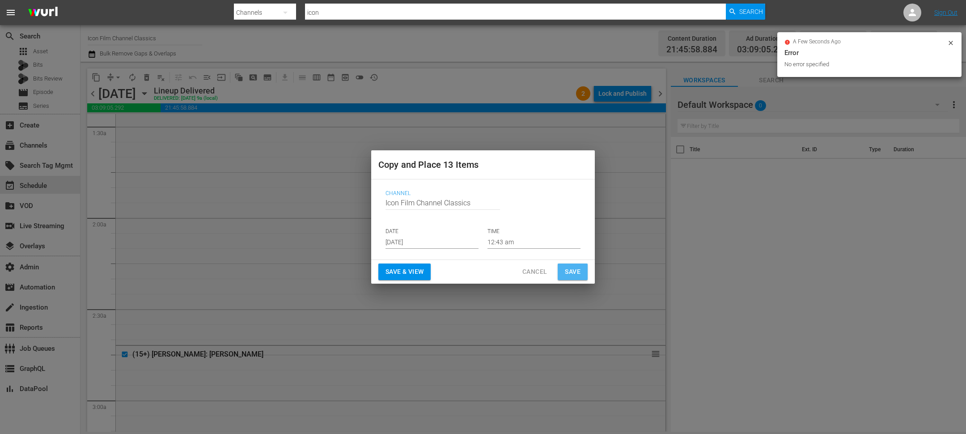
click at [573, 272] on span "Save" at bounding box center [573, 271] width 16 height 11
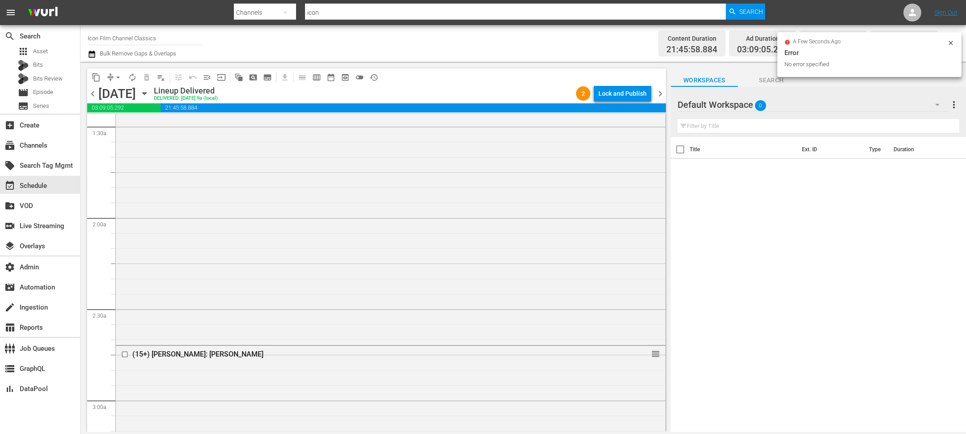
click at [658, 94] on span "chevron_right" at bounding box center [660, 93] width 11 height 11
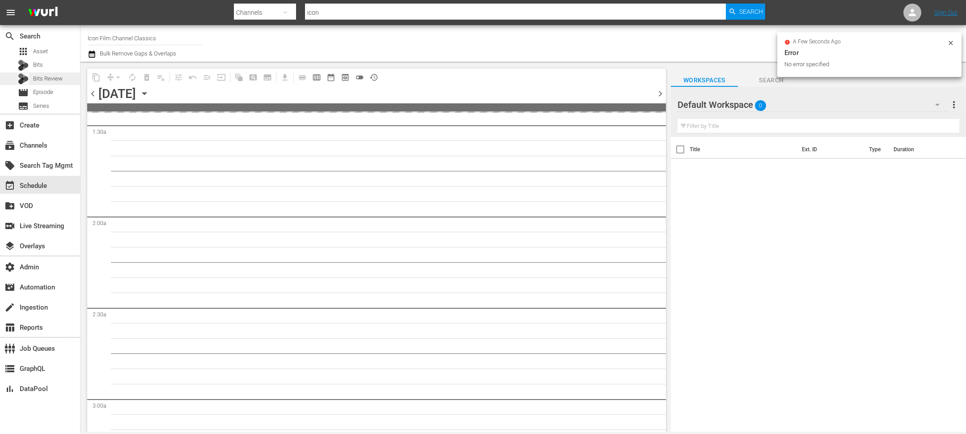
scroll to position [276, 0]
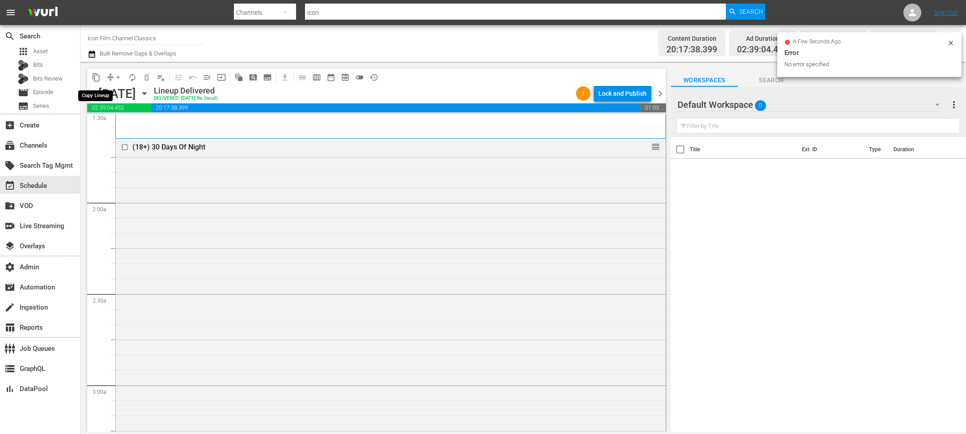
click at [96, 76] on span "content_copy" at bounding box center [96, 77] width 9 height 9
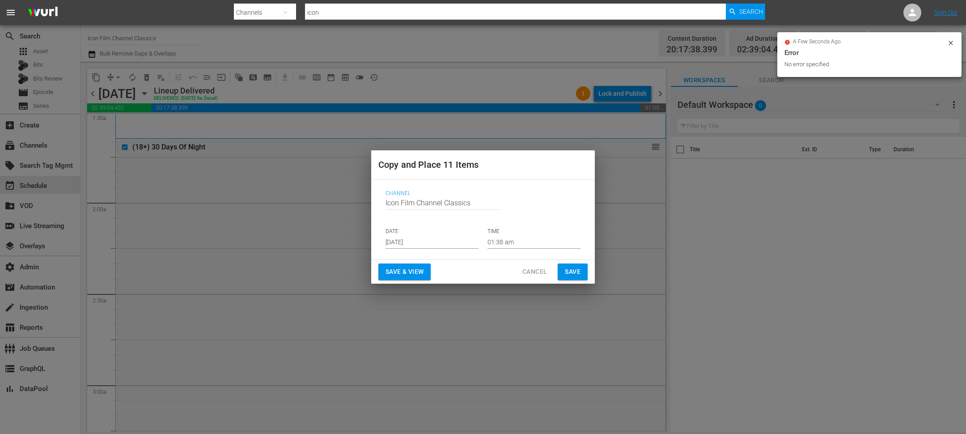
click at [419, 242] on input "Sep 7th 2025" at bounding box center [432, 241] width 93 height 13
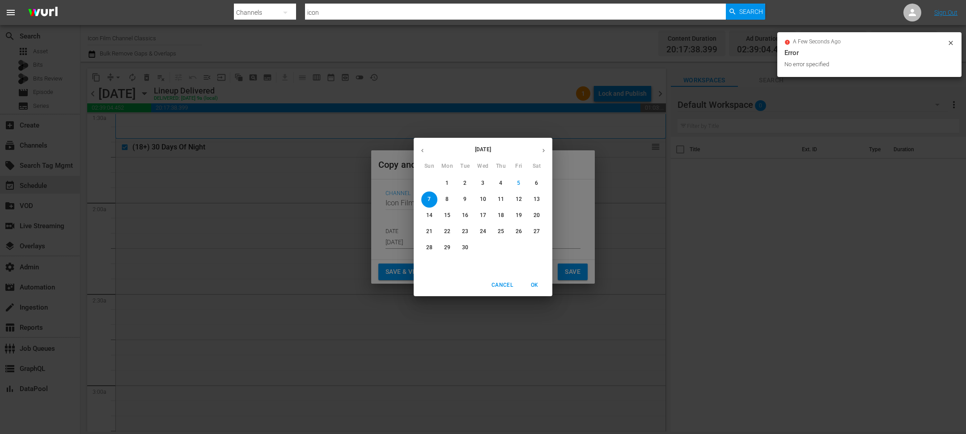
click at [543, 149] on icon "button" at bounding box center [543, 150] width 7 height 7
click at [483, 210] on button "15" at bounding box center [483, 216] width 16 height 16
type input "Oct 15th 2025"
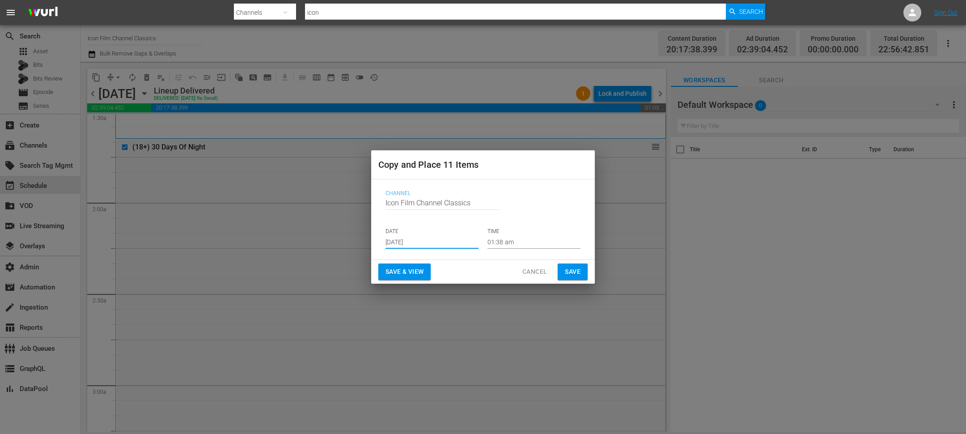
click at [579, 277] on button "Save" at bounding box center [573, 271] width 30 height 17
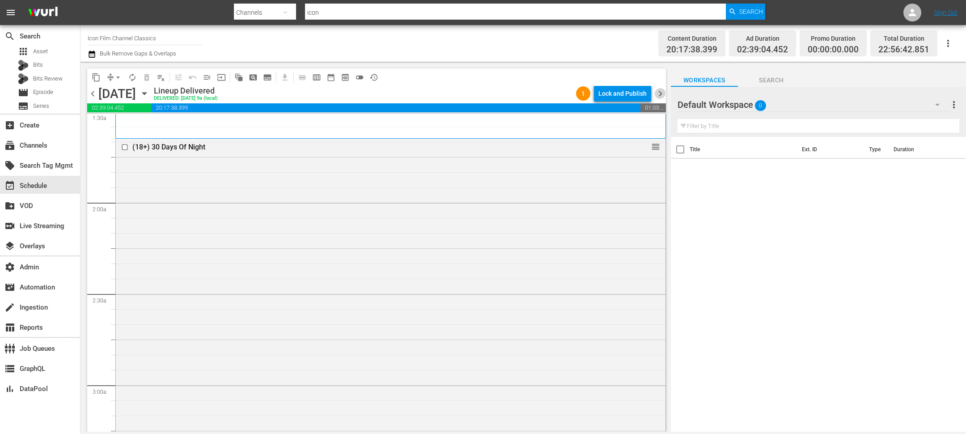
click at [660, 90] on span "chevron_right" at bounding box center [660, 93] width 11 height 11
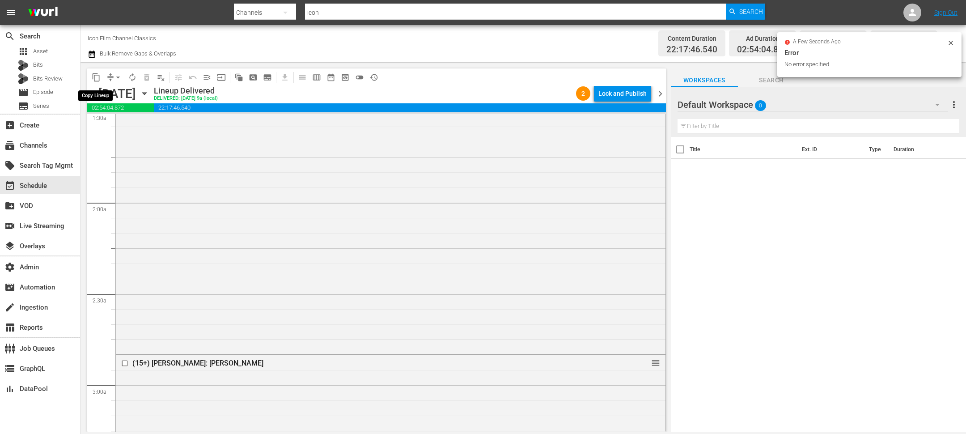
click at [97, 79] on span "content_copy" at bounding box center [96, 77] width 9 height 9
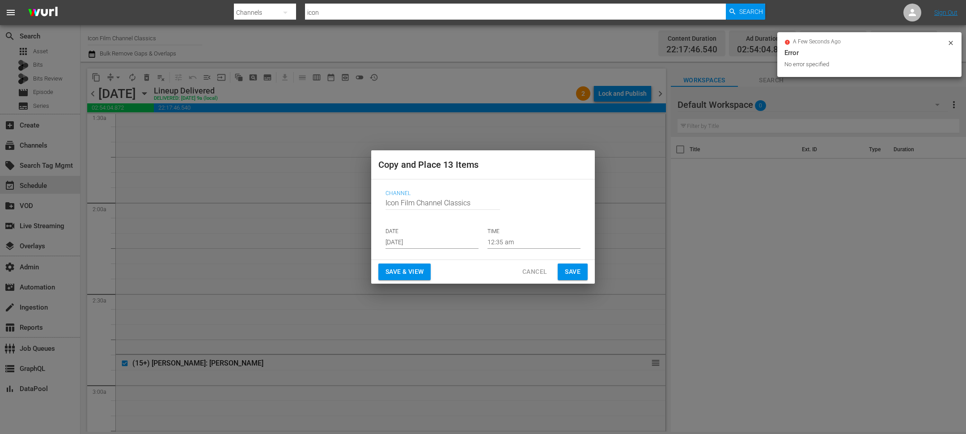
click at [414, 249] on div "Channel Channel Title Icon Film Channel Classics DATE Sep 7th 2025 TIME 12:35 am" at bounding box center [482, 219] width 209 height 73
click at [415, 235] on input "Sep 7th 2025" at bounding box center [432, 241] width 93 height 13
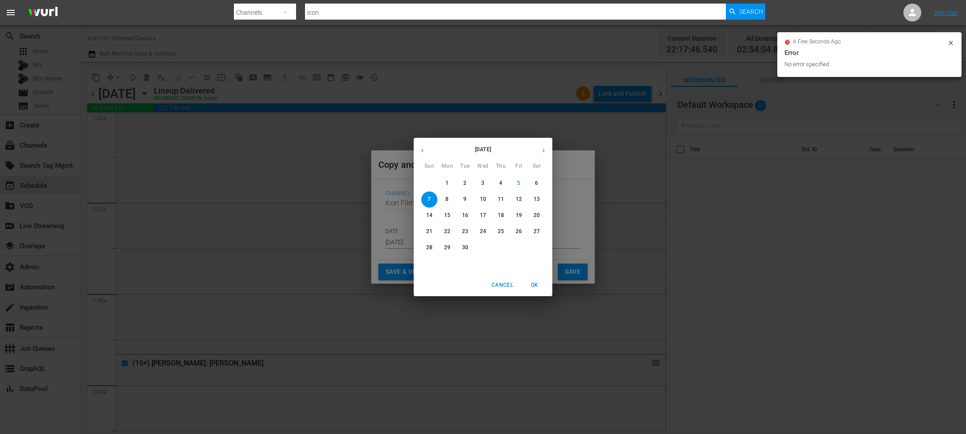
click at [544, 151] on icon "button" at bounding box center [543, 150] width 7 height 7
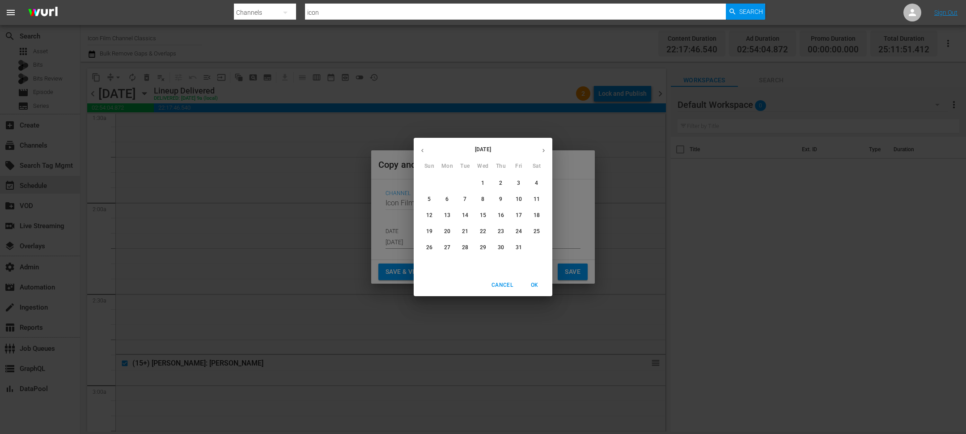
click at [498, 216] on p "16" at bounding box center [501, 216] width 6 height 8
type input "Oct 16th 2025"
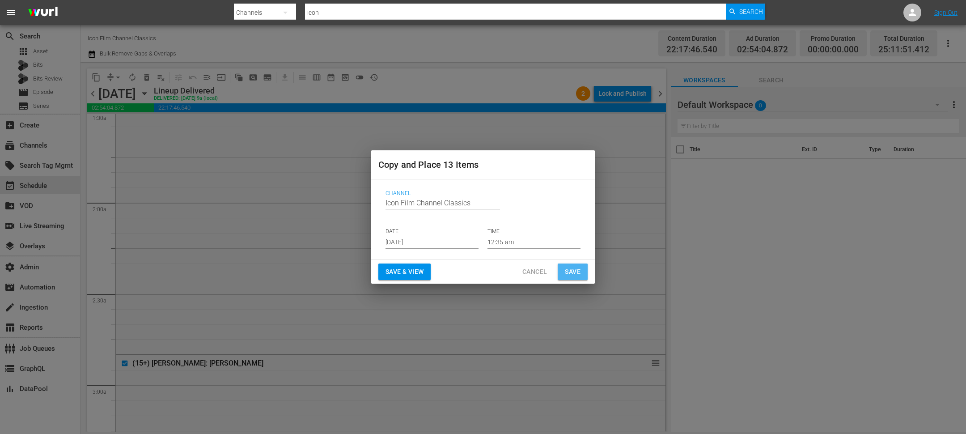
click at [572, 269] on span "Save" at bounding box center [573, 271] width 16 height 11
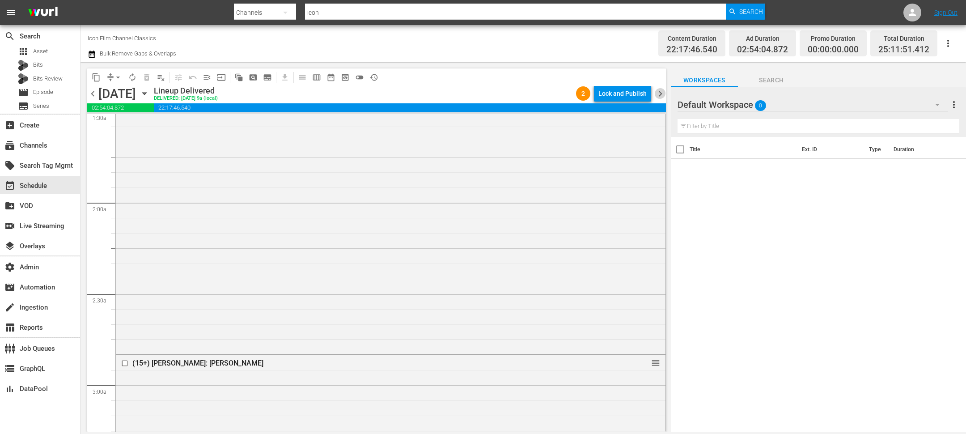
click at [661, 92] on span "chevron_right" at bounding box center [660, 93] width 11 height 11
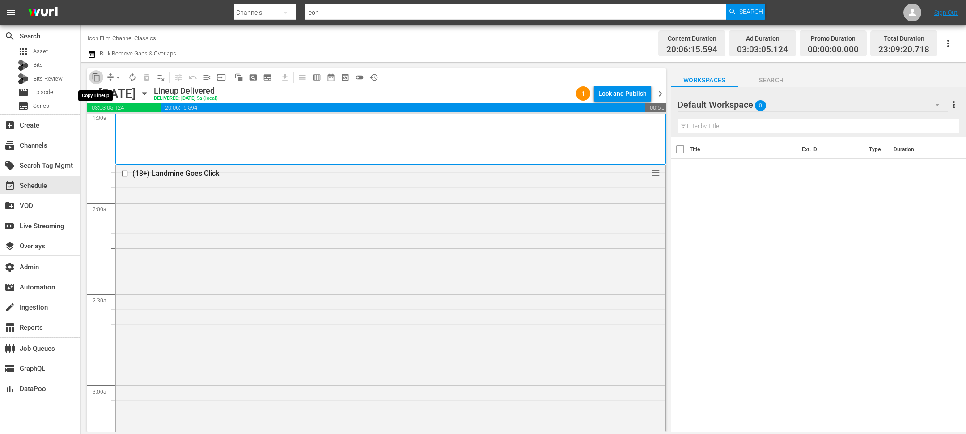
click at [97, 77] on span "content_copy" at bounding box center [96, 77] width 9 height 9
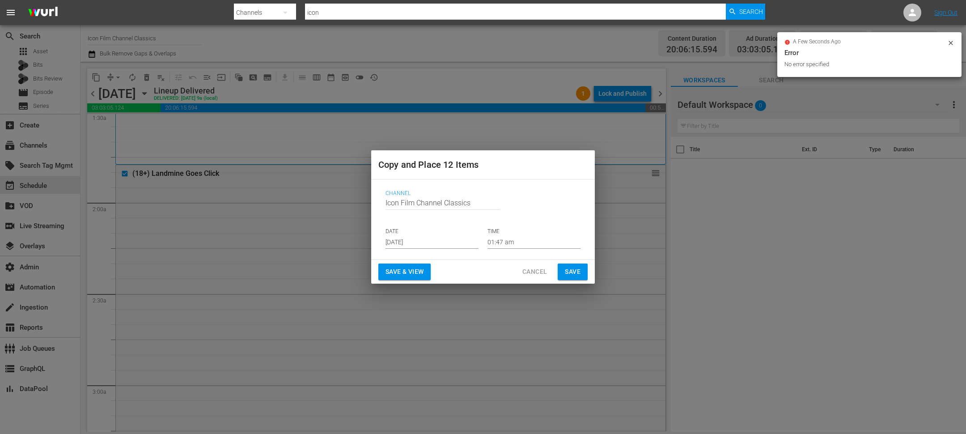
click at [402, 244] on input "Sep 7th 2025" at bounding box center [432, 241] width 93 height 13
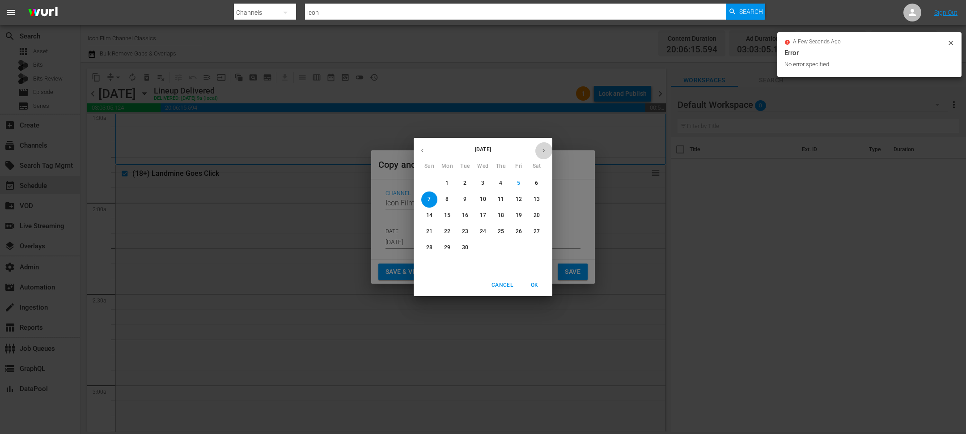
click at [549, 153] on button "button" at bounding box center [543, 150] width 17 height 17
click at [516, 215] on p "17" at bounding box center [519, 216] width 6 height 8
type input "Oct 17th 2025"
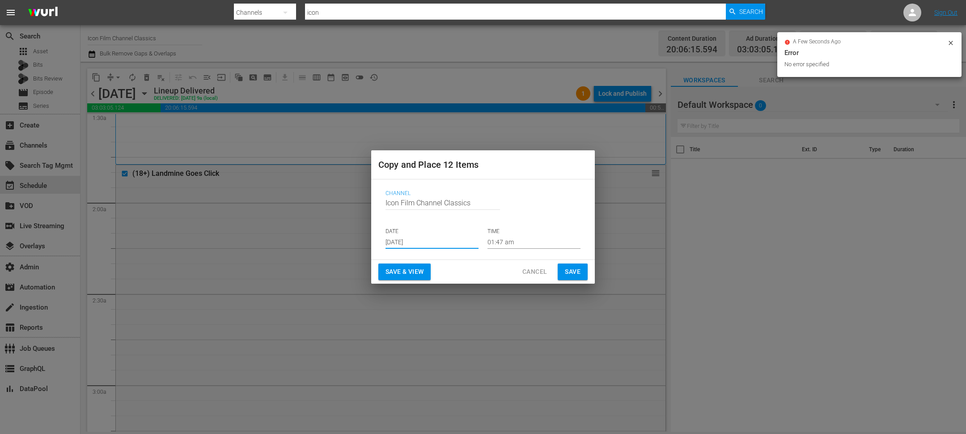
click at [569, 269] on span "Save" at bounding box center [573, 271] width 16 height 11
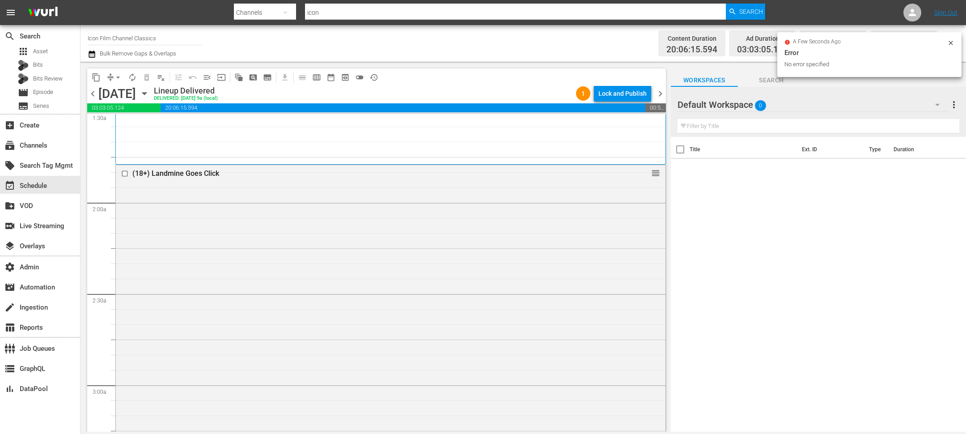
click at [659, 93] on span "chevron_right" at bounding box center [660, 93] width 11 height 11
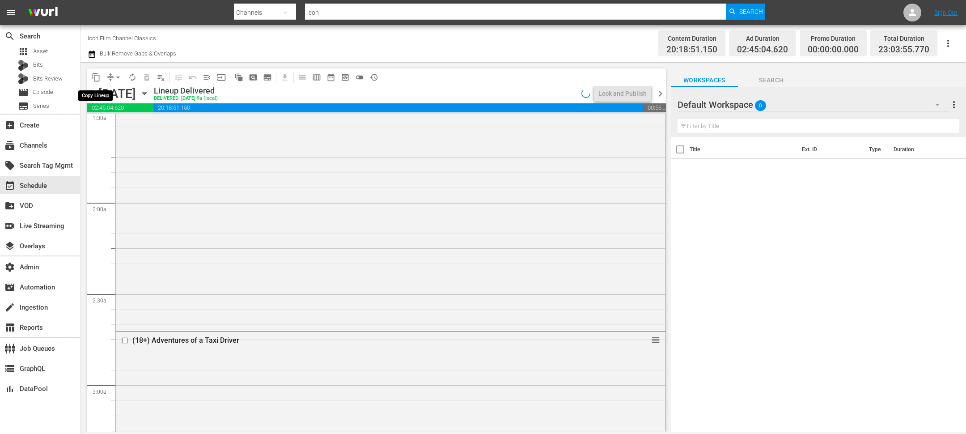
scroll to position [261, 0]
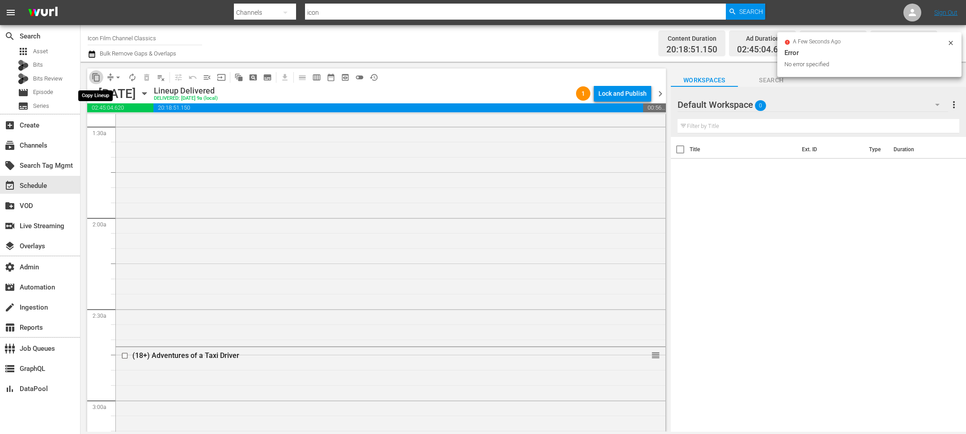
click at [97, 78] on span "content_copy" at bounding box center [96, 77] width 9 height 9
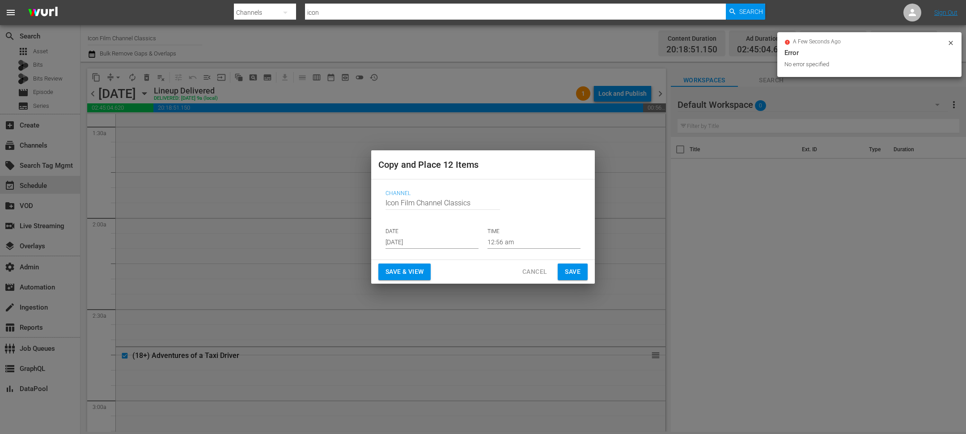
click at [415, 243] on input "Sep 7th 2025" at bounding box center [432, 241] width 93 height 13
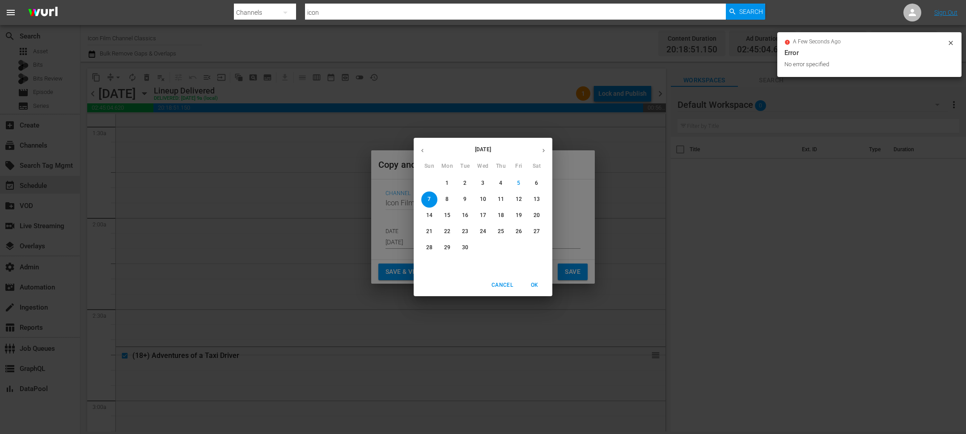
click at [542, 147] on icon "button" at bounding box center [543, 150] width 7 height 7
click at [536, 215] on p "18" at bounding box center [537, 216] width 6 height 8
type input "Oct 18th 2025"
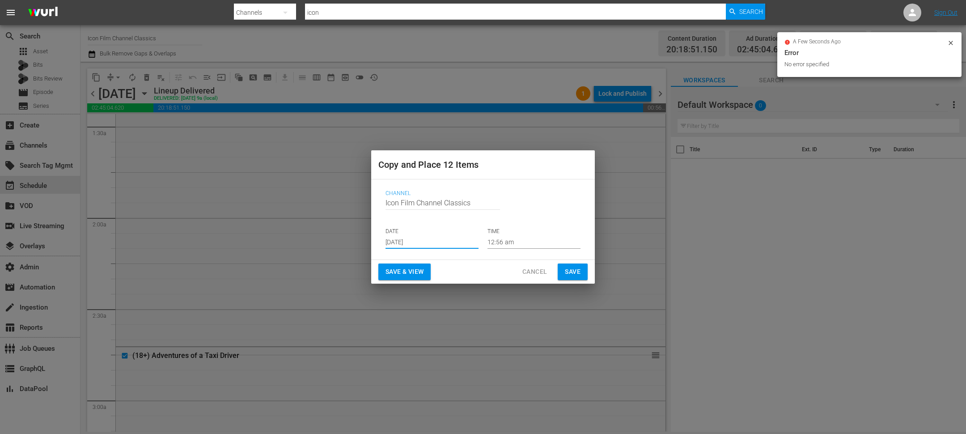
click at [564, 270] on button "Save" at bounding box center [573, 271] width 30 height 17
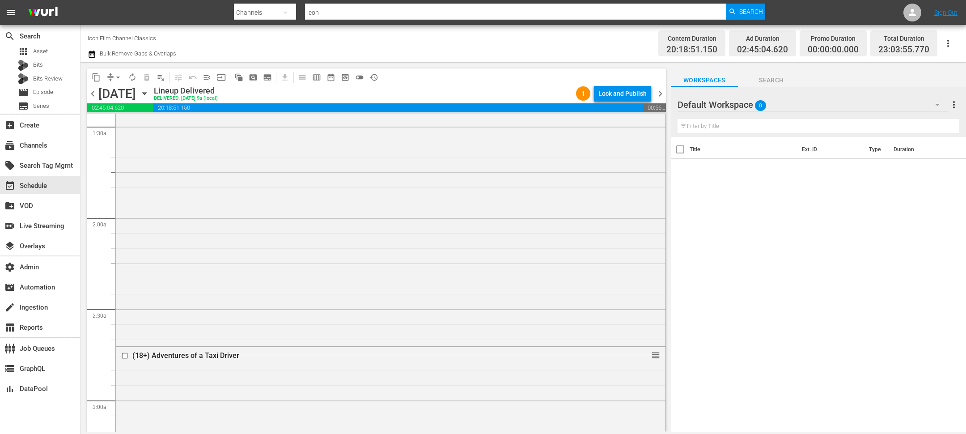
click at [659, 94] on span "chevron_right" at bounding box center [660, 93] width 11 height 11
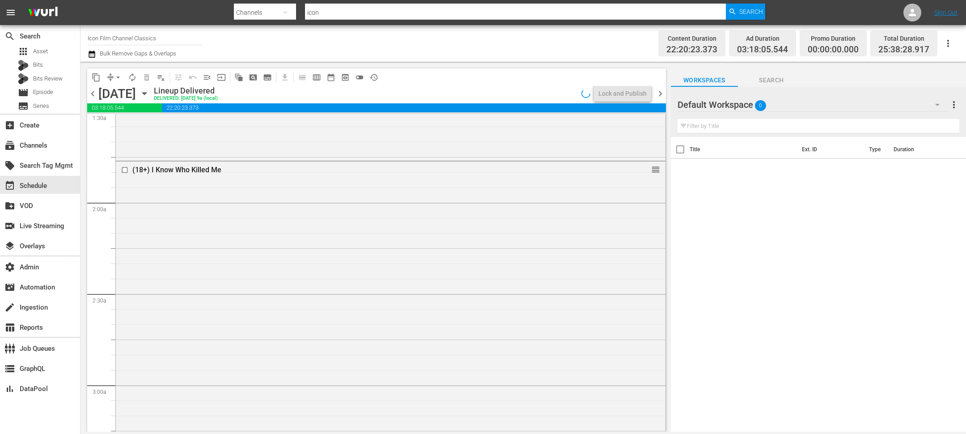
scroll to position [261, 0]
click at [93, 75] on span "content_copy" at bounding box center [96, 77] width 9 height 9
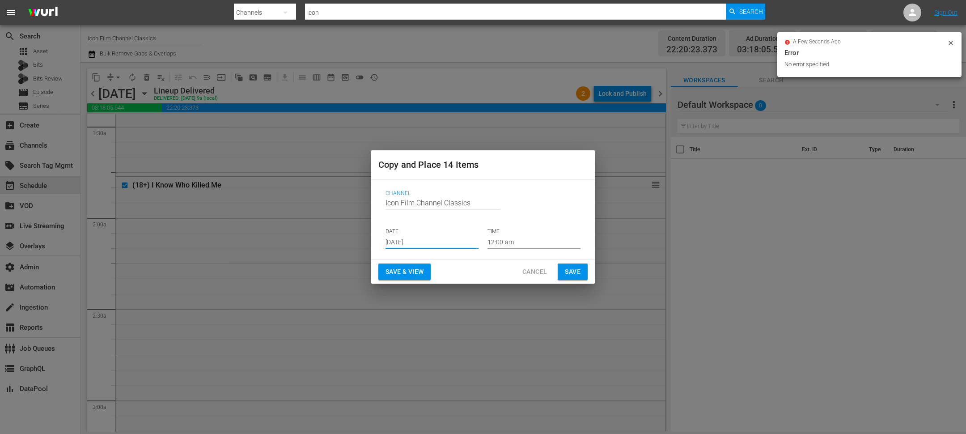
click at [413, 246] on input "Sep 7th 2025" at bounding box center [432, 241] width 93 height 13
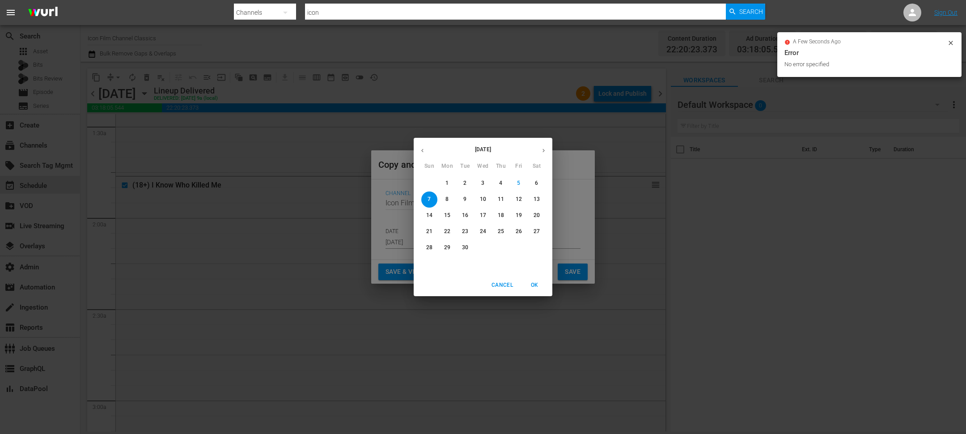
click at [547, 147] on button "button" at bounding box center [543, 150] width 17 height 17
click at [429, 234] on p "19" at bounding box center [429, 232] width 6 height 8
type input "Oct 19th 2025"
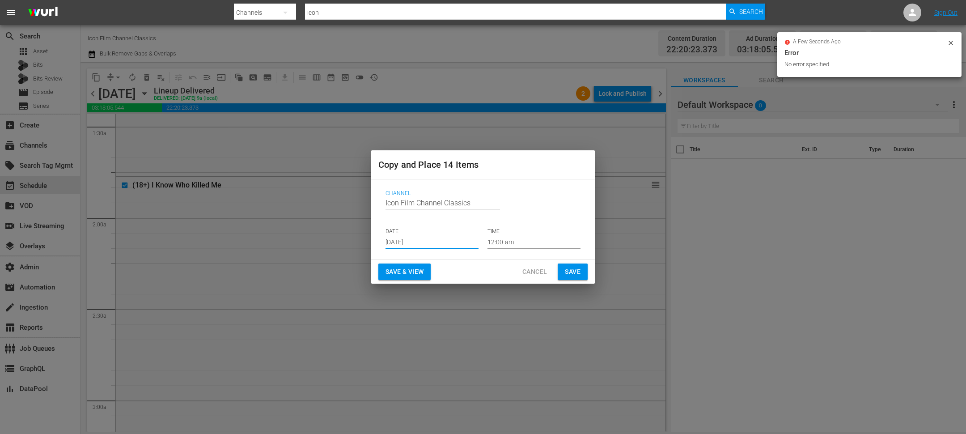
click at [576, 272] on span "Save" at bounding box center [573, 271] width 16 height 11
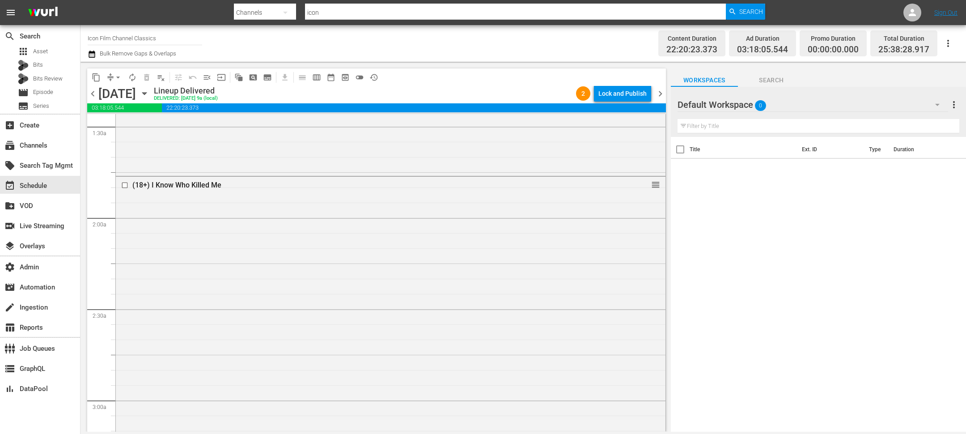
click at [661, 96] on span "chevron_right" at bounding box center [660, 93] width 11 height 11
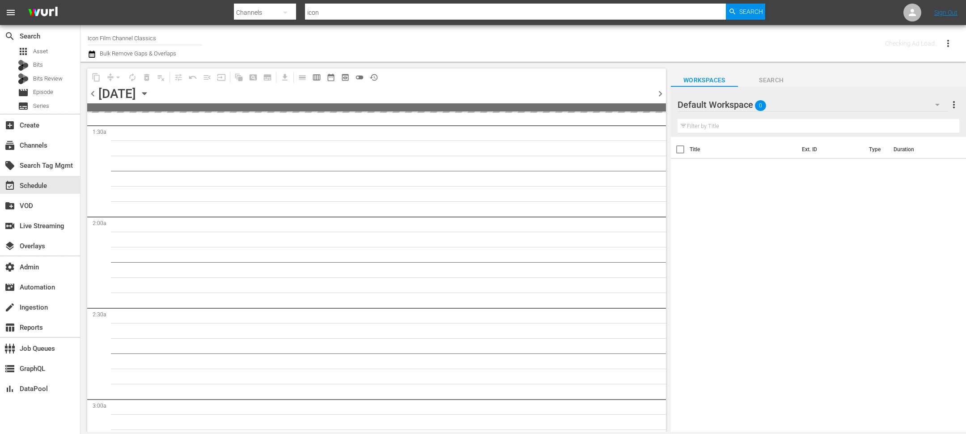
scroll to position [276, 0]
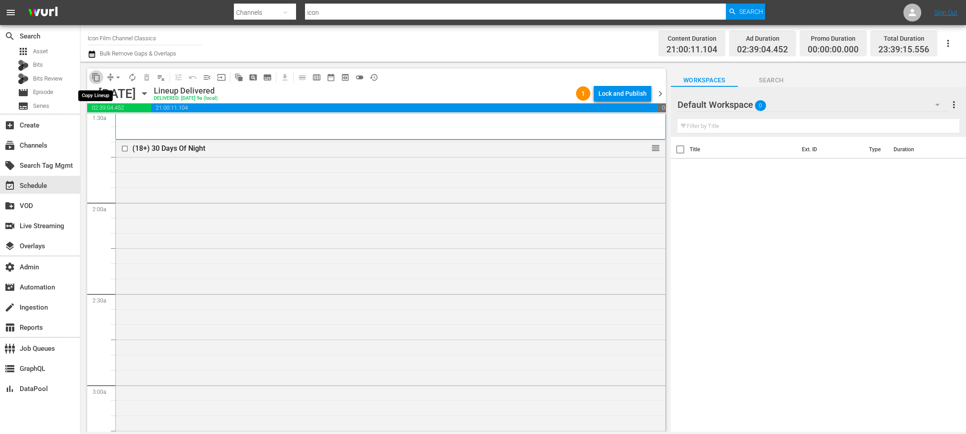
click at [97, 77] on span "content_copy" at bounding box center [96, 77] width 9 height 9
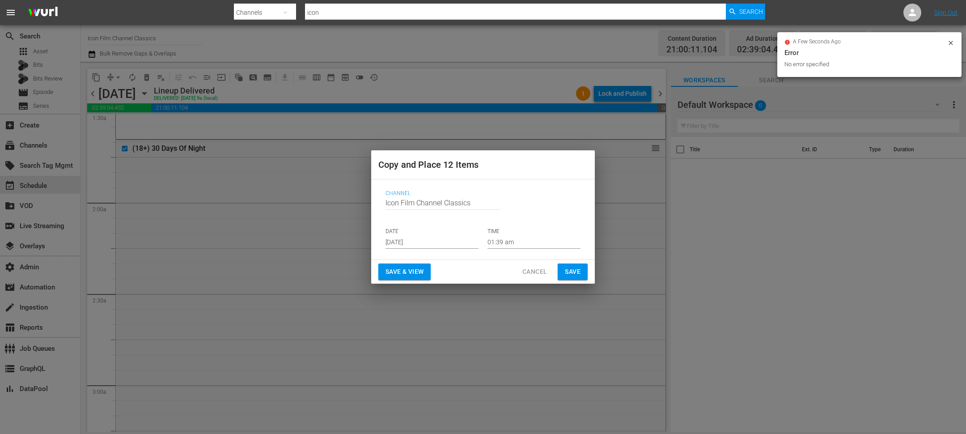
click at [415, 245] on input "Sep 7th 2025" at bounding box center [432, 241] width 93 height 13
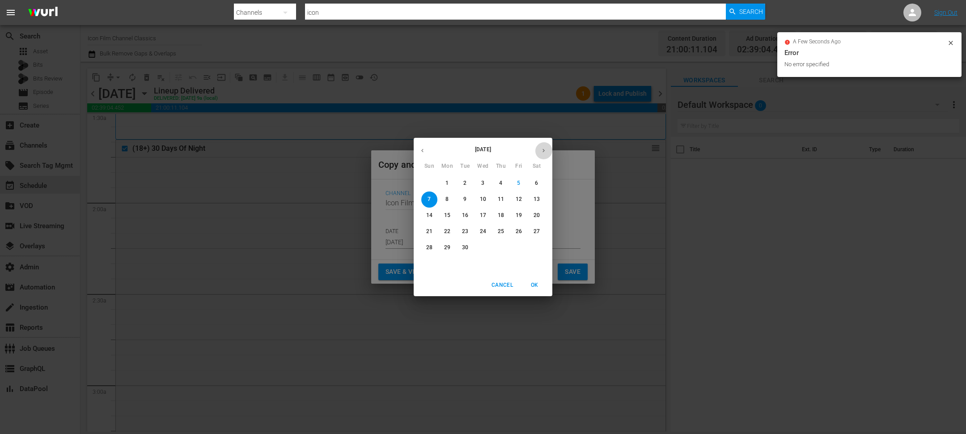
click at [541, 149] on icon "button" at bounding box center [543, 150] width 7 height 7
click at [448, 232] on p "20" at bounding box center [447, 232] width 6 height 8
type input "Oct 20th 2025"
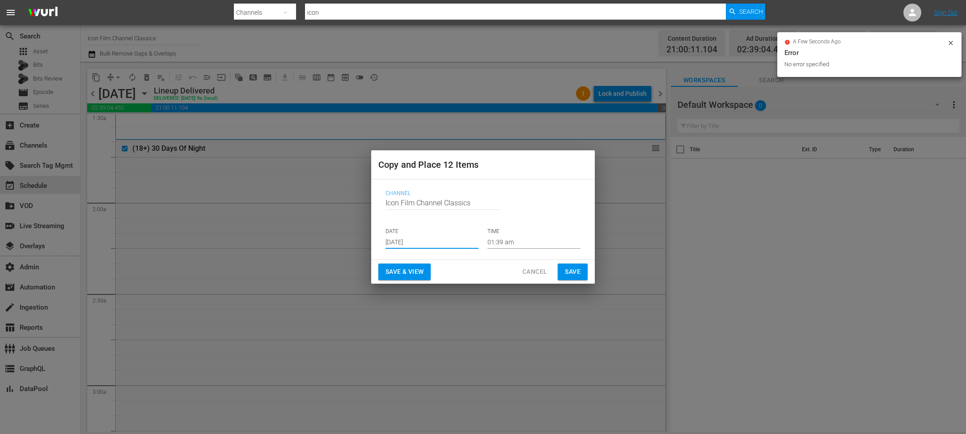
click at [582, 273] on button "Save" at bounding box center [573, 271] width 30 height 17
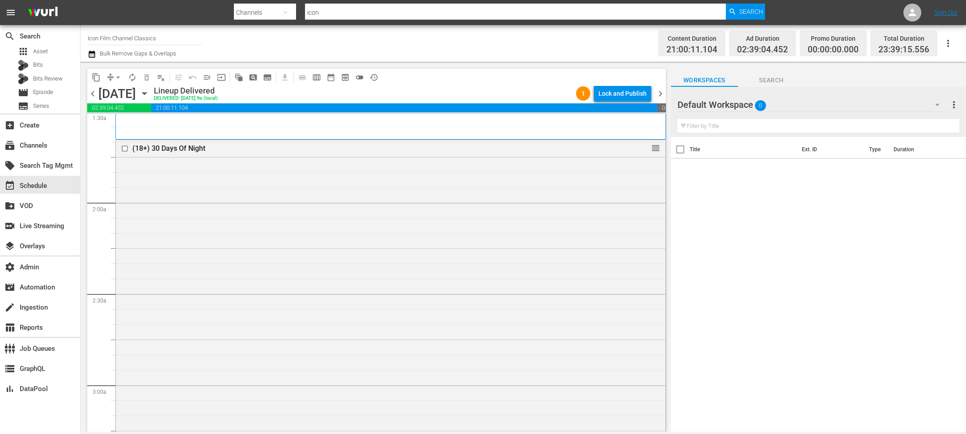
click at [661, 93] on span "chevron_right" at bounding box center [660, 93] width 11 height 11
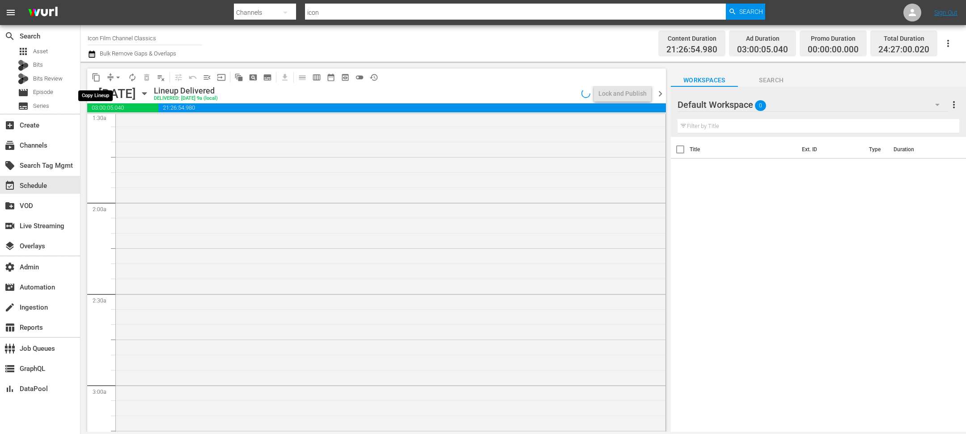
scroll to position [261, 0]
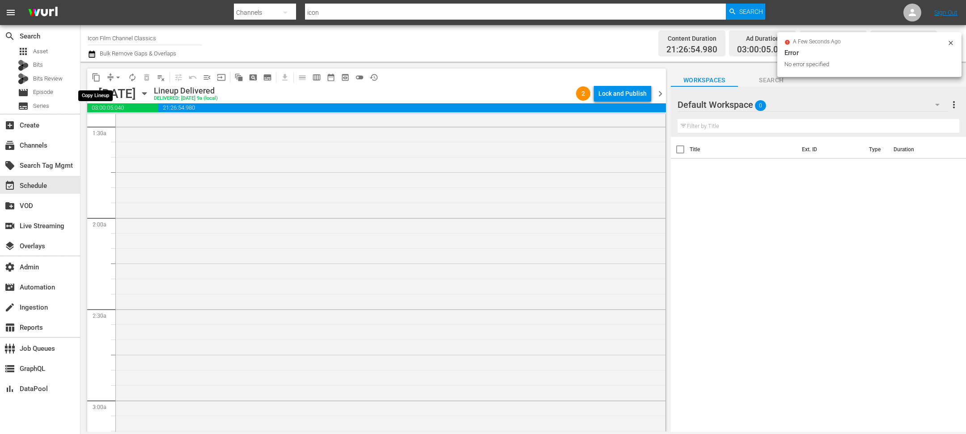
click at [94, 77] on span "content_copy" at bounding box center [96, 77] width 9 height 9
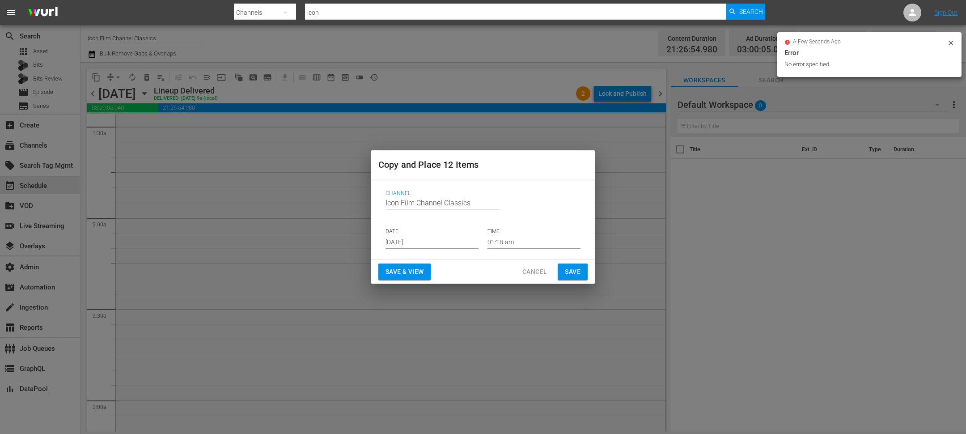
click at [418, 240] on input "Sep 7th 2025" at bounding box center [432, 241] width 93 height 13
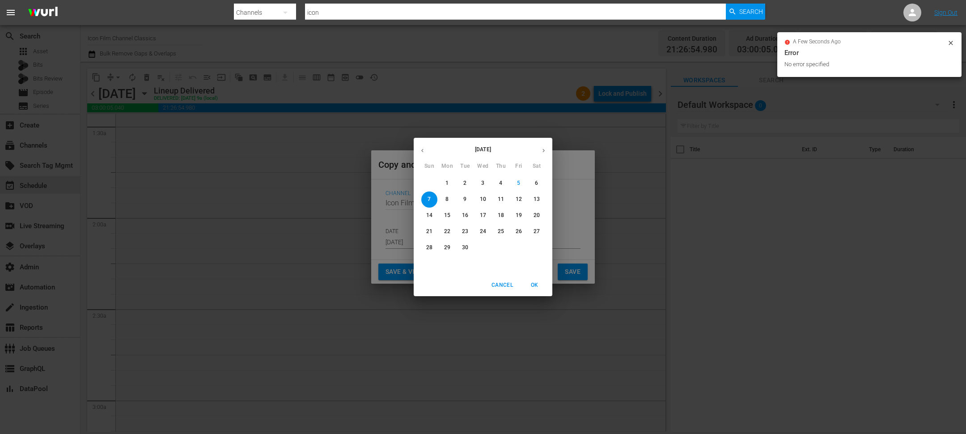
click at [548, 143] on div "September 2025" at bounding box center [483, 150] width 139 height 17
click at [547, 144] on button "button" at bounding box center [543, 150] width 17 height 17
click at [466, 228] on p "21" at bounding box center [465, 232] width 6 height 8
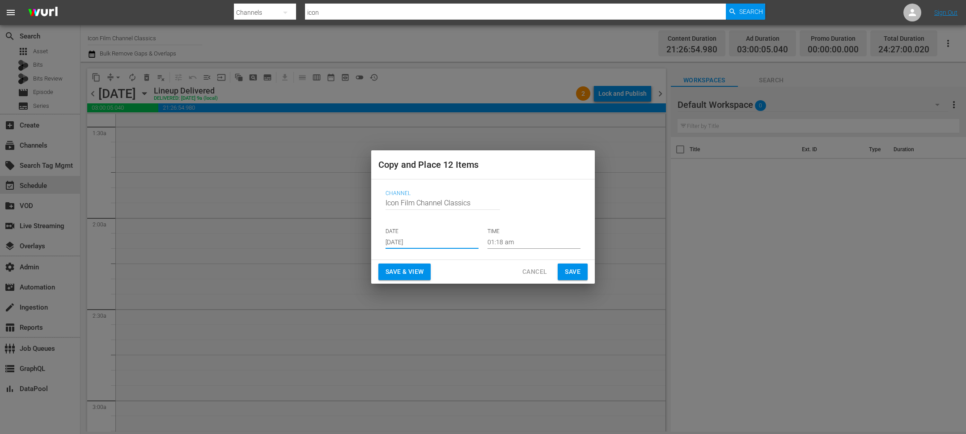
type input "Oct 21st 2025"
click at [582, 275] on button "Save" at bounding box center [573, 271] width 30 height 17
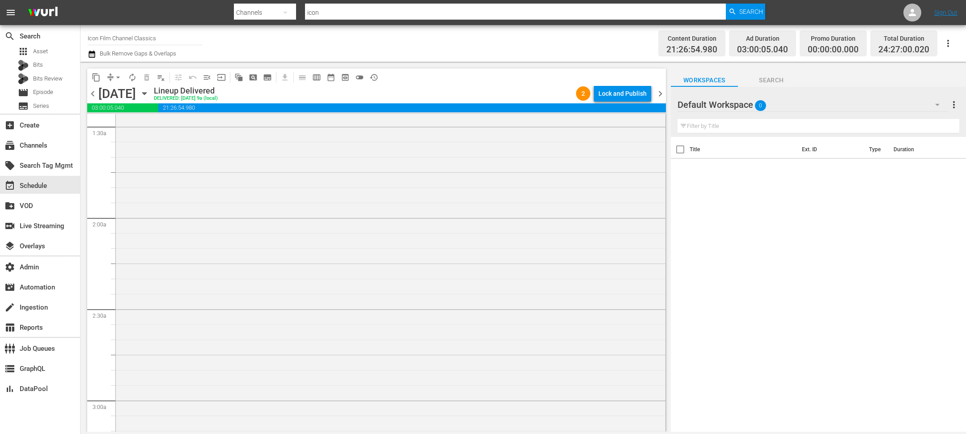
click at [662, 92] on span "chevron_right" at bounding box center [660, 93] width 11 height 11
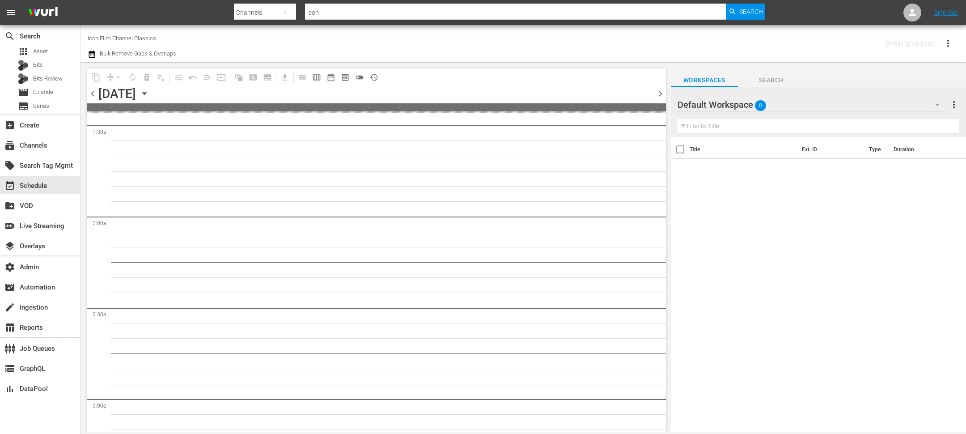
scroll to position [276, 0]
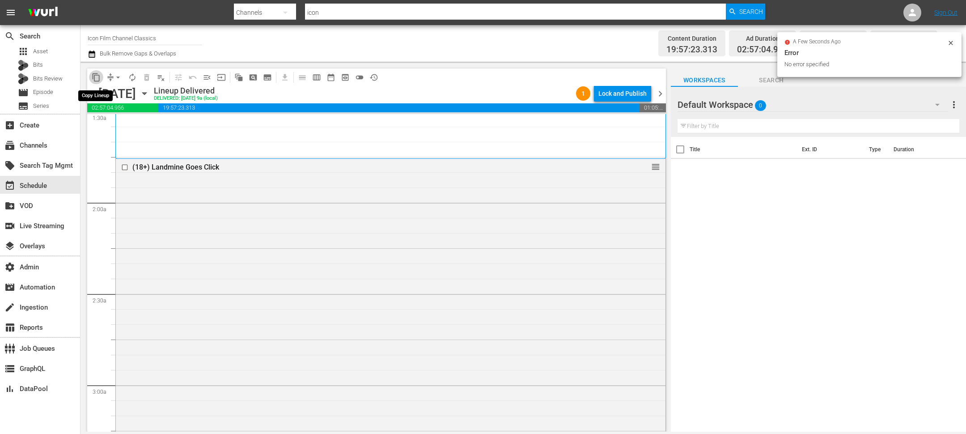
click at [96, 77] on span "content_copy" at bounding box center [96, 77] width 9 height 9
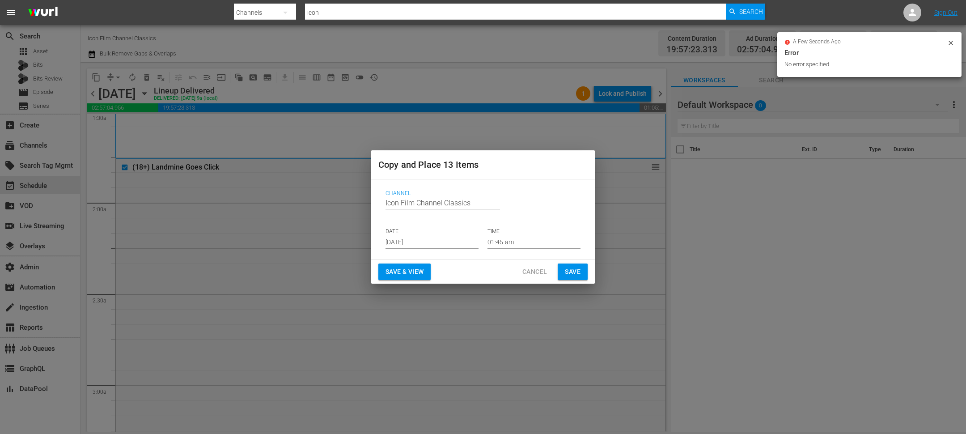
click at [421, 242] on input "Sep 7th 2025" at bounding box center [432, 241] width 93 height 13
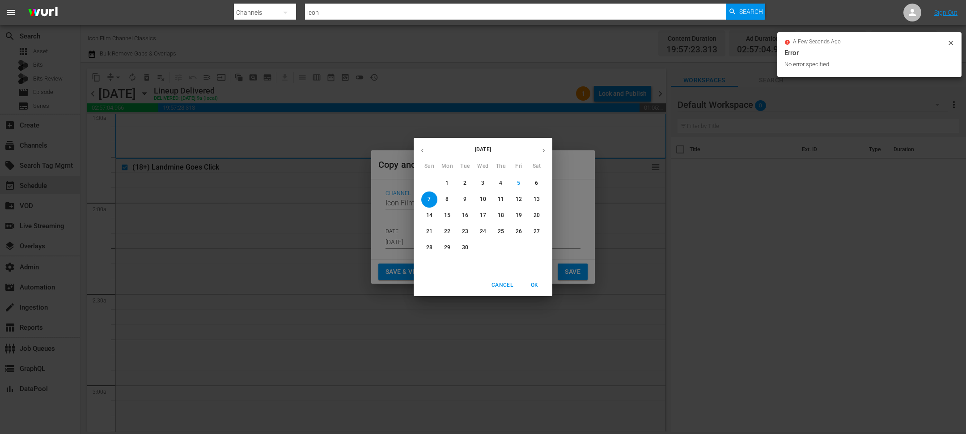
click at [545, 150] on icon "button" at bounding box center [543, 150] width 7 height 7
click at [487, 230] on span "22" at bounding box center [483, 232] width 16 height 8
type input "Oct 22nd 2025"
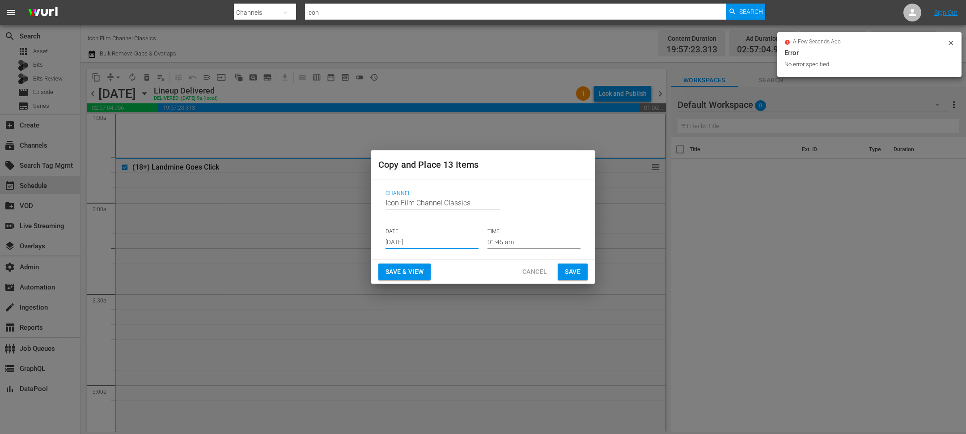
click at [568, 270] on span "Save" at bounding box center [573, 271] width 16 height 11
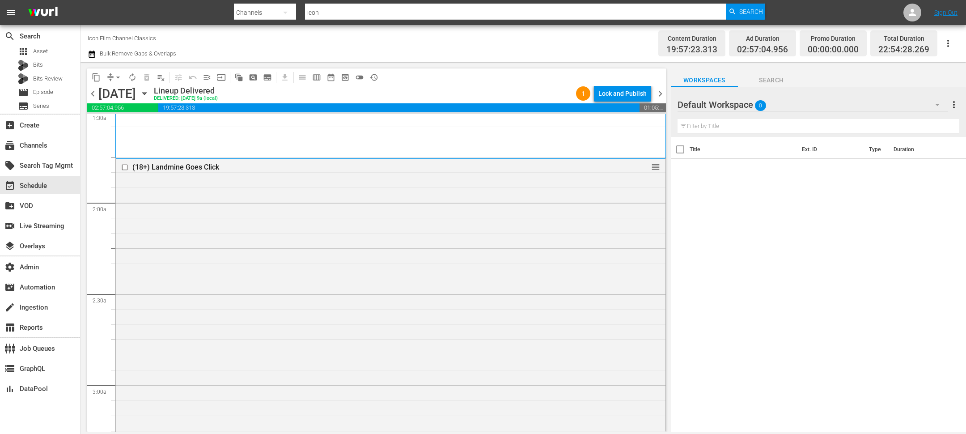
click at [660, 92] on span "chevron_right" at bounding box center [660, 93] width 11 height 11
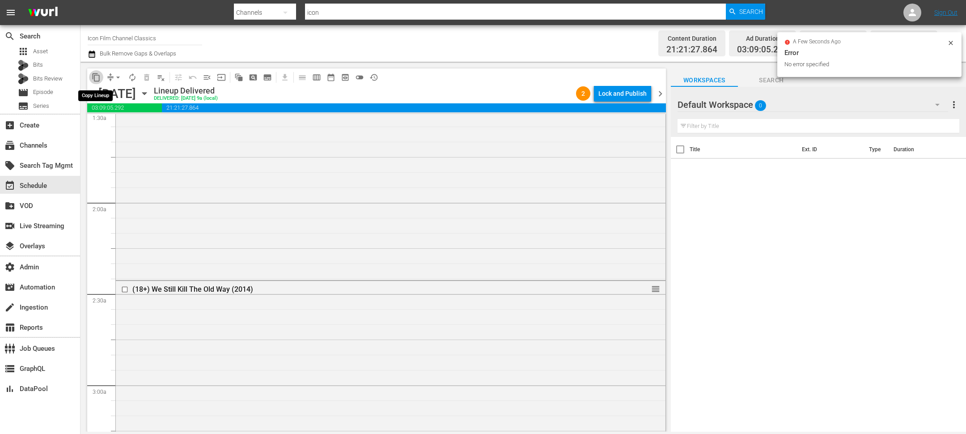
click at [96, 76] on span "content_copy" at bounding box center [96, 77] width 9 height 9
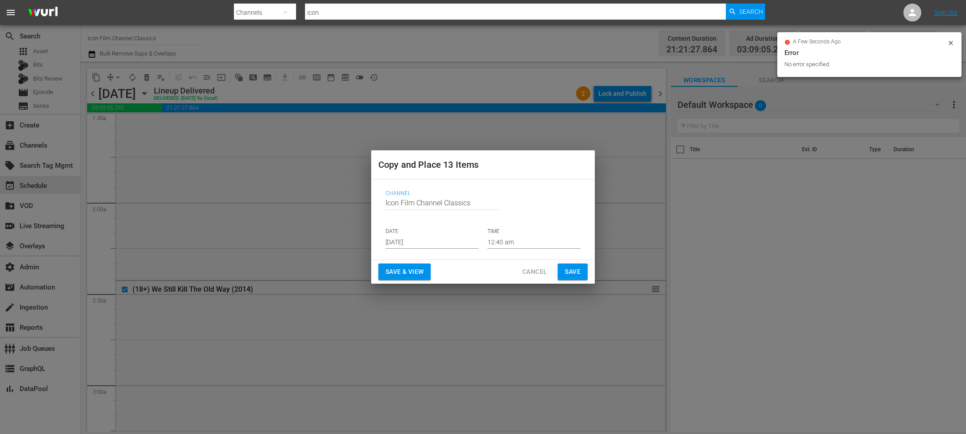
click at [402, 249] on div "Channel Channel Title Icon Film Channel Classics DATE Sep 7th 2025 TIME 12:40 am" at bounding box center [482, 219] width 209 height 73
click at [403, 240] on input "Sep 7th 2025" at bounding box center [432, 241] width 93 height 13
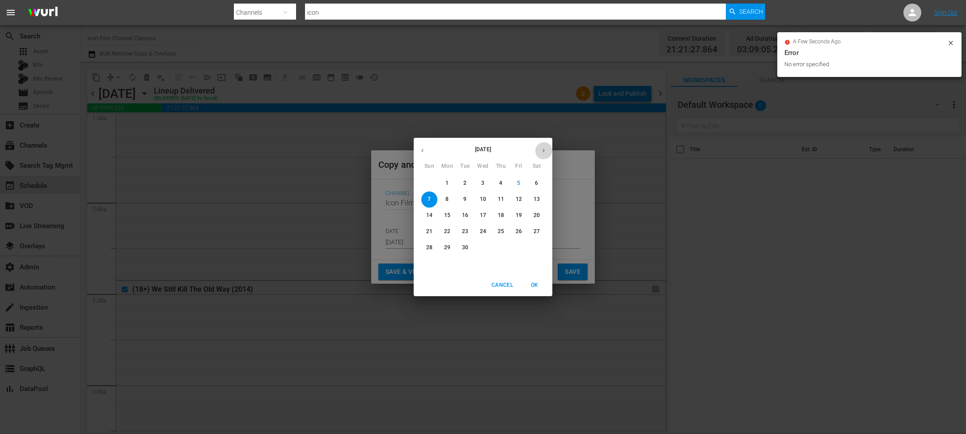
click at [546, 152] on icon "button" at bounding box center [543, 150] width 7 height 7
click at [500, 236] on button "23" at bounding box center [501, 232] width 16 height 16
type input "Oct 23rd 2025"
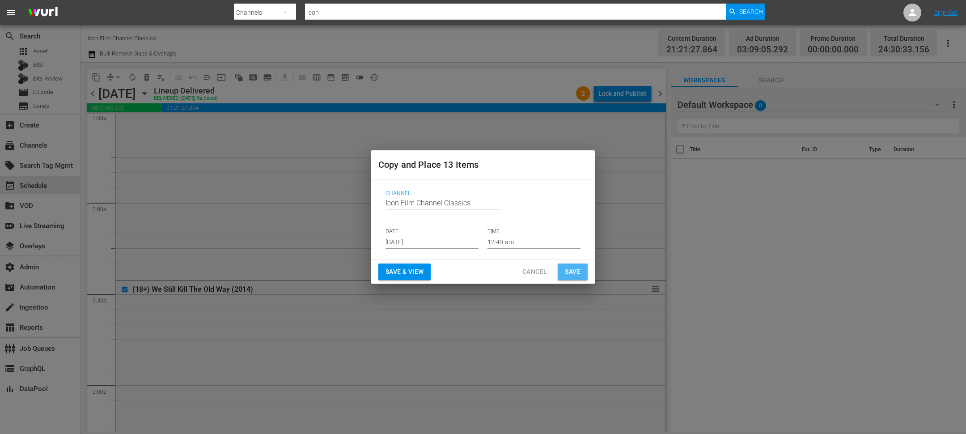
click at [562, 270] on button "Save" at bounding box center [573, 271] width 30 height 17
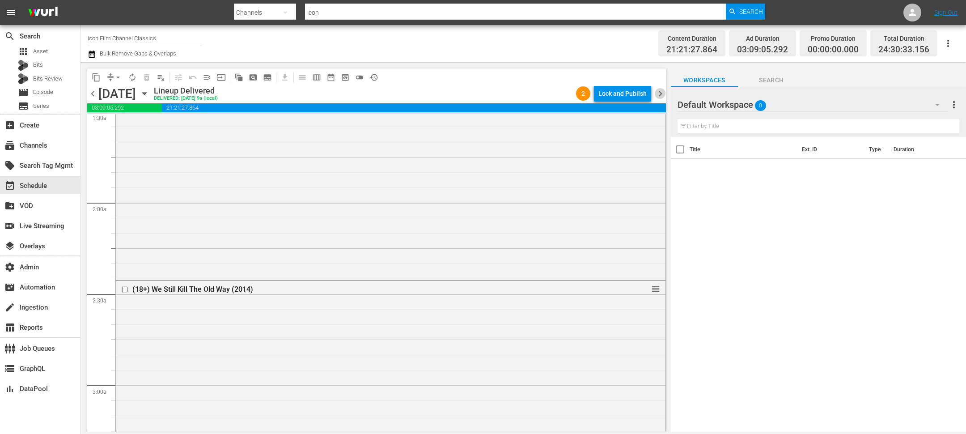
click at [657, 89] on span "chevron_right" at bounding box center [660, 93] width 11 height 11
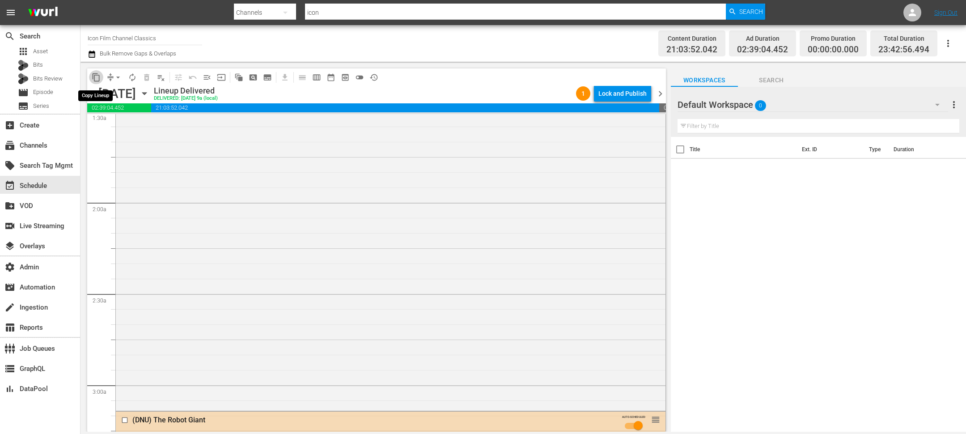
click at [96, 80] on span "content_copy" at bounding box center [96, 77] width 9 height 9
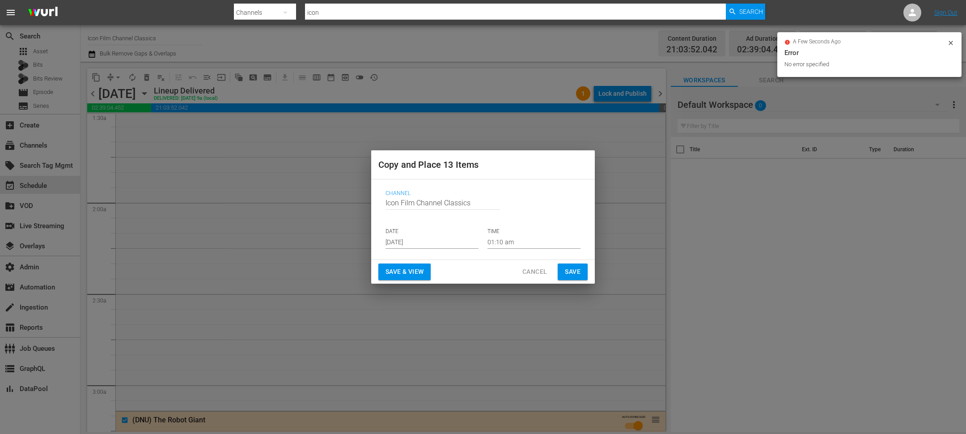
click at [403, 243] on input "Sep 7th 2025" at bounding box center [432, 241] width 93 height 13
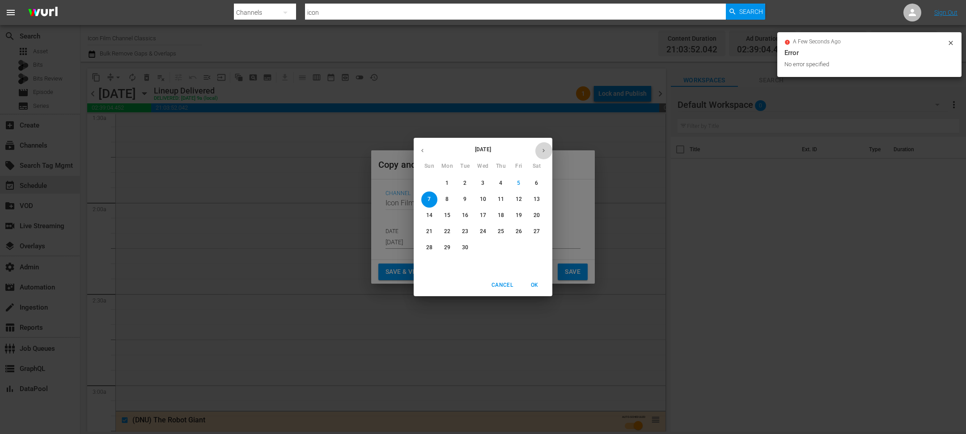
click at [543, 149] on icon "button" at bounding box center [543, 151] width 2 height 4
click at [518, 236] on button "24" at bounding box center [519, 232] width 16 height 16
type input "Oct 24th 2025"
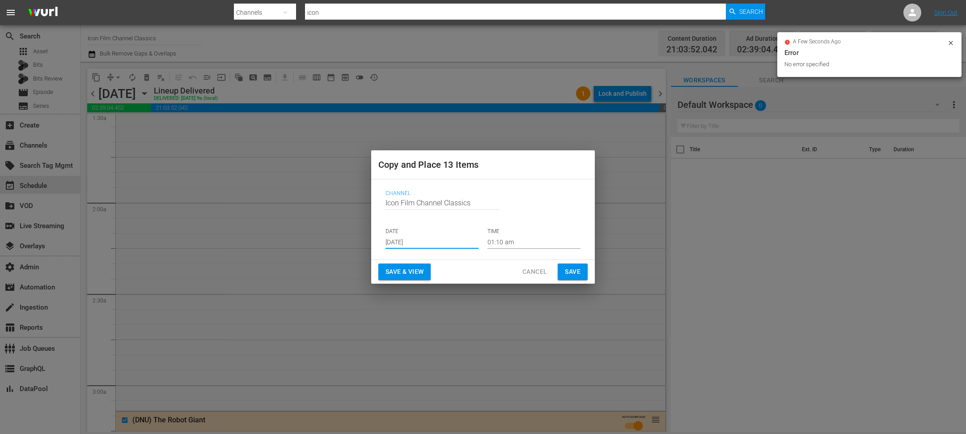
click at [565, 274] on span "Save" at bounding box center [573, 271] width 16 height 11
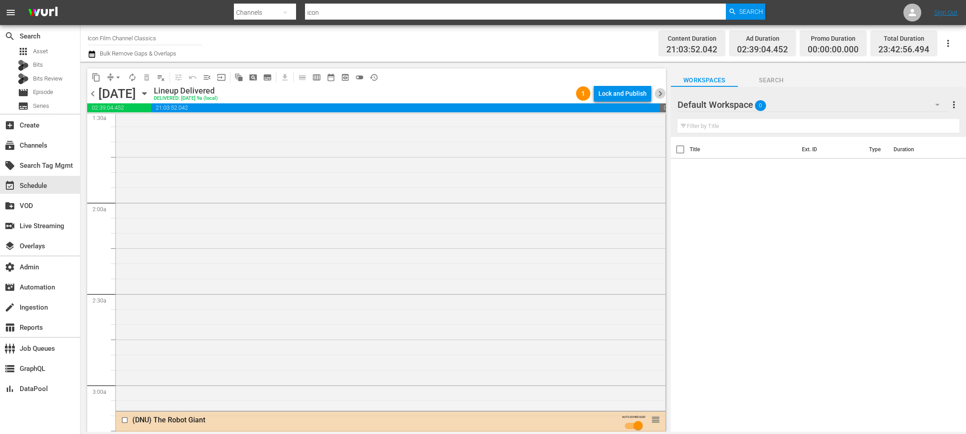
click at [662, 90] on span "chevron_right" at bounding box center [660, 93] width 11 height 11
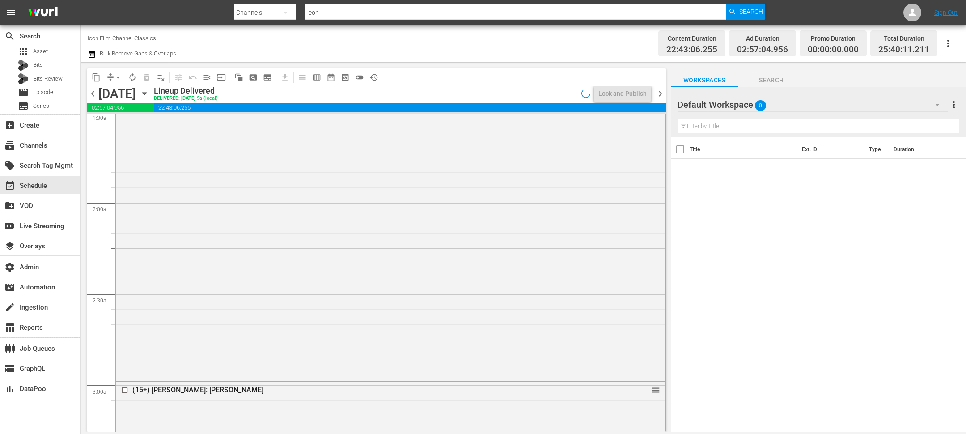
scroll to position [261, 0]
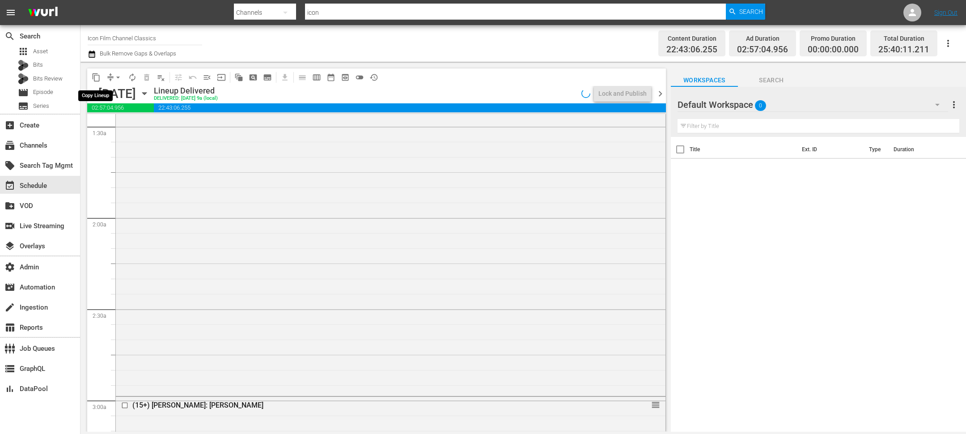
click at [97, 78] on span "content_copy" at bounding box center [96, 77] width 9 height 9
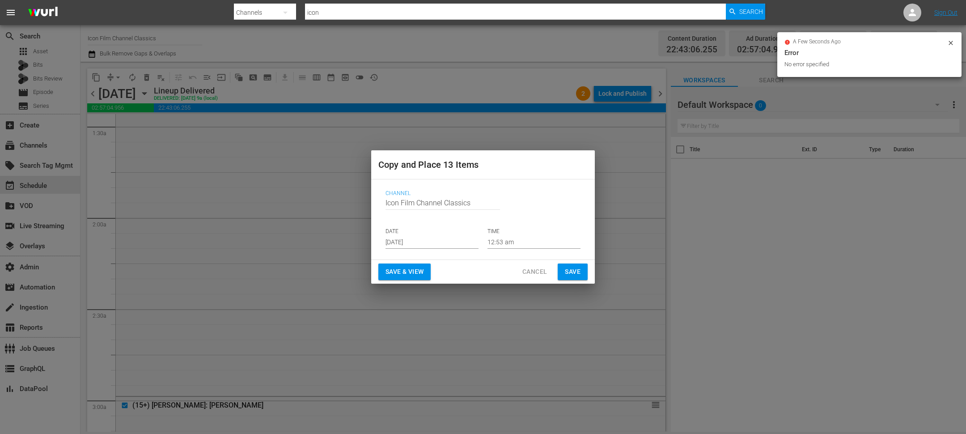
click at [393, 244] on input "Sep 7th 2025" at bounding box center [432, 241] width 93 height 13
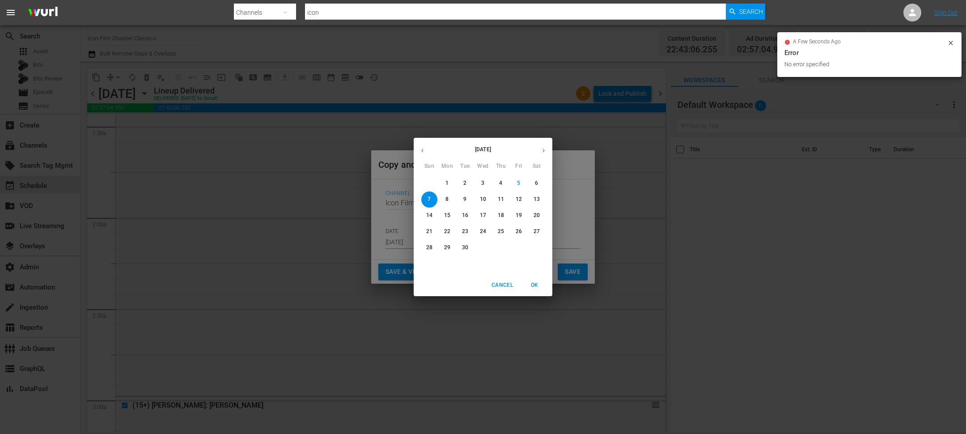
click at [547, 149] on button "button" at bounding box center [543, 150] width 17 height 17
click at [537, 230] on p "25" at bounding box center [537, 232] width 6 height 8
type input "Oct 25th 2025"
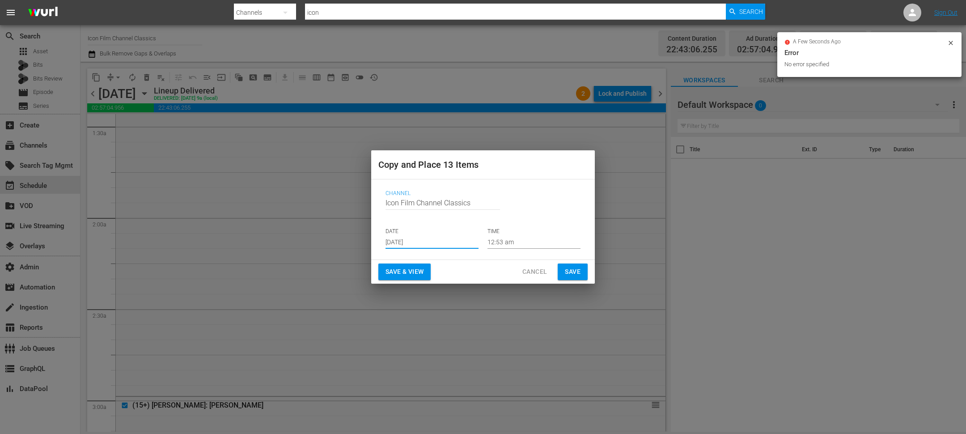
click at [576, 269] on span "Save" at bounding box center [573, 271] width 16 height 11
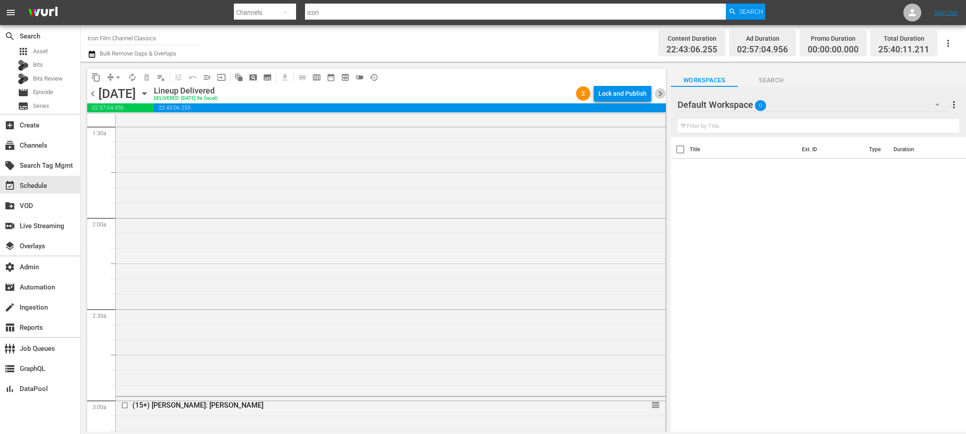
click at [661, 91] on span "chevron_right" at bounding box center [660, 93] width 11 height 11
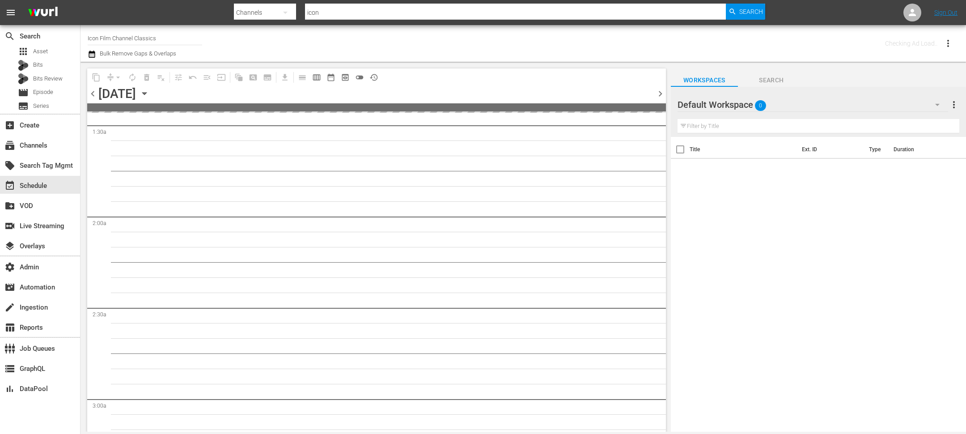
scroll to position [276, 0]
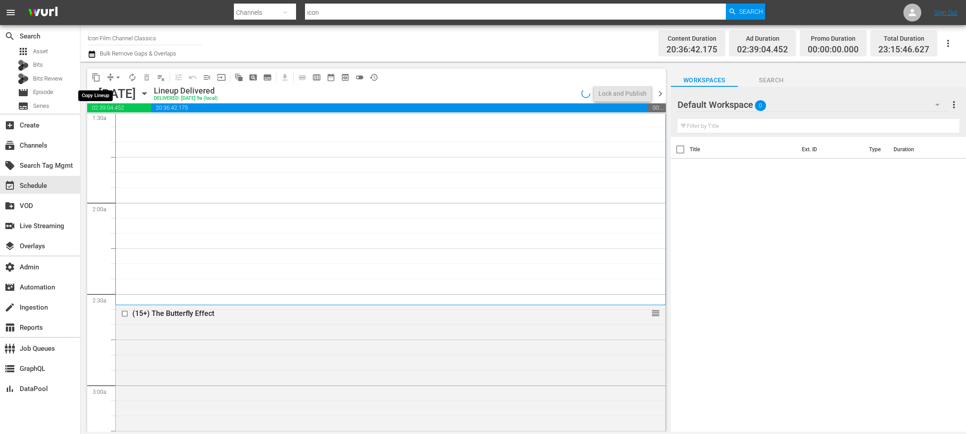
click at [98, 80] on span "content_copy" at bounding box center [96, 77] width 9 height 9
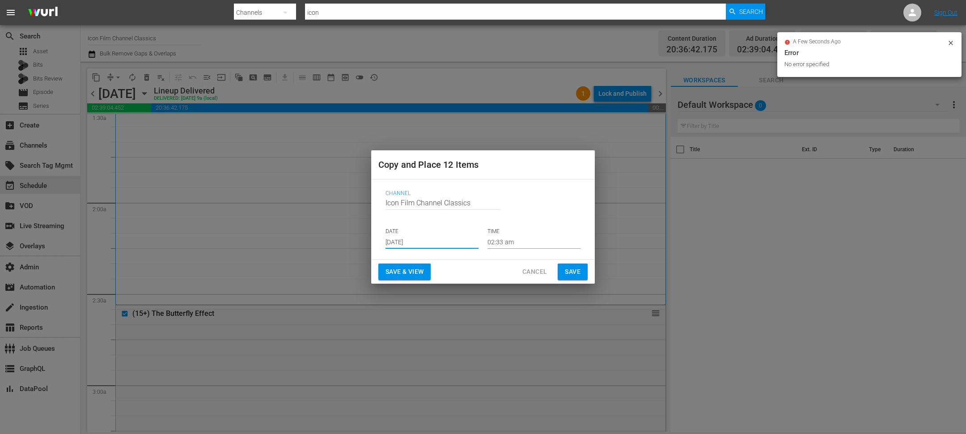
click at [398, 244] on input "Sep 7th 2025" at bounding box center [432, 241] width 93 height 13
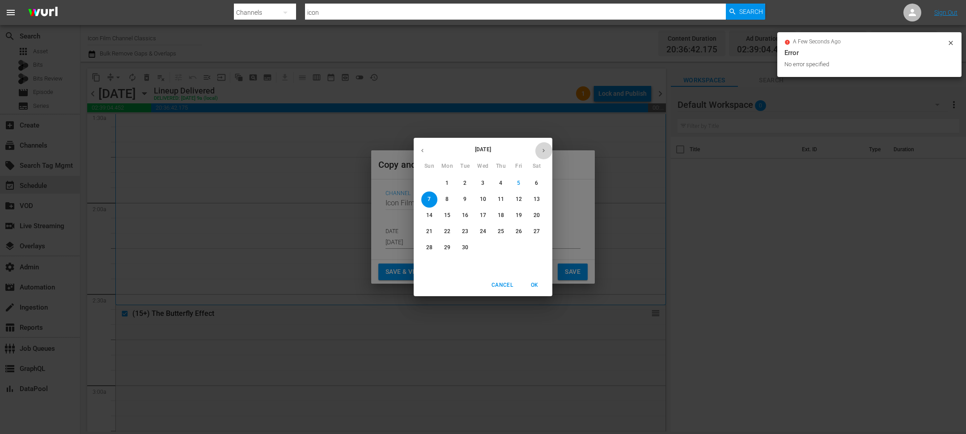
click at [548, 146] on button "button" at bounding box center [543, 150] width 17 height 17
click at [432, 248] on span "26" at bounding box center [429, 248] width 16 height 8
type input "Oct 26th 2025"
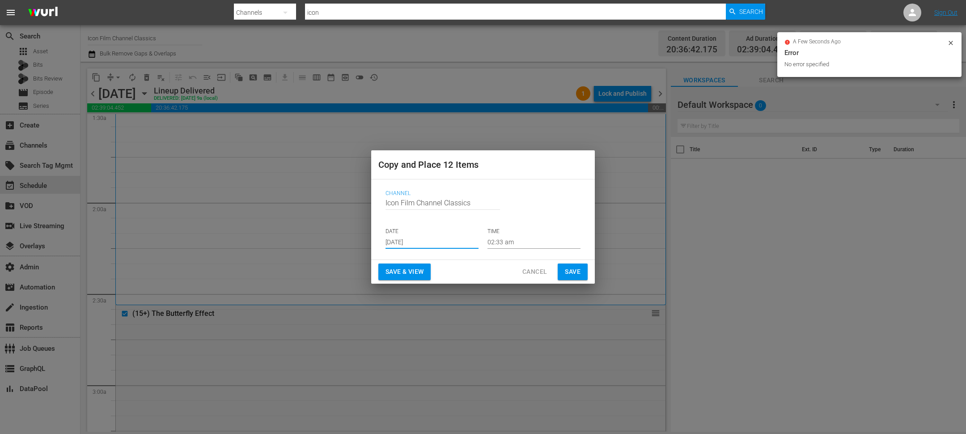
click at [577, 267] on span "Save" at bounding box center [573, 271] width 16 height 11
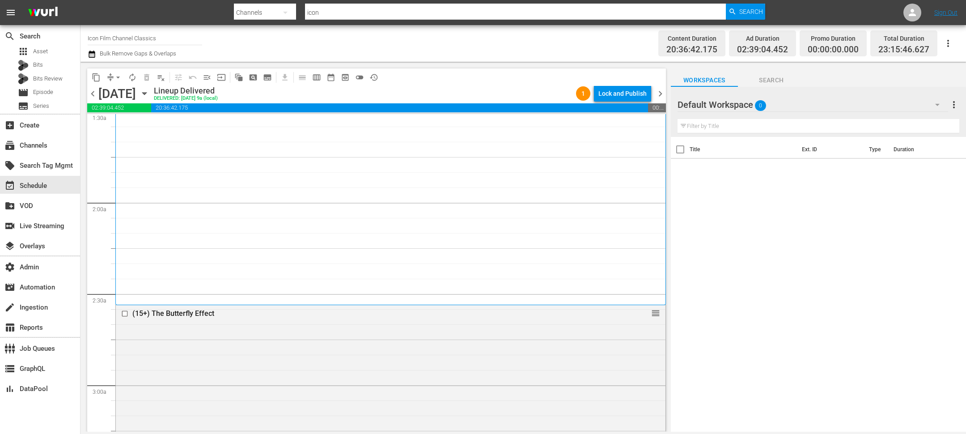
click at [661, 94] on span "chevron_right" at bounding box center [660, 93] width 11 height 11
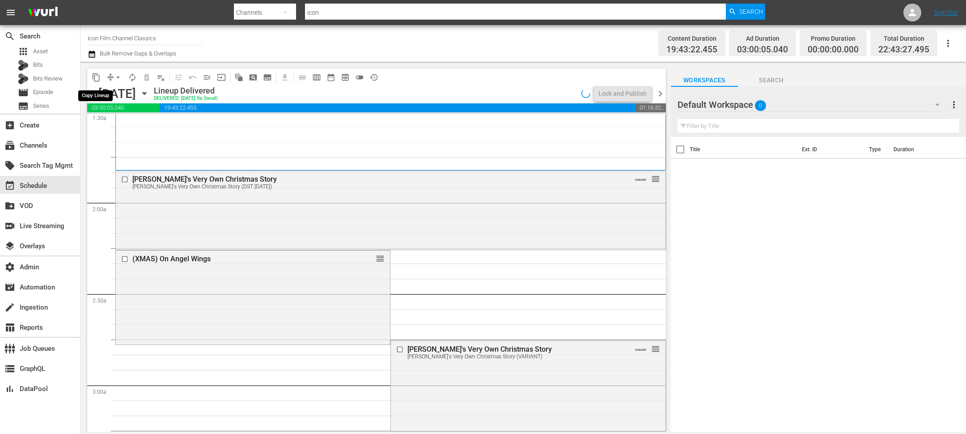
click at [94, 77] on span "content_copy" at bounding box center [96, 77] width 9 height 9
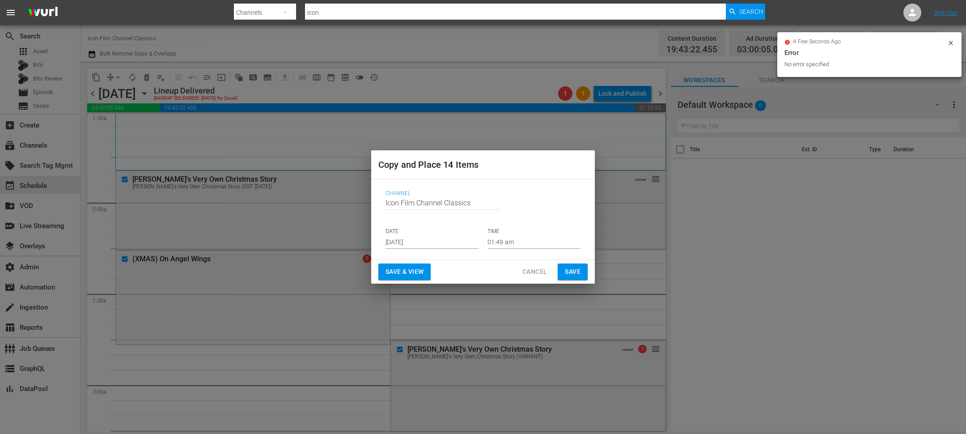
click at [395, 238] on input "Sep 7th 2025" at bounding box center [432, 241] width 93 height 13
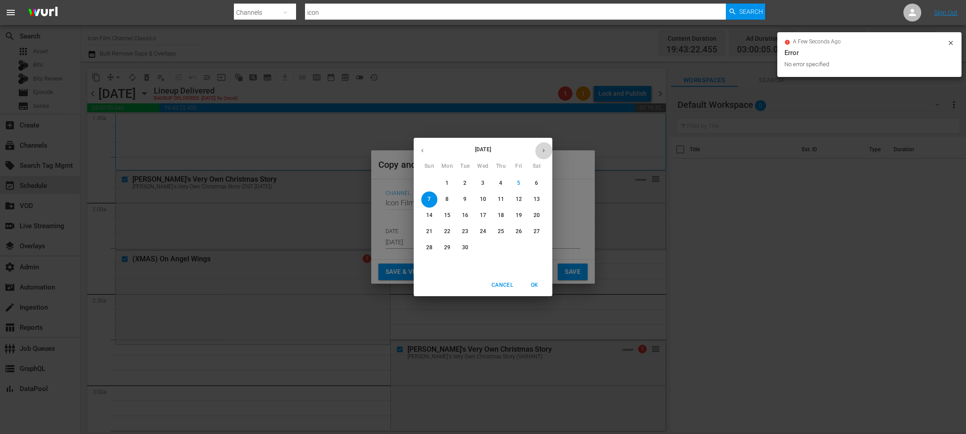
click at [542, 151] on icon "button" at bounding box center [543, 150] width 7 height 7
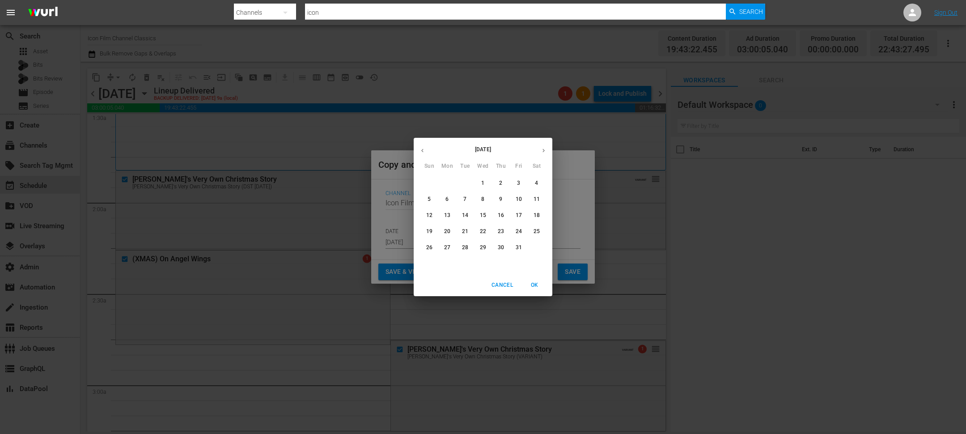
drag, startPoint x: 449, startPoint y: 249, endPoint x: 507, endPoint y: 287, distance: 69.5
click at [507, 287] on div "October 2025 Sun Mon Tue Wed Thu Fri Sat 28 29 30 1 2 3 4 5 6 7 8 9 10 11 12 13…" at bounding box center [483, 217] width 139 height 158
click at [507, 287] on span "Cancel" at bounding box center [501, 284] width 21 height 9
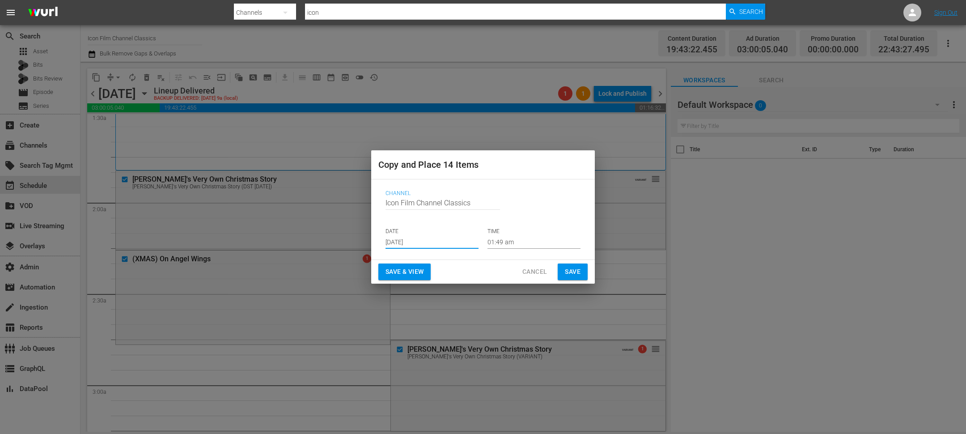
click at [534, 272] on span "Cancel" at bounding box center [534, 271] width 25 height 11
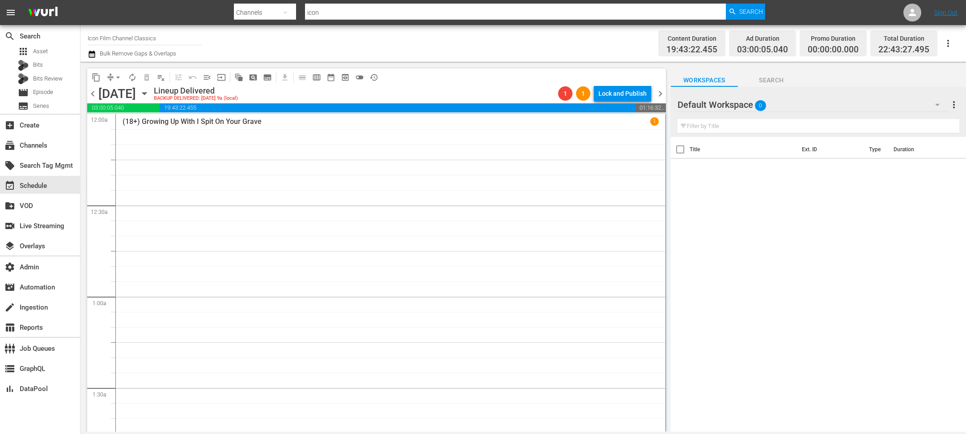
click at [146, 94] on icon "button" at bounding box center [144, 94] width 4 height 2
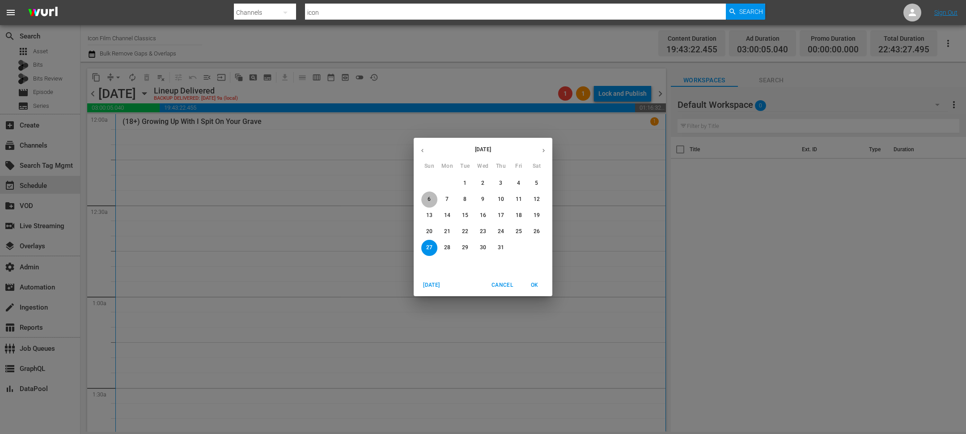
click at [433, 201] on span "6" at bounding box center [429, 199] width 16 height 8
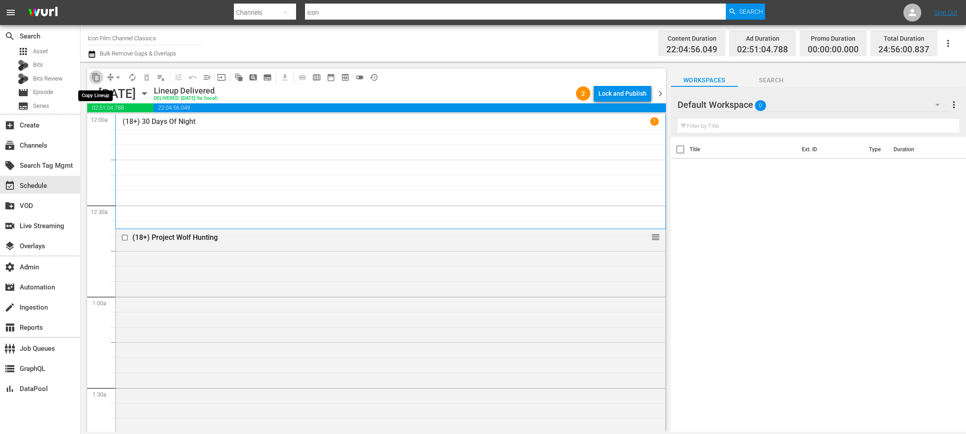
click at [101, 81] on button "content_copy" at bounding box center [96, 77] width 14 height 14
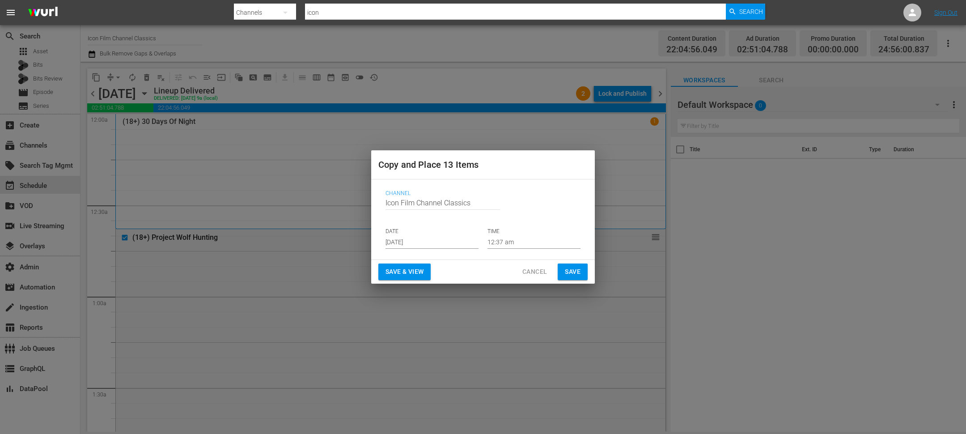
click at [408, 237] on input "Sep 7th 2025" at bounding box center [432, 241] width 93 height 13
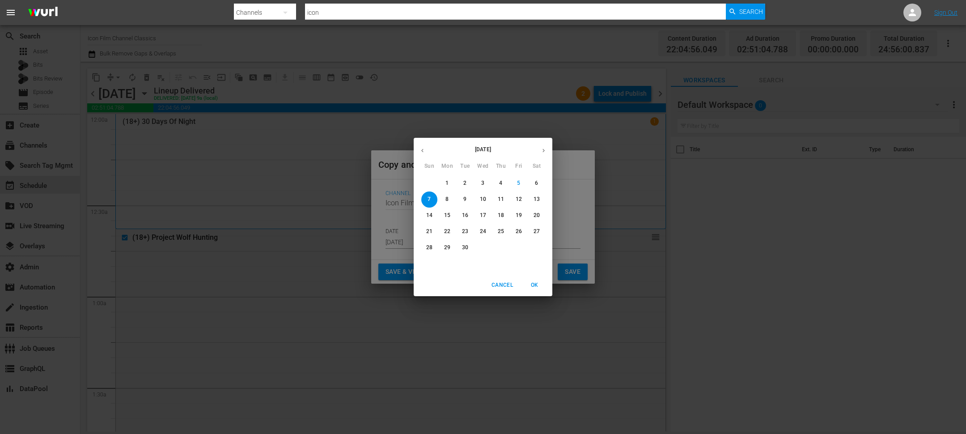
click at [544, 153] on icon "button" at bounding box center [543, 150] width 7 height 7
drag, startPoint x: 446, startPoint y: 246, endPoint x: 428, endPoint y: 250, distance: 18.6
click at [428, 250] on div "26 27 28 29 30 31 1" at bounding box center [483, 248] width 139 height 16
click at [428, 250] on p "26" at bounding box center [429, 248] width 6 height 8
type input "Oct 26th 2025"
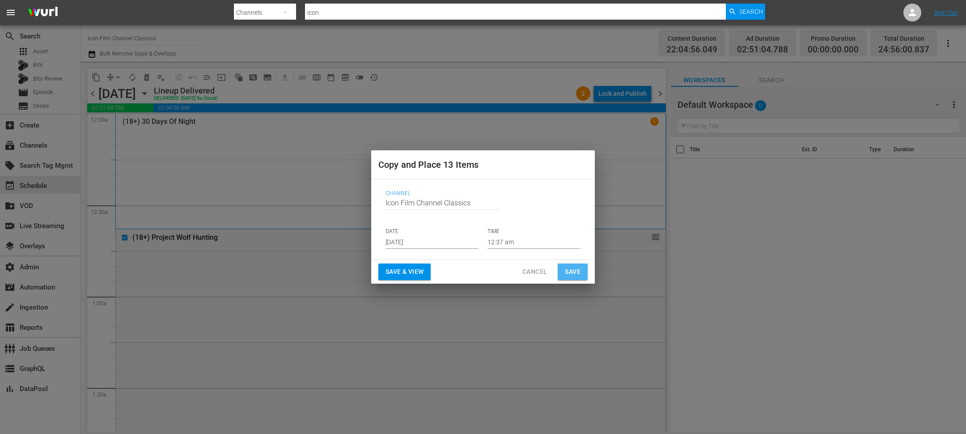
click at [574, 270] on span "Save" at bounding box center [573, 271] width 16 height 11
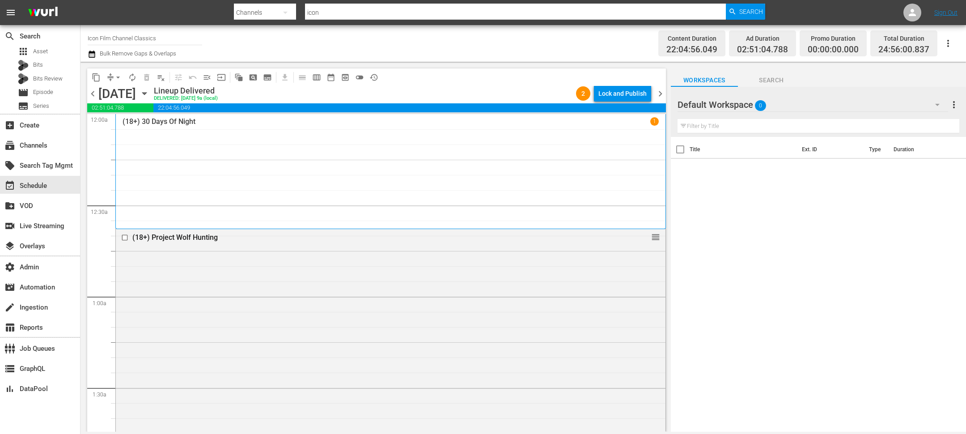
click at [149, 89] on icon "button" at bounding box center [145, 94] width 10 height 10
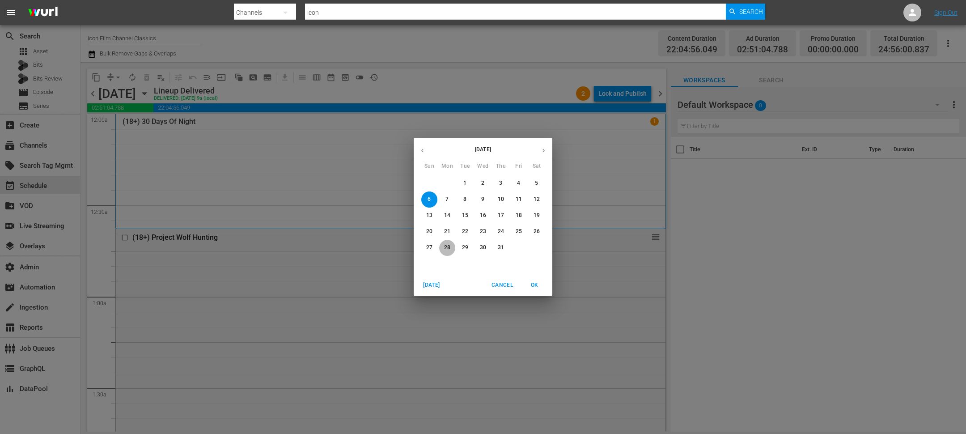
click at [449, 250] on p "28" at bounding box center [447, 248] width 6 height 8
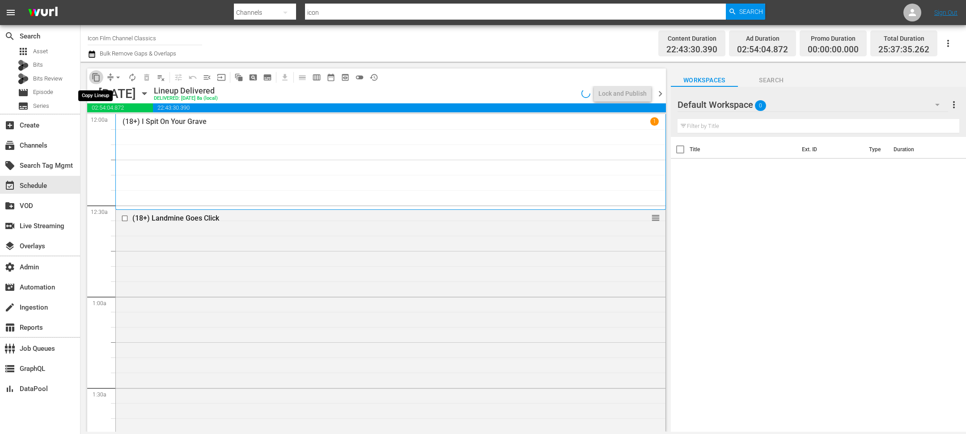
click at [93, 75] on span "content_copy" at bounding box center [96, 77] width 9 height 9
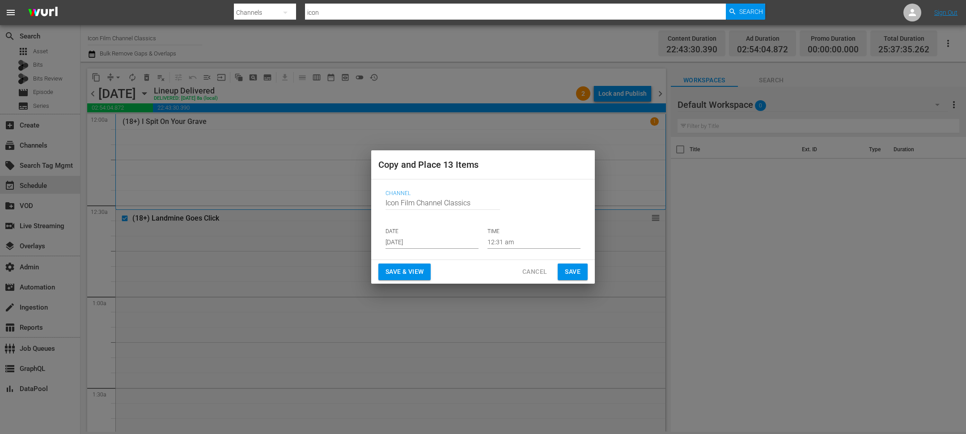
click at [420, 240] on input "Sep 7th 2025" at bounding box center [432, 241] width 93 height 13
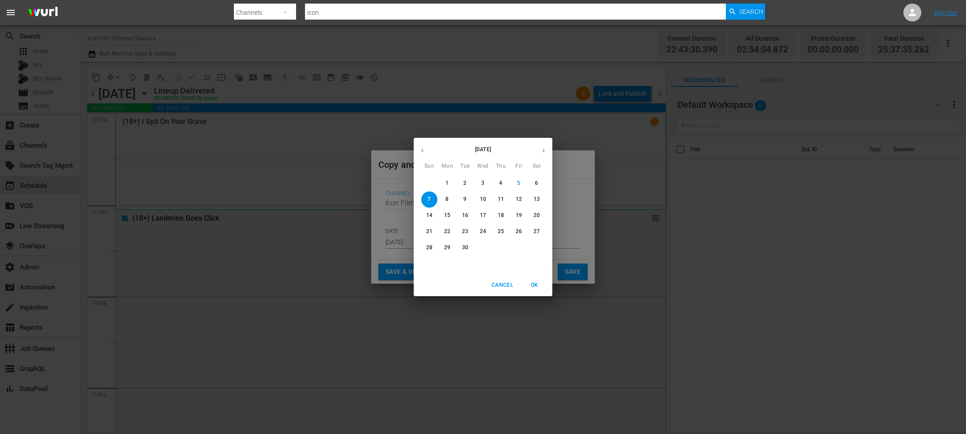
click at [551, 152] on button "button" at bounding box center [543, 150] width 17 height 17
click at [496, 284] on span "Cancel" at bounding box center [501, 284] width 21 height 9
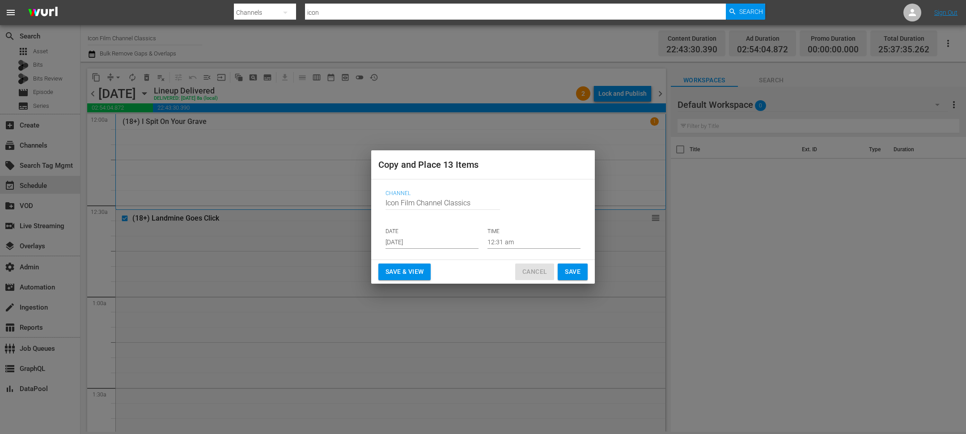
click at [533, 275] on span "Cancel" at bounding box center [534, 271] width 25 height 11
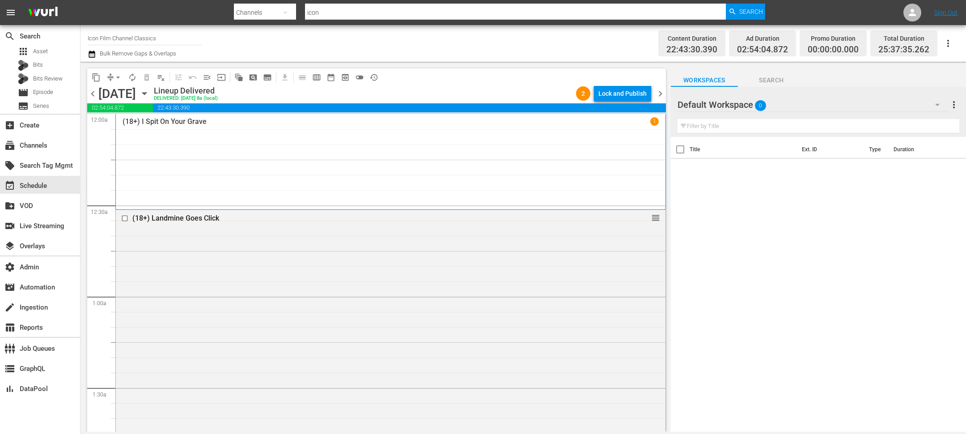
click at [91, 97] on span "chevron_left" at bounding box center [92, 93] width 11 height 11
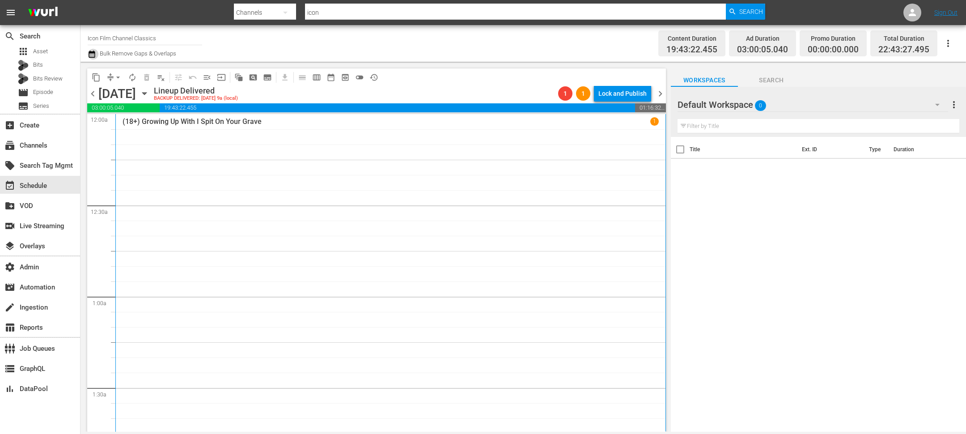
click at [93, 57] on icon "button" at bounding box center [92, 54] width 6 height 7
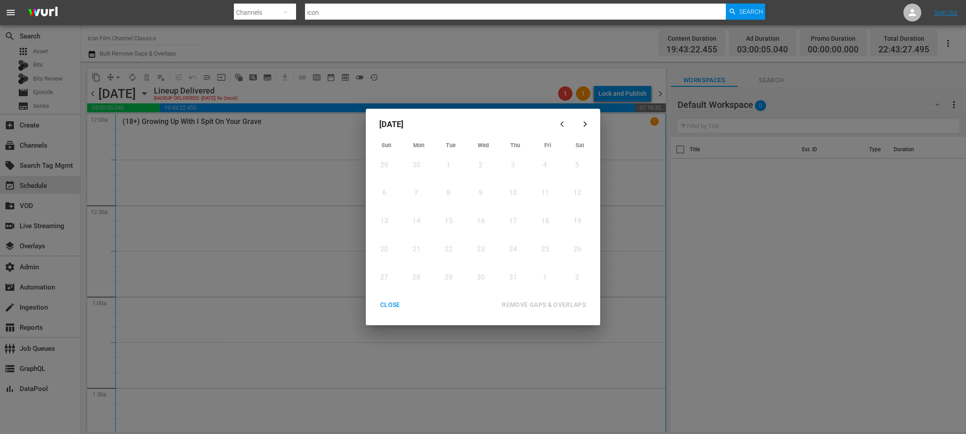
click at [583, 128] on button "button" at bounding box center [584, 123] width 21 height 21
click at [566, 127] on icon "button" at bounding box center [563, 124] width 7 height 7
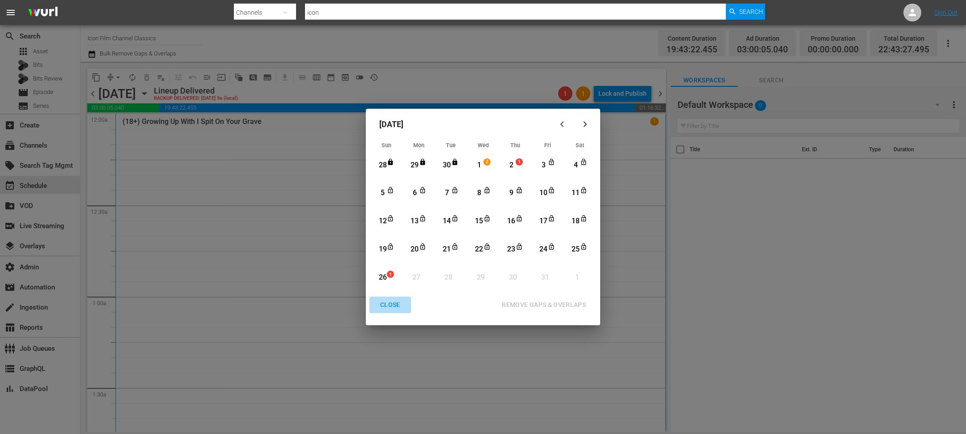
click at [383, 307] on div "CLOSE" at bounding box center [390, 304] width 34 height 11
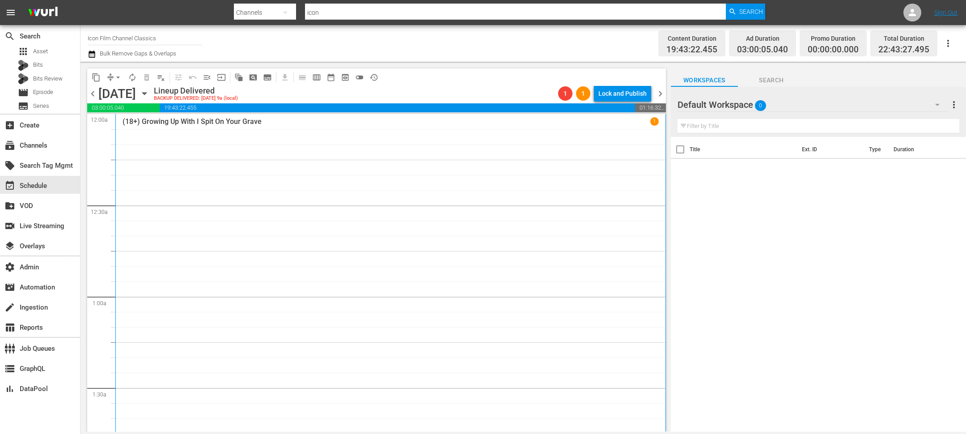
click at [89, 94] on span "chevron_left" at bounding box center [92, 93] width 11 height 11
click at [149, 89] on icon "button" at bounding box center [145, 94] width 10 height 10
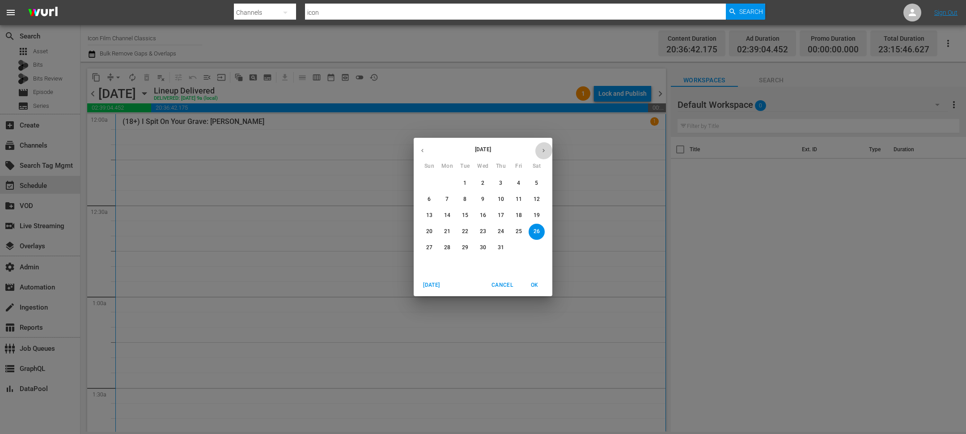
click at [542, 150] on icon "button" at bounding box center [543, 150] width 7 height 7
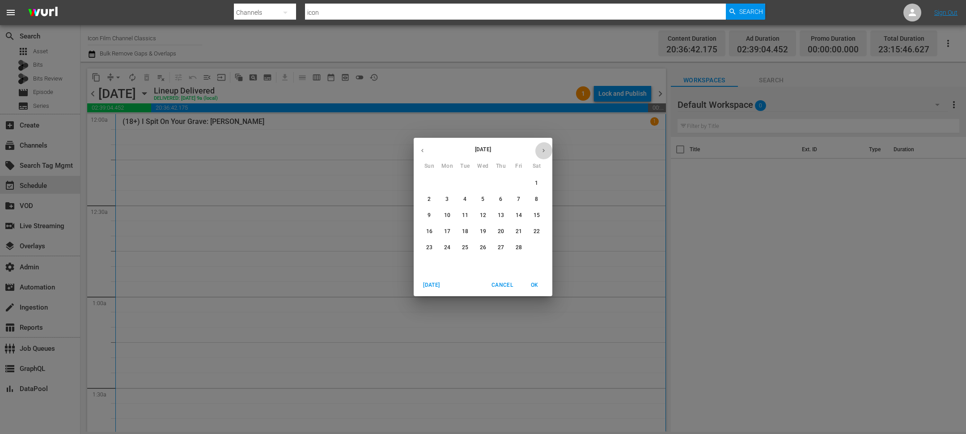
click at [542, 150] on icon "button" at bounding box center [543, 150] width 7 height 7
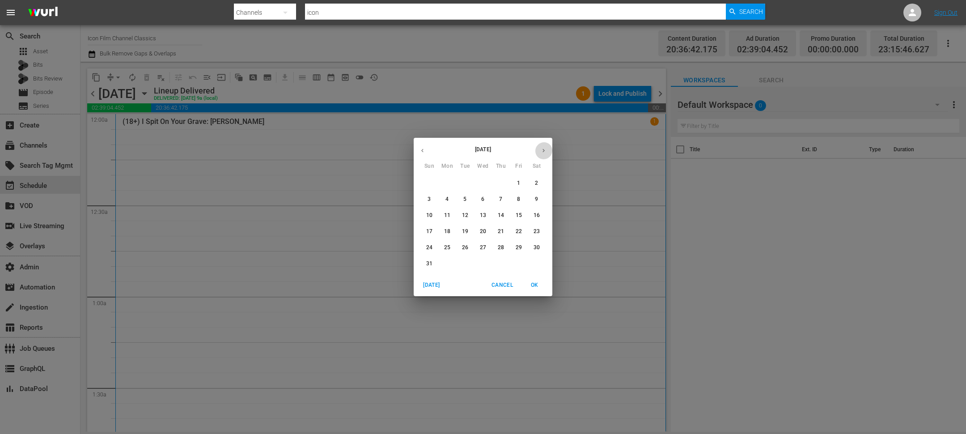
click at [542, 150] on icon "button" at bounding box center [543, 150] width 7 height 7
click at [434, 249] on span "26" at bounding box center [429, 248] width 16 height 8
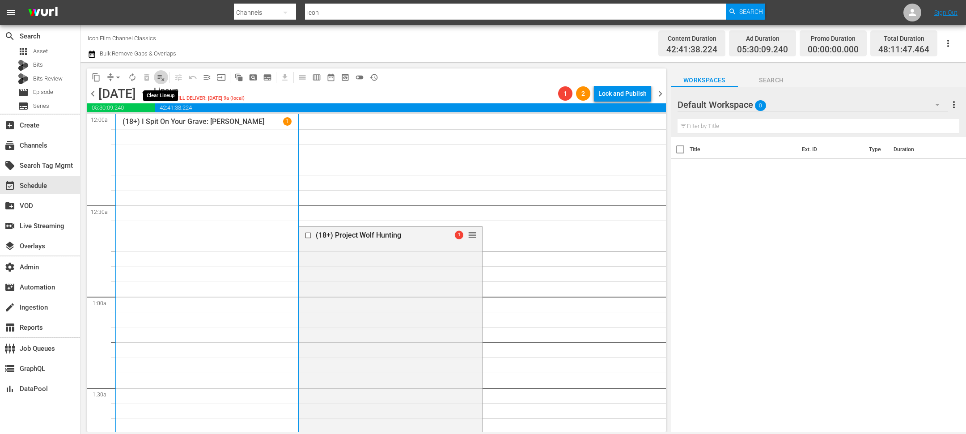
click at [159, 78] on span "playlist_remove_outlined" at bounding box center [161, 77] width 9 height 9
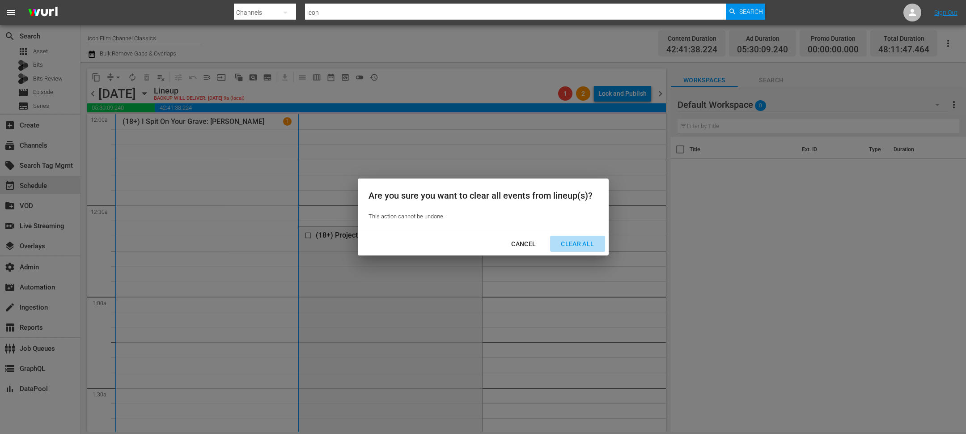
click at [559, 242] on div "Clear All" at bounding box center [577, 243] width 47 height 11
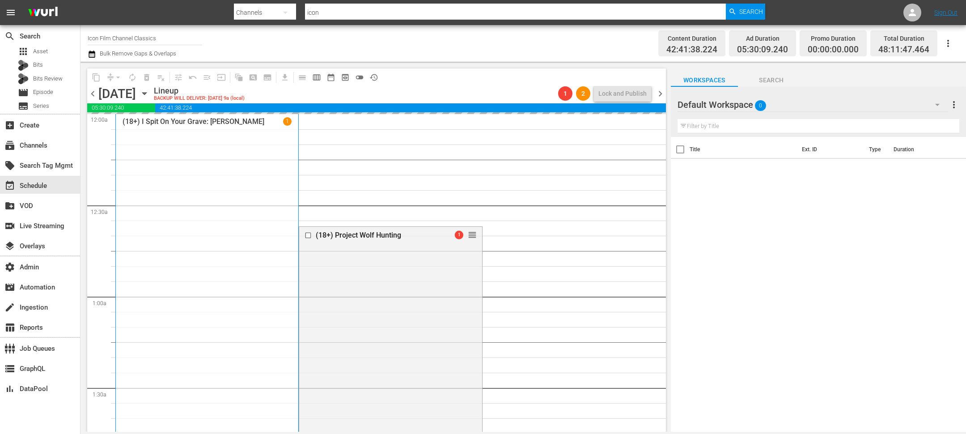
click at [146, 94] on icon "button" at bounding box center [144, 94] width 4 height 2
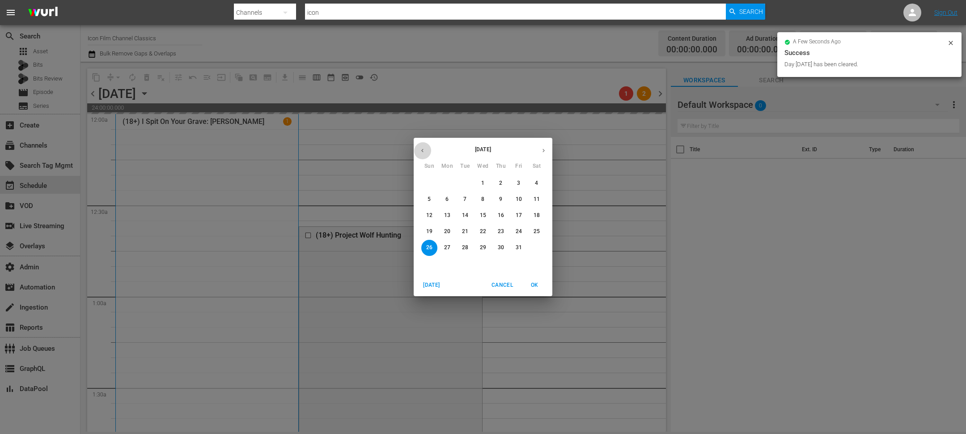
click at [424, 150] on icon "button" at bounding box center [422, 150] width 7 height 7
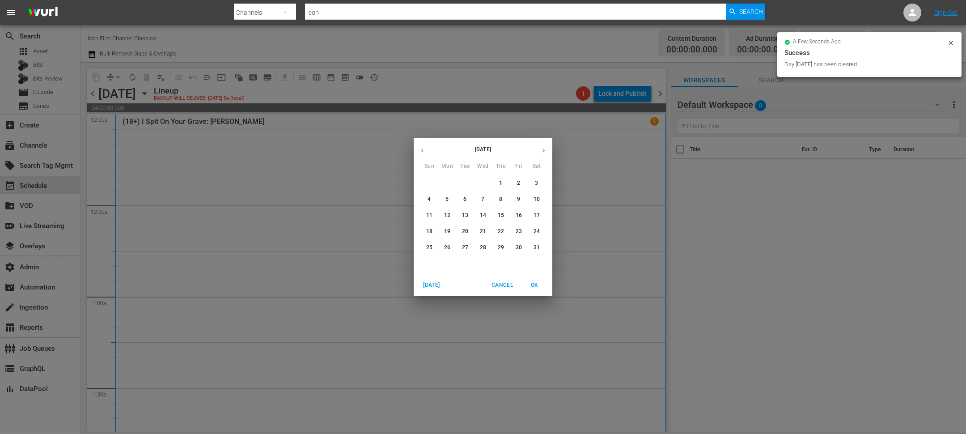
click at [424, 150] on icon "button" at bounding box center [422, 150] width 7 height 7
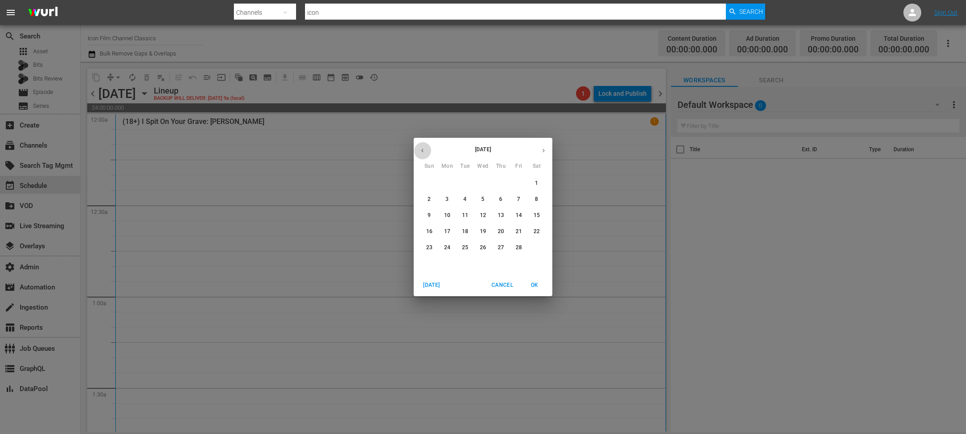
click at [424, 150] on icon "button" at bounding box center [422, 150] width 7 height 7
click at [536, 233] on p "26" at bounding box center [537, 232] width 6 height 8
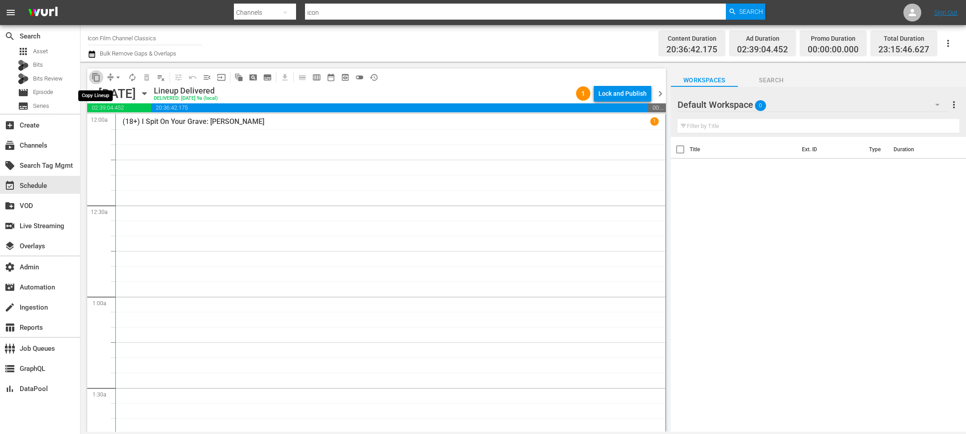
click at [95, 78] on span "content_copy" at bounding box center [96, 77] width 9 height 9
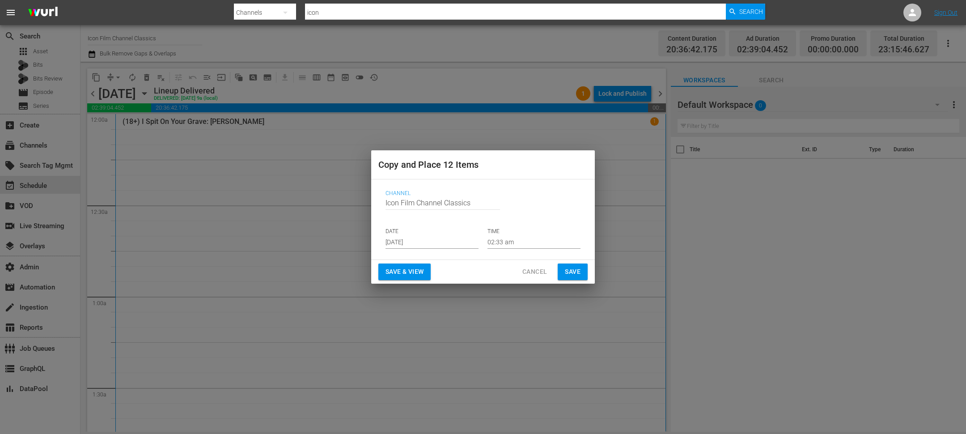
click at [418, 238] on input "Sep 7th 2025" at bounding box center [432, 241] width 93 height 13
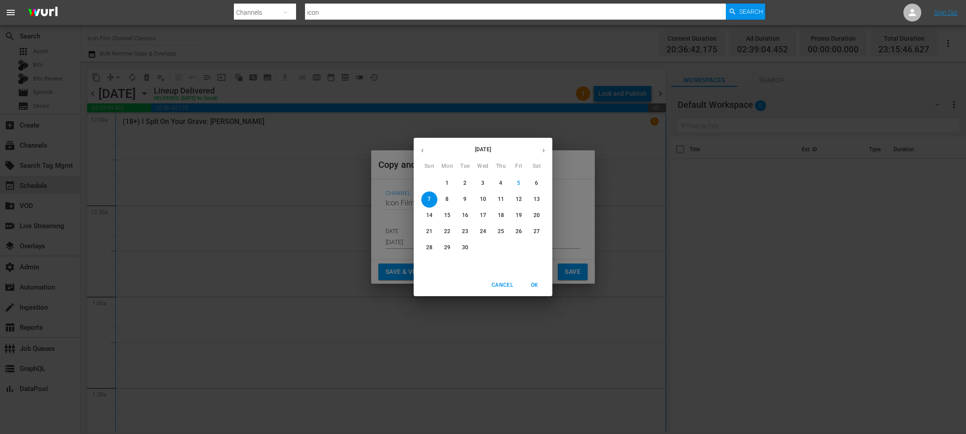
click at [547, 148] on button "button" at bounding box center [543, 150] width 17 height 17
click at [428, 247] on p "26" at bounding box center [429, 248] width 6 height 8
type input "Oct 26th 2025"
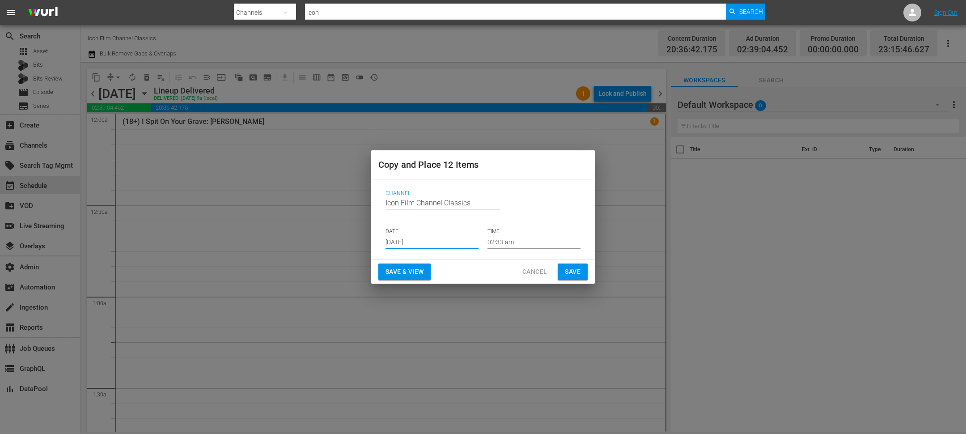
click at [559, 277] on button "Save" at bounding box center [573, 271] width 30 height 17
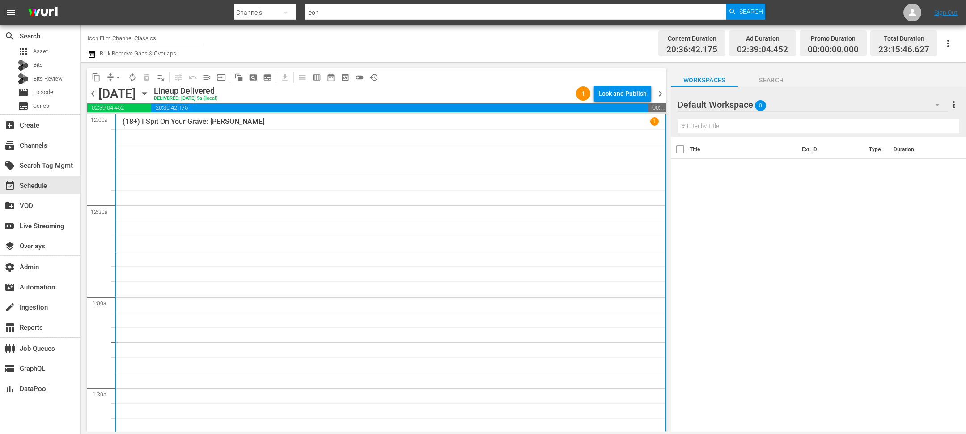
click at [152, 99] on div "Saturday, October 26th October 26th" at bounding box center [124, 93] width 53 height 15
click at [149, 95] on icon "button" at bounding box center [145, 94] width 10 height 10
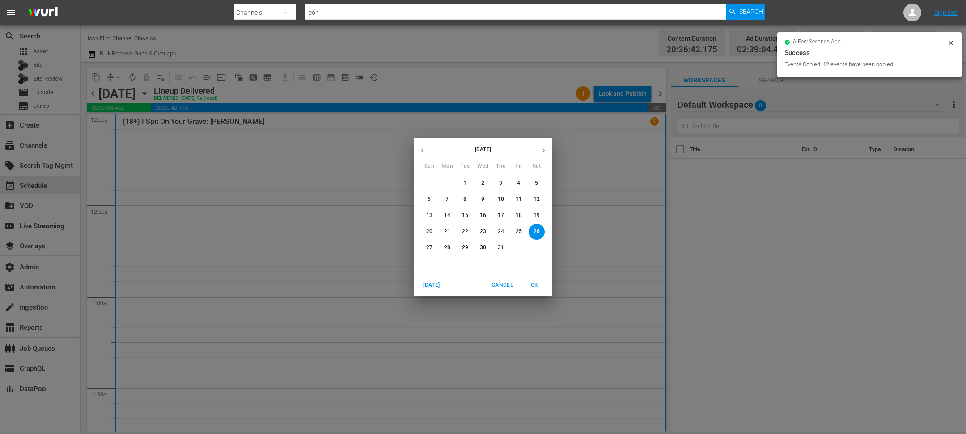
click at [431, 202] on span "6" at bounding box center [429, 199] width 16 height 8
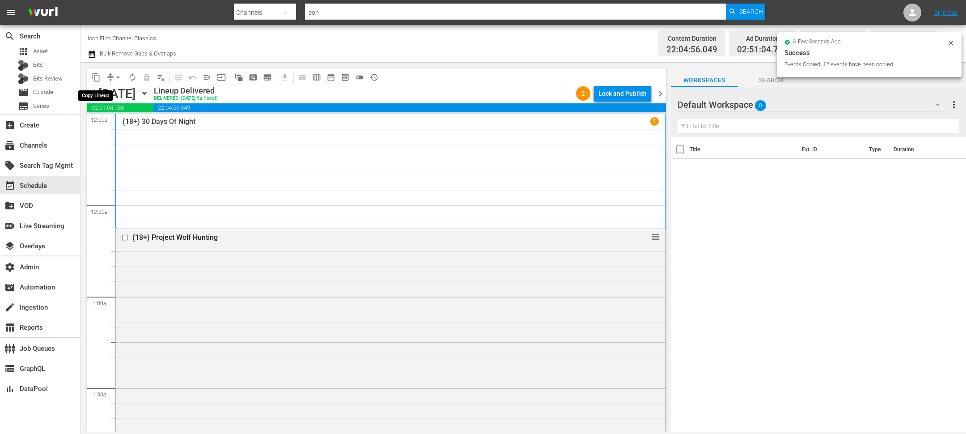
click at [97, 77] on span "content_copy" at bounding box center [96, 77] width 9 height 9
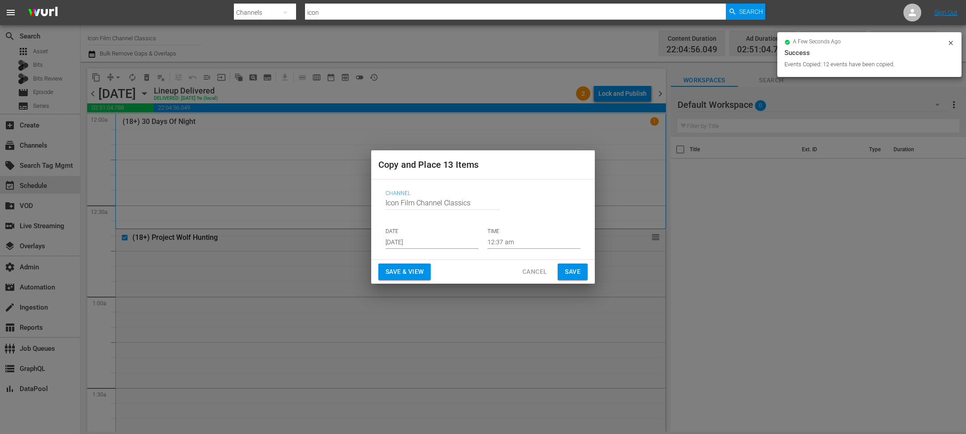
click at [411, 238] on input "Sep 7th 2025" at bounding box center [432, 241] width 93 height 13
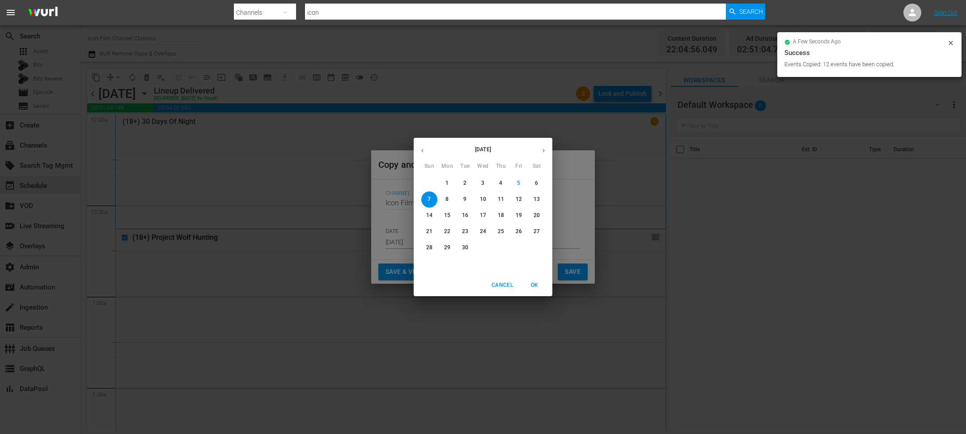
click at [542, 144] on button "button" at bounding box center [543, 150] width 17 height 17
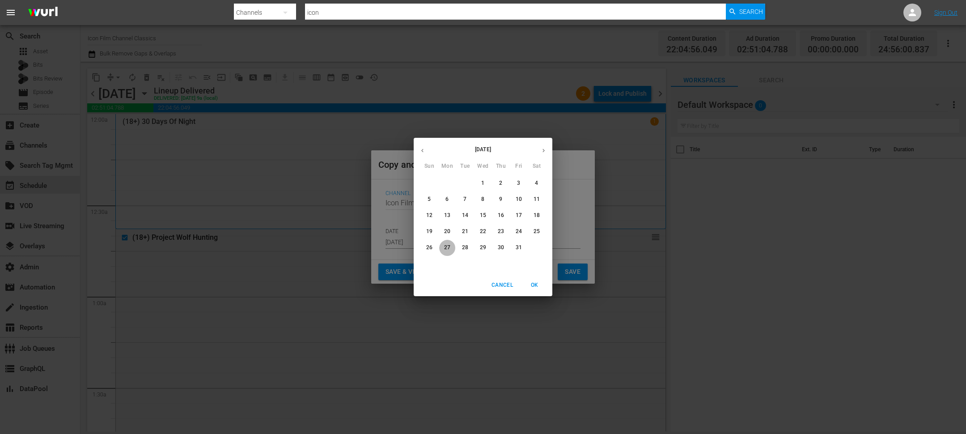
click at [451, 246] on span "27" at bounding box center [447, 248] width 16 height 8
type input "Oct 27th 2025"
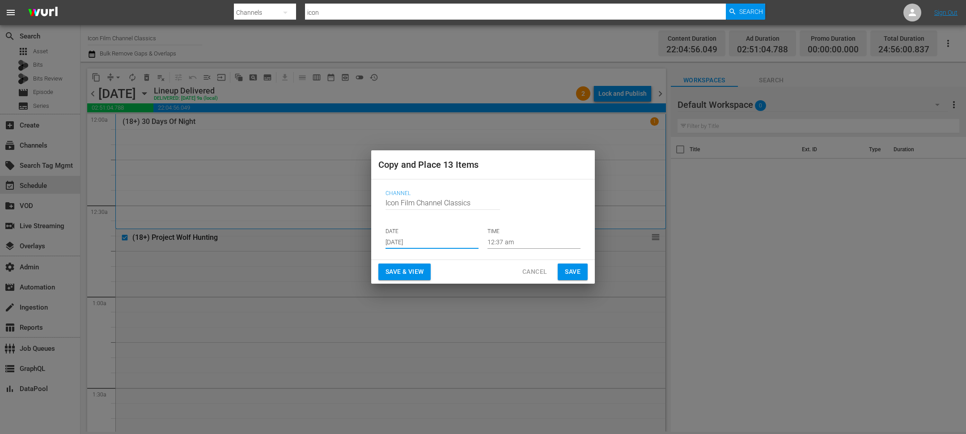
click at [572, 269] on span "Save" at bounding box center [573, 271] width 16 height 11
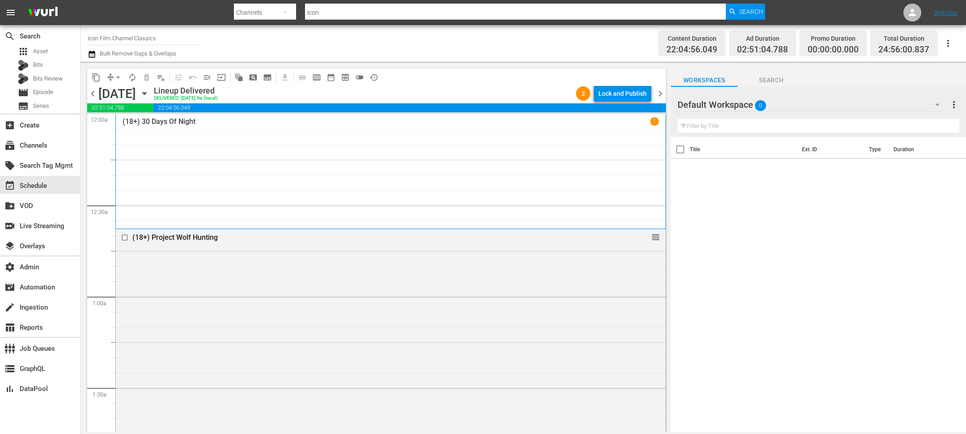
click at [149, 90] on icon "button" at bounding box center [145, 94] width 10 height 10
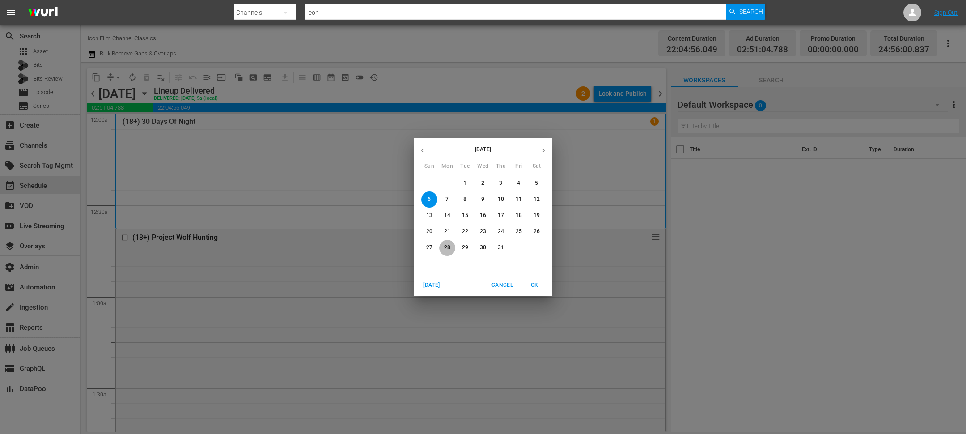
click at [450, 250] on p "28" at bounding box center [447, 248] width 6 height 8
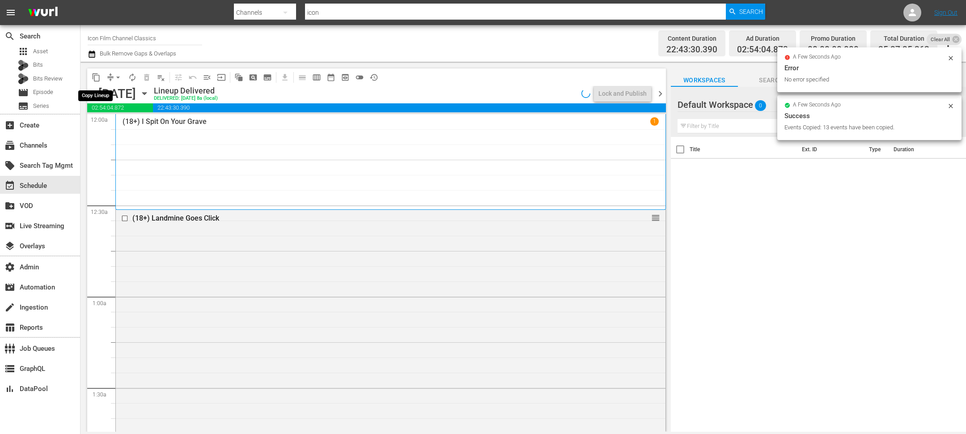
click at [95, 76] on span "content_copy" at bounding box center [96, 77] width 9 height 9
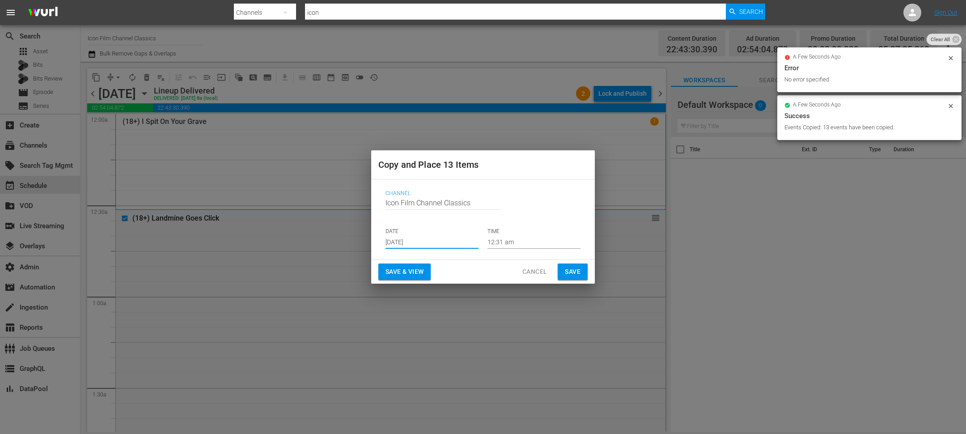
click at [407, 243] on input "Sep 7th 2025" at bounding box center [432, 241] width 93 height 13
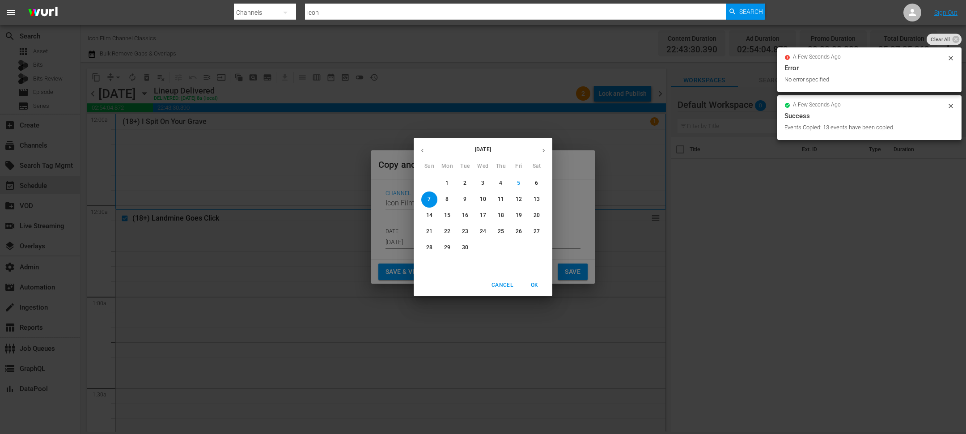
click at [545, 149] on icon "button" at bounding box center [543, 150] width 7 height 7
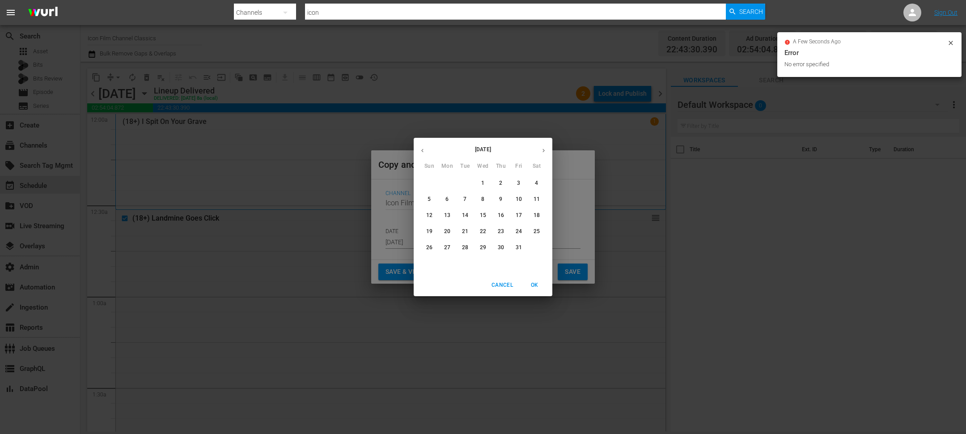
click at [470, 249] on span "28" at bounding box center [465, 248] width 16 height 8
type input "Oct 28th 2025"
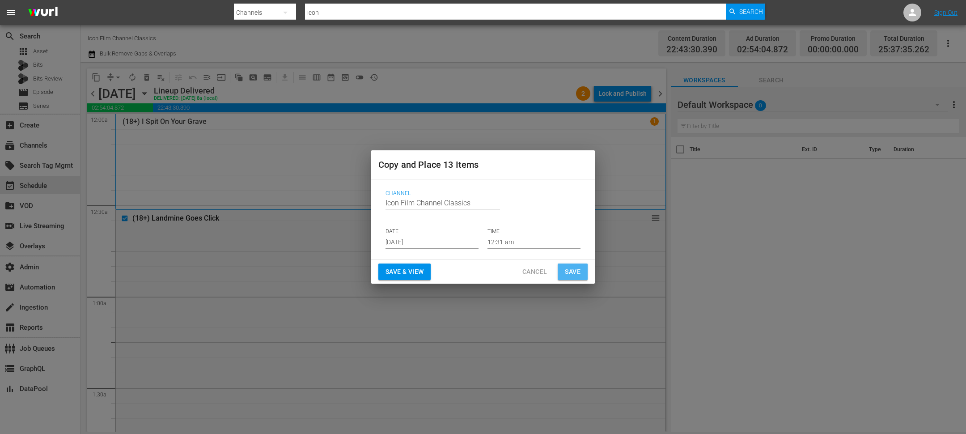
click at [586, 272] on button "Save" at bounding box center [573, 271] width 30 height 17
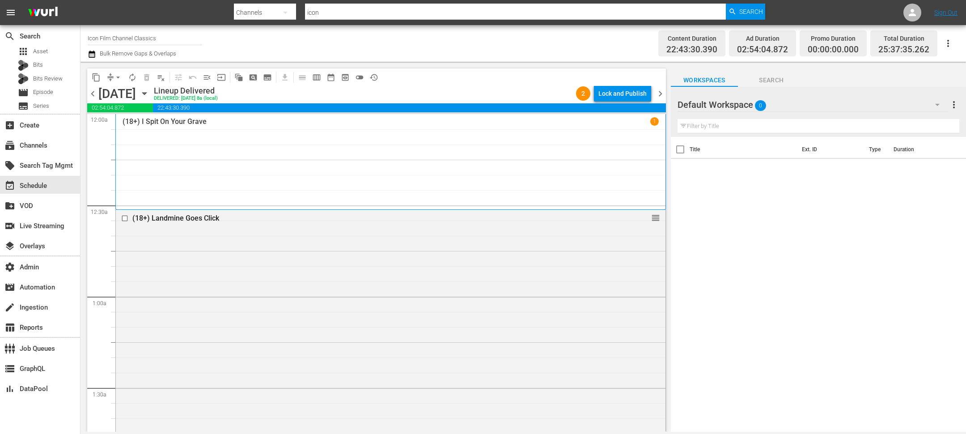
click at [661, 93] on span "chevron_right" at bounding box center [660, 93] width 11 height 11
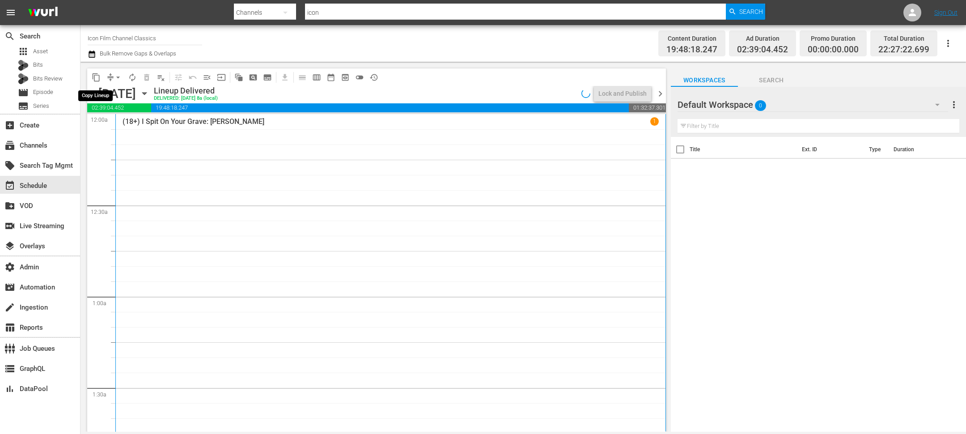
click at [97, 80] on span "content_copy" at bounding box center [96, 77] width 9 height 9
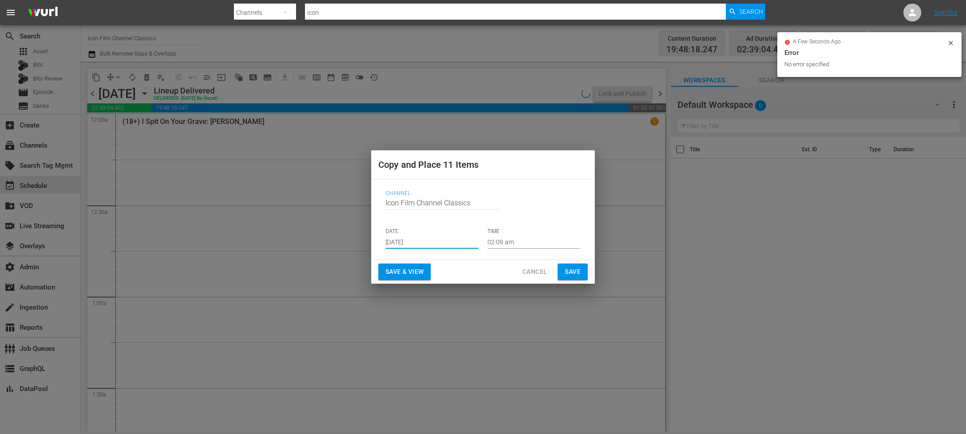
click at [431, 241] on input "Sep 7th 2025" at bounding box center [432, 241] width 93 height 13
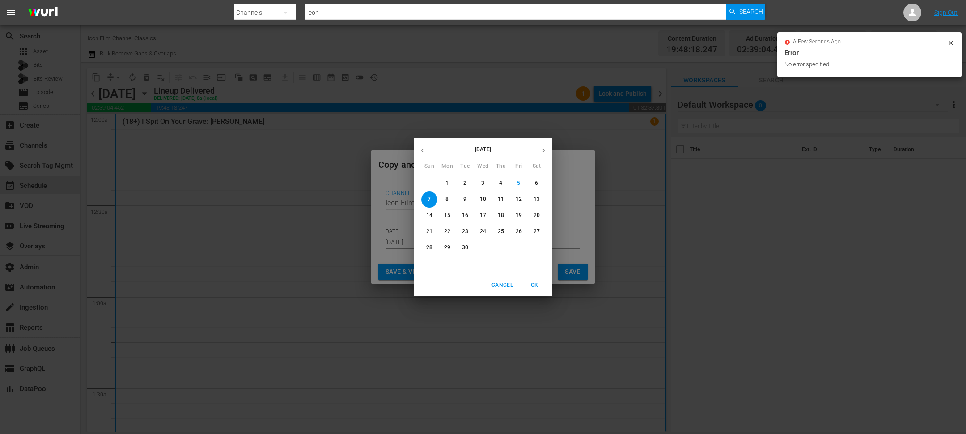
click at [543, 153] on icon "button" at bounding box center [543, 150] width 7 height 7
click at [481, 250] on p "29" at bounding box center [483, 248] width 6 height 8
type input "Oct 29th 2025"
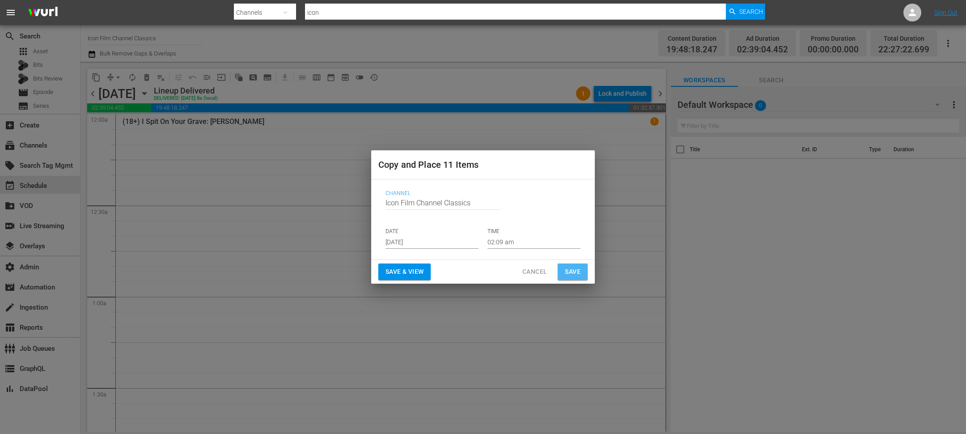
click at [573, 274] on span "Save" at bounding box center [573, 271] width 16 height 11
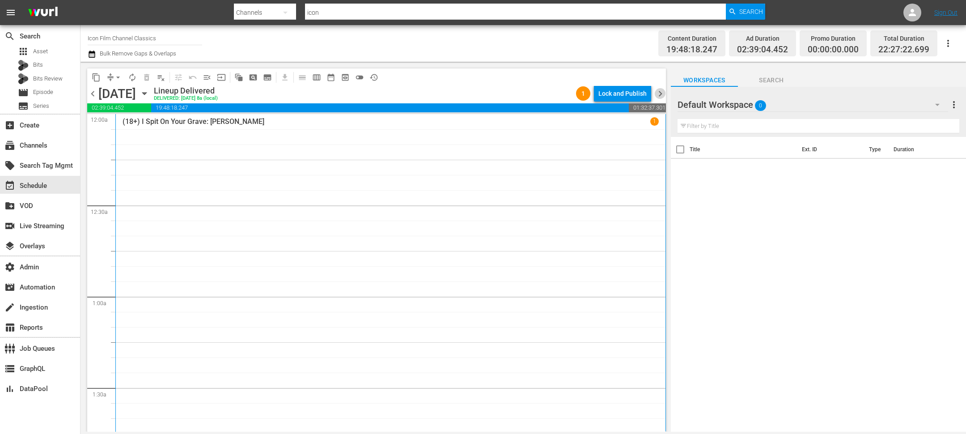
click at [660, 90] on span "chevron_right" at bounding box center [660, 93] width 11 height 11
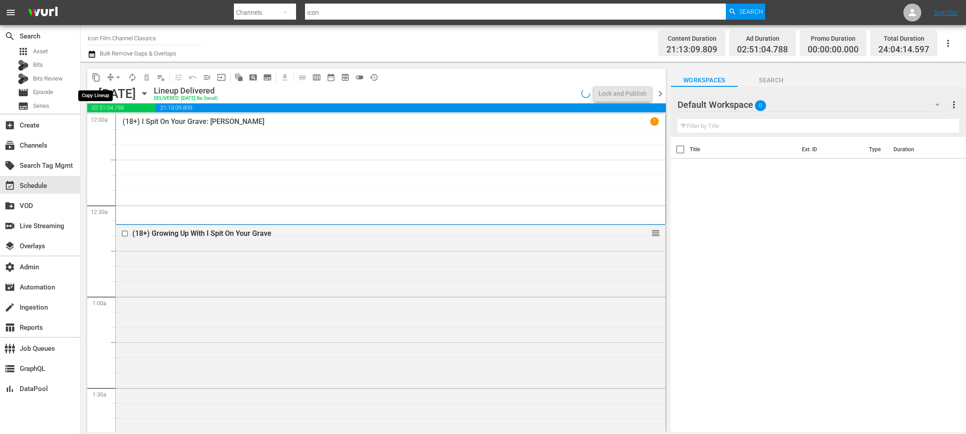
click at [95, 77] on span "content_copy" at bounding box center [96, 77] width 9 height 9
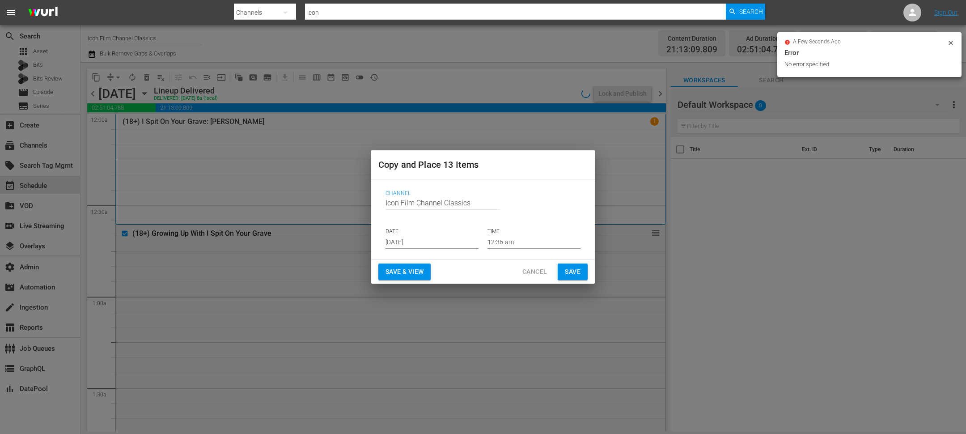
click at [412, 244] on input "Sep 7th 2025" at bounding box center [432, 241] width 93 height 13
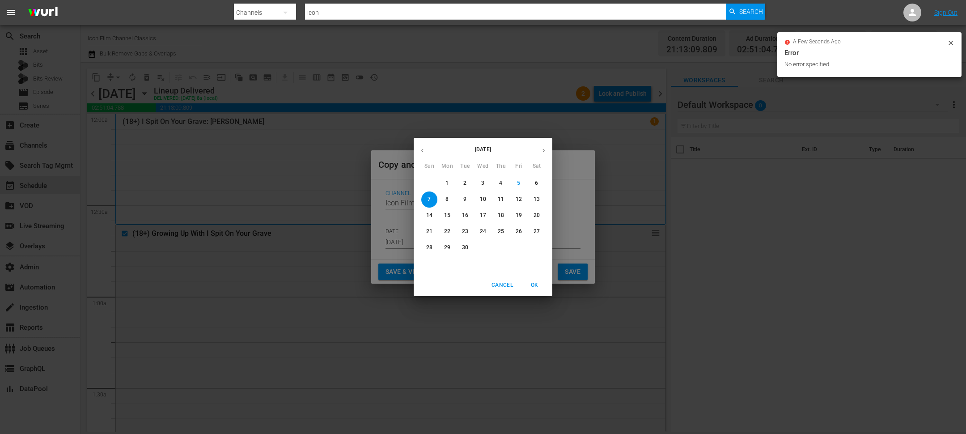
click at [538, 149] on button "button" at bounding box center [543, 150] width 17 height 17
click at [500, 246] on p "30" at bounding box center [501, 248] width 6 height 8
type input "Oct 30th 2025"
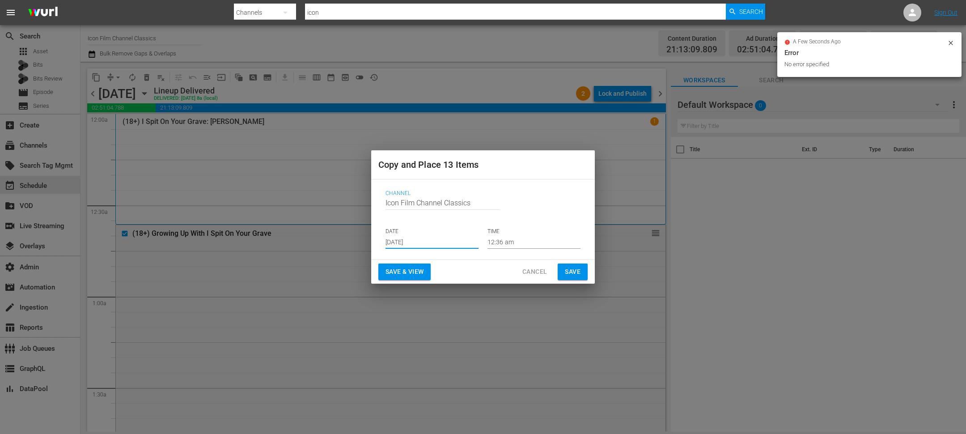
drag, startPoint x: 573, startPoint y: 273, endPoint x: 591, endPoint y: 206, distance: 69.9
click at [573, 273] on span "Save" at bounding box center [573, 271] width 16 height 11
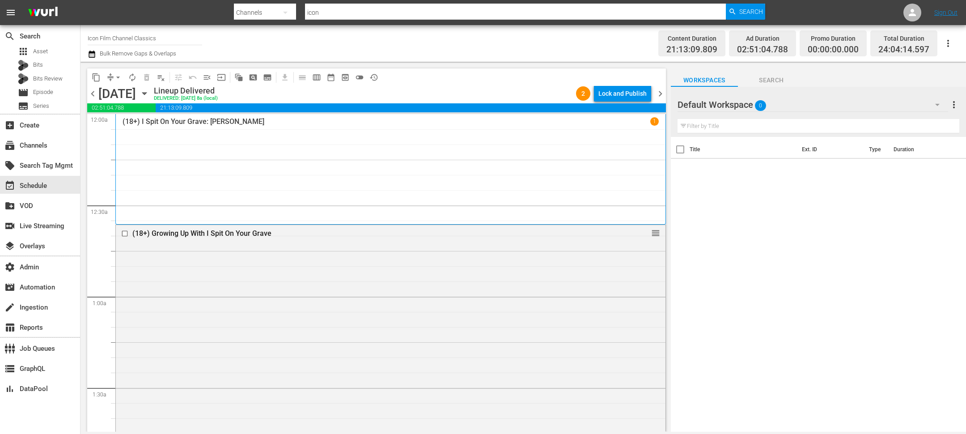
click at [660, 91] on span "chevron_right" at bounding box center [660, 93] width 11 height 11
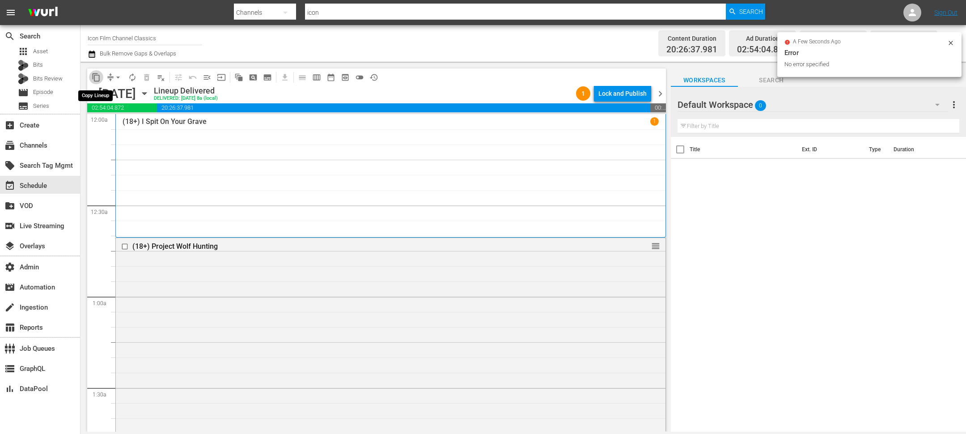
click at [94, 77] on span "content_copy" at bounding box center [96, 77] width 9 height 9
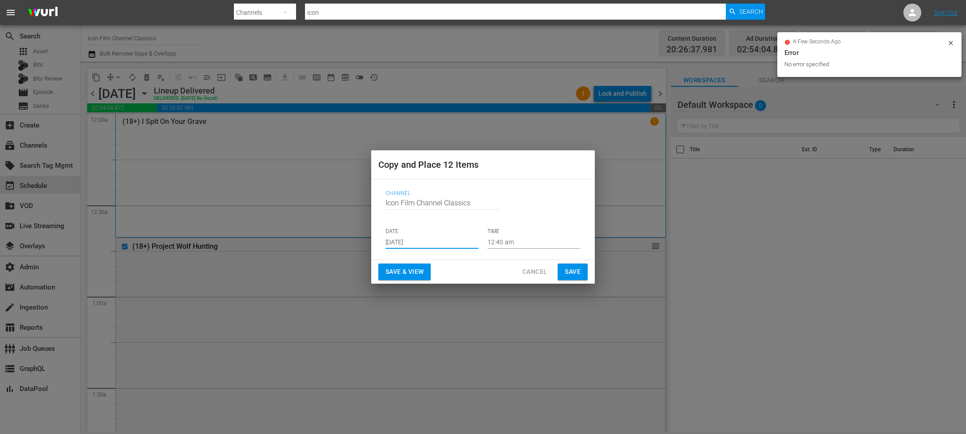
click at [398, 242] on input "Sep 7th 2025" at bounding box center [432, 241] width 93 height 13
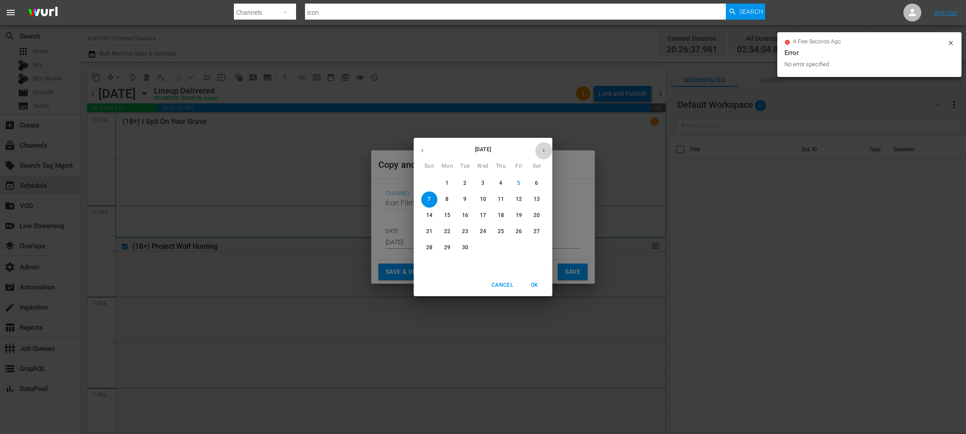
click at [547, 148] on button "button" at bounding box center [543, 150] width 17 height 17
click at [521, 249] on p "31" at bounding box center [519, 248] width 6 height 8
type input "Oct 31st 2025"
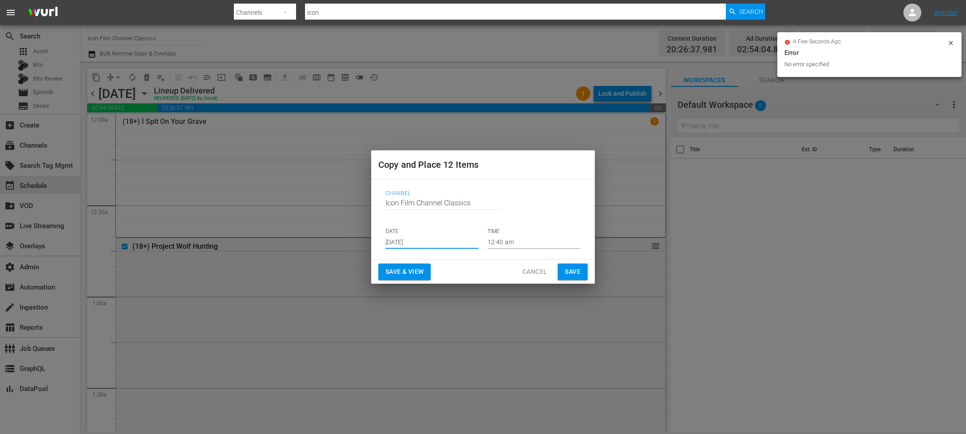
click at [567, 271] on span "Save" at bounding box center [573, 271] width 16 height 11
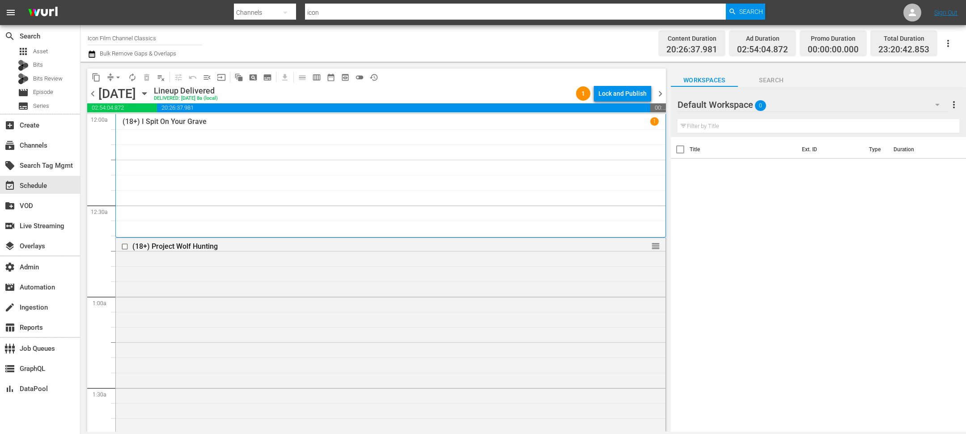
click at [659, 92] on span "chevron_right" at bounding box center [660, 93] width 11 height 11
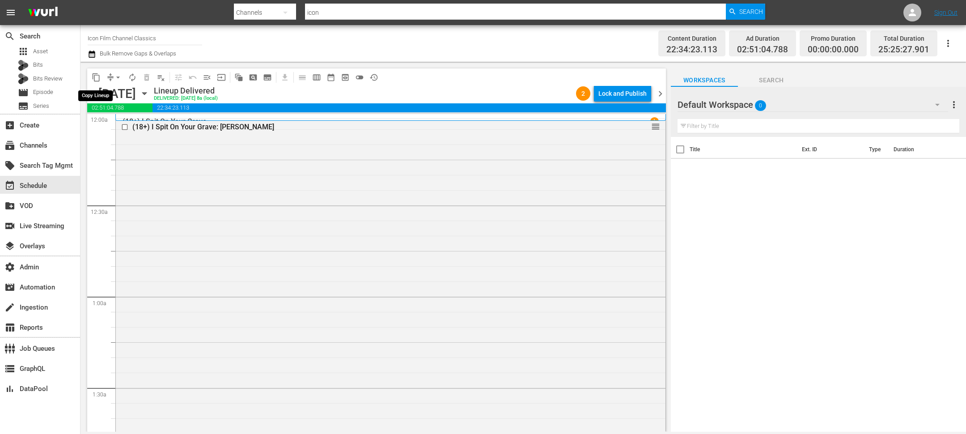
click at [97, 75] on span "content_copy" at bounding box center [96, 77] width 9 height 9
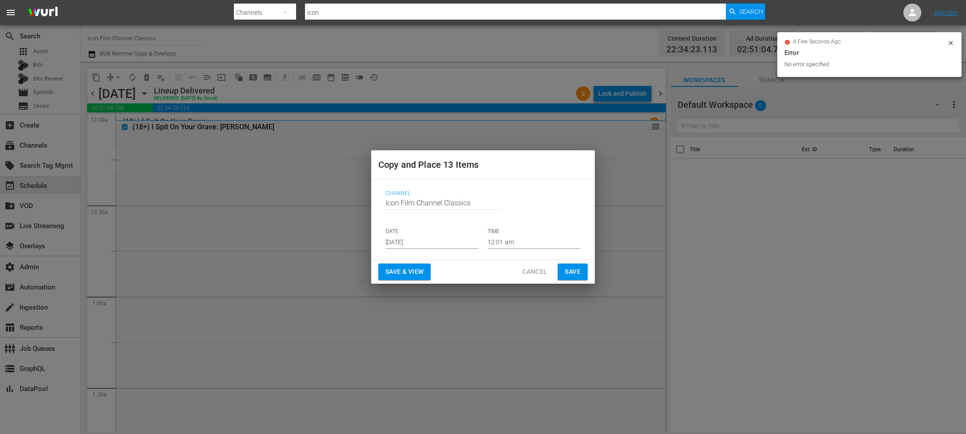
click at [424, 244] on input "Sep 7th 2025" at bounding box center [432, 241] width 93 height 13
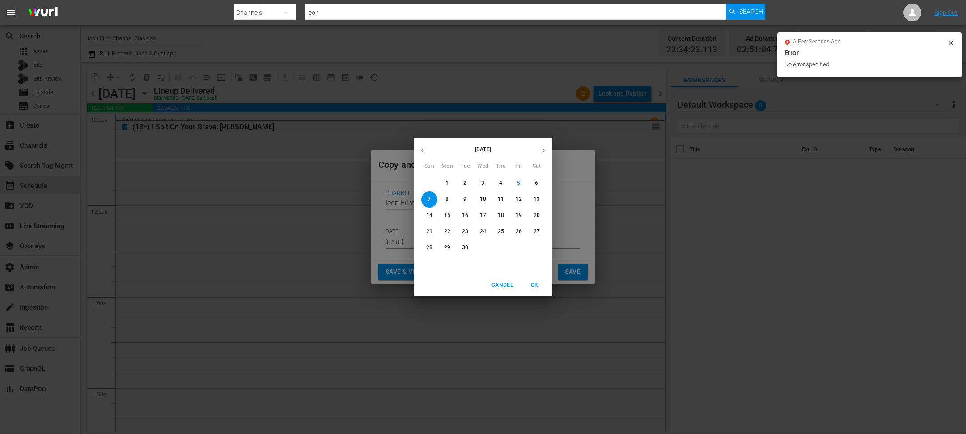
click at [548, 147] on button "button" at bounding box center [543, 150] width 17 height 17
click at [540, 155] on button "button" at bounding box center [543, 150] width 17 height 17
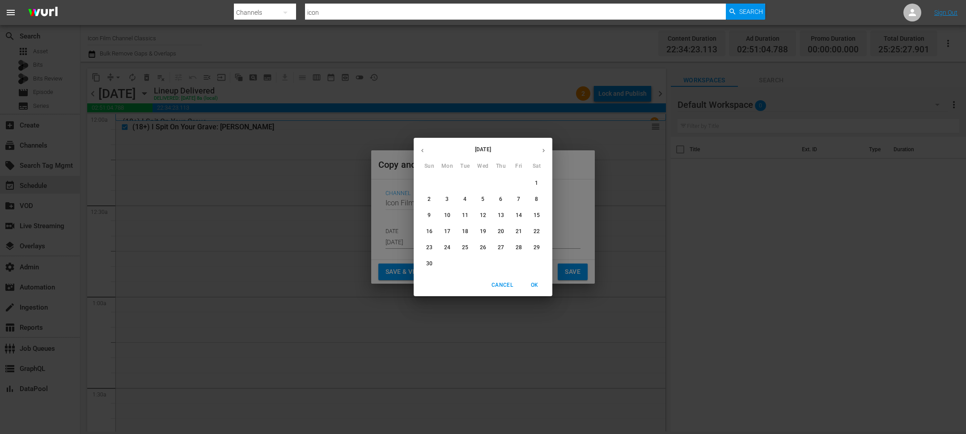
click at [534, 181] on span "1" at bounding box center [537, 183] width 16 height 8
type input "Nov 1st 2025"
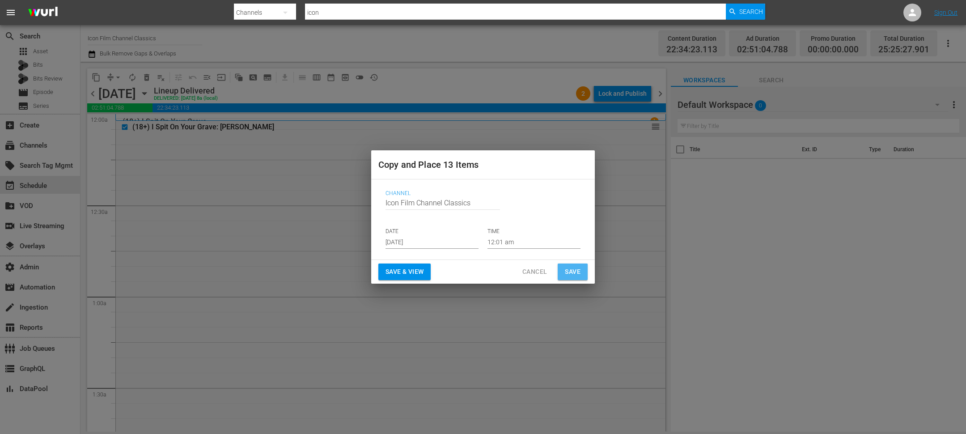
click at [576, 271] on span "Save" at bounding box center [573, 271] width 16 height 11
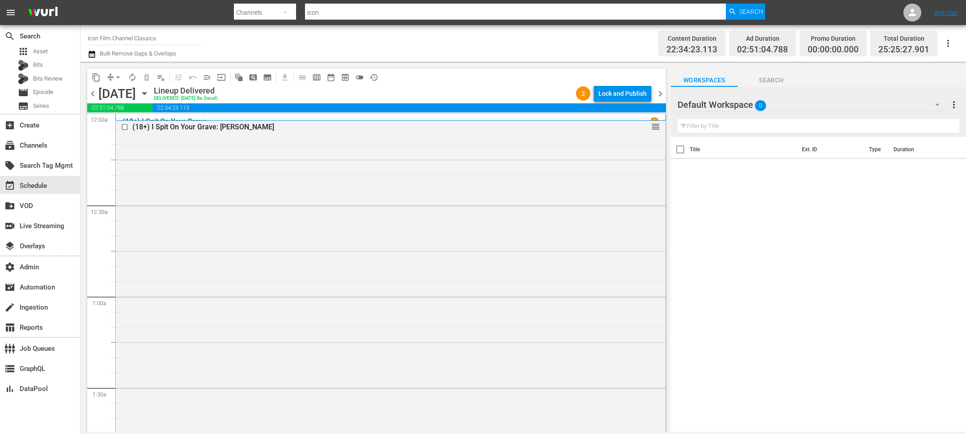
click at [92, 54] on icon "button" at bounding box center [92, 54] width 8 height 11
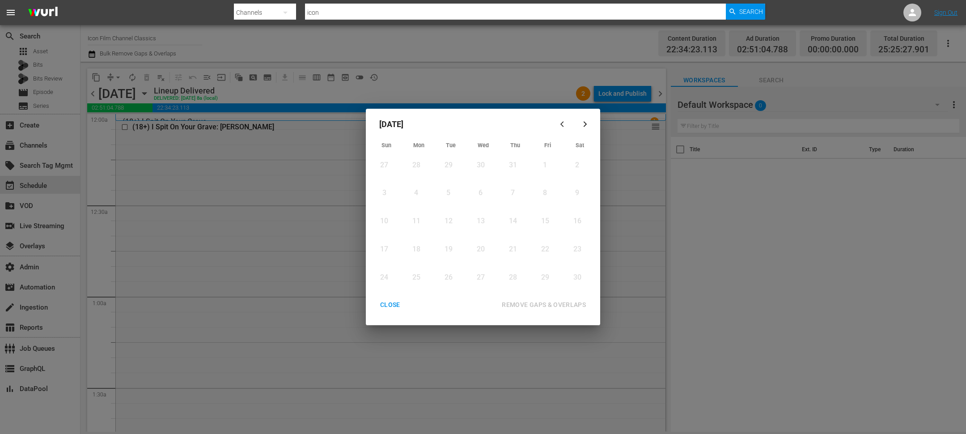
click at [589, 123] on div "button" at bounding box center [585, 124] width 11 height 7
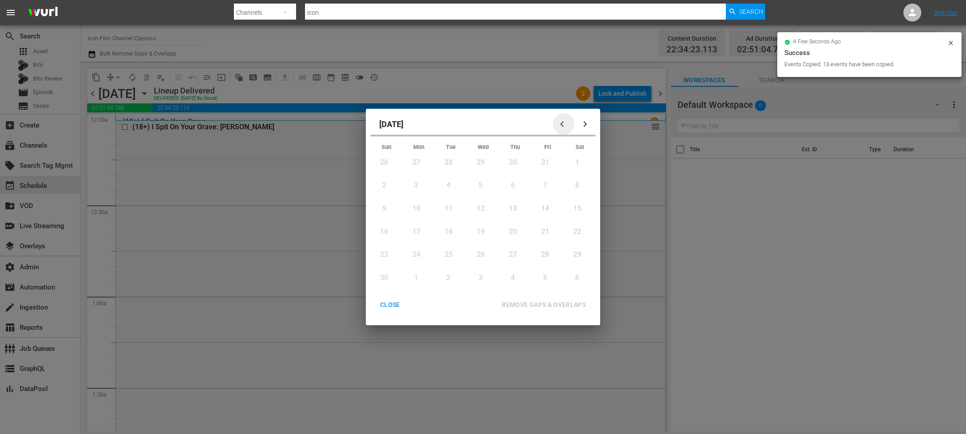
click at [566, 126] on icon "button" at bounding box center [563, 124] width 7 height 7
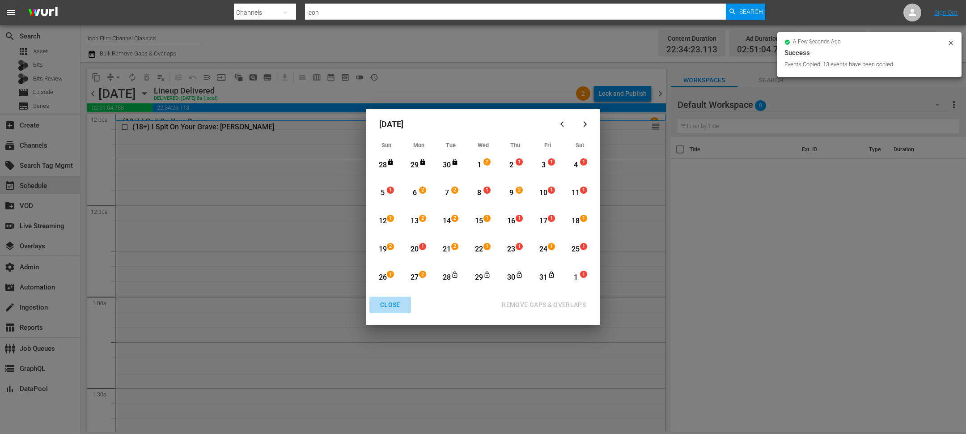
click at [389, 303] on div "CLOSE" at bounding box center [390, 304] width 34 height 11
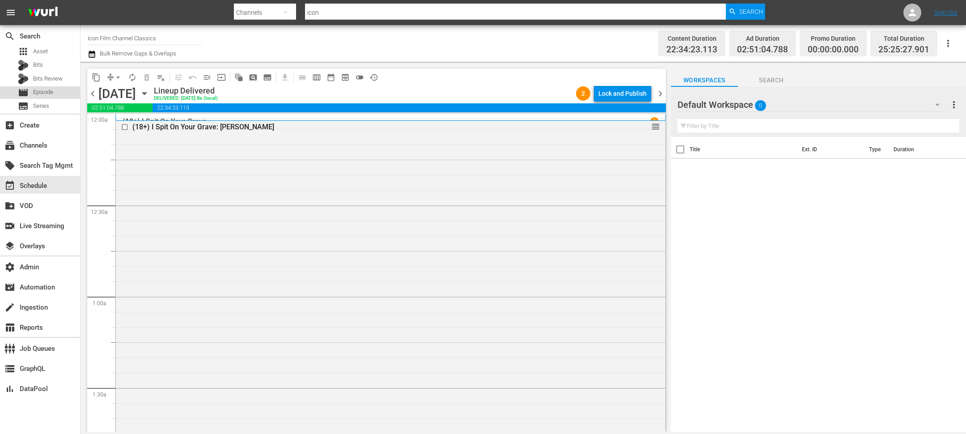
click at [46, 89] on span "Episode" at bounding box center [43, 92] width 20 height 9
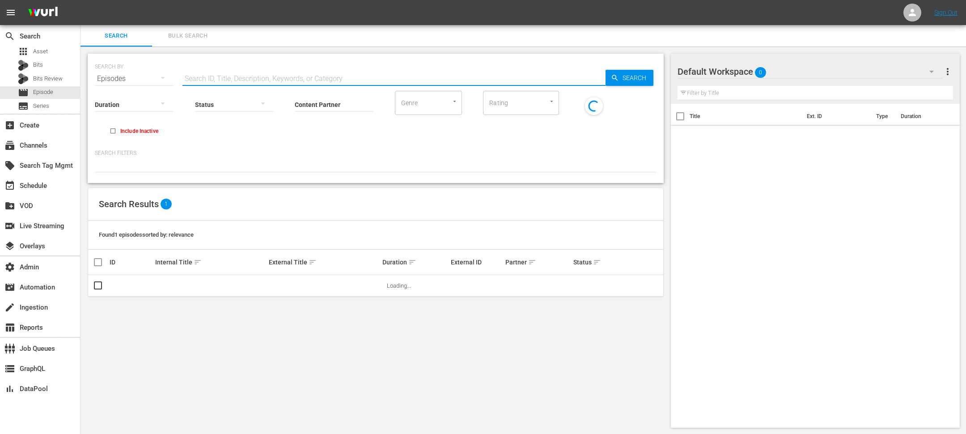
click at [259, 76] on input "text" at bounding box center [393, 78] width 423 height 21
click at [196, 134] on div "Duration Status Content Partner Enter Search Term Genre Genre Rating Rating Inc…" at bounding box center [376, 114] width 562 height 51
click at [296, 103] on input "Content Partner" at bounding box center [334, 105] width 79 height 32
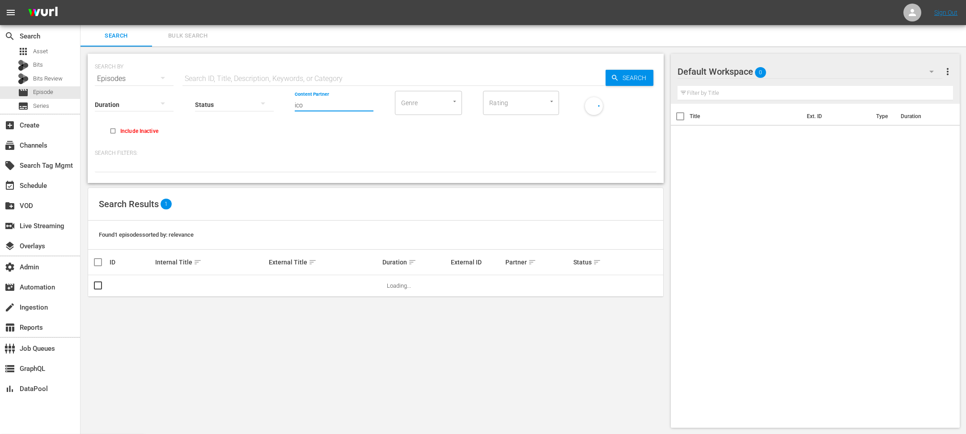
type input "icon"
click at [327, 125] on div "Icon Films Distribution (370)" at bounding box center [367, 129] width 131 height 21
type input "Icon Films Distribution (370)"
click at [298, 76] on input "text" at bounding box center [393, 78] width 423 height 21
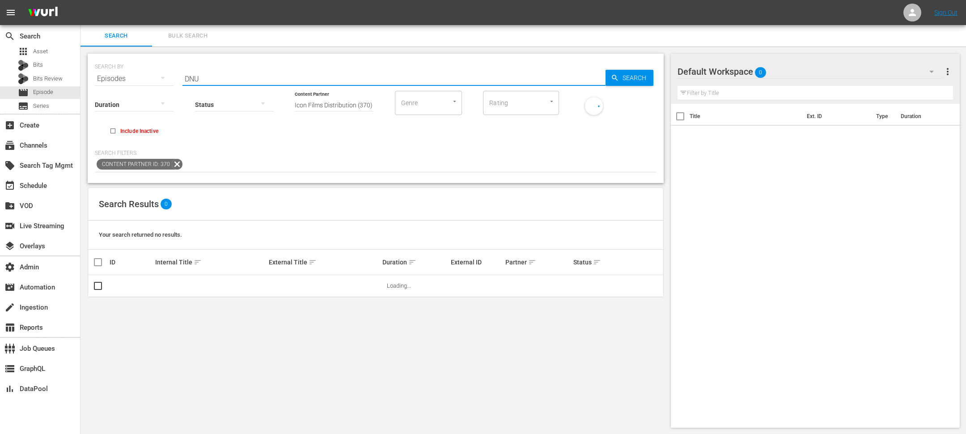
type input "DNU"
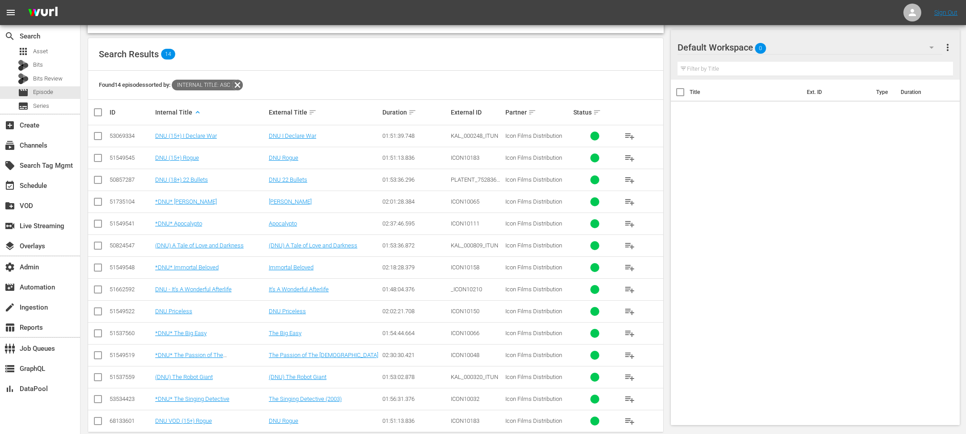
scroll to position [162, 0]
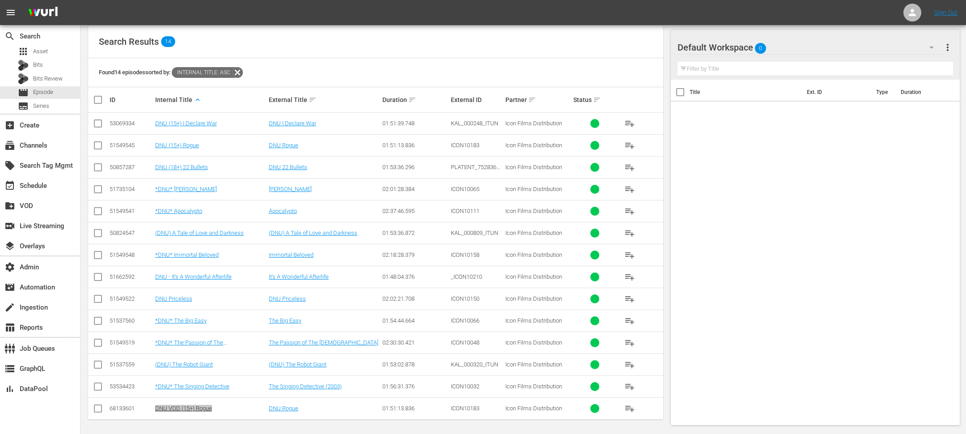
drag, startPoint x: 189, startPoint y: 404, endPoint x: 202, endPoint y: 4, distance: 400.5
click at [0, 0] on div "menu Sign Out search Search apps Asset Bits Bits Review movie Episode subtitles…" at bounding box center [483, 137] width 966 height 598
click at [36, 145] on div "subscriptions Channels" at bounding box center [25, 144] width 50 height 8
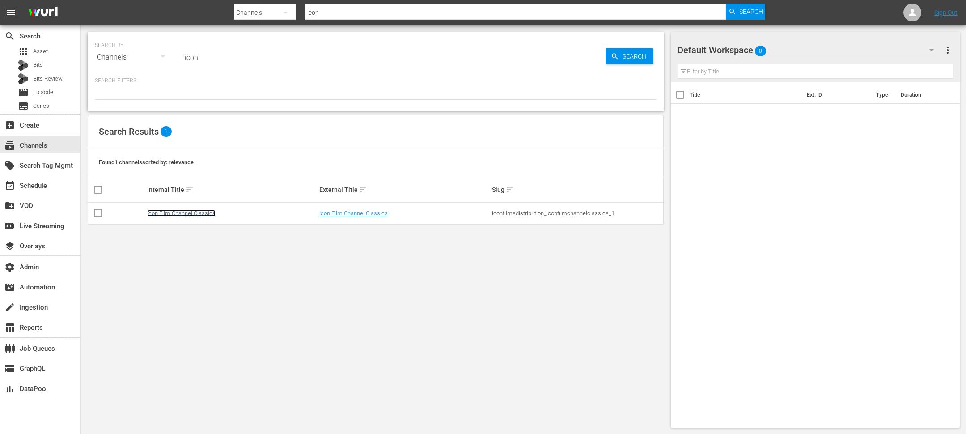
click at [187, 211] on link "Icon Film Channel Classics" at bounding box center [181, 213] width 68 height 7
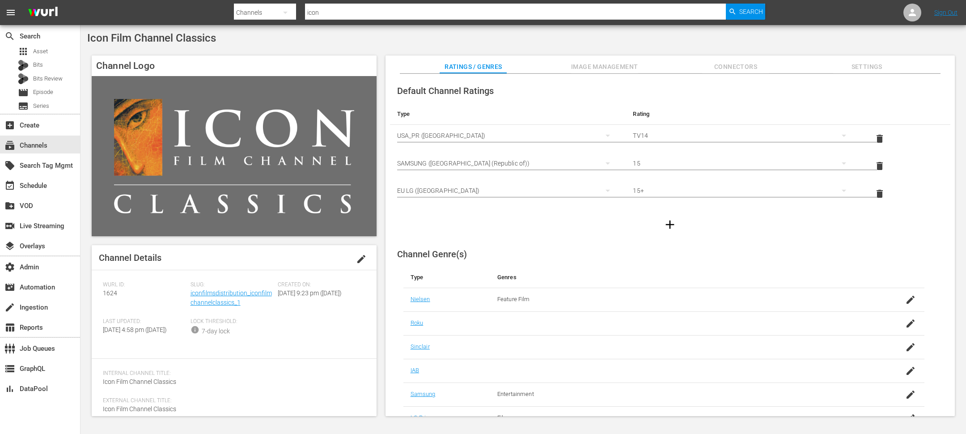
click at [241, 300] on div "Slug: iconfilmsdistribution_iconfilmchannelclassics_1" at bounding box center [235, 299] width 88 height 37
click at [241, 297] on link "iconfilmsdistribution_iconfilmchannelclassics_1" at bounding box center [231, 297] width 81 height 17
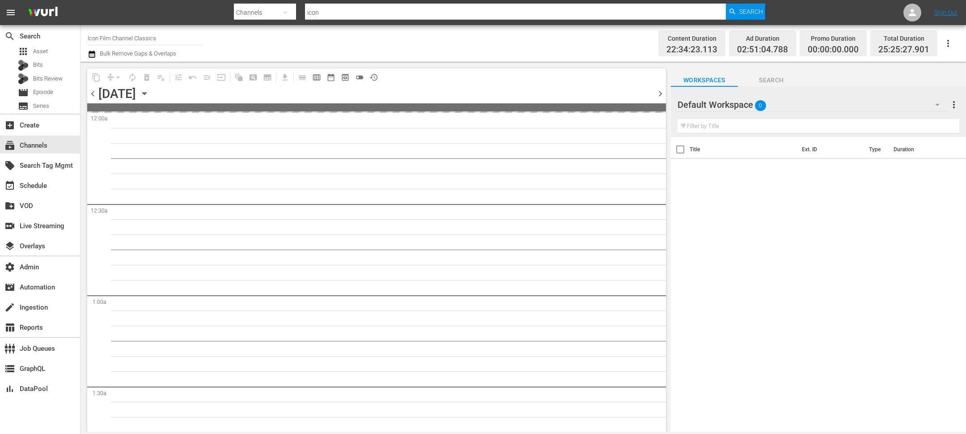
click at [149, 93] on icon "button" at bounding box center [145, 94] width 10 height 10
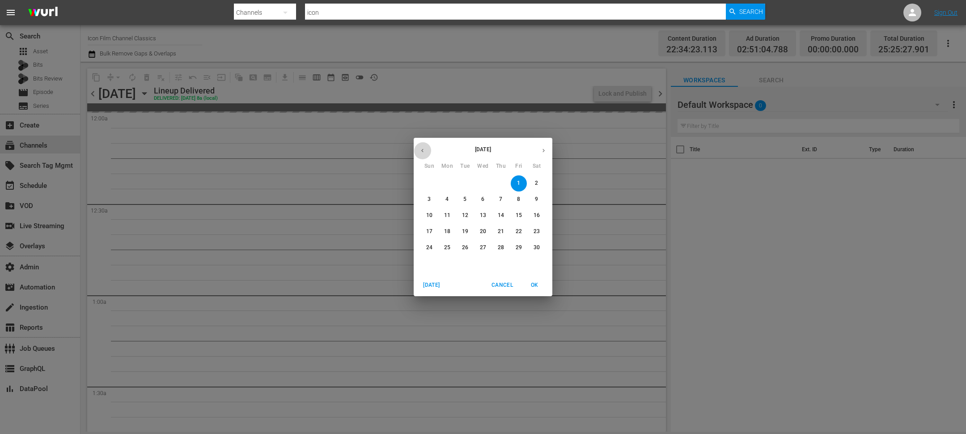
click at [424, 153] on icon "button" at bounding box center [422, 150] width 7 height 7
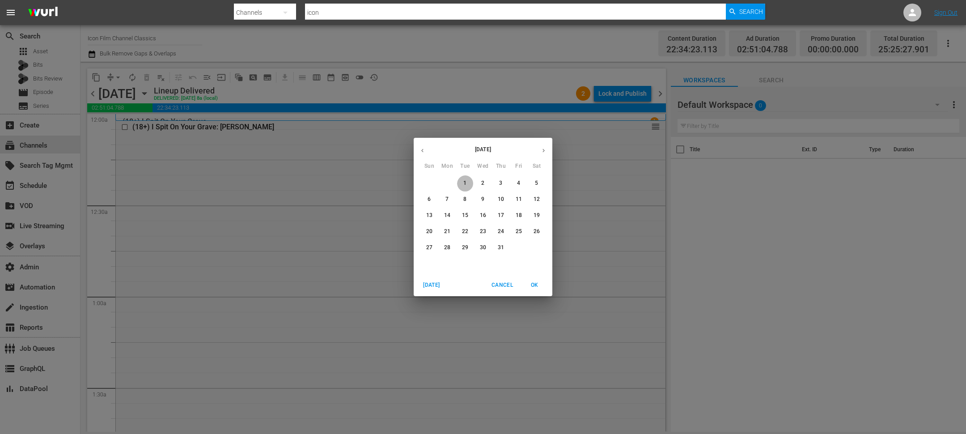
click at [463, 179] on span "1" at bounding box center [465, 183] width 16 height 8
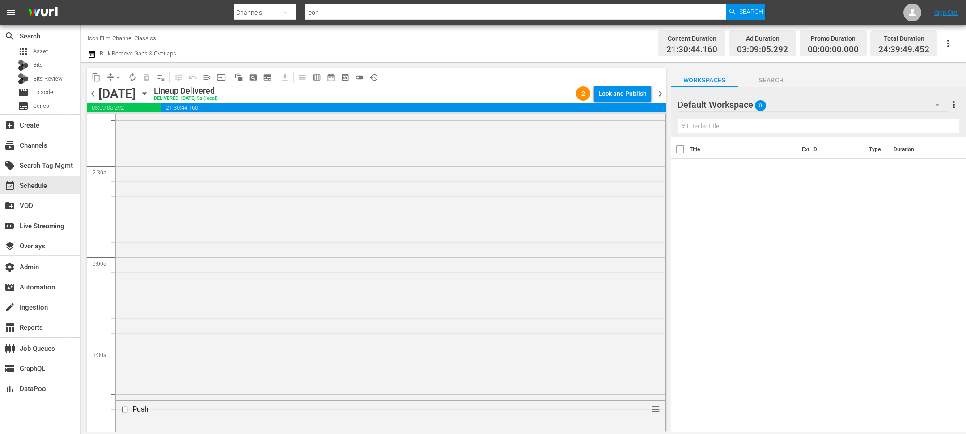
scroll to position [2332, 0]
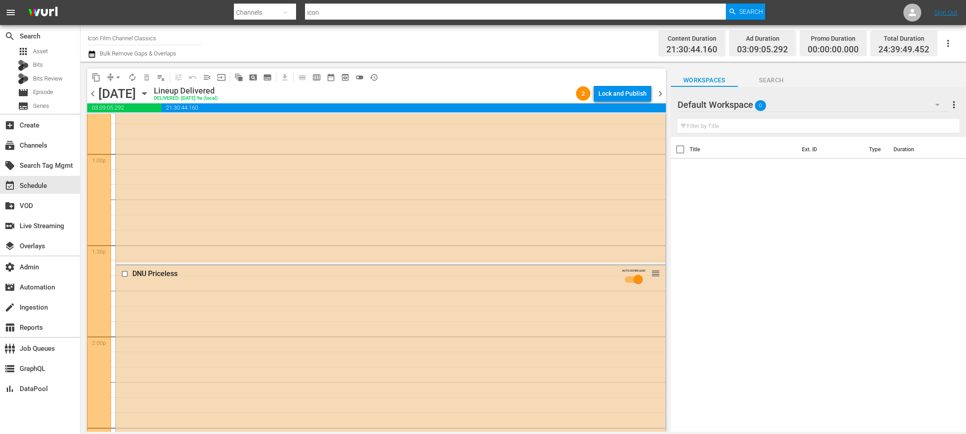
click at [664, 97] on span "chevron_right" at bounding box center [660, 93] width 11 height 11
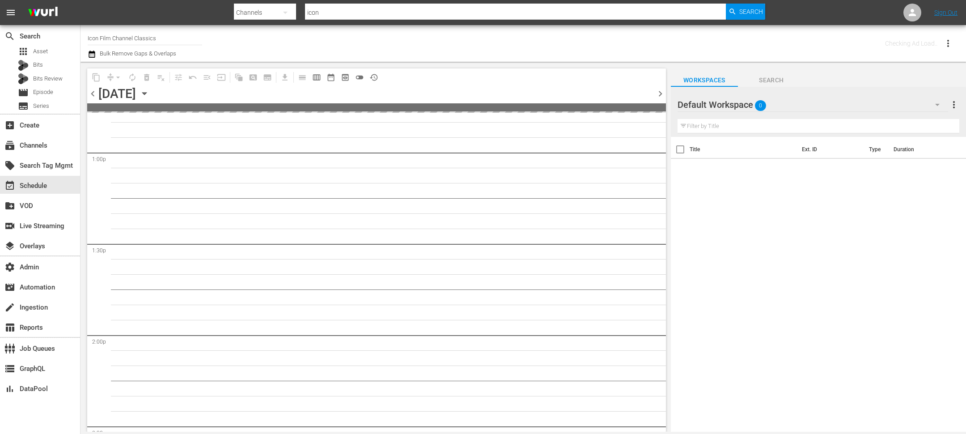
scroll to position [2394, 0]
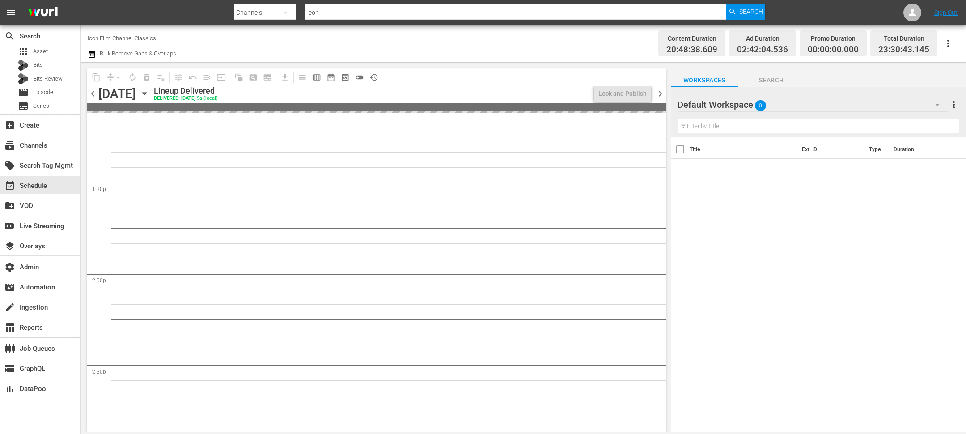
click at [664, 97] on span "chevron_right" at bounding box center [660, 93] width 11 height 11
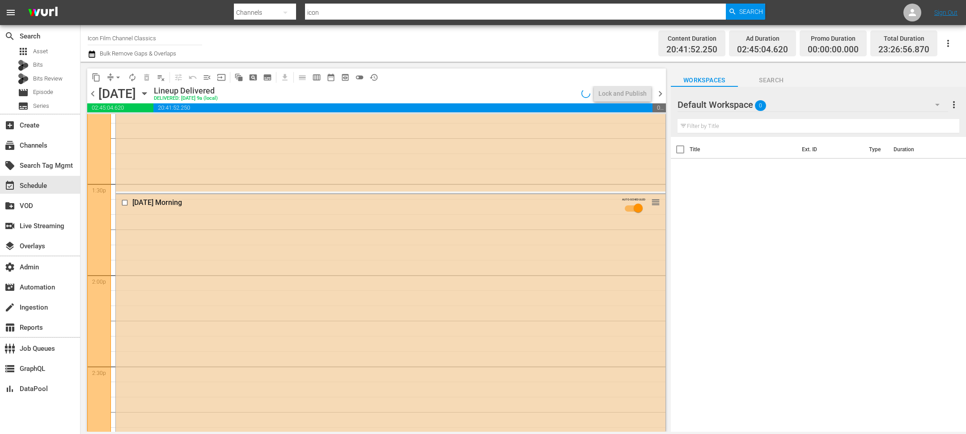
scroll to position [2347, 0]
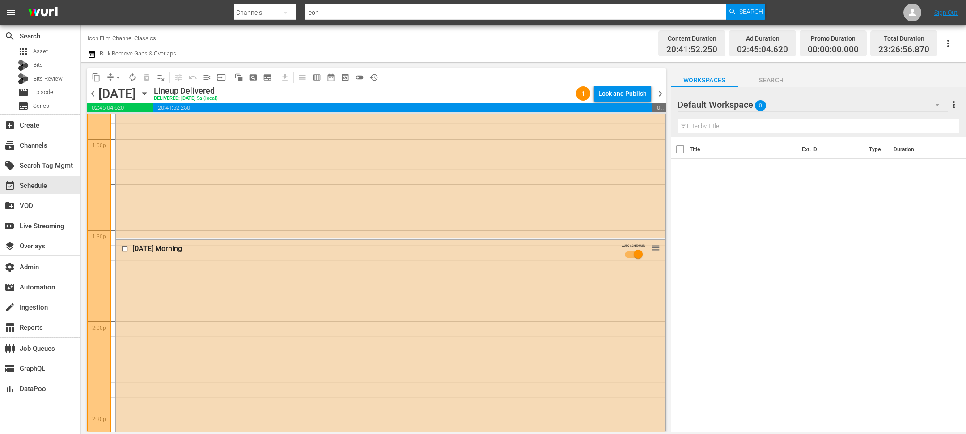
click at [788, 226] on div "Title Ext. ID Type Duration" at bounding box center [818, 285] width 295 height 296
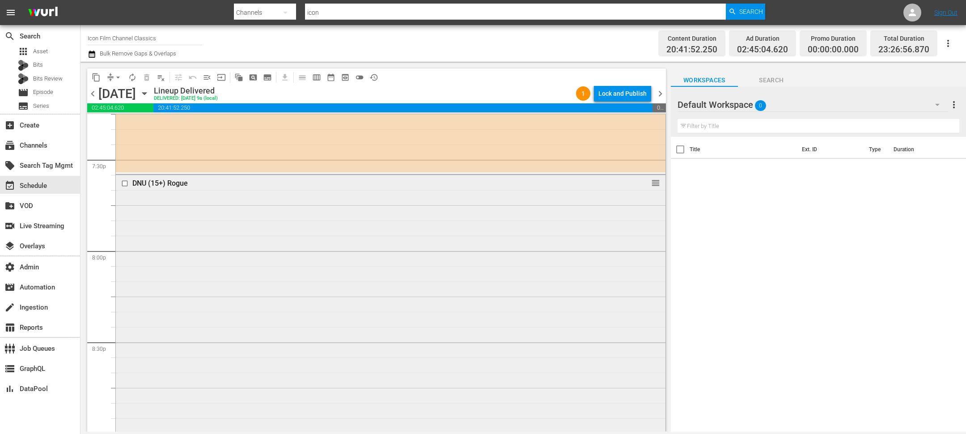
click at [123, 183] on input "checkbox" at bounding box center [125, 184] width 9 height 8
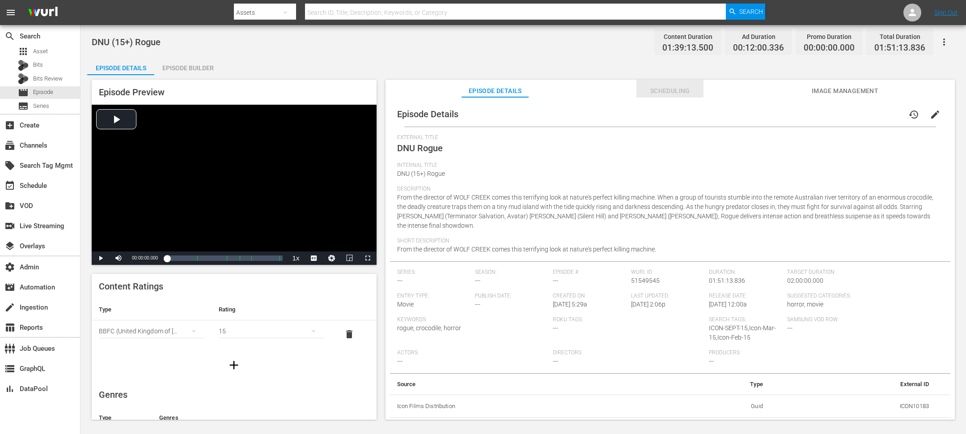
click at [644, 90] on span "Scheduling" at bounding box center [669, 90] width 67 height 11
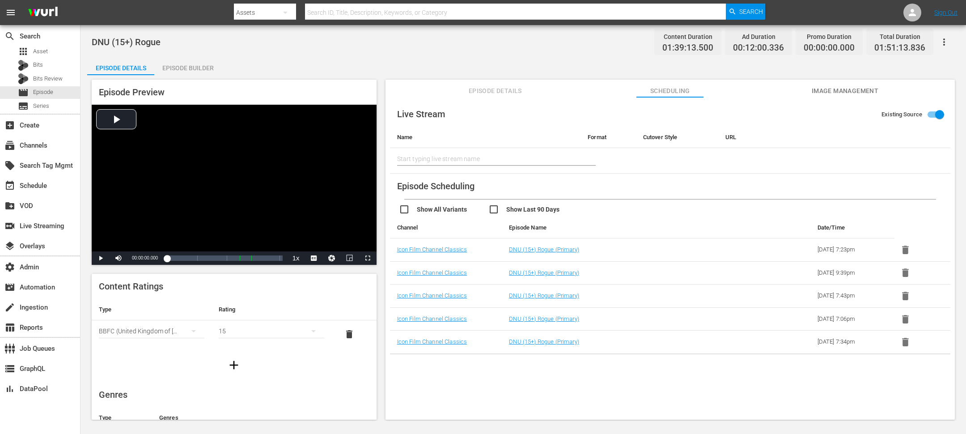
click at [600, 151] on td at bounding box center [607, 160] width 55 height 25
click at [644, 249] on icon "button" at bounding box center [905, 250] width 7 height 8
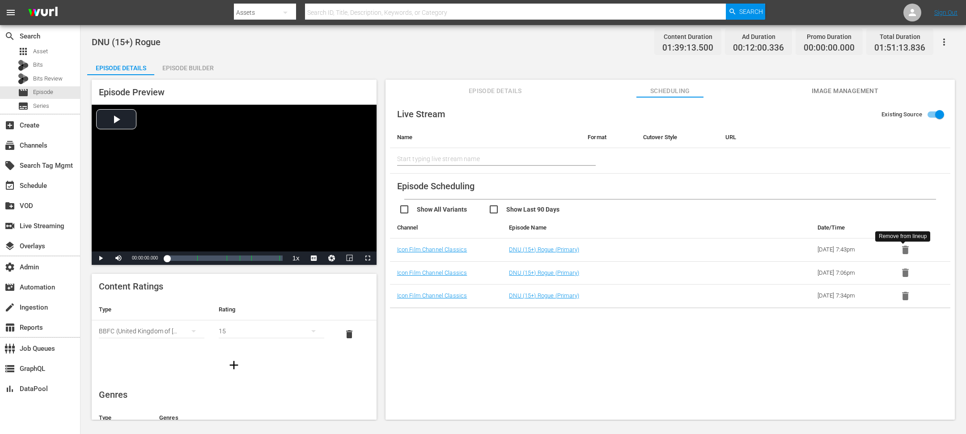
click at [644, 249] on icon "button" at bounding box center [905, 250] width 7 height 8
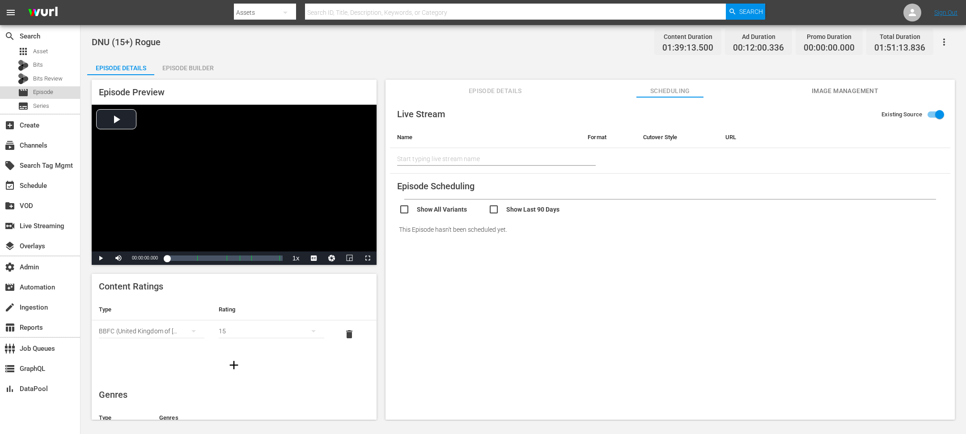
click at [53, 95] on span "Episode" at bounding box center [43, 92] width 20 height 9
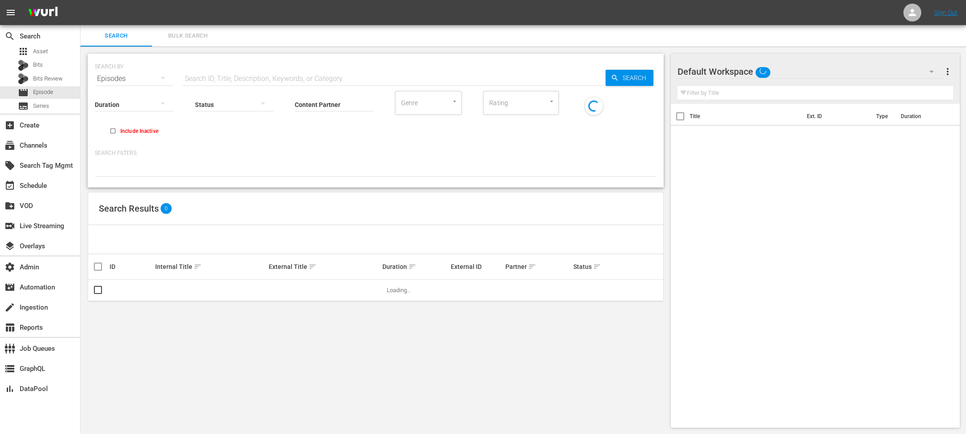
click at [285, 67] on div "SEARCH BY Search By Episodes Search ID, Title, Description, Keywords, or Catego…" at bounding box center [376, 73] width 562 height 32
click at [273, 75] on input "text" at bounding box center [393, 78] width 423 height 21
type input "rogue"
click at [389, 161] on div at bounding box center [376, 168] width 562 height 15
click at [321, 108] on input "Content Partner" at bounding box center [334, 105] width 79 height 32
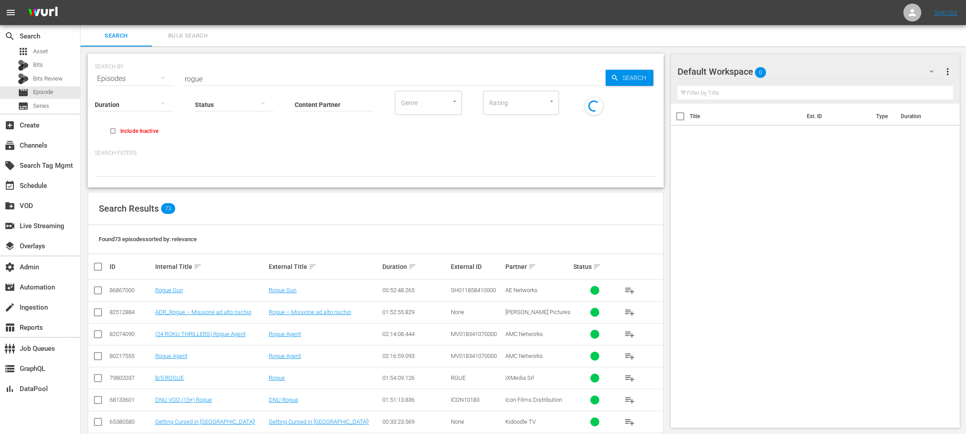
click at [324, 84] on div "Content Partner Enter Search Term" at bounding box center [334, 99] width 79 height 32
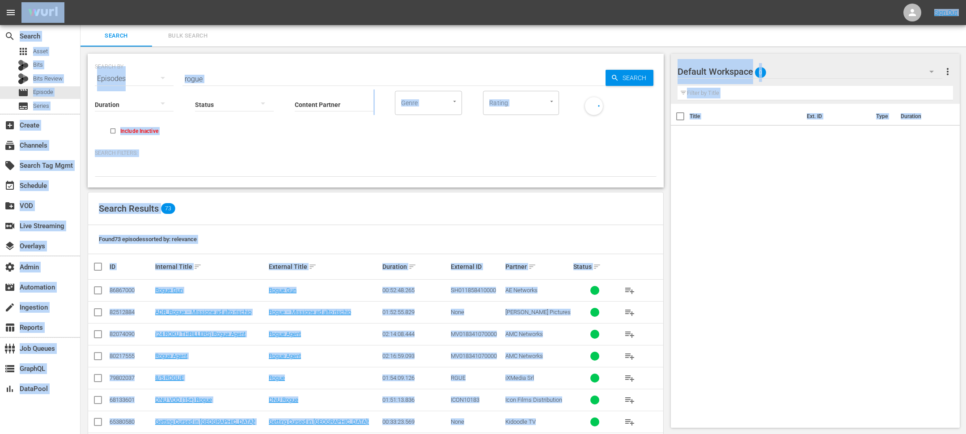
click at [303, 82] on input "rogue" at bounding box center [393, 78] width 423 height 21
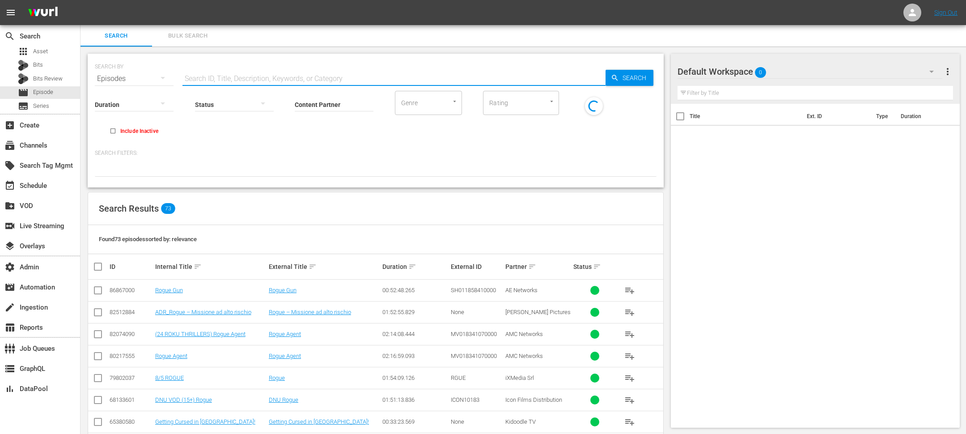
click at [318, 103] on input "Content Partner" at bounding box center [334, 105] width 79 height 32
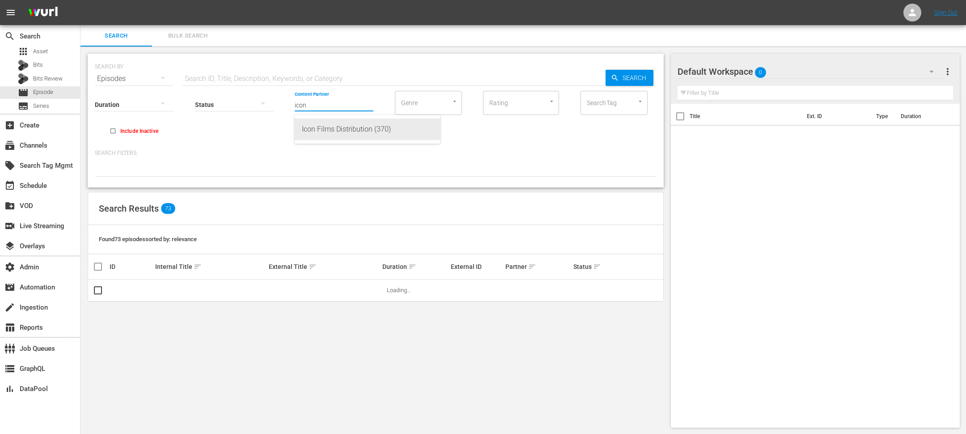
click at [321, 131] on div "Icon Films Distribution (370)" at bounding box center [367, 129] width 131 height 21
type input "Icon Films Distribution (370)"
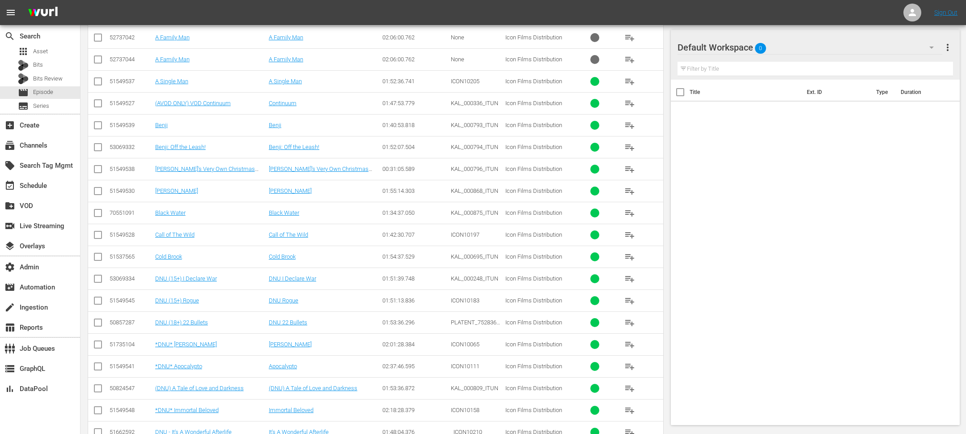
scroll to position [2278, 0]
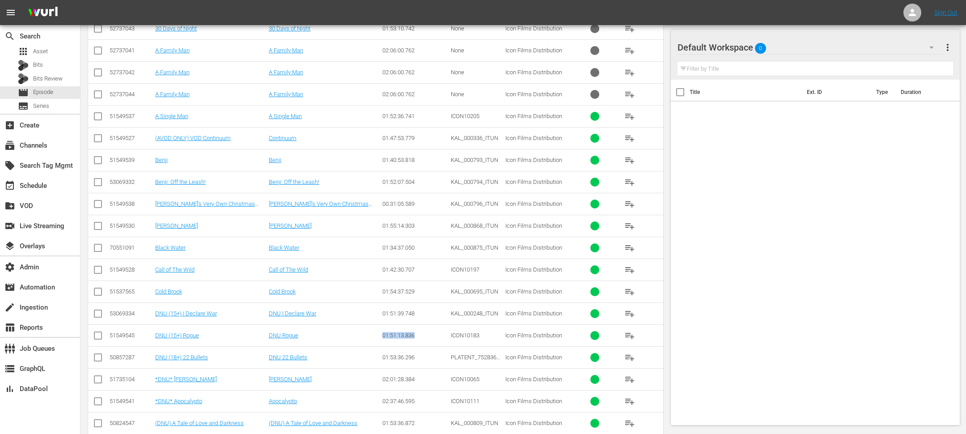
drag, startPoint x: 417, startPoint y: 322, endPoint x: 377, endPoint y: 323, distance: 39.8
click at [377, 289] on tr "51549545 DNU (15+) Rogue DNU Rogue 01:51:13.836 ICON10183 Icon Films Distributi…" at bounding box center [375, 335] width 575 height 22
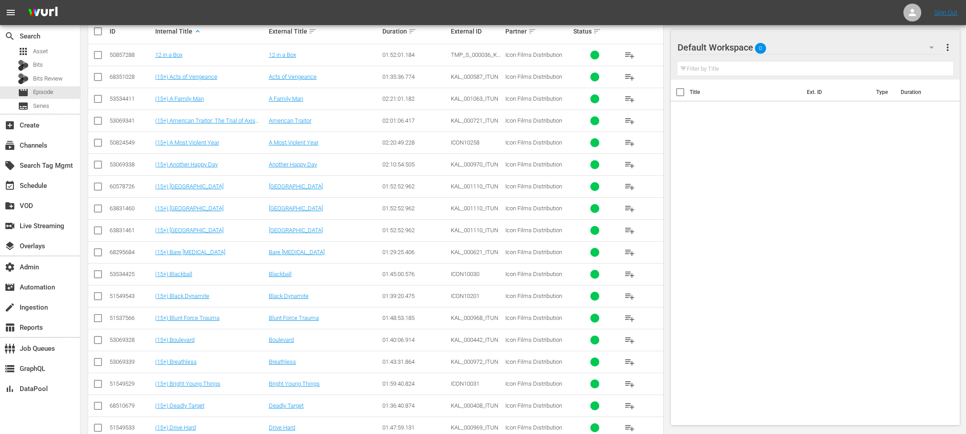
scroll to position [0, 0]
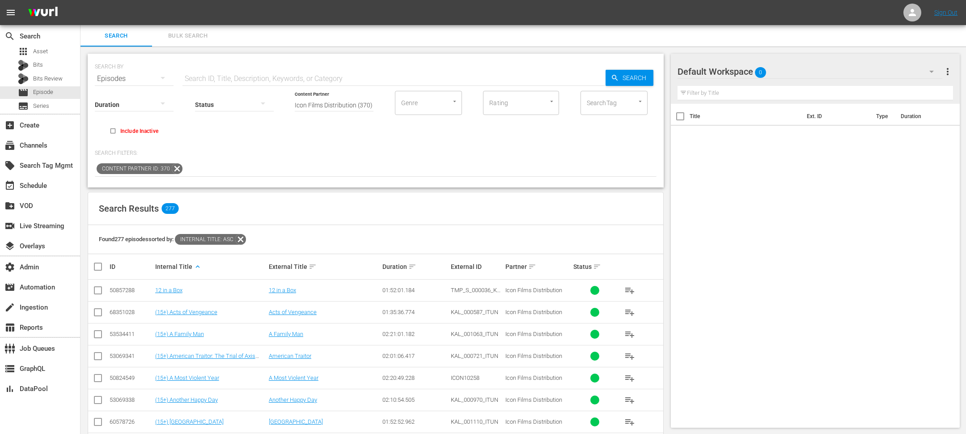
click at [408, 258] on th "Duration sort" at bounding box center [415, 266] width 68 height 25
click at [408, 261] on div "Duration sort" at bounding box center [415, 266] width 66 height 11
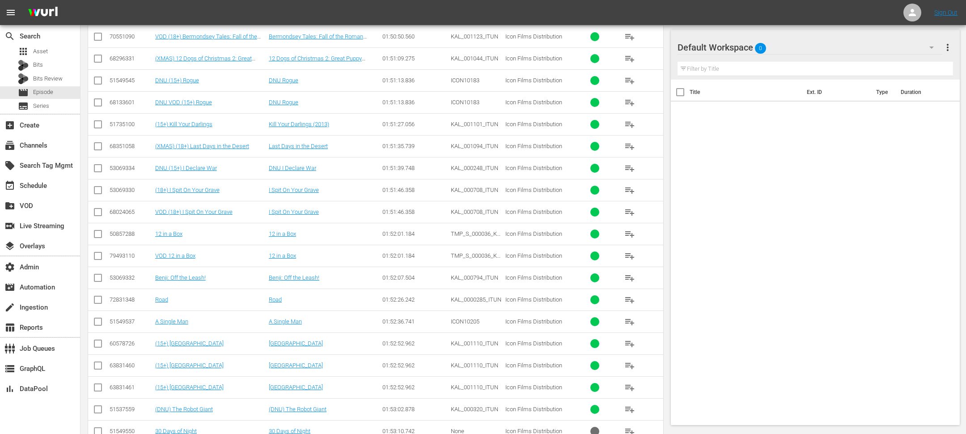
scroll to position [3745, 0]
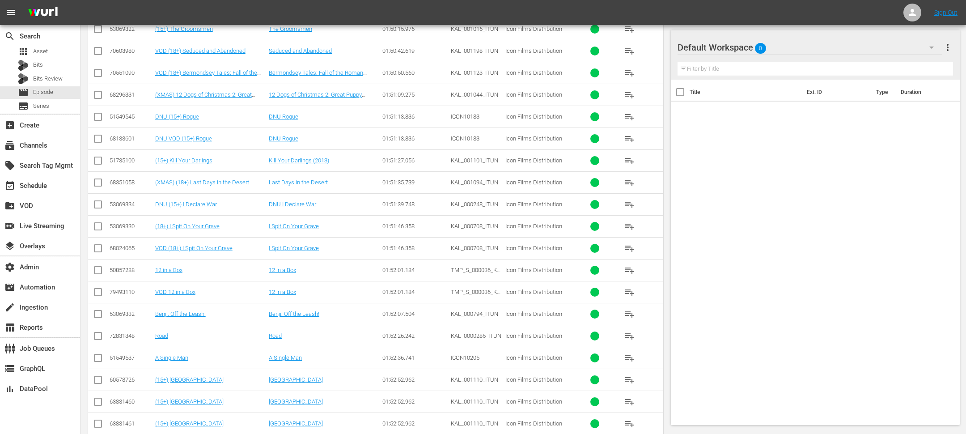
click at [102, 157] on input "checkbox" at bounding box center [98, 162] width 11 height 11
checkbox input "true"
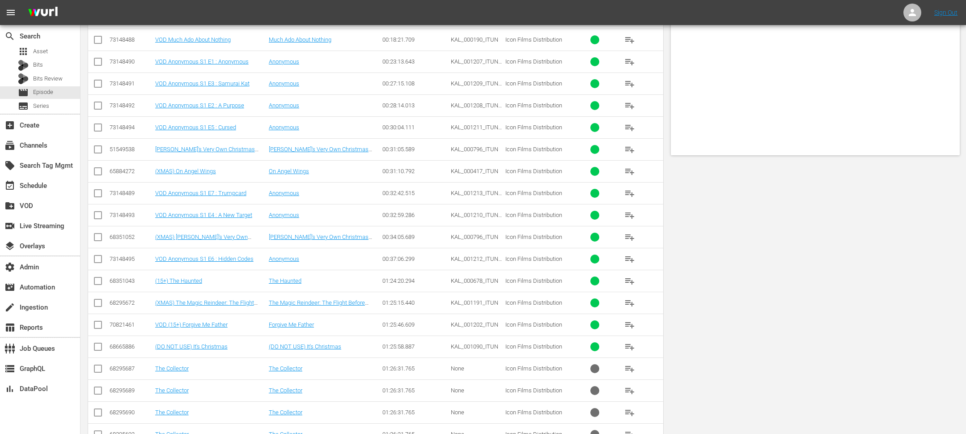
scroll to position [0, 0]
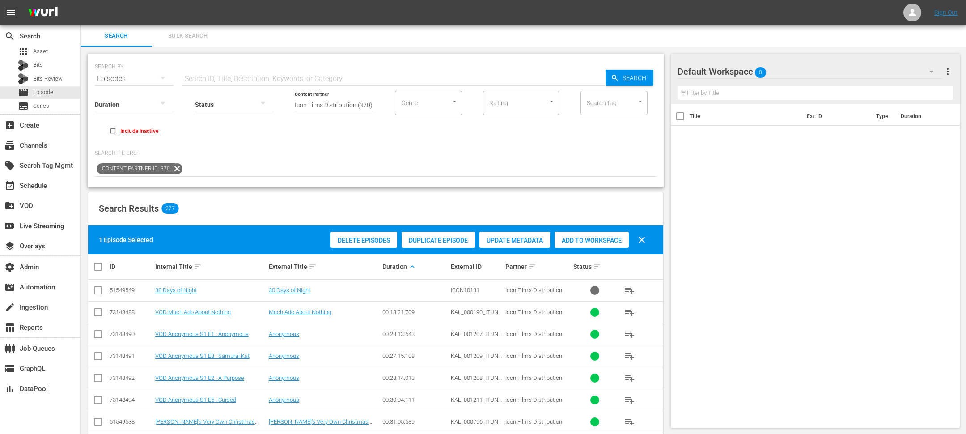
click at [599, 241] on span "Add to Workspace" at bounding box center [592, 240] width 74 height 7
click at [307, 79] on input "text" at bounding box center [393, 78] width 423 height 21
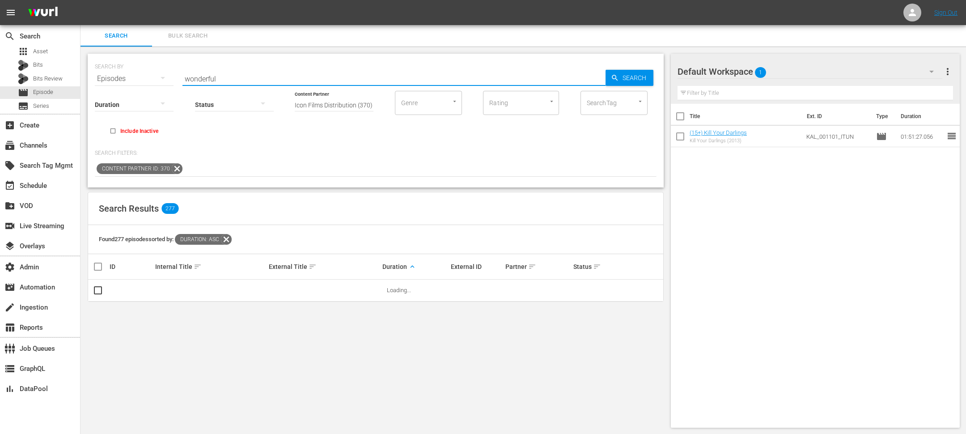
type input "wonderful"
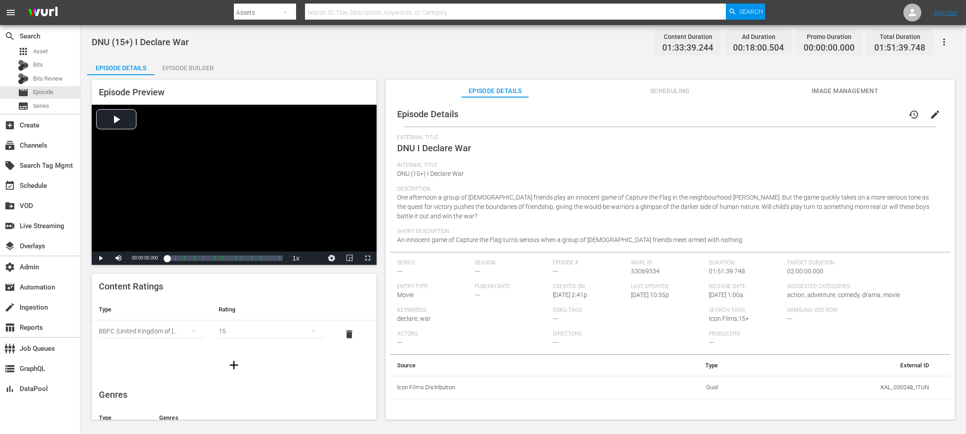
click at [644, 93] on span "Scheduling" at bounding box center [669, 90] width 67 height 11
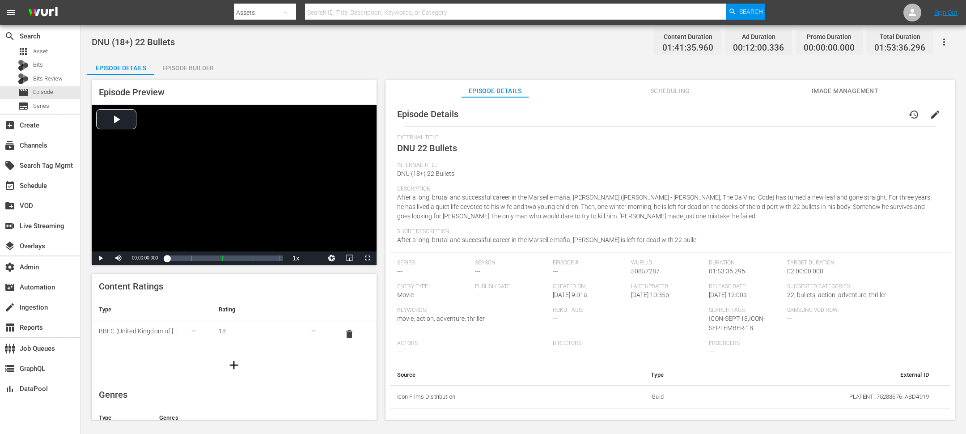
click at [644, 84] on button "Scheduling" at bounding box center [669, 89] width 67 height 18
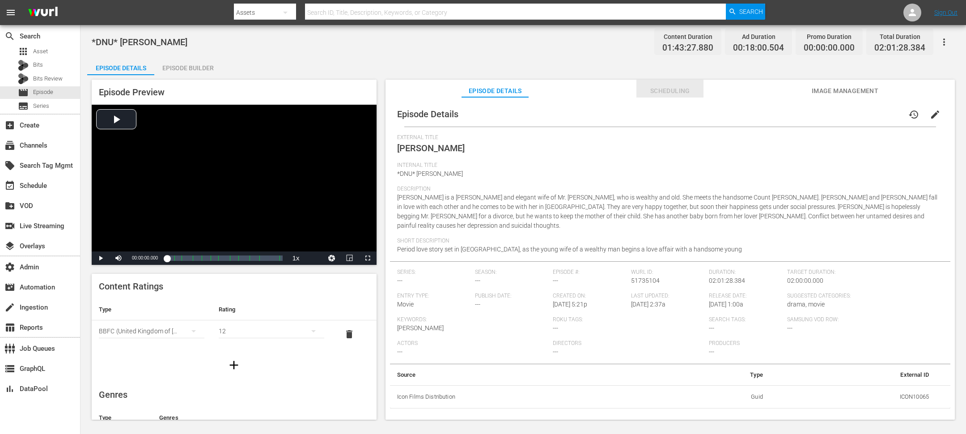
click at [644, 94] on span "Scheduling" at bounding box center [669, 90] width 67 height 11
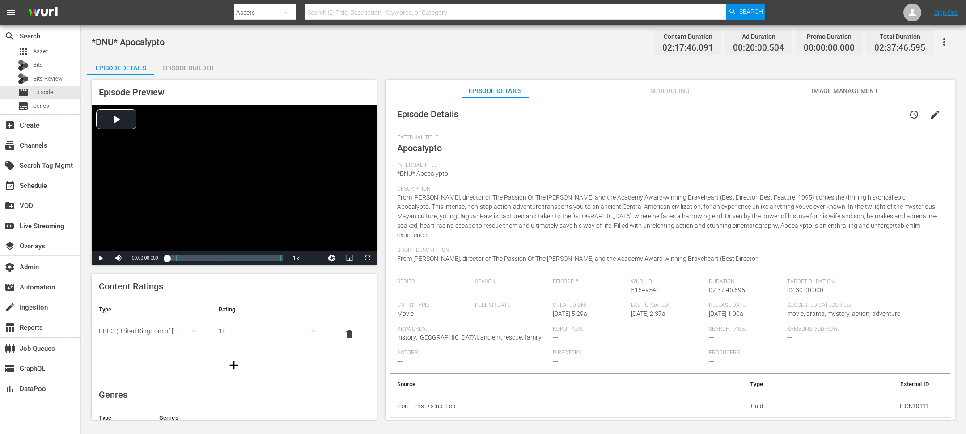
click at [644, 93] on span "Scheduling" at bounding box center [669, 90] width 67 height 11
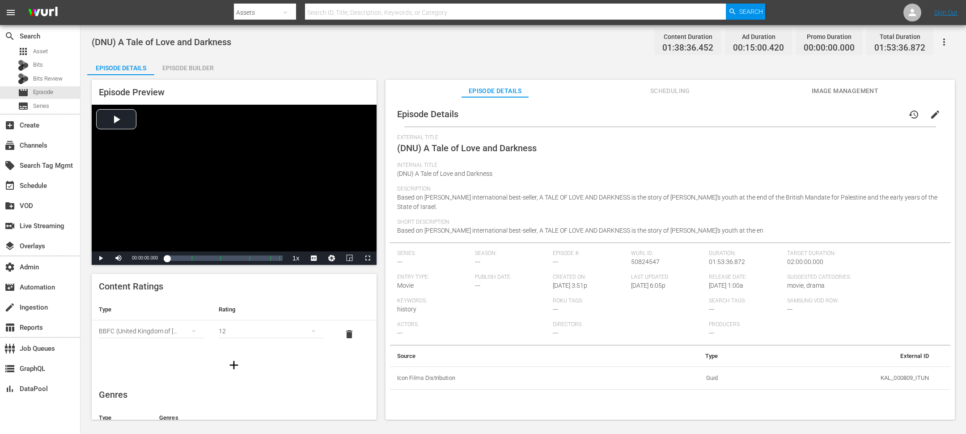
click at [644, 88] on span "Scheduling" at bounding box center [669, 90] width 67 height 11
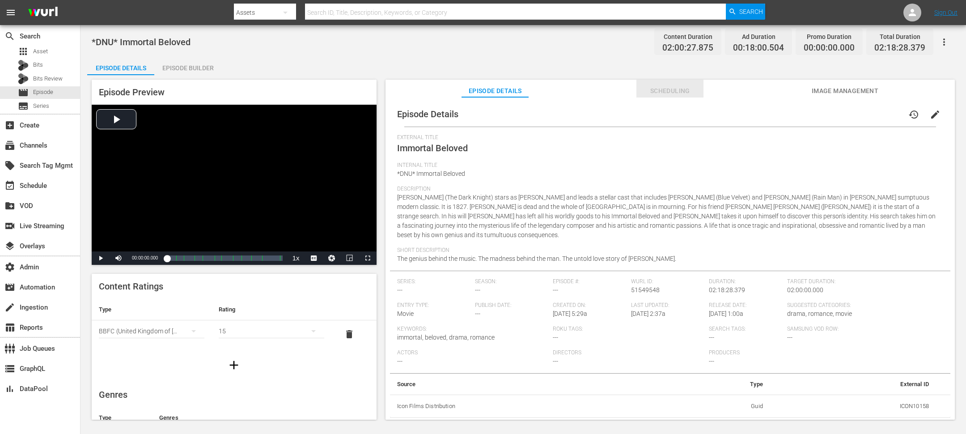
click at [644, 89] on span "Scheduling" at bounding box center [669, 90] width 67 height 11
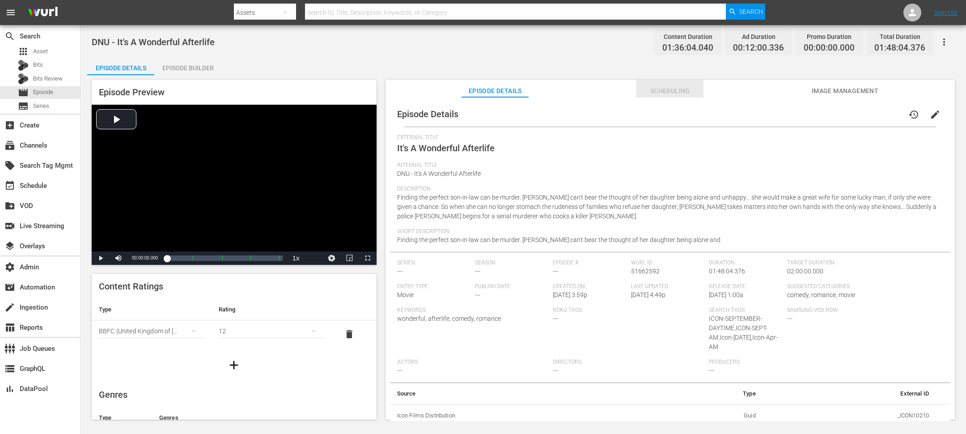
click at [644, 90] on span "Scheduling" at bounding box center [669, 90] width 67 height 11
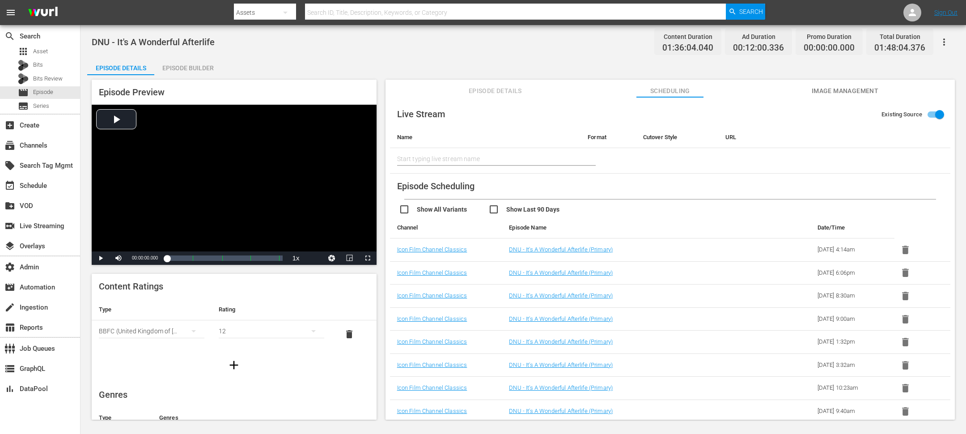
scroll to position [158, 0]
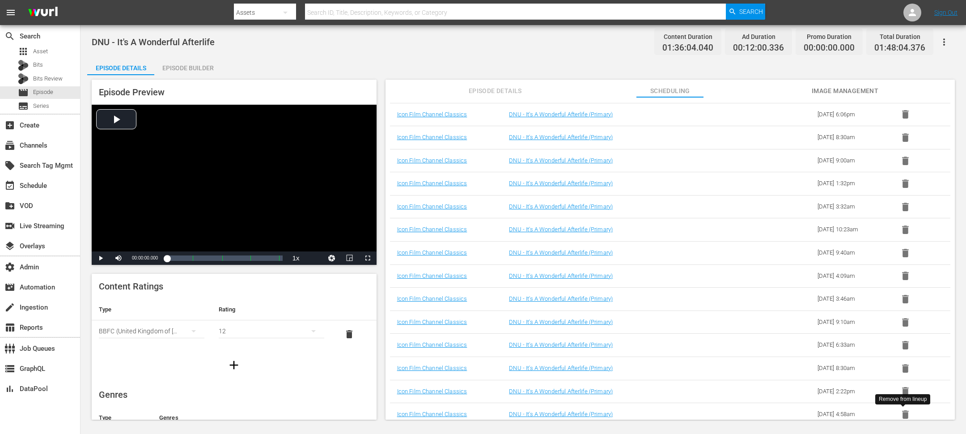
click at [644, 289] on icon "button" at bounding box center [905, 414] width 7 height 8
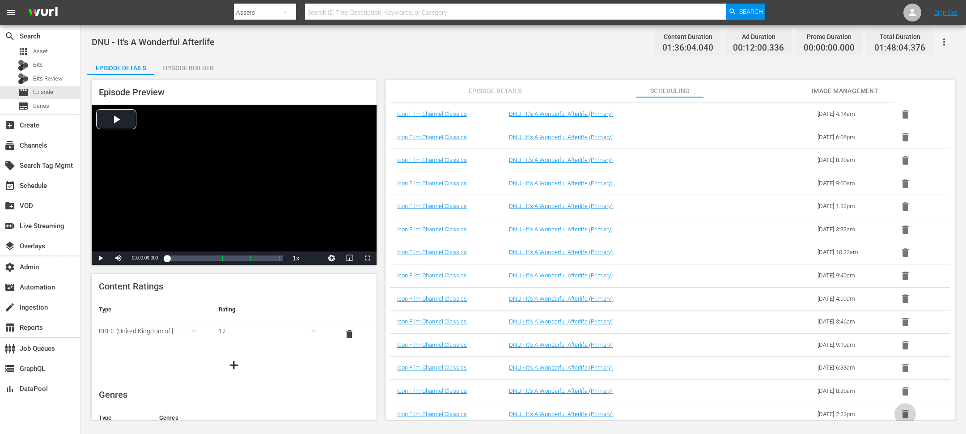
click at [644, 289] on icon "button" at bounding box center [905, 414] width 7 height 8
click at [644, 289] on icon "button" at bounding box center [905, 415] width 7 height 8
click at [644, 289] on icon "button" at bounding box center [905, 414] width 7 height 8
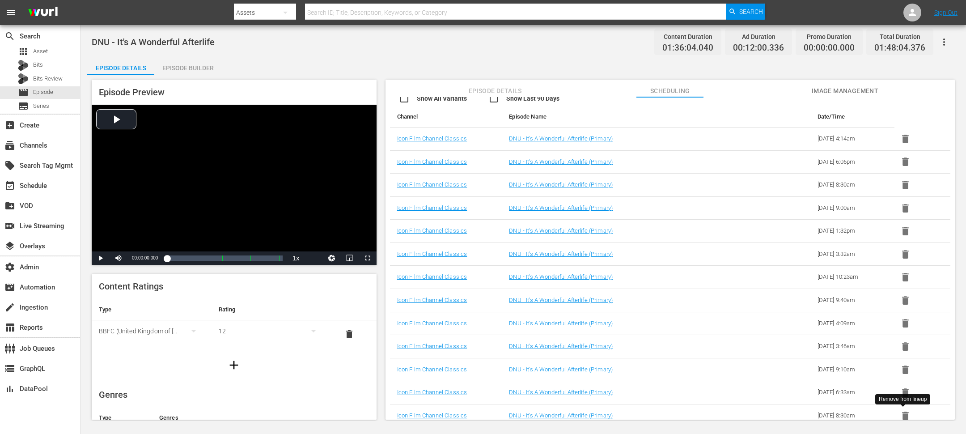
click at [644, 289] on icon "button" at bounding box center [905, 415] width 7 height 8
click at [644, 289] on icon "button" at bounding box center [905, 414] width 7 height 8
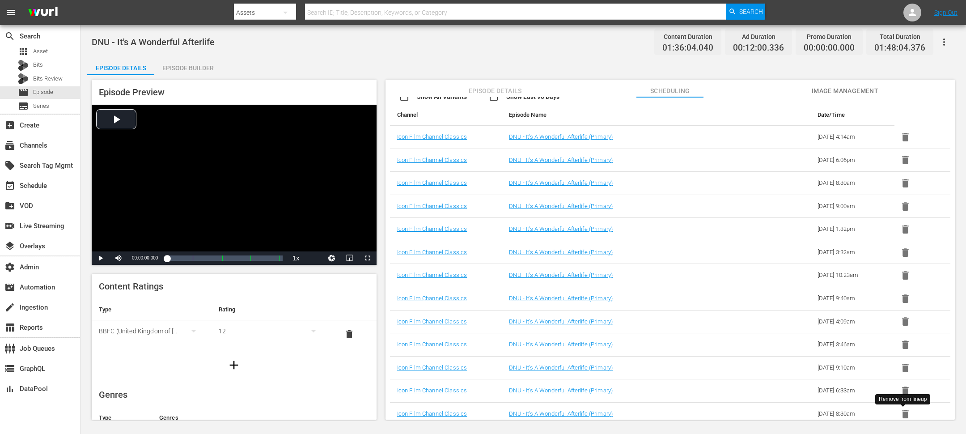
click at [644, 289] on icon "button" at bounding box center [905, 414] width 7 height 8
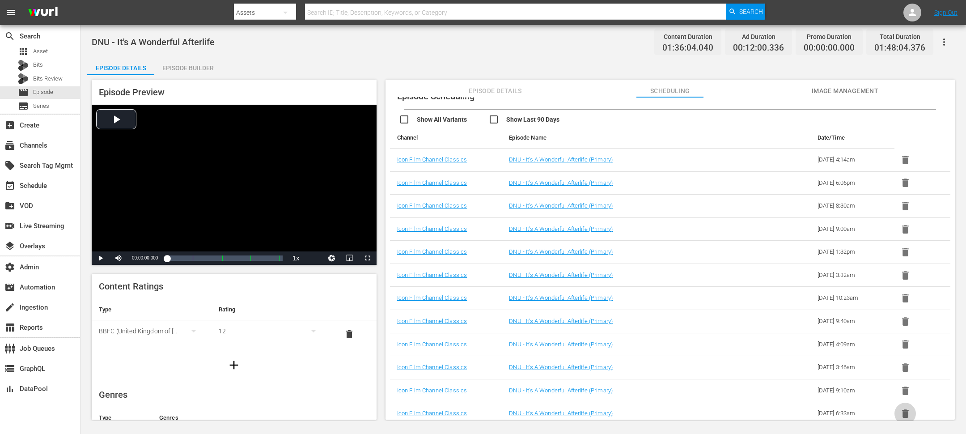
click at [644, 289] on icon "button" at bounding box center [905, 413] width 7 height 8
click at [644, 289] on icon "button" at bounding box center [905, 411] width 7 height 8
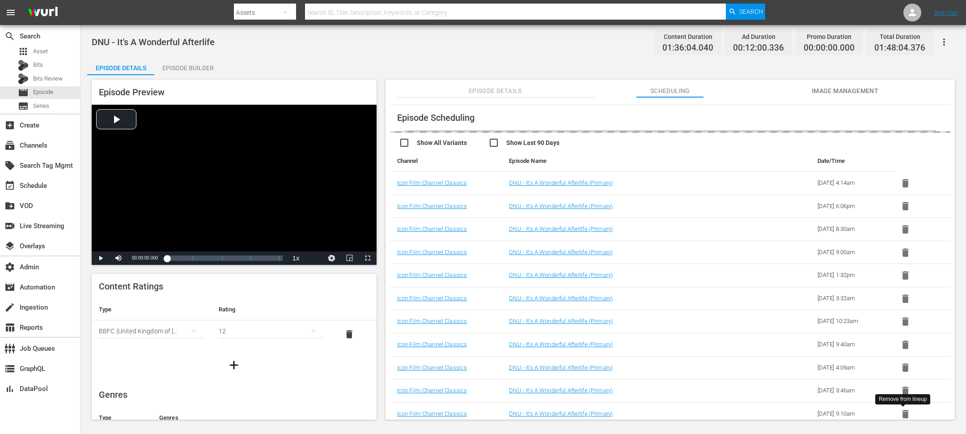
click at [644, 289] on icon "button" at bounding box center [905, 414] width 7 height 8
click at [644, 289] on icon "button" at bounding box center [905, 415] width 7 height 8
click at [644, 289] on icon "button" at bounding box center [905, 414] width 7 height 8
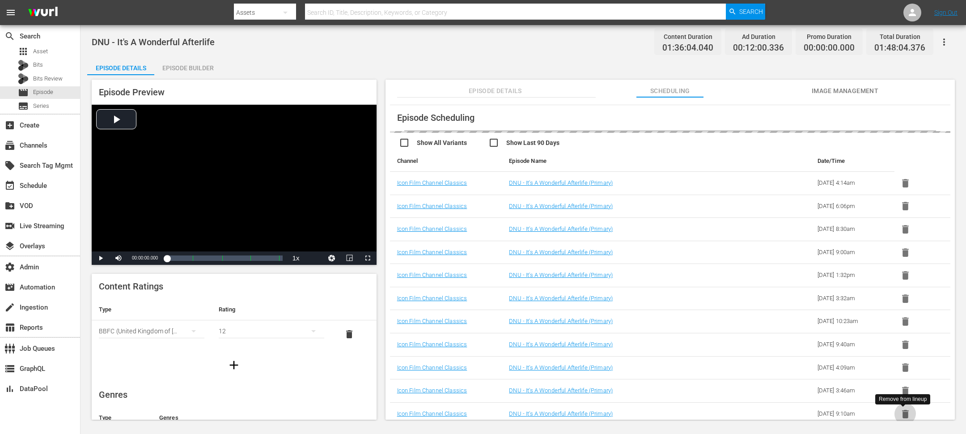
scroll to position [44, 0]
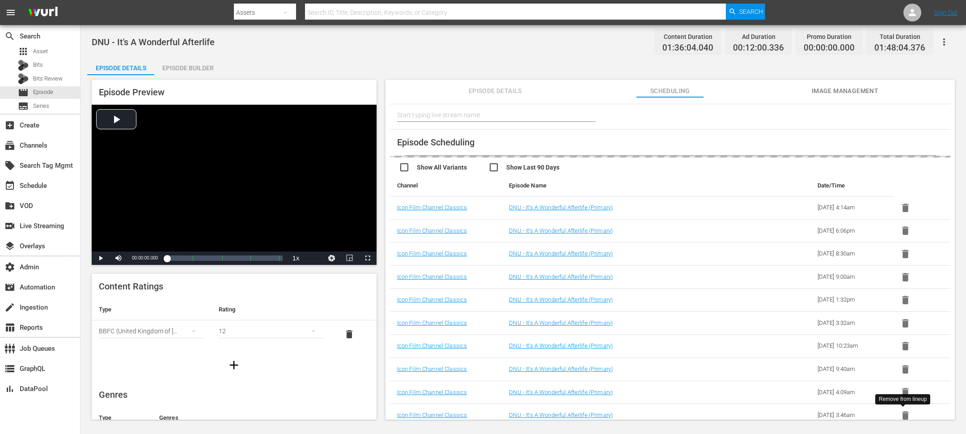
click at [644, 289] on icon "button" at bounding box center [905, 415] width 7 height 8
click at [644, 289] on icon "button" at bounding box center [905, 413] width 7 height 8
click at [644, 289] on icon "button" at bounding box center [905, 415] width 7 height 8
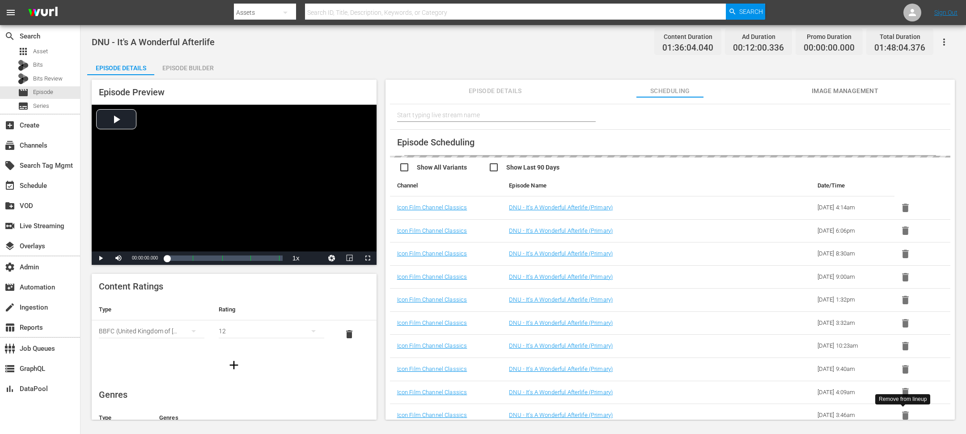
scroll to position [21, 0]
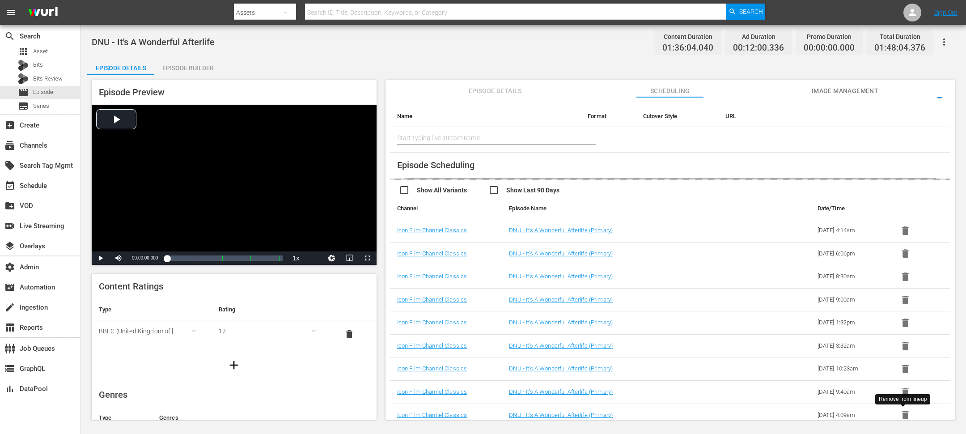
click at [644, 289] on icon "button" at bounding box center [905, 415] width 7 height 8
click at [644, 289] on icon "button" at bounding box center [905, 413] width 7 height 8
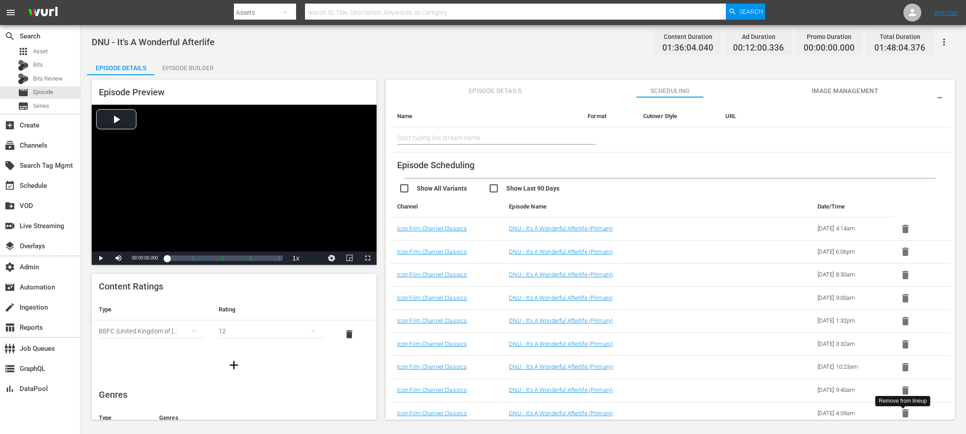
click at [644, 289] on icon "button" at bounding box center [905, 413] width 7 height 8
click at [644, 289] on icon "button" at bounding box center [905, 415] width 7 height 8
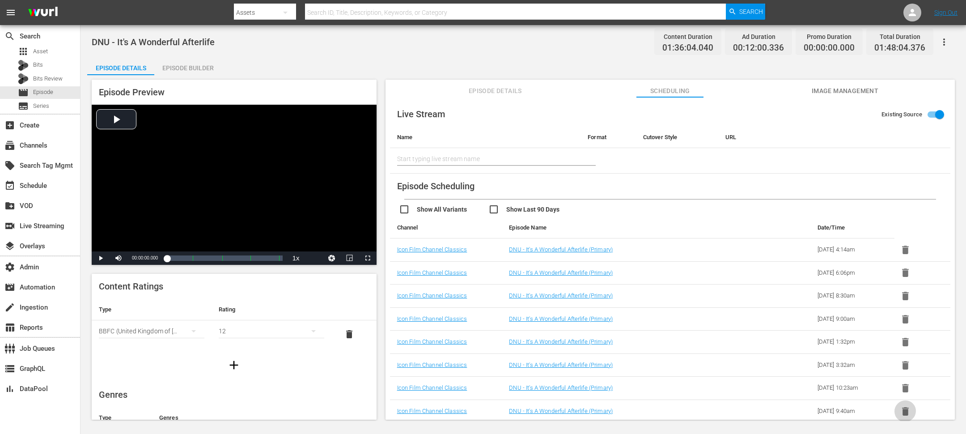
click at [644, 289] on icon "button" at bounding box center [905, 411] width 7 height 8
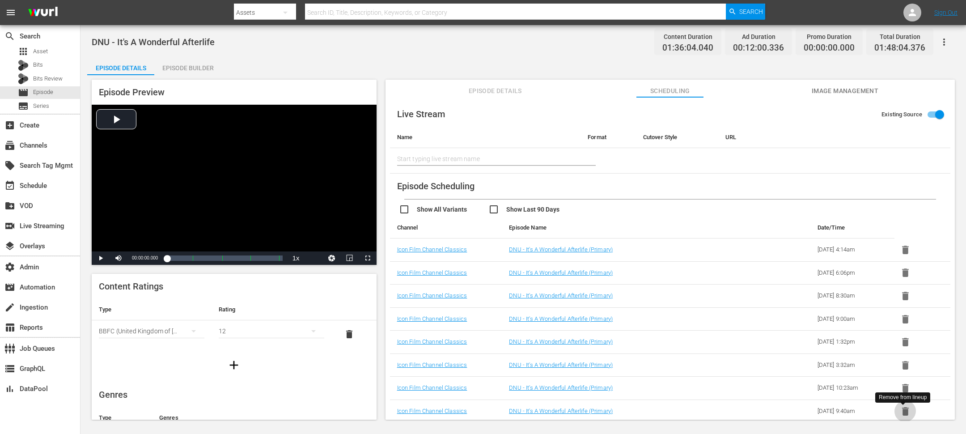
click at [644, 289] on icon "button" at bounding box center [905, 411] width 7 height 8
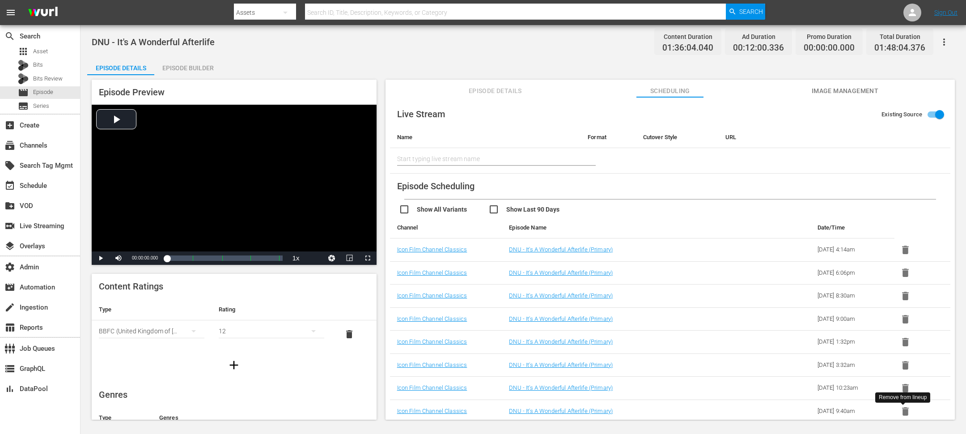
click at [644, 289] on icon "button" at bounding box center [905, 411] width 7 height 8
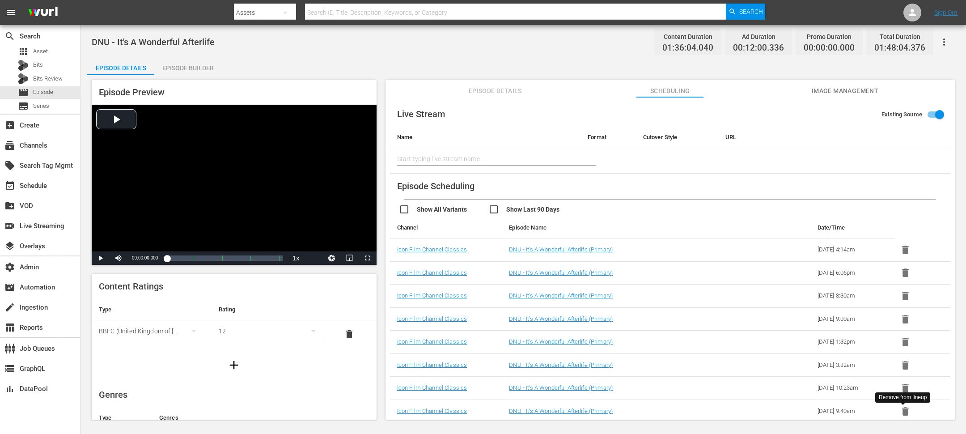
click at [644, 289] on icon "button" at bounding box center [905, 411] width 7 height 8
click at [644, 254] on icon "button" at bounding box center [905, 249] width 11 height 11
click at [644, 248] on icon "button" at bounding box center [905, 251] width 7 height 8
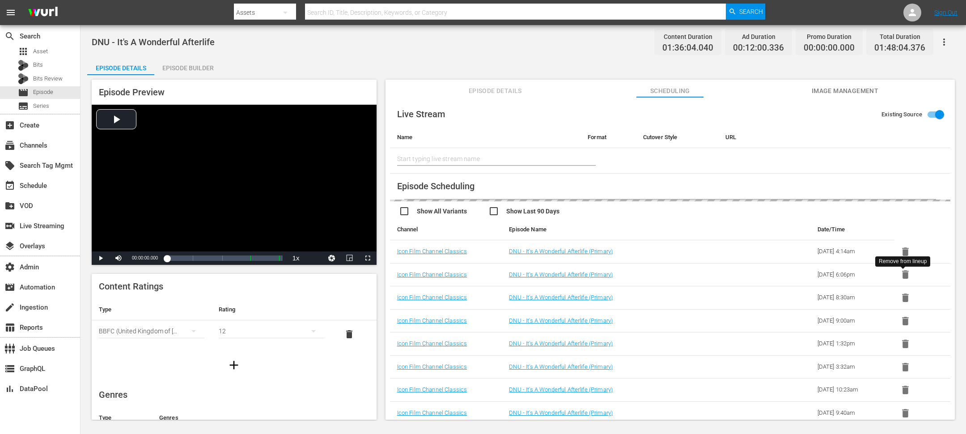
click at [644, 271] on icon "button" at bounding box center [905, 274] width 7 height 8
click at [644, 289] on icon "button" at bounding box center [905, 297] width 7 height 8
click at [644, 289] on icon "button" at bounding box center [905, 321] width 7 height 8
click at [644, 289] on icon "button" at bounding box center [905, 343] width 7 height 8
click at [644, 289] on icon "button" at bounding box center [905, 367] width 7 height 8
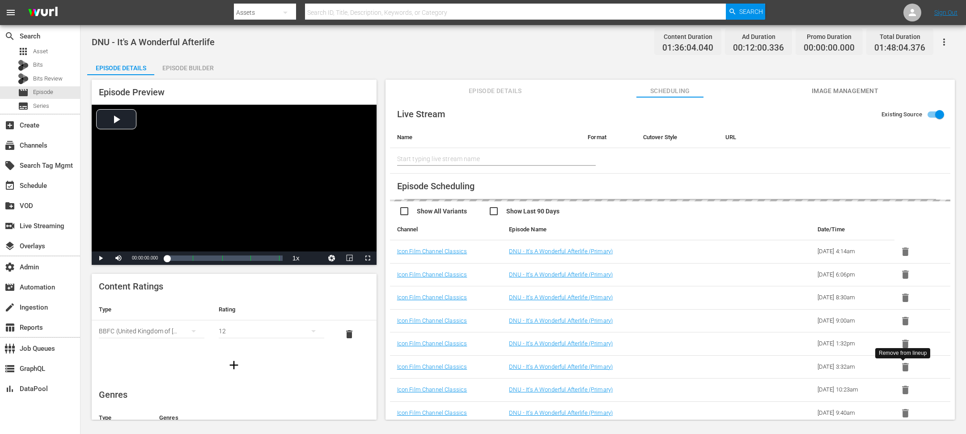
click at [644, 289] on icon "button" at bounding box center [905, 390] width 7 height 8
click at [644, 289] on icon "button" at bounding box center [905, 413] width 7 height 8
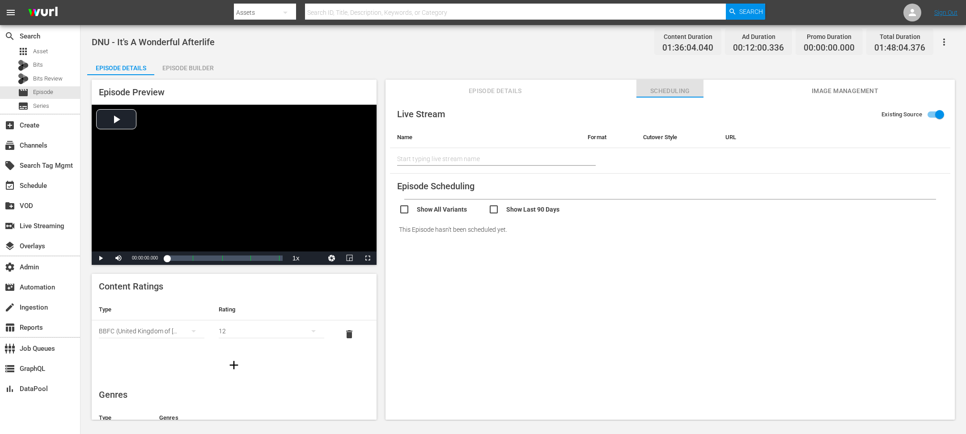
click at [644, 89] on span "Scheduling" at bounding box center [669, 90] width 67 height 11
click at [420, 33] on div "DNU - It's A Wonderful Afterlife Content Duration 01:36:04.040 Ad Duration 00:1…" at bounding box center [523, 42] width 863 height 20
click at [494, 52] on div "DNU - It's A Wonderful Afterlife Content Duration 01:36:04.040 Ad Duration 00:1…" at bounding box center [523, 223] width 886 height 396
click at [486, 62] on div "Episode Details Episode Builder Episode Preview Video Player is loading. Play V…" at bounding box center [523, 241] width 872 height 369
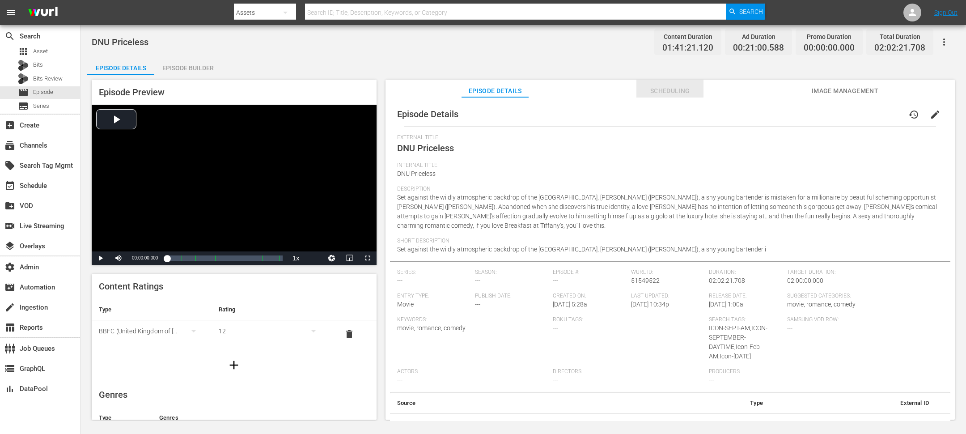
click at [644, 88] on span "Scheduling" at bounding box center [669, 90] width 67 height 11
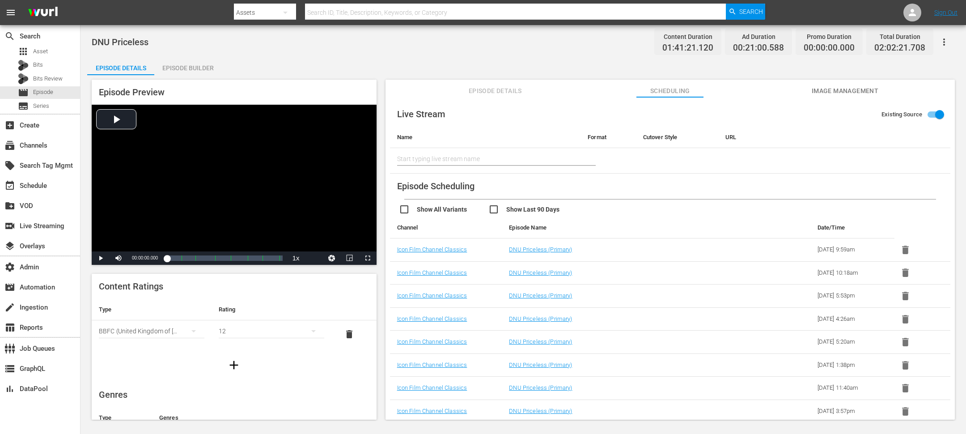
click at [644, 246] on icon "button" at bounding box center [905, 249] width 11 height 11
click at [644, 246] on icon "button" at bounding box center [905, 251] width 11 height 11
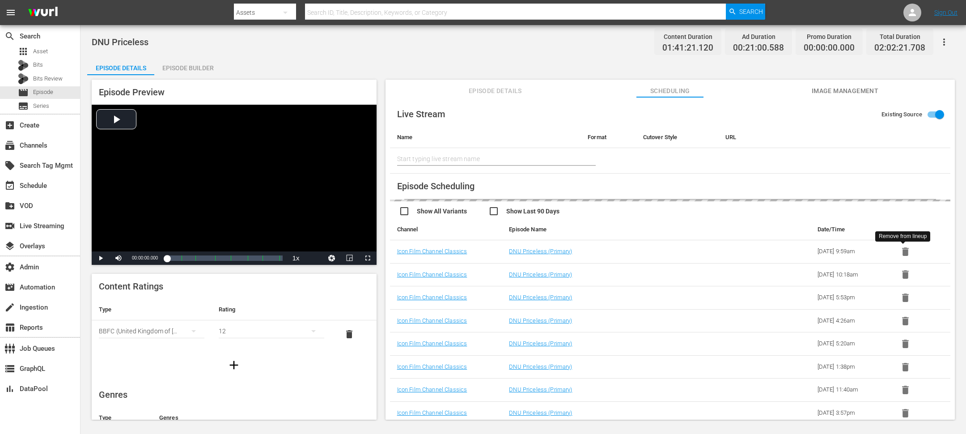
click at [644, 246] on icon "button" at bounding box center [905, 251] width 11 height 11
click at [644, 246] on icon "button" at bounding box center [905, 249] width 11 height 11
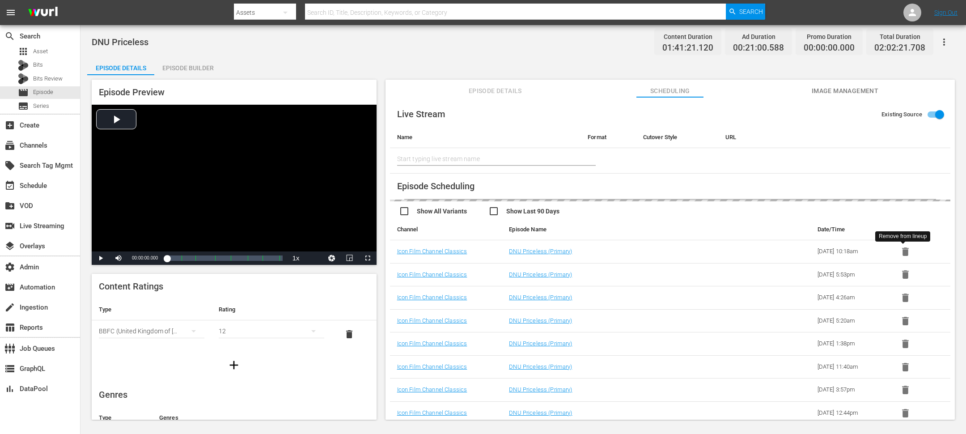
click at [644, 246] on icon "button" at bounding box center [905, 251] width 11 height 11
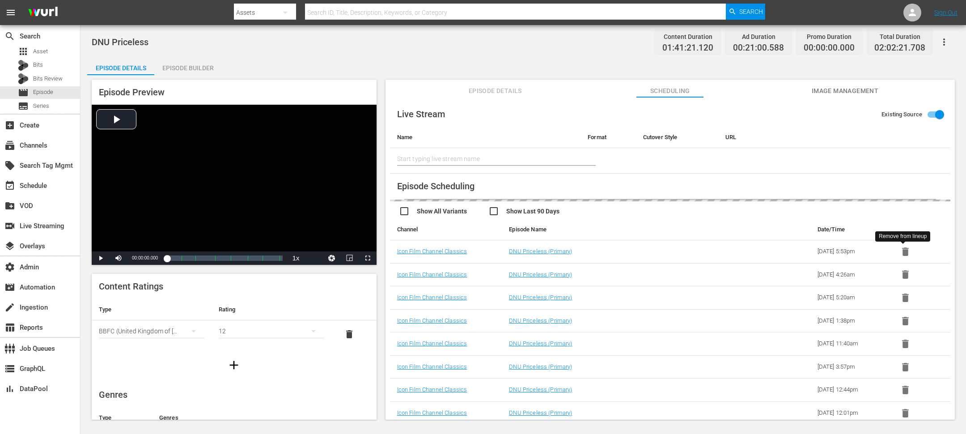
click at [644, 246] on icon "button" at bounding box center [905, 251] width 11 height 11
click at [644, 246] on icon "button" at bounding box center [905, 249] width 11 height 11
click at [644, 248] on icon "button" at bounding box center [905, 249] width 11 height 11
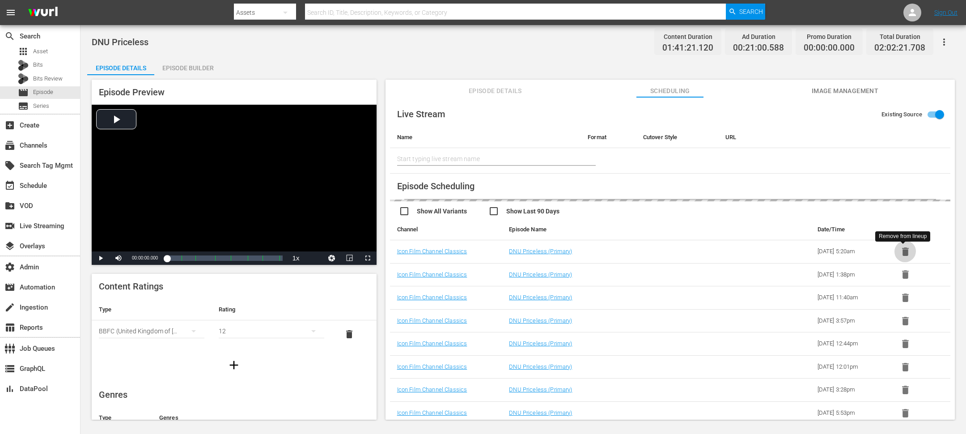
click at [644, 248] on icon "button" at bounding box center [905, 251] width 7 height 8
click at [644, 248] on icon "button" at bounding box center [905, 250] width 7 height 8
click at [644, 248] on icon "button" at bounding box center [905, 251] width 7 height 8
click at [644, 249] on icon "button" at bounding box center [905, 251] width 7 height 8
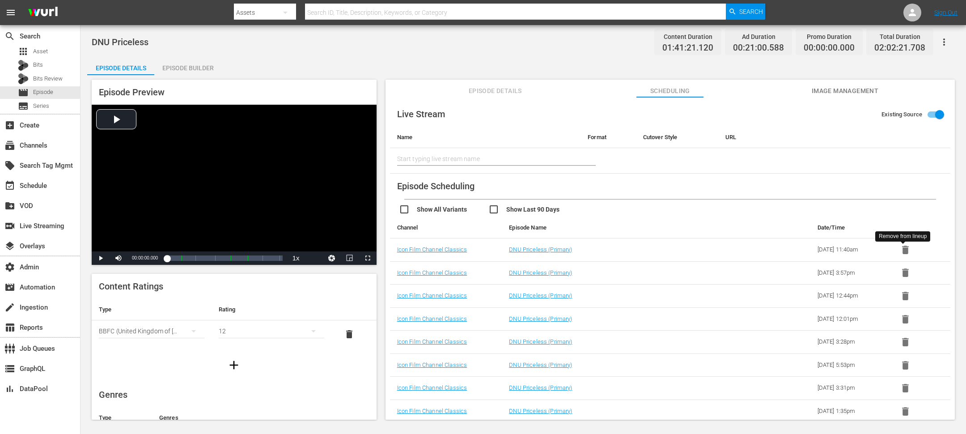
click at [644, 249] on icon "button" at bounding box center [905, 250] width 7 height 8
click at [644, 249] on icon "button" at bounding box center [905, 251] width 7 height 8
click at [644, 249] on icon "button" at bounding box center [905, 250] width 7 height 8
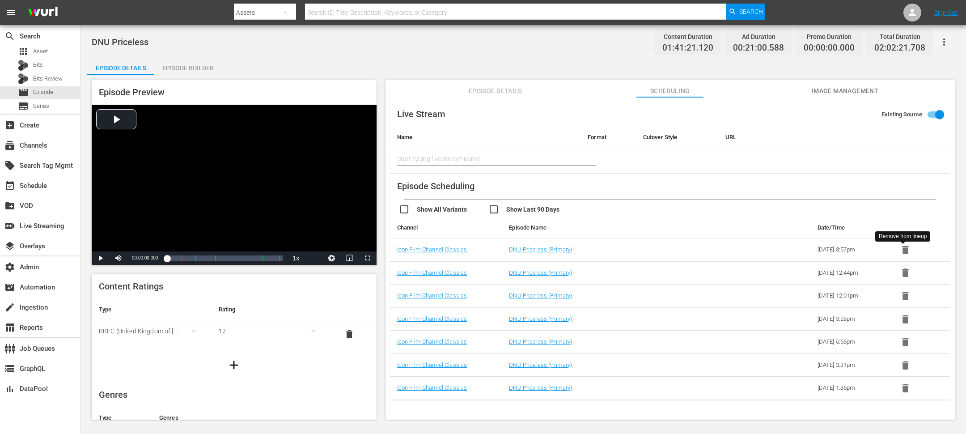
click at [644, 249] on icon "button" at bounding box center [905, 250] width 7 height 8
click at [644, 249] on icon "button" at bounding box center [905, 251] width 7 height 8
click at [644, 249] on icon "button" at bounding box center [905, 250] width 7 height 8
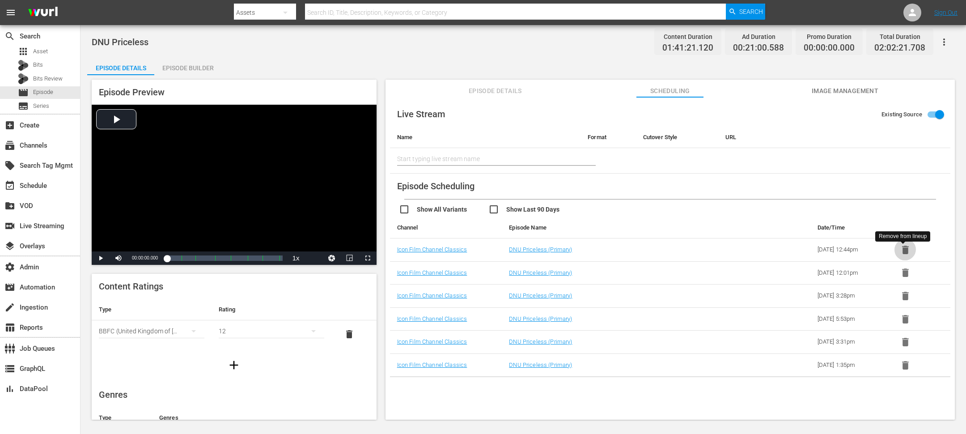
click at [644, 249] on icon "button" at bounding box center [905, 250] width 7 height 8
click at [644, 249] on icon "button" at bounding box center [905, 251] width 7 height 8
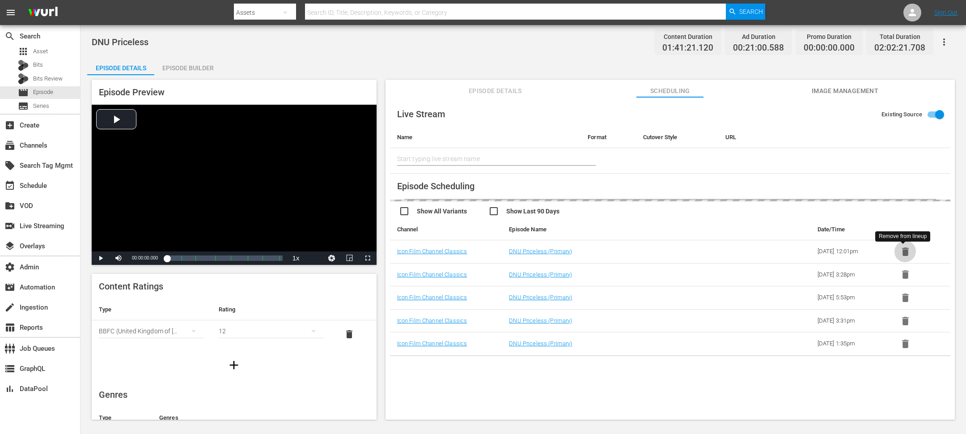
click at [644, 249] on icon "button" at bounding box center [905, 251] width 7 height 8
click at [644, 250] on icon "button" at bounding box center [905, 251] width 7 height 8
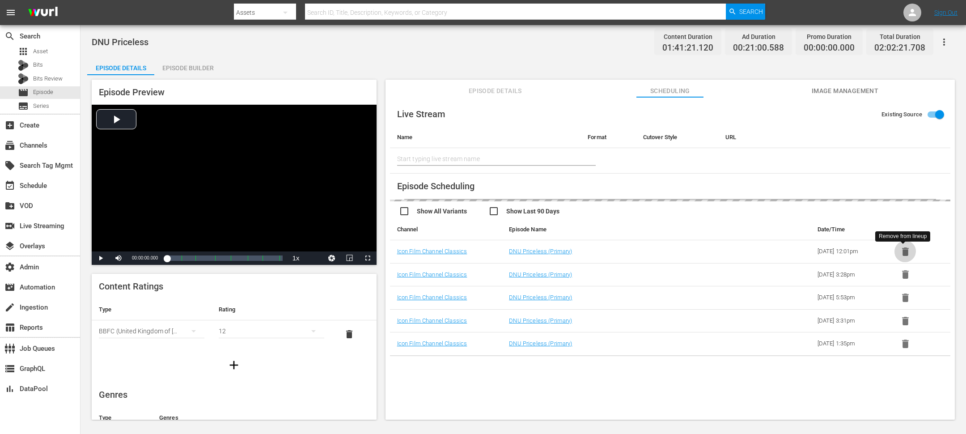
click at [644, 250] on icon "button" at bounding box center [905, 251] width 7 height 8
click at [644, 250] on icon "button" at bounding box center [905, 250] width 7 height 8
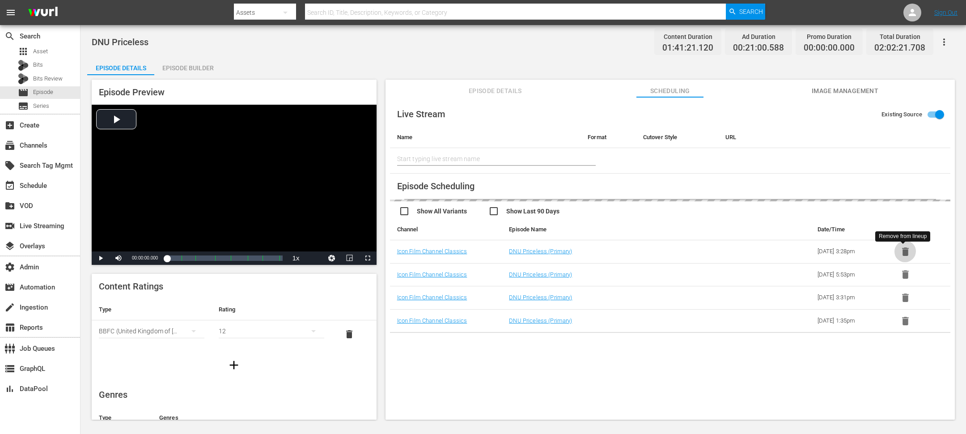
click at [644, 250] on icon "button" at bounding box center [905, 251] width 7 height 8
click at [644, 250] on icon "button" at bounding box center [905, 250] width 7 height 8
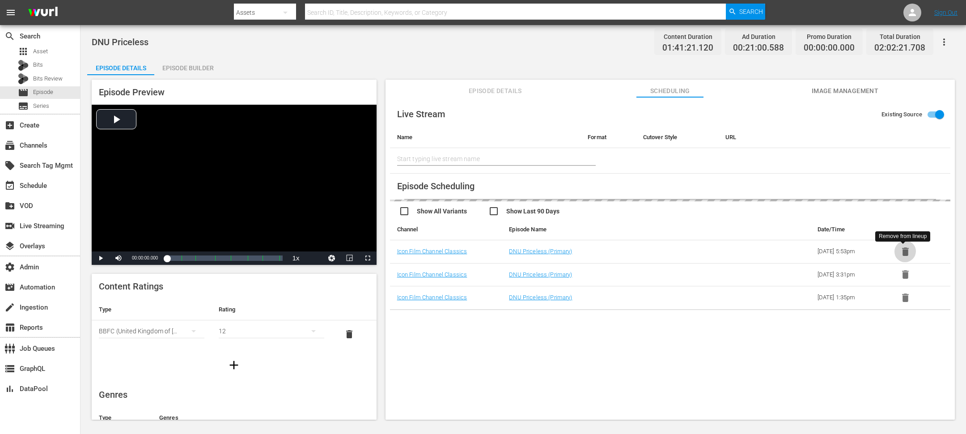
click at [644, 250] on icon "button" at bounding box center [905, 251] width 7 height 8
click at [644, 250] on icon "button" at bounding box center [905, 250] width 7 height 8
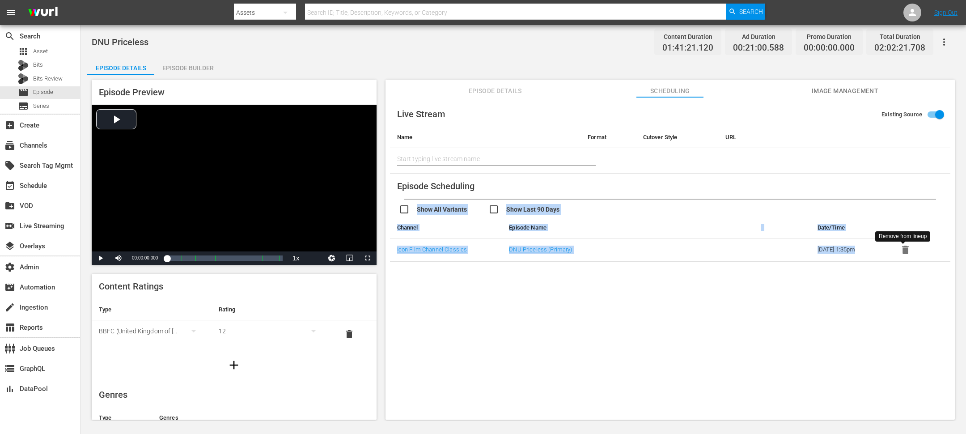
click at [644, 250] on div "Live Stream Existing Source Name Format Cutover Style URL Start typing live str…" at bounding box center [670, 262] width 569 height 331
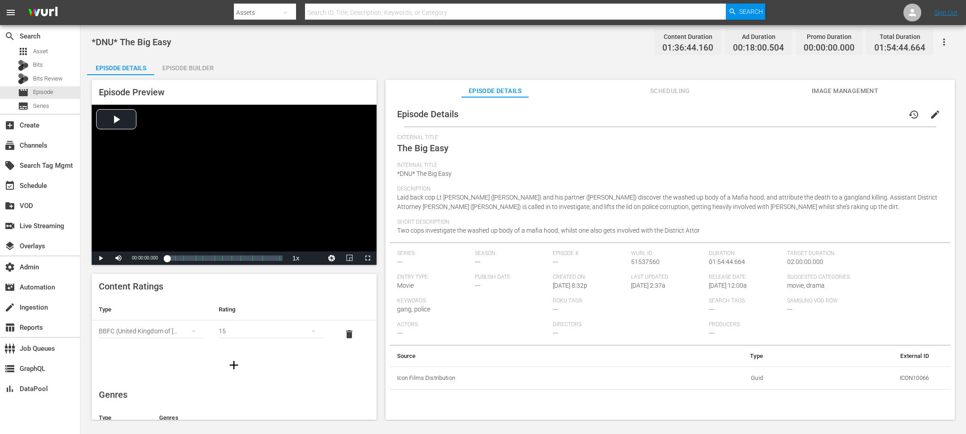
click at [644, 102] on div "Episode Details history edit External Title The Big Easy Internal Title *DNU* T…" at bounding box center [670, 246] width 560 height 288
click at [644, 95] on span "Scheduling" at bounding box center [669, 90] width 67 height 11
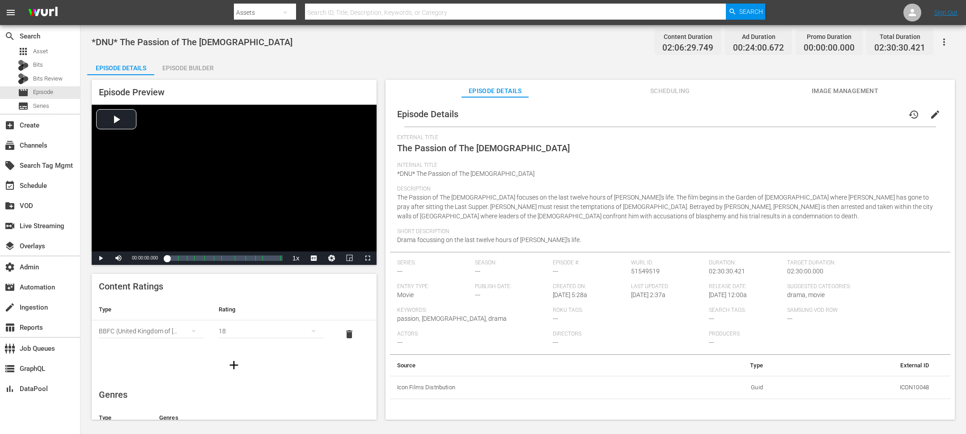
click at [644, 93] on span "Scheduling" at bounding box center [669, 90] width 67 height 11
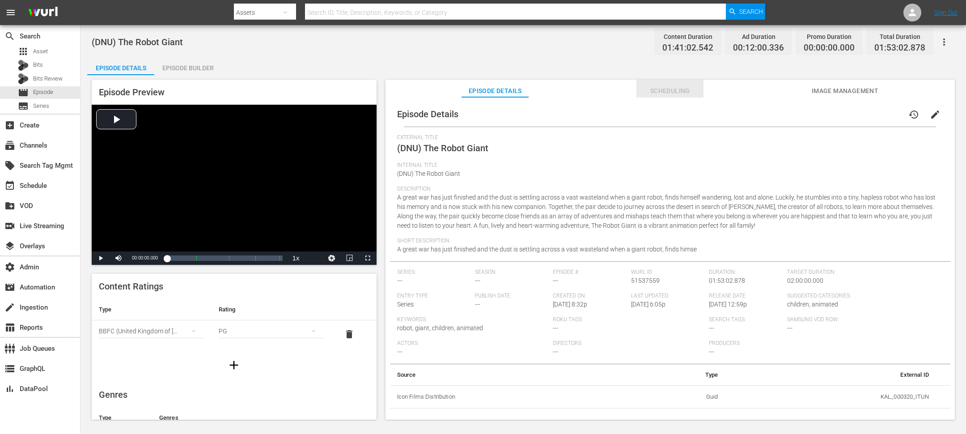
click at [644, 90] on span "Scheduling" at bounding box center [669, 90] width 67 height 11
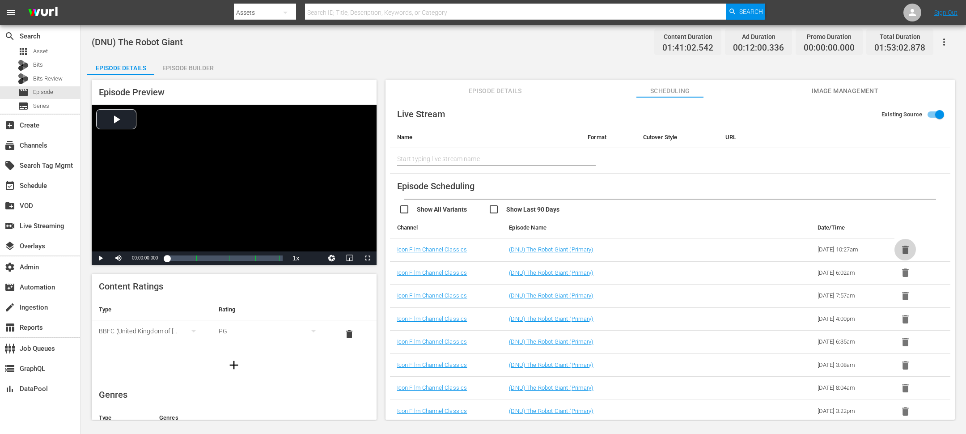
click at [644, 251] on icon "button" at bounding box center [905, 250] width 7 height 8
click at [644, 251] on icon "button" at bounding box center [905, 251] width 7 height 8
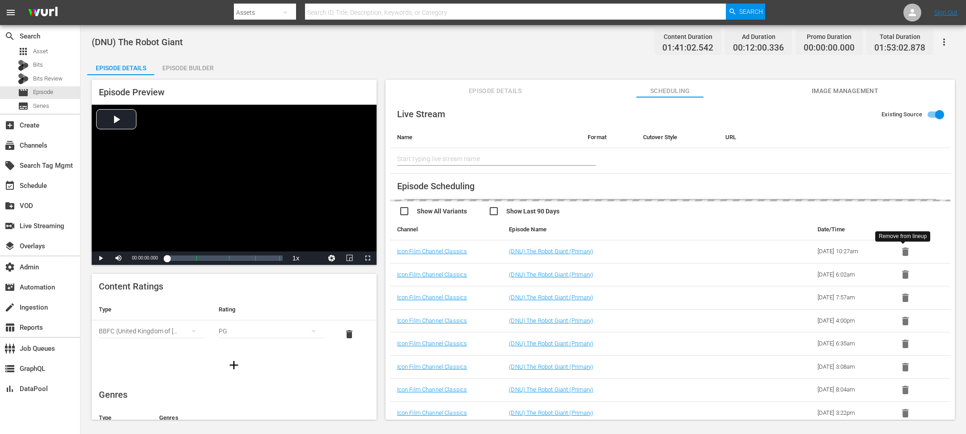
click at [644, 251] on icon "button" at bounding box center [905, 251] width 7 height 8
click at [644, 251] on icon "button" at bounding box center [905, 250] width 7 height 8
click at [644, 251] on icon "button" at bounding box center [905, 251] width 7 height 8
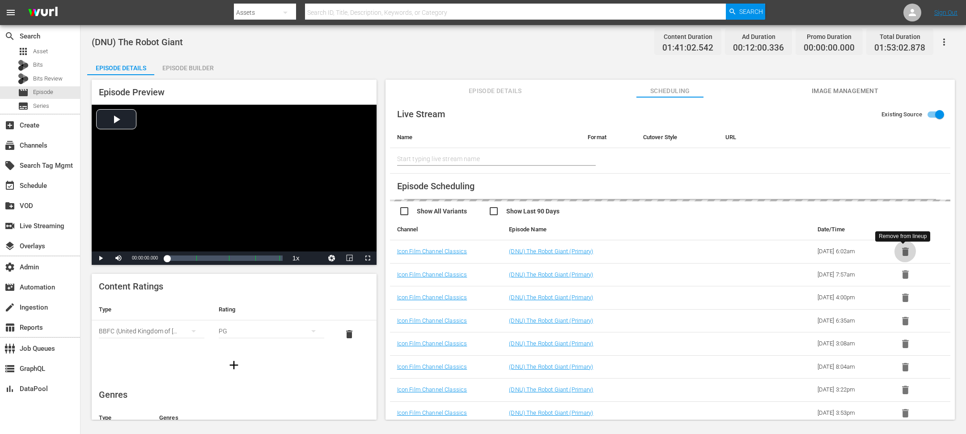
click at [644, 251] on icon "button" at bounding box center [905, 251] width 7 height 8
click at [644, 251] on icon "button" at bounding box center [905, 250] width 7 height 8
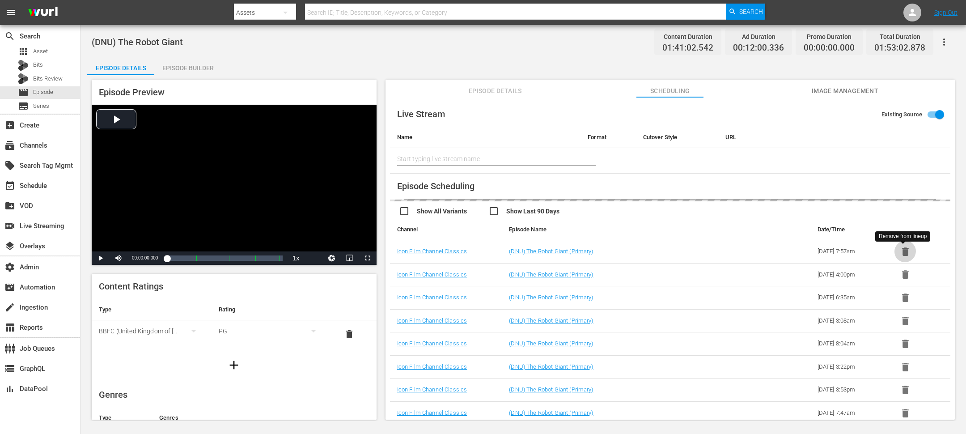
click at [644, 251] on icon "button" at bounding box center [905, 251] width 7 height 8
click at [644, 251] on icon "button" at bounding box center [905, 250] width 7 height 8
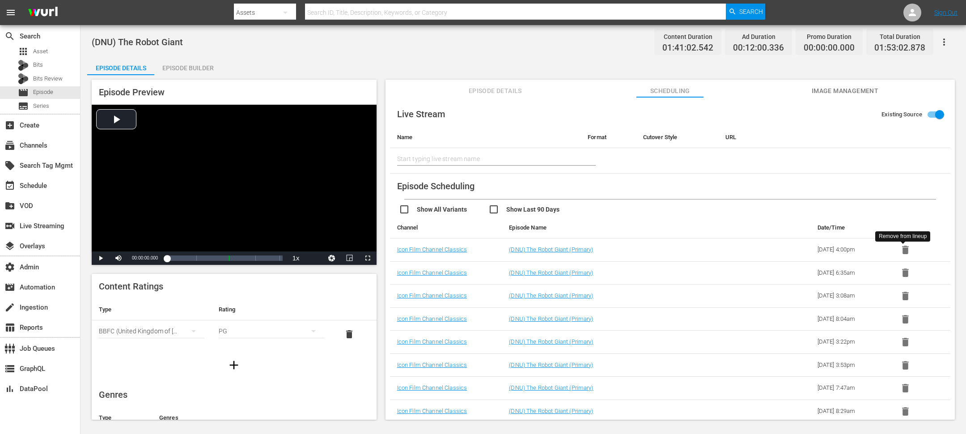
click at [644, 251] on icon "button" at bounding box center [905, 250] width 7 height 8
click at [644, 251] on icon "button" at bounding box center [905, 251] width 7 height 8
click at [644, 251] on icon "button" at bounding box center [905, 250] width 7 height 8
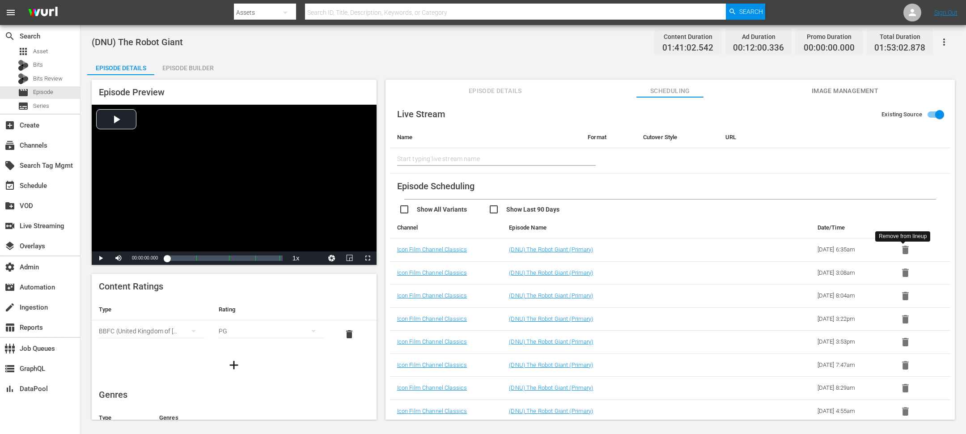
click at [644, 251] on icon "button" at bounding box center [905, 250] width 7 height 8
click at [644, 251] on icon "button" at bounding box center [905, 251] width 7 height 8
click at [644, 251] on icon "button" at bounding box center [905, 250] width 7 height 8
click at [644, 251] on icon "button" at bounding box center [905, 251] width 7 height 8
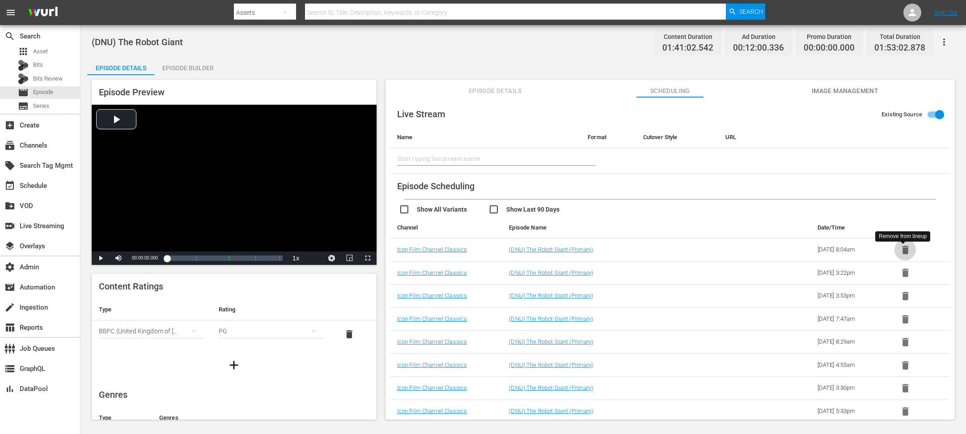
click at [644, 251] on icon "button" at bounding box center [905, 250] width 7 height 8
click at [644, 251] on icon "button" at bounding box center [905, 251] width 7 height 8
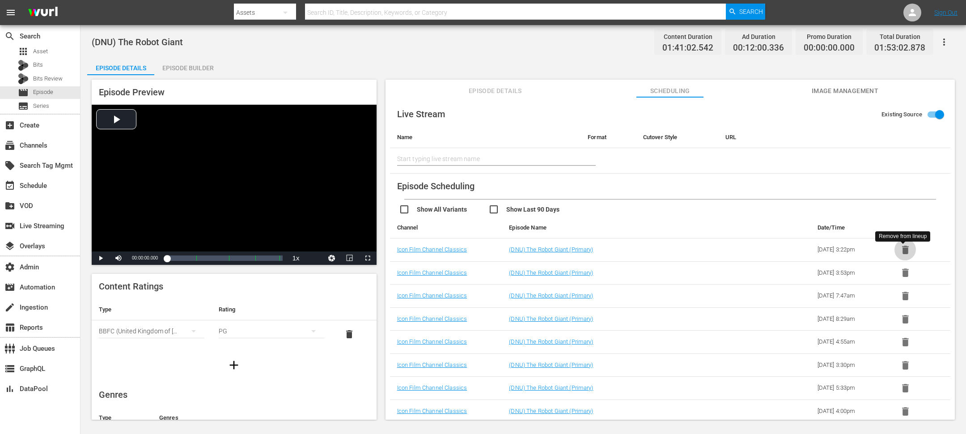
click at [644, 251] on icon "button" at bounding box center [905, 250] width 7 height 8
click at [644, 251] on icon "button" at bounding box center [905, 251] width 7 height 8
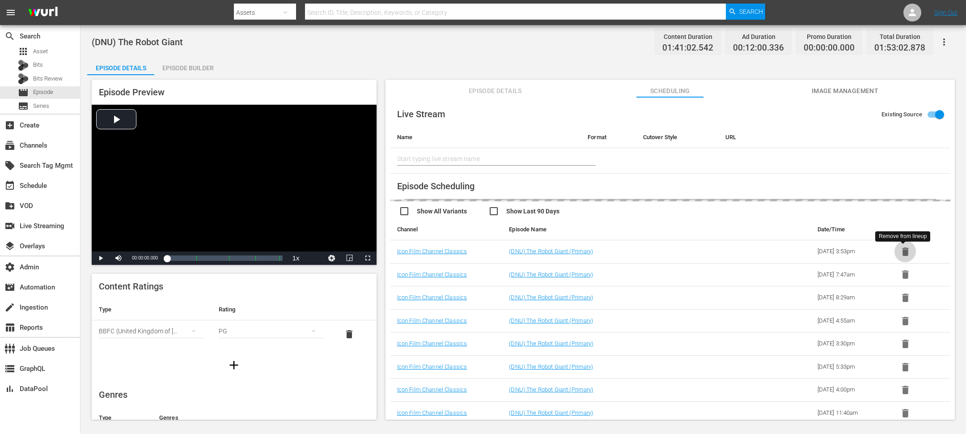
click at [644, 251] on icon "button" at bounding box center [905, 251] width 7 height 8
click at [644, 251] on icon "button" at bounding box center [905, 250] width 7 height 8
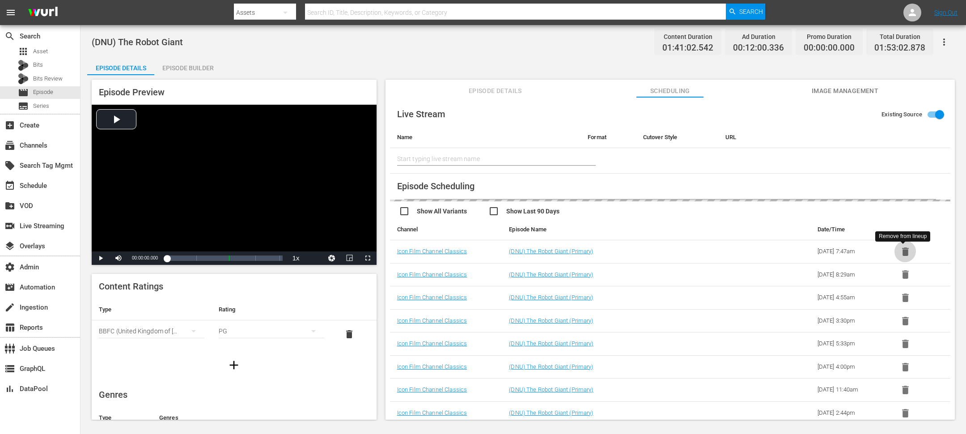
click at [644, 251] on icon "button" at bounding box center [905, 251] width 7 height 8
click at [644, 251] on icon "button" at bounding box center [905, 250] width 7 height 8
click at [644, 251] on icon "button" at bounding box center [905, 251] width 7 height 8
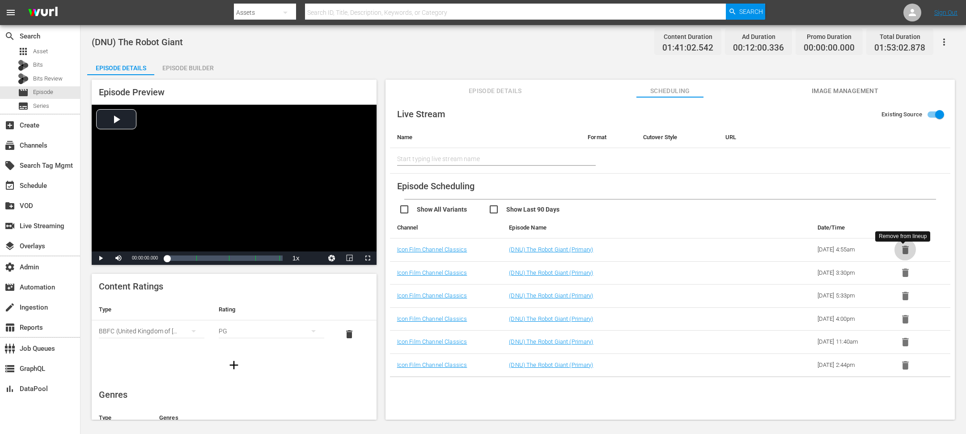
click at [644, 251] on icon "button" at bounding box center [905, 250] width 7 height 8
click at [644, 251] on icon "button" at bounding box center [905, 251] width 7 height 8
click at [644, 251] on icon "button" at bounding box center [905, 250] width 7 height 8
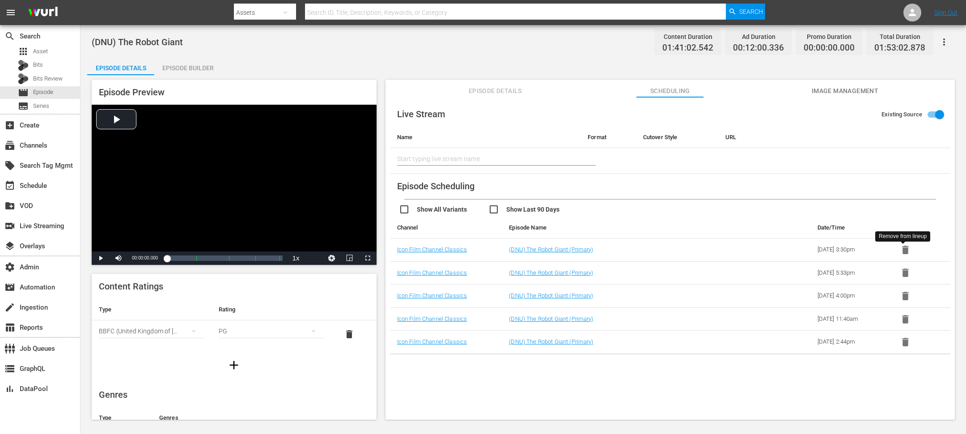
click at [644, 251] on icon "button" at bounding box center [905, 250] width 7 height 8
click at [644, 251] on icon "button" at bounding box center [905, 251] width 7 height 8
click at [644, 251] on icon "button" at bounding box center [905, 250] width 7 height 8
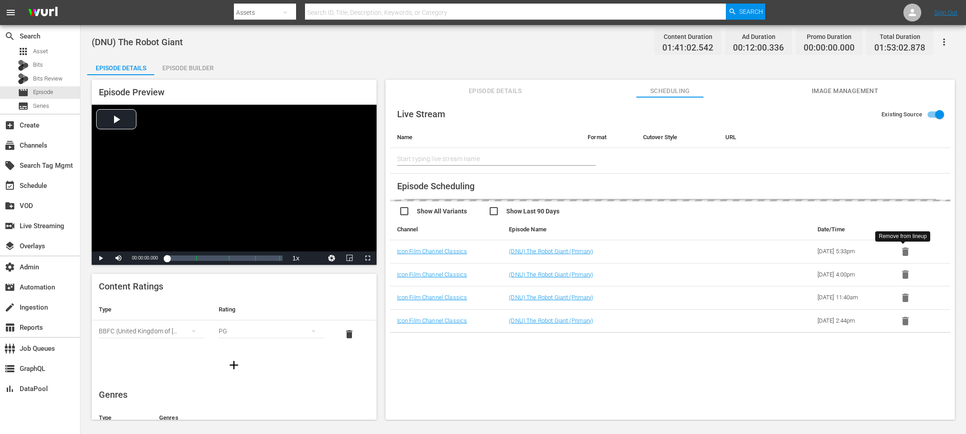
click at [644, 251] on icon "button" at bounding box center [905, 251] width 7 height 8
click at [644, 251] on icon "button" at bounding box center [905, 250] width 7 height 8
click at [644, 251] on icon "button" at bounding box center [905, 251] width 7 height 8
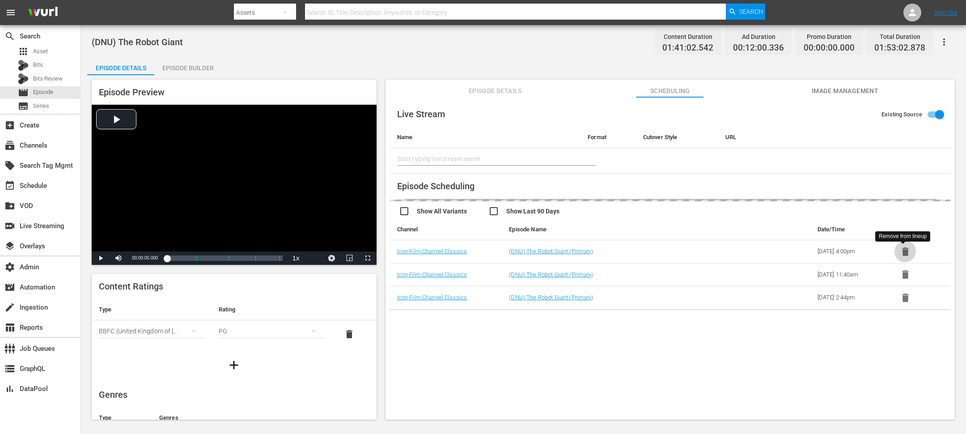
click at [644, 251] on icon "button" at bounding box center [905, 251] width 7 height 8
click at [644, 251] on icon "button" at bounding box center [905, 250] width 7 height 8
click at [644, 251] on icon "button" at bounding box center [905, 251] width 7 height 8
click at [644, 251] on icon "button" at bounding box center [905, 250] width 7 height 8
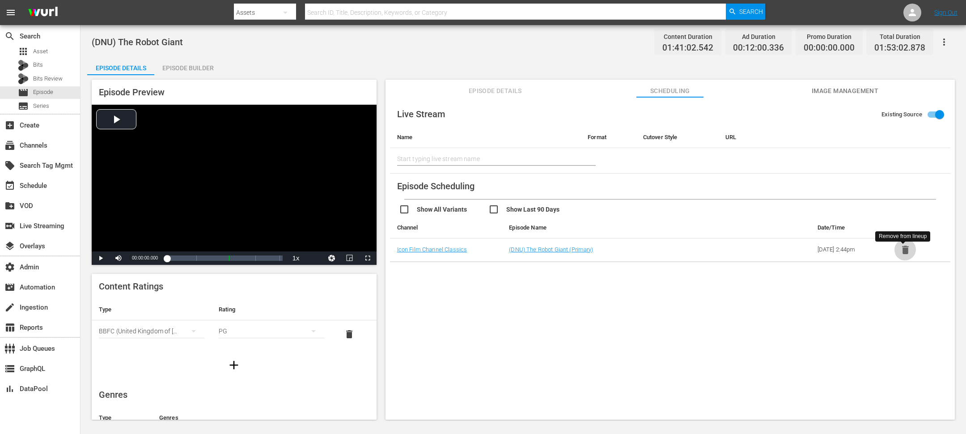
click at [644, 251] on icon "button" at bounding box center [905, 250] width 7 height 8
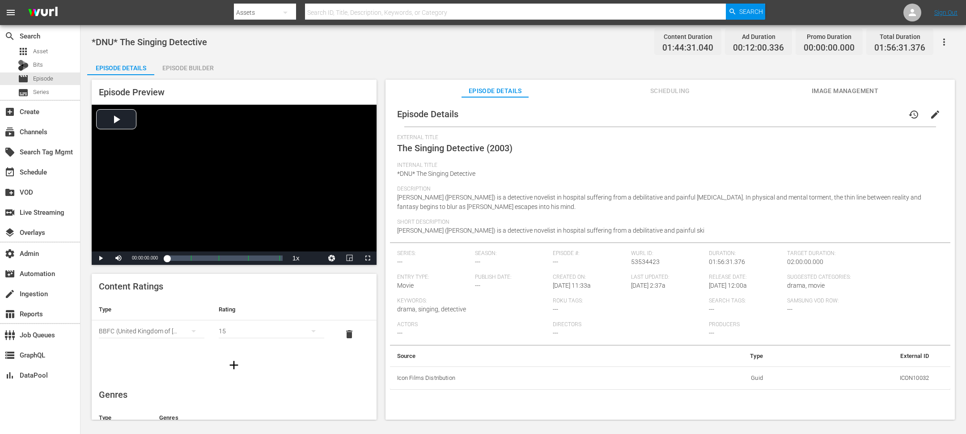
click at [644, 105] on div "Episode Details history edit" at bounding box center [670, 114] width 560 height 25
click at [644, 96] on button "Scheduling" at bounding box center [669, 89] width 67 height 18
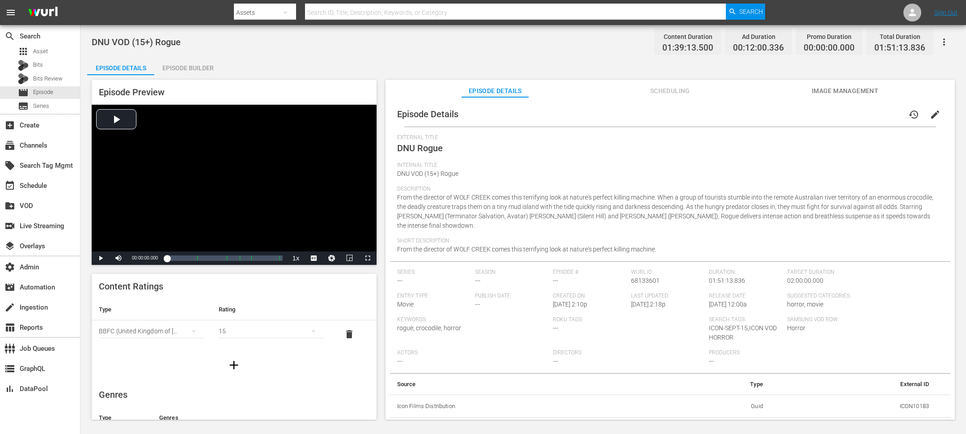
click at [644, 88] on span "Scheduling" at bounding box center [669, 90] width 67 height 11
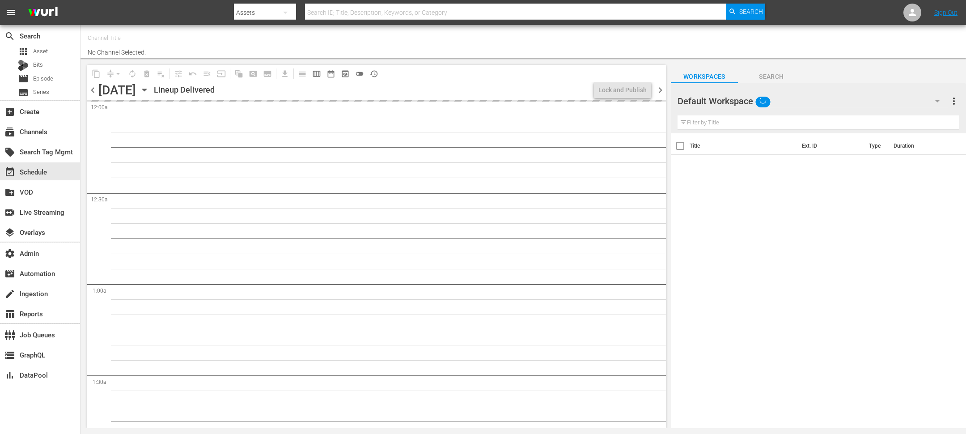
type input "Icon Film Channel Classics (1624)"
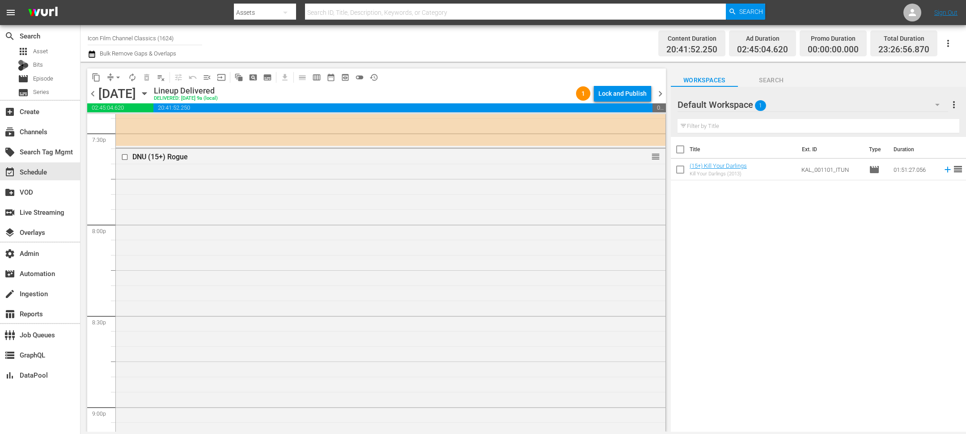
scroll to position [3515, 0]
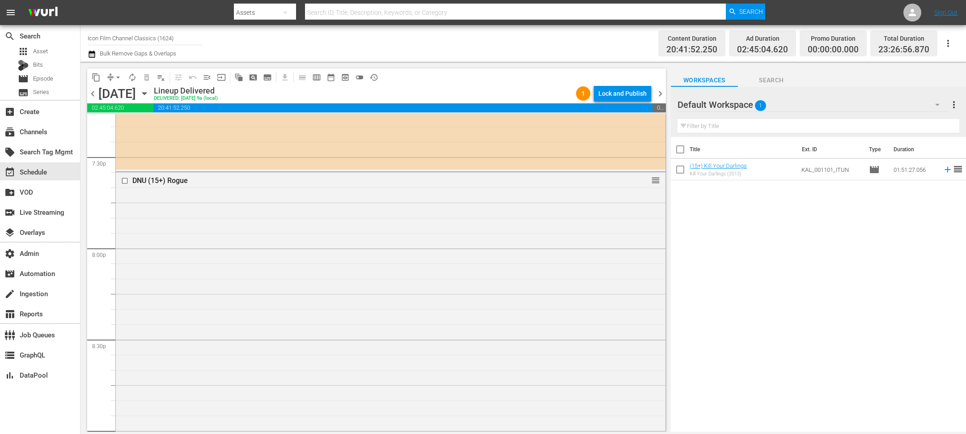
click at [252, 281] on div "DNU (15+) Rogue reorder" at bounding box center [391, 339] width 550 height 335
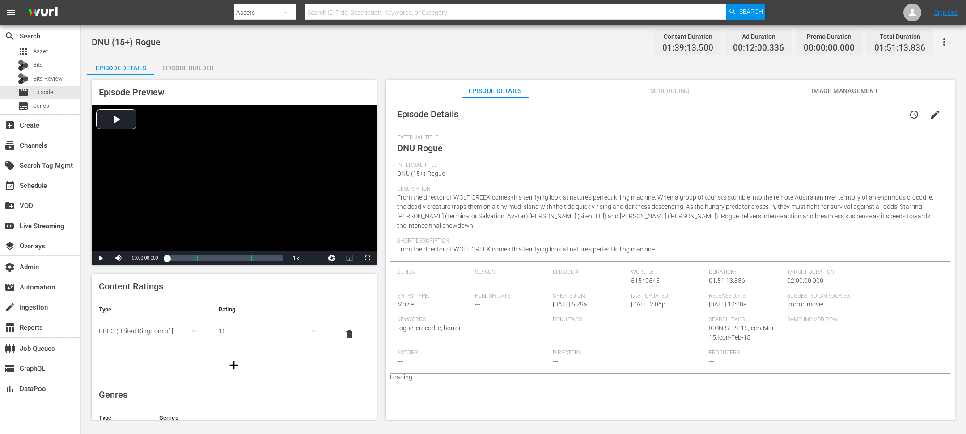
click at [670, 91] on span "Scheduling" at bounding box center [669, 90] width 67 height 11
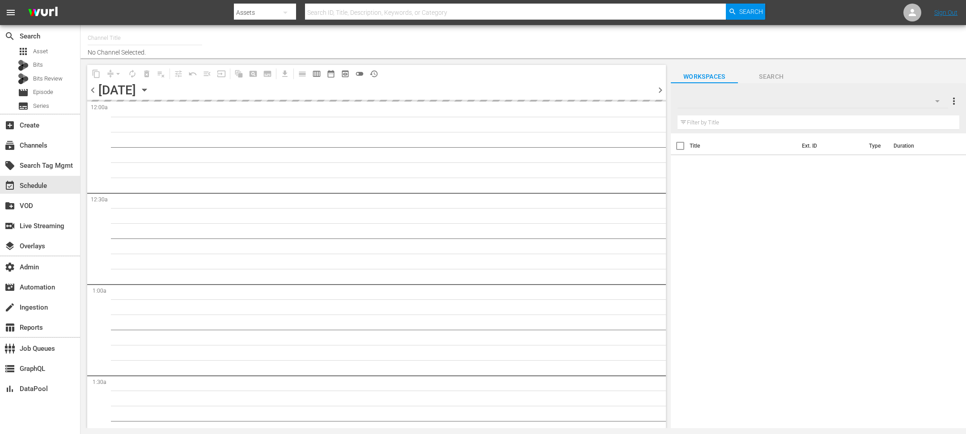
type input "Icon Film Channel Classics (1624)"
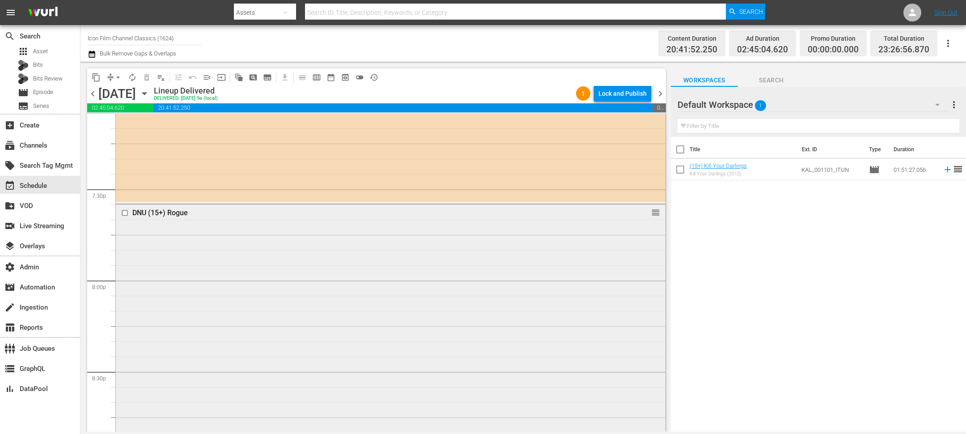
scroll to position [3483, 0]
click at [125, 213] on input "checkbox" at bounding box center [125, 214] width 9 height 8
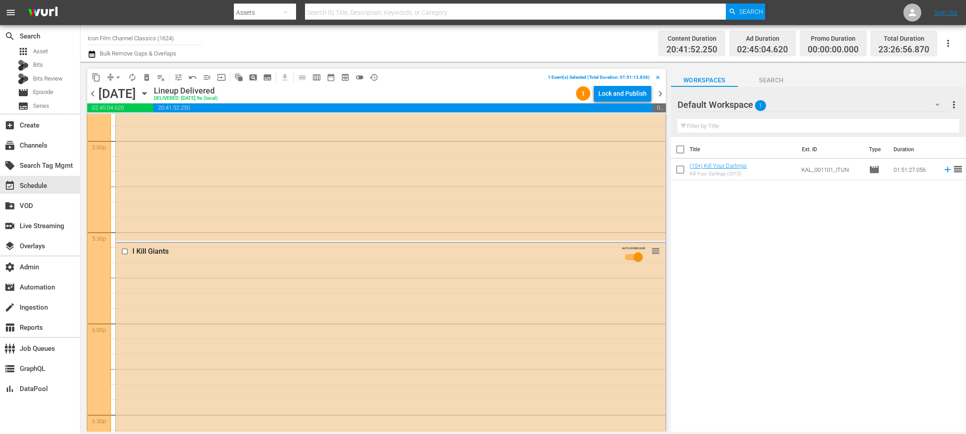
scroll to position [3281, 0]
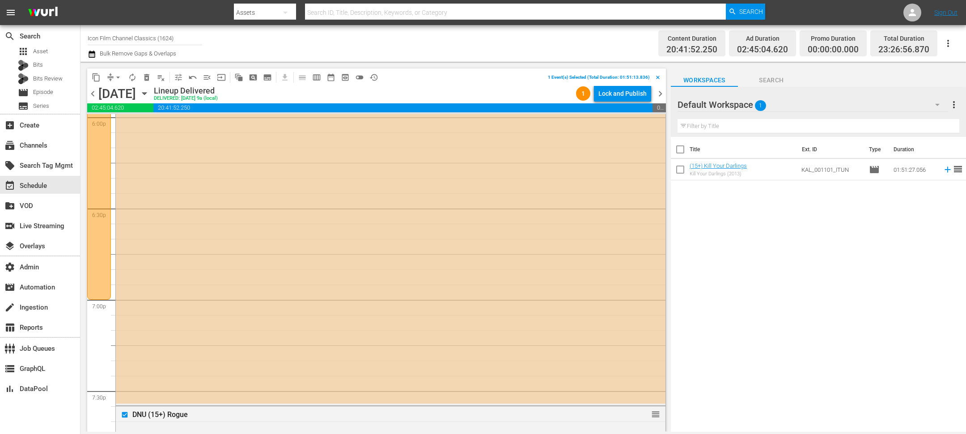
drag, startPoint x: 148, startPoint y: 79, endPoint x: 210, endPoint y: 181, distance: 119.4
click at [210, 180] on div "content_copy compress arrow_drop_down autorenew_outlined delete_forever_outline…" at bounding box center [376, 249] width 579 height 363
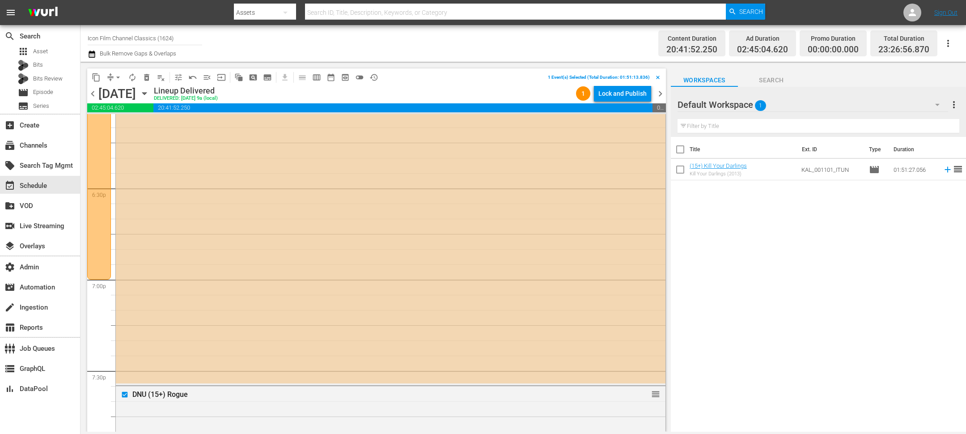
scroll to position [3317, 0]
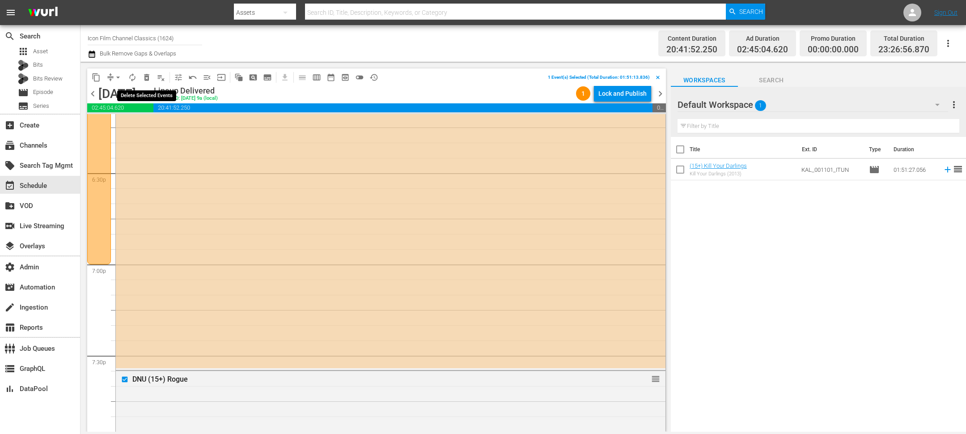
click at [146, 78] on span "delete_forever_outlined" at bounding box center [146, 77] width 9 height 9
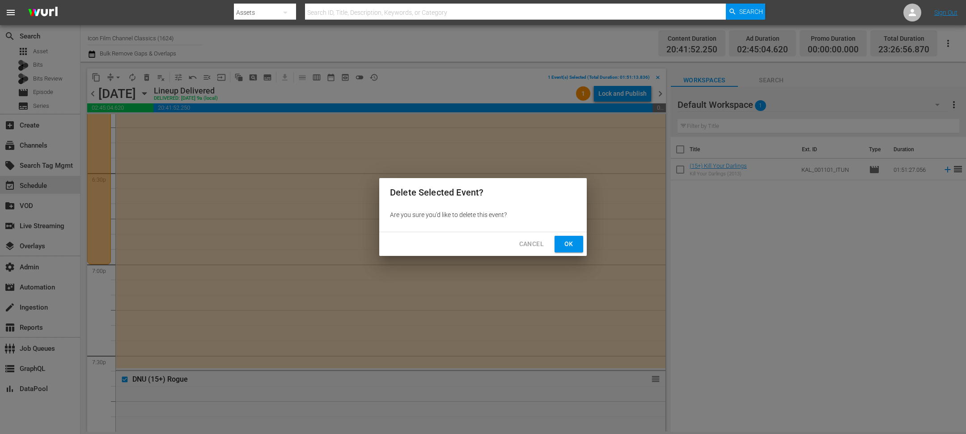
drag, startPoint x: 564, startPoint y: 246, endPoint x: 573, endPoint y: 239, distance: 11.4
click at [565, 246] on span "Ok" at bounding box center [569, 243] width 14 height 11
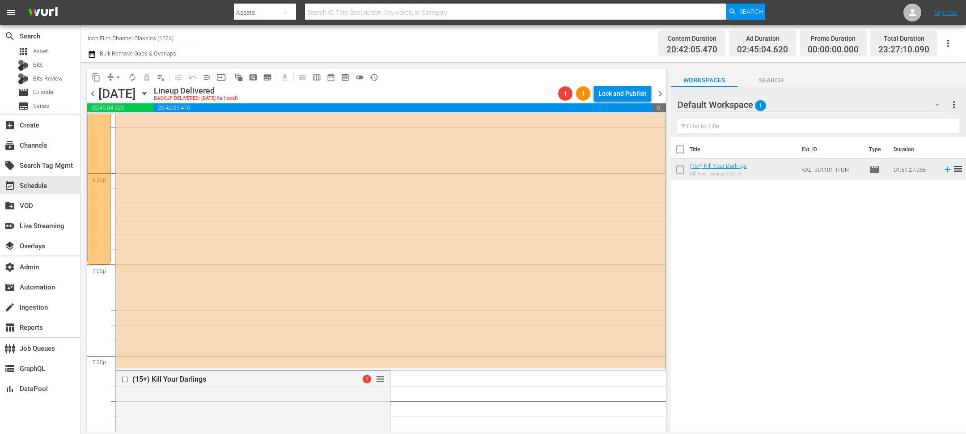
click at [149, 95] on icon "button" at bounding box center [145, 94] width 10 height 10
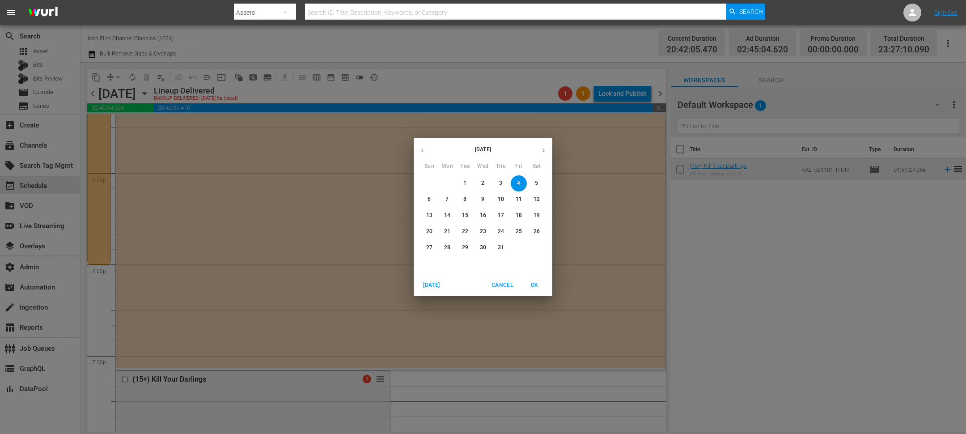
click at [488, 196] on span "9" at bounding box center [483, 199] width 16 height 8
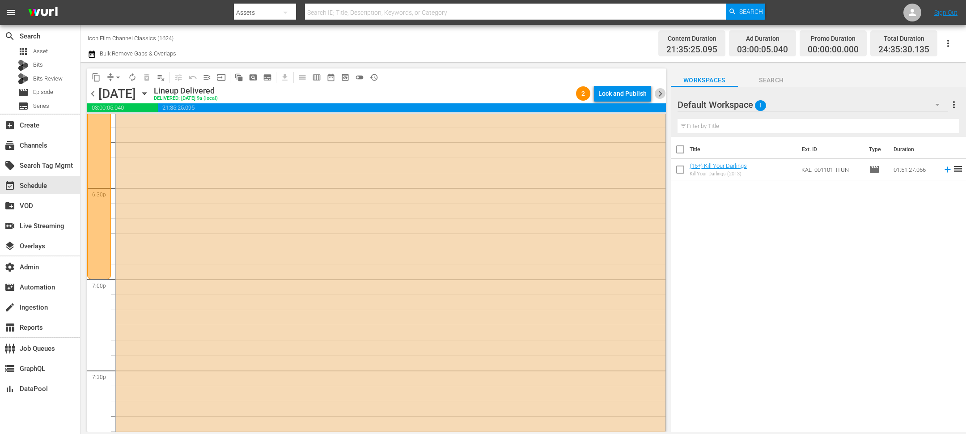
click at [660, 99] on span "chevron_right" at bounding box center [660, 93] width 11 height 11
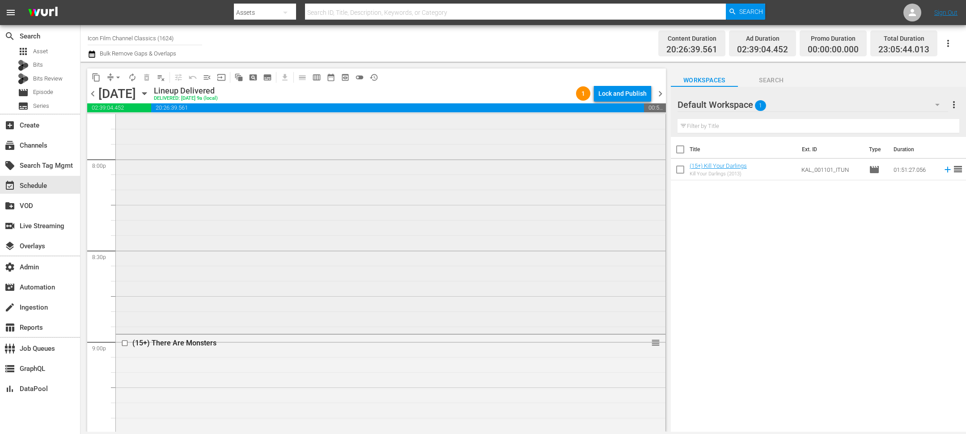
scroll to position [3335, 0]
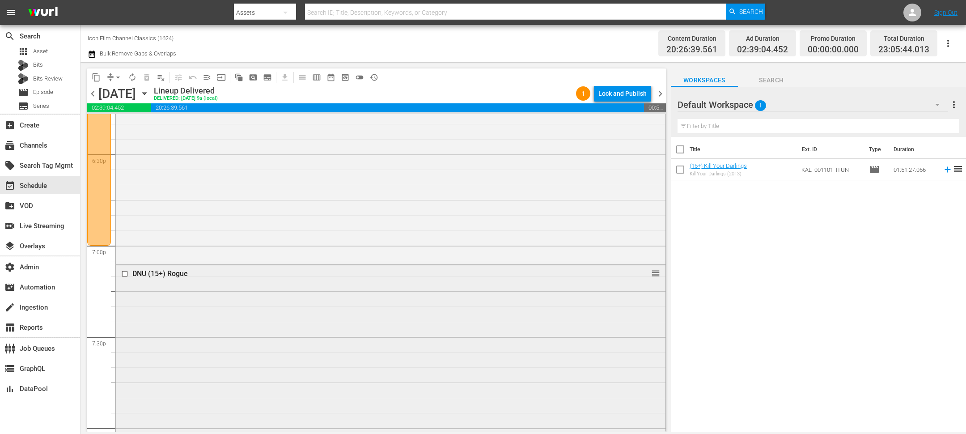
click at [125, 275] on input "checkbox" at bounding box center [125, 274] width 9 height 8
click at [147, 80] on span "delete_forever_outlined" at bounding box center [146, 77] width 9 height 9
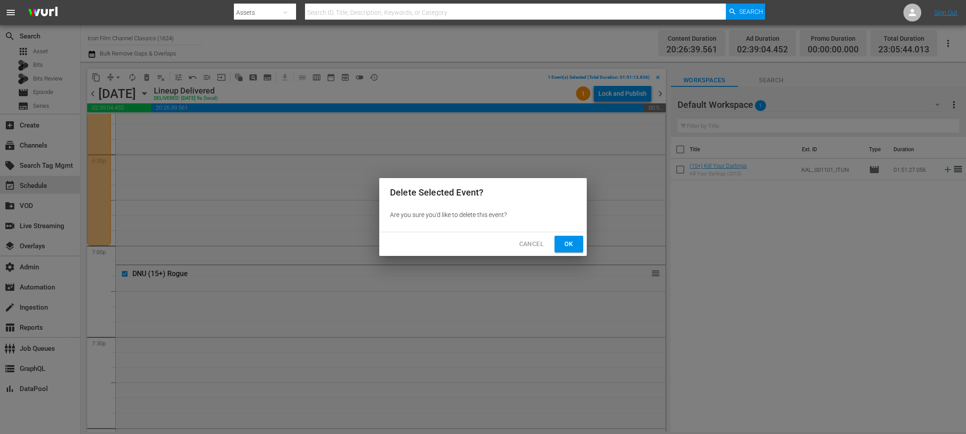
click at [571, 244] on span "Ok" at bounding box center [569, 243] width 14 height 11
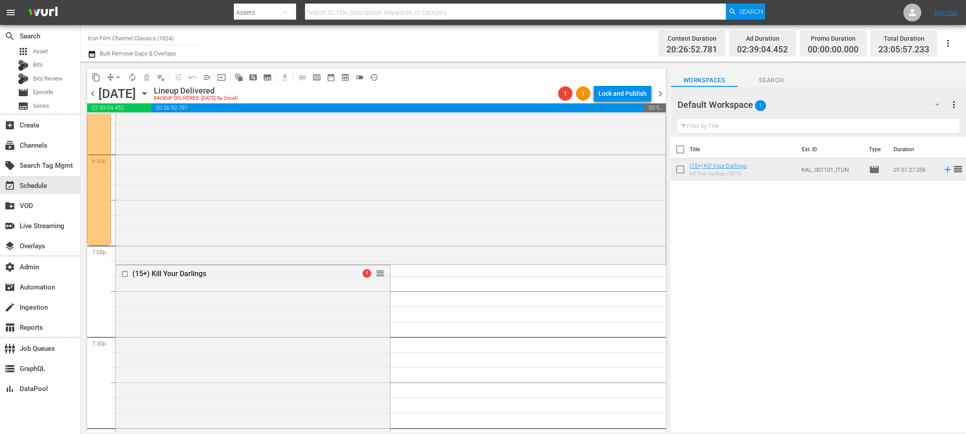
click at [661, 96] on span "chevron_right" at bounding box center [660, 93] width 11 height 11
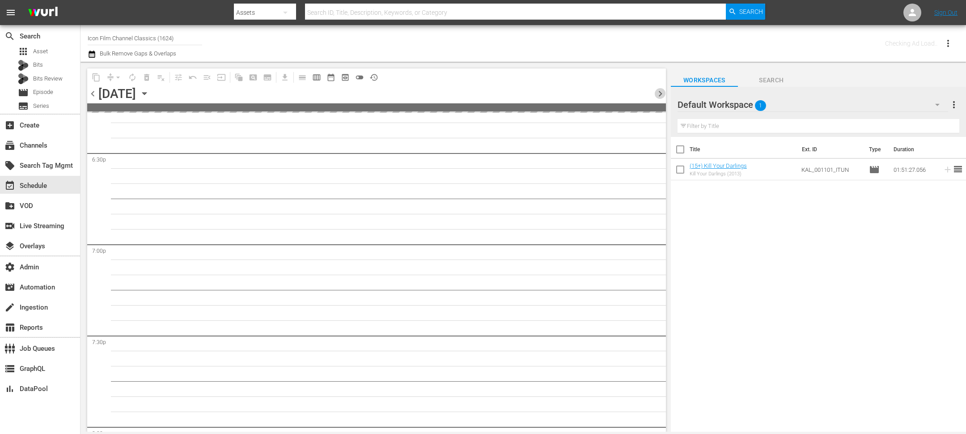
click at [661, 96] on span "chevron_right" at bounding box center [660, 93] width 11 height 11
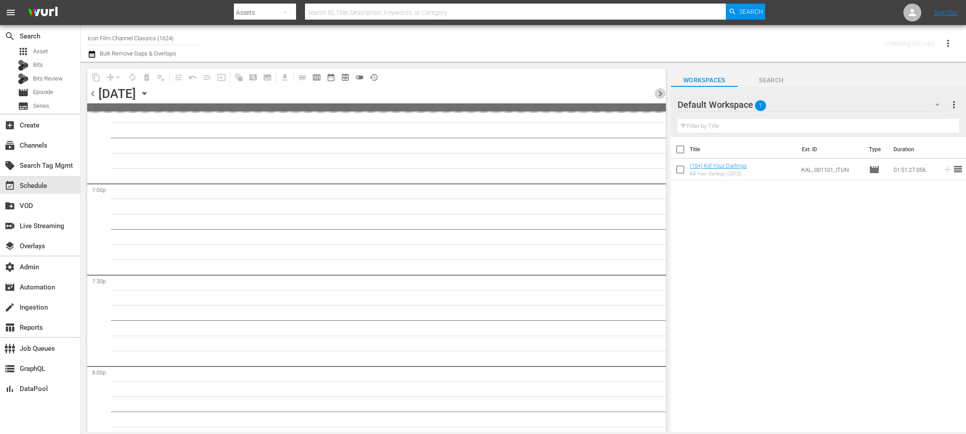
click at [661, 96] on span "chevron_right" at bounding box center [660, 93] width 11 height 11
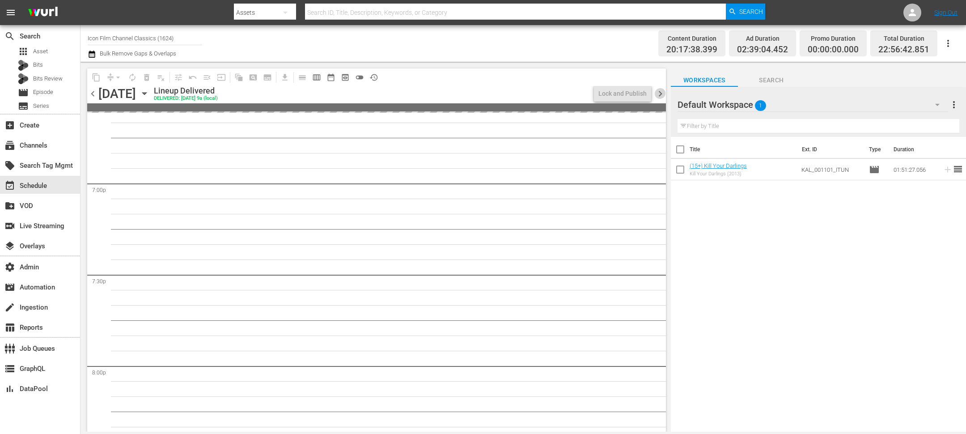
click at [661, 96] on span "chevron_right" at bounding box center [660, 93] width 11 height 11
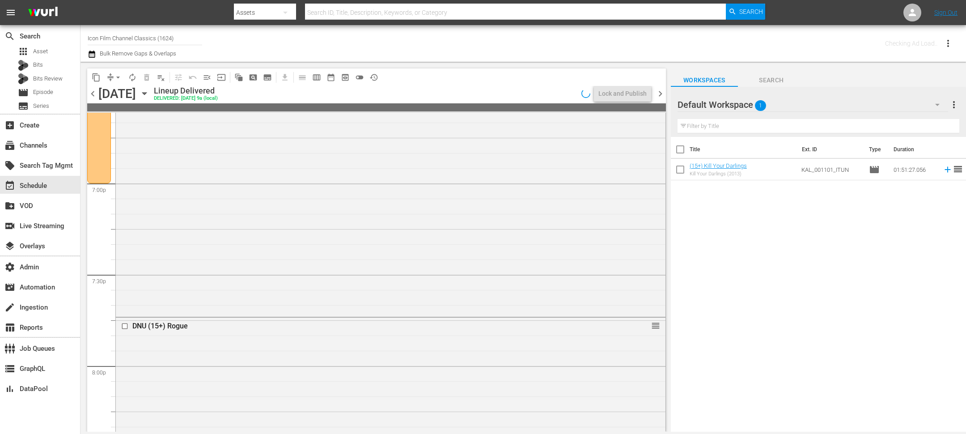
scroll to position [3335, 0]
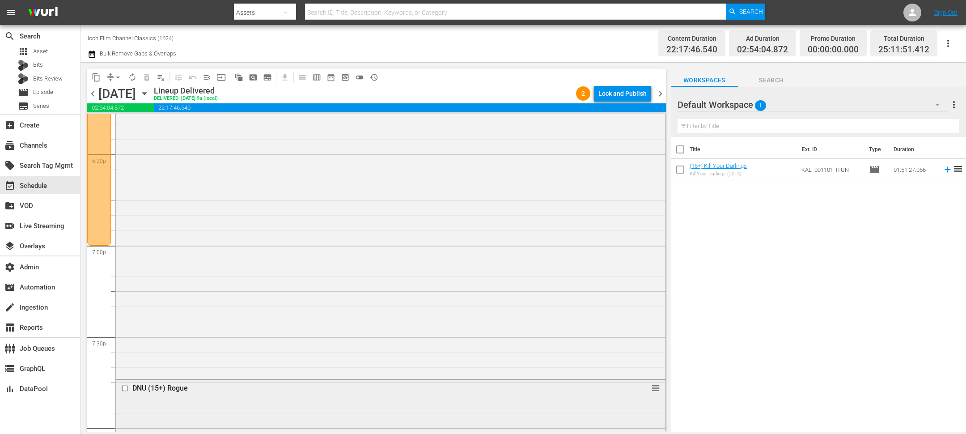
click at [125, 387] on input "checkbox" at bounding box center [125, 388] width 9 height 8
click at [144, 74] on span "delete_forever_outlined" at bounding box center [146, 77] width 9 height 9
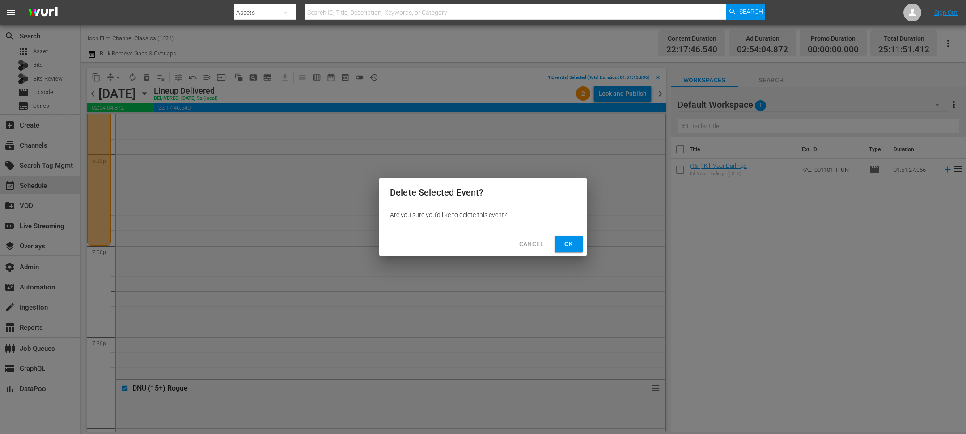
click at [574, 250] on button "Ok" at bounding box center [569, 244] width 29 height 17
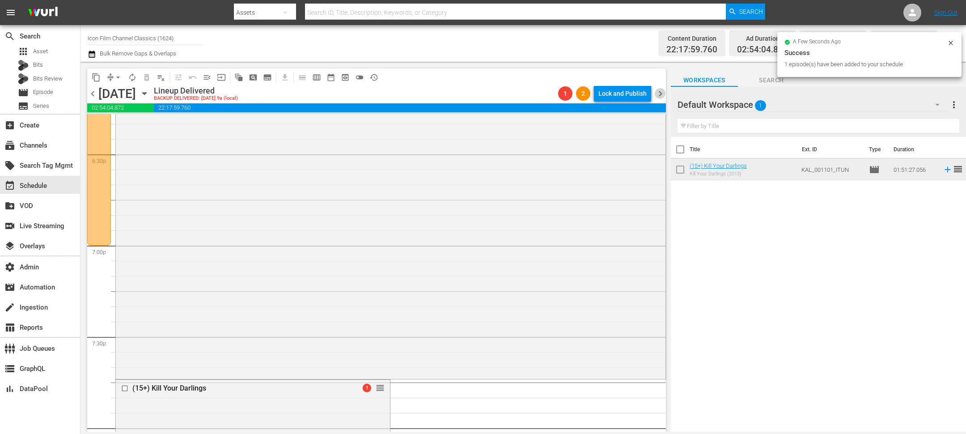
click at [663, 95] on span "chevron_right" at bounding box center [660, 93] width 11 height 11
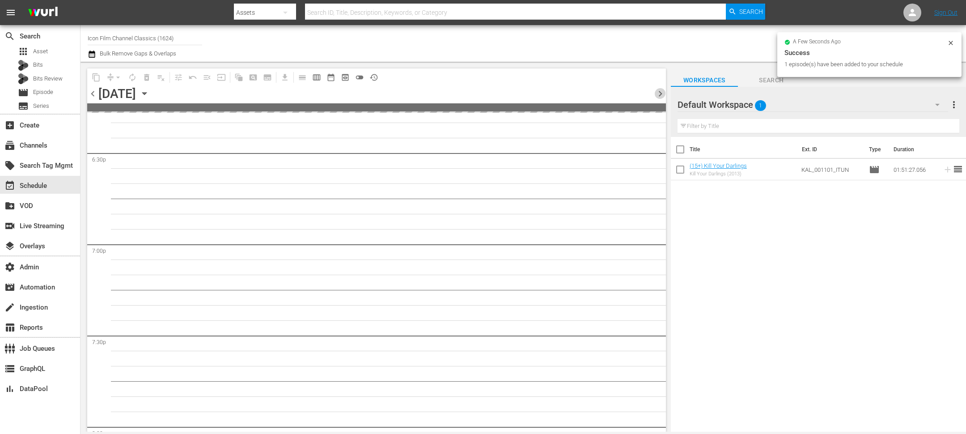
scroll to position [3396, 0]
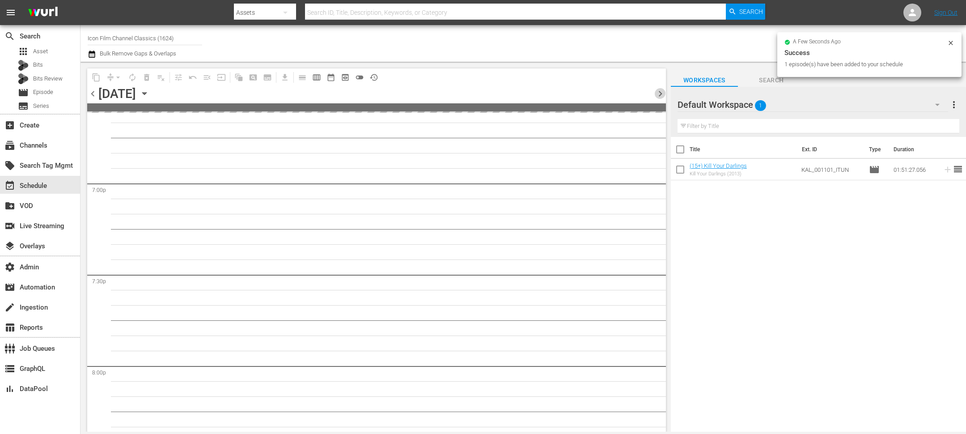
click at [663, 95] on span "chevron_right" at bounding box center [660, 93] width 11 height 11
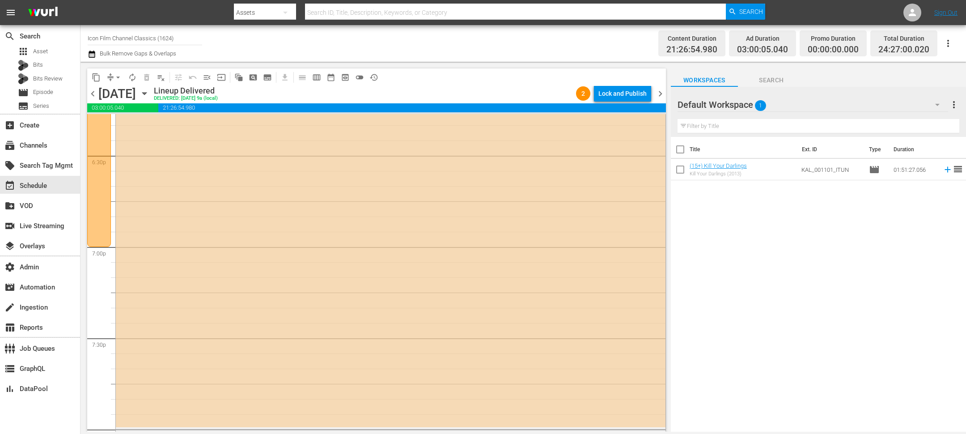
scroll to position [3803, 0]
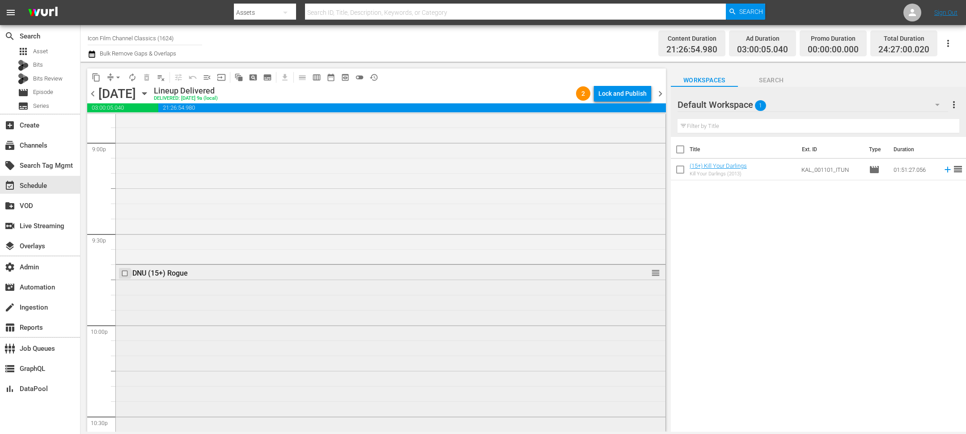
click at [123, 274] on input "checkbox" at bounding box center [125, 273] width 9 height 8
click at [147, 79] on span "delete_forever_outlined" at bounding box center [146, 77] width 9 height 9
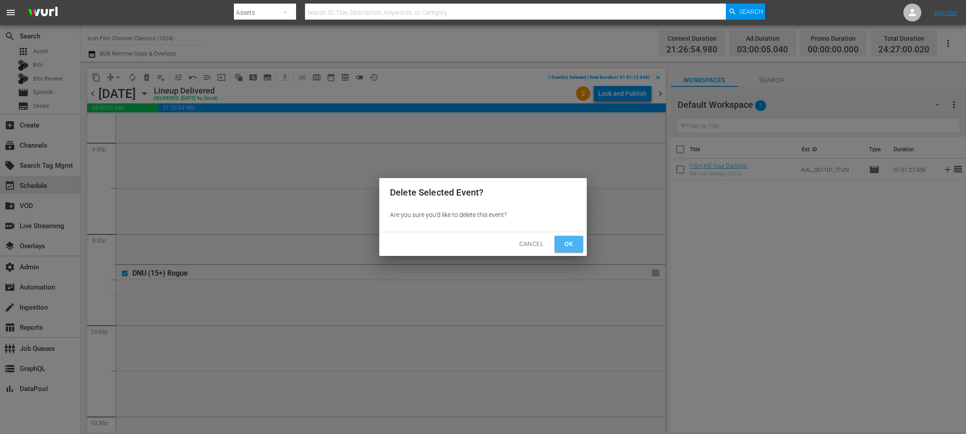
click at [576, 245] on button "Ok" at bounding box center [569, 244] width 29 height 17
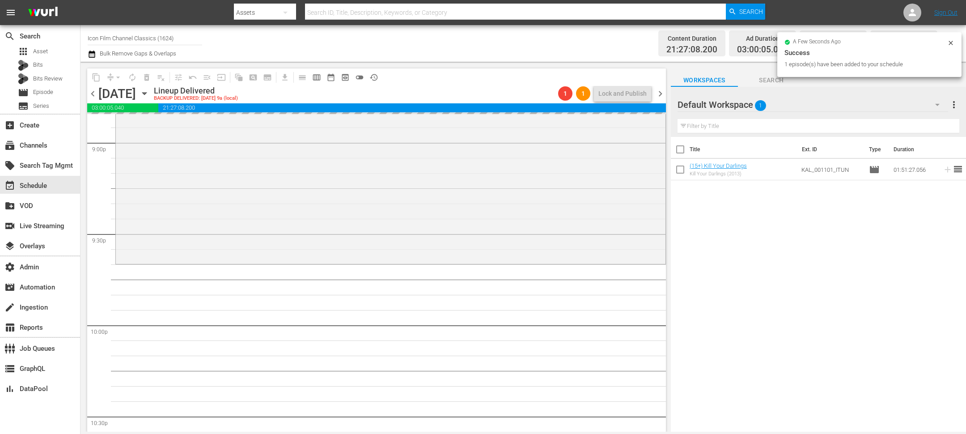
click at [753, 232] on div "Title Ext. ID Type Duration (15+) Kill Your Darlings Kill Your Darlings (2013) …" at bounding box center [818, 285] width 295 height 296
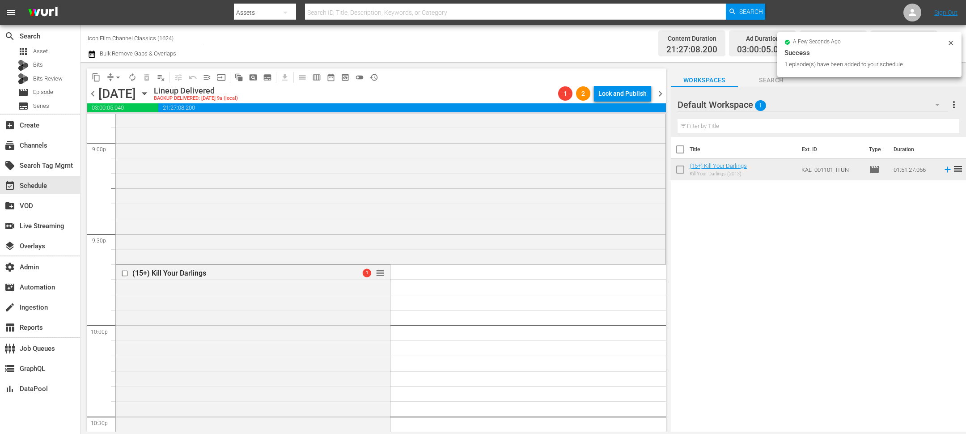
click at [664, 94] on span "chevron_right" at bounding box center [660, 93] width 11 height 11
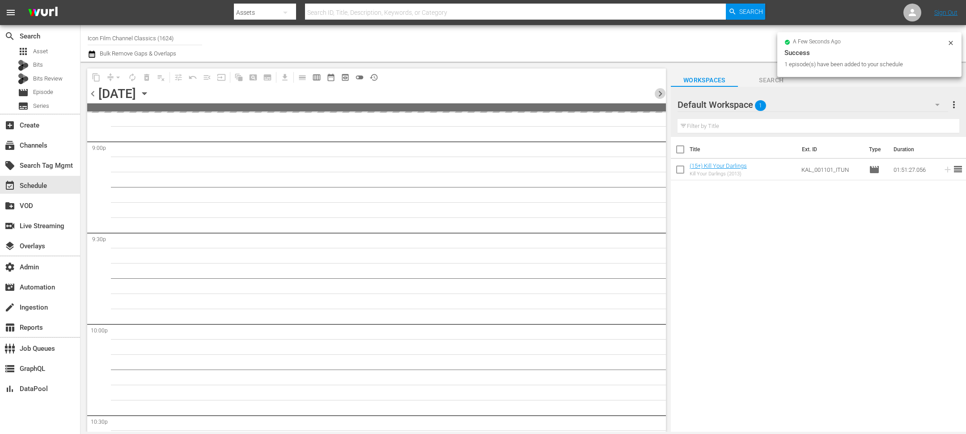
click at [664, 94] on span "chevron_right" at bounding box center [660, 93] width 11 height 11
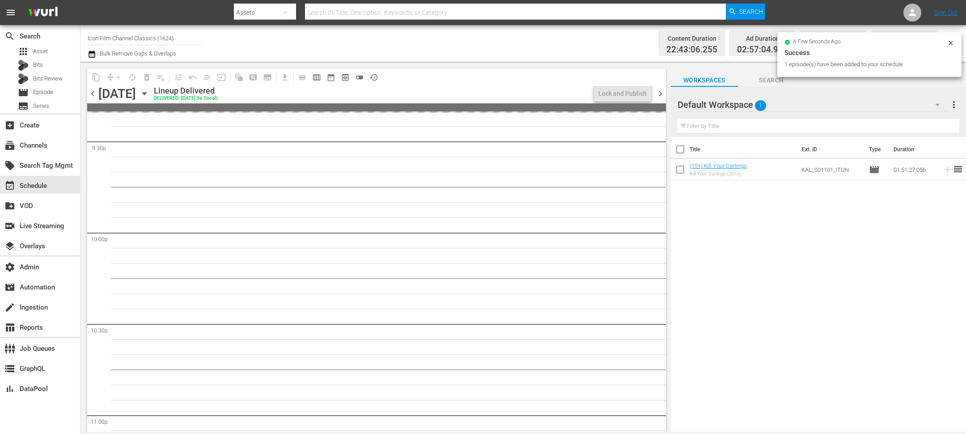
click at [664, 94] on span "chevron_right" at bounding box center [660, 93] width 11 height 11
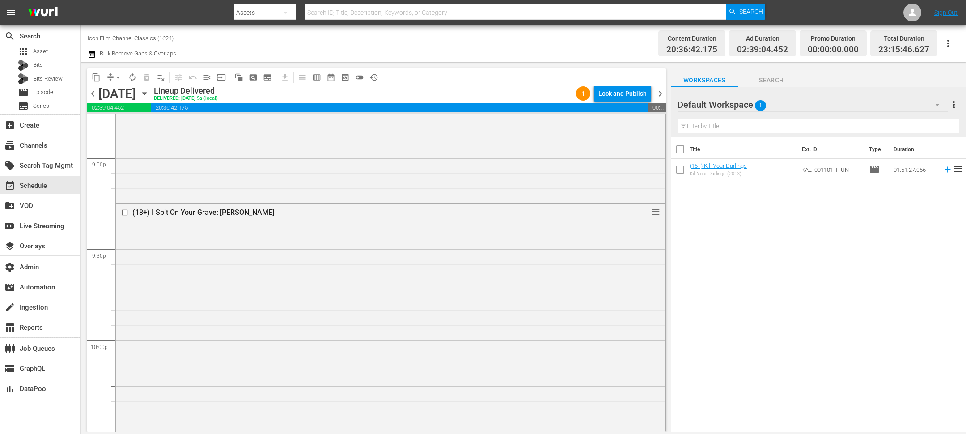
scroll to position [3389, 0]
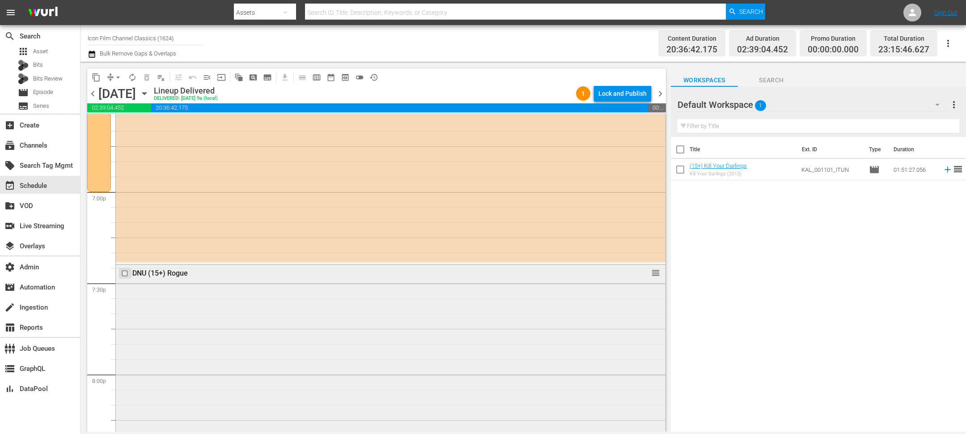
click at [126, 271] on input "checkbox" at bounding box center [125, 274] width 9 height 8
click at [144, 76] on span "delete_forever_outlined" at bounding box center [146, 77] width 9 height 9
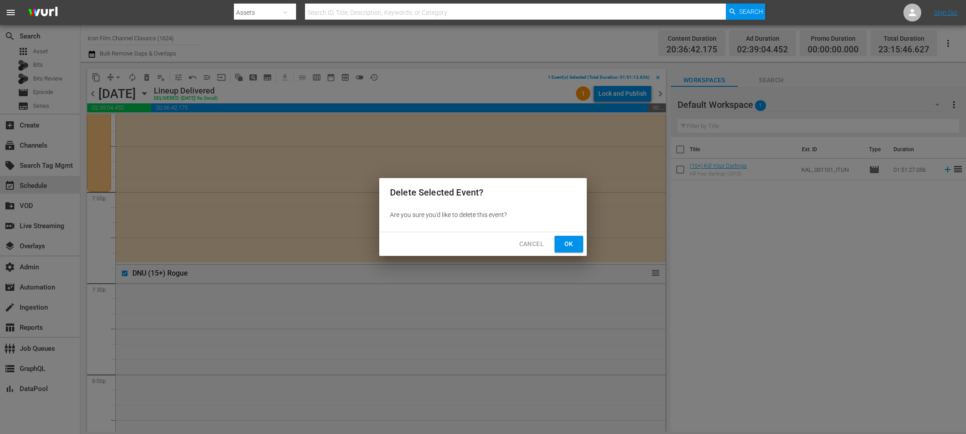
click at [559, 243] on button "Ok" at bounding box center [569, 244] width 29 height 17
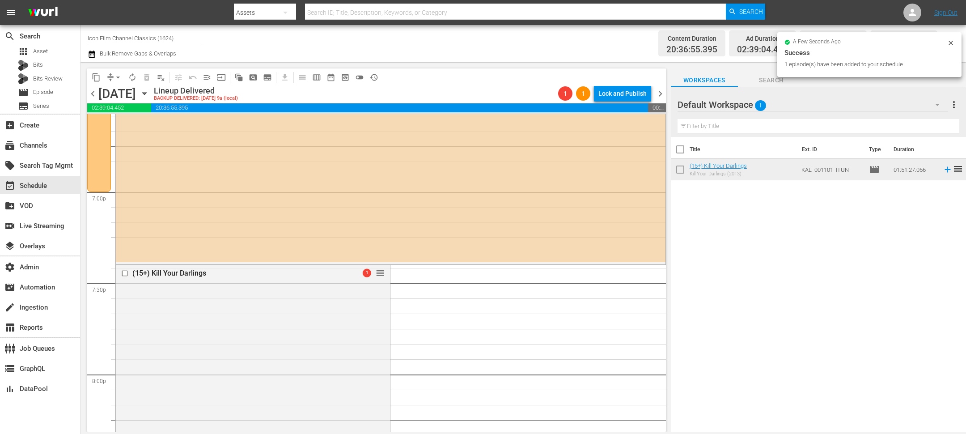
drag, startPoint x: 707, startPoint y: 165, endPoint x: 106, endPoint y: 7, distance: 621.5
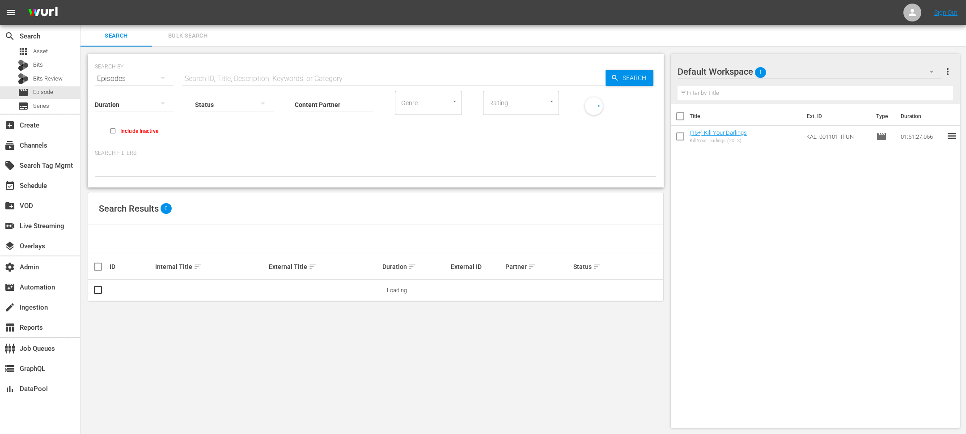
click at [340, 105] on input "Content Partner" at bounding box center [334, 105] width 79 height 32
click at [336, 122] on div "Icon Films Distribution (370)" at bounding box center [367, 129] width 131 height 21
type input "Icon Films Distribution (370)"
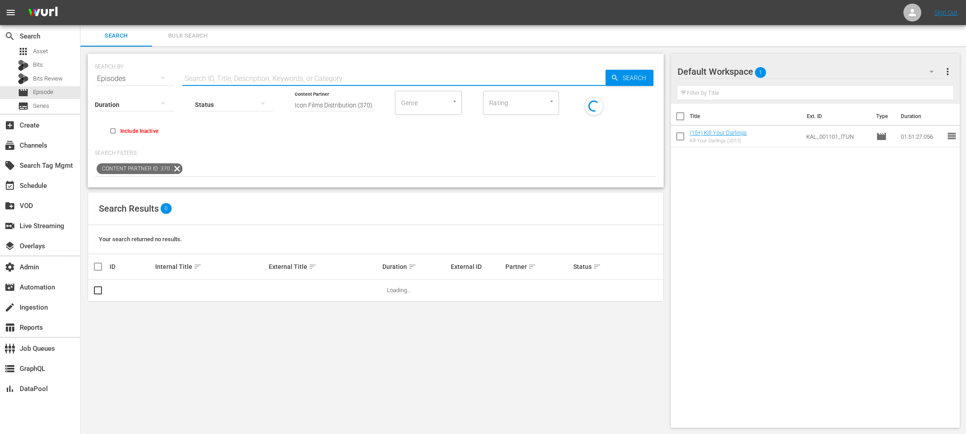
click at [328, 76] on input "text" at bounding box center [393, 78] width 423 height 21
type input "wonderful"
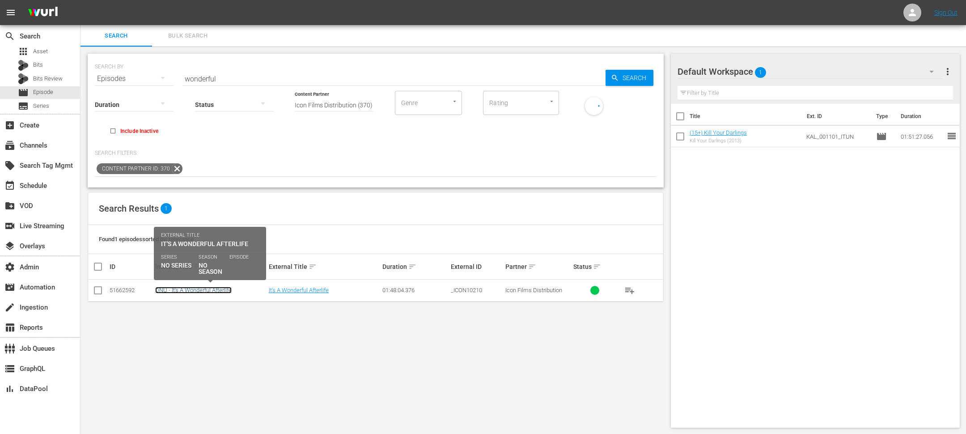
click at [217, 292] on link "DNU - It's A Wonderful Afterlife" at bounding box center [193, 290] width 76 height 7
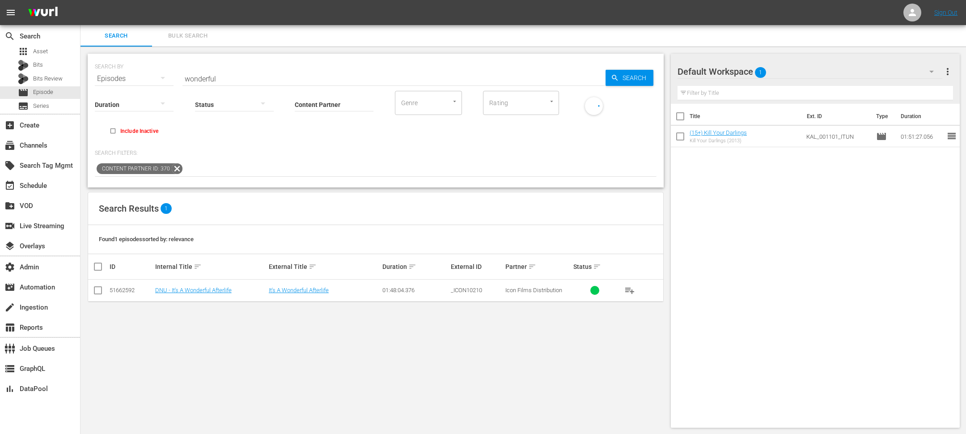
click at [228, 80] on input "wonderful" at bounding box center [393, 78] width 423 height 21
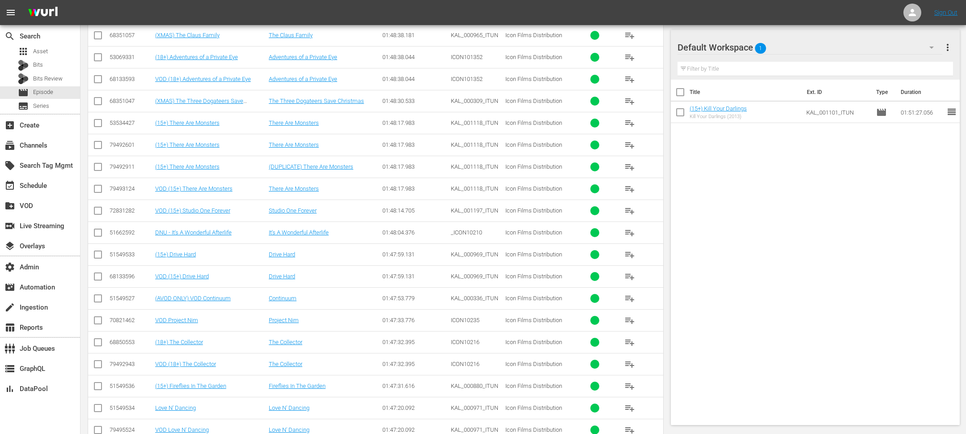
scroll to position [2973, 0]
click at [405, 199] on td "01:48:14.705" at bounding box center [415, 210] width 68 height 22
click at [207, 250] on div "(15+) Drive Hard" at bounding box center [210, 253] width 111 height 7
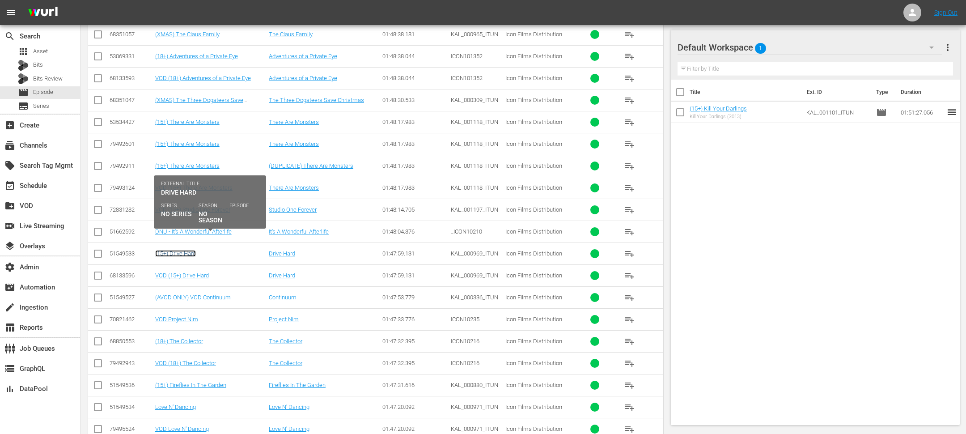
click at [167, 250] on link "(15+) Drive Hard" at bounding box center [175, 253] width 41 height 7
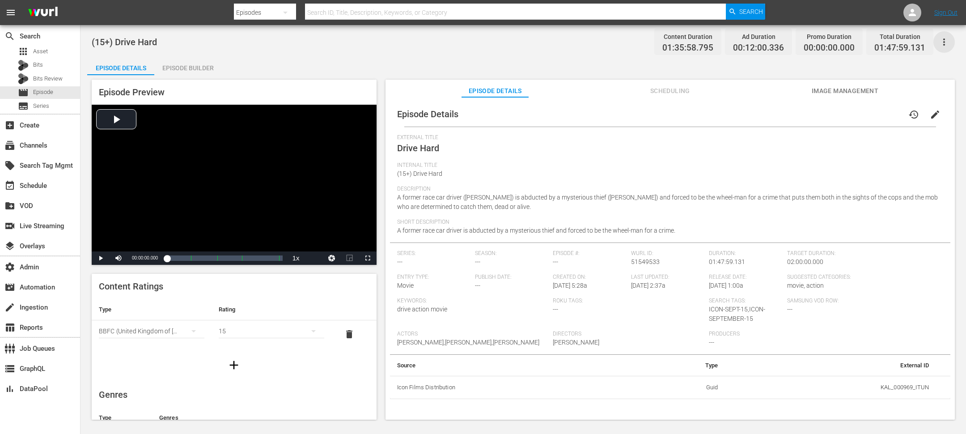
click at [944, 44] on icon "button" at bounding box center [944, 41] width 2 height 7
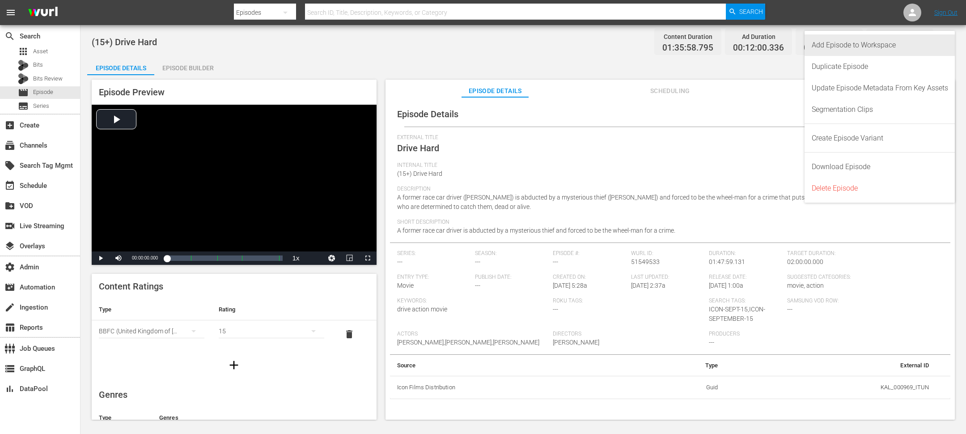
click at [916, 47] on div "Add Episode to Workspace" at bounding box center [880, 44] width 136 height 21
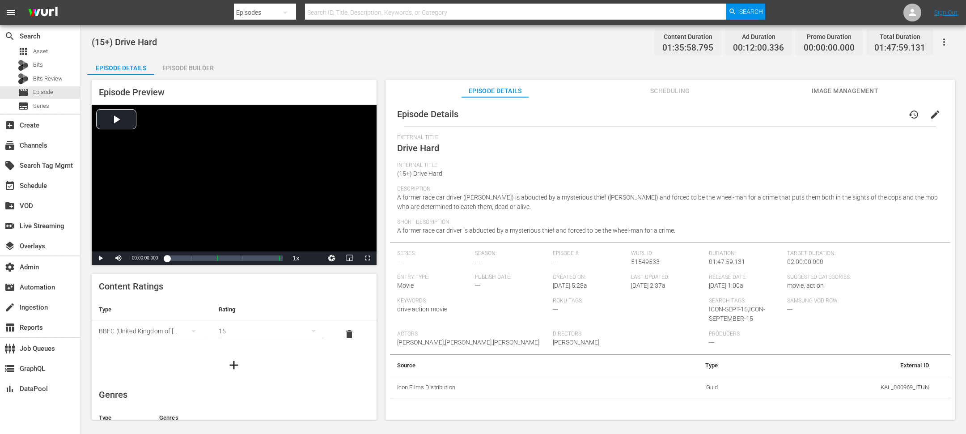
click at [679, 85] on span "Scheduling" at bounding box center [669, 90] width 67 height 11
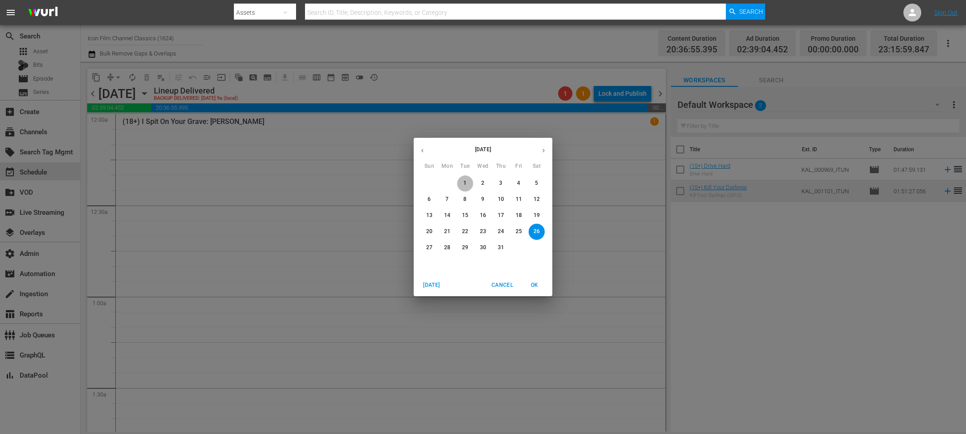
click at [466, 183] on span "1" at bounding box center [465, 183] width 16 height 8
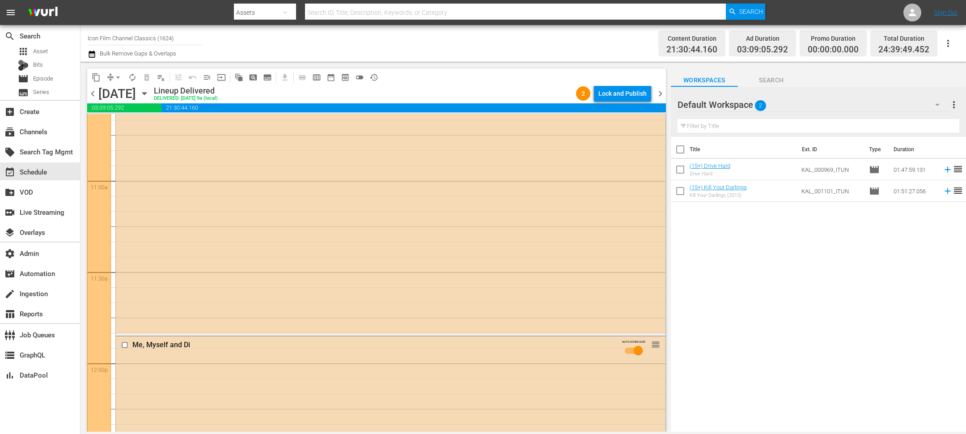
scroll to position [3111, 0]
click at [665, 91] on span "chevron_right" at bounding box center [660, 93] width 11 height 11
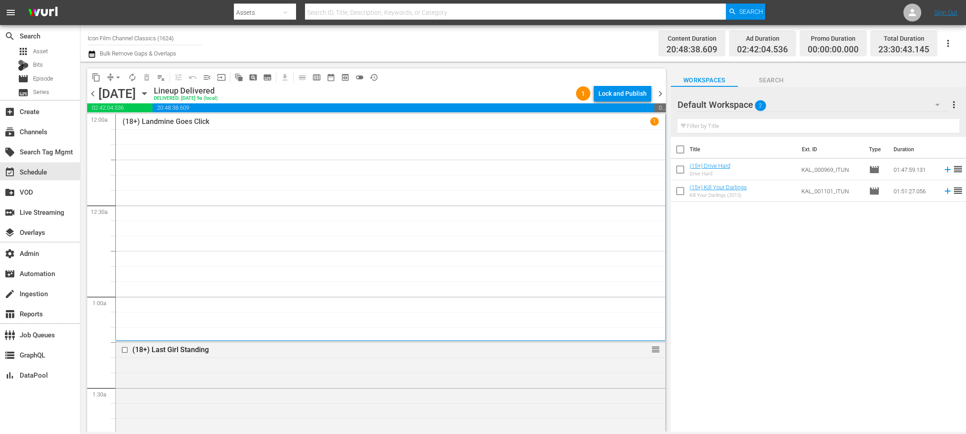
scroll to position [760, 0]
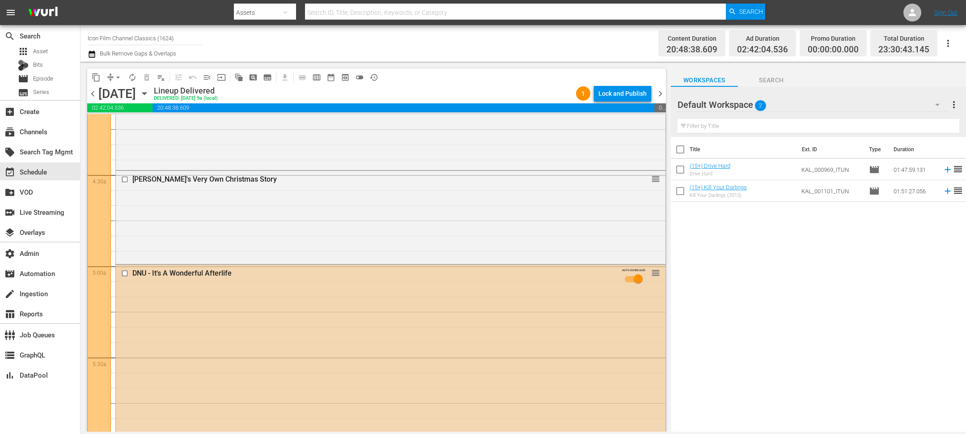
click at [123, 274] on input "checkbox" at bounding box center [125, 274] width 9 height 8
click at [149, 77] on span "delete_forever_outlined" at bounding box center [146, 77] width 9 height 9
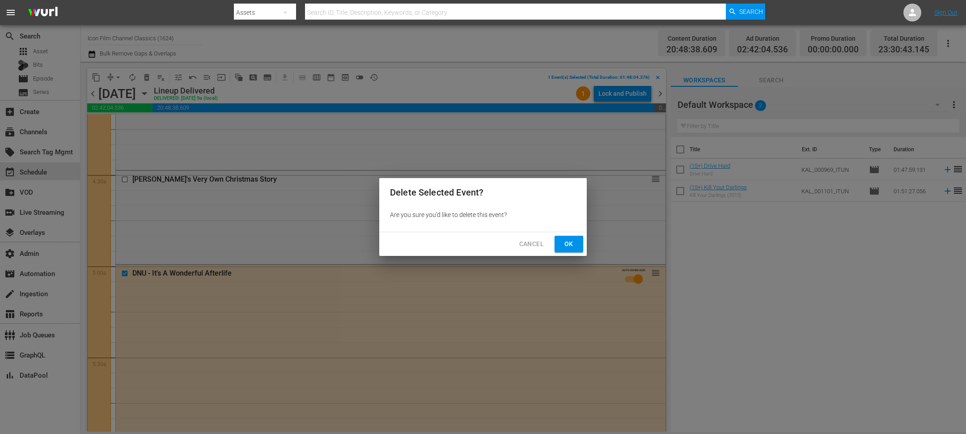
click at [576, 238] on button "Ok" at bounding box center [569, 244] width 29 height 17
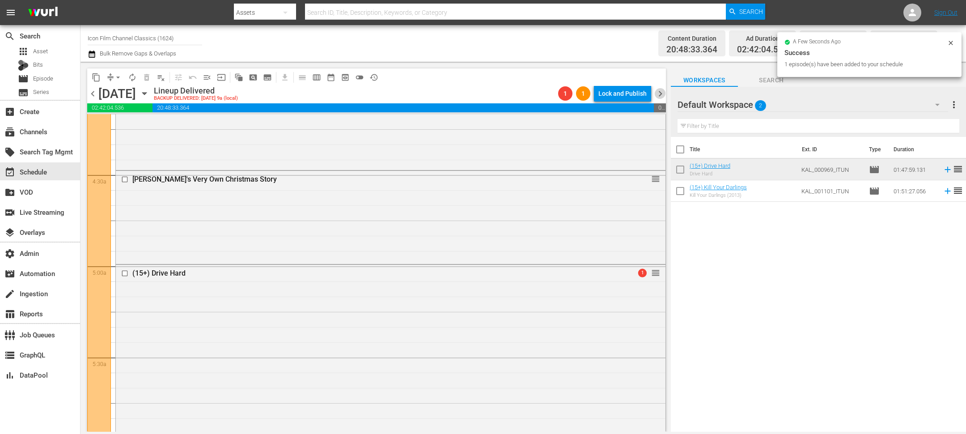
click at [663, 95] on span "chevron_right" at bounding box center [660, 93] width 11 height 11
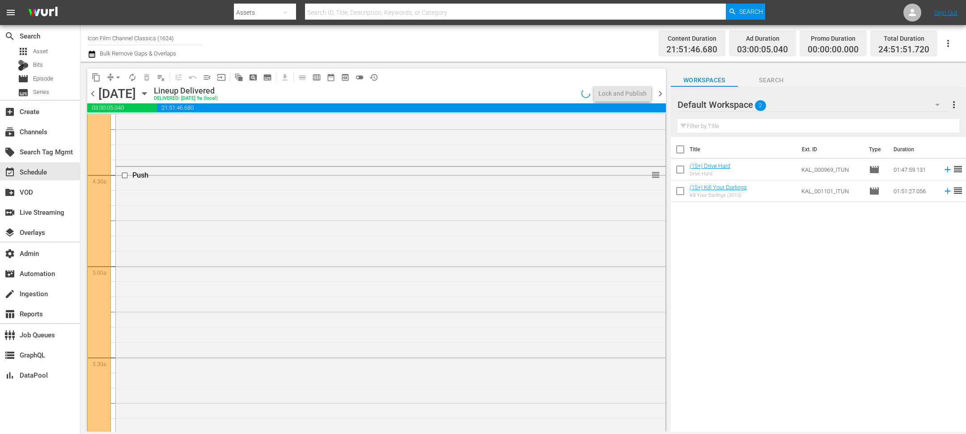
scroll to position [2473, 0]
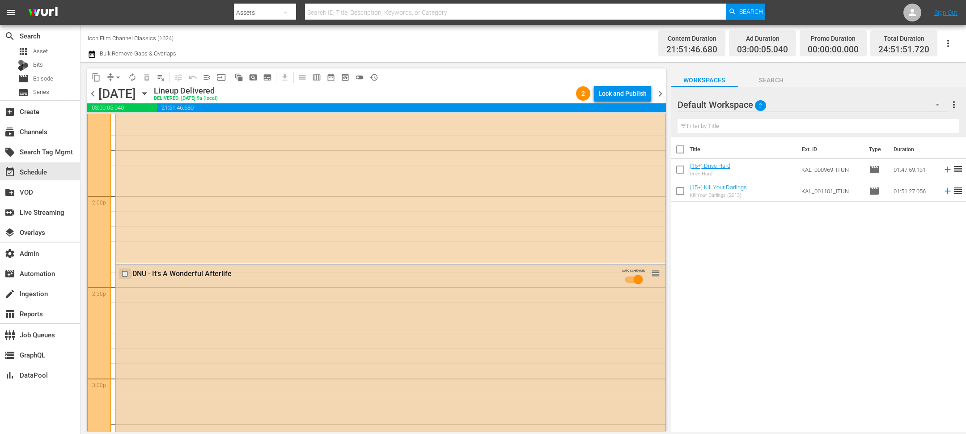
click at [125, 273] on input "checkbox" at bounding box center [125, 274] width 9 height 8
click at [147, 78] on span "delete_forever_outlined" at bounding box center [146, 77] width 9 height 9
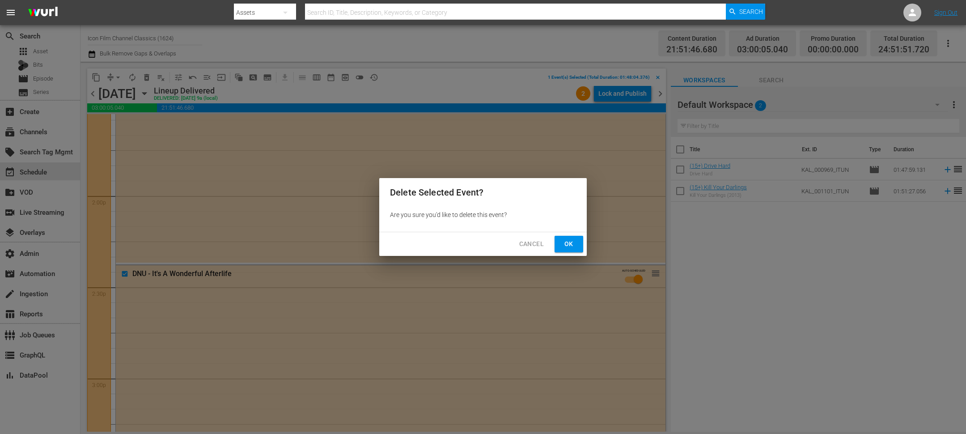
click at [573, 242] on span "Ok" at bounding box center [569, 243] width 14 height 11
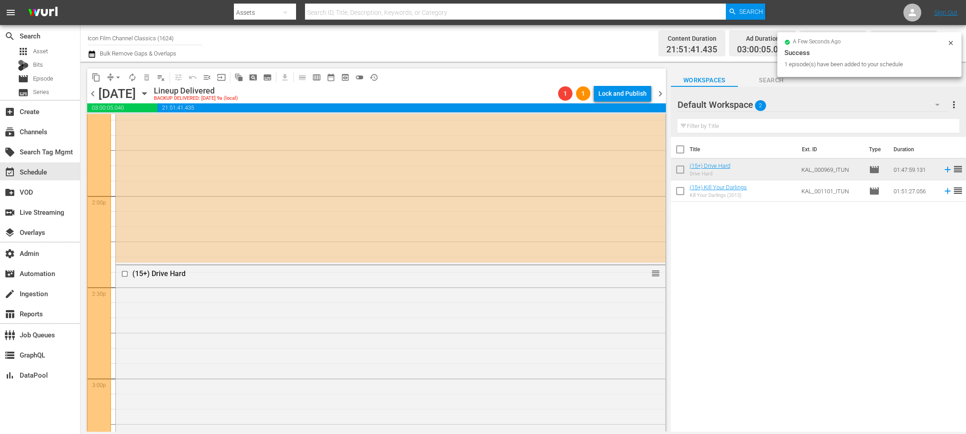
click at [660, 94] on span "chevron_right" at bounding box center [660, 93] width 11 height 11
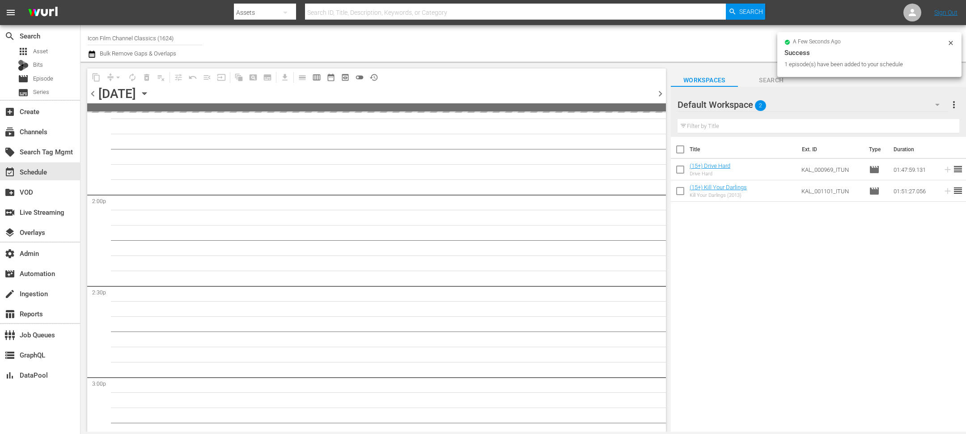
scroll to position [2534, 0]
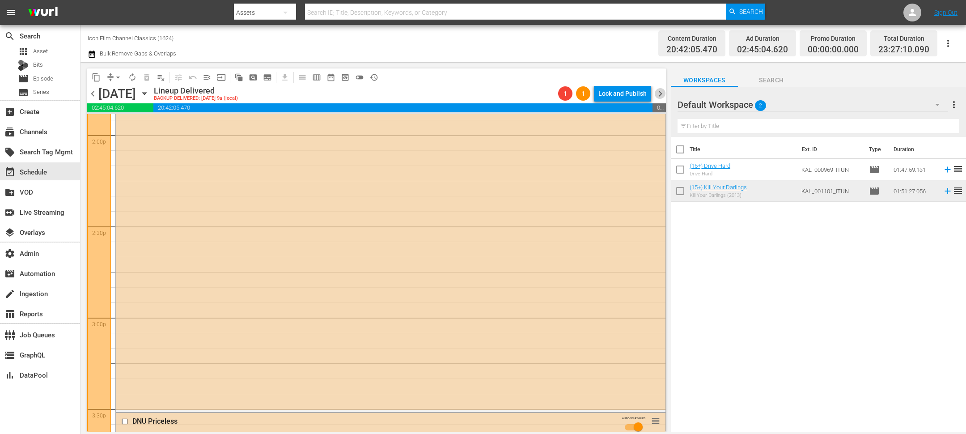
click at [661, 94] on span "chevron_right" at bounding box center [660, 93] width 11 height 11
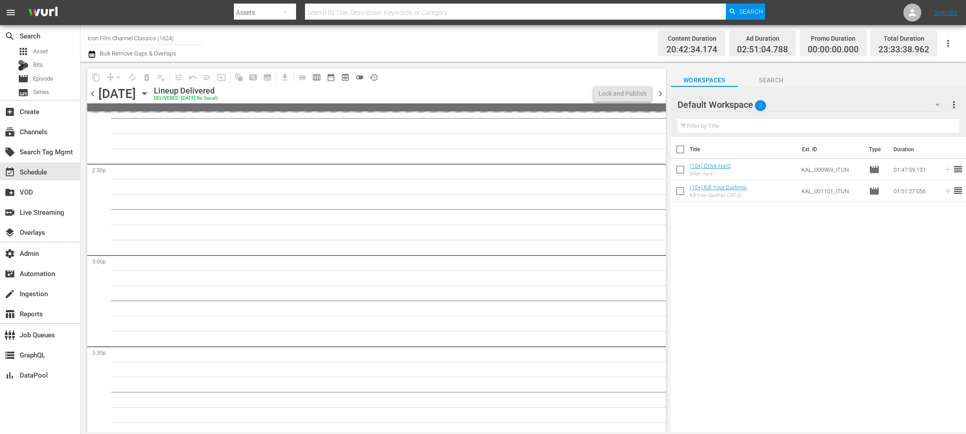
scroll to position [2549, 0]
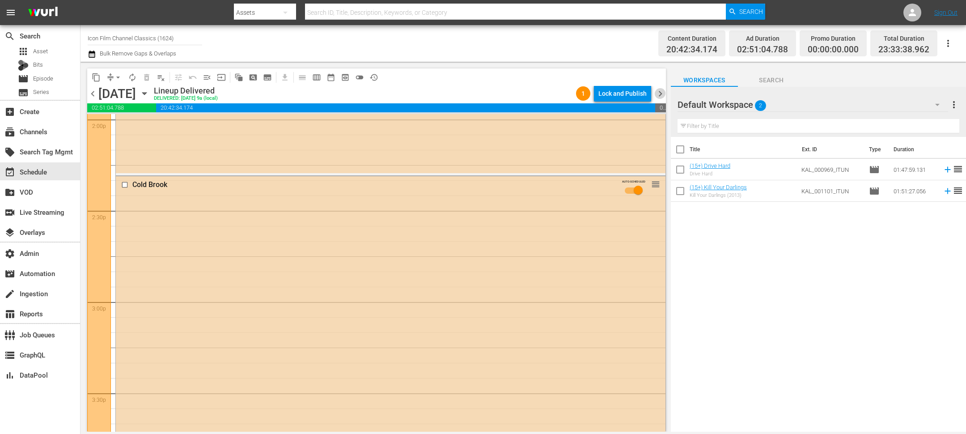
click at [662, 93] on span "chevron_right" at bounding box center [660, 93] width 11 height 11
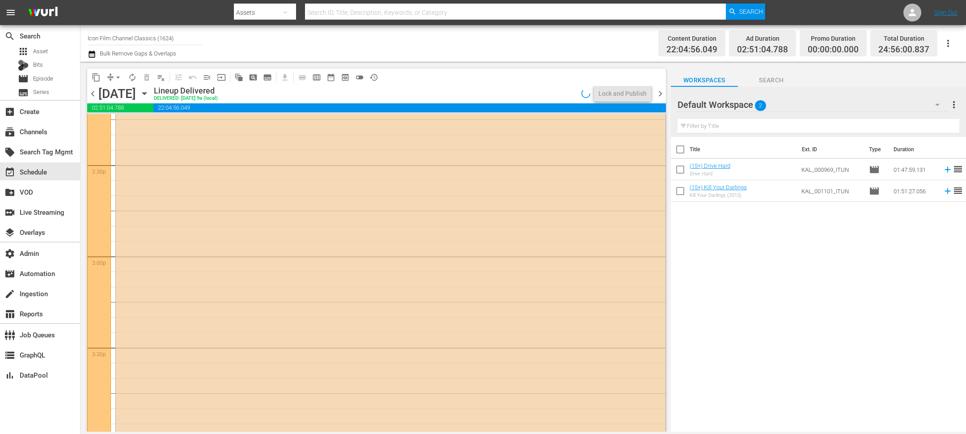
scroll to position [1405, 0]
click at [126, 273] on input "checkbox" at bounding box center [125, 274] width 9 height 8
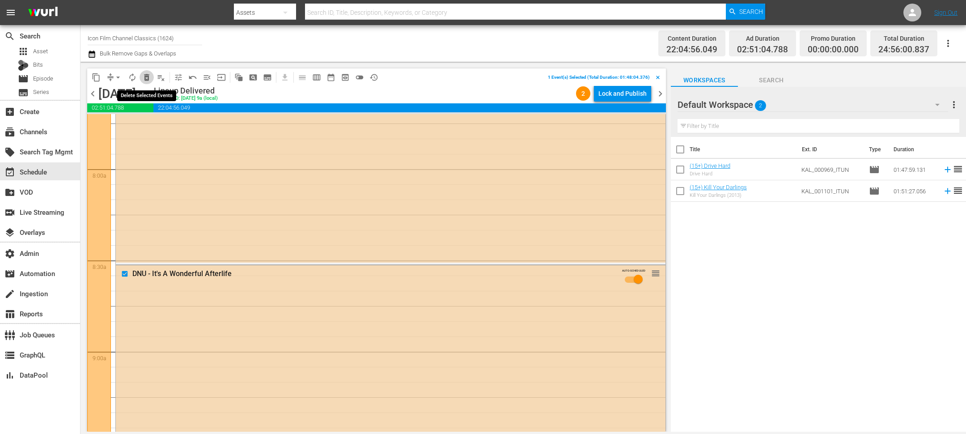
click at [144, 78] on span "delete_forever_outlined" at bounding box center [146, 77] width 9 height 9
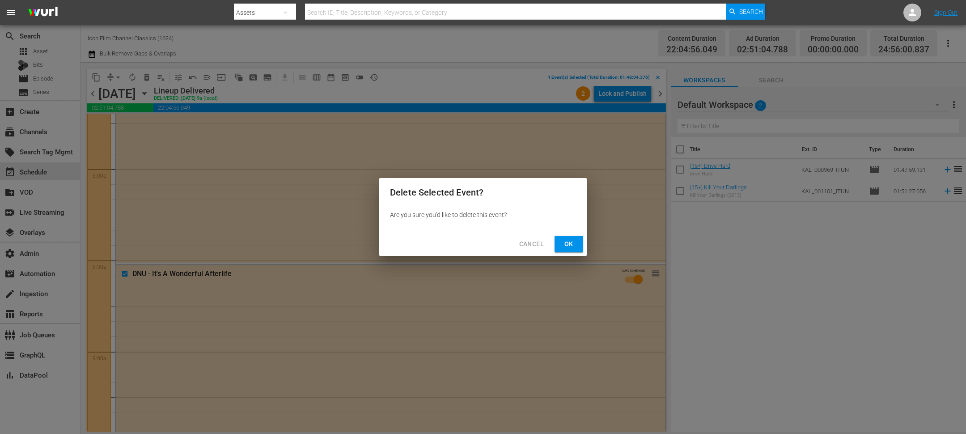
click at [559, 246] on button "Ok" at bounding box center [569, 244] width 29 height 17
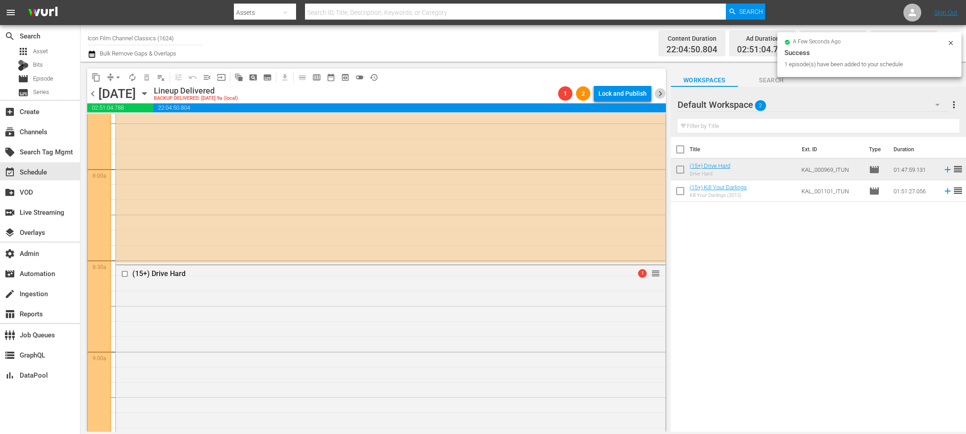
click at [662, 96] on span "chevron_right" at bounding box center [660, 93] width 11 height 11
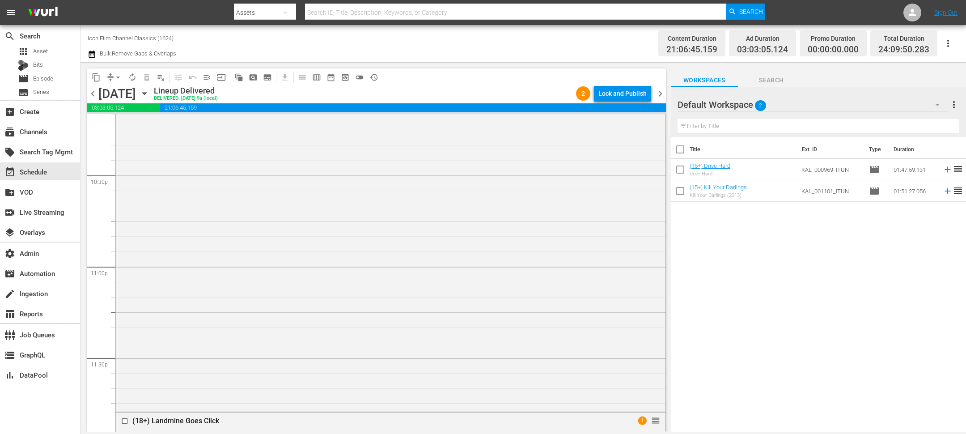
scroll to position [4377, 0]
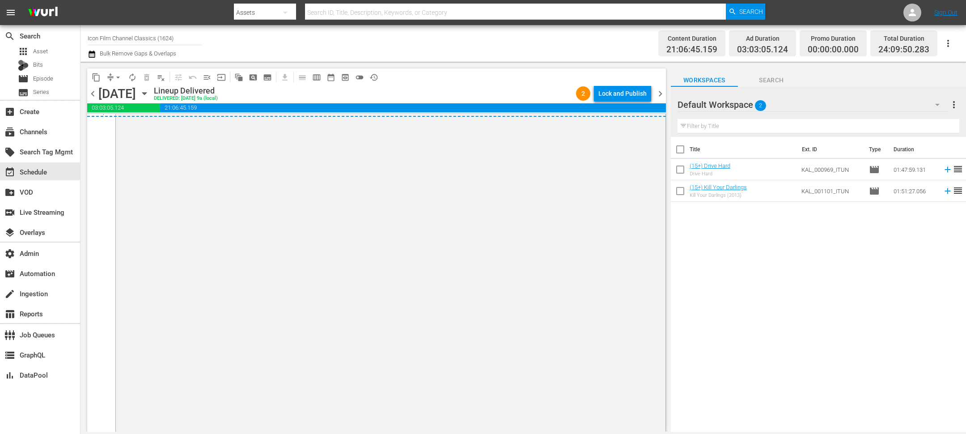
click at [616, 33] on div "Content Duration 21:06:45.159 Ad Duration 03:03:05.124 Promo Duration 00:00:00.…" at bounding box center [761, 43] width 396 height 32
click at [661, 95] on span "chevron_right" at bounding box center [660, 93] width 11 height 11
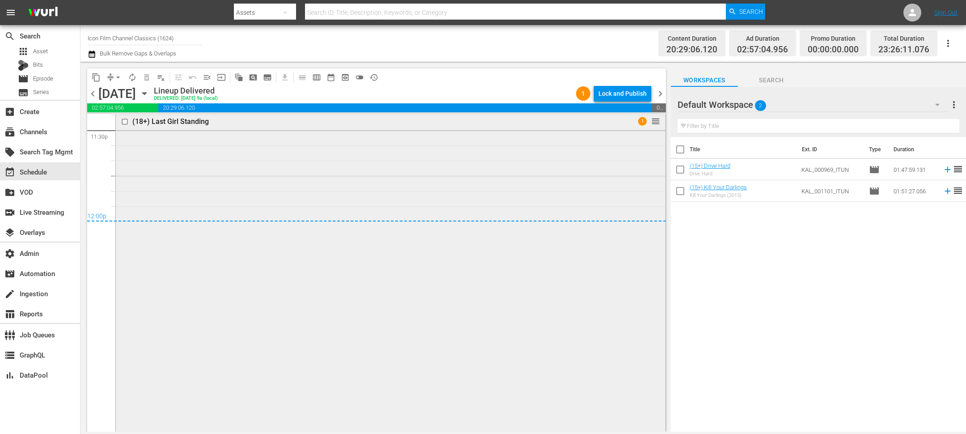
scroll to position [4273, 0]
click at [657, 93] on span "chevron_right" at bounding box center [660, 93] width 11 height 11
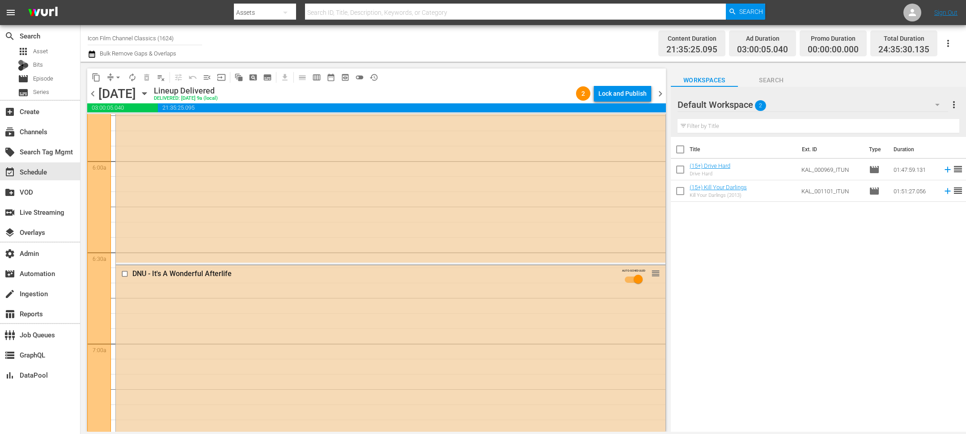
scroll to position [1048, 0]
click at [126, 275] on input "checkbox" at bounding box center [125, 274] width 9 height 8
click at [146, 81] on span "delete_forever_outlined" at bounding box center [146, 77] width 9 height 9
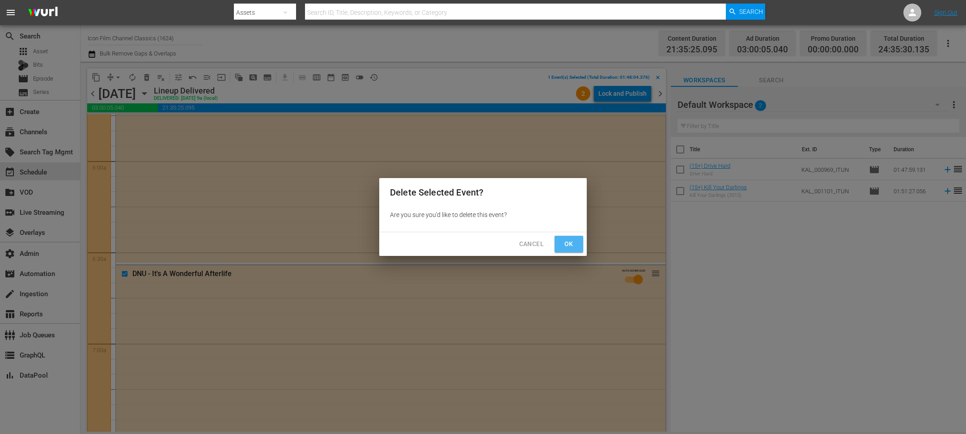
click at [563, 243] on span "Ok" at bounding box center [569, 243] width 14 height 11
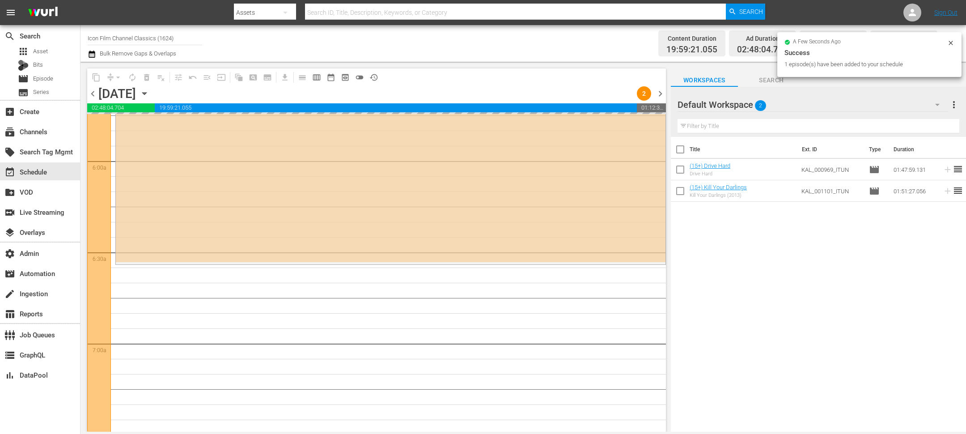
click at [93, 92] on span "chevron_left" at bounding box center [92, 93] width 11 height 11
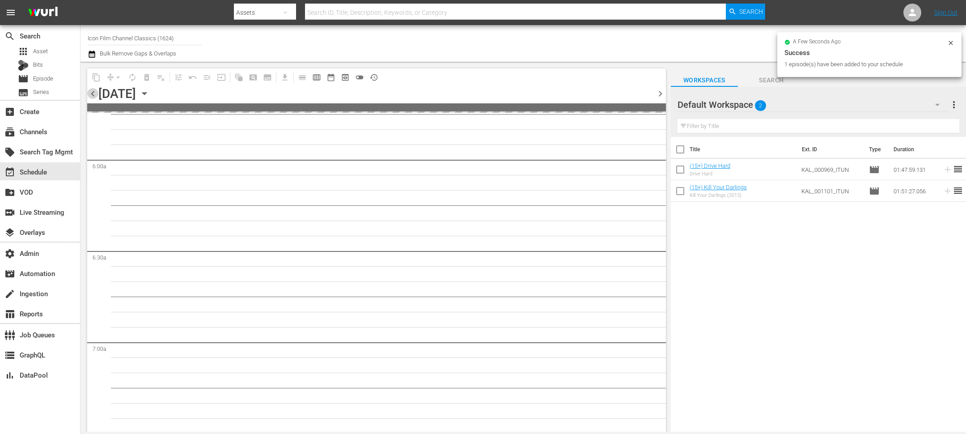
click at [93, 92] on span "chevron_left" at bounding box center [92, 93] width 11 height 11
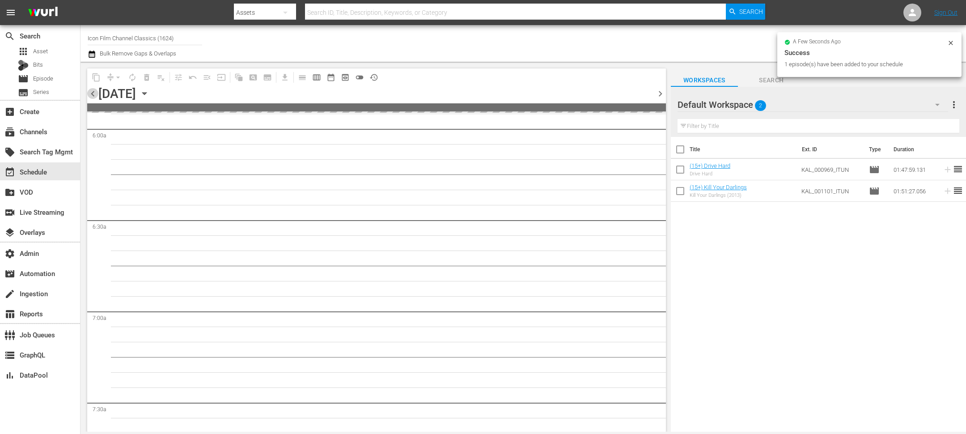
click at [93, 92] on span "chevron_left" at bounding box center [92, 93] width 11 height 11
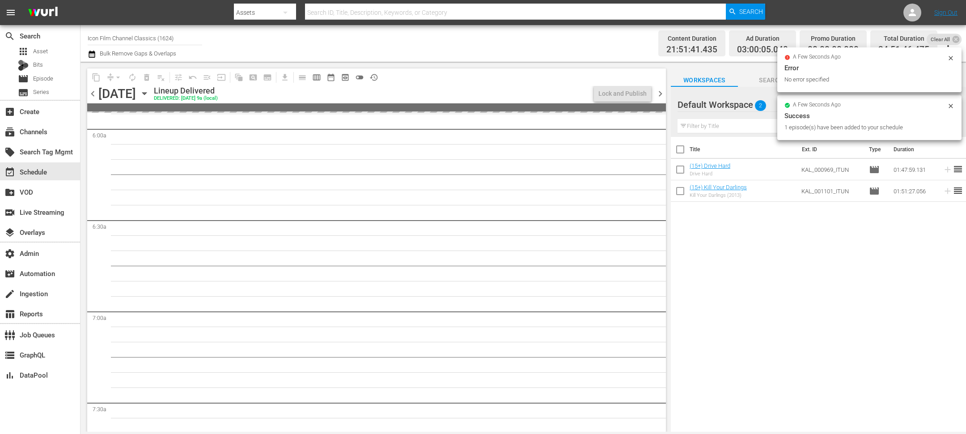
click at [93, 92] on span "chevron_left" at bounding box center [92, 93] width 11 height 11
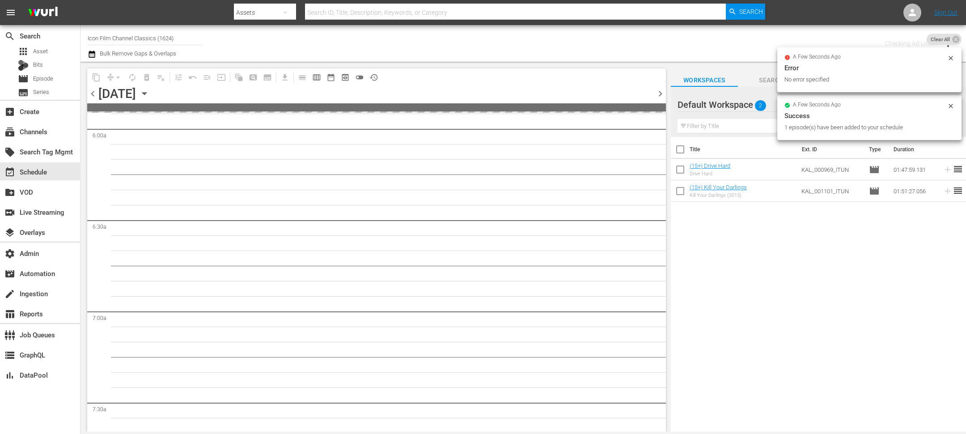
scroll to position [1079, 0]
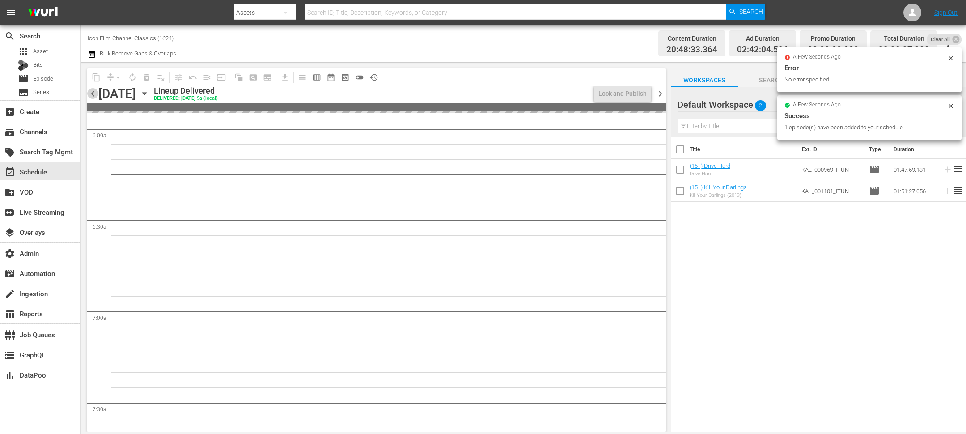
click at [93, 92] on span "chevron_left" at bounding box center [92, 93] width 11 height 11
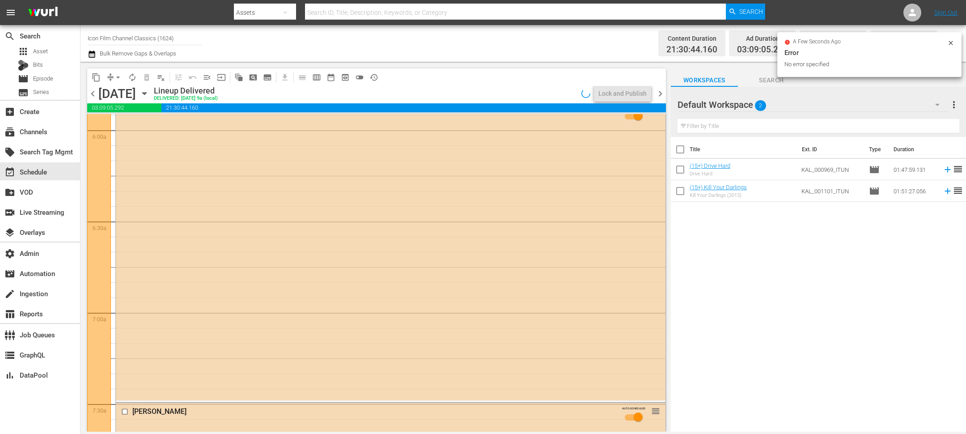
scroll to position [1048, 0]
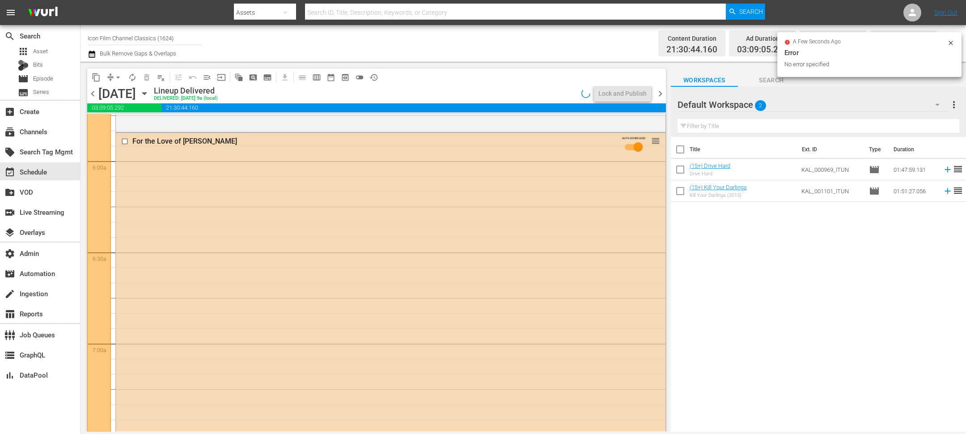
click at [953, 43] on icon at bounding box center [950, 42] width 7 height 7
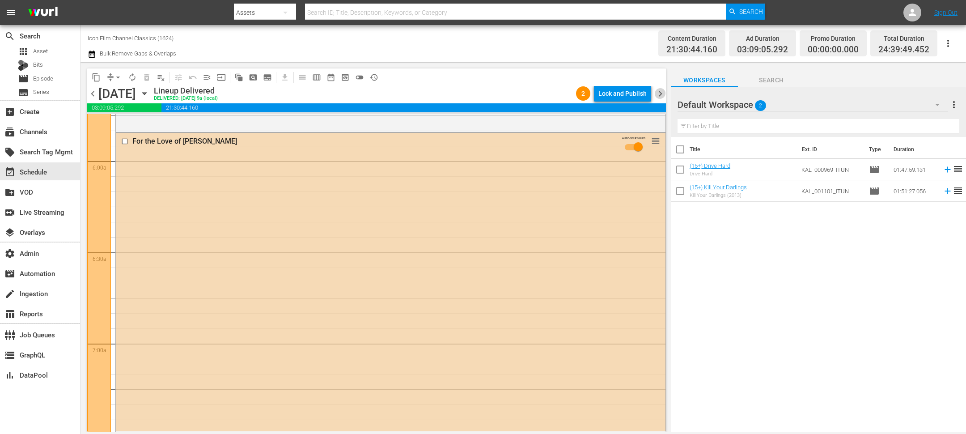
click at [660, 93] on span "chevron_right" at bounding box center [660, 93] width 11 height 11
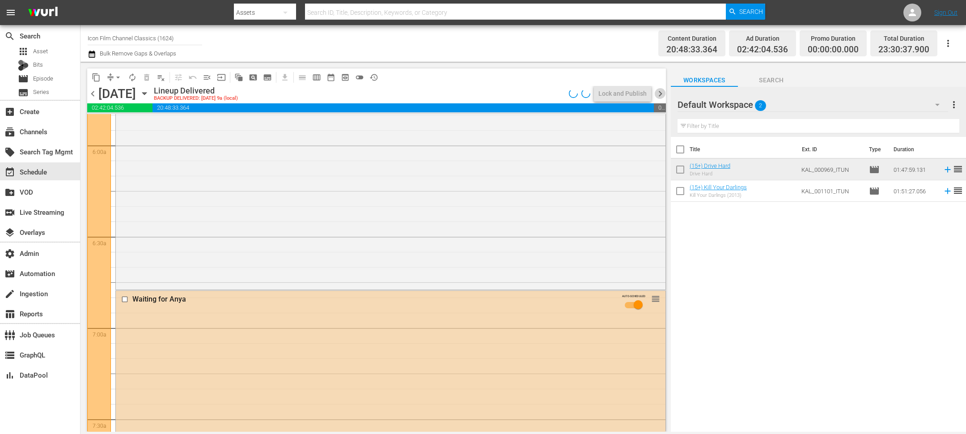
click at [660, 93] on span "chevron_right" at bounding box center [660, 93] width 11 height 11
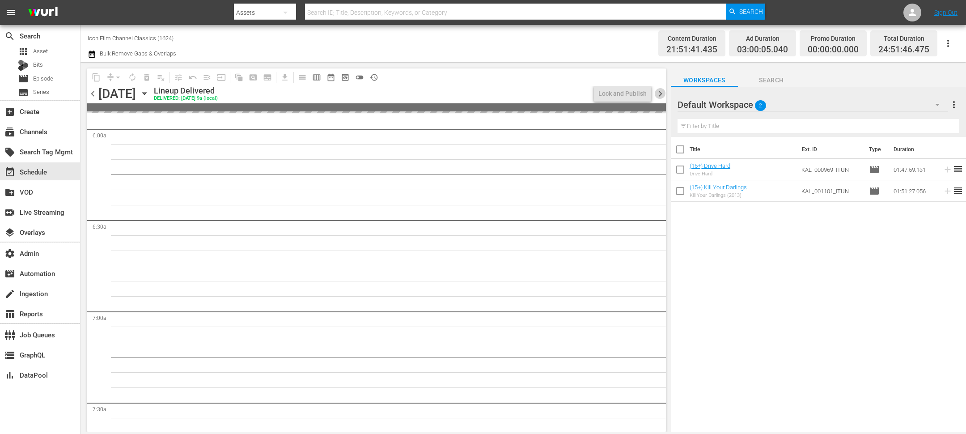
click at [660, 93] on span "chevron_right" at bounding box center [660, 93] width 11 height 11
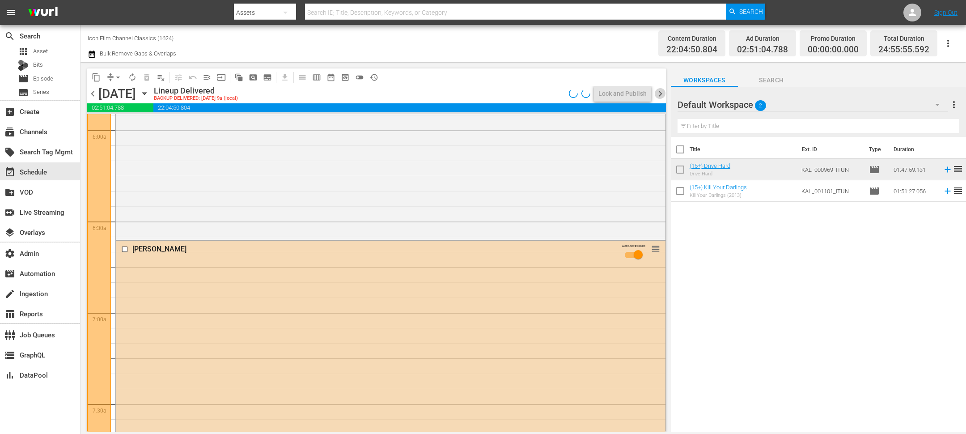
click at [661, 94] on span "chevron_right" at bounding box center [660, 93] width 11 height 11
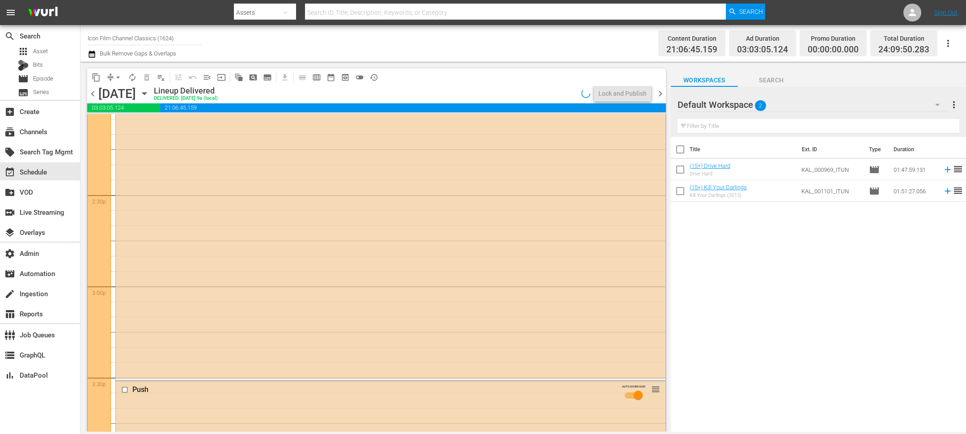
scroll to position [2643, 0]
drag, startPoint x: 660, startPoint y: 91, endPoint x: 657, endPoint y: 29, distance: 62.2
click at [660, 92] on span "chevron_right" at bounding box center [660, 93] width 11 height 11
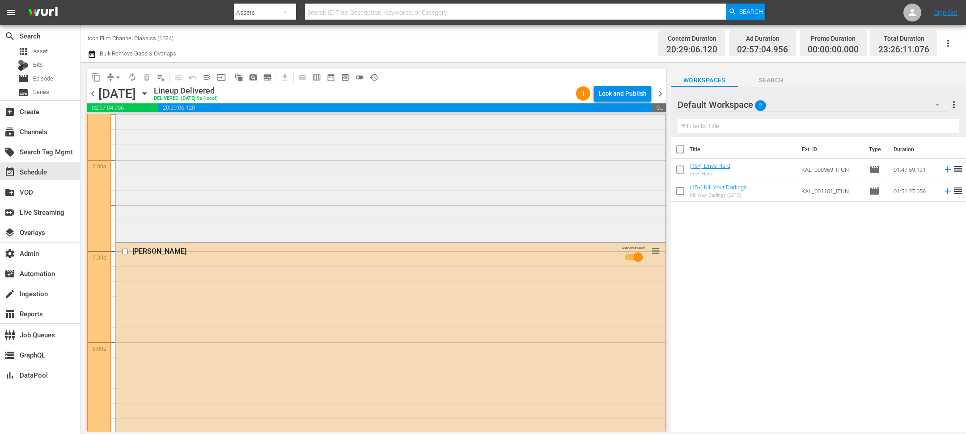
scroll to position [1048, 0]
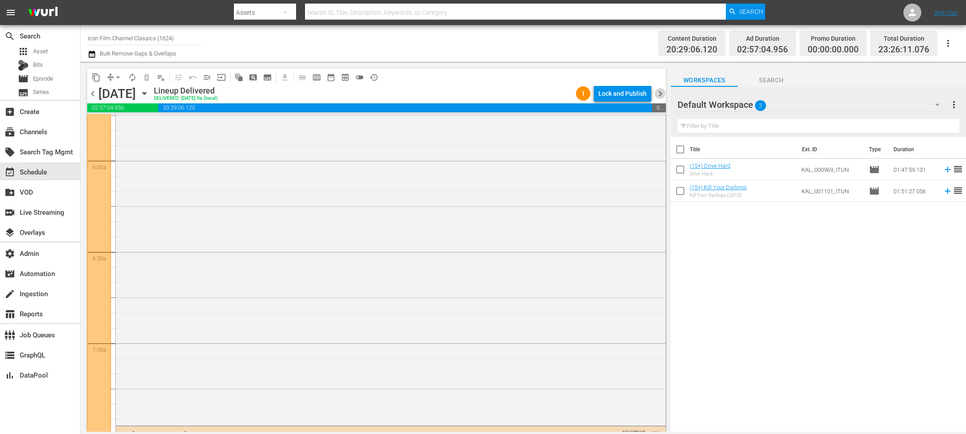
click at [664, 92] on span "chevron_right" at bounding box center [660, 93] width 11 height 11
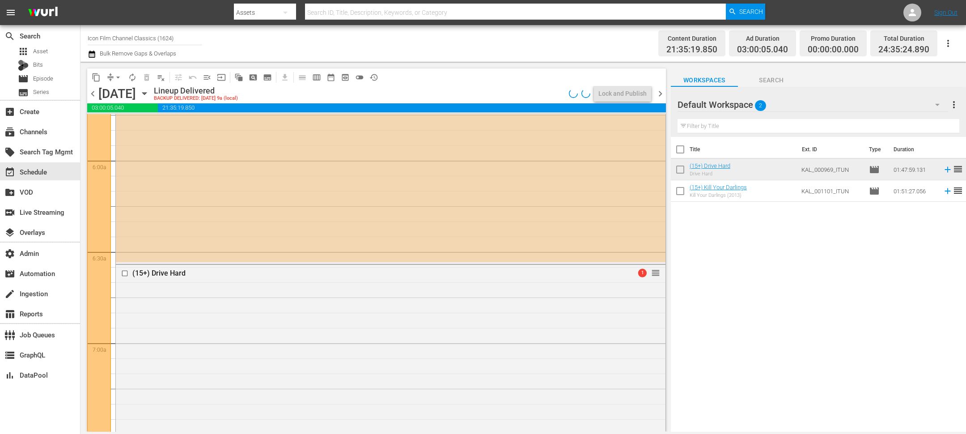
scroll to position [1449, 0]
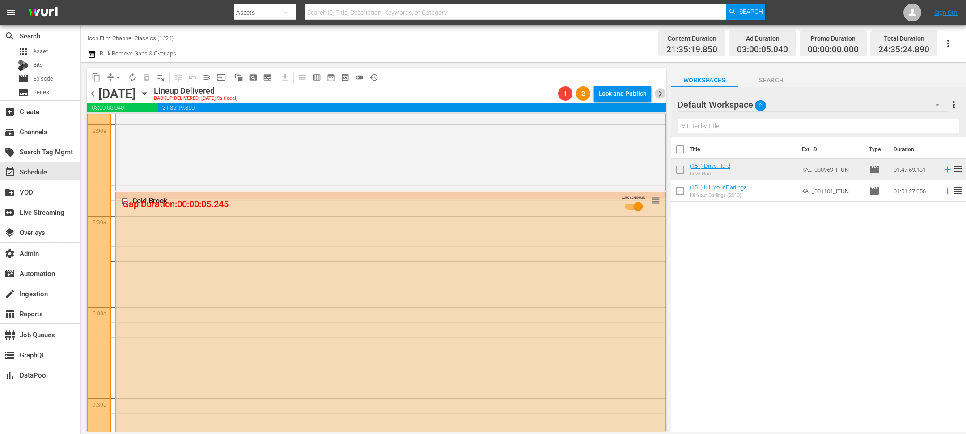
click at [659, 93] on span "chevron_right" at bounding box center [660, 93] width 11 height 11
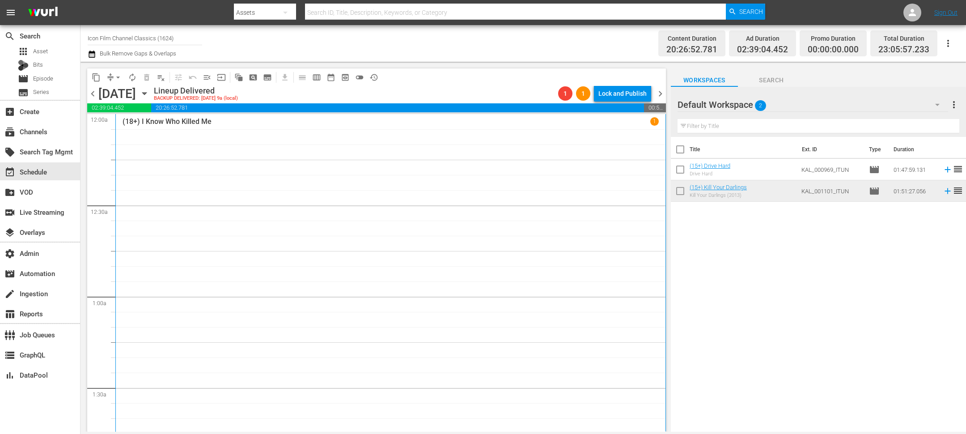
click at [663, 93] on span "chevron_right" at bounding box center [660, 93] width 11 height 11
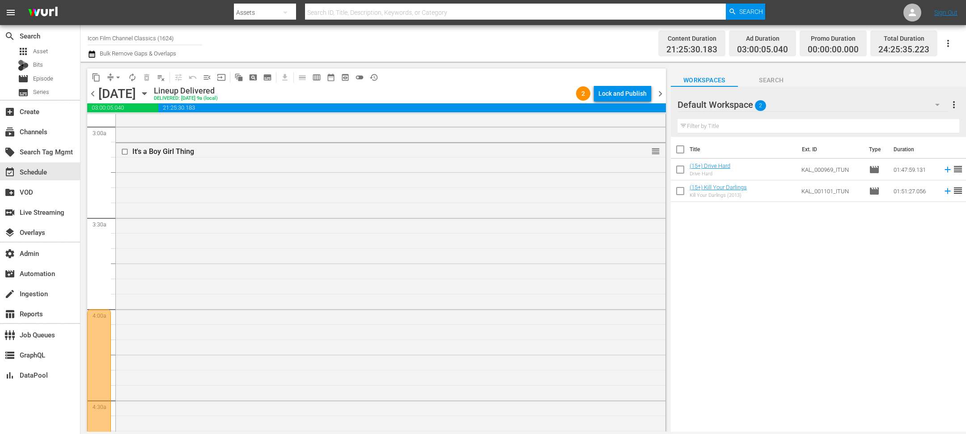
scroll to position [1524, 0]
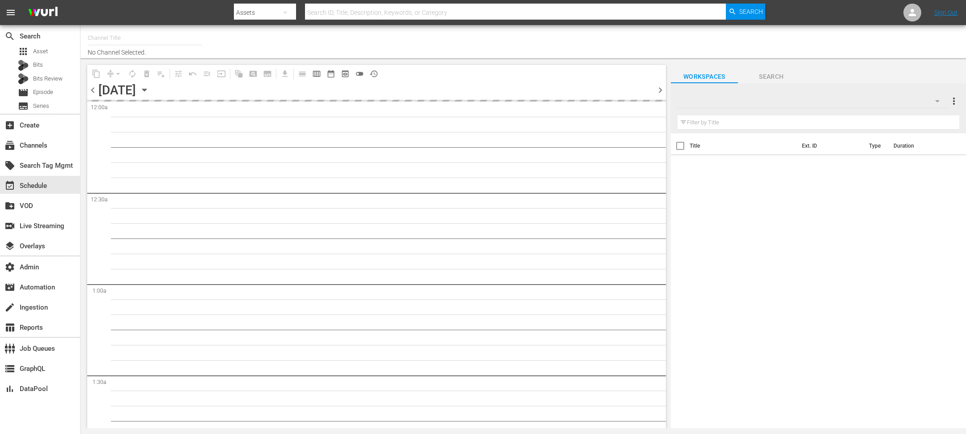
type input "Icon Film Channel Classics (1624)"
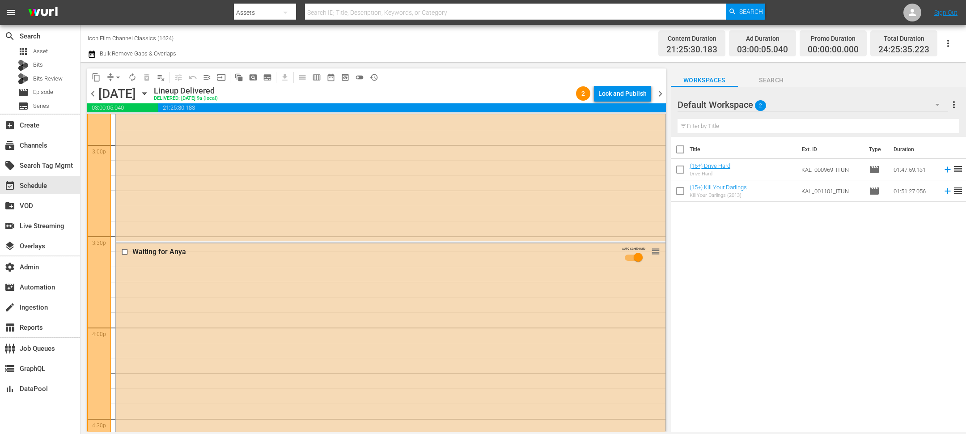
scroll to position [1524, 0]
click at [123, 274] on input "checkbox" at bounding box center [125, 274] width 9 height 8
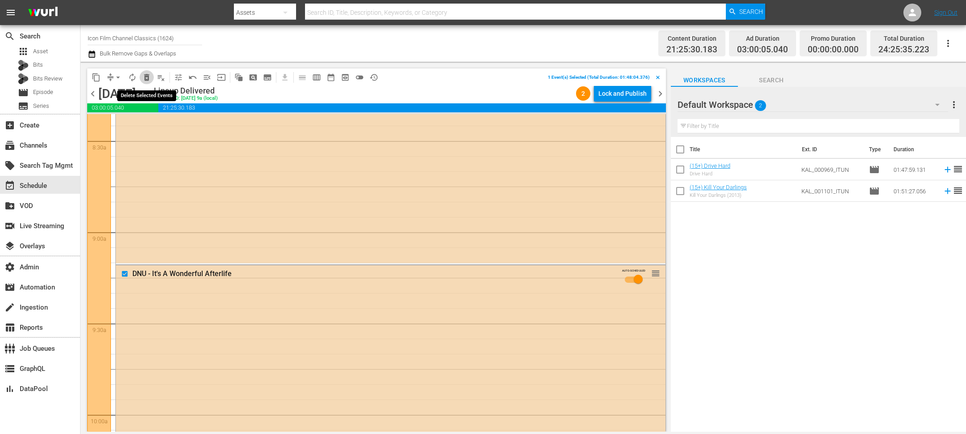
click at [147, 78] on span "delete_forever_outlined" at bounding box center [146, 77] width 9 height 9
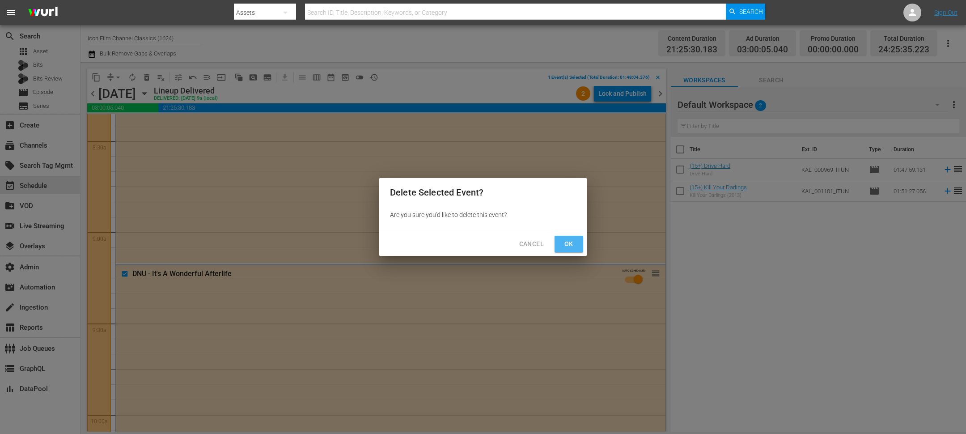
click at [559, 248] on button "Ok" at bounding box center [569, 244] width 29 height 17
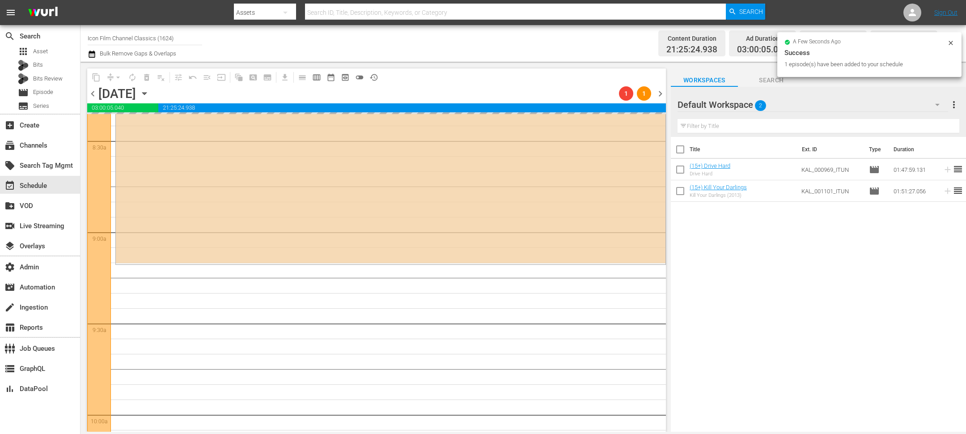
click at [661, 93] on span "chevron_right" at bounding box center [660, 93] width 11 height 11
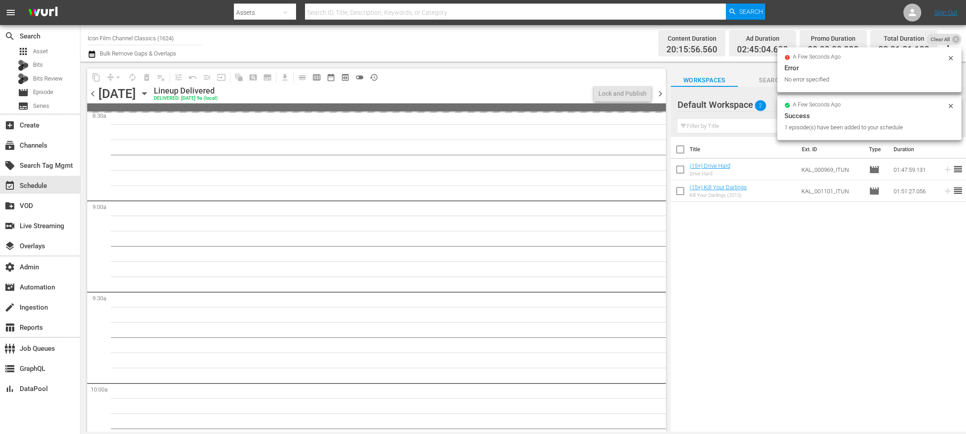
scroll to position [1509, 0]
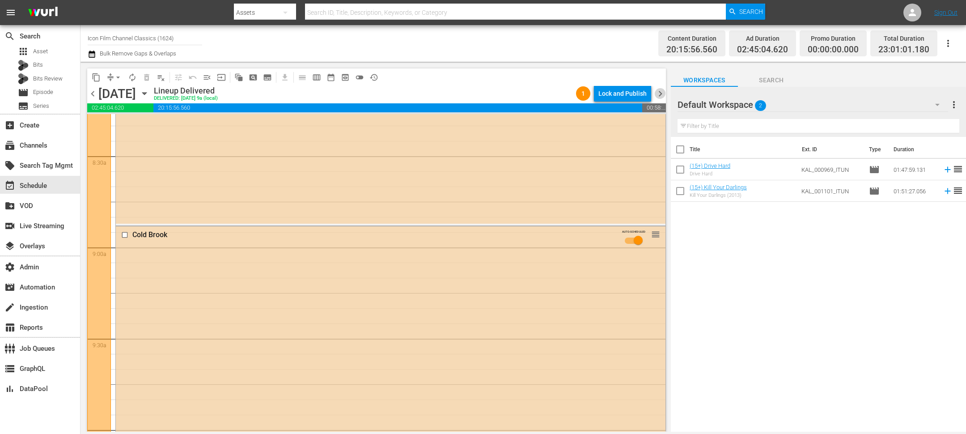
click at [660, 96] on span "chevron_right" at bounding box center [660, 93] width 11 height 11
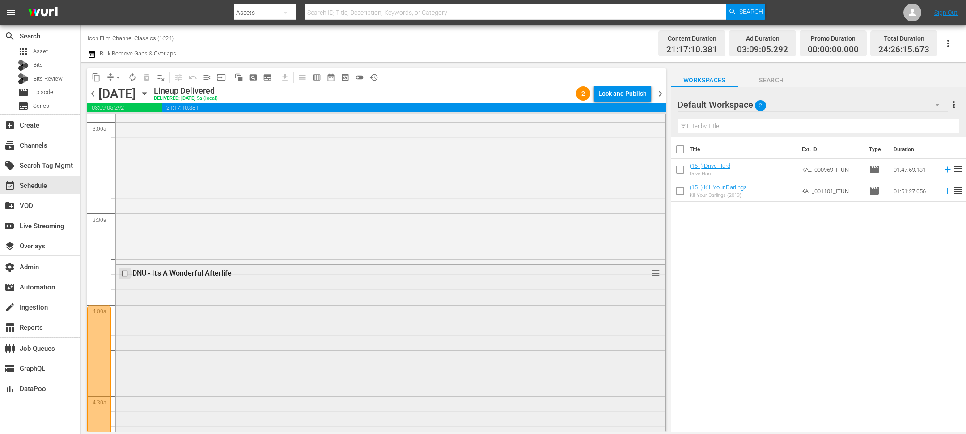
click at [126, 272] on input "checkbox" at bounding box center [125, 273] width 9 height 8
click at [148, 72] on button "delete_forever_outlined" at bounding box center [147, 77] width 14 height 14
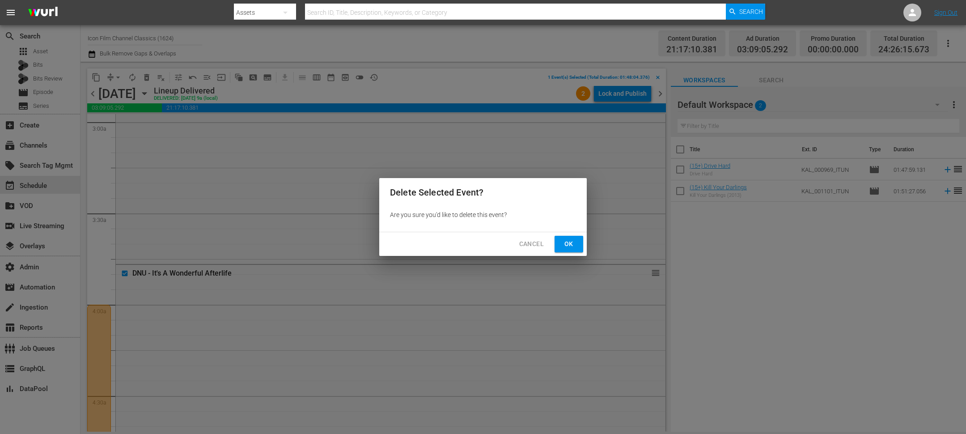
click at [570, 232] on div "Cancel Ok" at bounding box center [483, 244] width 208 height 24
click at [570, 241] on span "Ok" at bounding box center [569, 243] width 14 height 11
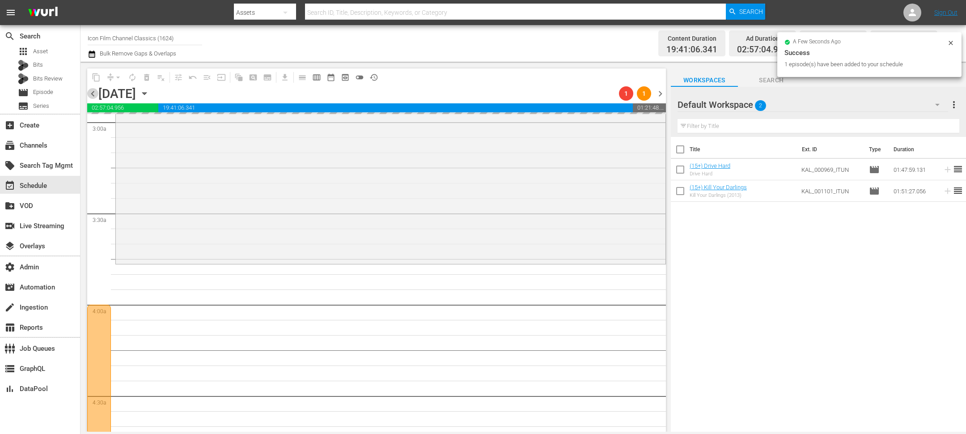
click at [94, 92] on span "chevron_left" at bounding box center [92, 93] width 11 height 11
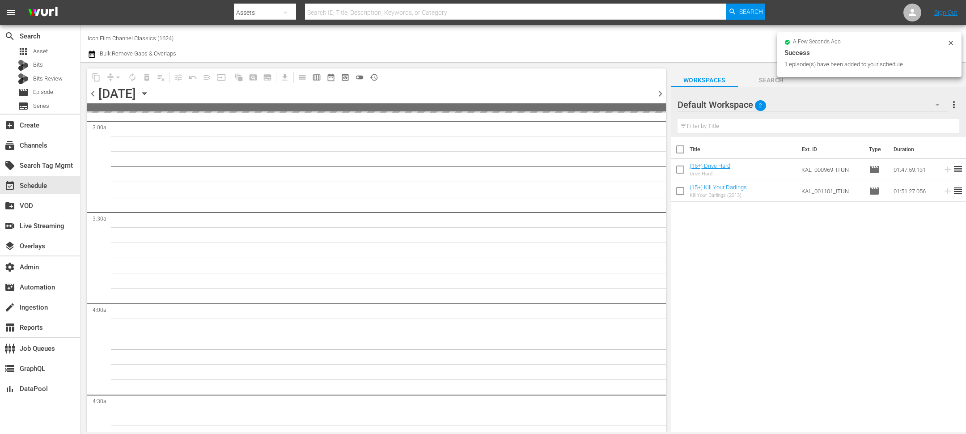
scroll to position [570, 0]
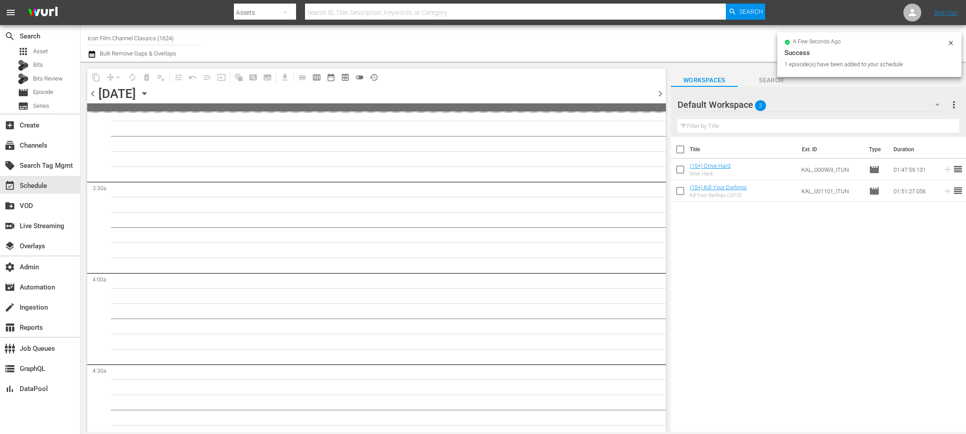
click at [94, 92] on span "chevron_left" at bounding box center [92, 93] width 11 height 11
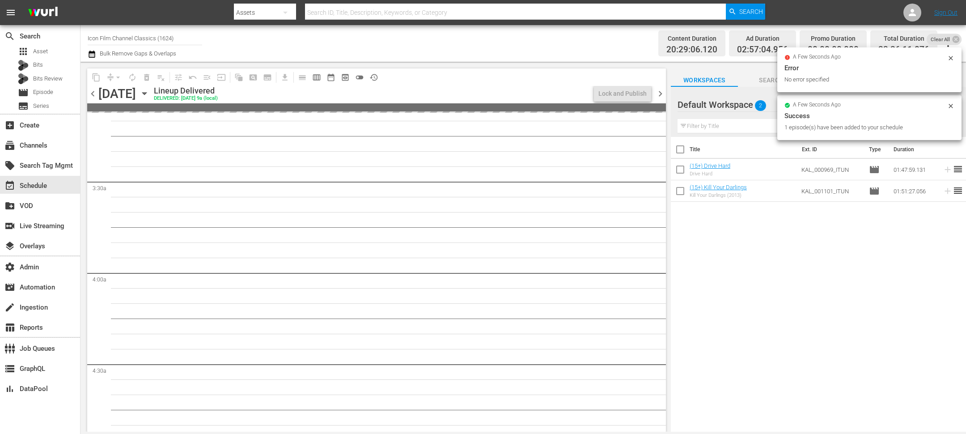
click at [952, 40] on icon at bounding box center [956, 39] width 8 height 8
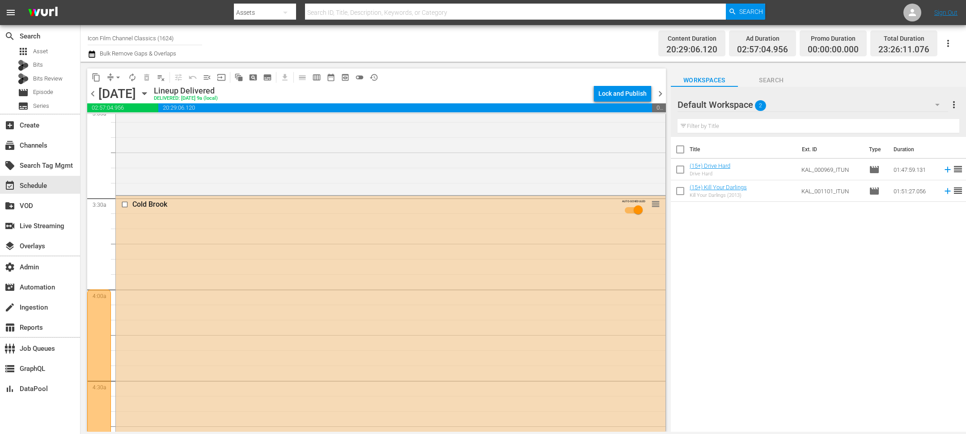
click at [659, 94] on span "chevron_right" at bounding box center [660, 93] width 11 height 11
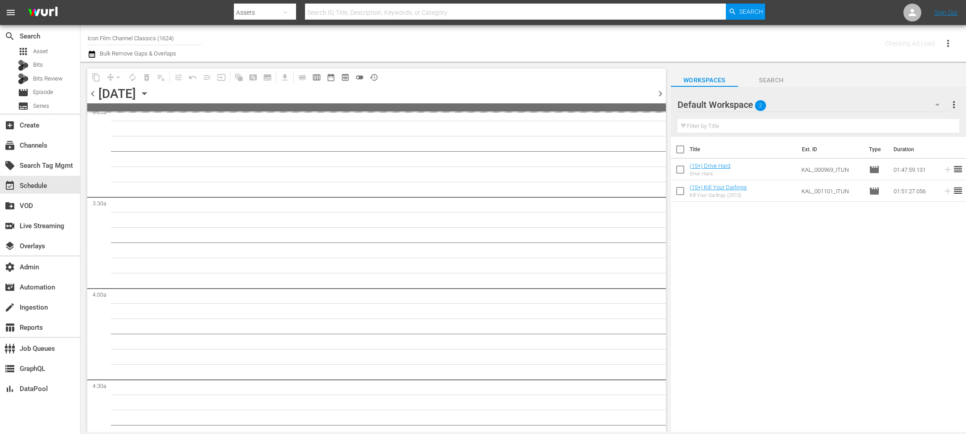
scroll to position [570, 0]
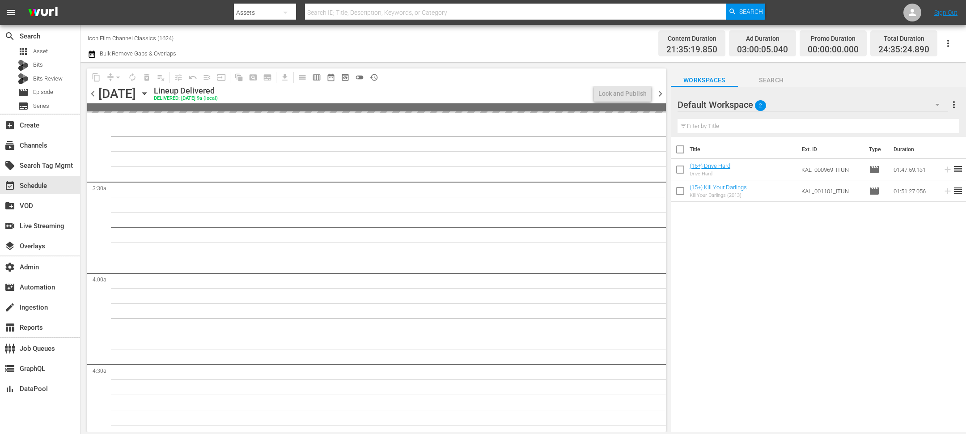
click at [659, 94] on span "chevron_right" at bounding box center [660, 93] width 11 height 11
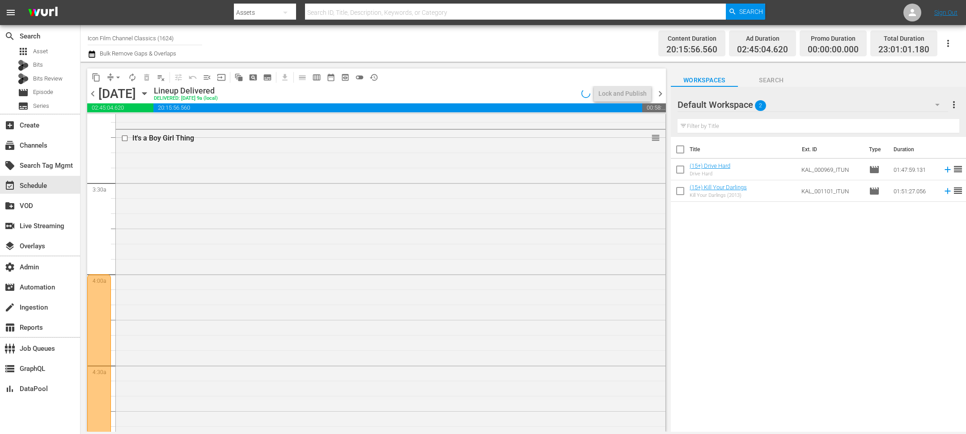
scroll to position [555, 0]
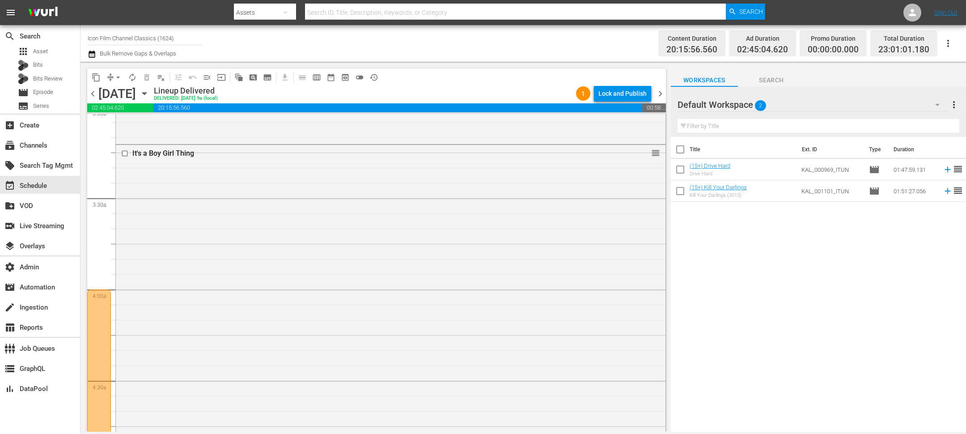
click at [663, 96] on span "chevron_right" at bounding box center [660, 93] width 11 height 11
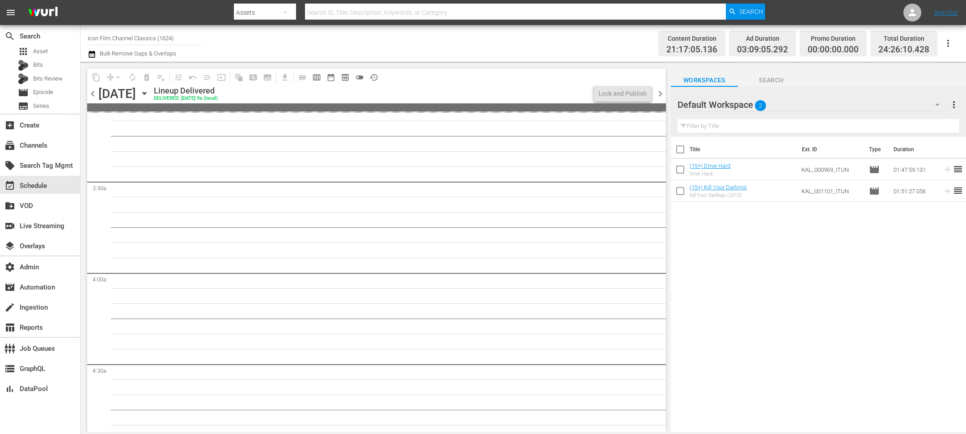
scroll to position [539, 0]
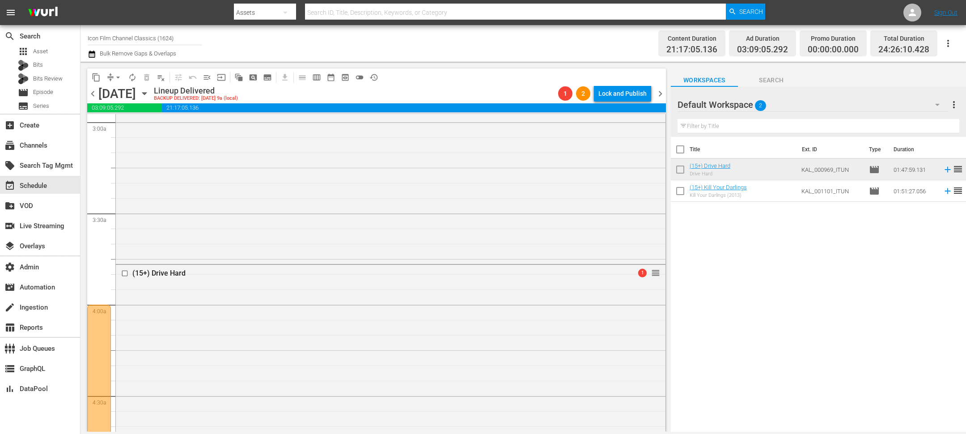
click at [664, 96] on span "chevron_right" at bounding box center [660, 93] width 11 height 11
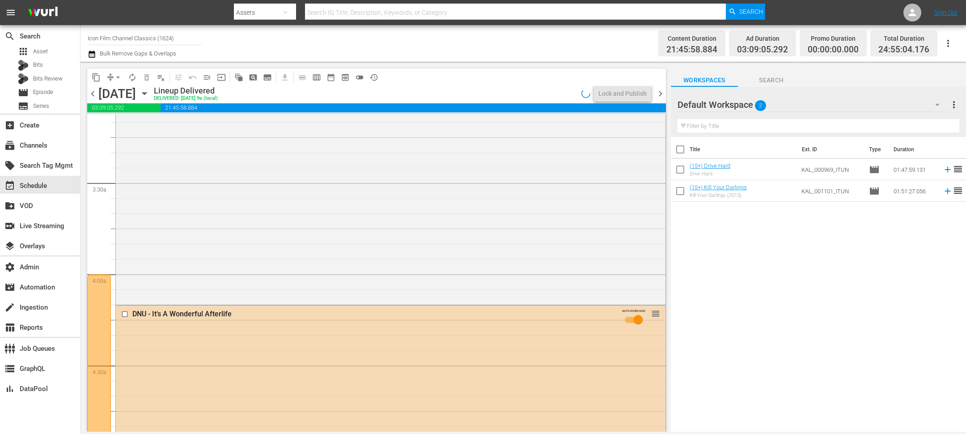
scroll to position [539, 0]
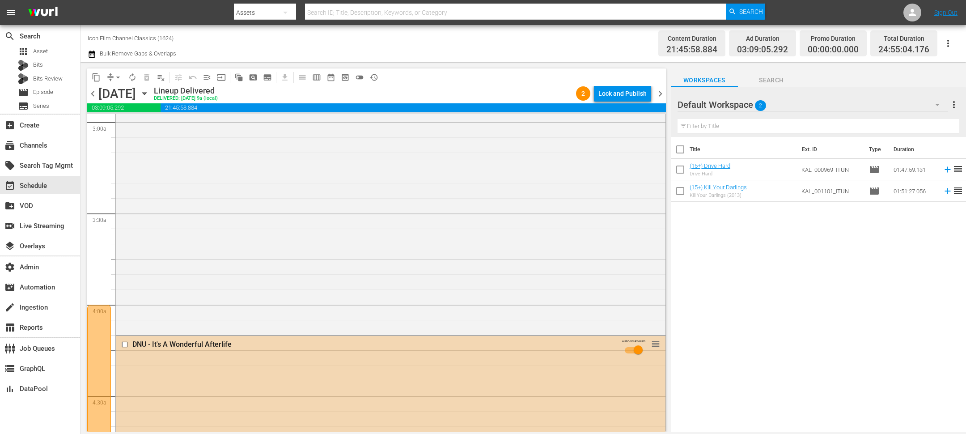
click at [126, 344] on input "checkbox" at bounding box center [125, 345] width 9 height 8
click at [143, 78] on span "delete_forever_outlined" at bounding box center [146, 77] width 9 height 9
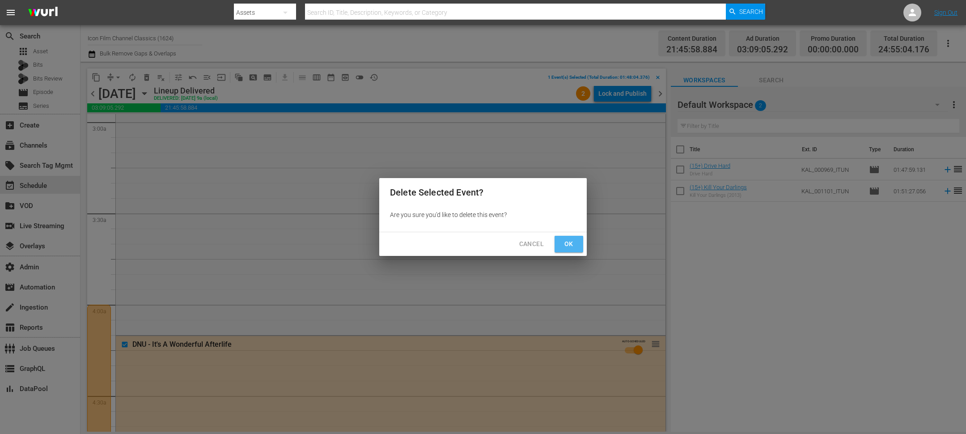
click at [563, 245] on span "Ok" at bounding box center [569, 243] width 14 height 11
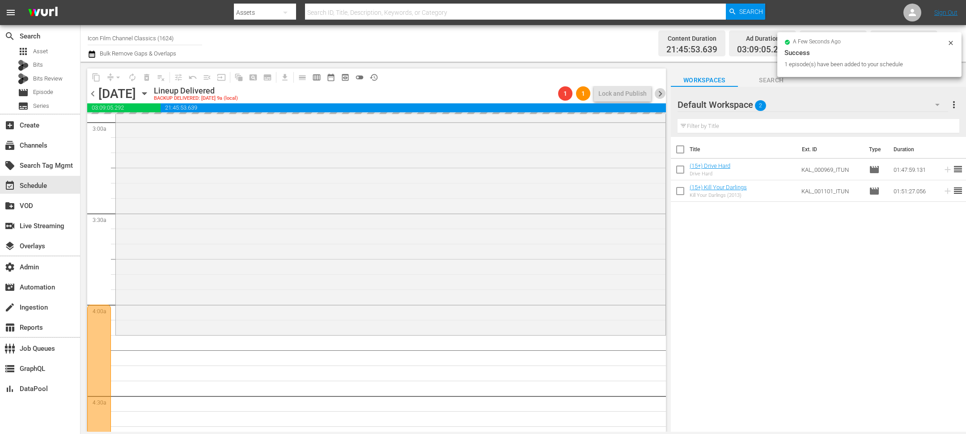
click at [657, 96] on span "chevron_right" at bounding box center [660, 93] width 11 height 11
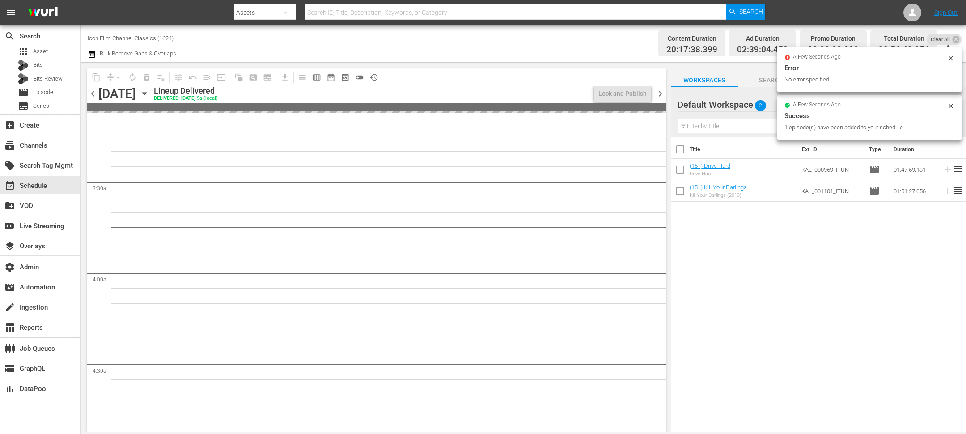
scroll to position [1618, 0]
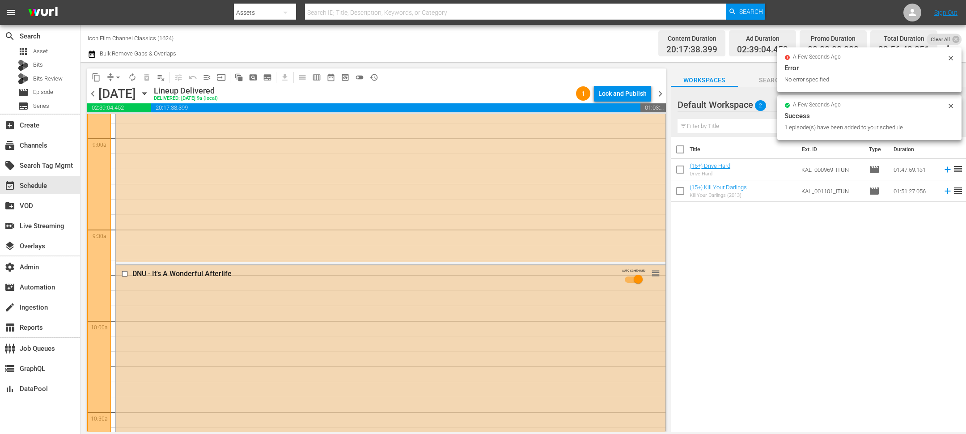
click at [121, 272] on input "checkbox" at bounding box center [125, 274] width 9 height 8
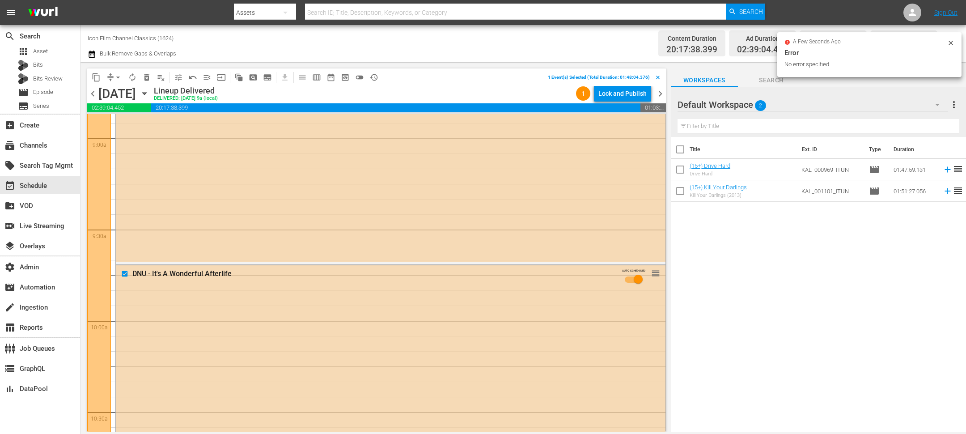
click at [147, 80] on span "delete_forever_outlined" at bounding box center [146, 77] width 9 height 9
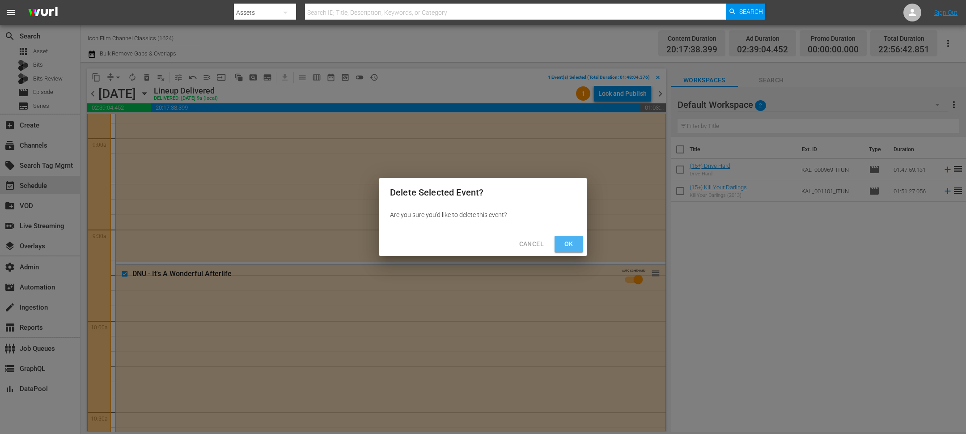
click at [566, 240] on span "Ok" at bounding box center [569, 243] width 14 height 11
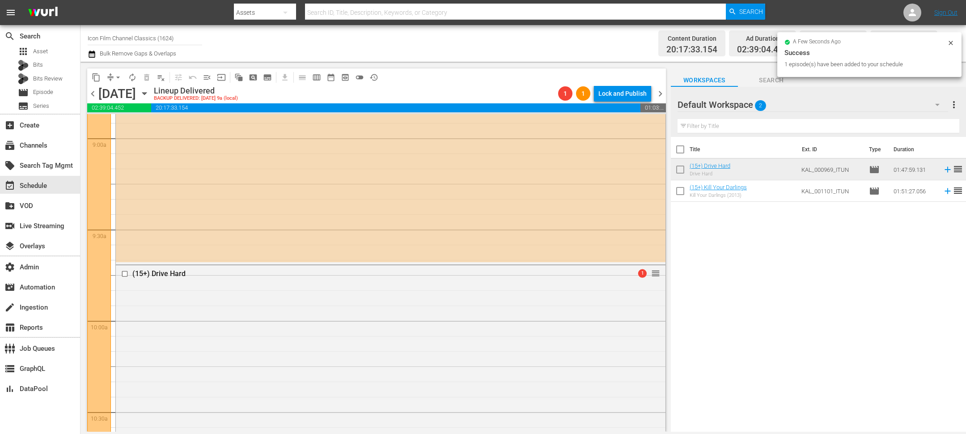
click at [662, 93] on span "chevron_right" at bounding box center [660, 93] width 11 height 11
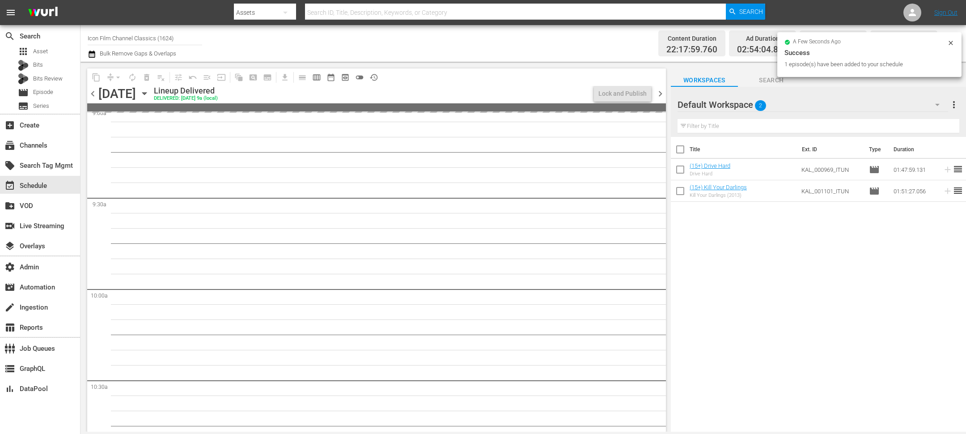
scroll to position [1618, 0]
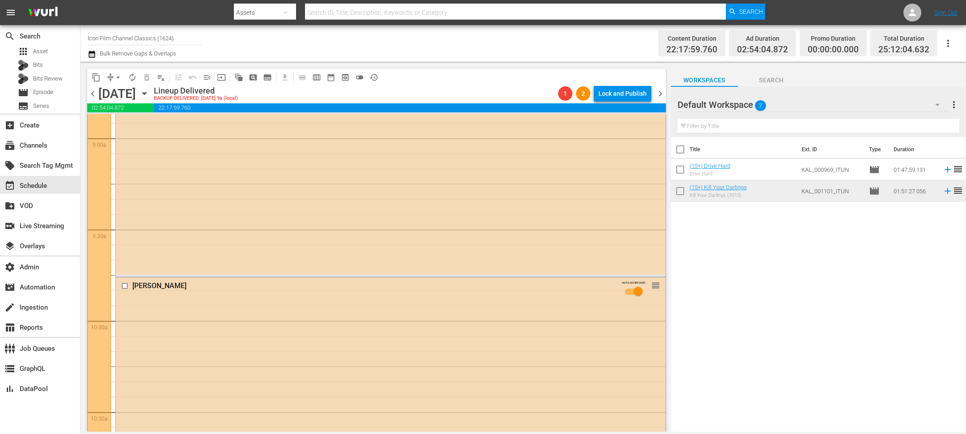
drag, startPoint x: 659, startPoint y: 94, endPoint x: 678, endPoint y: 97, distance: 19.1
click at [659, 94] on span "chevron_right" at bounding box center [660, 93] width 11 height 11
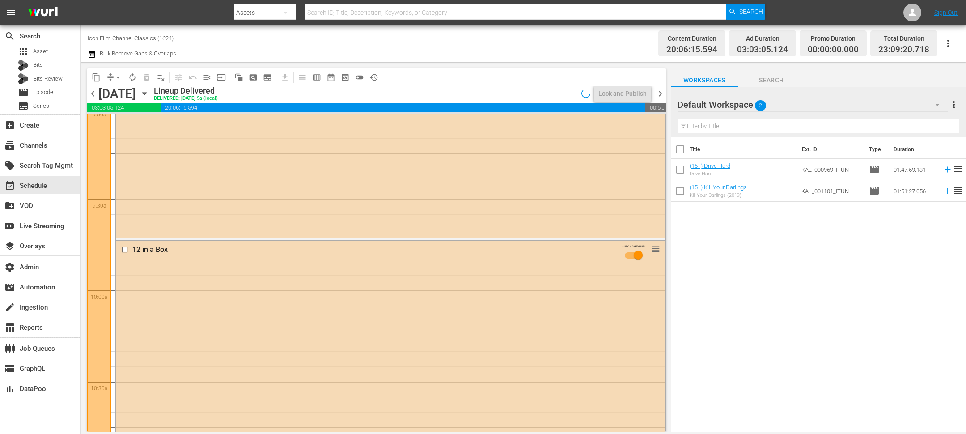
scroll to position [1618, 0]
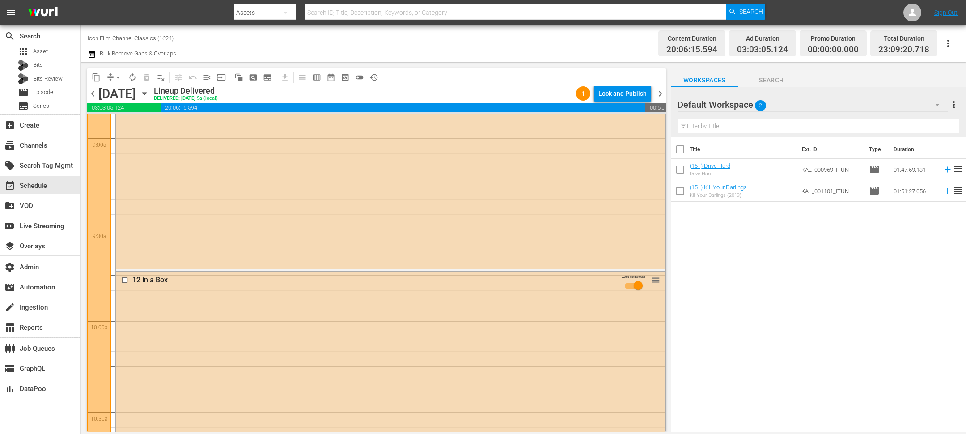
drag, startPoint x: 658, startPoint y: 94, endPoint x: 657, endPoint y: 88, distance: 6.3
click at [658, 94] on span "chevron_right" at bounding box center [660, 93] width 11 height 11
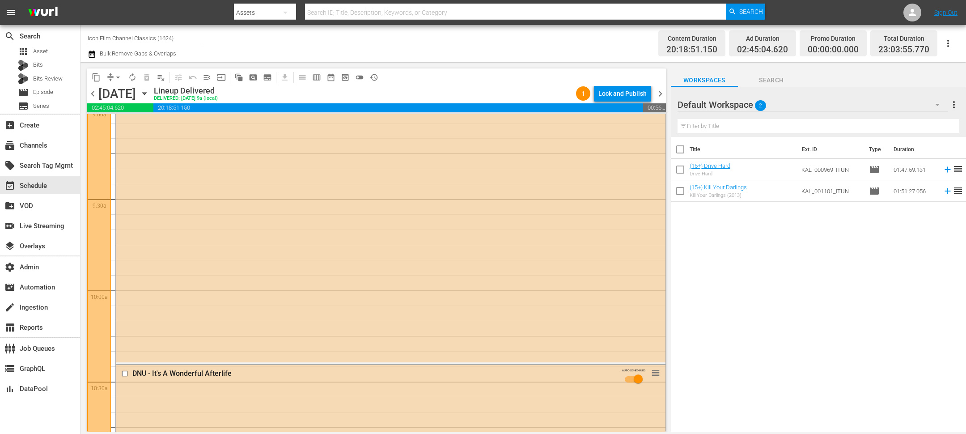
scroll to position [1749, 0]
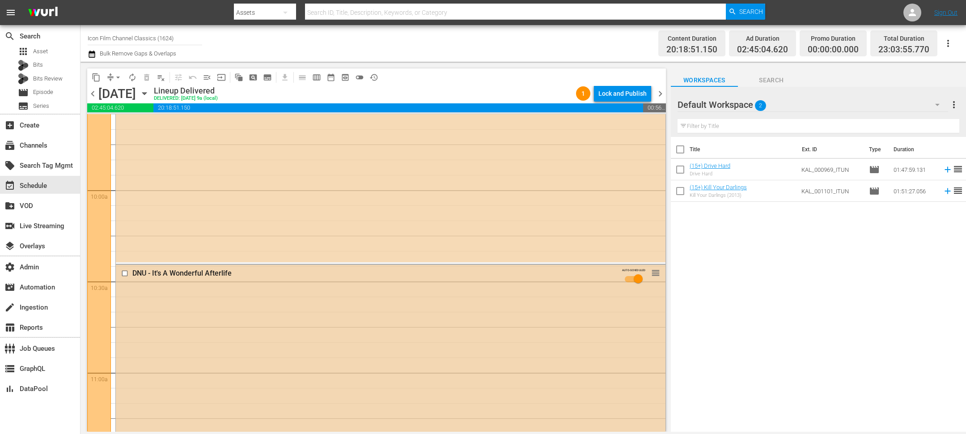
click at [125, 274] on input "checkbox" at bounding box center [125, 274] width 9 height 8
click at [147, 73] on span "delete_forever_outlined" at bounding box center [146, 77] width 9 height 9
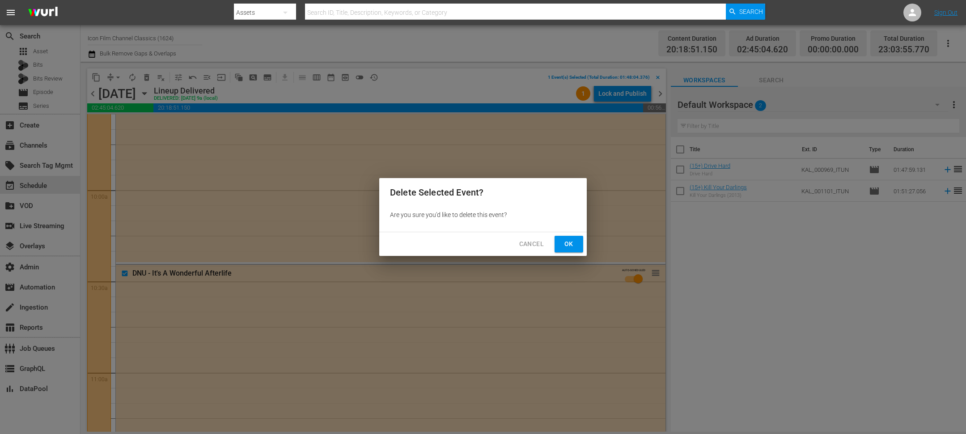
click at [575, 239] on span "Ok" at bounding box center [569, 243] width 14 height 11
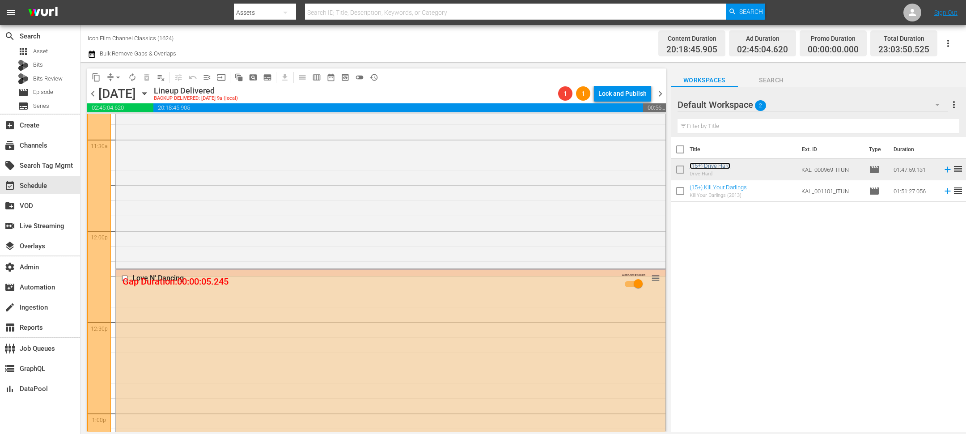
scroll to position [2073, 0]
click at [88, 97] on span "chevron_left" at bounding box center [92, 93] width 11 height 11
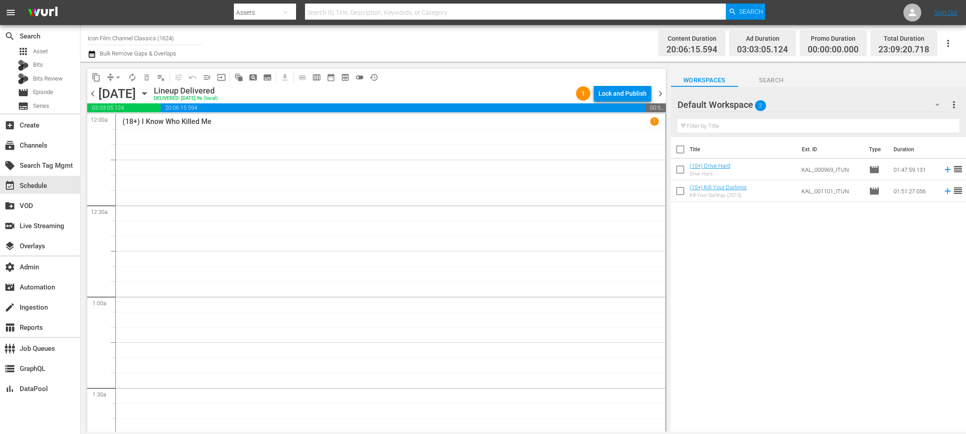
click at [272, 127] on div "(18+) I Know Who Killed Me 1" at bounding box center [391, 277] width 536 height 320
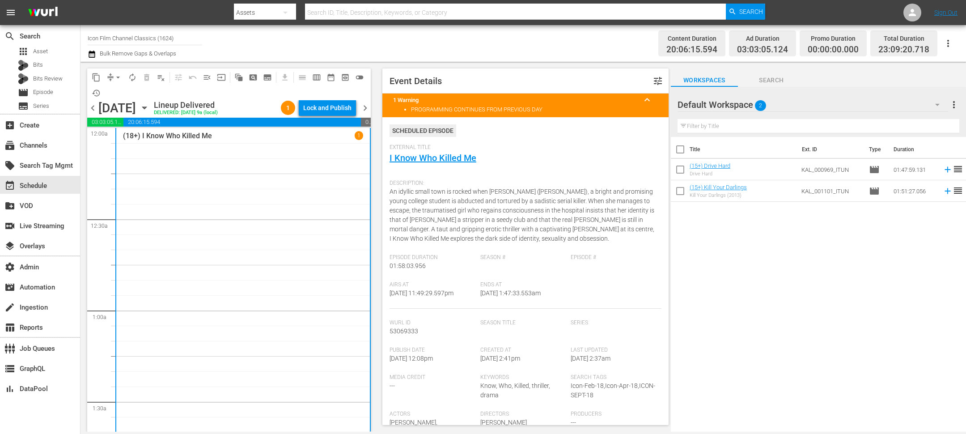
click at [207, 176] on div "(18+) I Know Who Killed Me 1" at bounding box center [243, 291] width 240 height 320
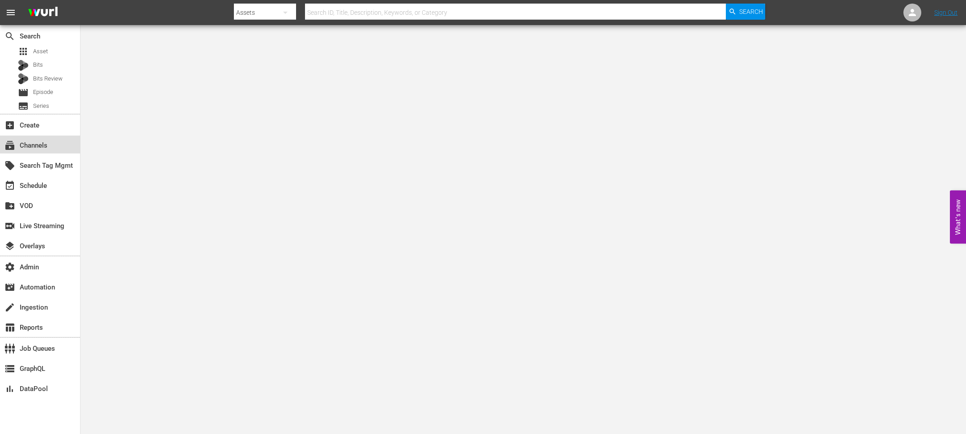
click at [36, 141] on div "subscriptions Channels" at bounding box center [25, 144] width 50 height 8
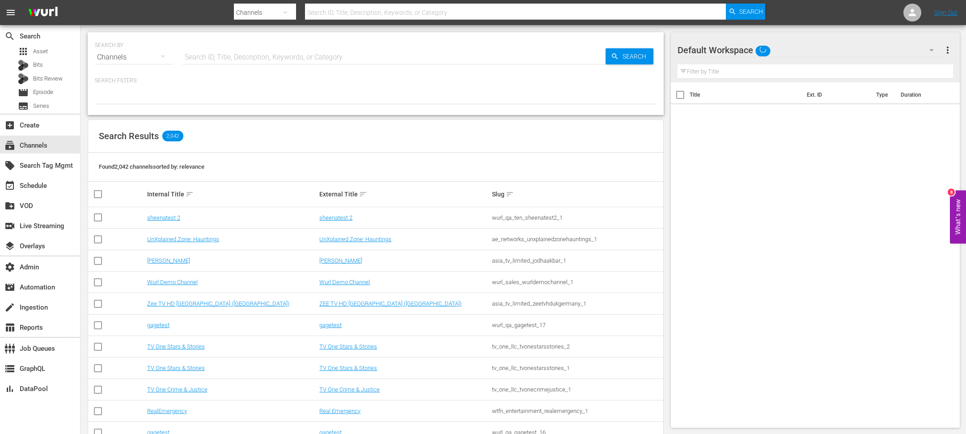
click at [231, 60] on input "text" at bounding box center [393, 57] width 423 height 21
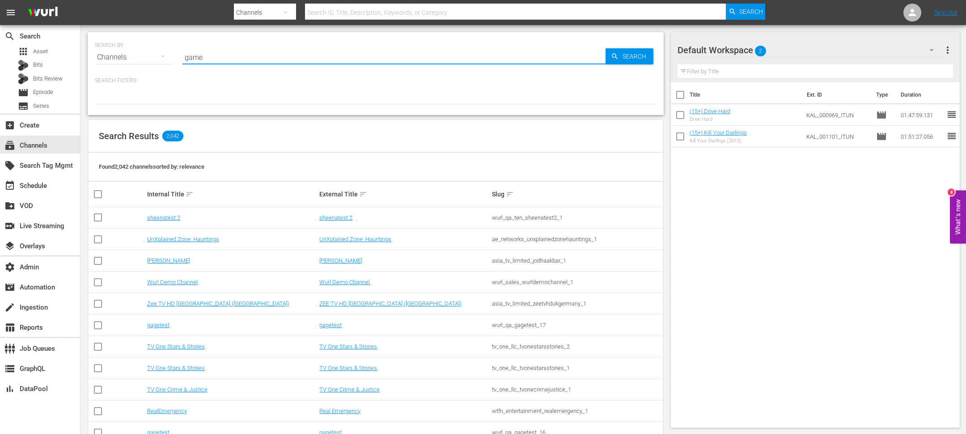
type input "game"
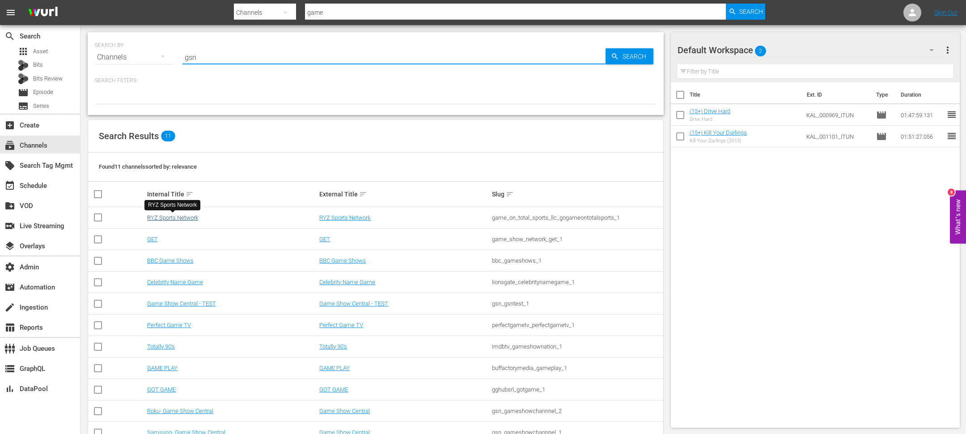
type input "gsn"
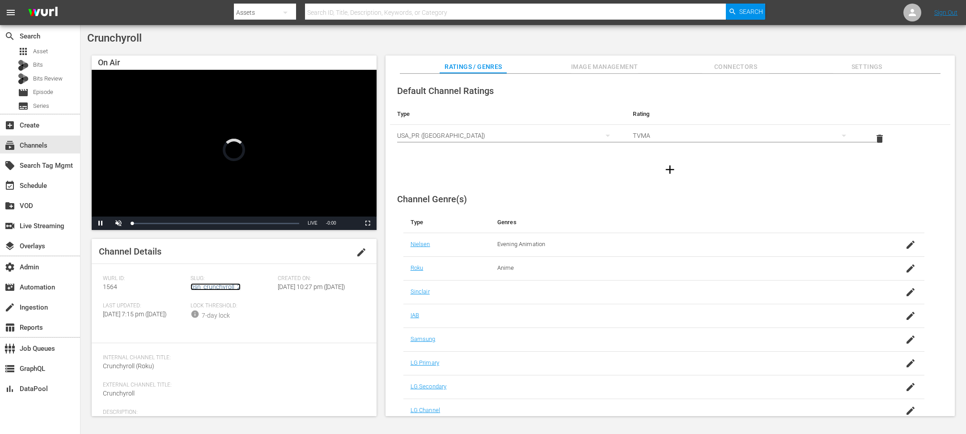
click at [233, 285] on link "gsn_crunchyroll_2" at bounding box center [216, 286] width 50 height 7
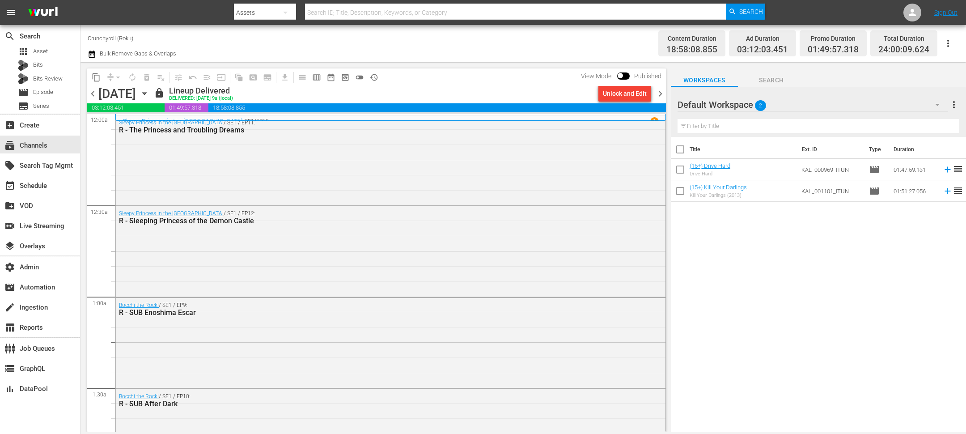
click at [149, 92] on icon "button" at bounding box center [145, 94] width 10 height 10
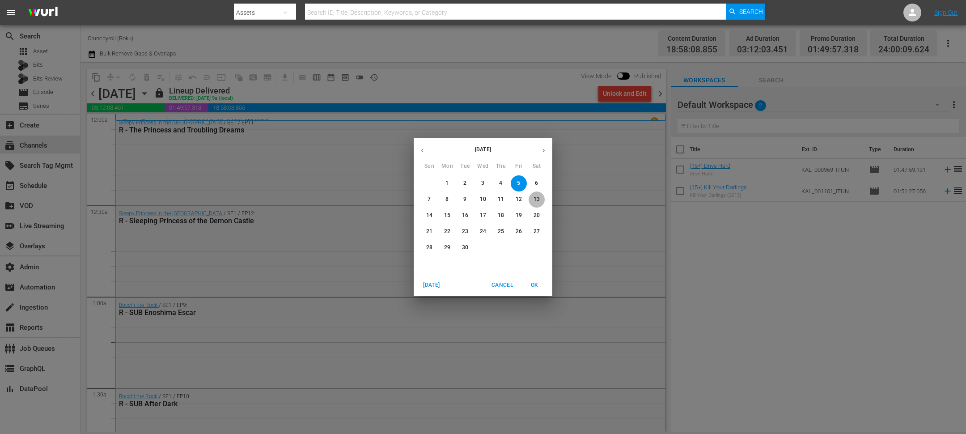
click at [537, 203] on p "13" at bounding box center [537, 199] width 6 height 8
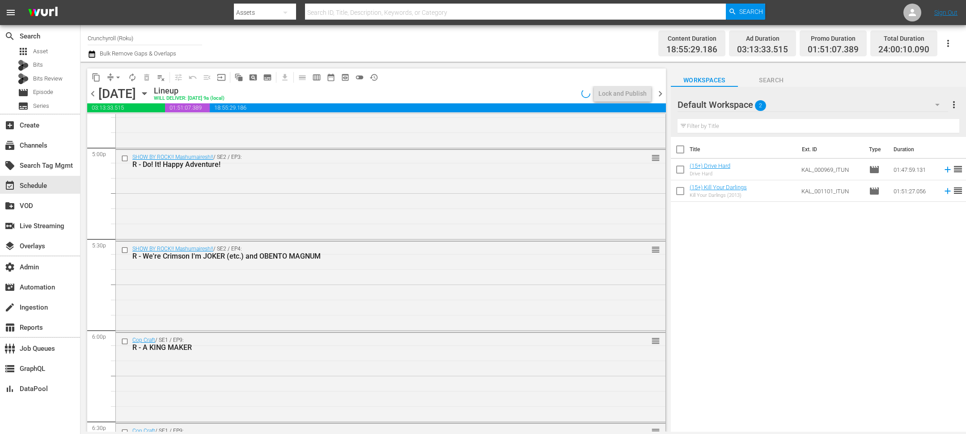
scroll to position [4063, 0]
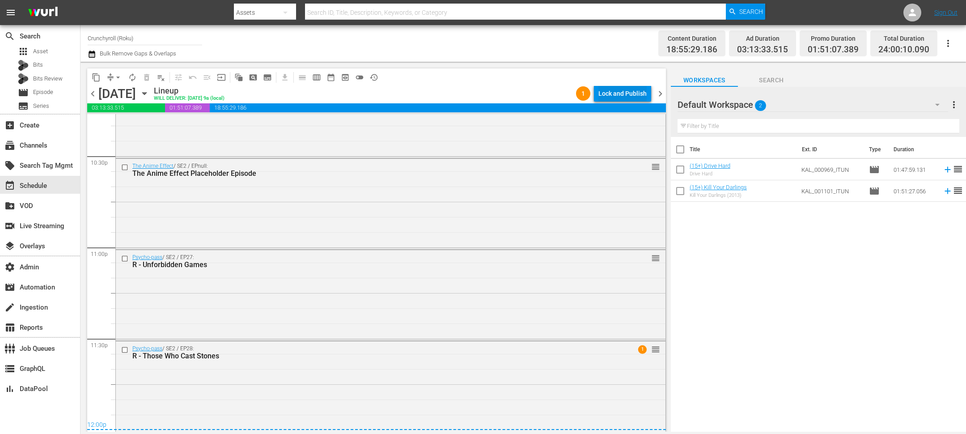
click at [637, 93] on div "Lock and Publish" at bounding box center [622, 93] width 48 height 16
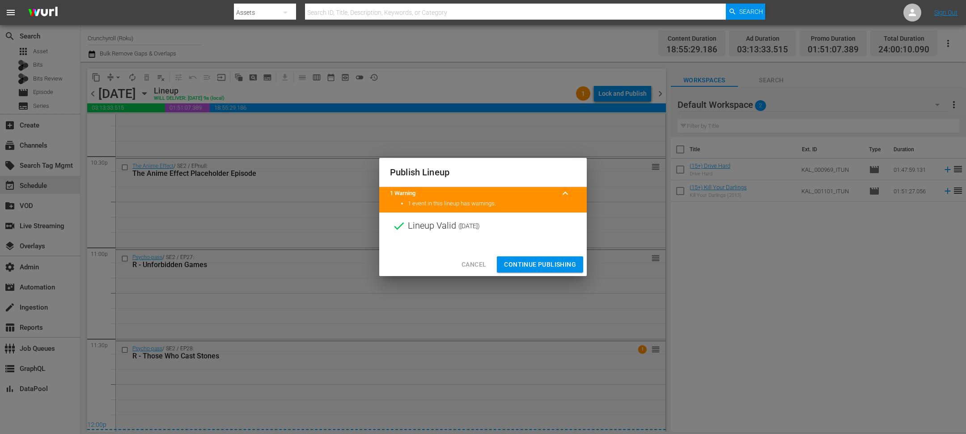
click at [520, 261] on span "Continue Publishing" at bounding box center [540, 264] width 72 height 11
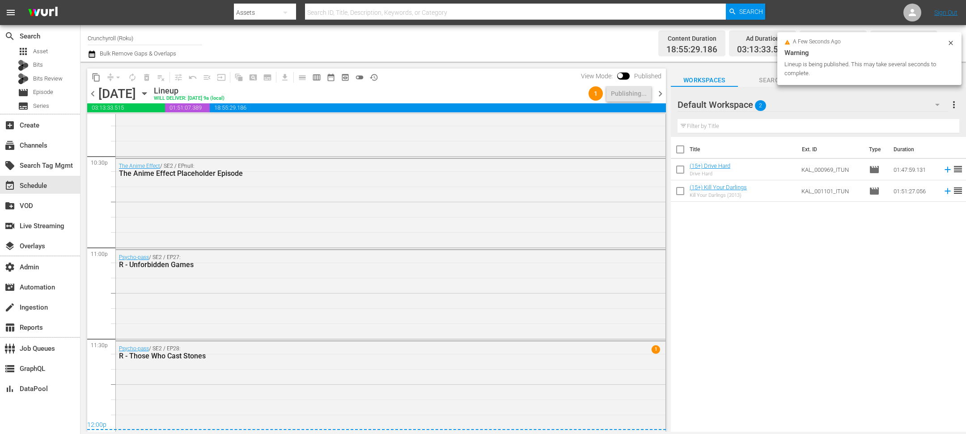
click at [665, 94] on span "chevron_right" at bounding box center [660, 93] width 11 height 11
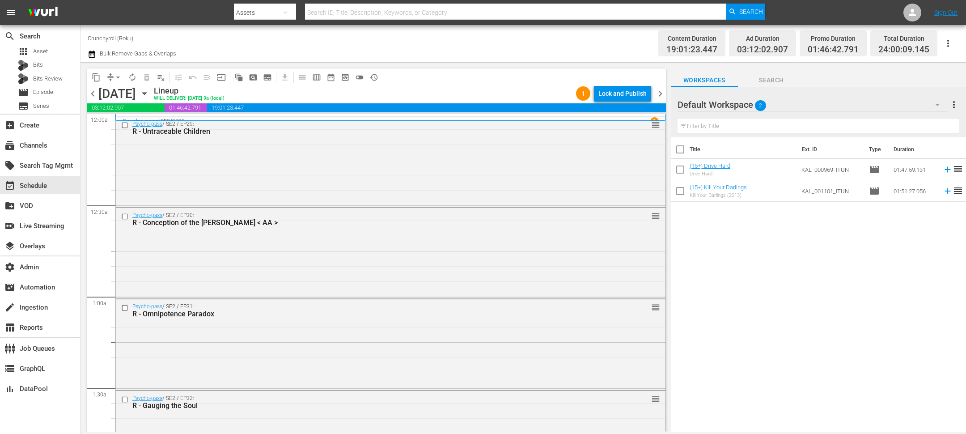
click at [619, 95] on div "Lock and Publish" at bounding box center [622, 93] width 48 height 16
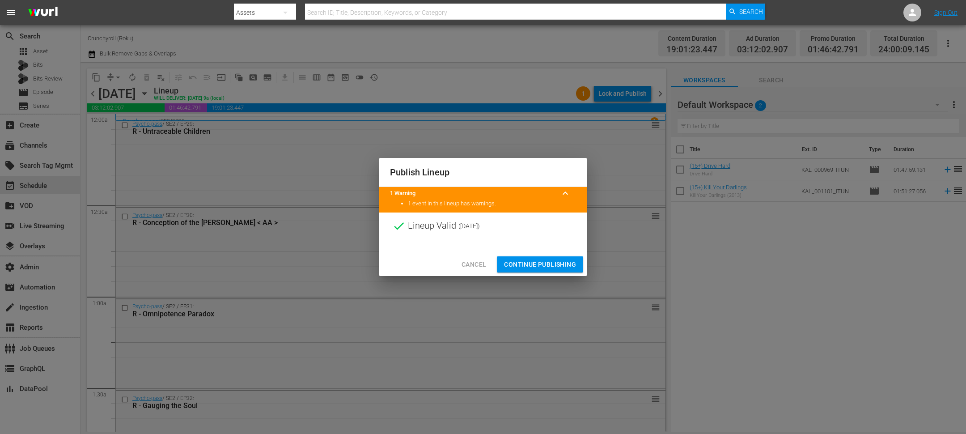
click at [522, 262] on span "Continue Publishing" at bounding box center [540, 264] width 72 height 11
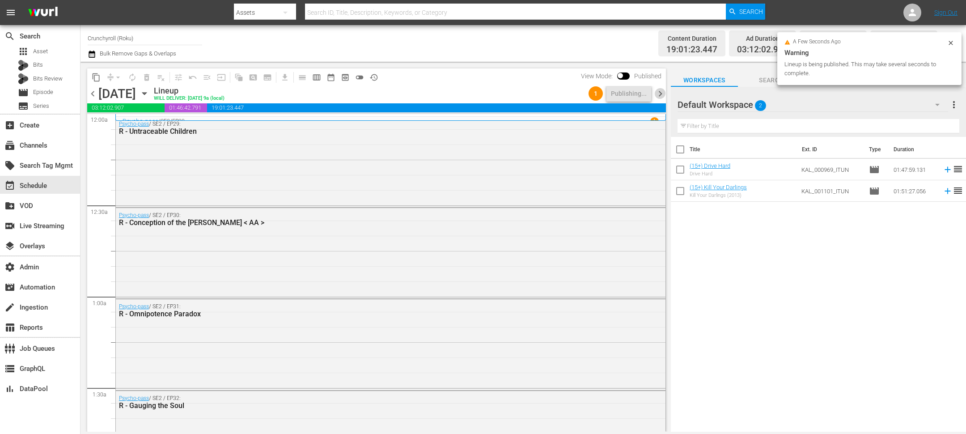
click at [662, 92] on span "chevron_right" at bounding box center [660, 93] width 11 height 11
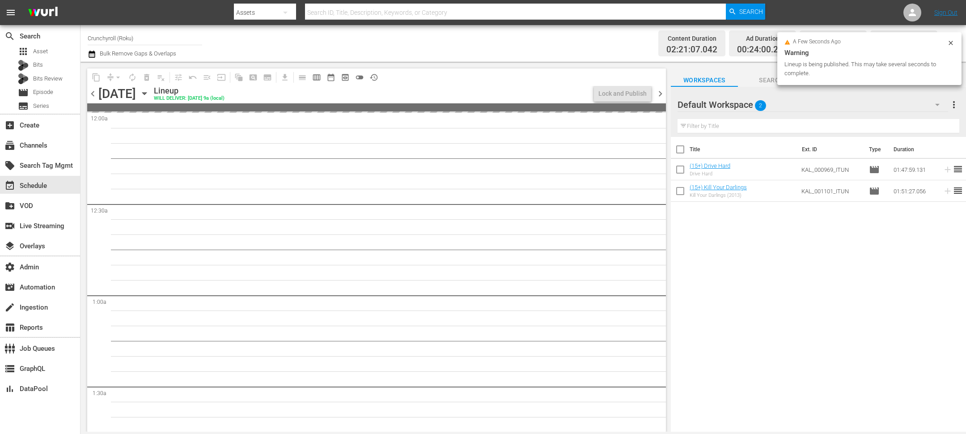
click at [955, 42] on div "a few seconds ago Warning Lineup is being published. This may take several seco…" at bounding box center [869, 58] width 184 height 53
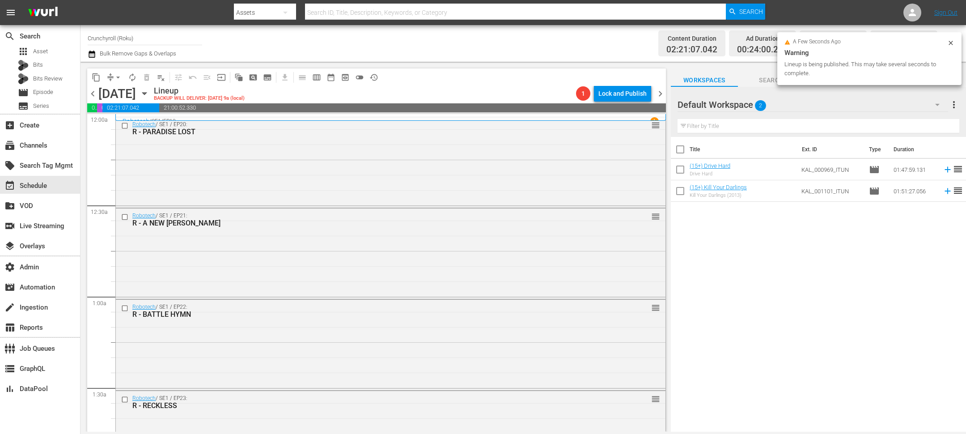
click at [952, 42] on icon at bounding box center [950, 42] width 7 height 7
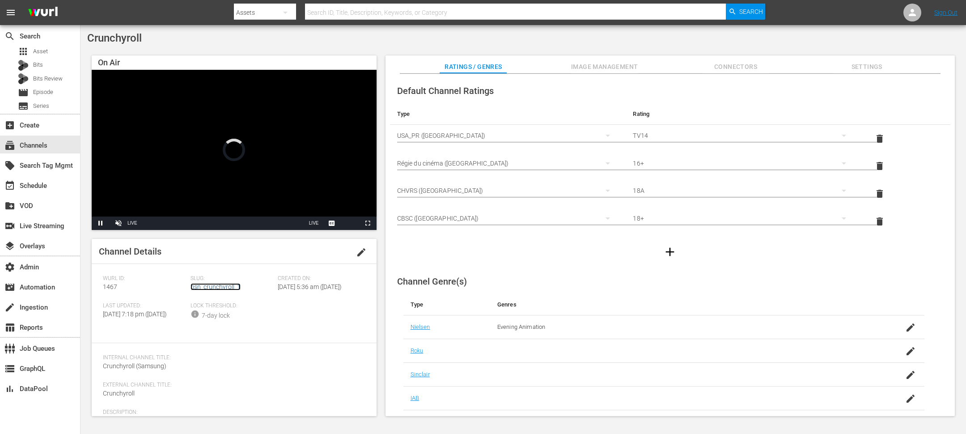
click at [208, 285] on link "gsn_crunchyroll_1" at bounding box center [216, 286] width 50 height 7
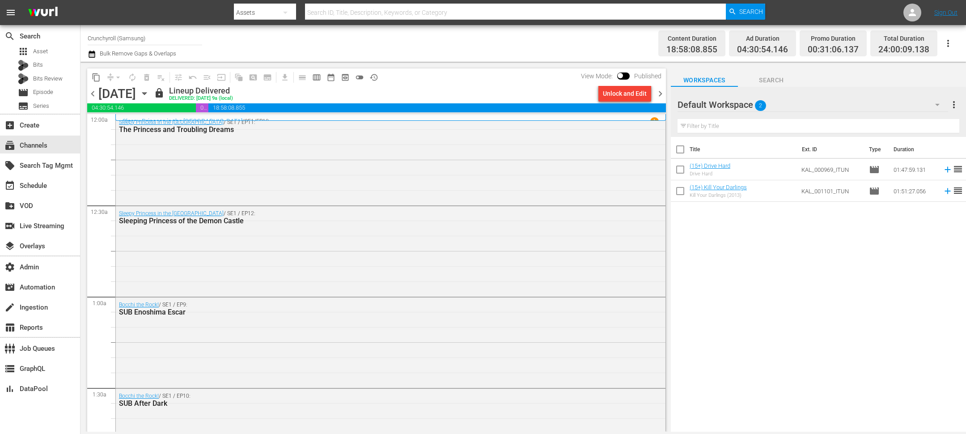
click at [152, 90] on div "[DATE] [DATE]" at bounding box center [124, 93] width 53 height 15
click at [149, 91] on icon "button" at bounding box center [145, 94] width 10 height 10
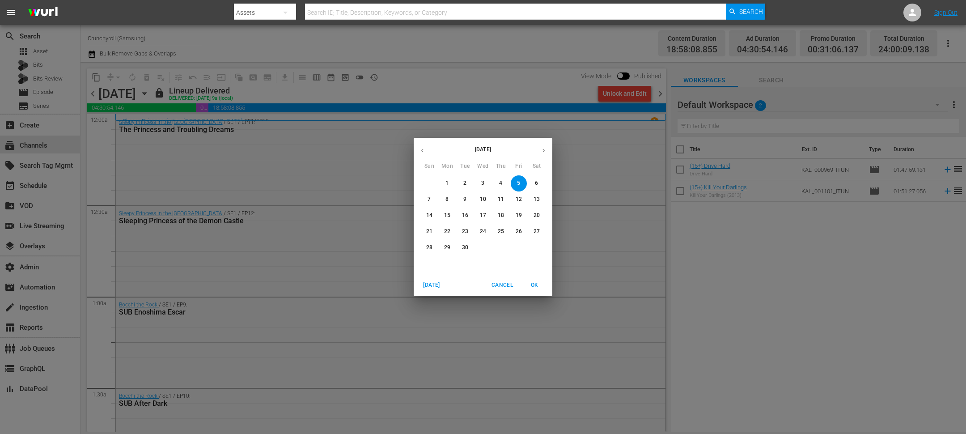
click at [445, 212] on p "15" at bounding box center [447, 216] width 6 height 8
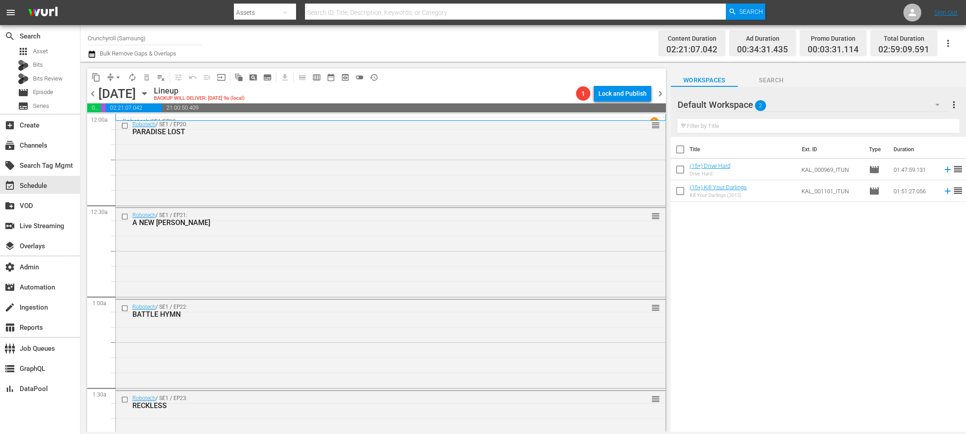
click at [616, 50] on div "Content Duration 02:21:07.042 Ad Duration 00:34:31.435 Promo Duration 00:03:31.…" at bounding box center [761, 43] width 396 height 32
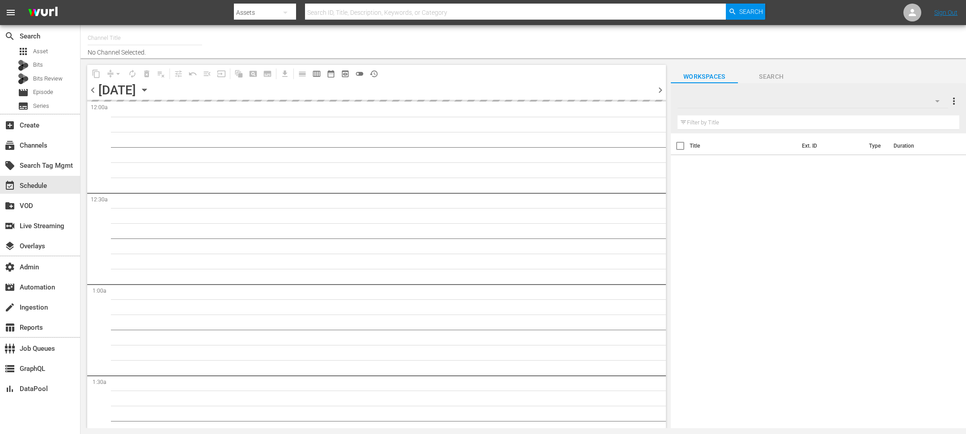
type input "Crunchyroll (Roku) (1564)"
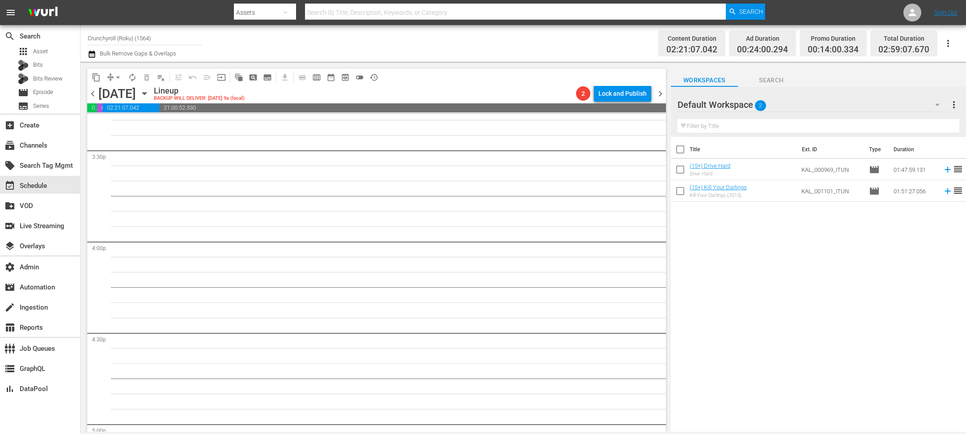
scroll to position [3277, 0]
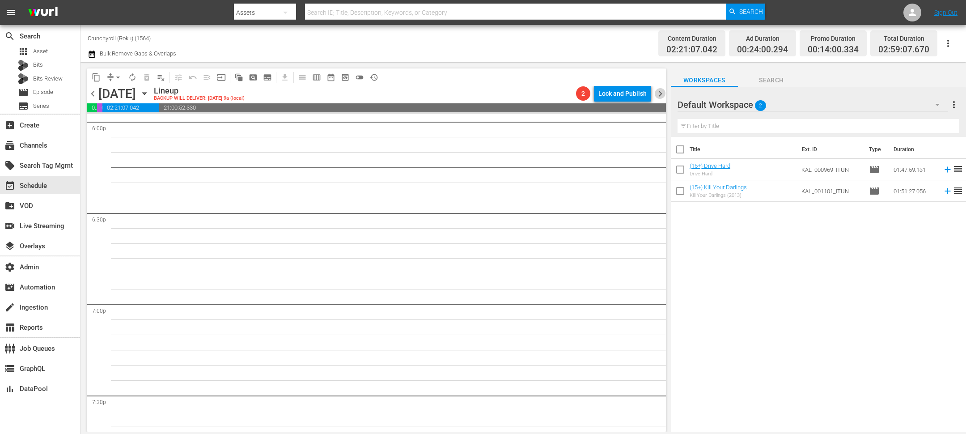
click at [664, 88] on span "chevron_right" at bounding box center [660, 93] width 11 height 11
click at [90, 93] on span "chevron_left" at bounding box center [92, 93] width 11 height 11
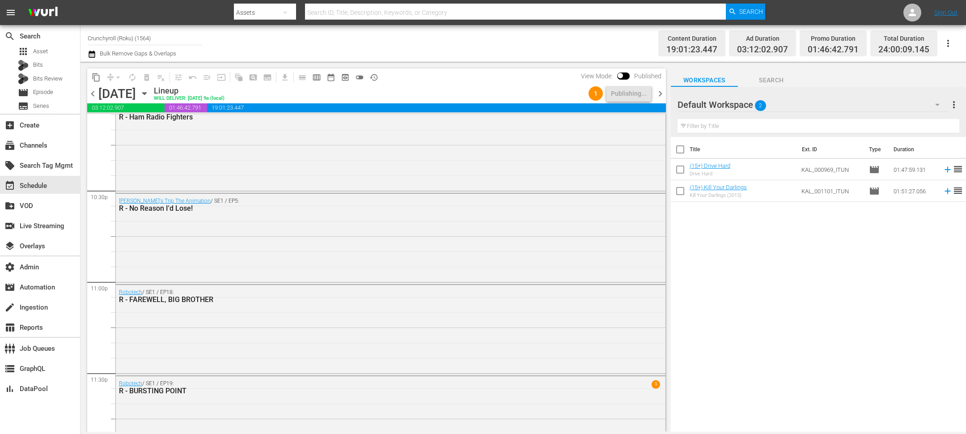
scroll to position [4064, 0]
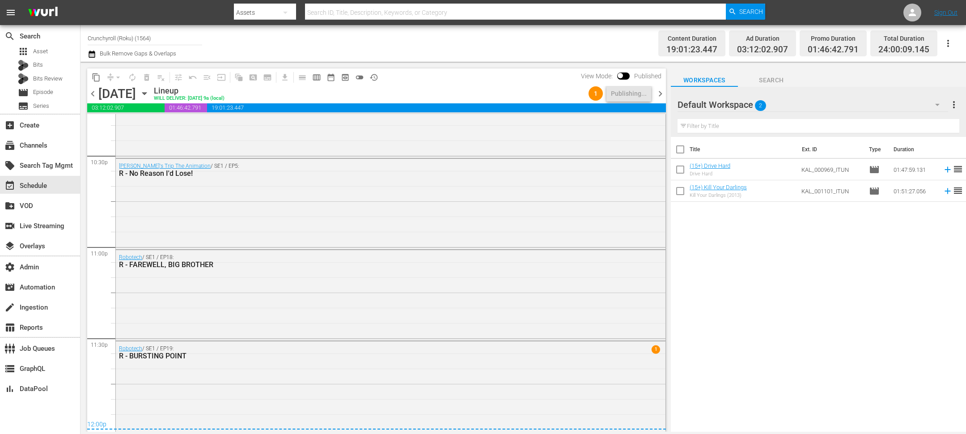
click at [663, 89] on span "chevron_right" at bounding box center [660, 93] width 11 height 11
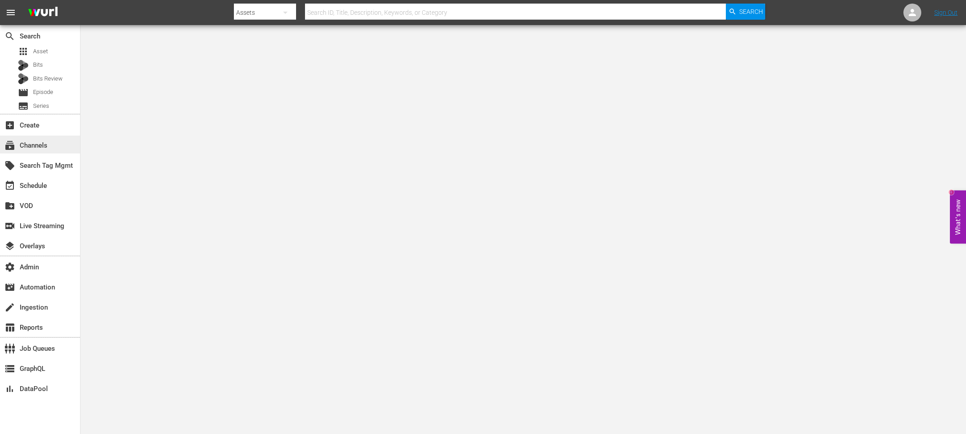
click at [43, 139] on div "subscriptions Channels" at bounding box center [40, 145] width 80 height 18
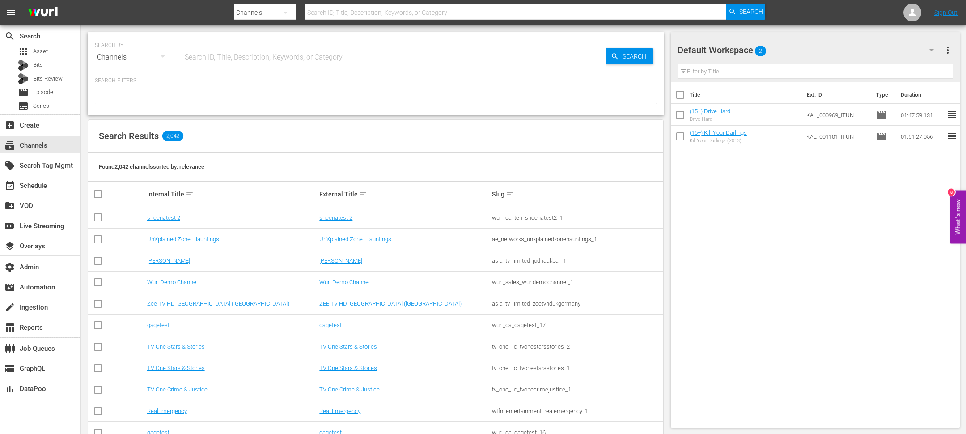
click at [280, 62] on input "text" at bounding box center [393, 57] width 423 height 21
type input "crunchy"
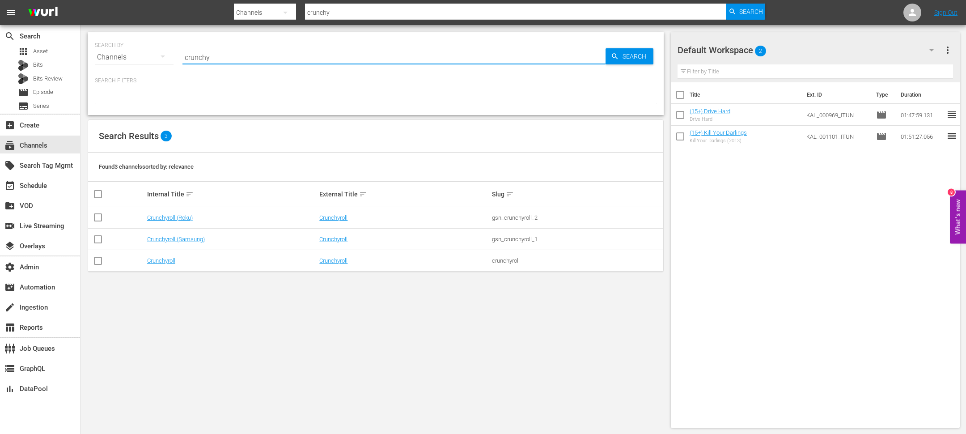
click at [178, 233] on td "Crunchyroll (Samsung)" at bounding box center [232, 239] width 173 height 21
click at [178, 234] on td "Crunchyroll (Samsung)" at bounding box center [232, 239] width 173 height 21
click at [179, 243] on td "Crunchyroll (Samsung)" at bounding box center [232, 239] width 173 height 21
click at [179, 235] on td "Crunchyroll (Samsung)" at bounding box center [232, 239] width 173 height 21
click at [180, 239] on link "Crunchyroll (Samsung)" at bounding box center [176, 239] width 58 height 7
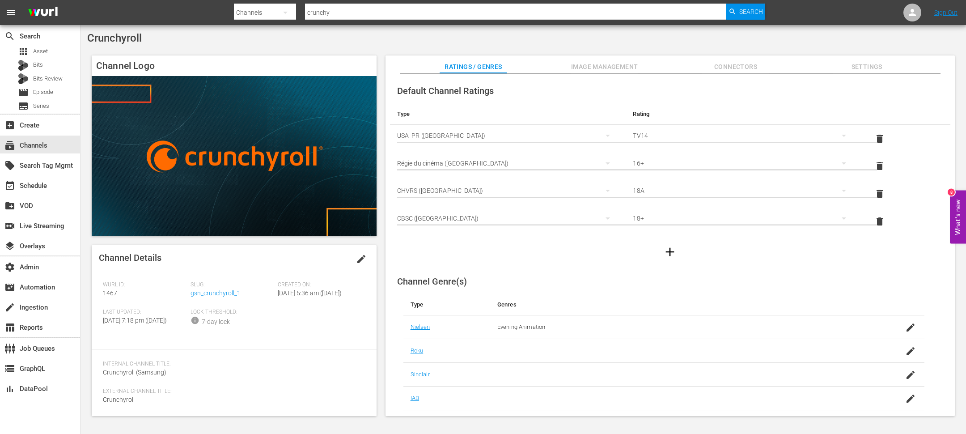
click at [200, 289] on div "Slug: gsn_crunchyroll_1" at bounding box center [235, 294] width 88 height 27
click at [200, 293] on link "gsn_crunchyroll_1" at bounding box center [216, 292] width 50 height 7
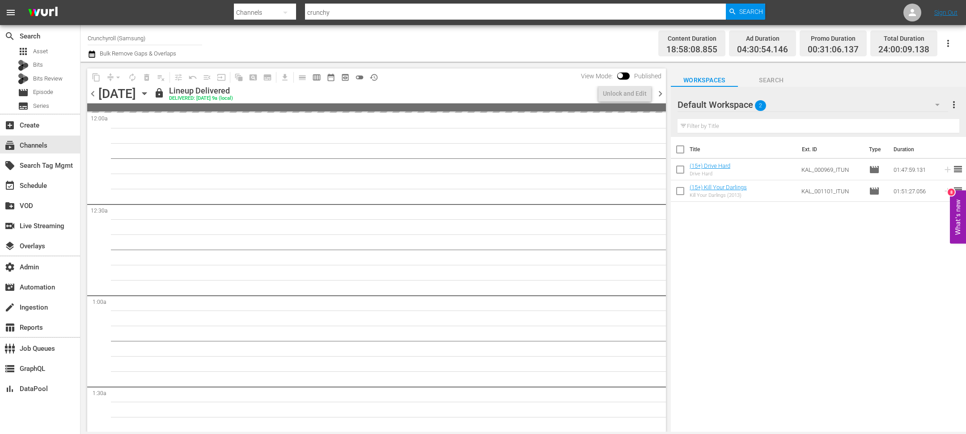
click at [136, 86] on div "[DATE]" at bounding box center [117, 93] width 38 height 15
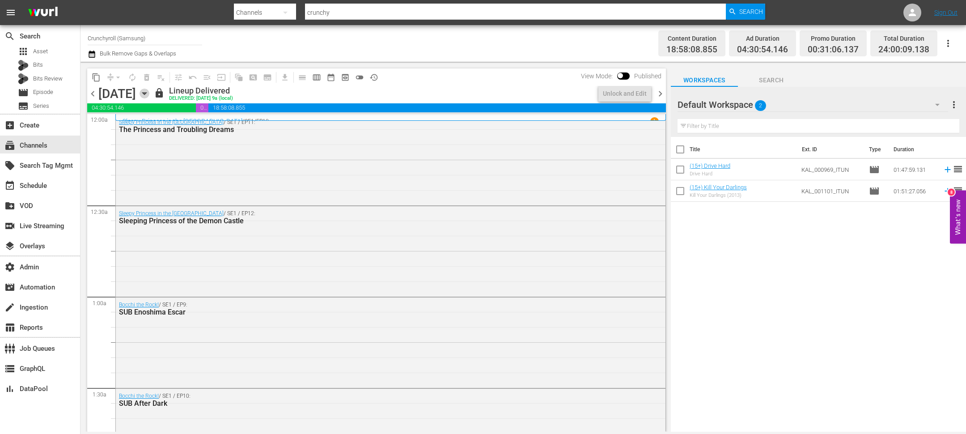
click at [149, 92] on icon "button" at bounding box center [145, 94] width 10 height 10
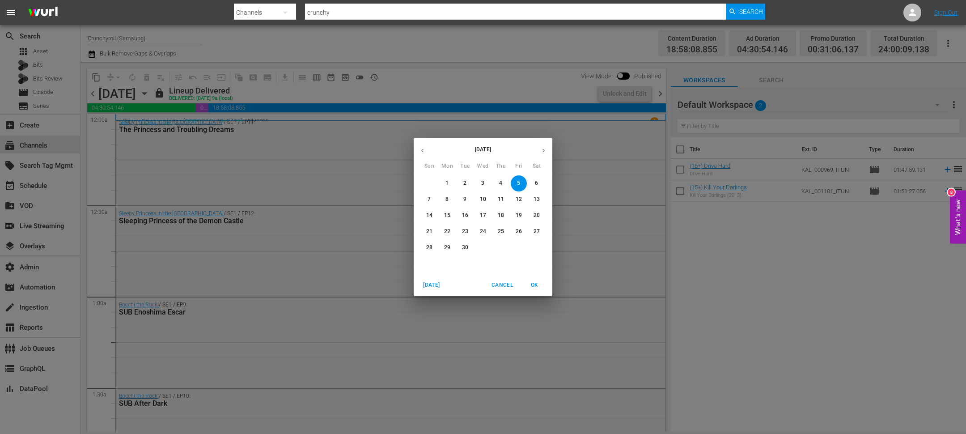
click at [544, 152] on icon "button" at bounding box center [543, 150] width 7 height 7
click at [424, 153] on button "button" at bounding box center [422, 150] width 17 height 17
click at [538, 199] on p "13" at bounding box center [537, 199] width 6 height 8
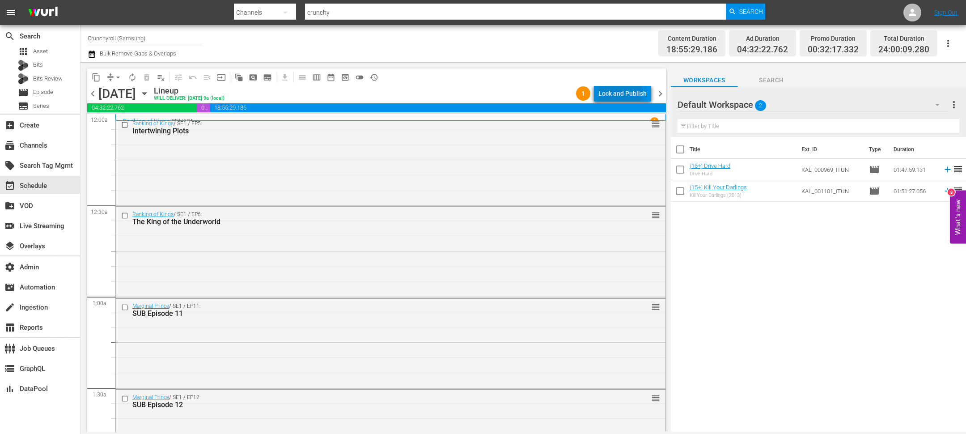
click at [610, 94] on div "Lock and Publish" at bounding box center [622, 93] width 48 height 16
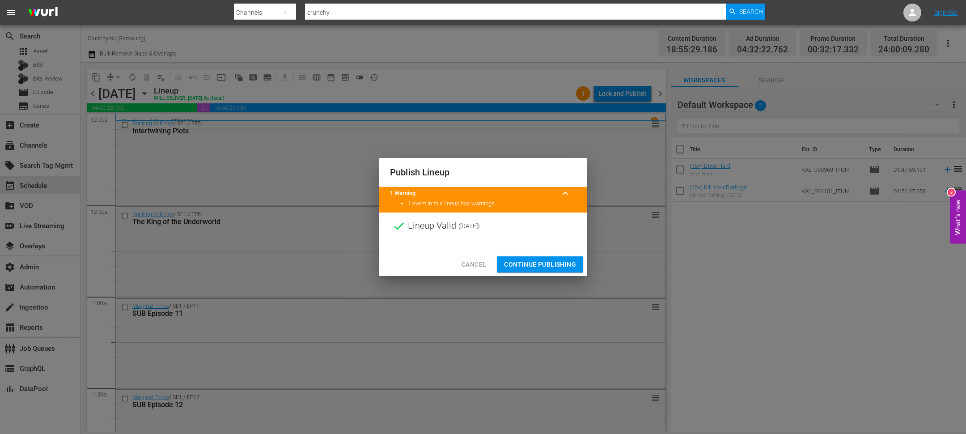
click at [506, 258] on button "Continue Publishing" at bounding box center [540, 264] width 86 height 17
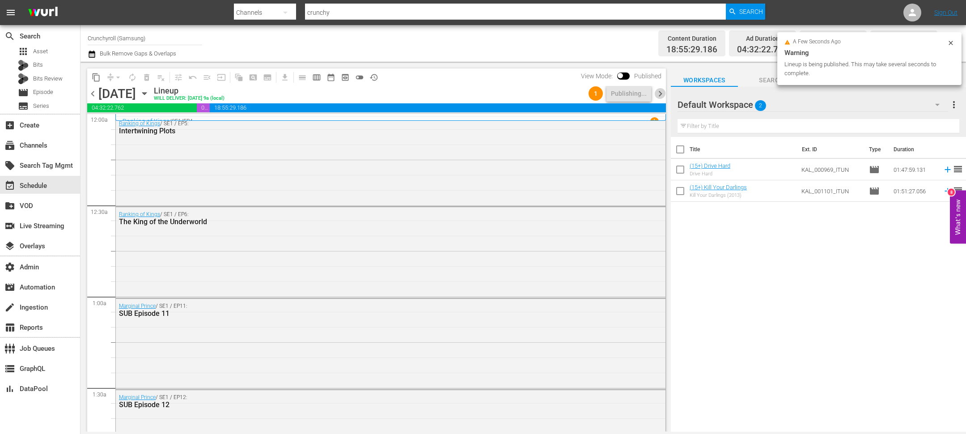
click at [658, 95] on span "chevron_right" at bounding box center [660, 93] width 11 height 11
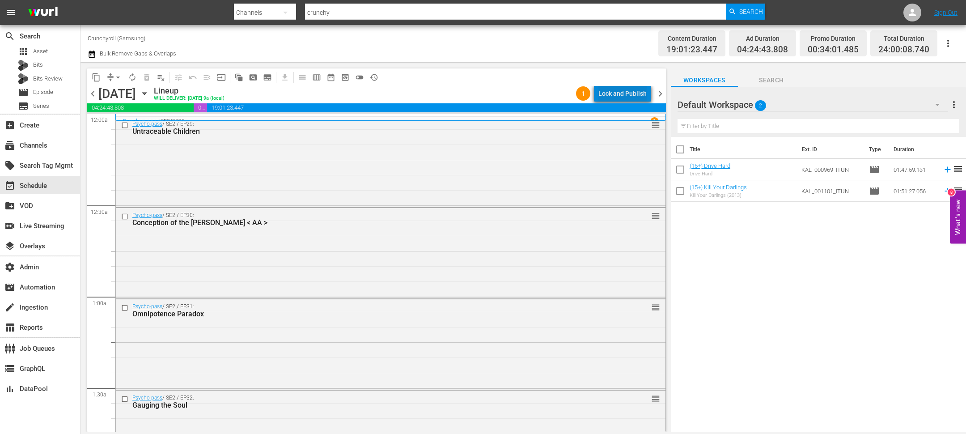
click at [634, 88] on div "Lock and Publish" at bounding box center [622, 93] width 48 height 16
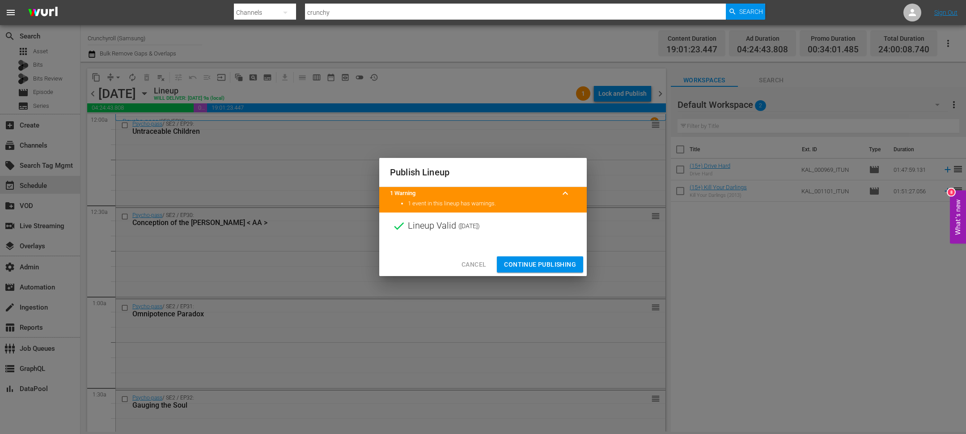
click at [540, 261] on span "Continue Publishing" at bounding box center [540, 264] width 72 height 11
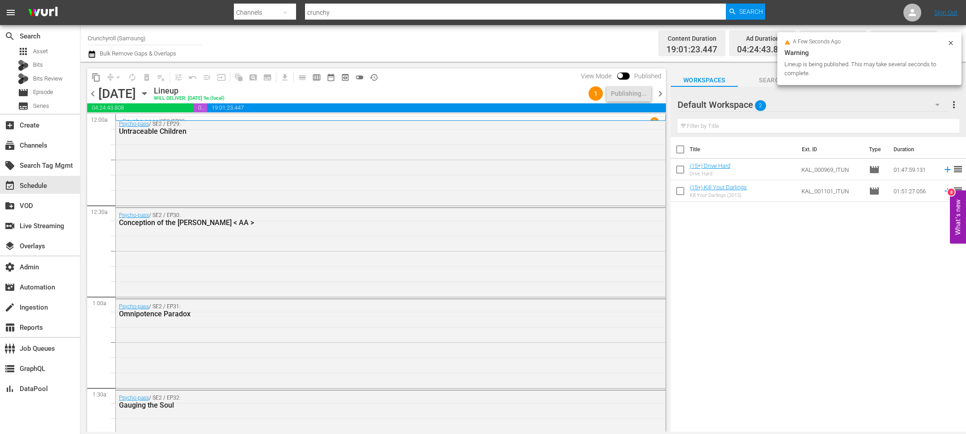
click at [659, 94] on span "chevron_right" at bounding box center [660, 93] width 11 height 11
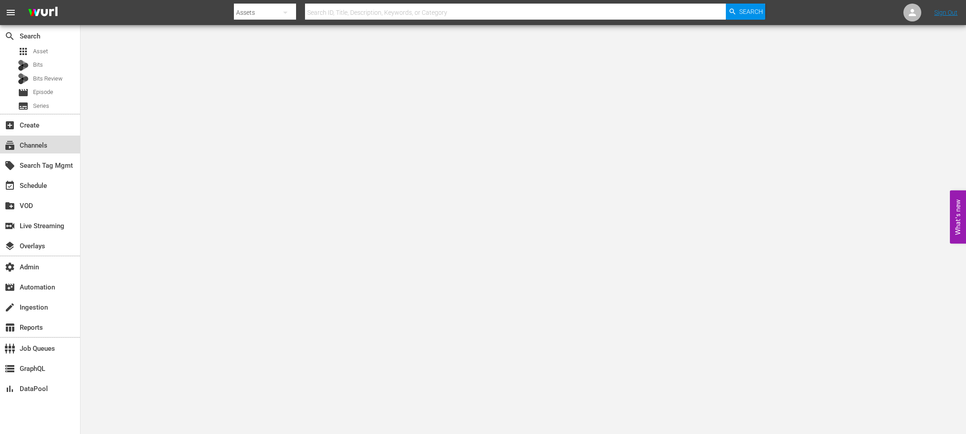
click at [55, 149] on div "subscriptions Channels" at bounding box center [40, 145] width 80 height 18
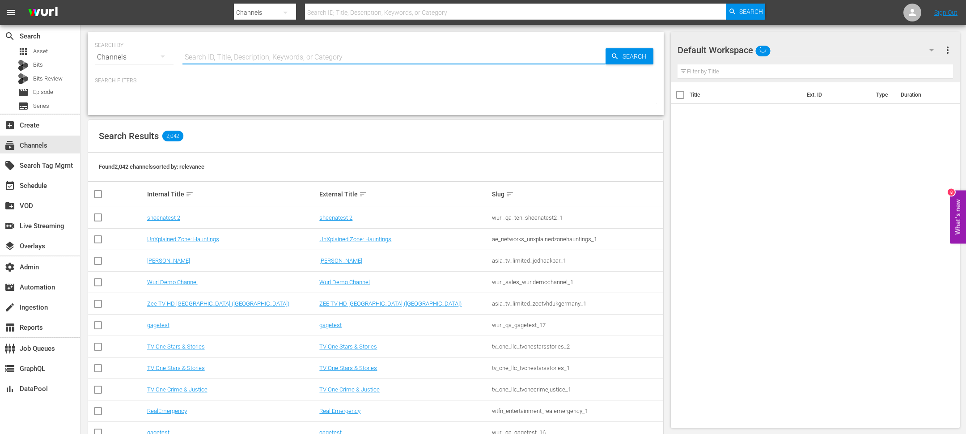
click at [305, 56] on input "text" at bounding box center [393, 57] width 423 height 21
type input "[PERSON_NAME]"
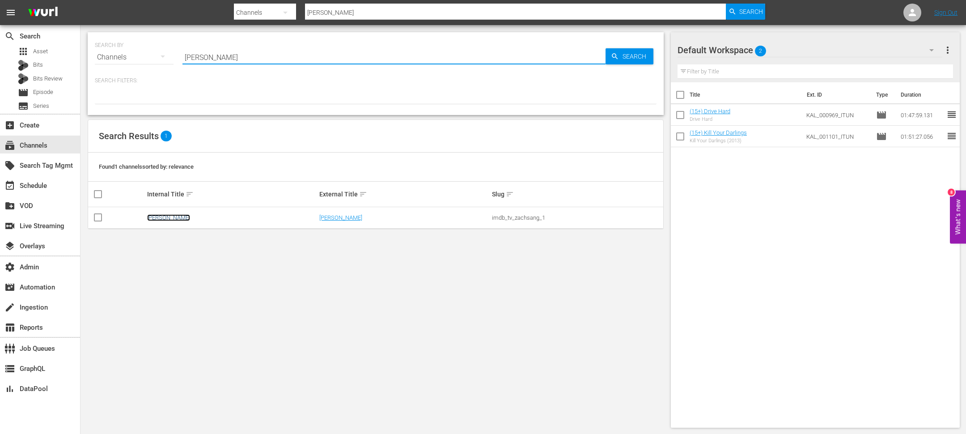
click at [159, 219] on link "[PERSON_NAME]" at bounding box center [168, 217] width 43 height 7
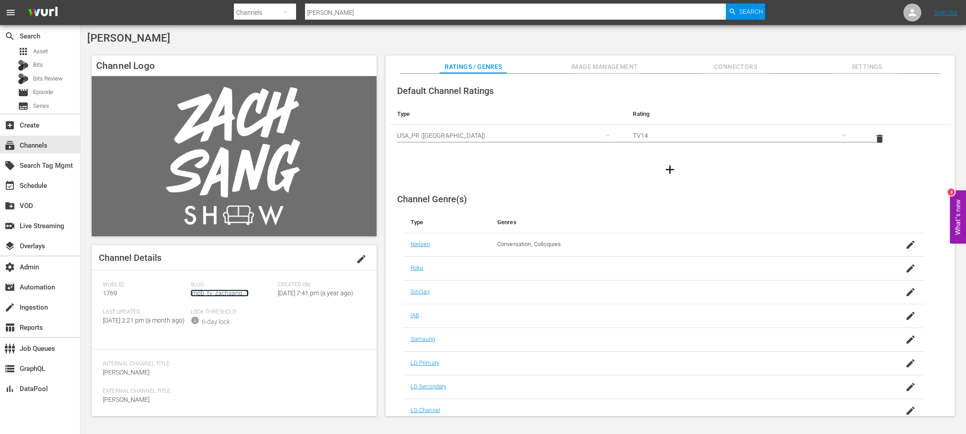
click at [216, 295] on link "imdb_tv_zachsang_1" at bounding box center [220, 292] width 58 height 7
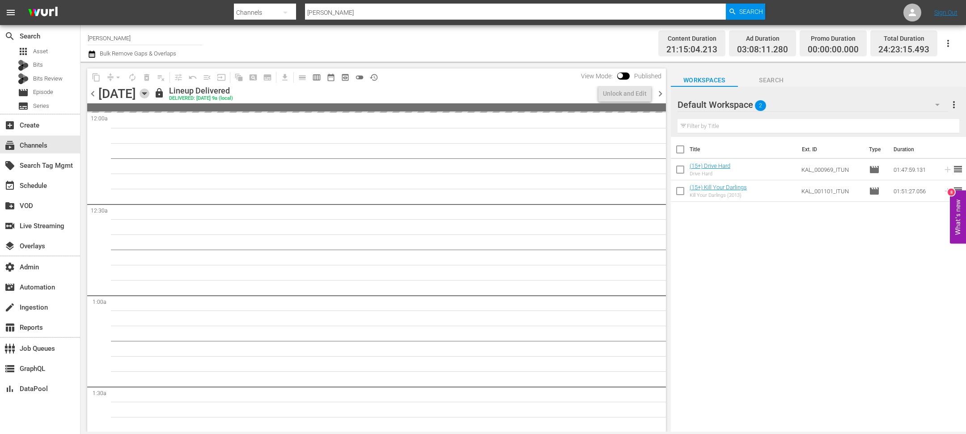
click at [149, 92] on icon "button" at bounding box center [145, 94] width 10 height 10
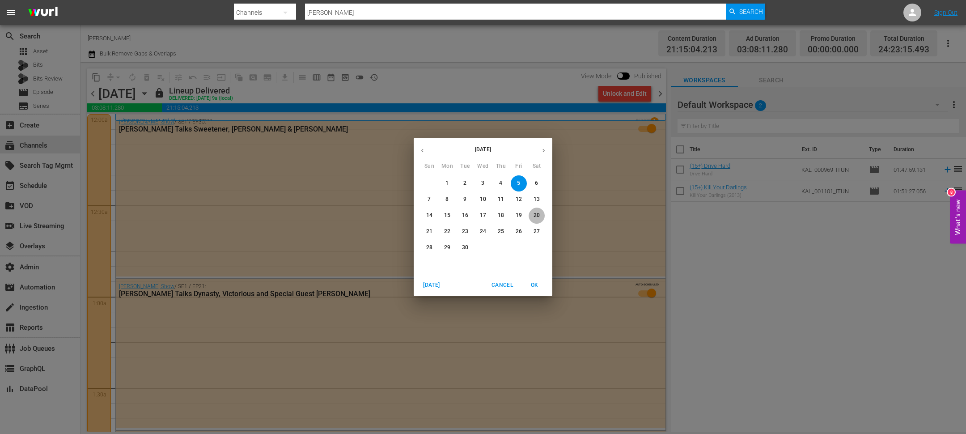
drag, startPoint x: 531, startPoint y: 216, endPoint x: 538, endPoint y: 204, distance: 13.7
click at [531, 216] on span "20" at bounding box center [537, 216] width 16 height 8
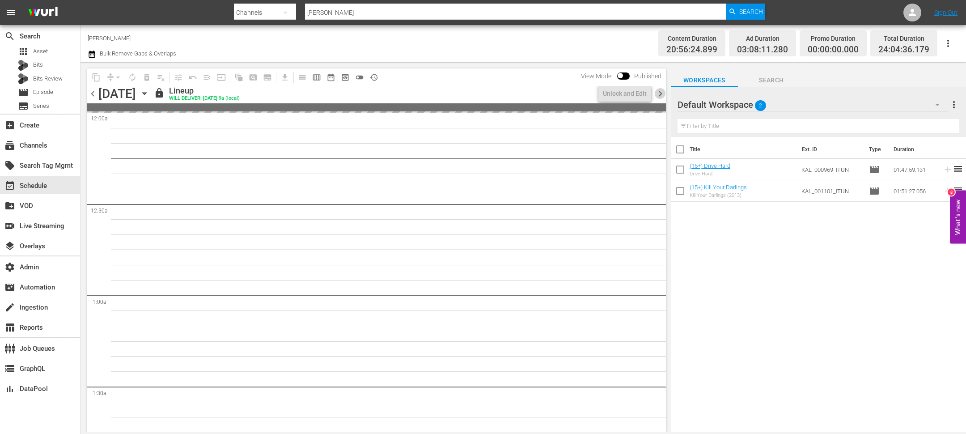
click at [663, 93] on span "chevron_right" at bounding box center [660, 93] width 11 height 11
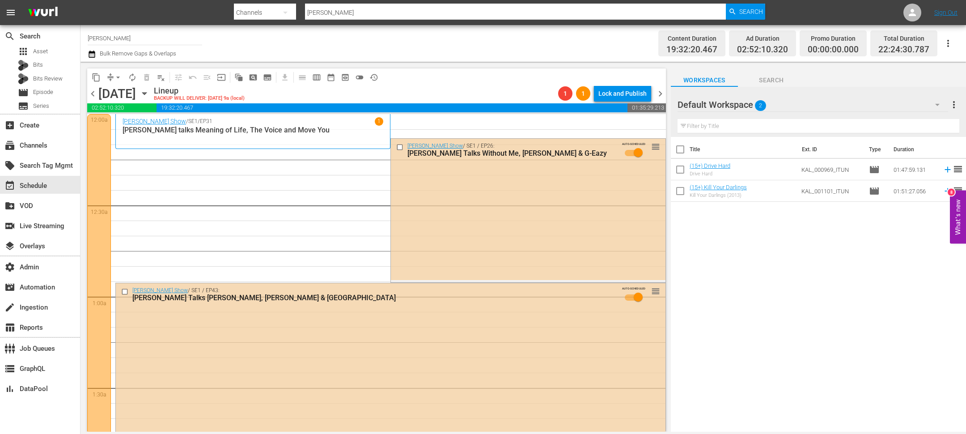
click at [97, 54] on button "button" at bounding box center [93, 54] width 11 height 11
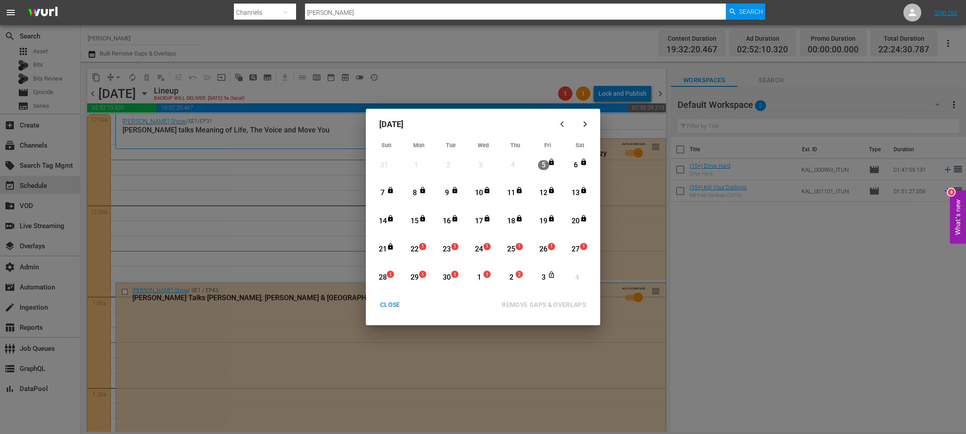
drag, startPoint x: 427, startPoint y: 245, endPoint x: 421, endPoint y: 245, distance: 5.4
click at [426, 245] on div "1" at bounding box center [423, 249] width 7 height 9
click at [514, 272] on div "2" at bounding box center [511, 277] width 11 height 25
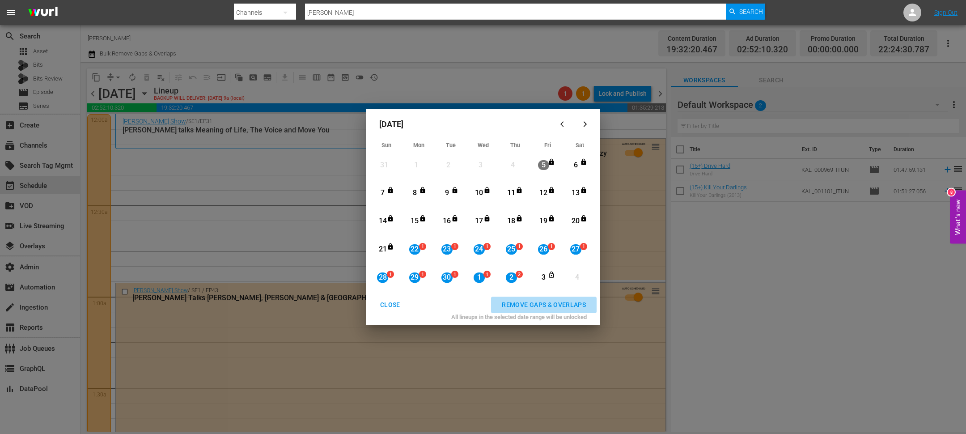
click at [535, 308] on div "REMOVE GAPS & OVERLAPS" at bounding box center [544, 304] width 98 height 11
